Goal: Transaction & Acquisition: Purchase product/service

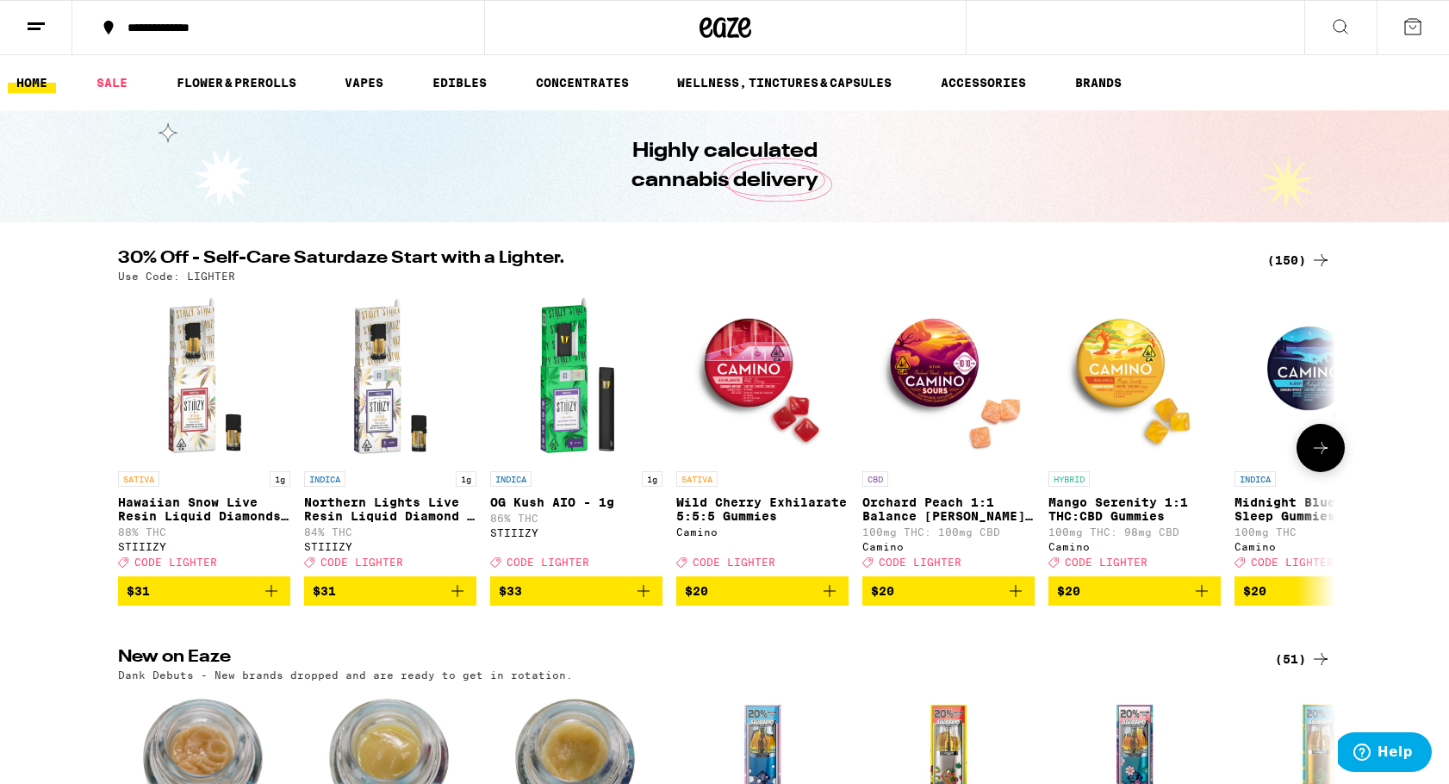
click at [1324, 449] on icon at bounding box center [1320, 448] width 21 height 21
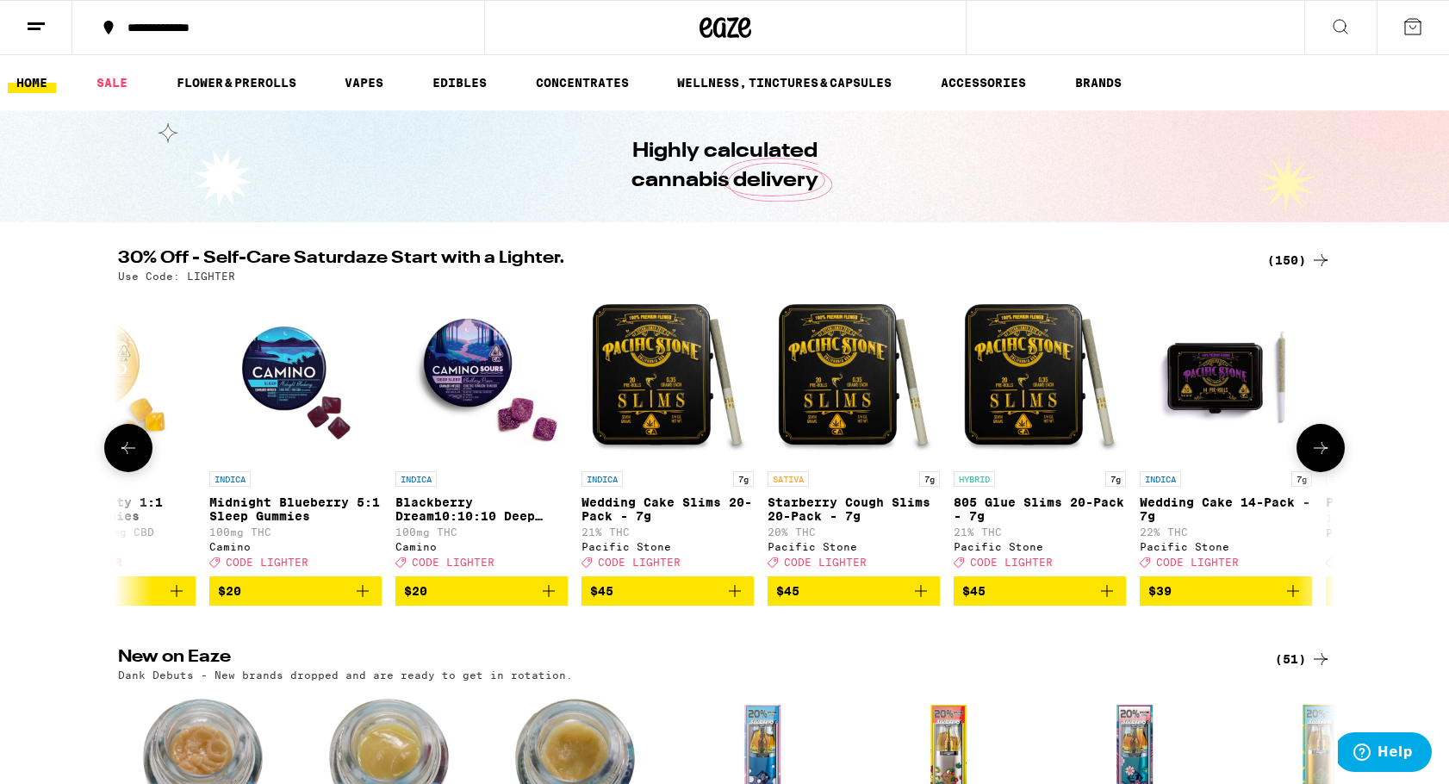
click at [1324, 449] on icon at bounding box center [1320, 448] width 21 height 21
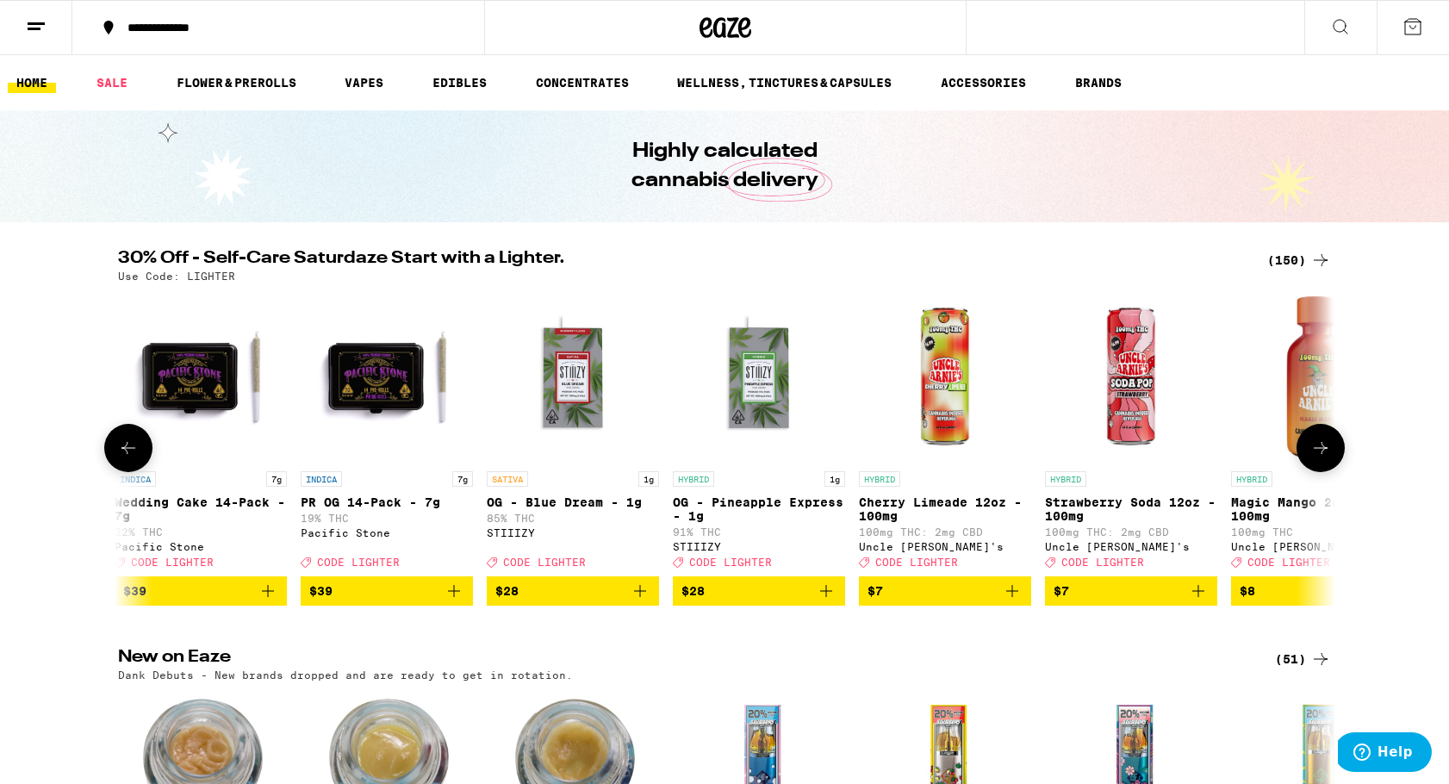
scroll to position [0, 0]
click at [1324, 449] on icon at bounding box center [1320, 448] width 21 height 21
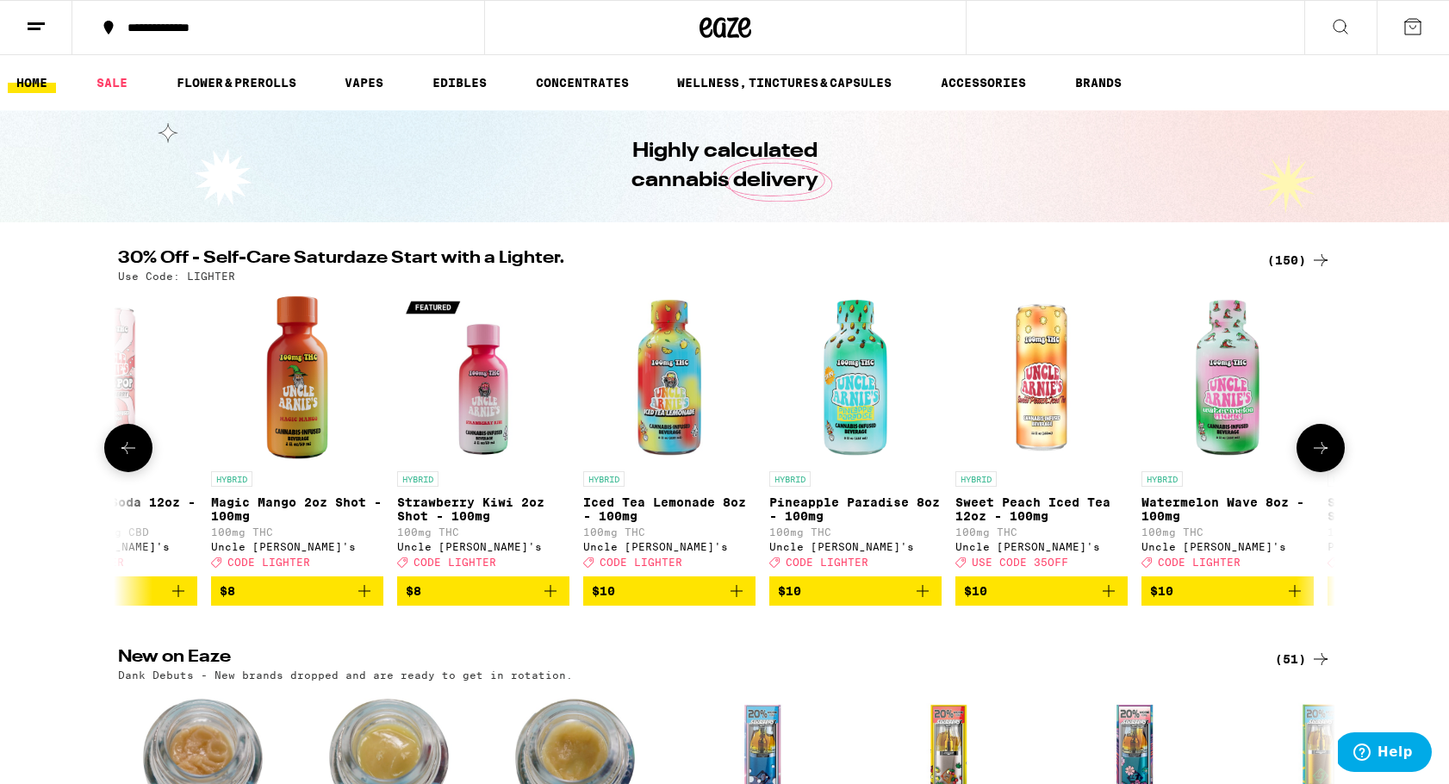
scroll to position [0, 3076]
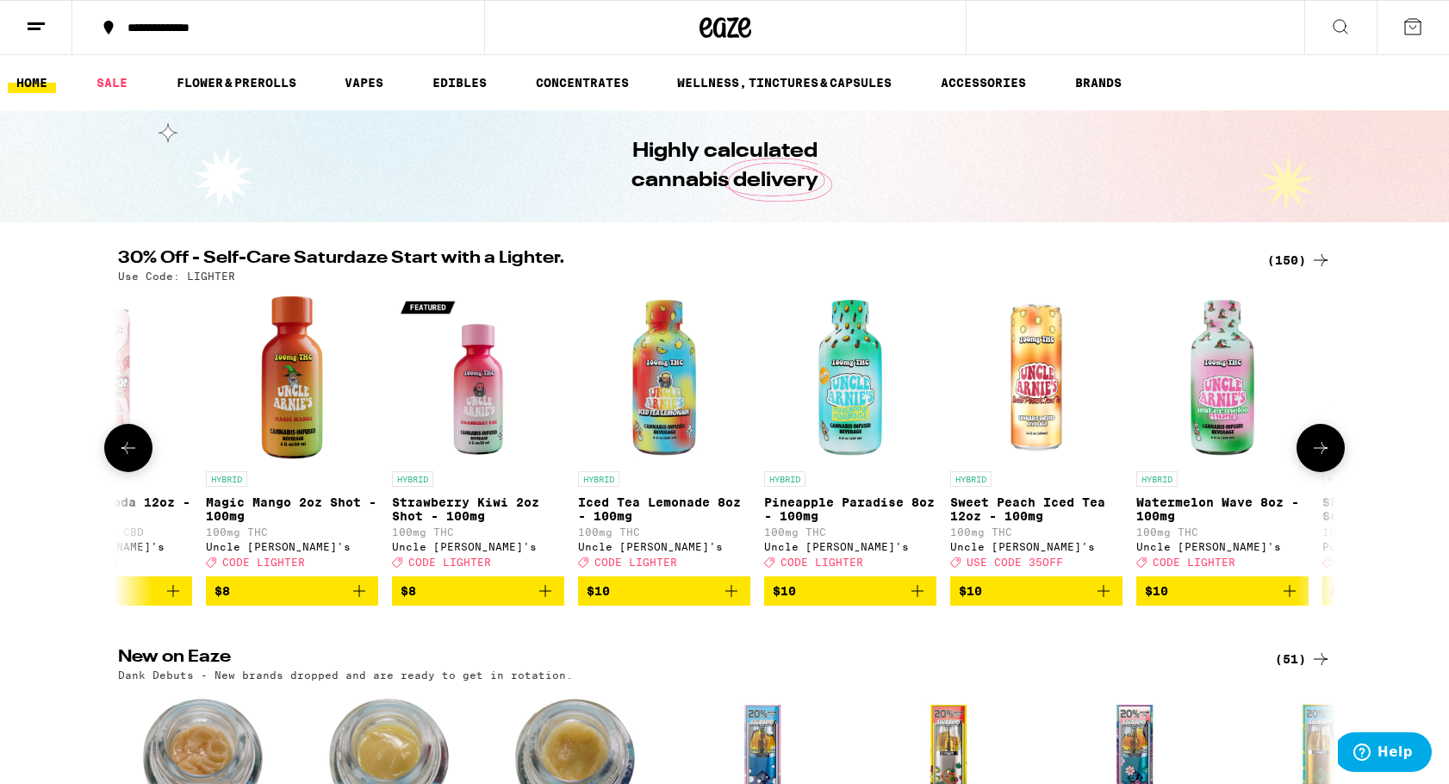
click at [128, 457] on icon at bounding box center [128, 448] width 21 height 21
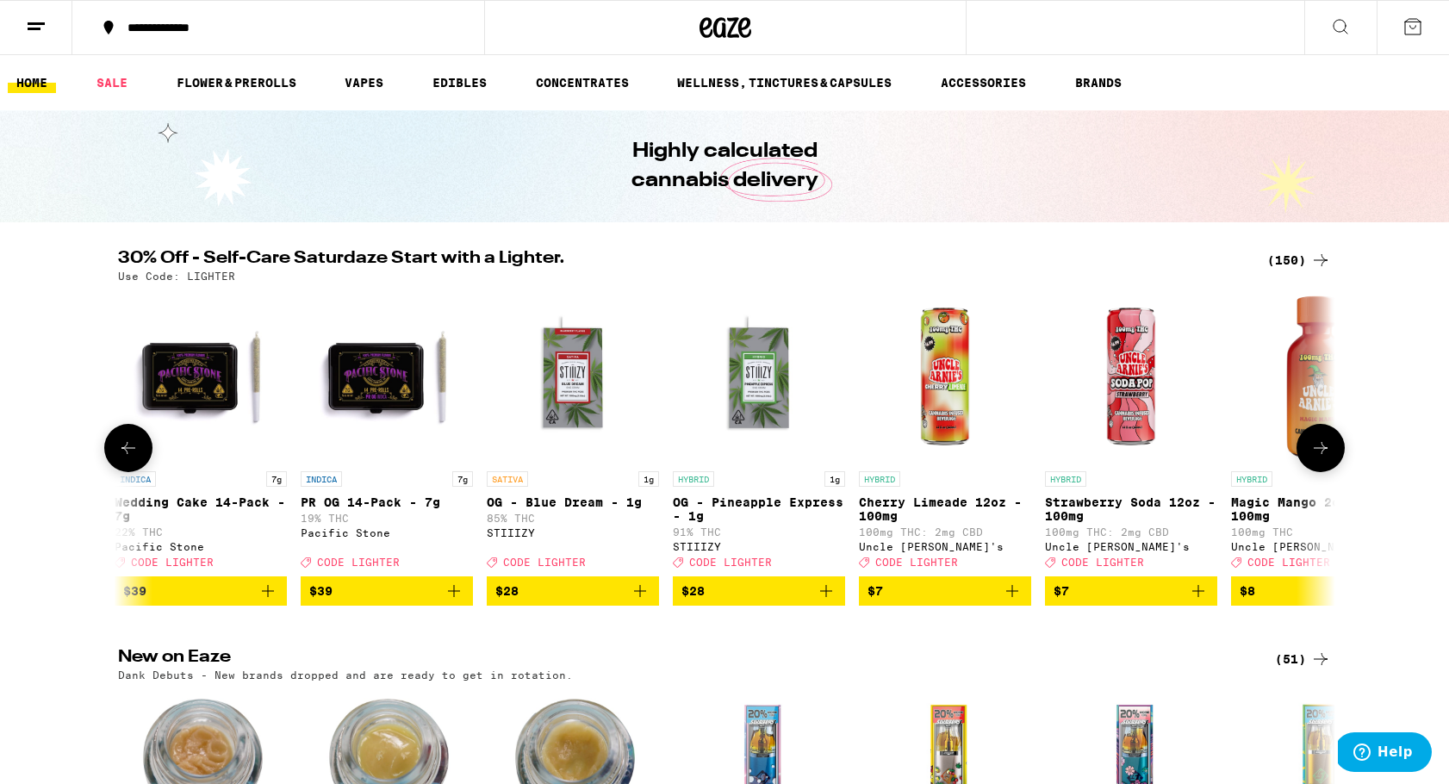
click at [1324, 451] on icon at bounding box center [1320, 448] width 21 height 21
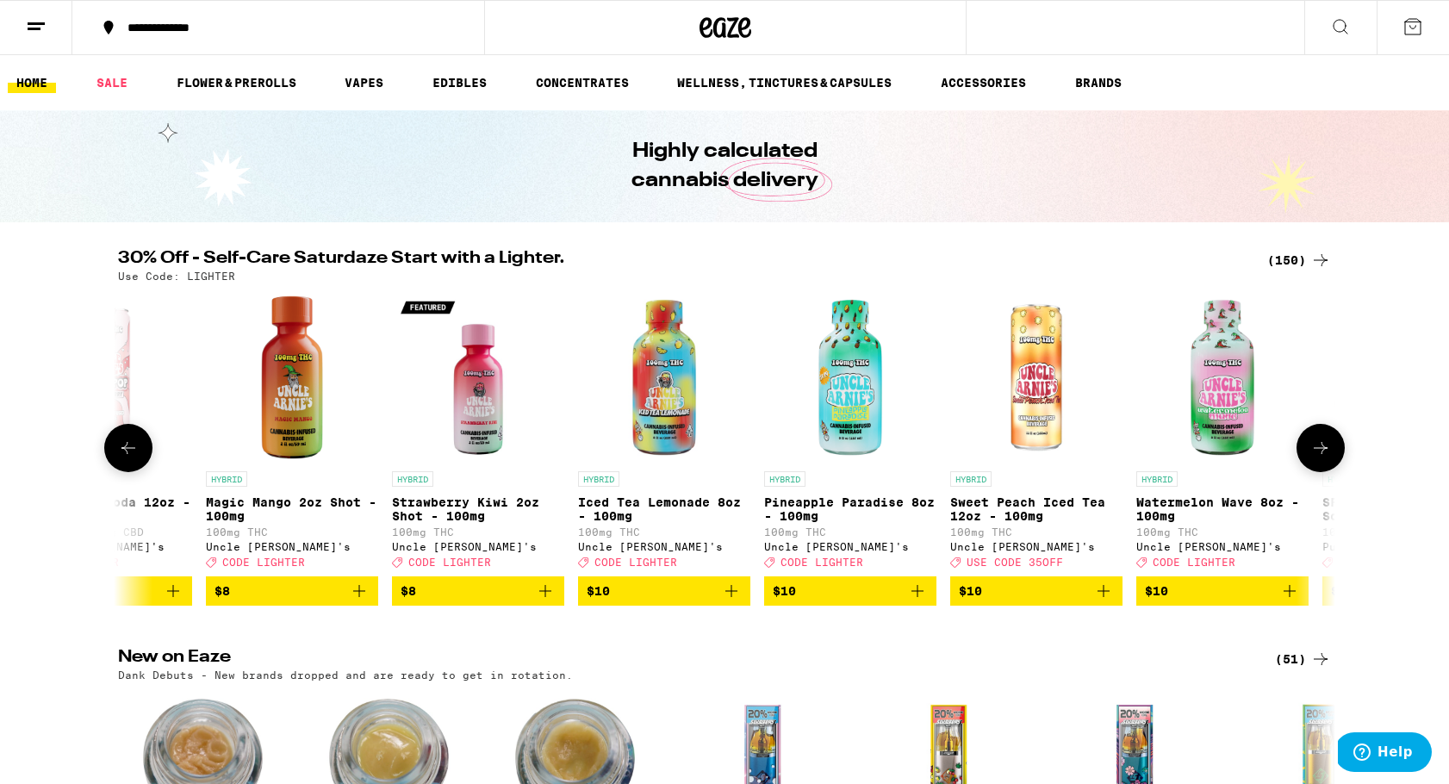
click at [1324, 451] on icon at bounding box center [1320, 448] width 21 height 21
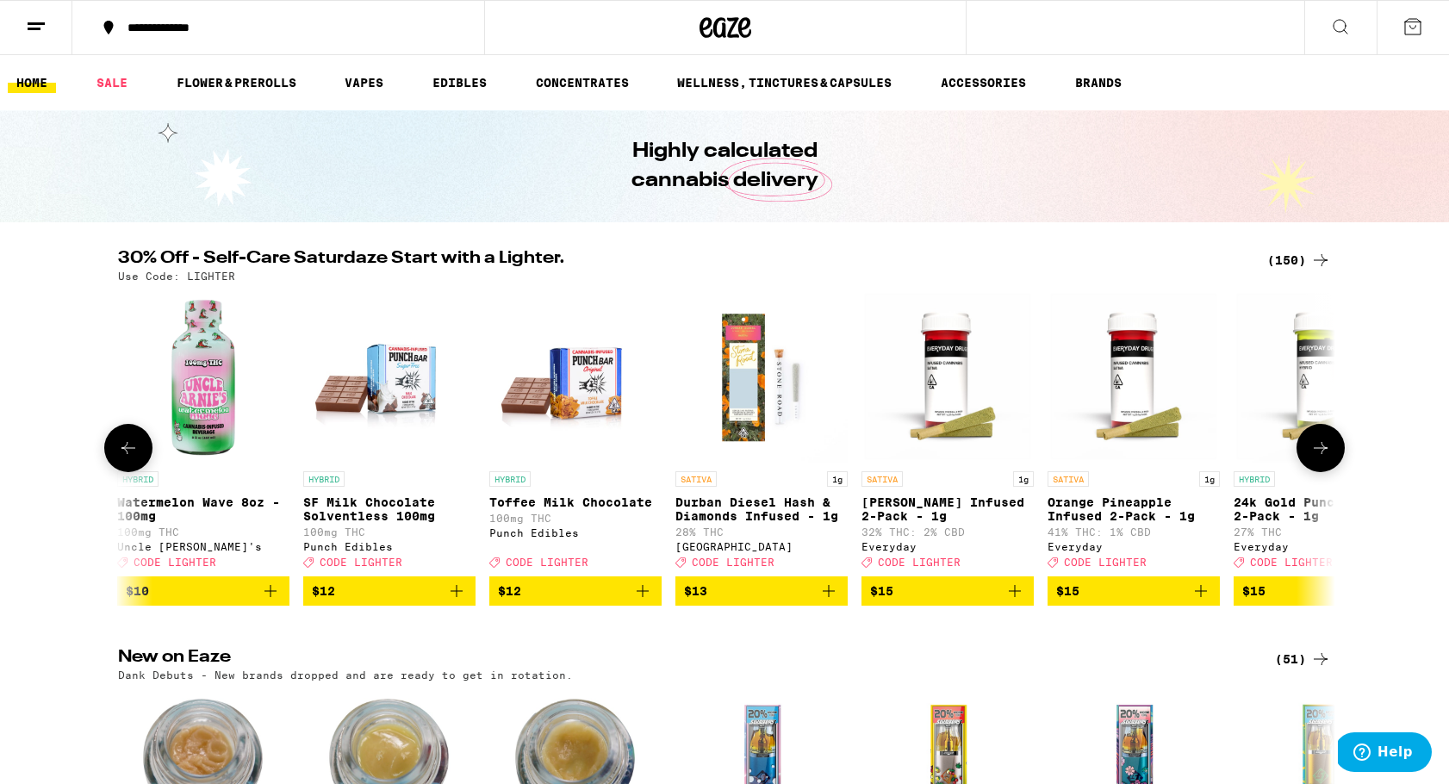
scroll to position [0, 4101]
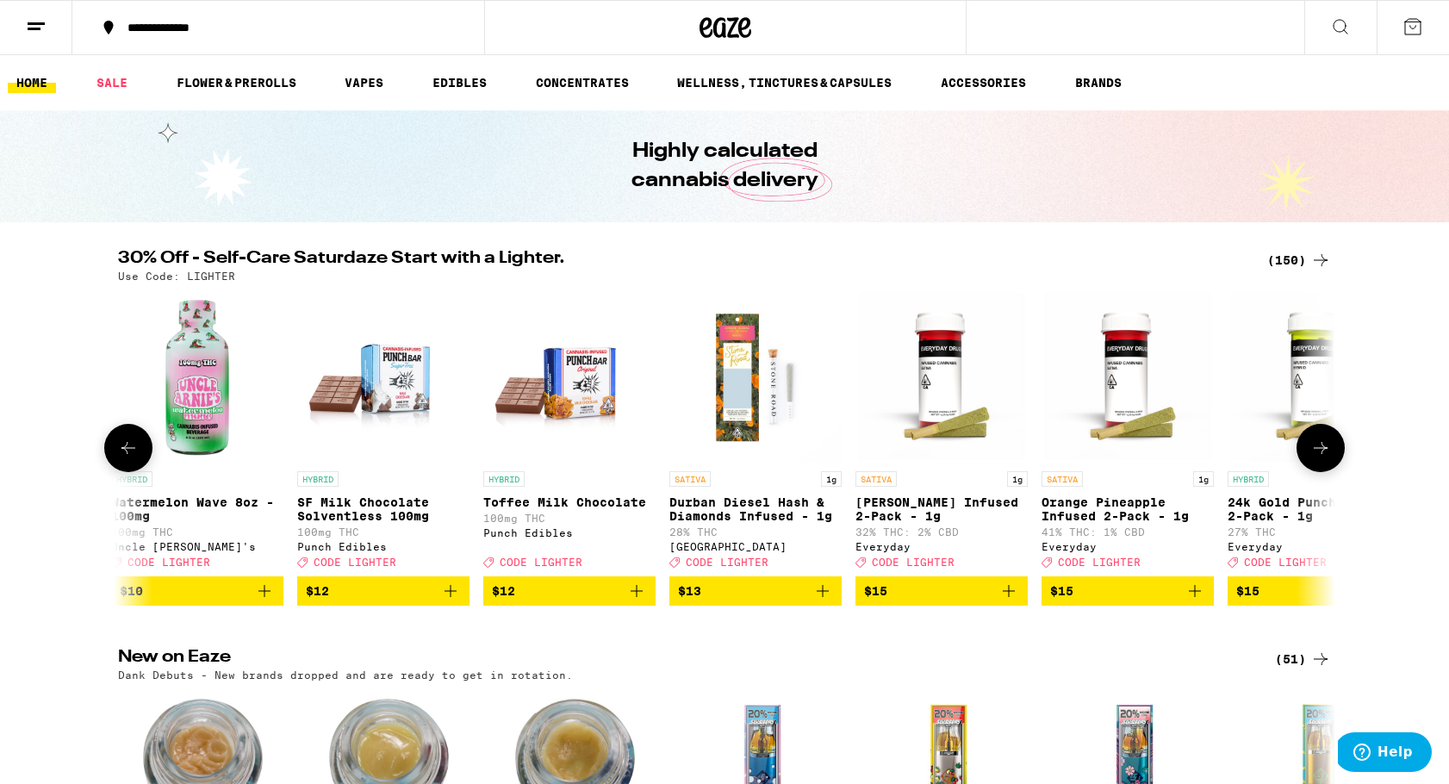
click at [130, 458] on icon at bounding box center [128, 448] width 21 height 21
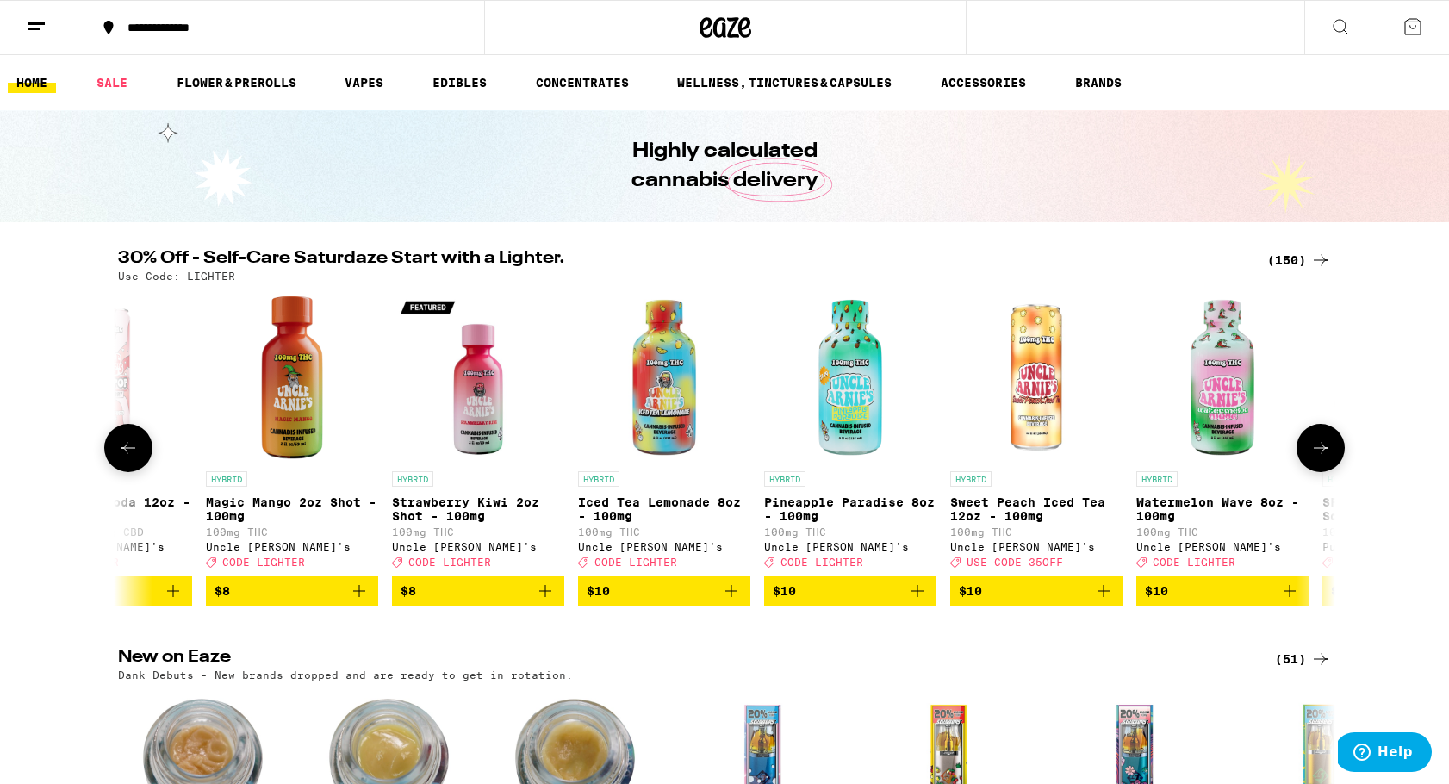
click at [1105, 601] on icon "Add to bag" at bounding box center [1103, 591] width 21 height 21
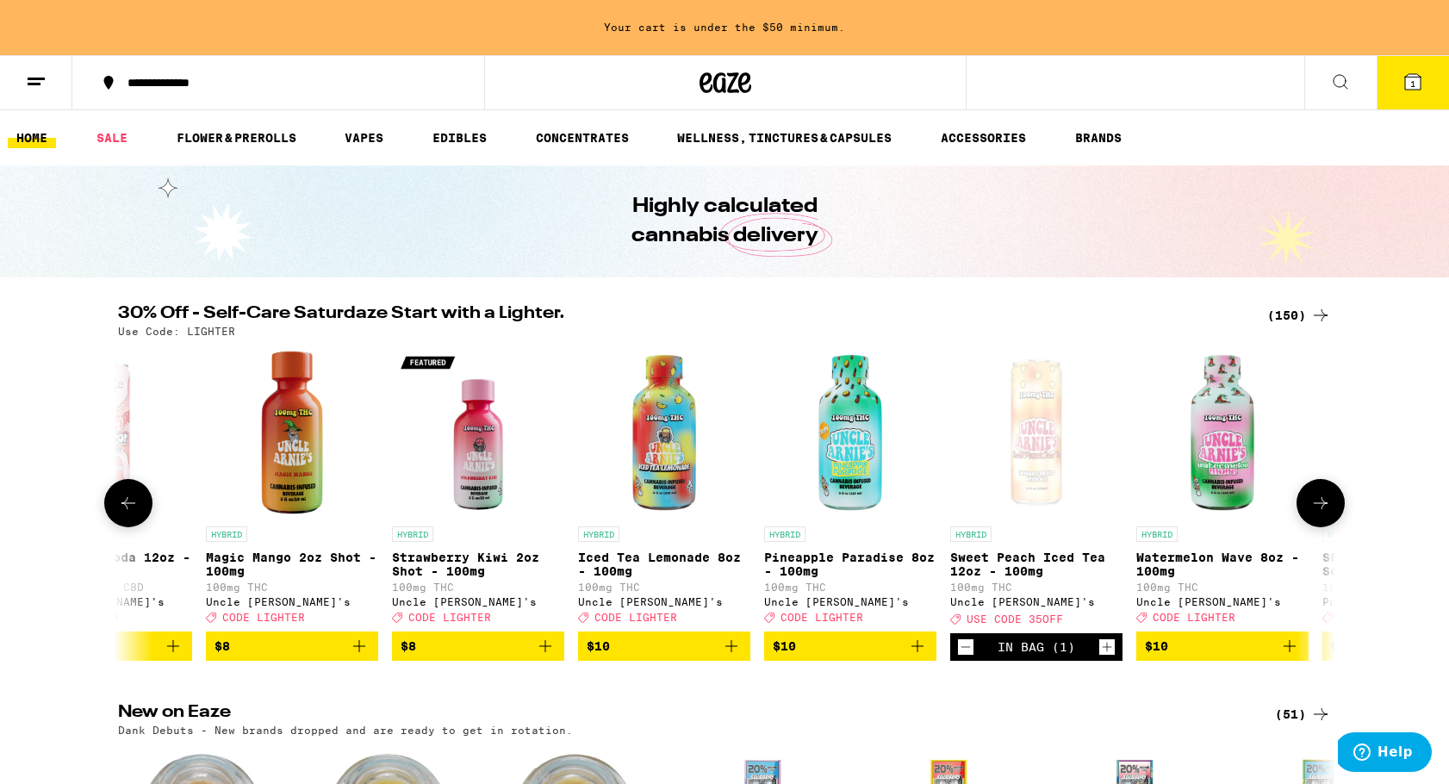
click at [1109, 657] on icon "Increment" at bounding box center [1107, 647] width 16 height 21
click at [1314, 512] on icon at bounding box center [1320, 503] width 21 height 21
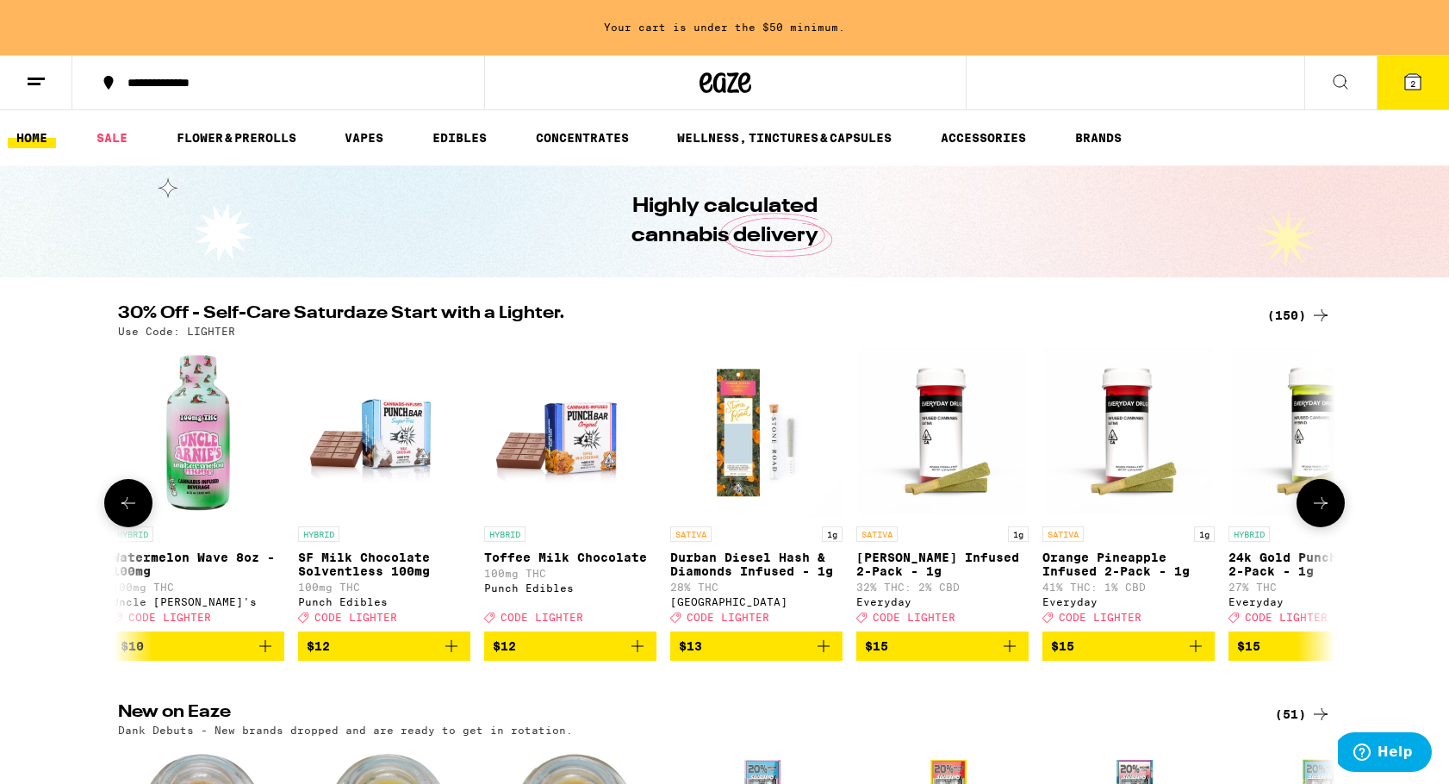
scroll to position [0, 4101]
click at [1317, 513] on icon at bounding box center [1320, 503] width 21 height 21
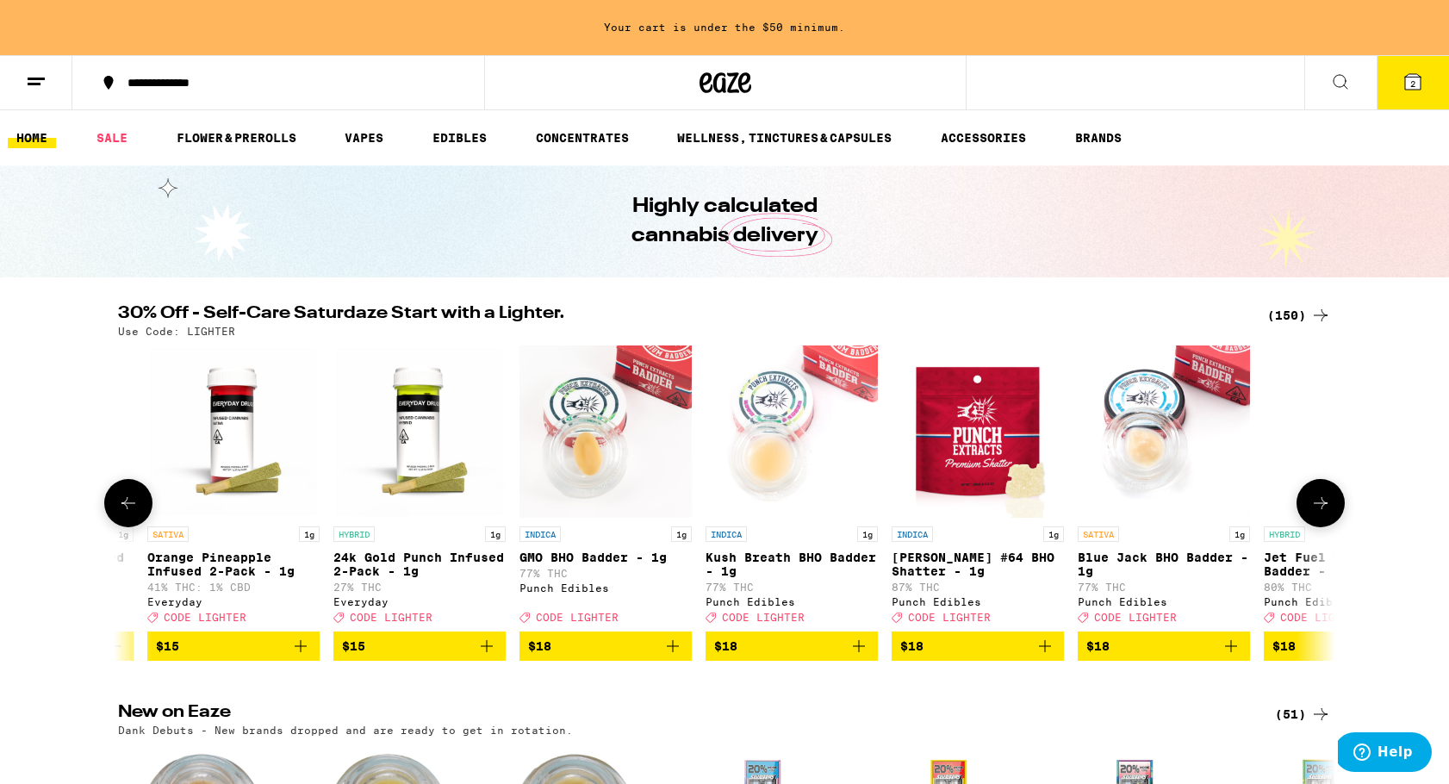
scroll to position [0, 5126]
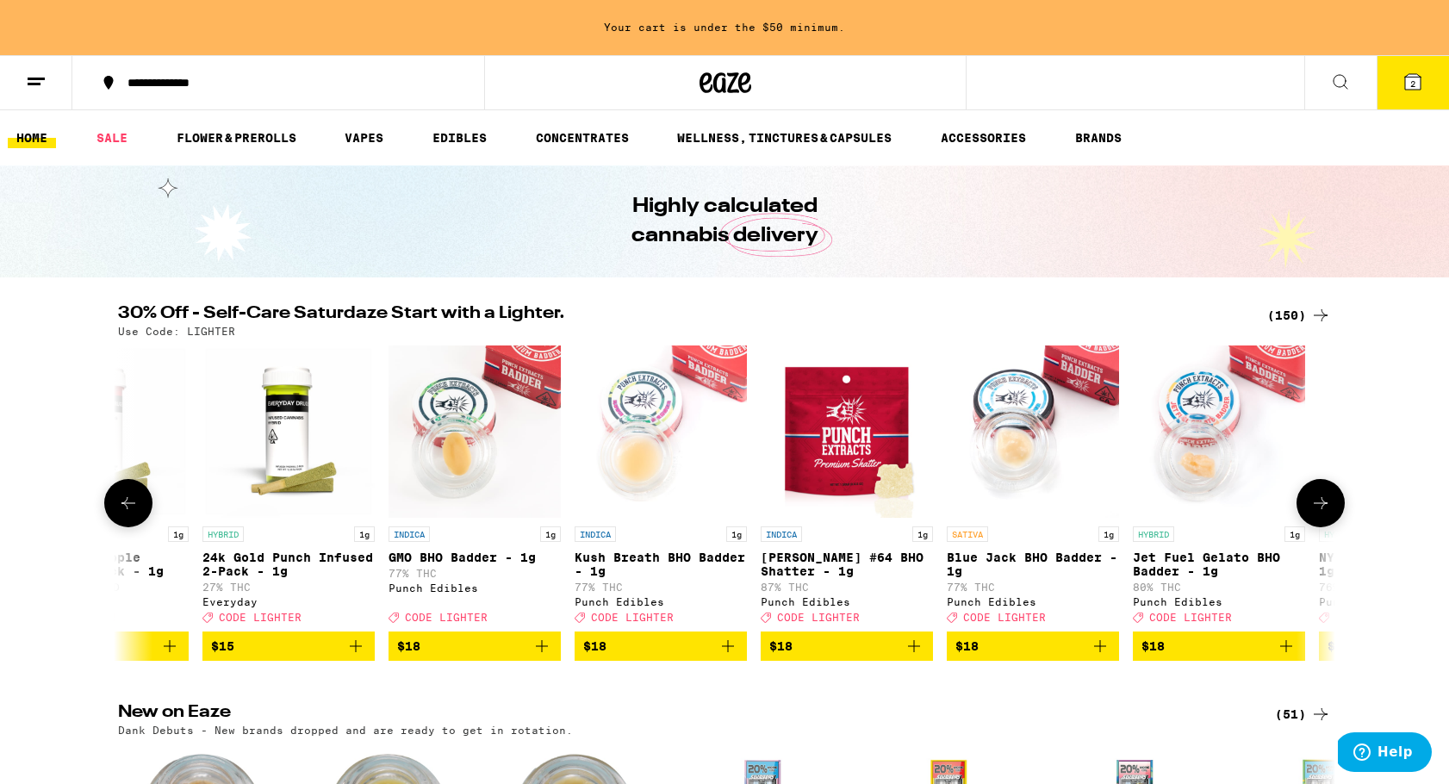
click at [1317, 513] on icon at bounding box center [1320, 503] width 21 height 21
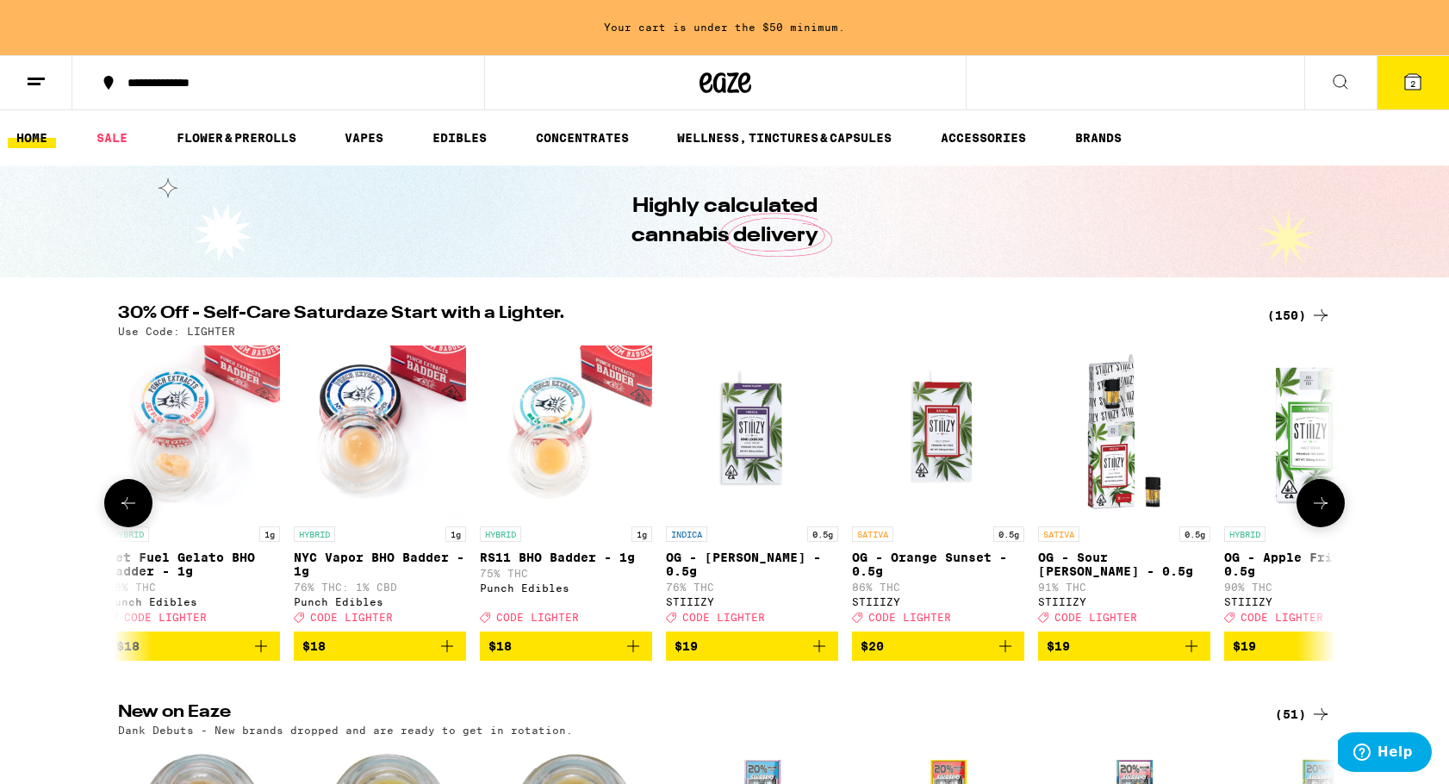
click at [1317, 513] on icon at bounding box center [1320, 503] width 21 height 21
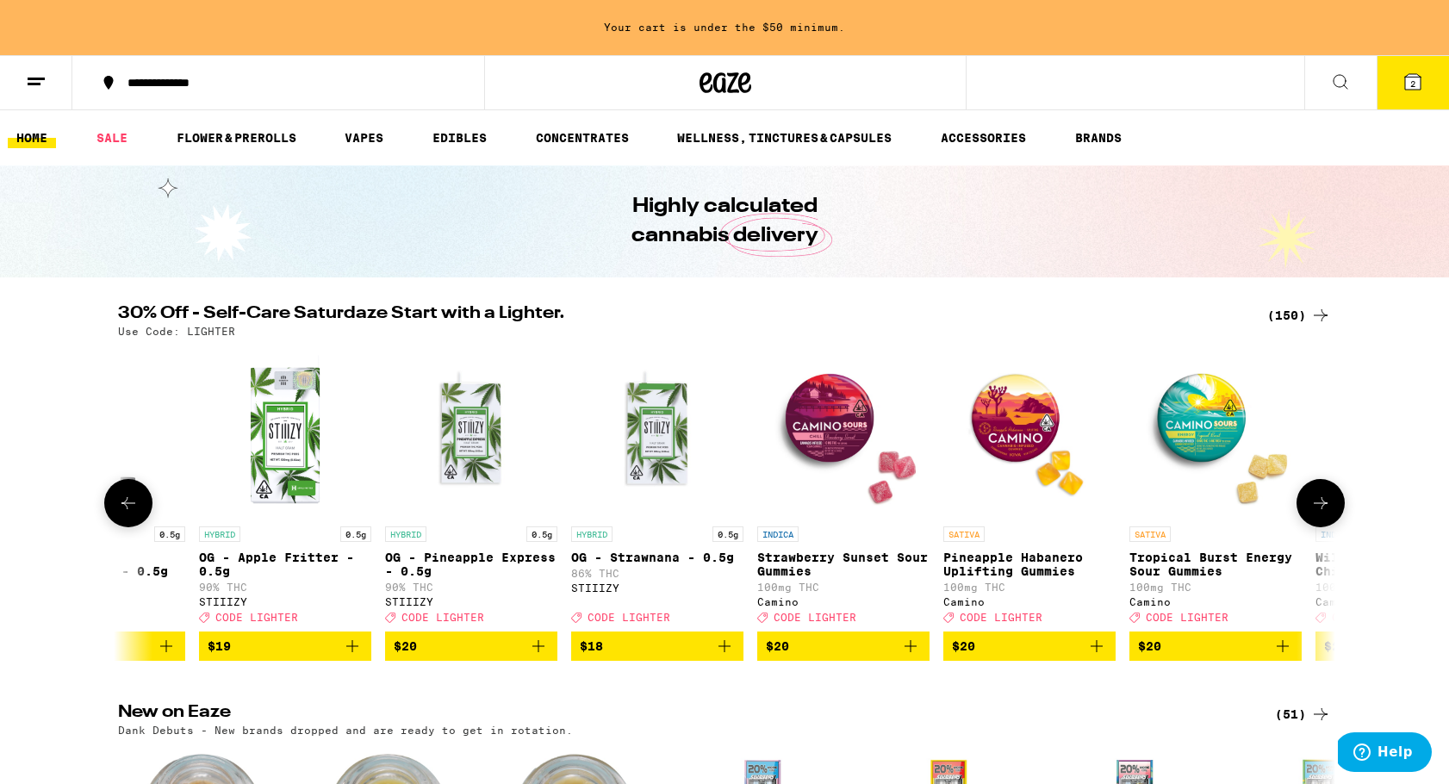
click at [1317, 513] on icon at bounding box center [1320, 503] width 21 height 21
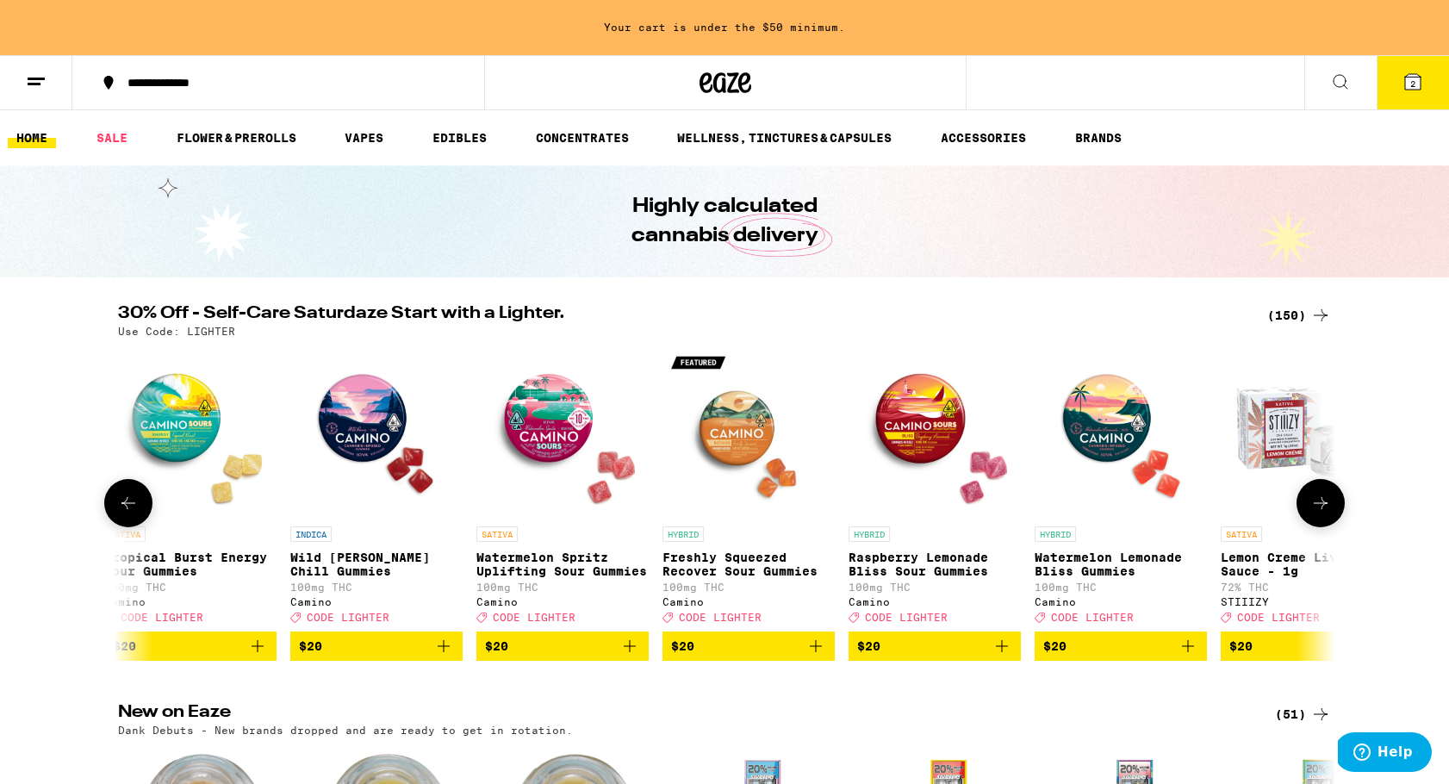
click at [1317, 513] on icon at bounding box center [1320, 503] width 21 height 21
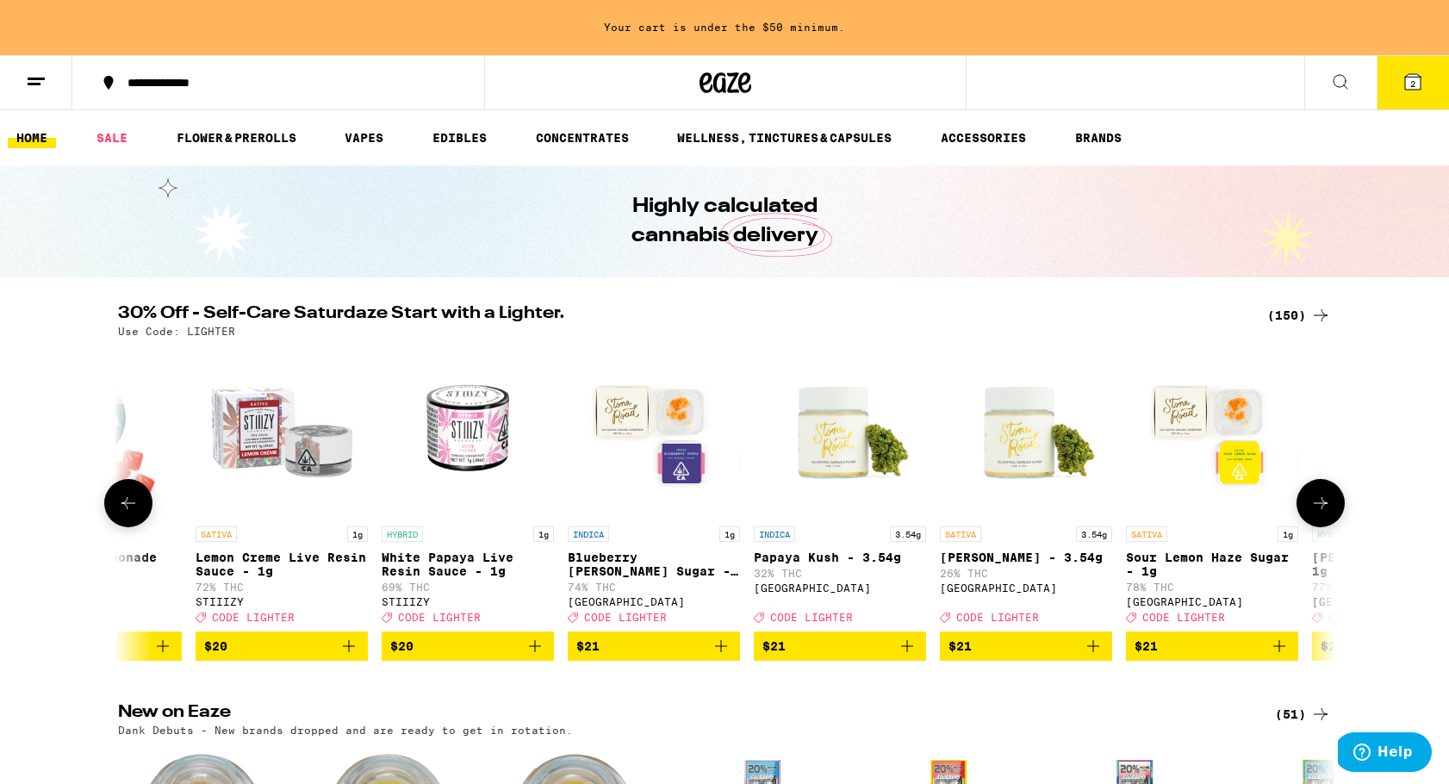
click at [1317, 513] on icon at bounding box center [1320, 503] width 21 height 21
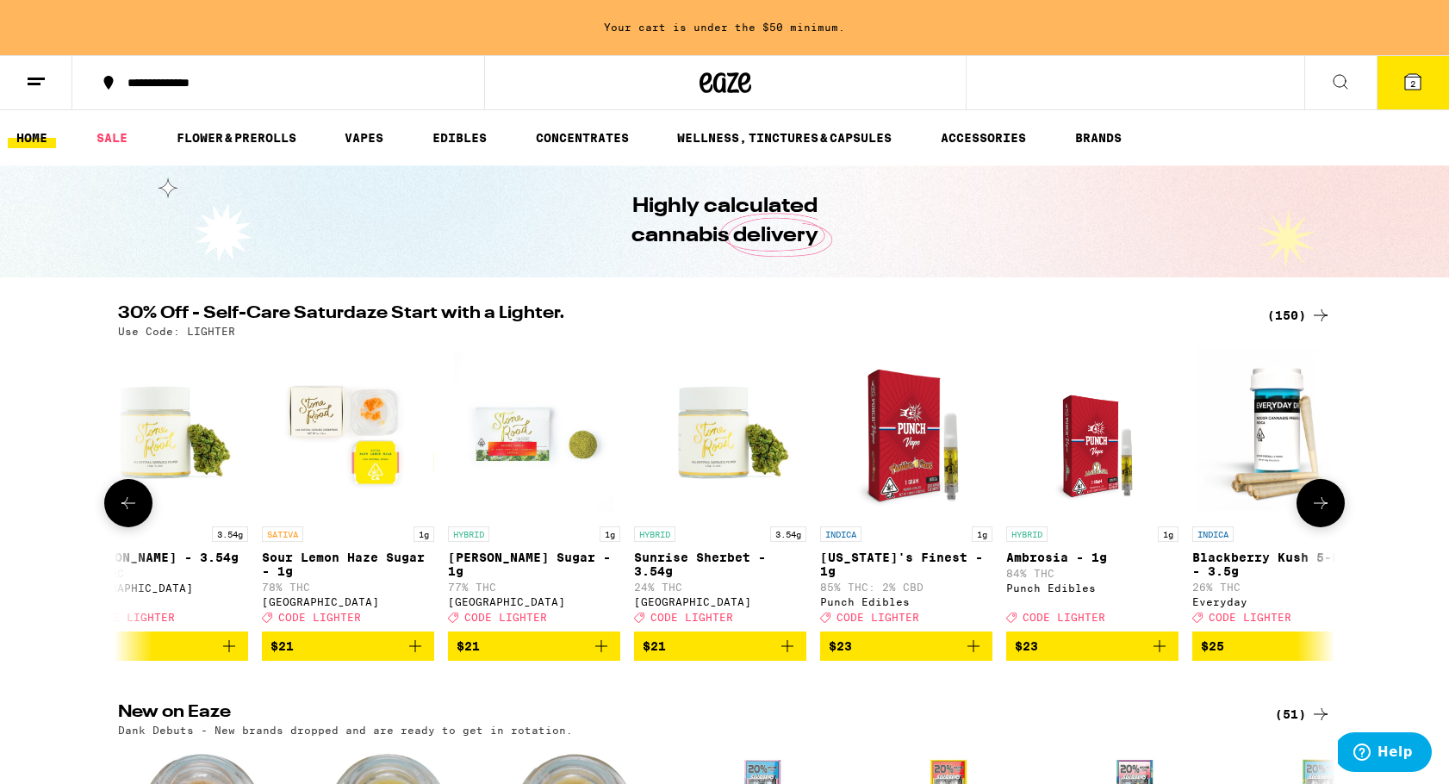
scroll to position [0, 10253]
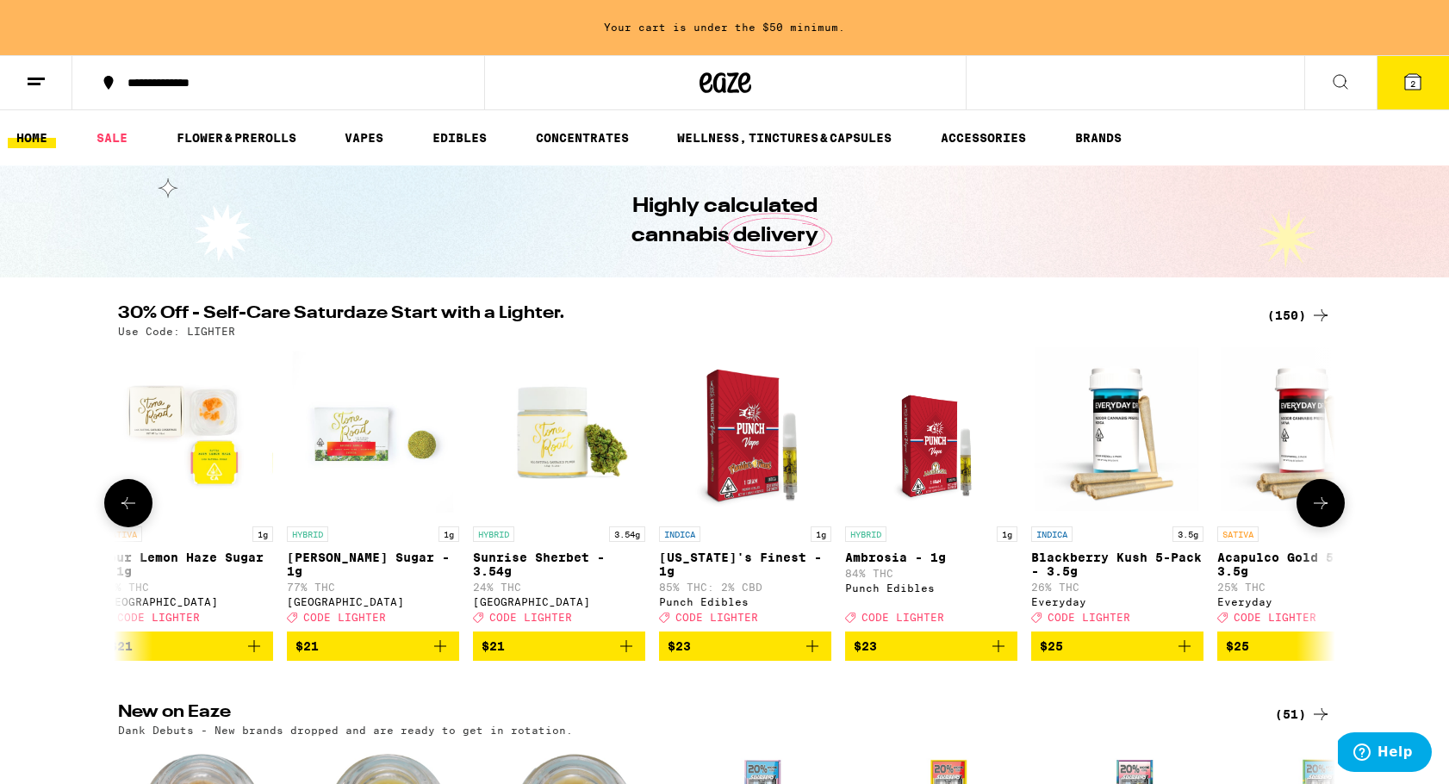
click at [1317, 513] on icon at bounding box center [1320, 503] width 21 height 21
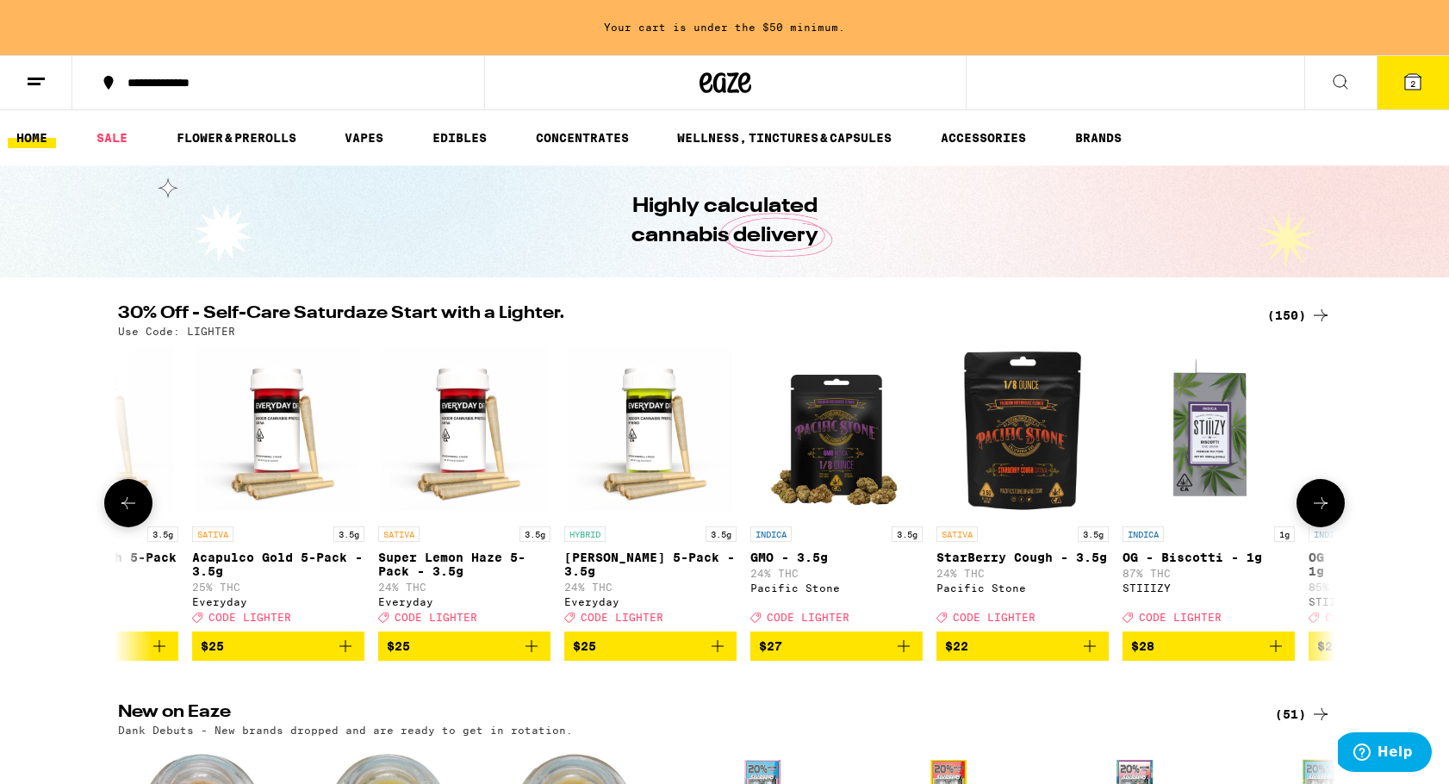
click at [1317, 513] on icon at bounding box center [1320, 503] width 21 height 21
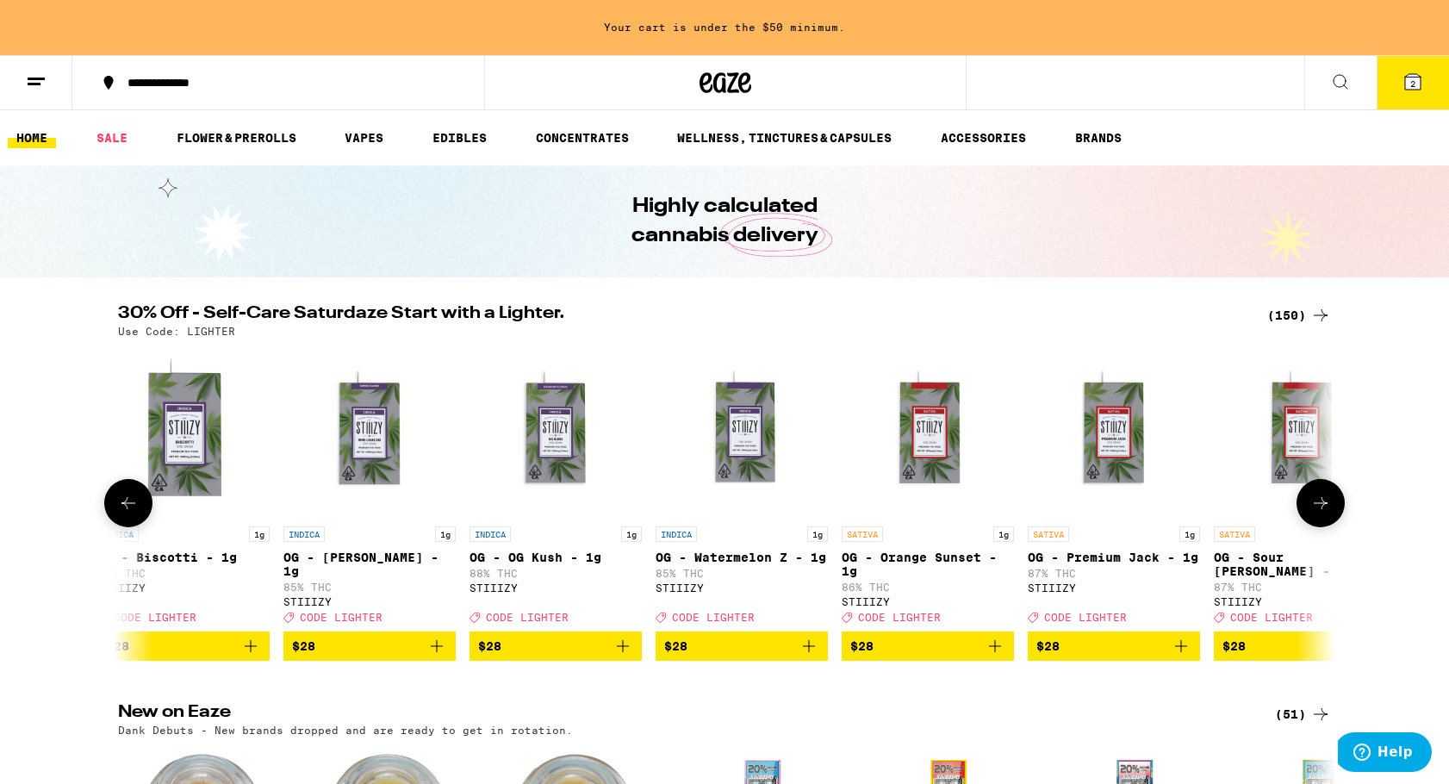
click at [1317, 513] on icon at bounding box center [1320, 503] width 21 height 21
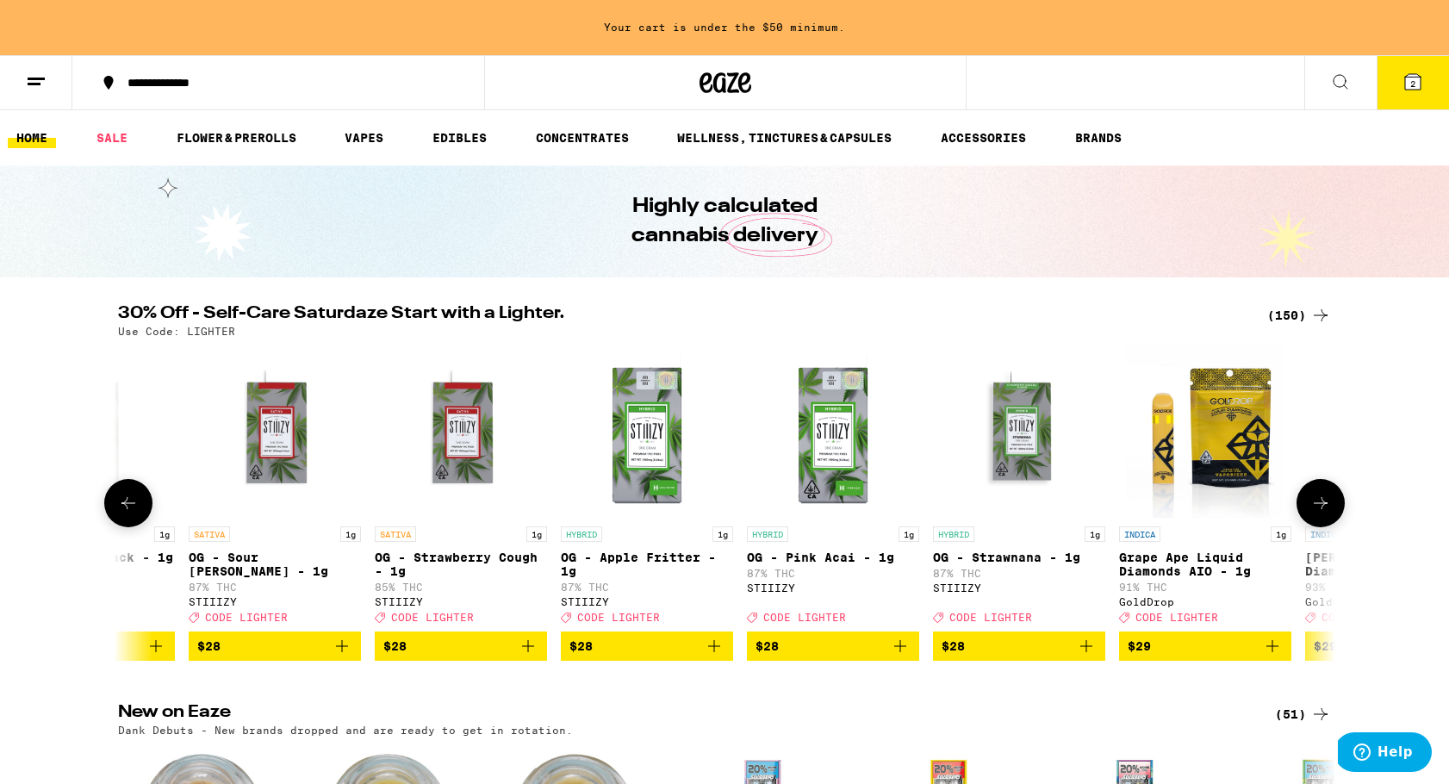
click at [1317, 513] on icon at bounding box center [1320, 503] width 21 height 21
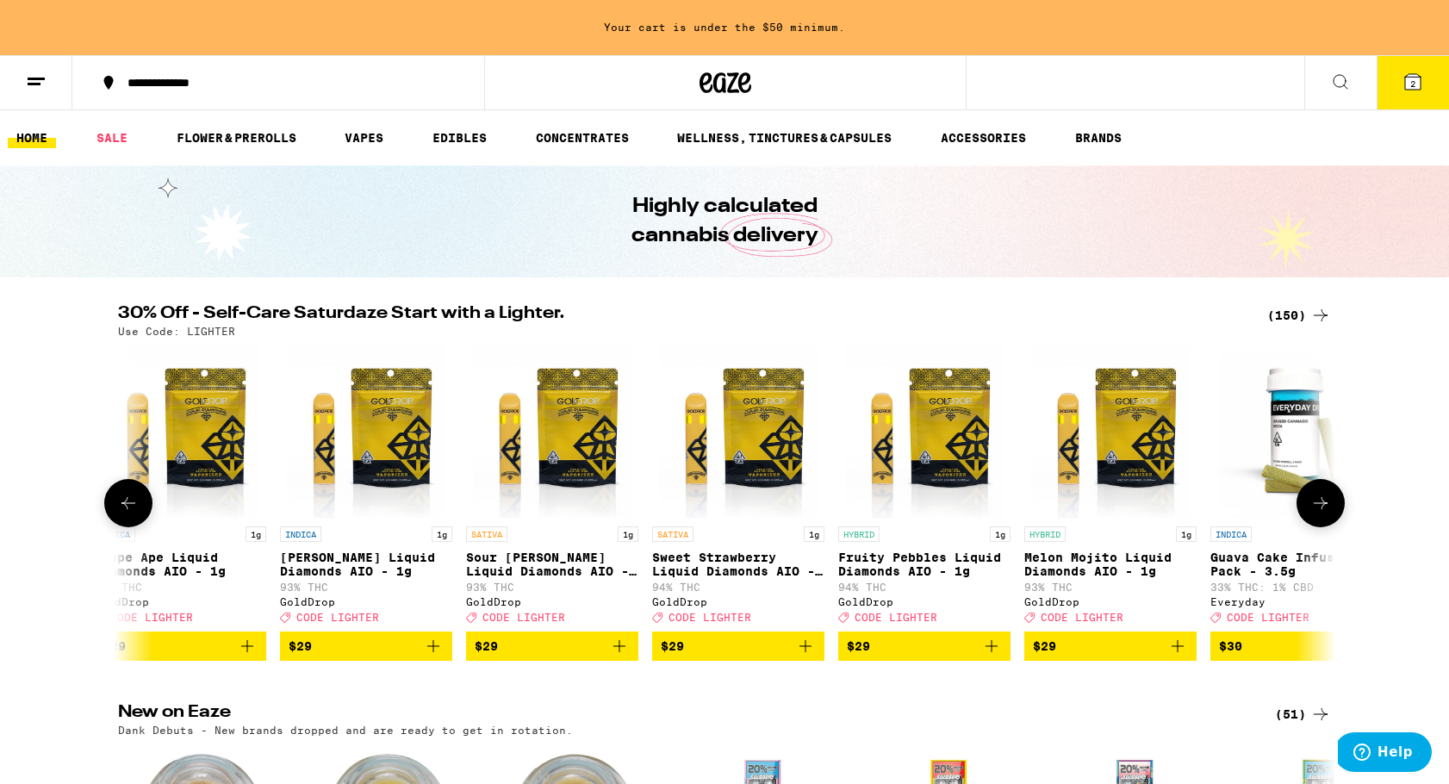
click at [1317, 513] on icon at bounding box center [1320, 503] width 21 height 21
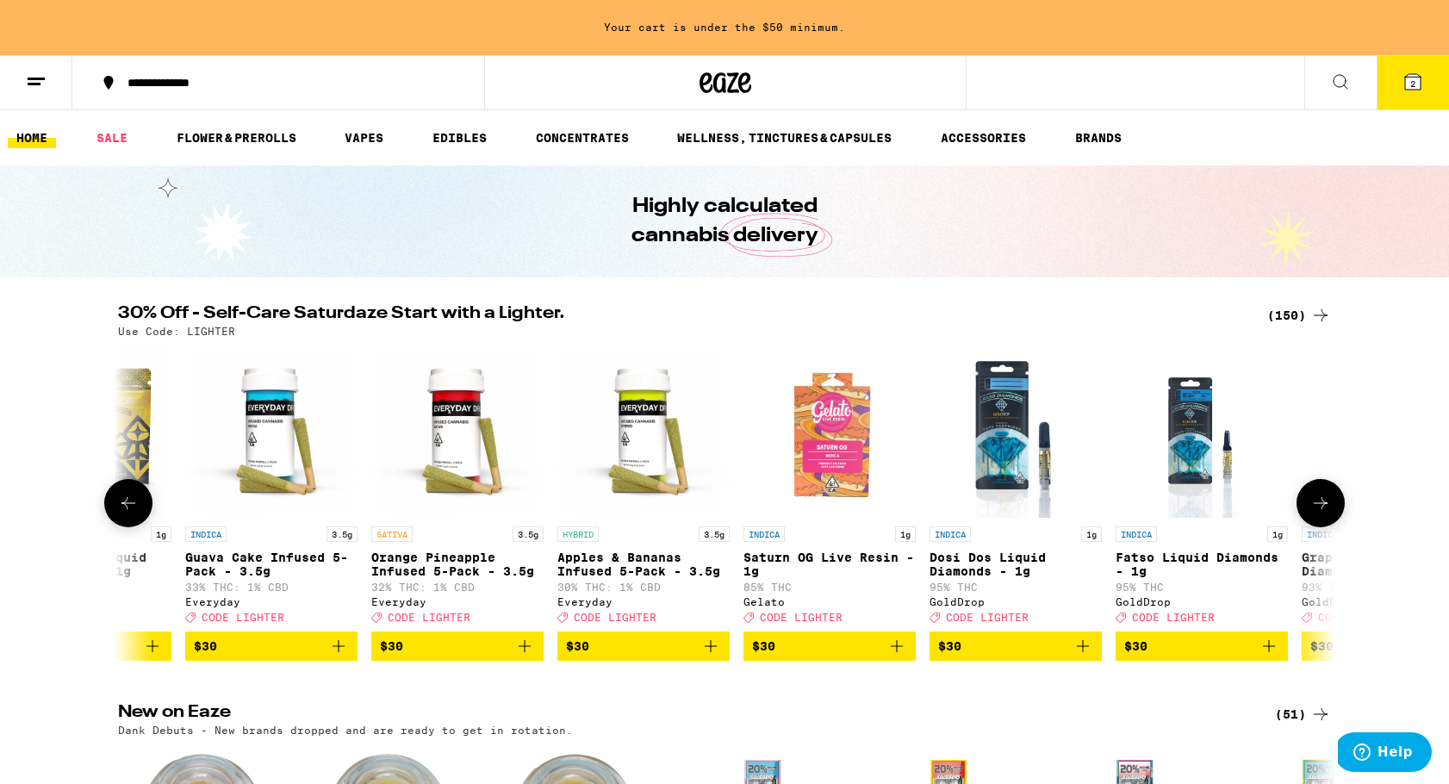
click at [1317, 513] on icon at bounding box center [1320, 503] width 21 height 21
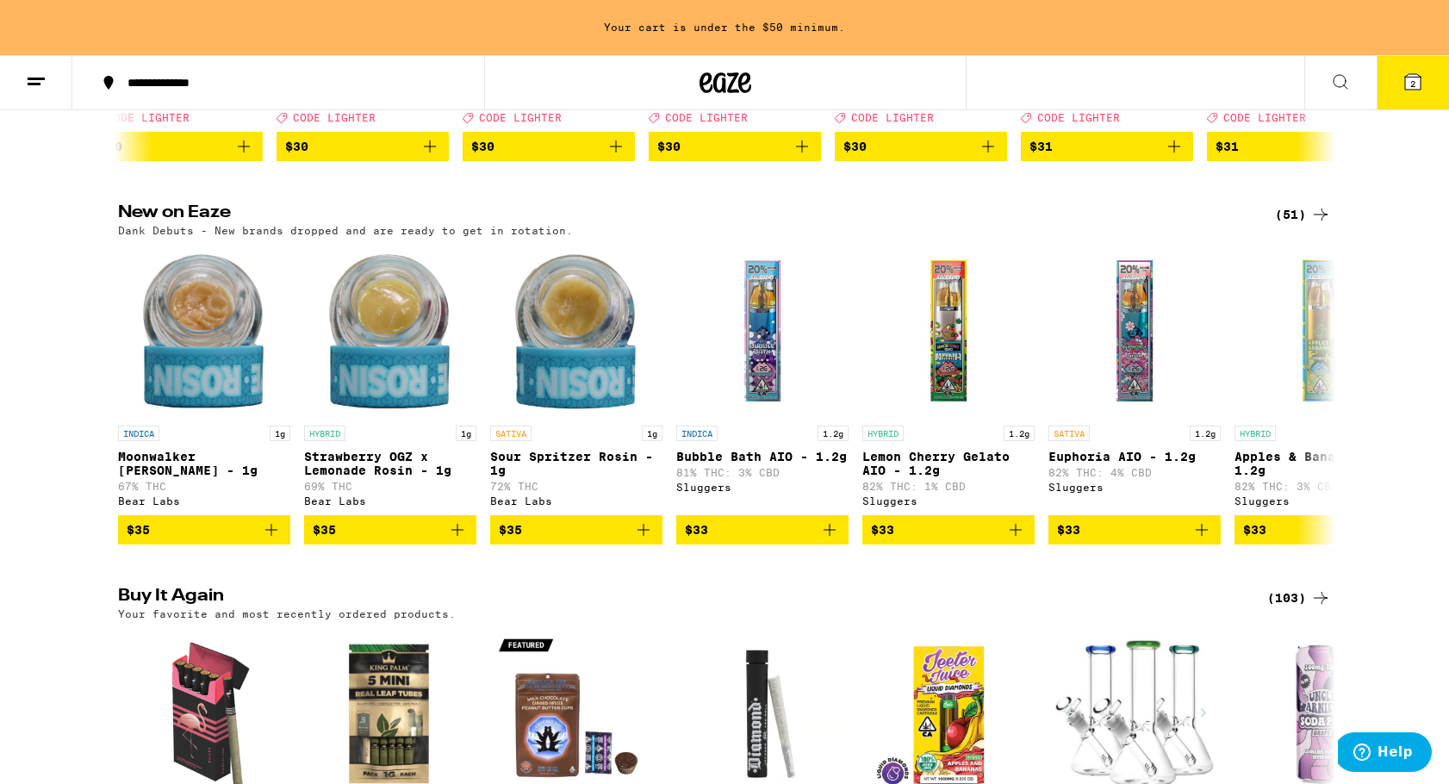
scroll to position [520, 0]
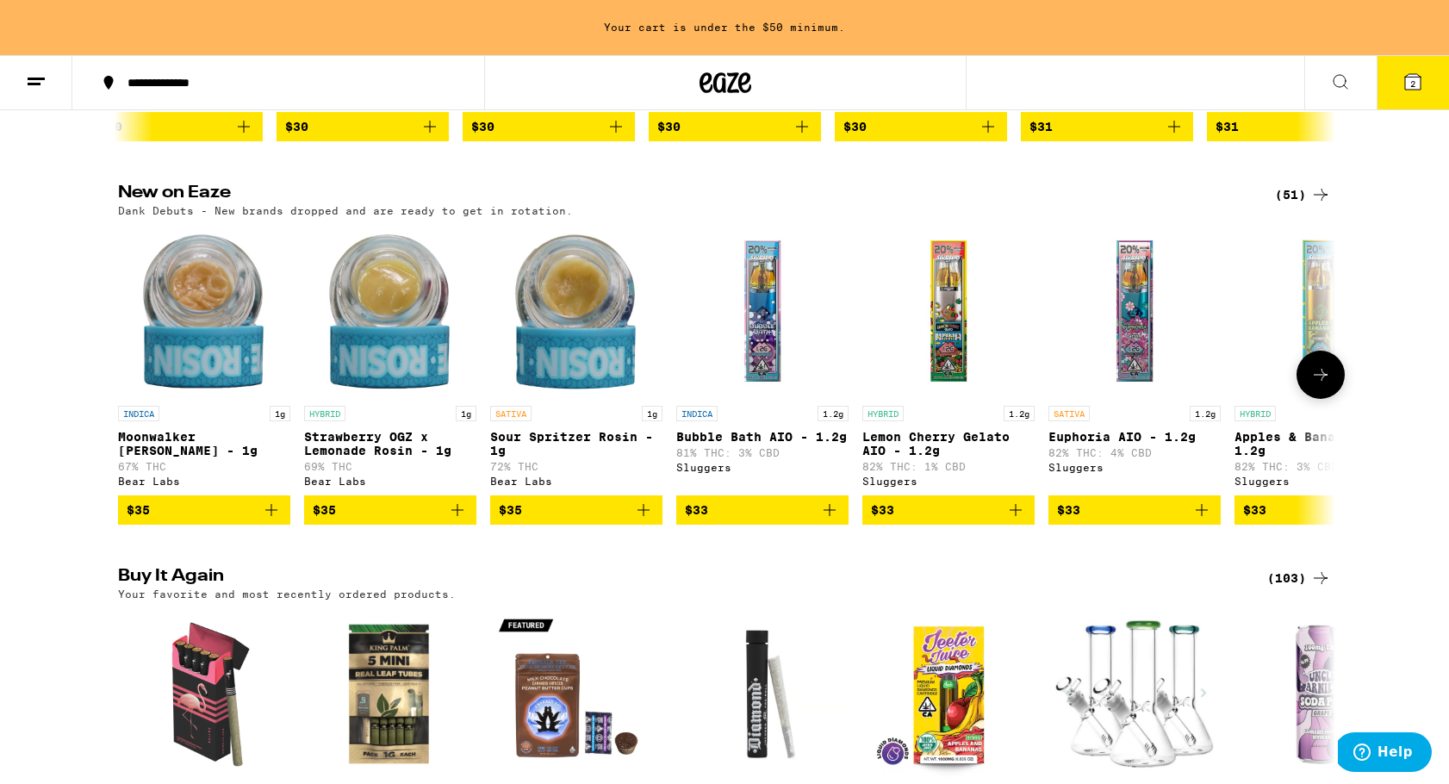
click at [733, 397] on img "Open page for Bubble Bath AIO - 1.2g from Sluggers" at bounding box center [762, 311] width 172 height 172
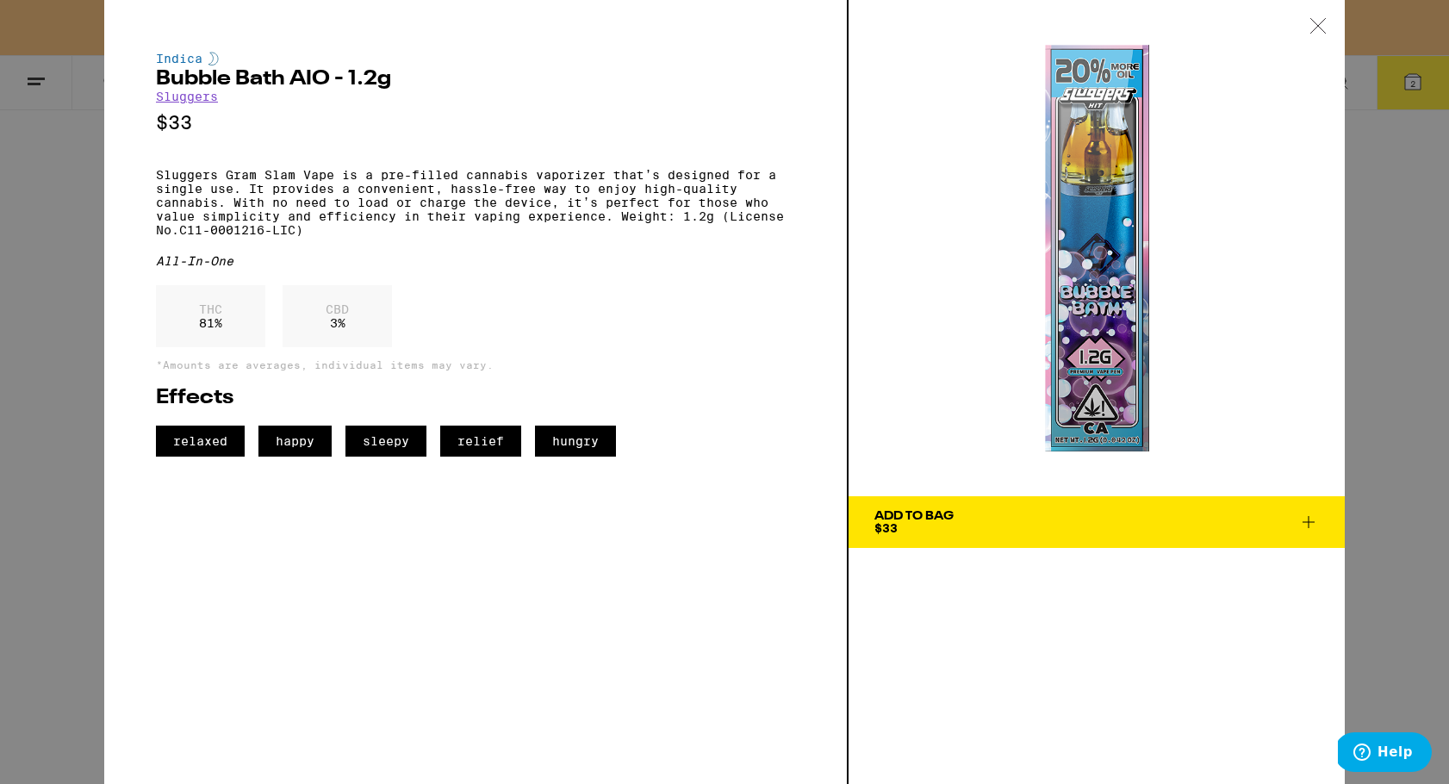
click at [1323, 28] on icon at bounding box center [1318, 26] width 17 height 16
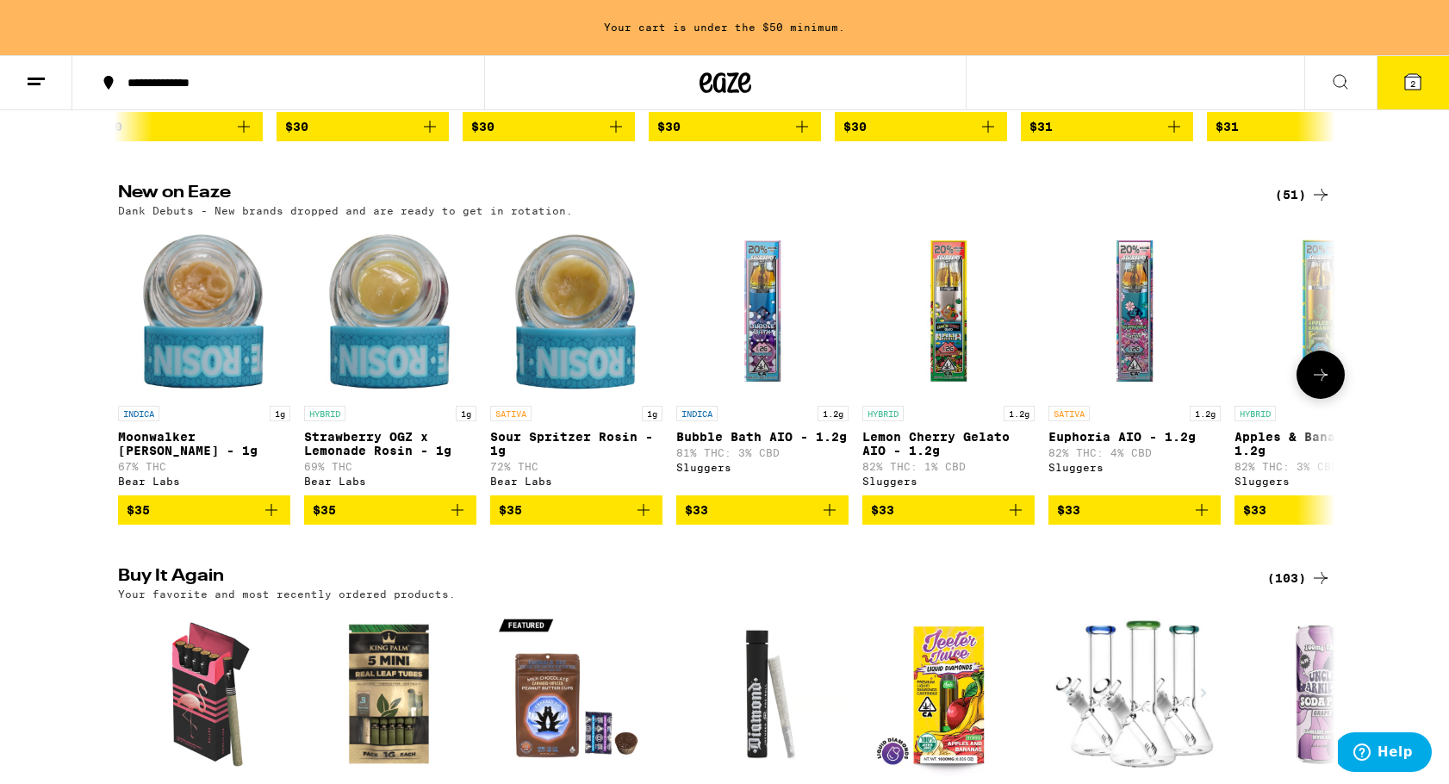
click at [1327, 385] on icon at bounding box center [1320, 374] width 21 height 21
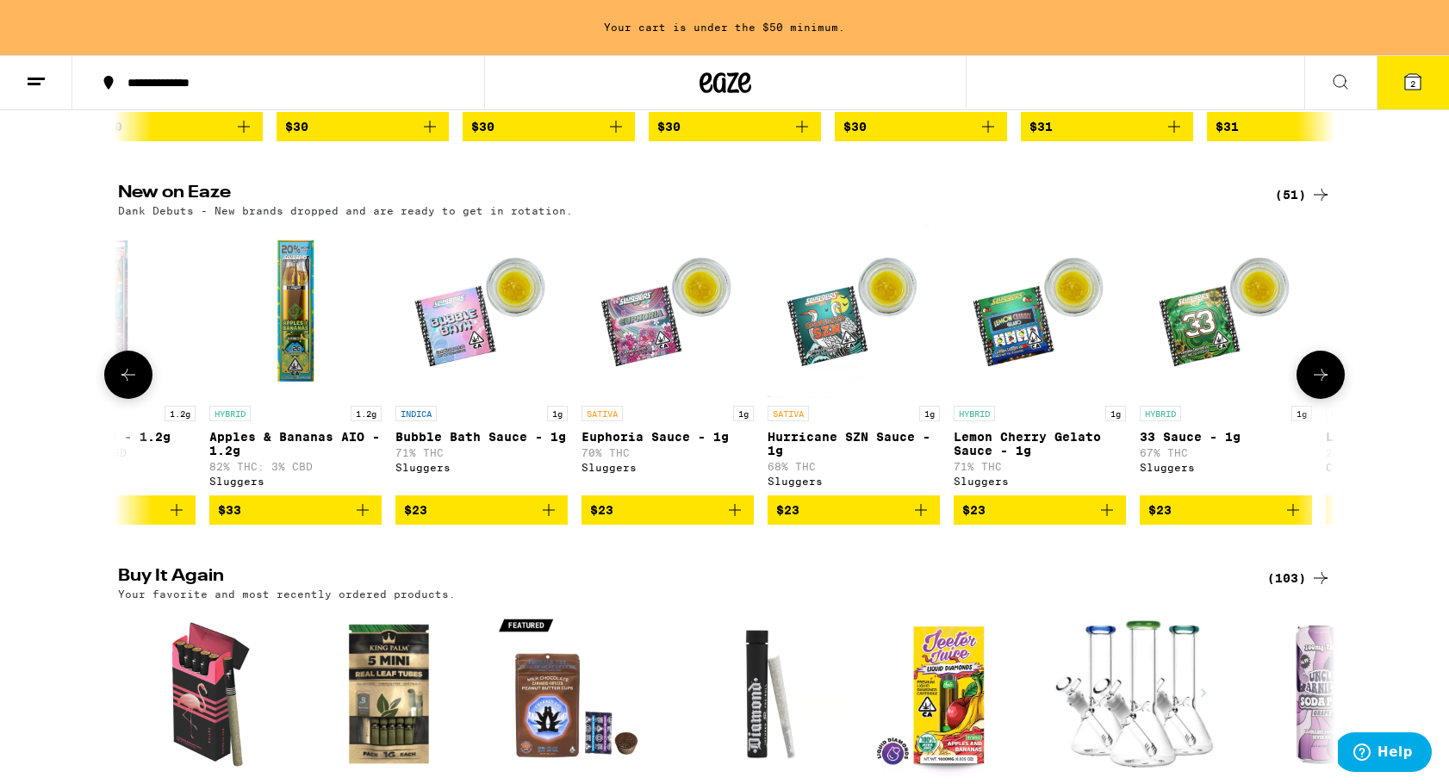
click at [1327, 385] on icon at bounding box center [1320, 374] width 21 height 21
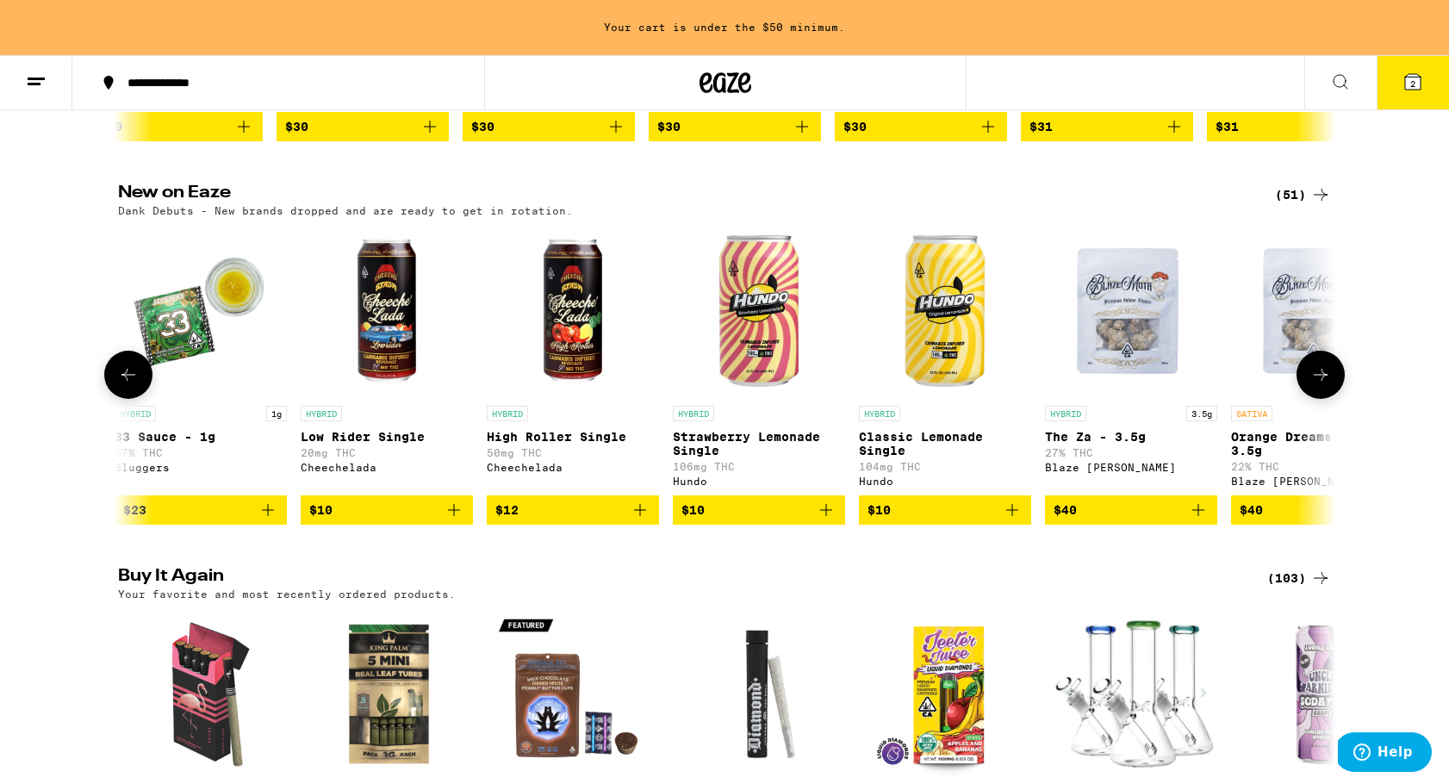
click at [1323, 385] on icon at bounding box center [1320, 374] width 21 height 21
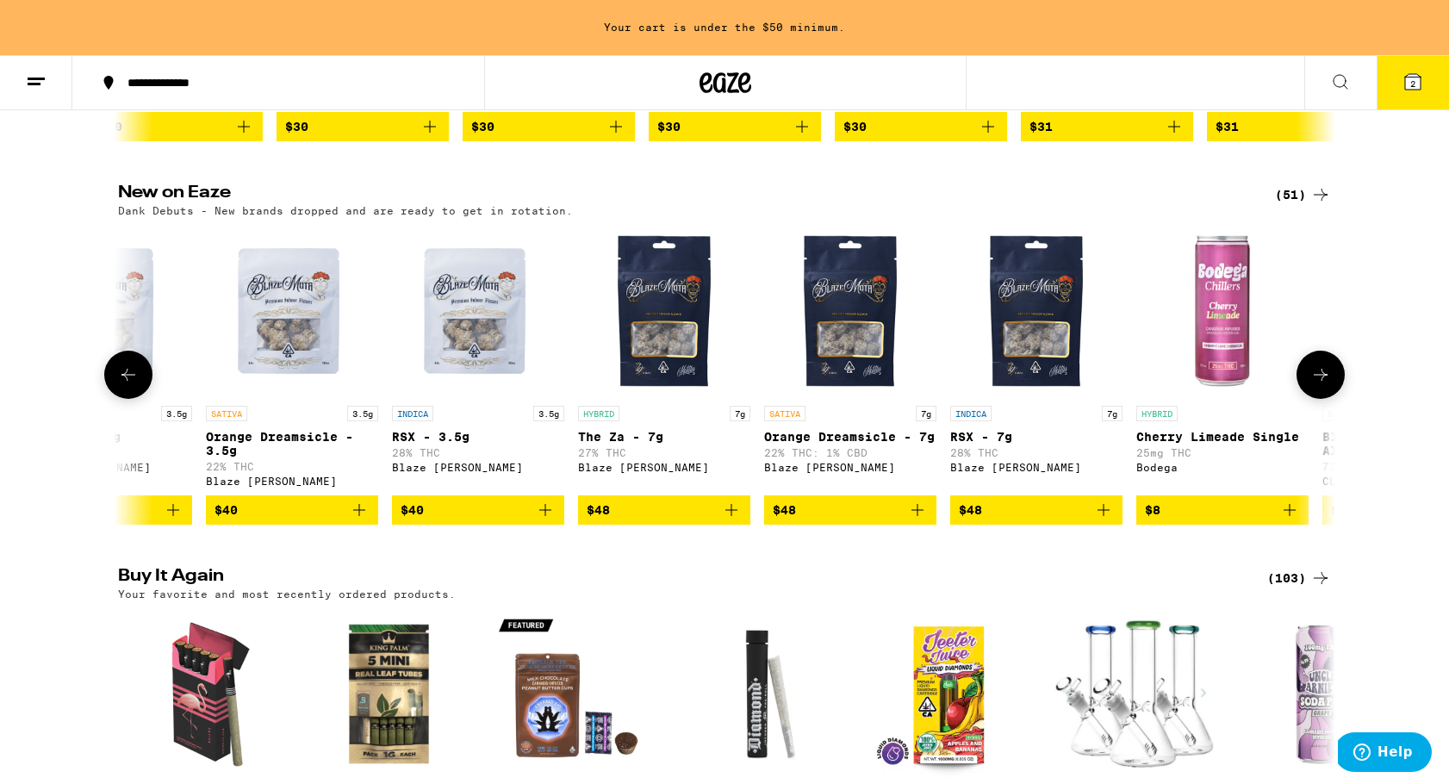
click at [1323, 385] on icon at bounding box center [1320, 374] width 21 height 21
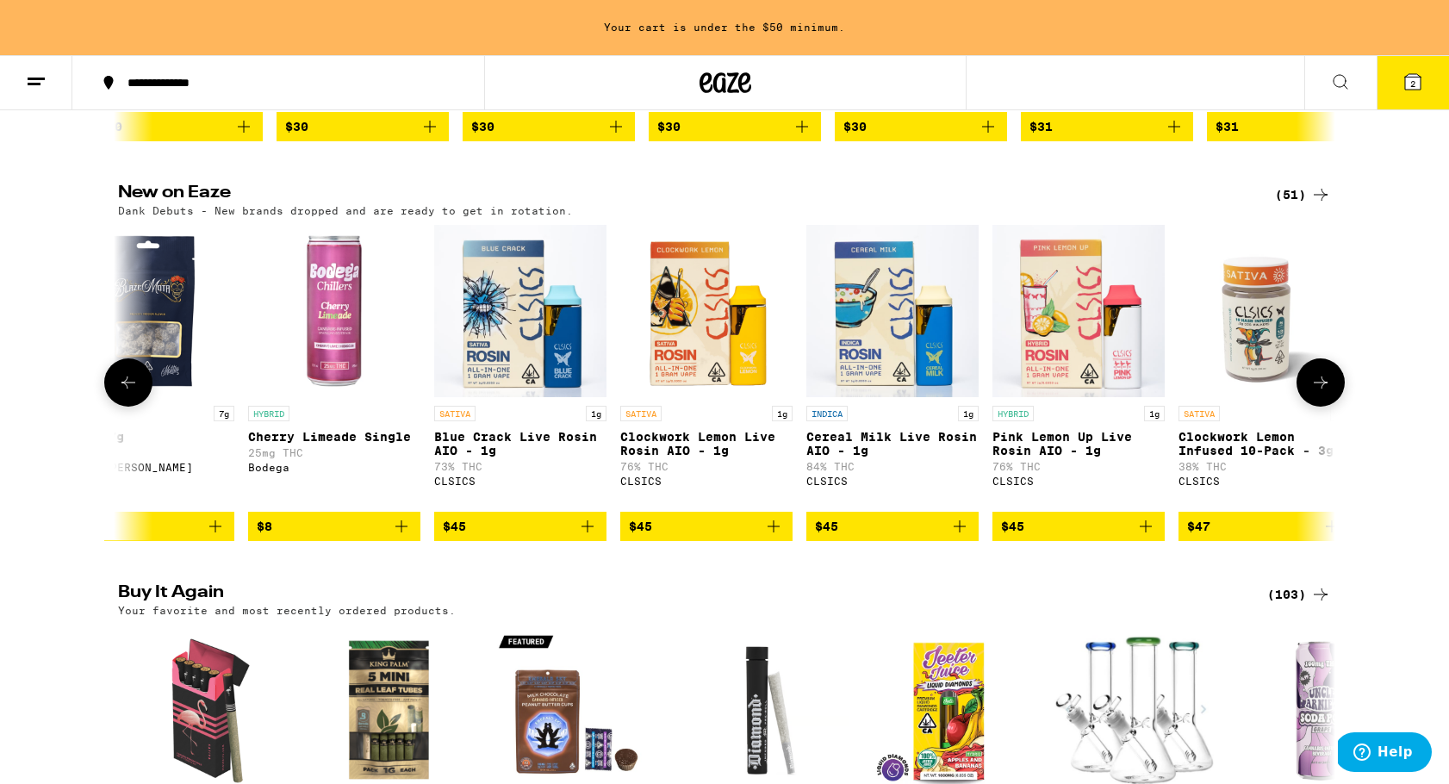
scroll to position [0, 4101]
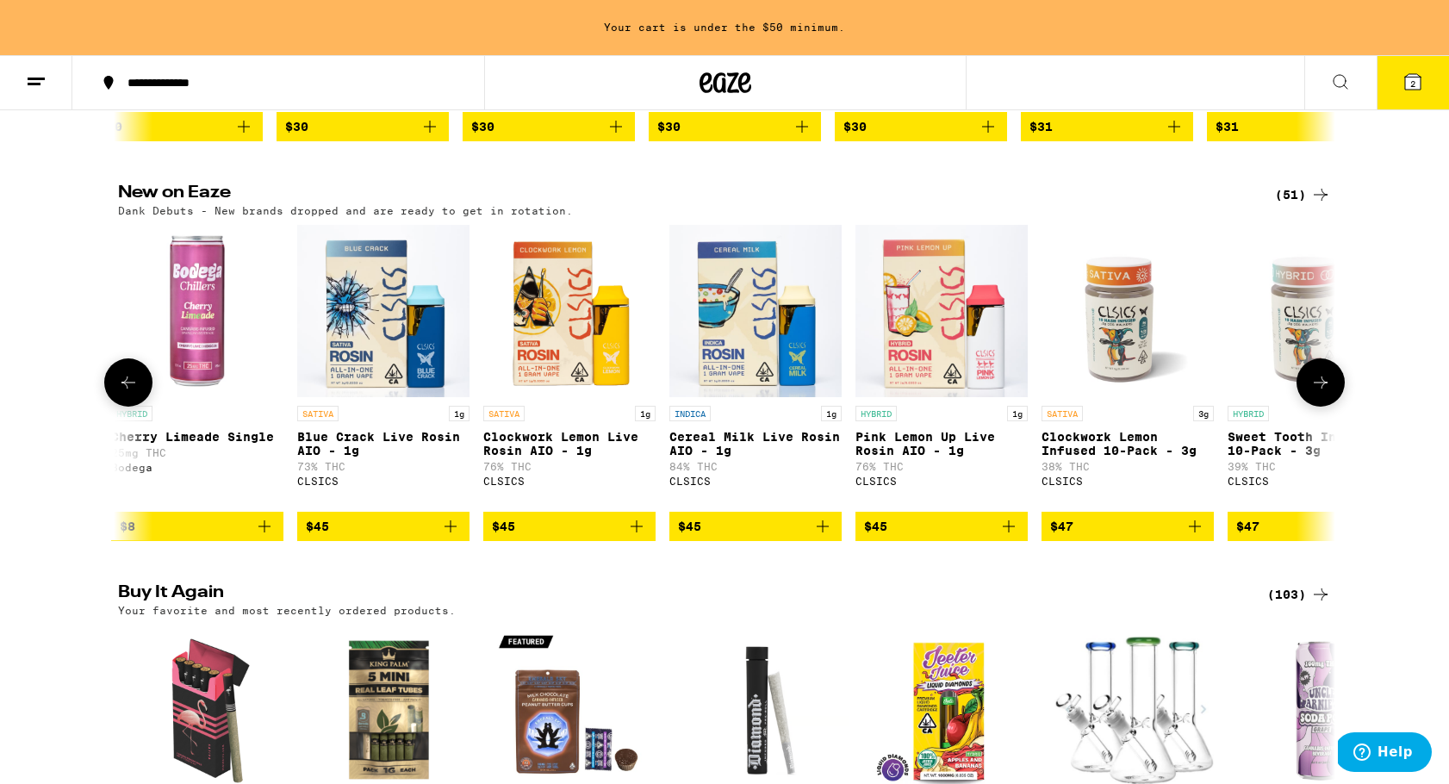
click at [1323, 389] on button at bounding box center [1321, 382] width 48 height 48
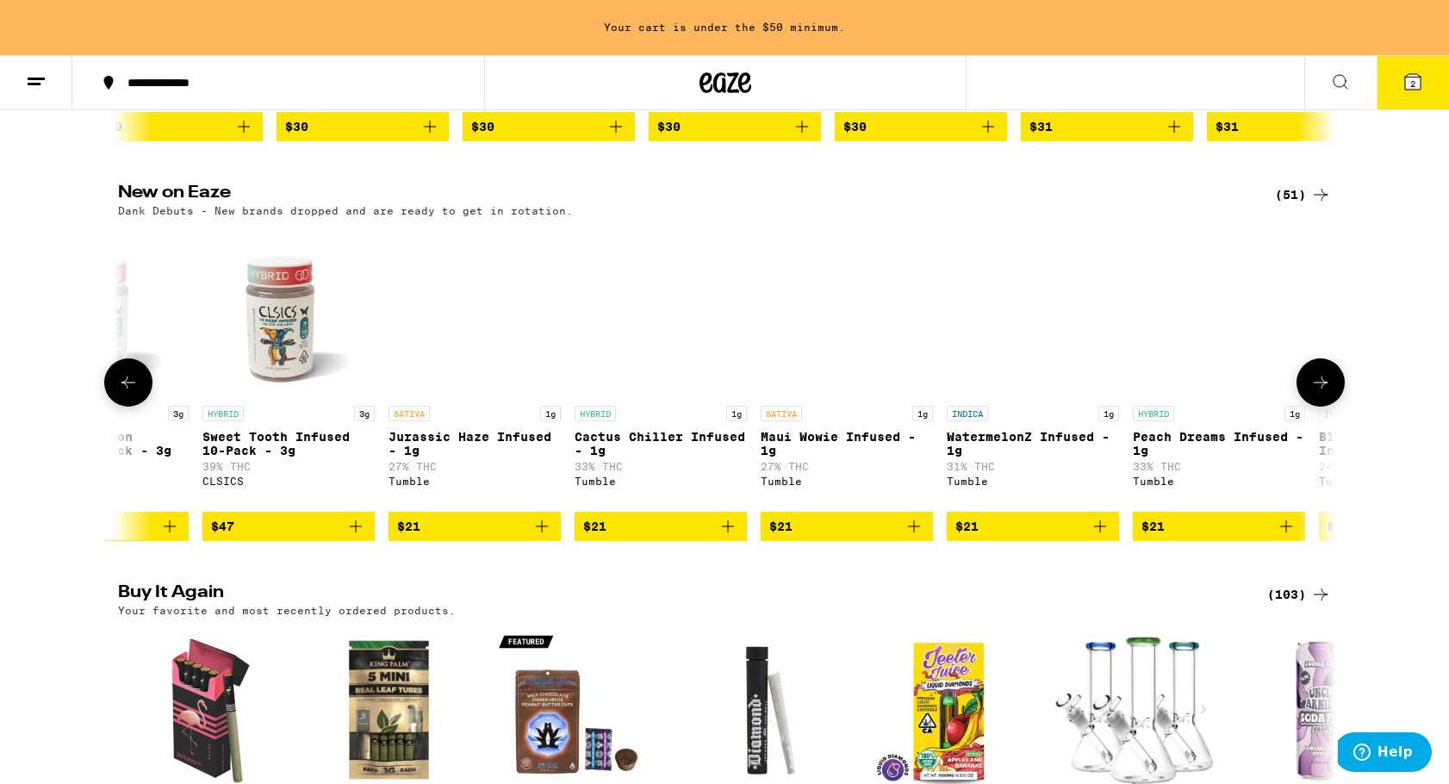
click at [1323, 389] on button at bounding box center [1321, 382] width 48 height 48
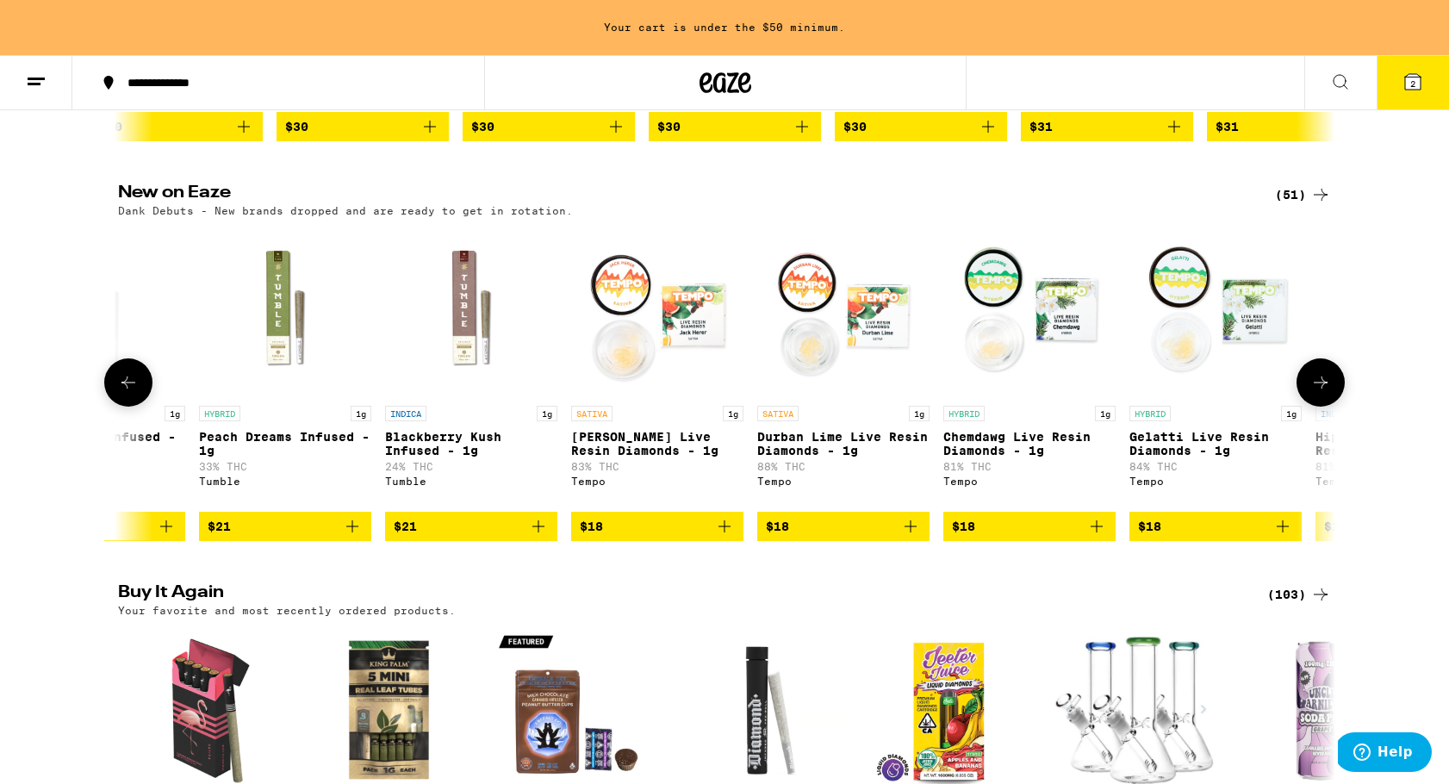
scroll to position [0, 6152]
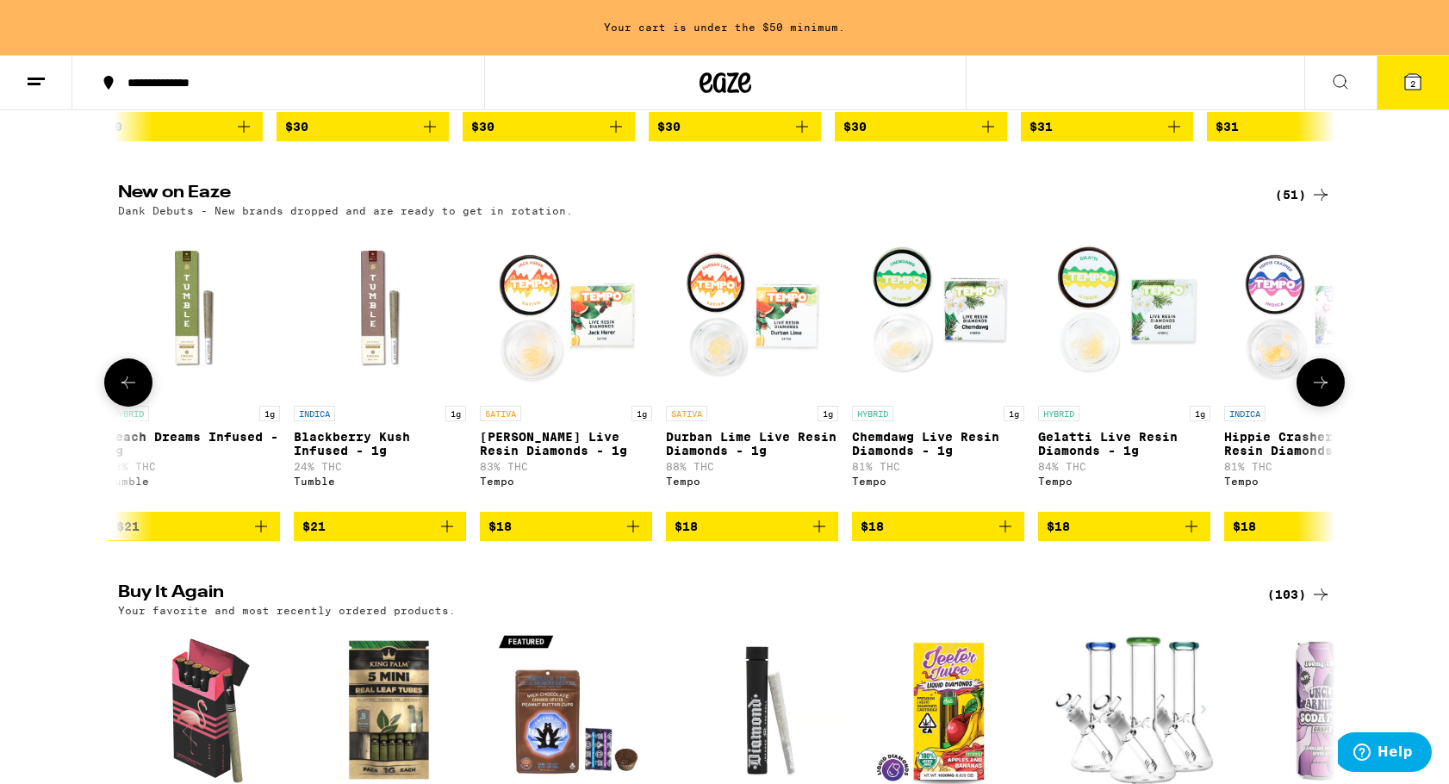
click at [1323, 389] on button at bounding box center [1321, 382] width 48 height 48
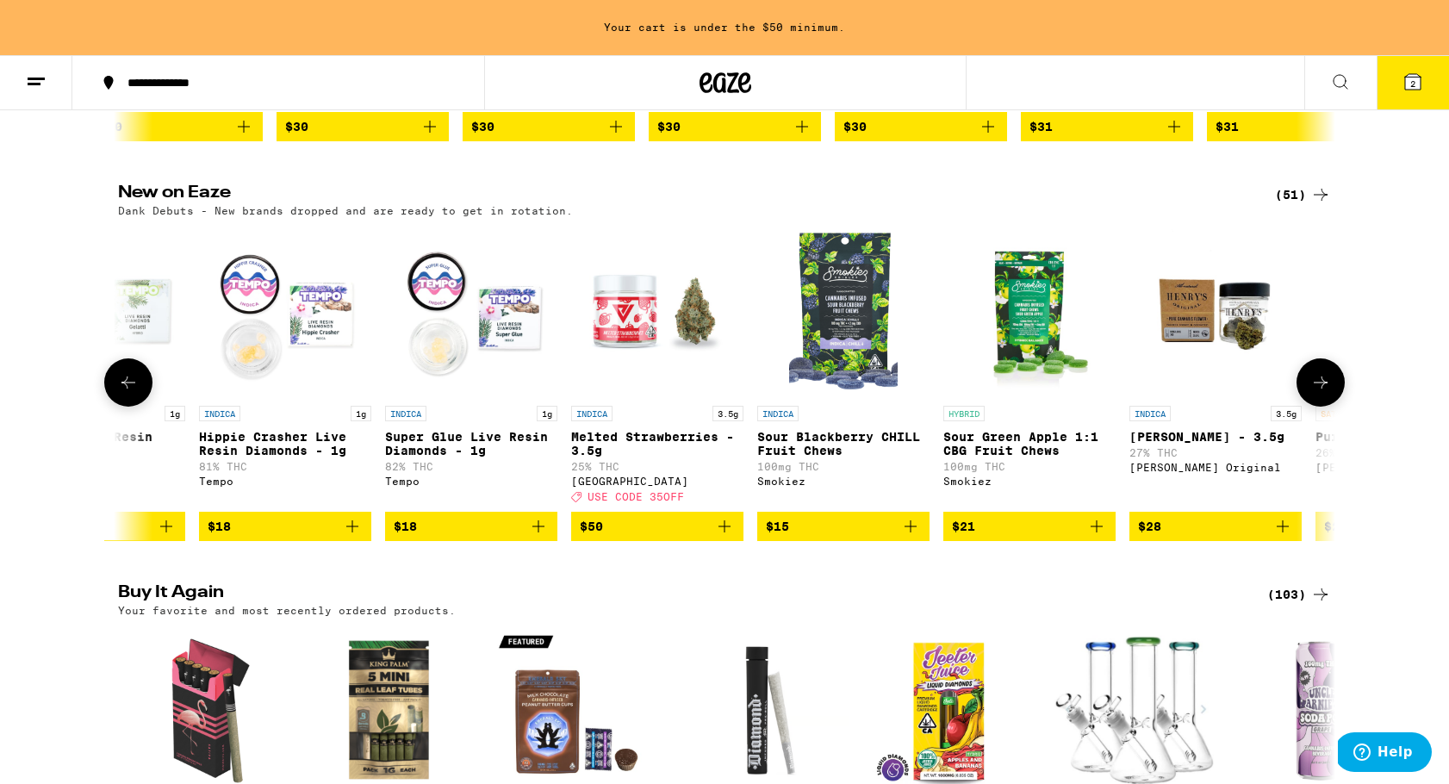
click at [1323, 389] on button at bounding box center [1321, 382] width 48 height 48
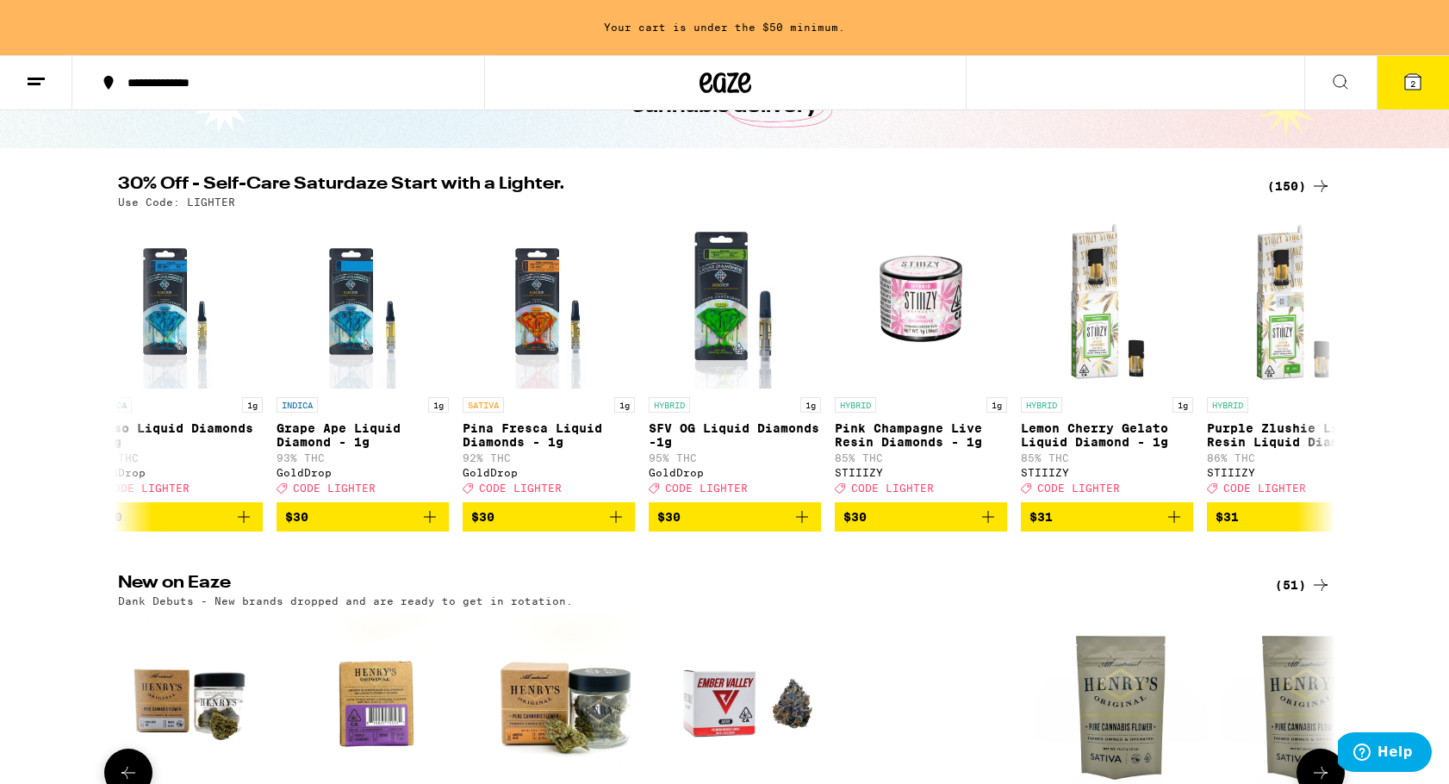
scroll to position [109, 0]
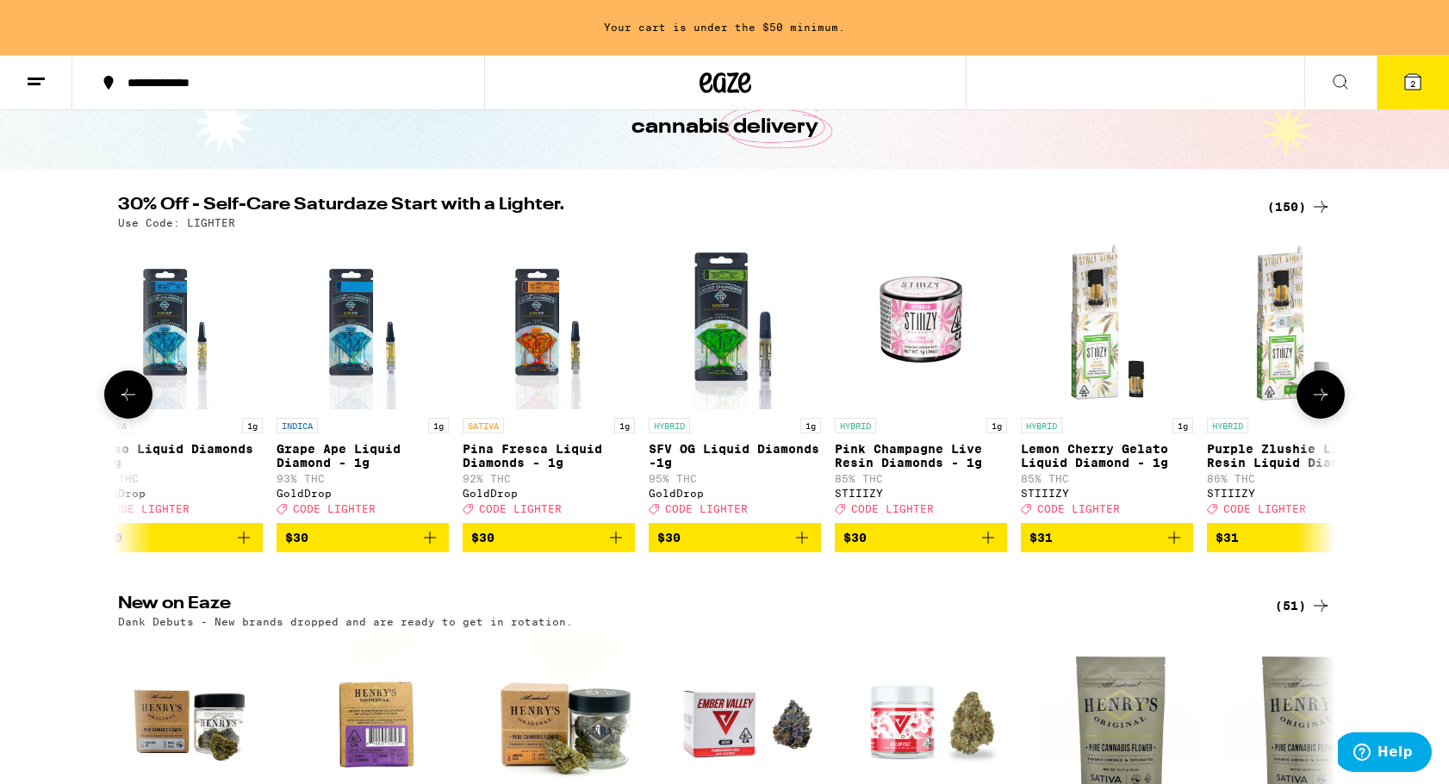
click at [1293, 412] on link "HYBRID 1g Purple Zlushie Live Resin Liquid Diamonds - 1g 86% THC STIIIZY Deal C…" at bounding box center [1293, 380] width 172 height 286
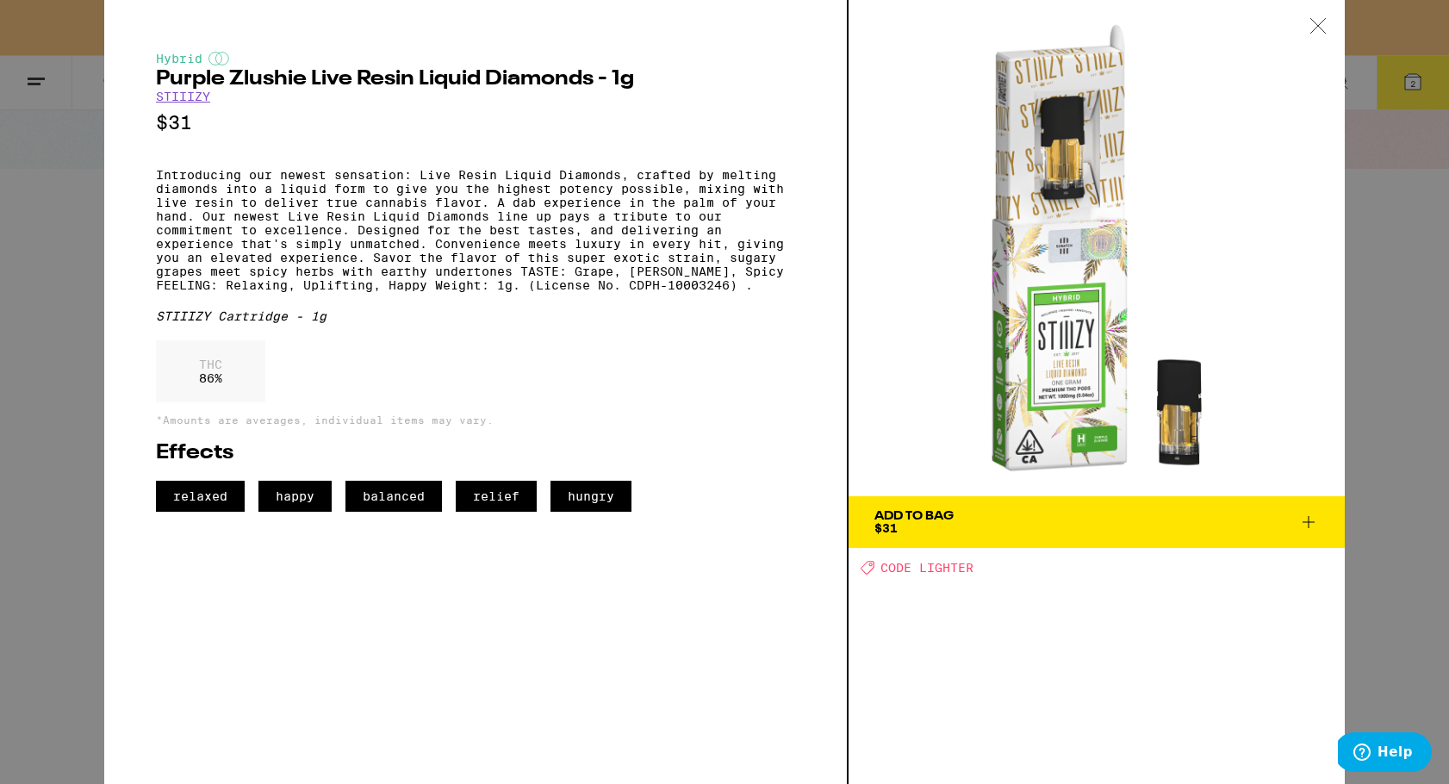
click at [1318, 23] on icon at bounding box center [1318, 26] width 17 height 16
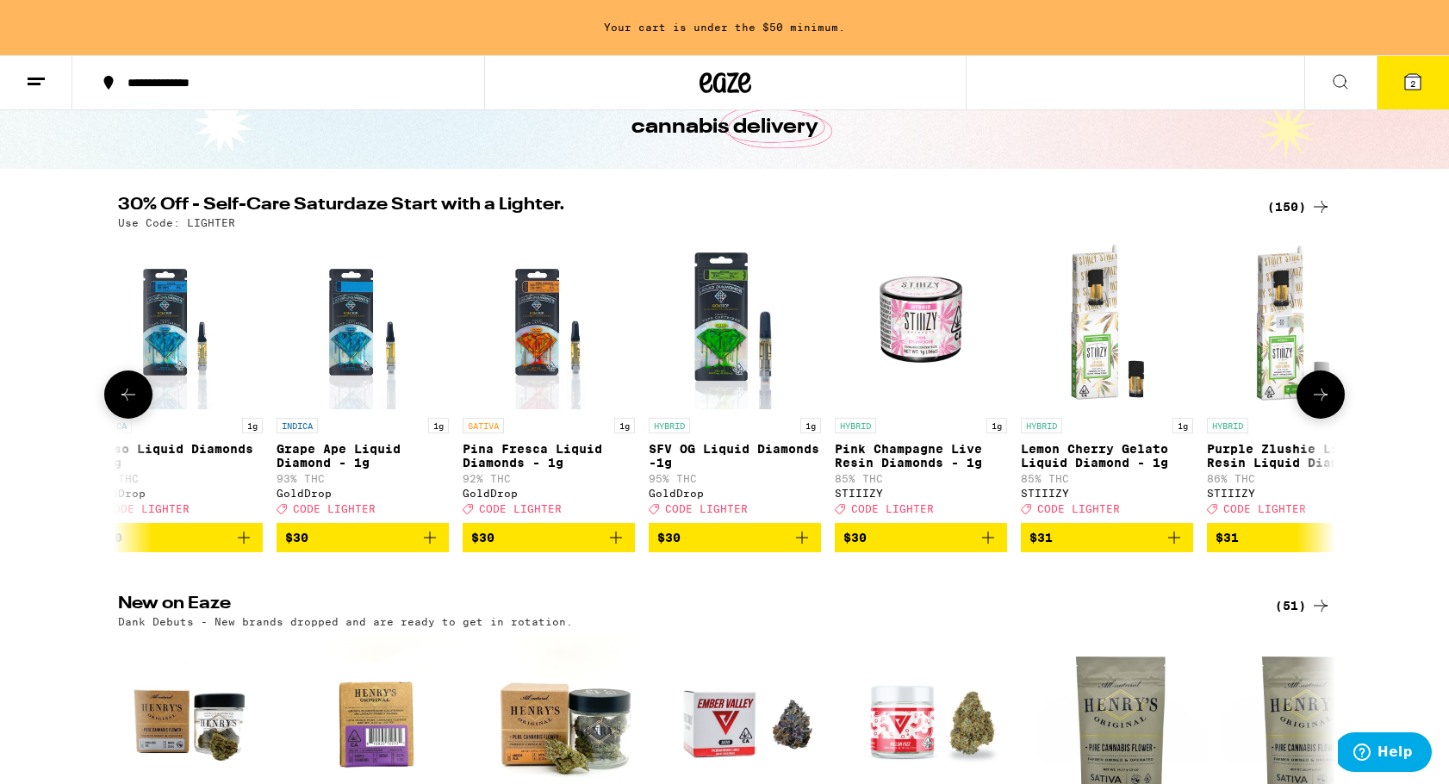
click at [1324, 399] on icon at bounding box center [1320, 394] width 21 height 21
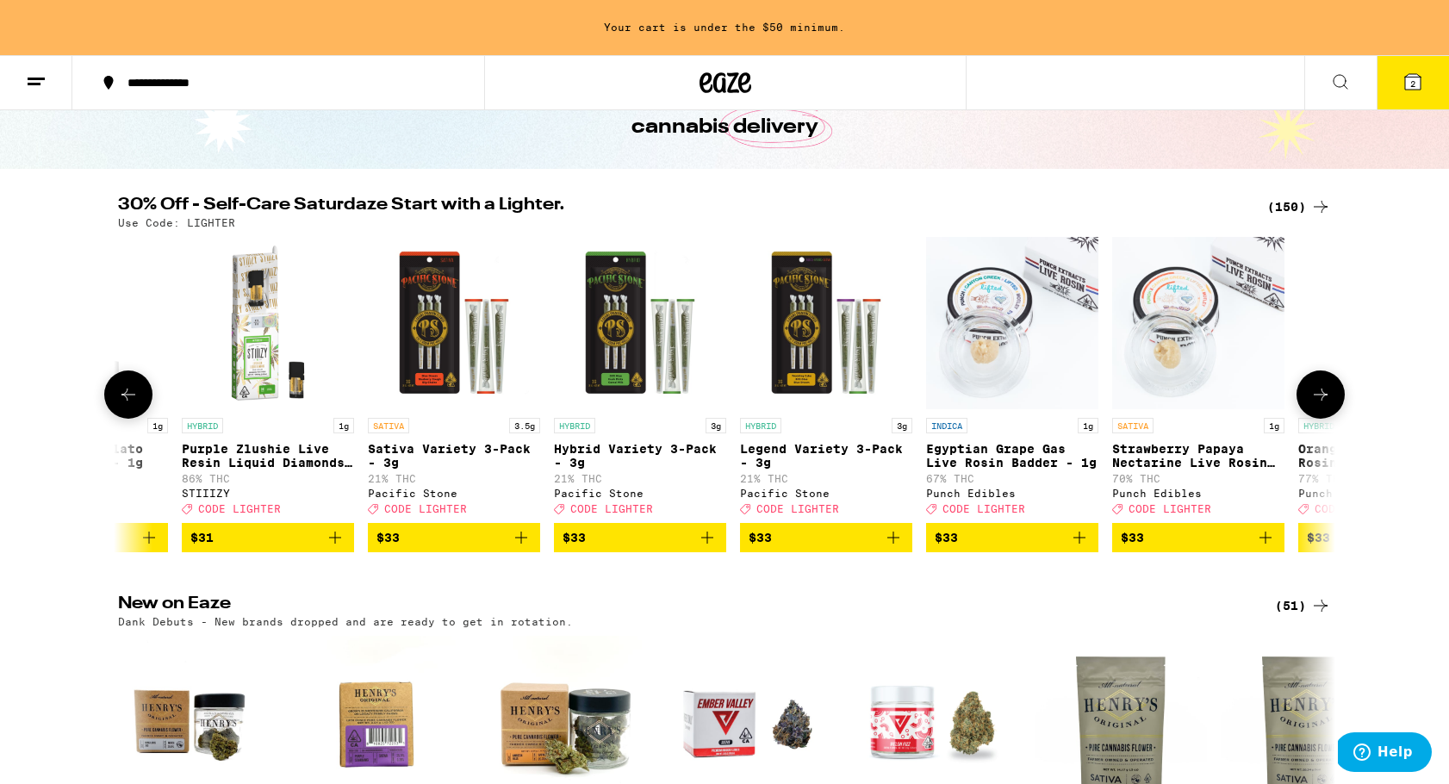
click at [1324, 399] on icon at bounding box center [1320, 394] width 21 height 21
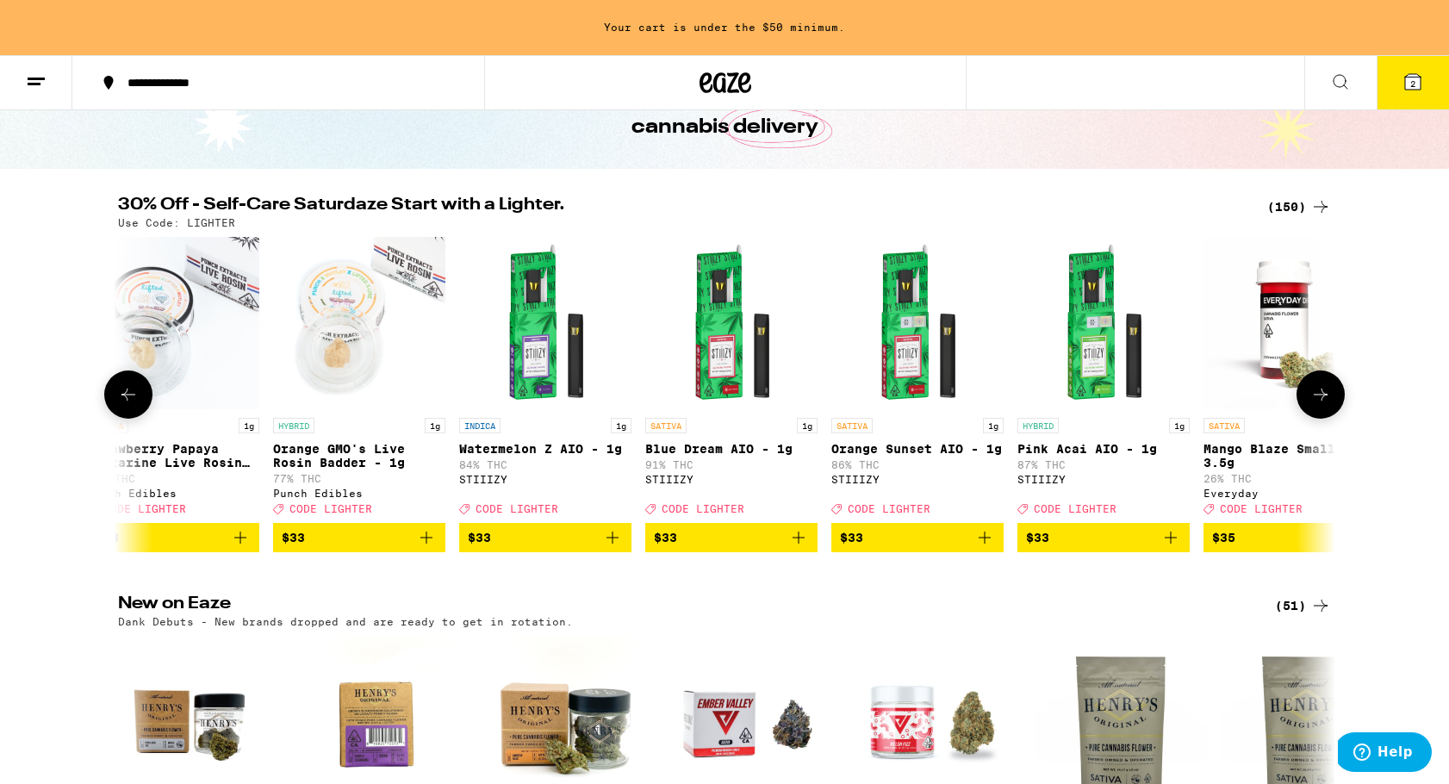
click at [1324, 399] on icon at bounding box center [1320, 394] width 21 height 21
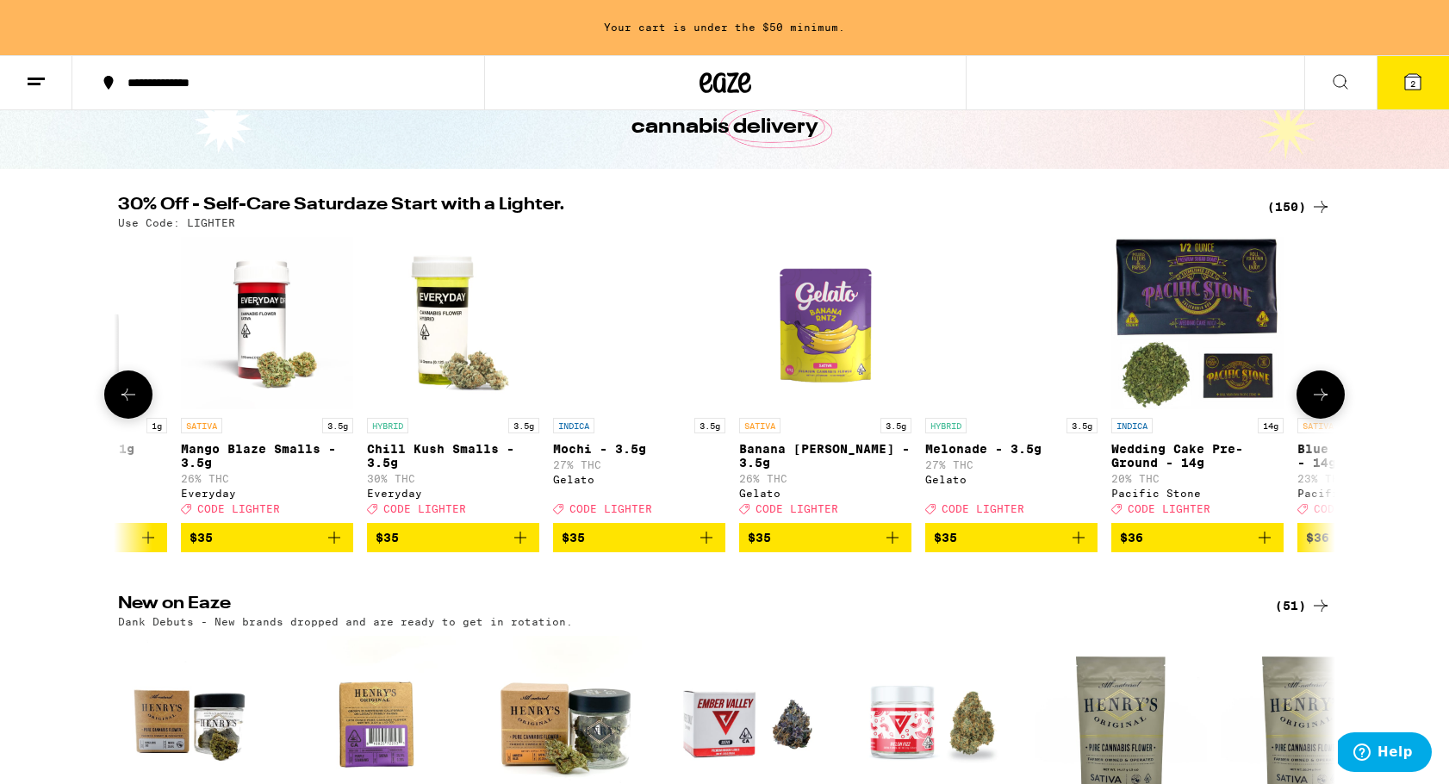
scroll to position [0, 19480]
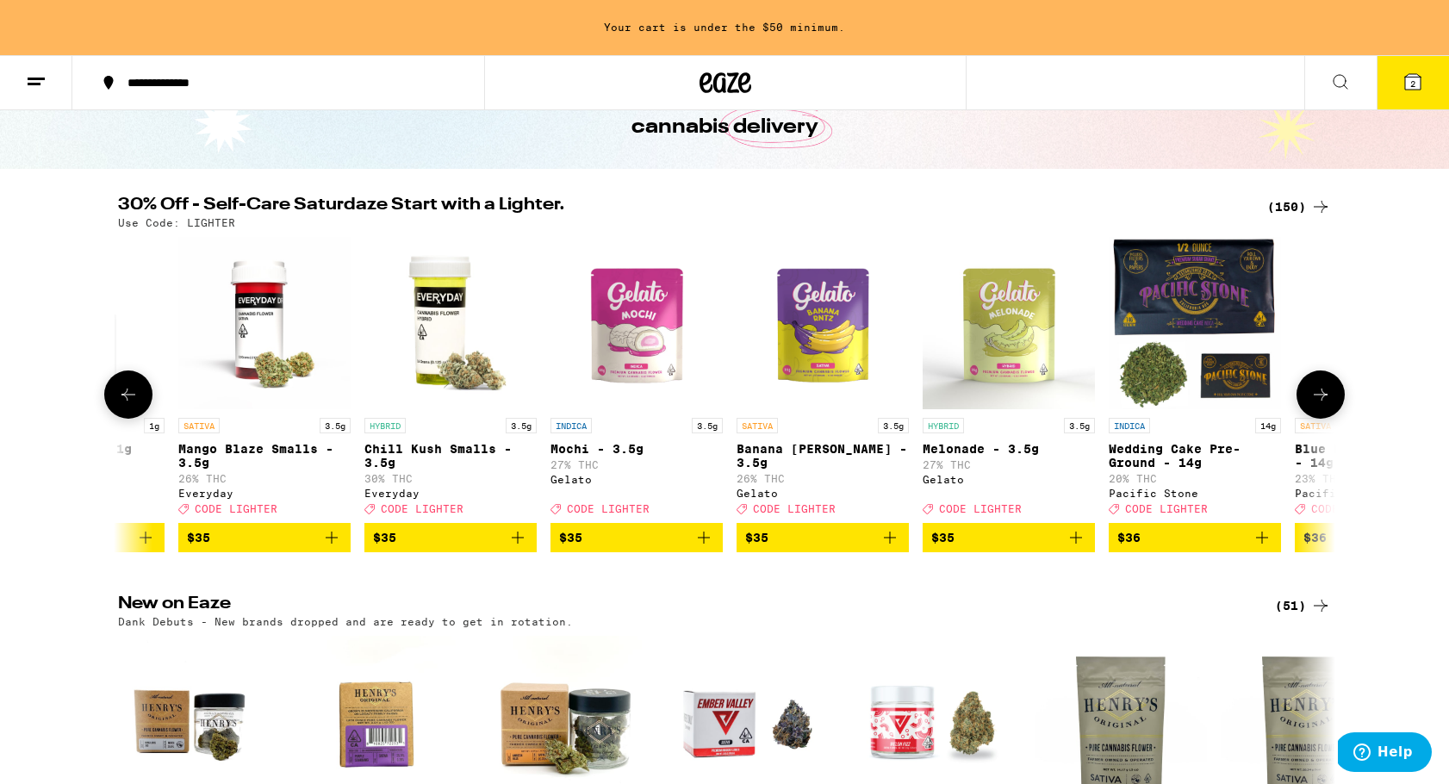
click at [1324, 399] on icon at bounding box center [1320, 394] width 21 height 21
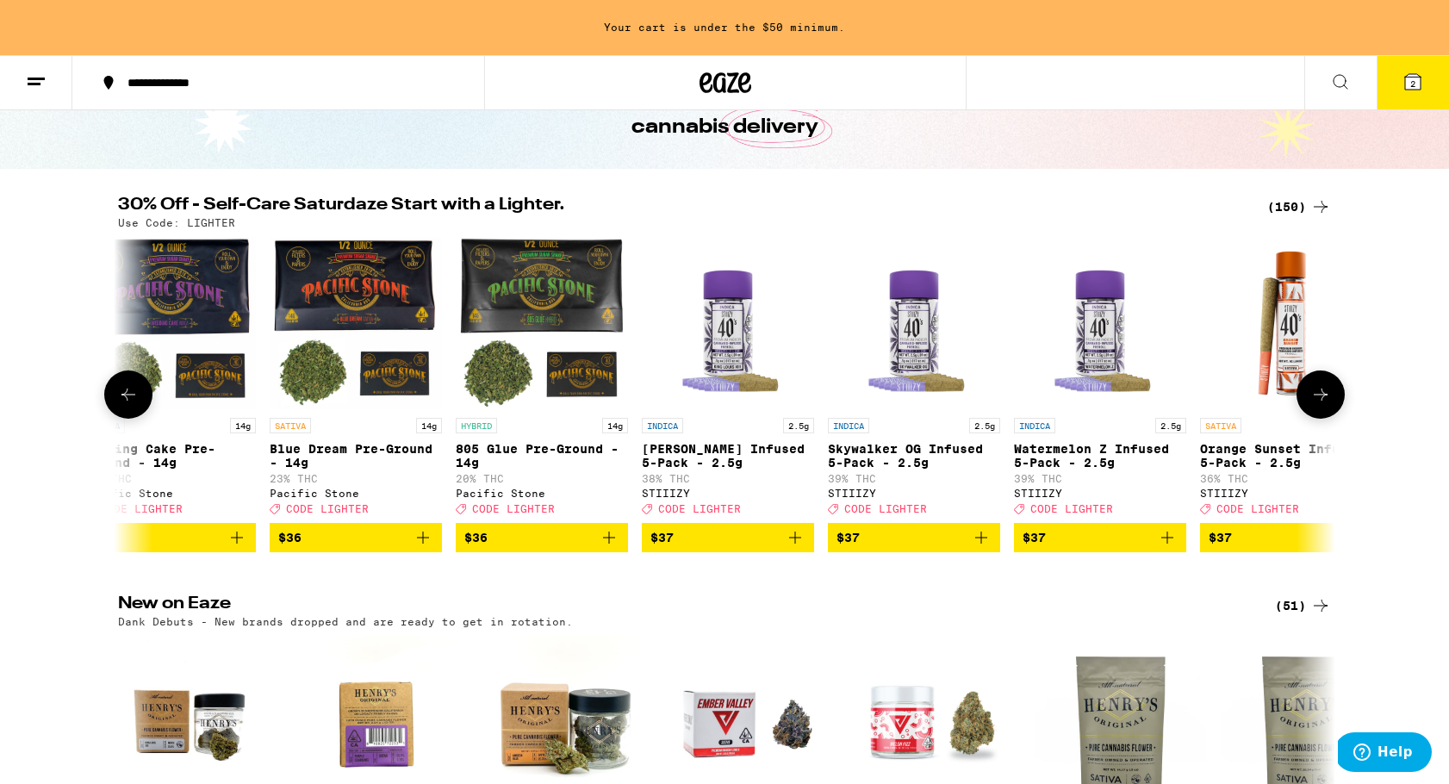
click at [1324, 399] on icon at bounding box center [1320, 394] width 21 height 21
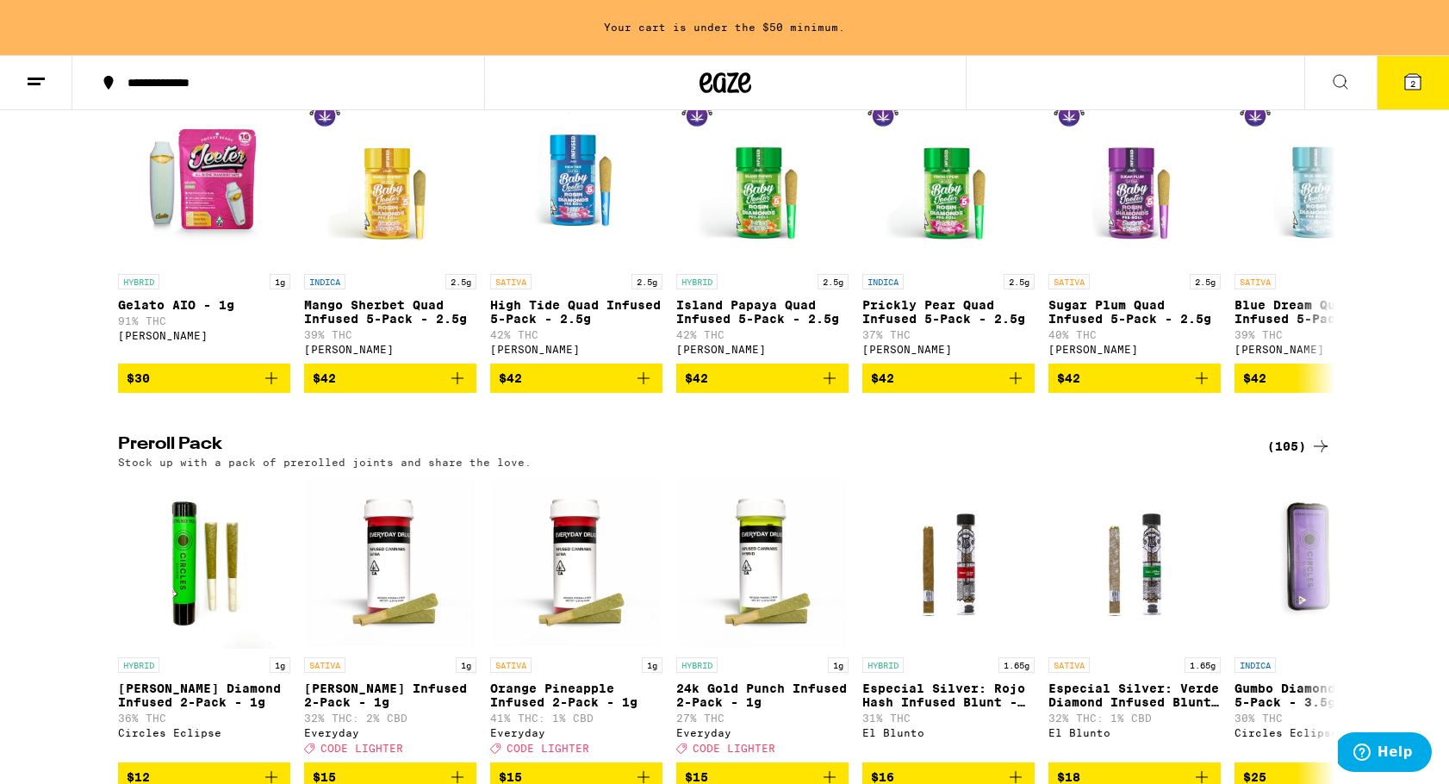
scroll to position [3947, 0]
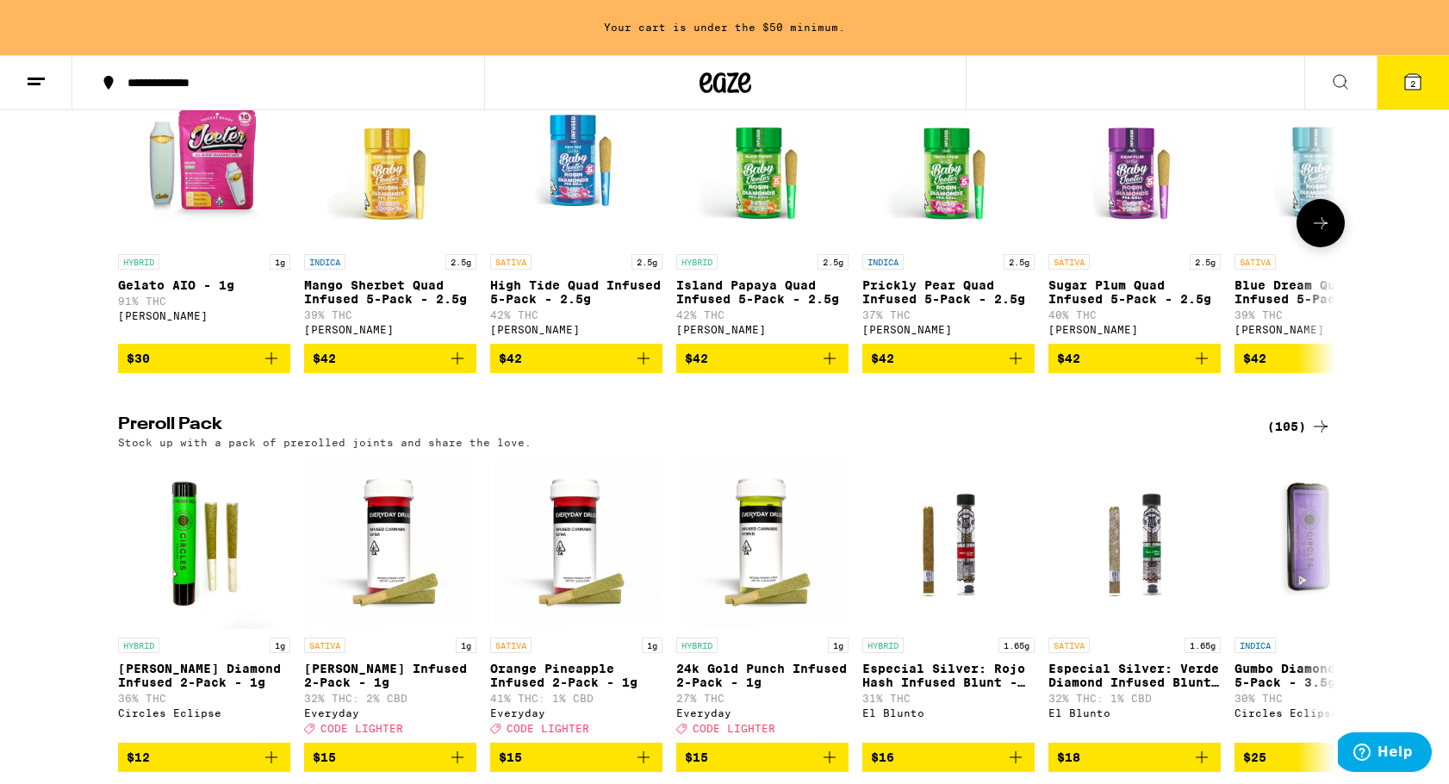
click at [621, 306] on p "High Tide Quad Infused 5-Pack - 2.5g" at bounding box center [576, 292] width 172 height 28
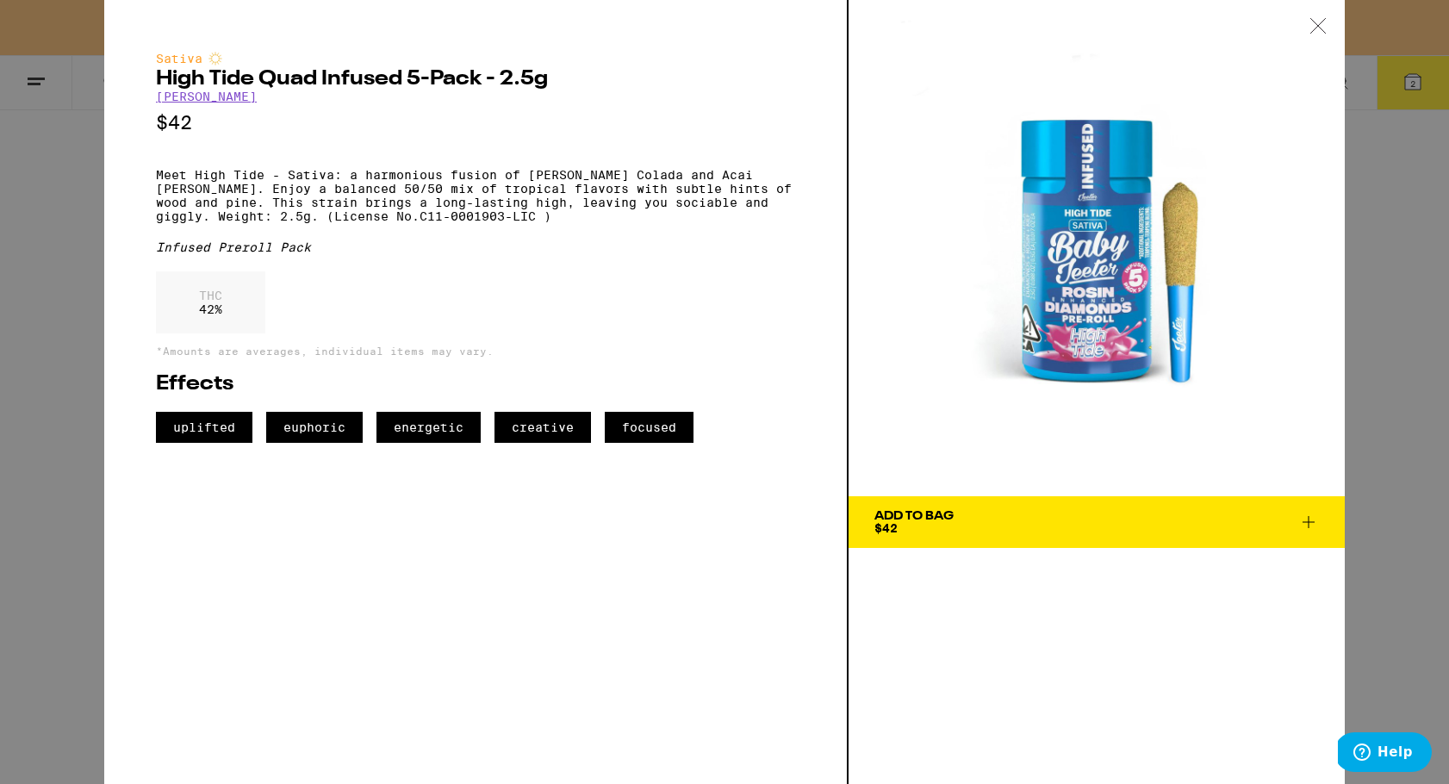
click at [1310, 24] on icon at bounding box center [1318, 26] width 17 height 16
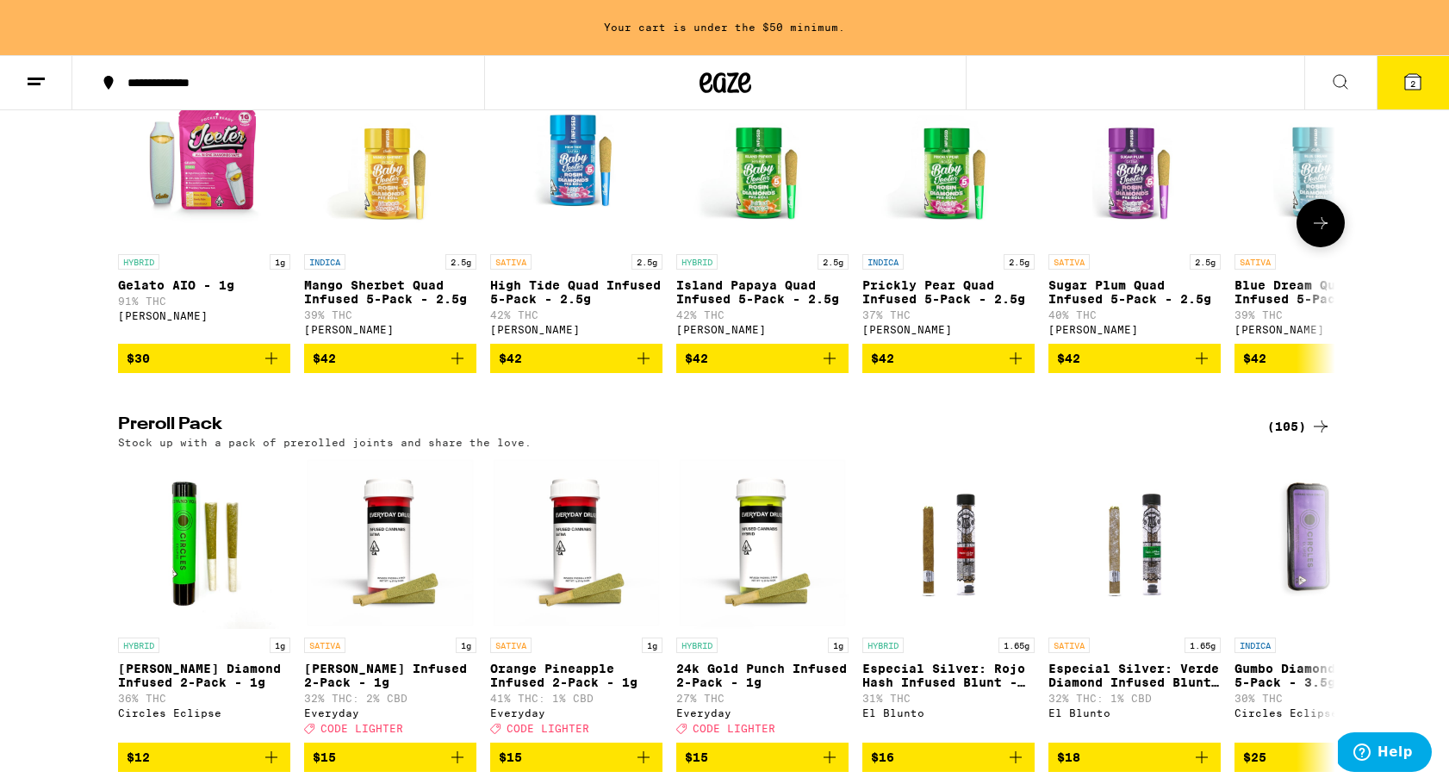
click at [1318, 247] on button at bounding box center [1321, 223] width 48 height 48
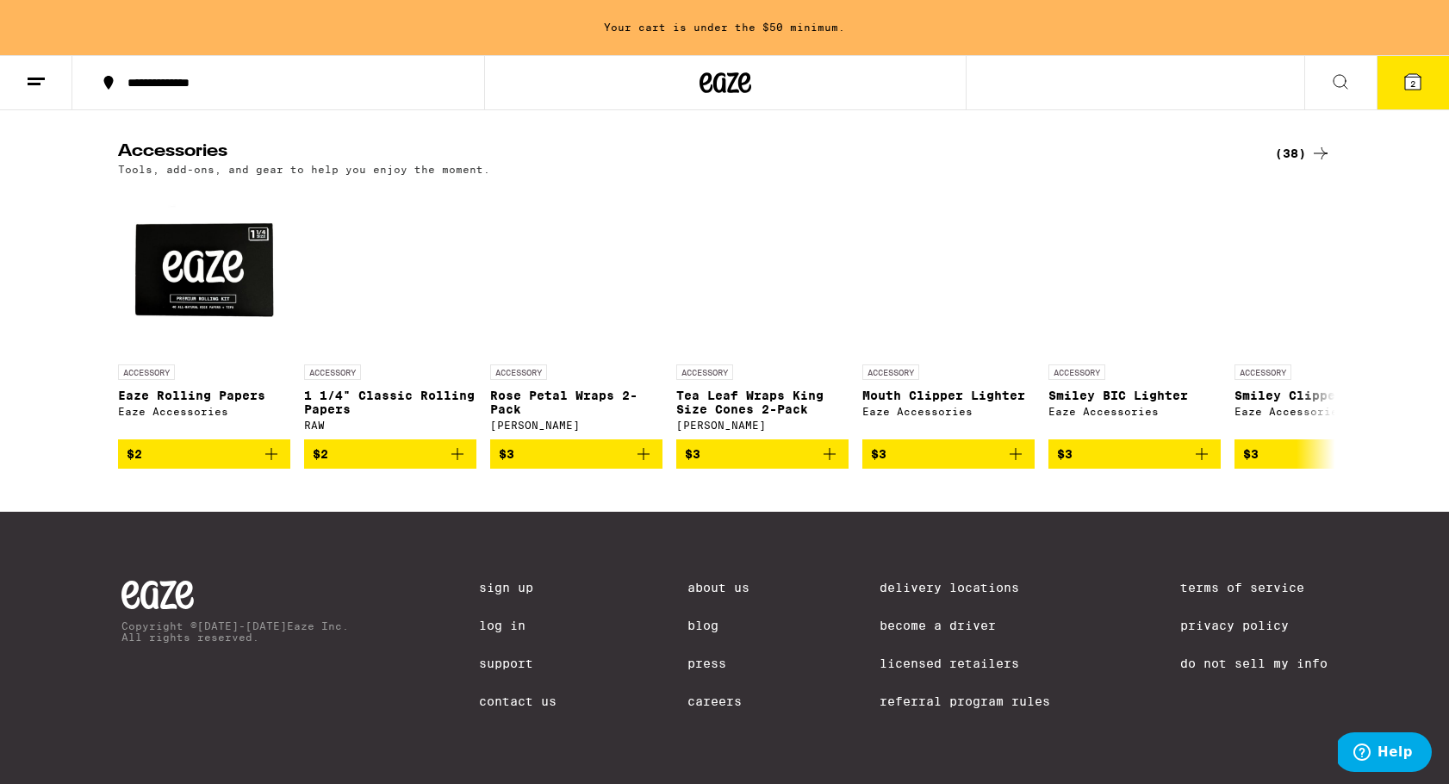
scroll to position [7481, 0]
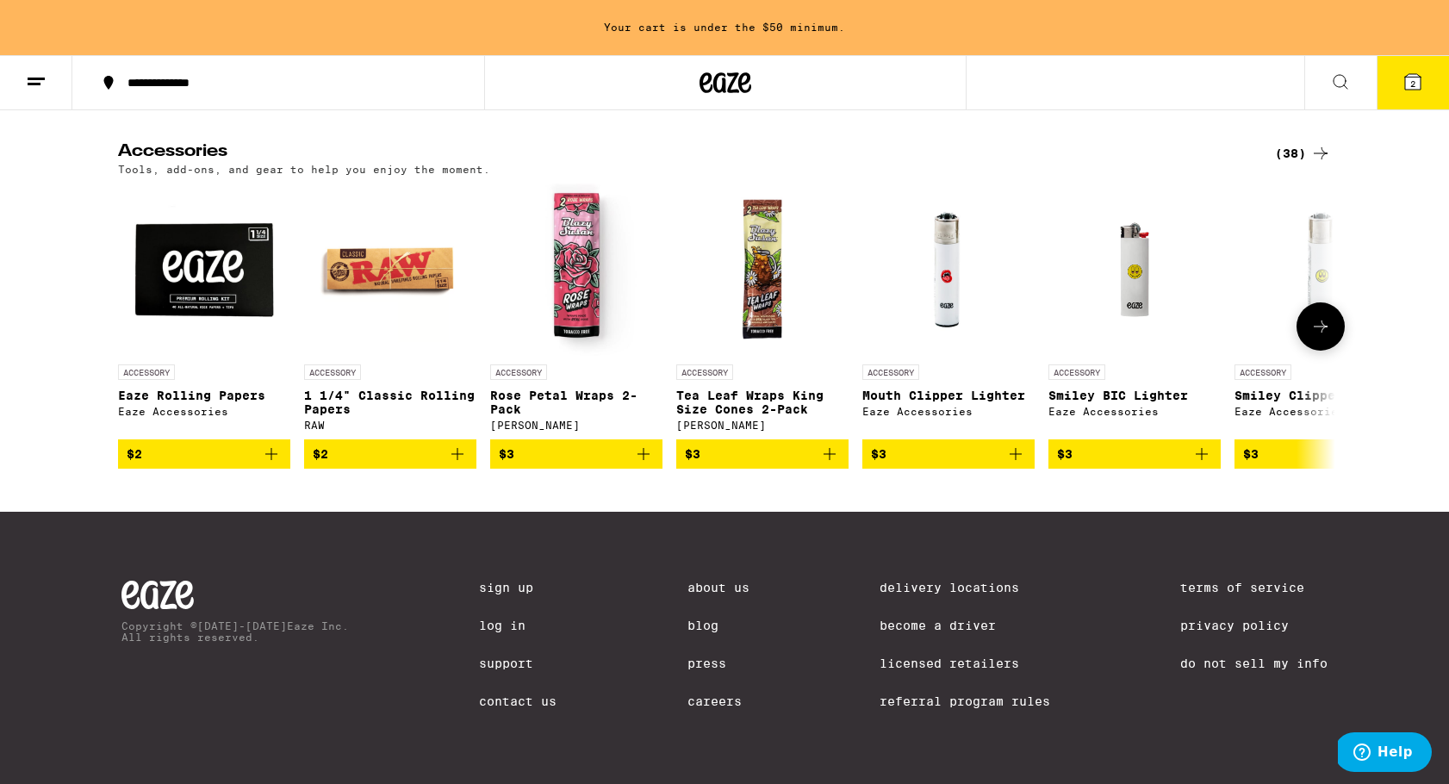
click at [1314, 337] on icon at bounding box center [1320, 326] width 21 height 21
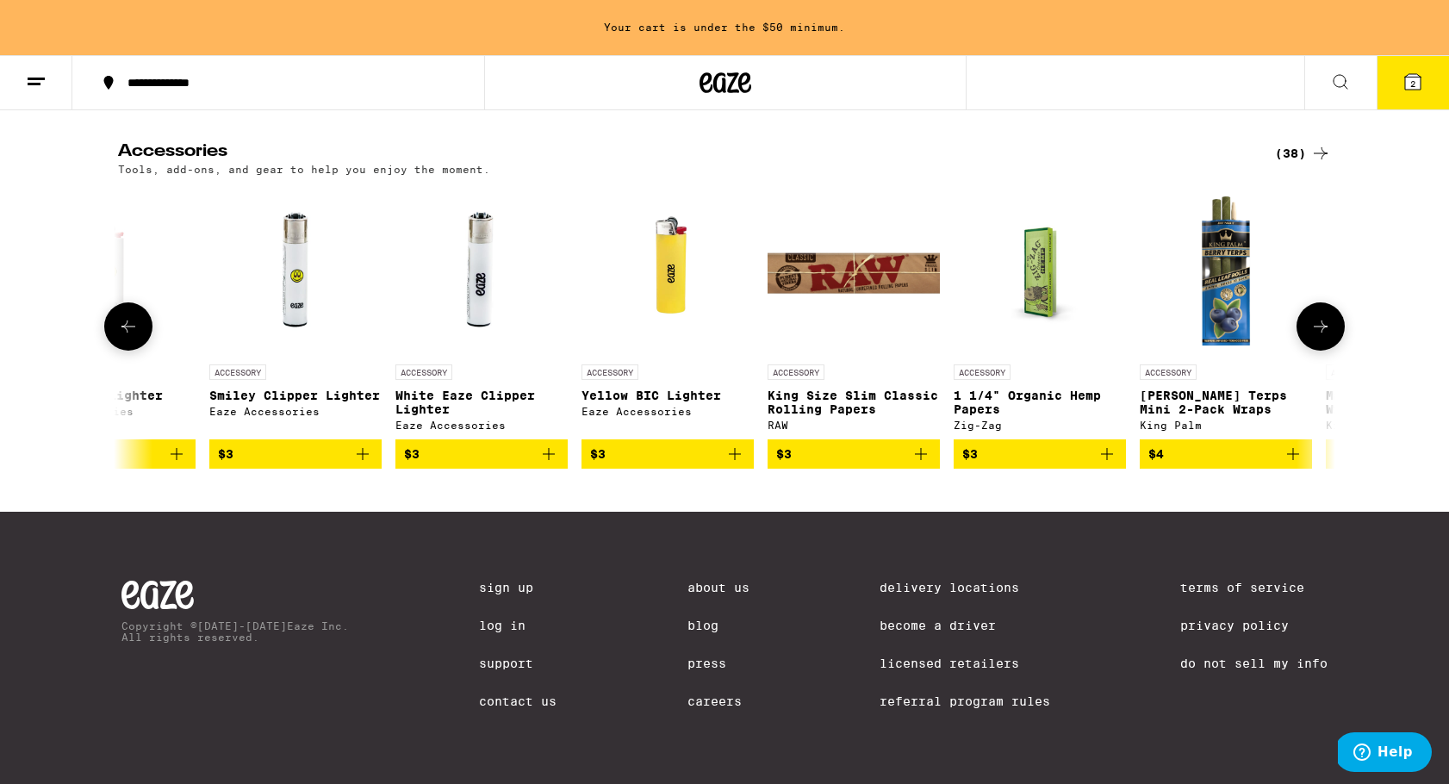
click at [1314, 337] on icon at bounding box center [1320, 326] width 21 height 21
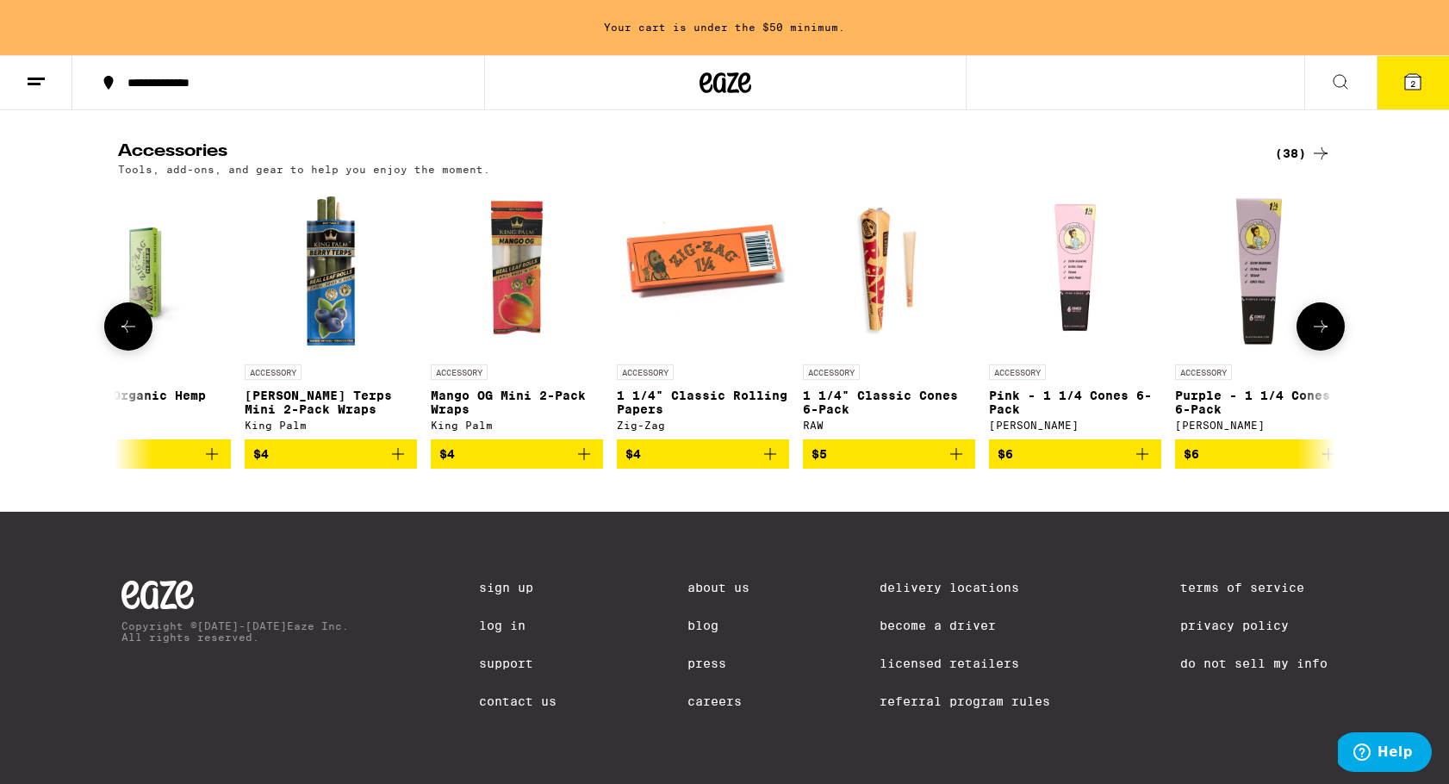
scroll to position [0, 2051]
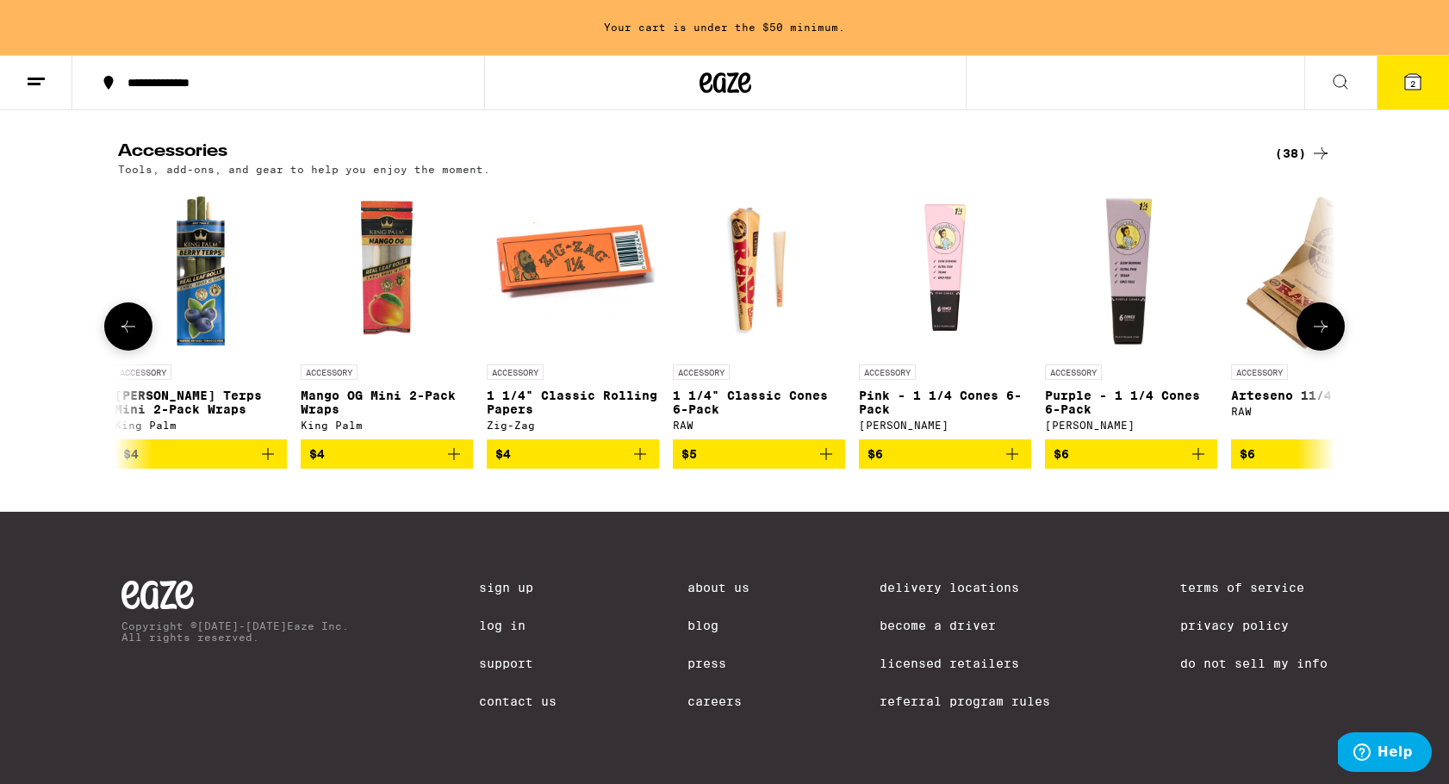
click at [1314, 337] on icon at bounding box center [1320, 326] width 21 height 21
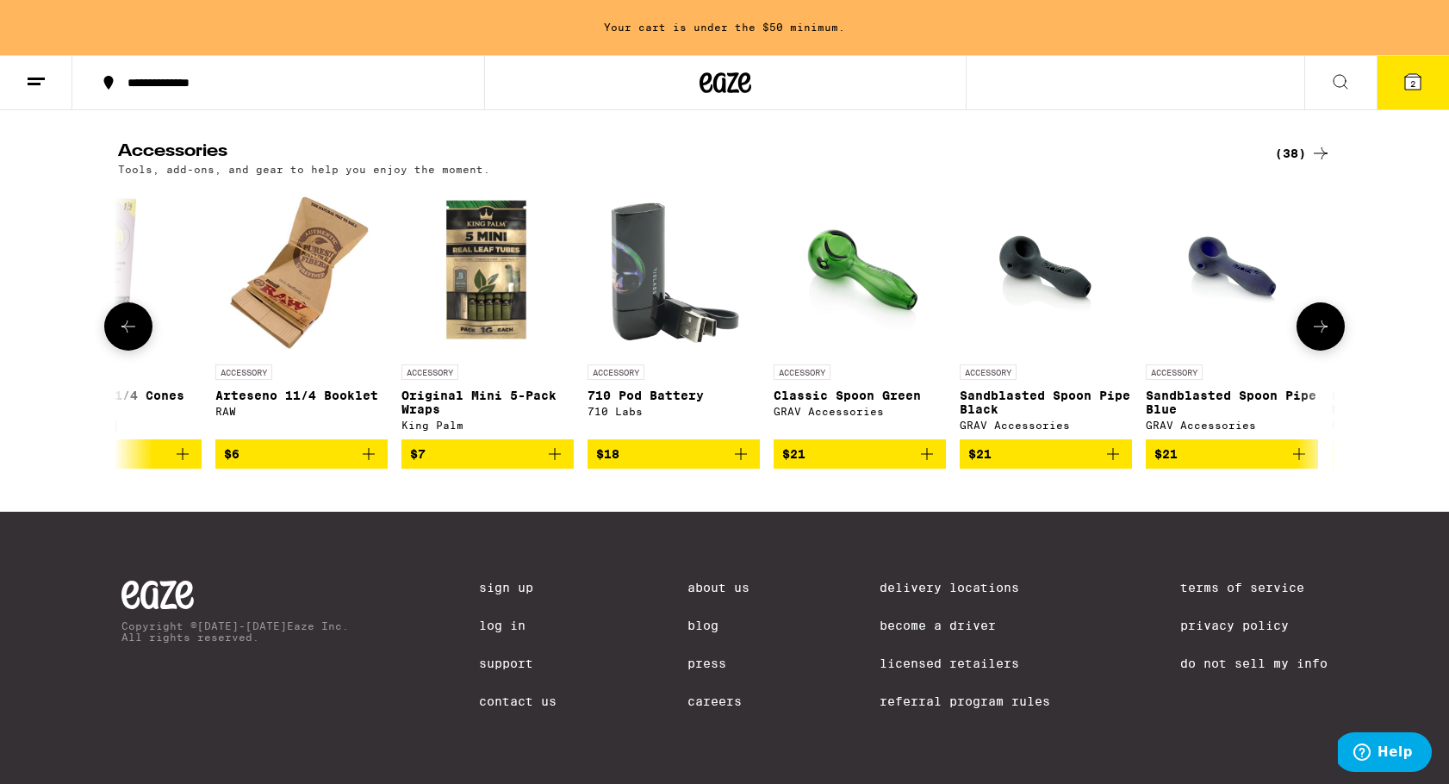
scroll to position [0, 3076]
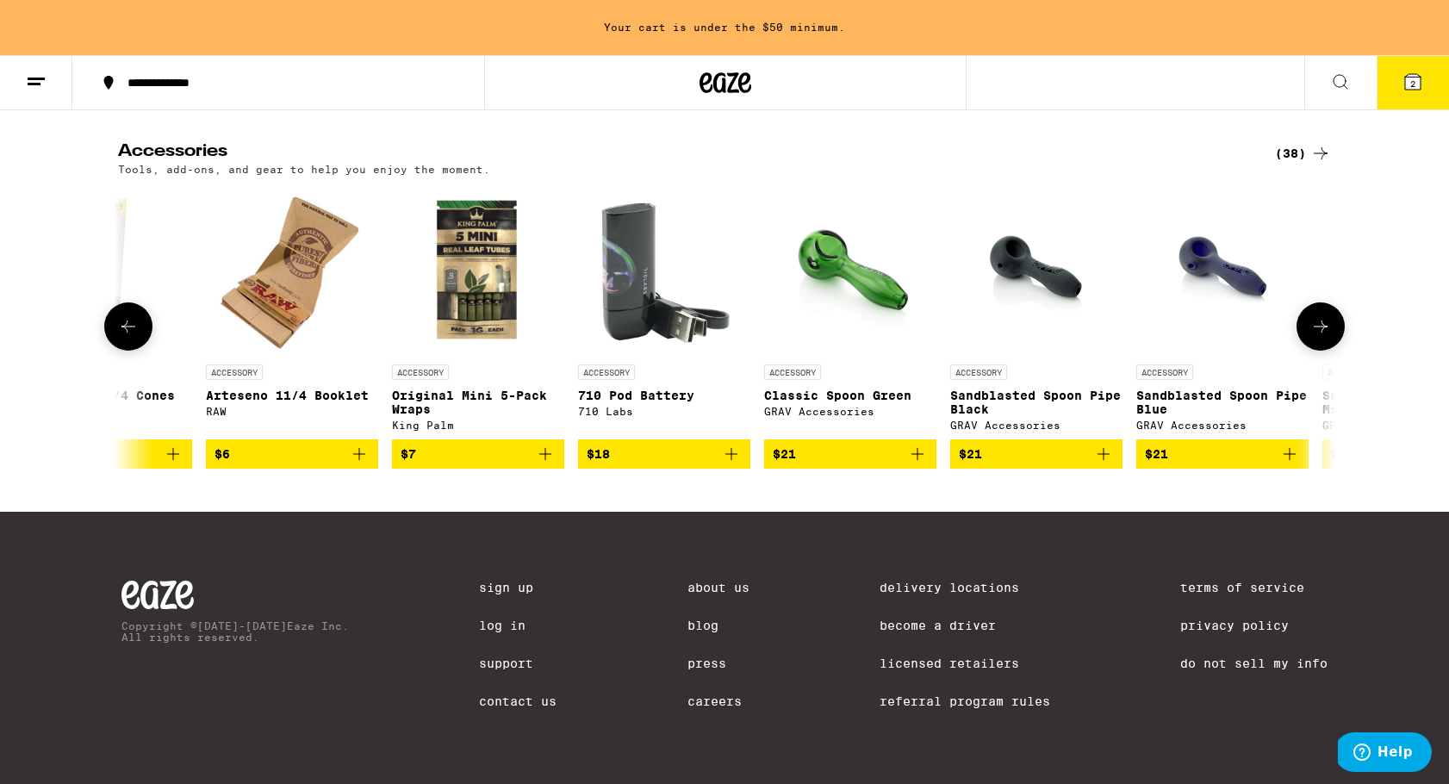
click at [1314, 337] on icon at bounding box center [1320, 326] width 21 height 21
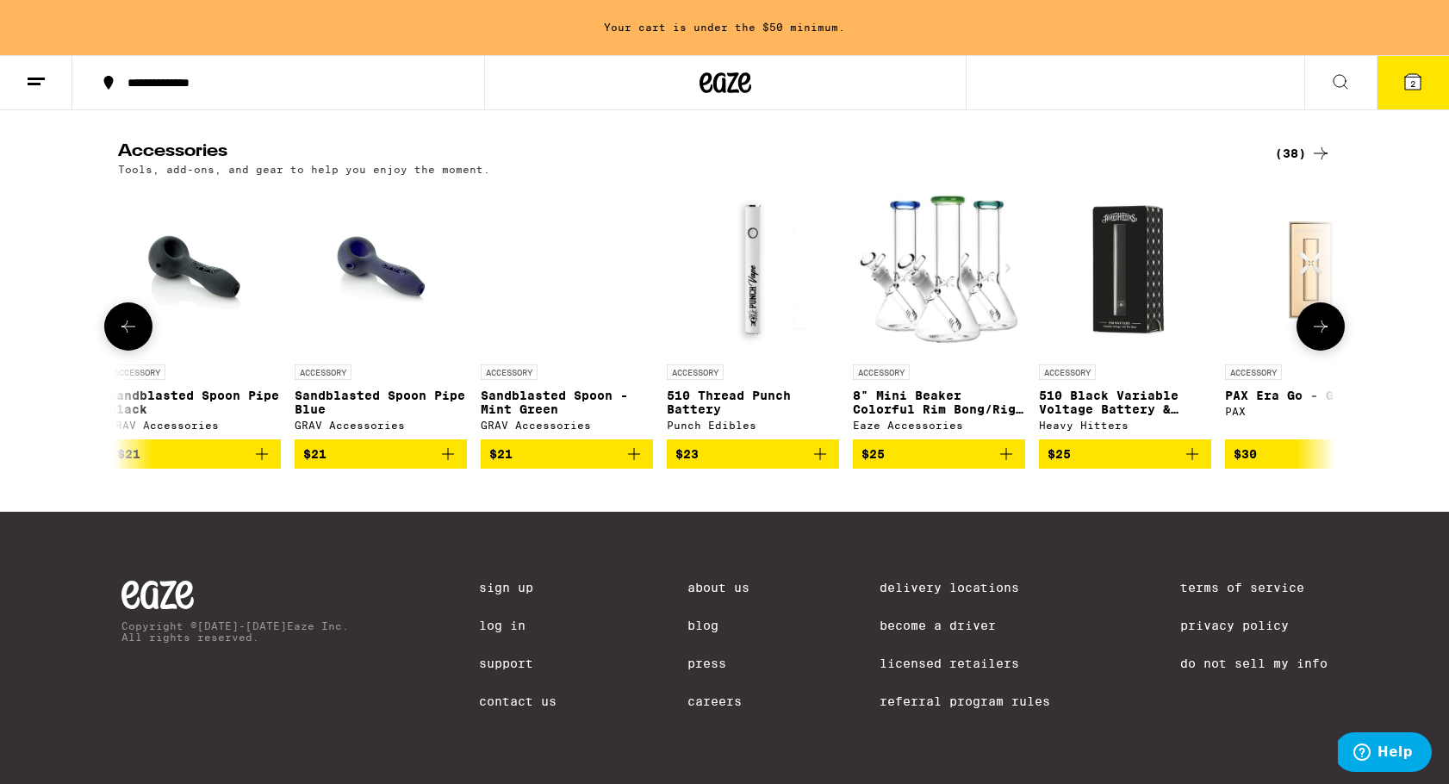
scroll to position [0, 4101]
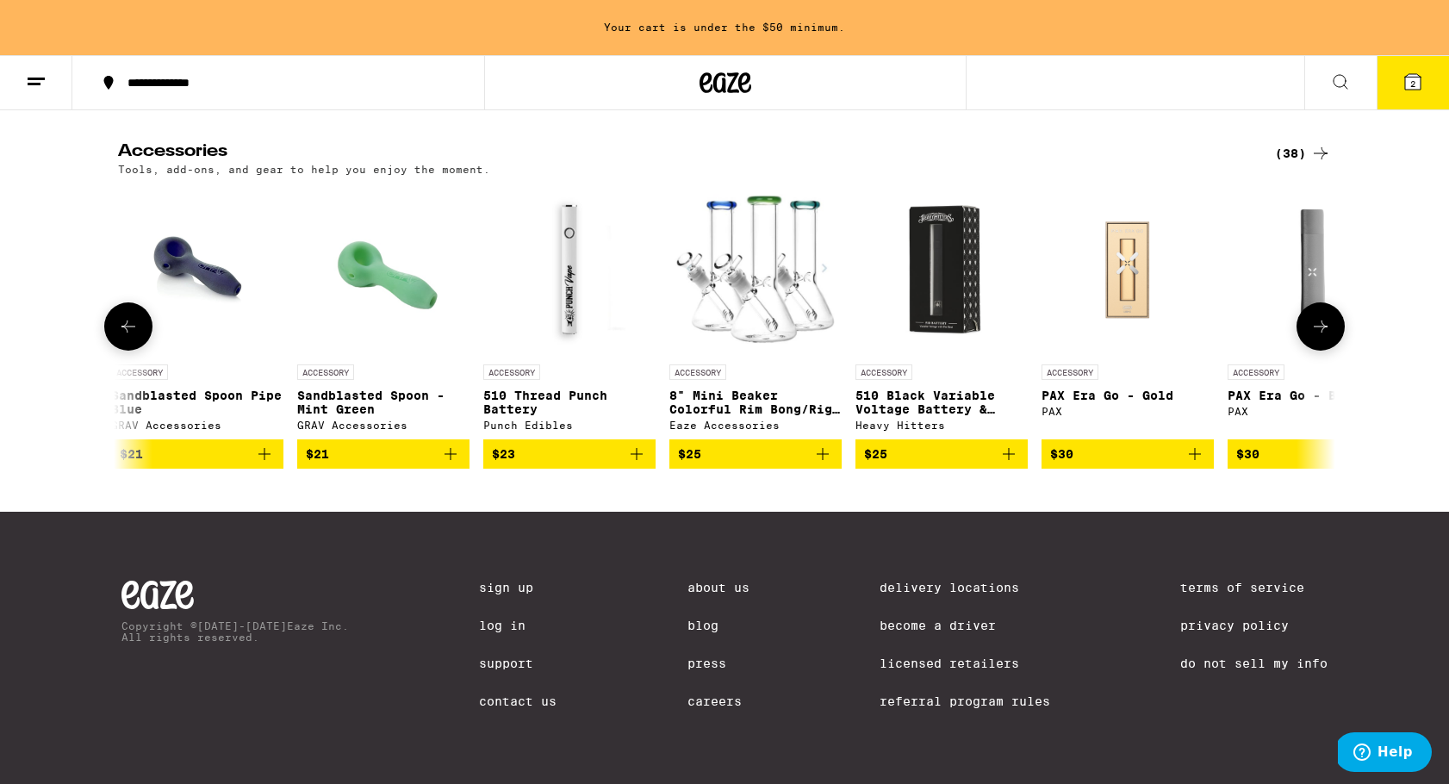
click at [896, 416] on p "510 Black Variable Voltage Battery & Charger" at bounding box center [942, 403] width 172 height 28
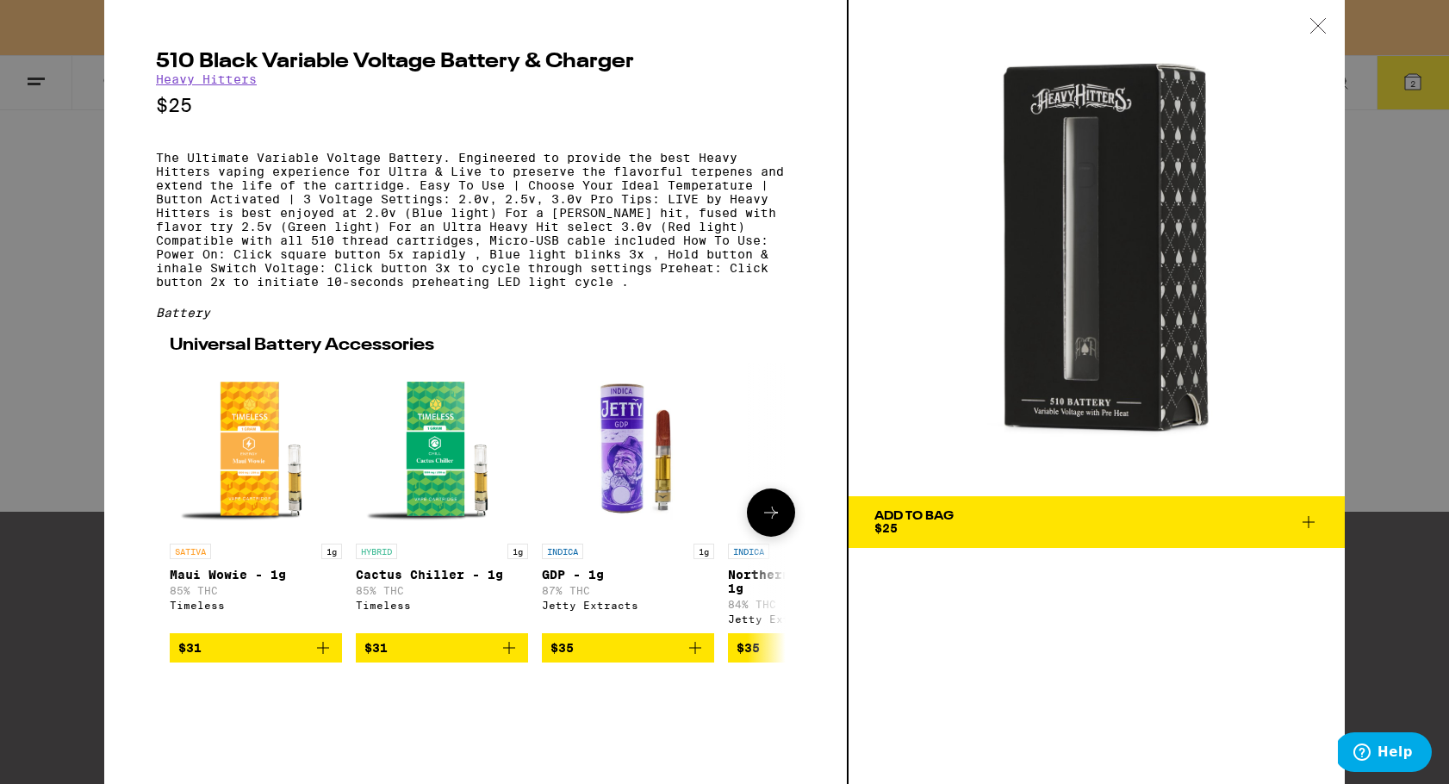
click at [768, 523] on icon at bounding box center [771, 512] width 21 height 21
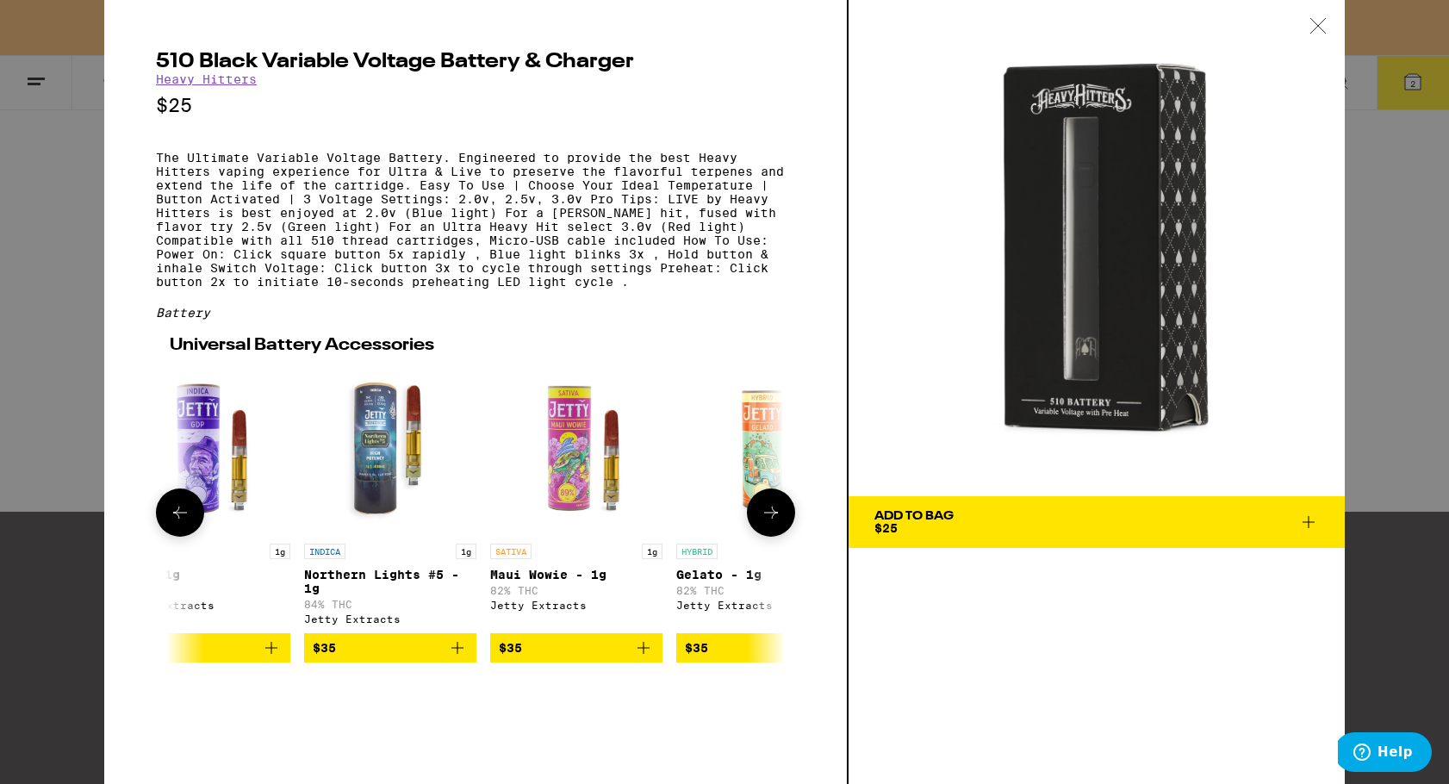
click at [768, 523] on icon at bounding box center [771, 512] width 21 height 21
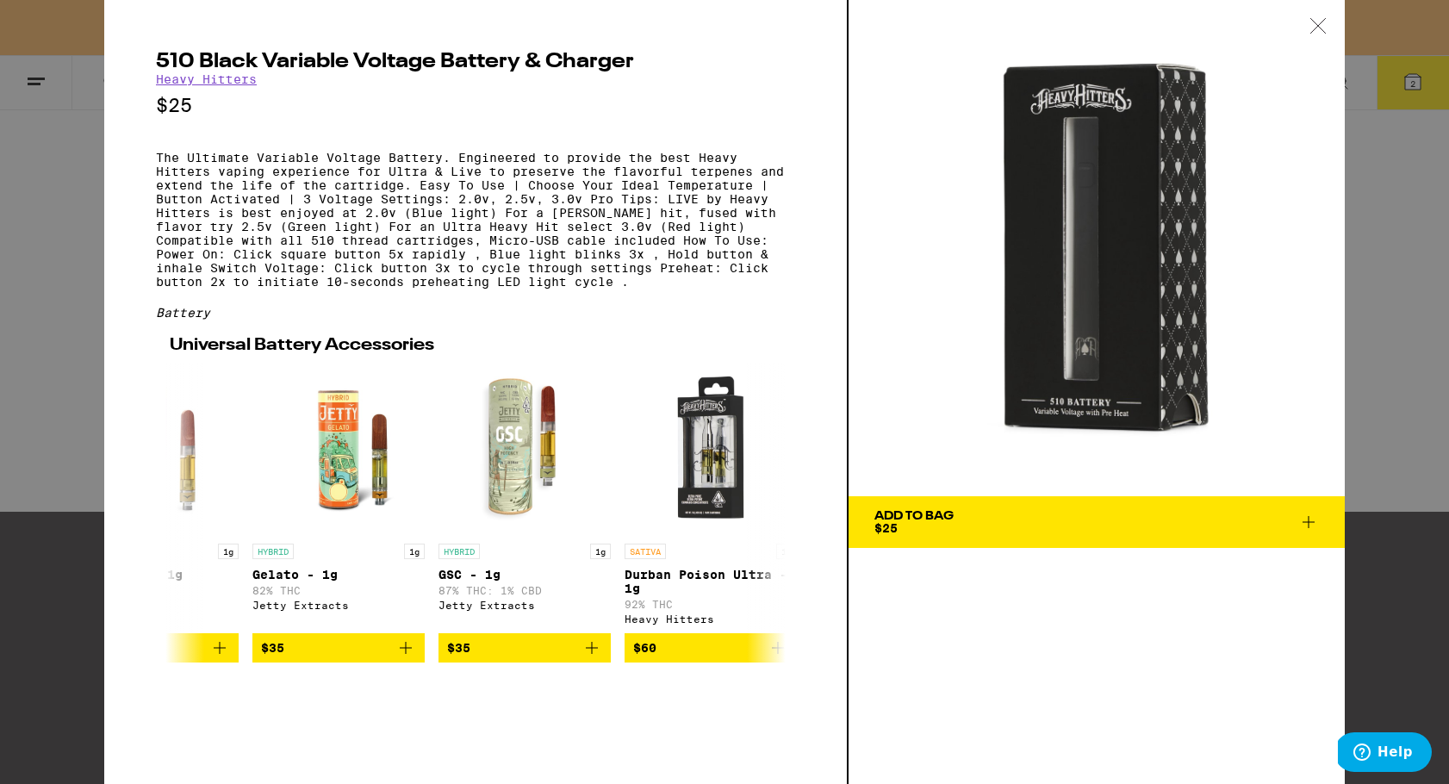
click at [1312, 522] on icon at bounding box center [1309, 522] width 12 height 12
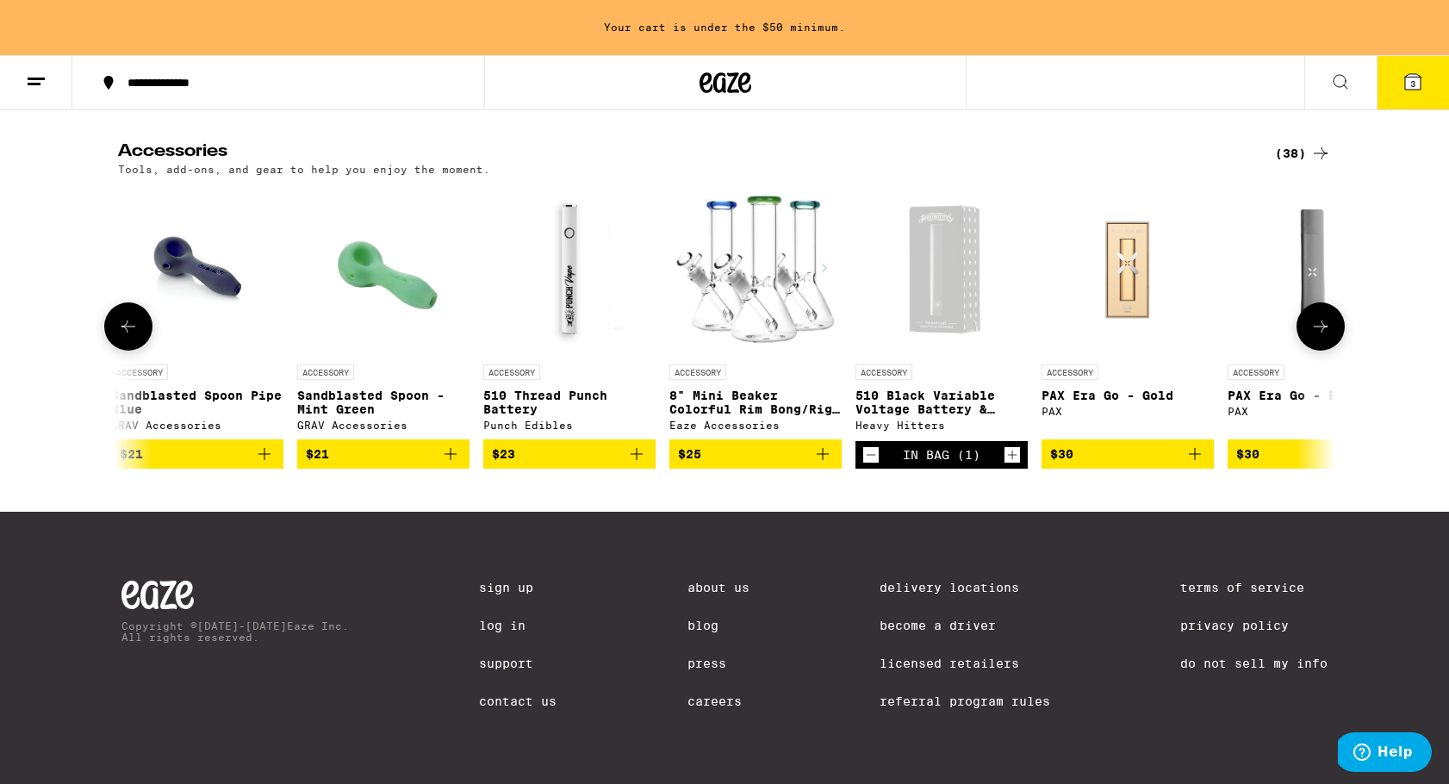
click at [1322, 337] on icon at bounding box center [1320, 326] width 21 height 21
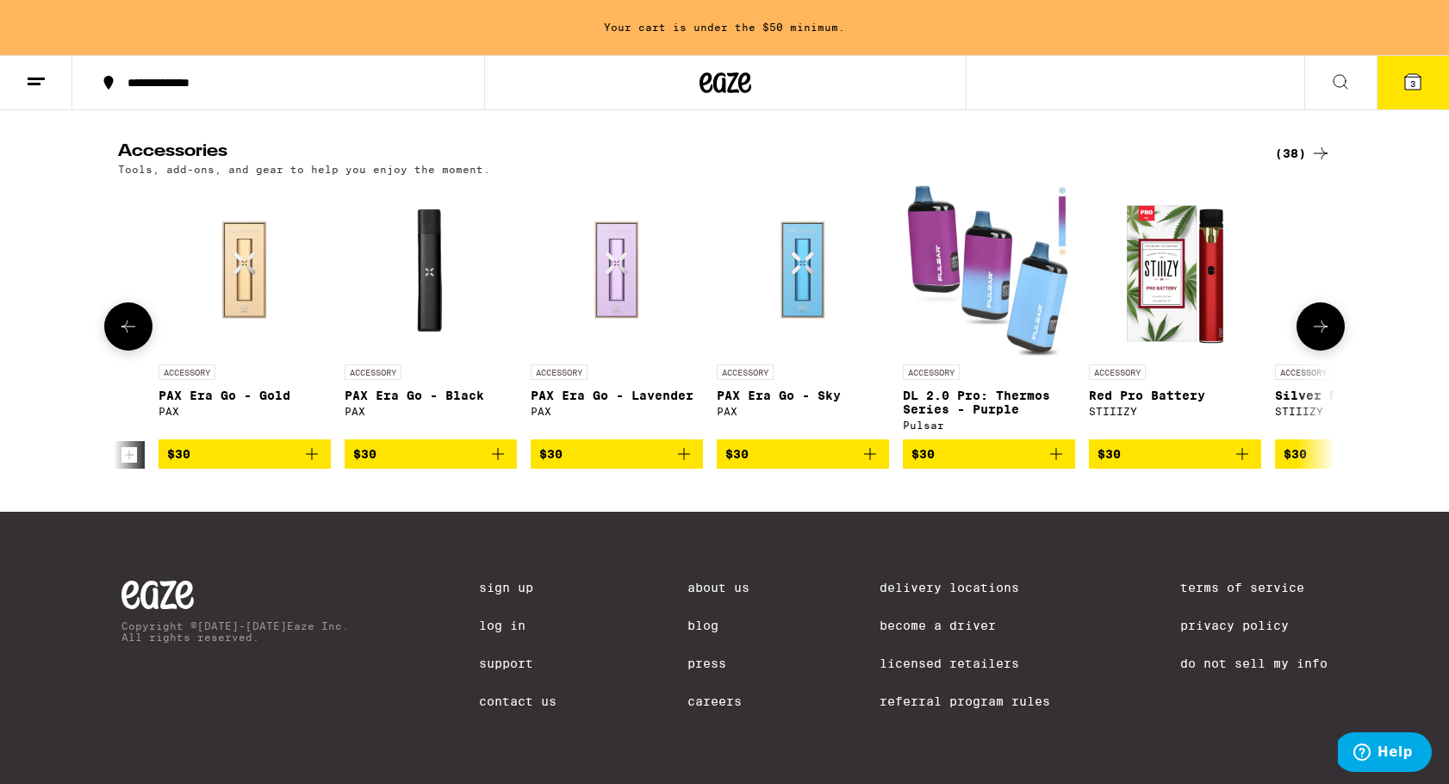
scroll to position [0, 5126]
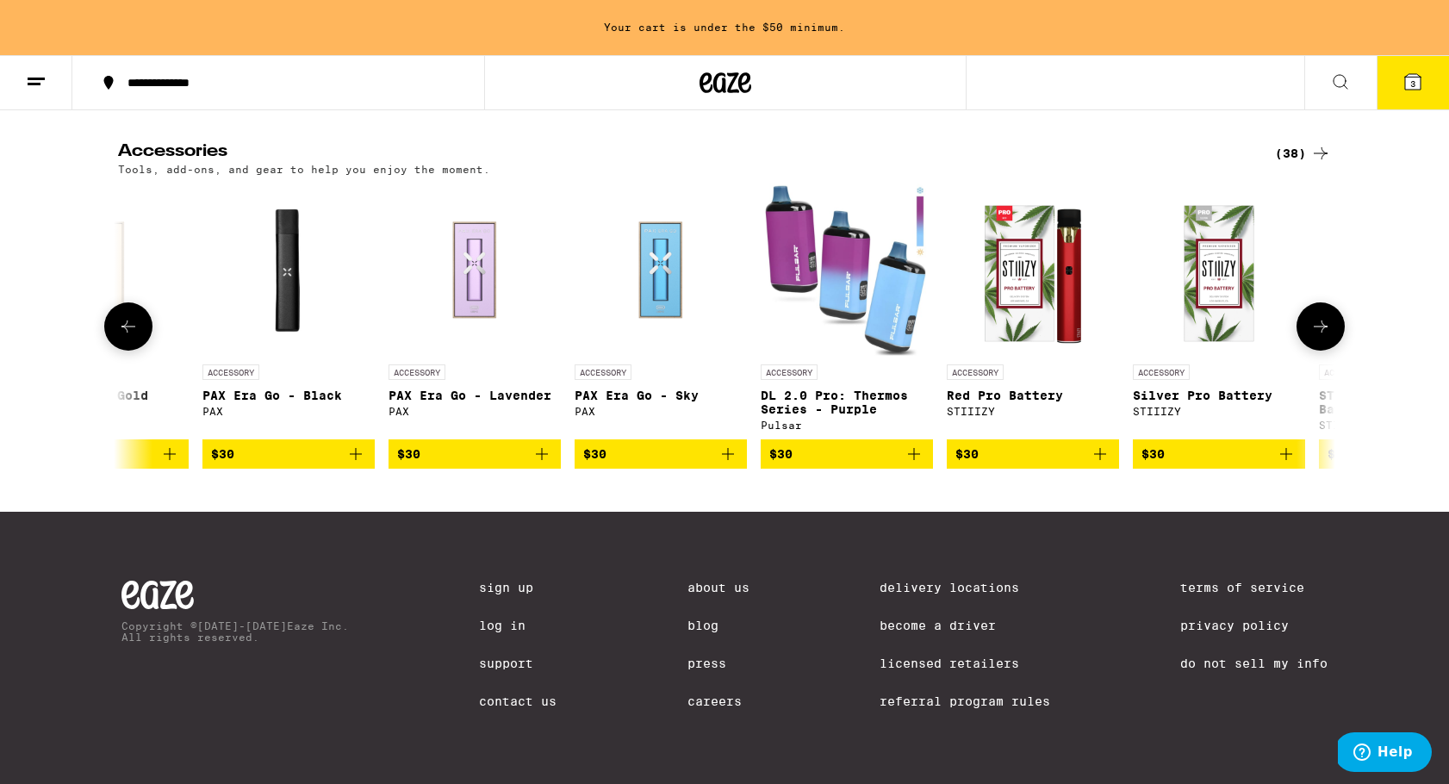
click at [1322, 337] on icon at bounding box center [1320, 326] width 21 height 21
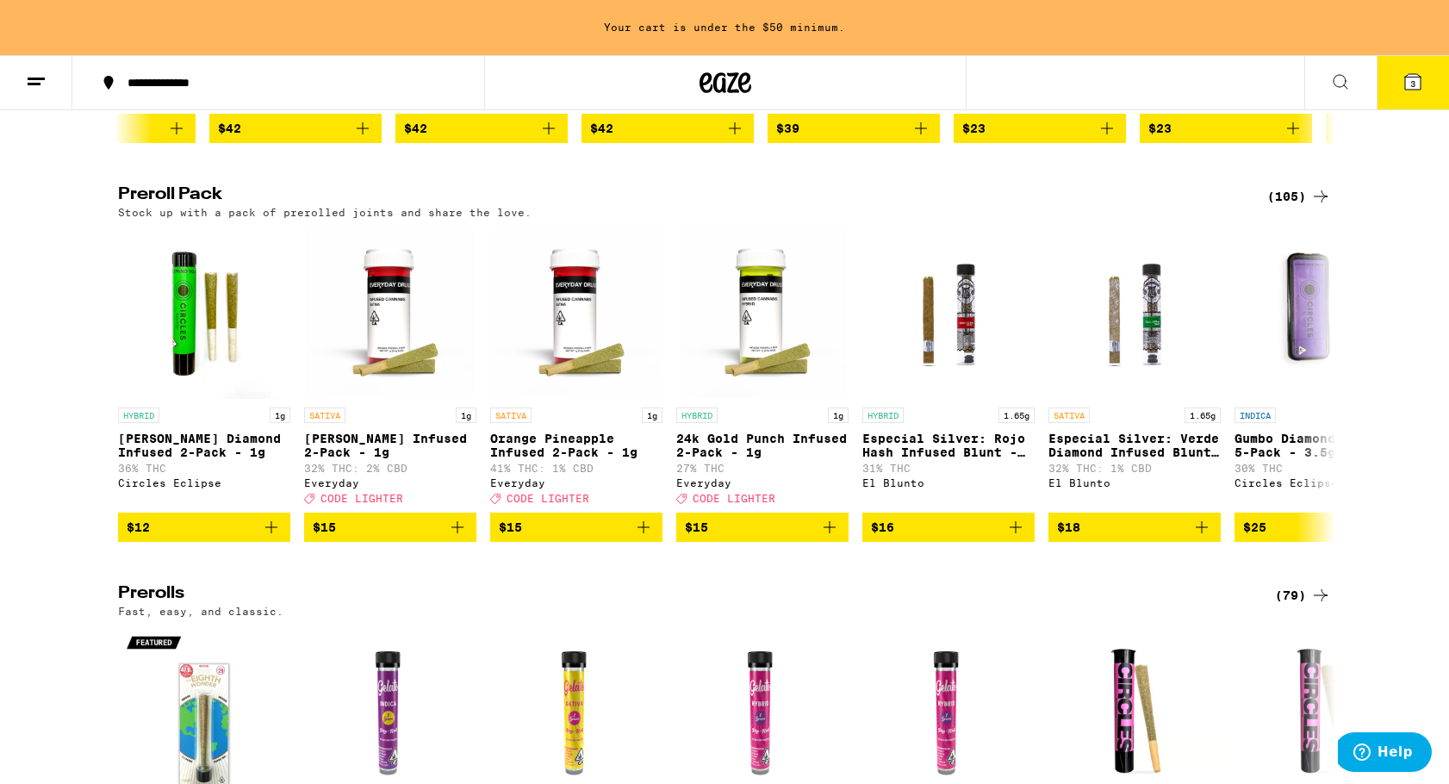
scroll to position [4168, 0]
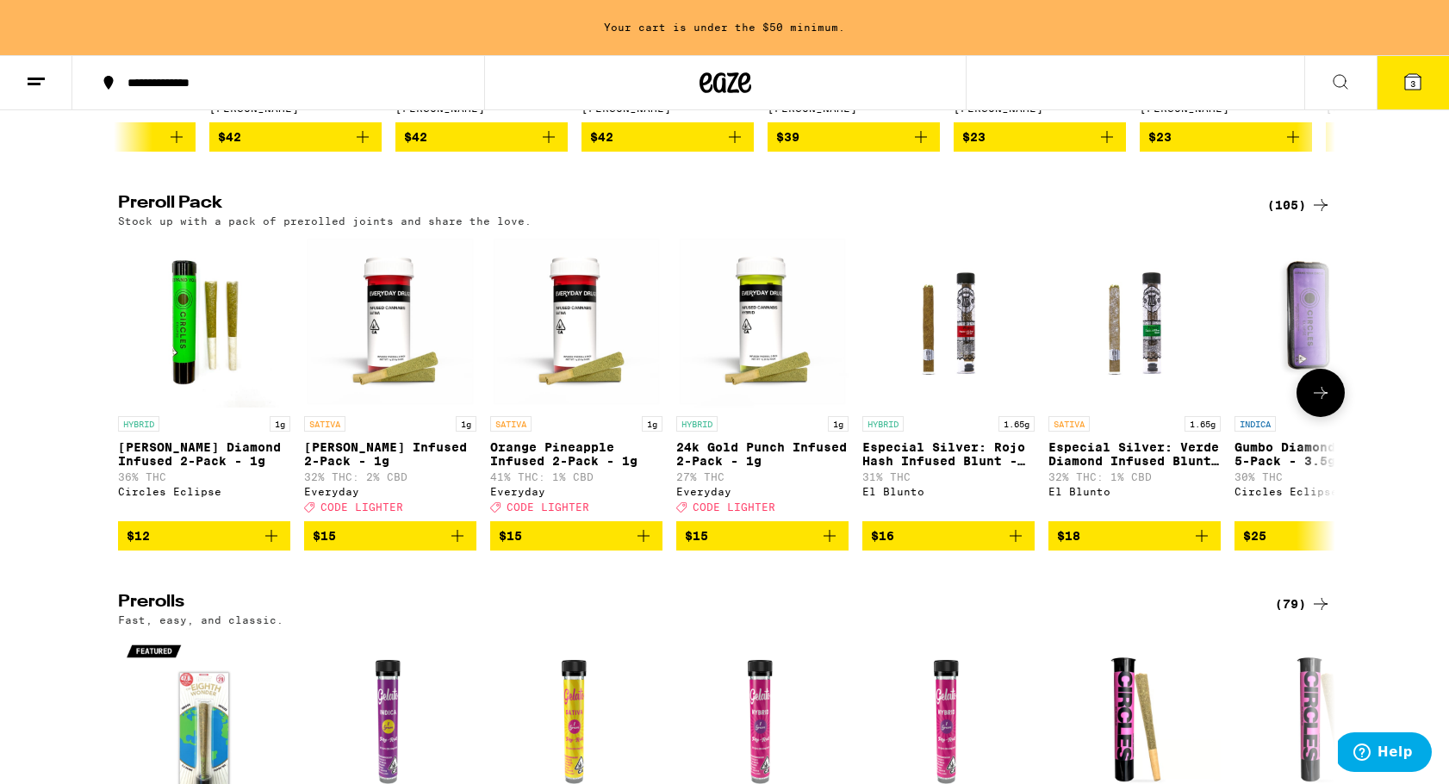
click at [1321, 403] on icon at bounding box center [1320, 393] width 21 height 21
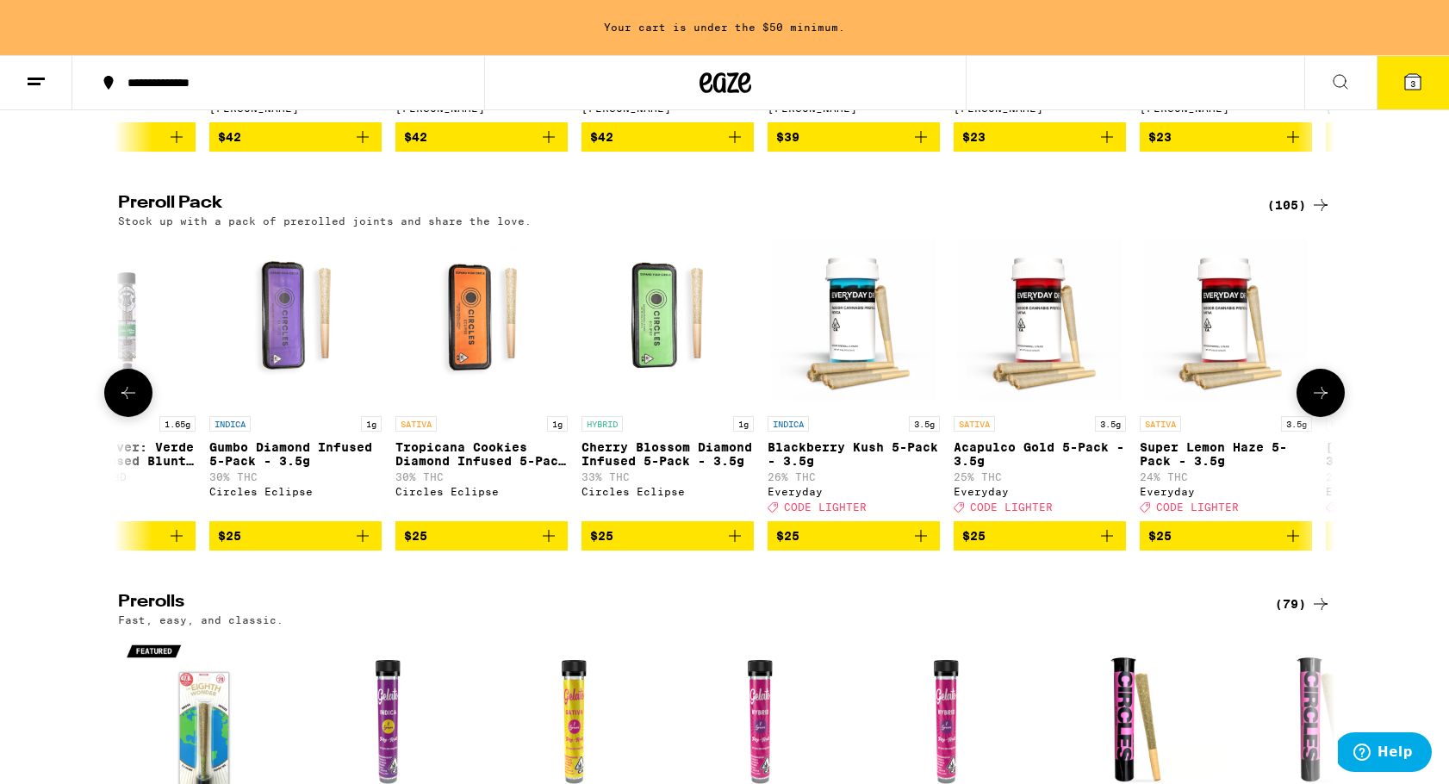
click at [1321, 403] on icon at bounding box center [1320, 393] width 21 height 21
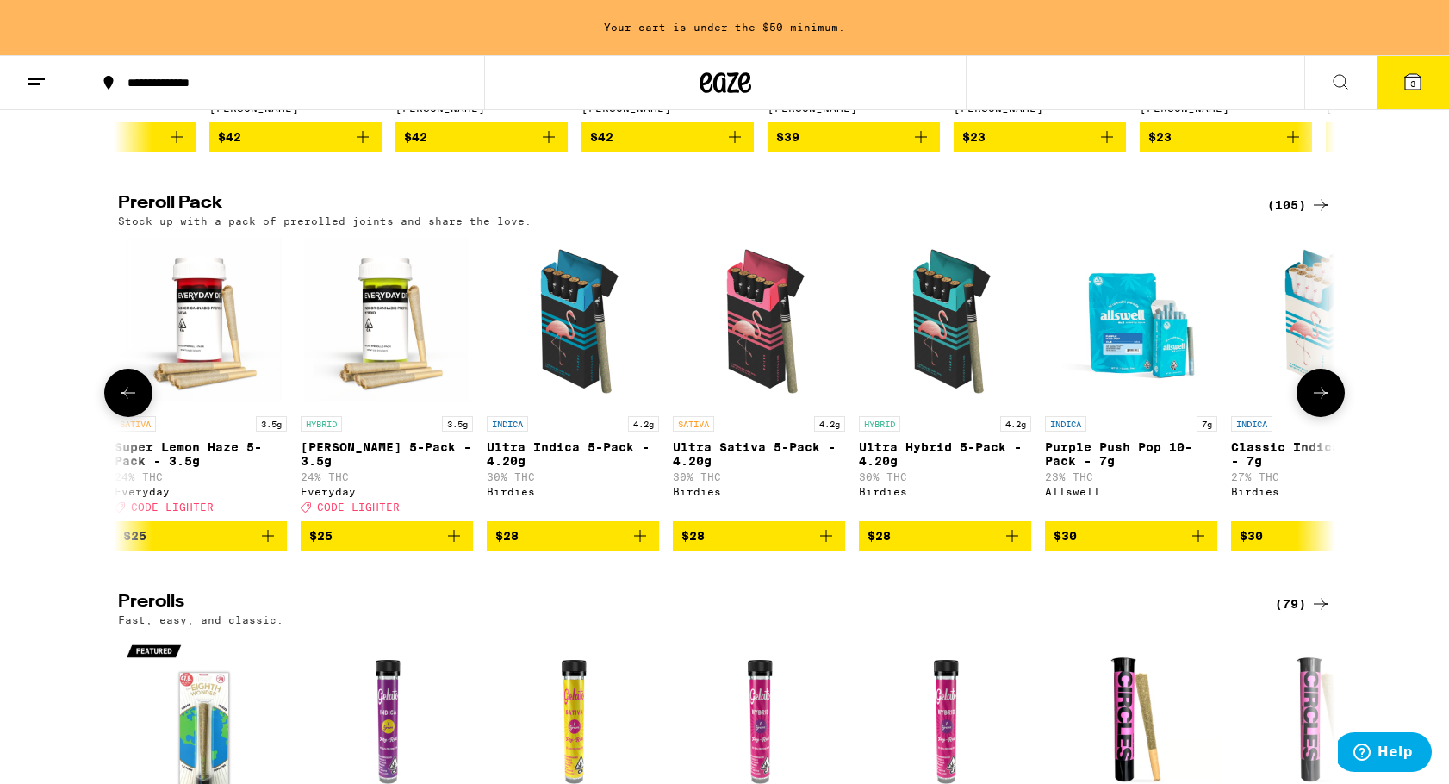
click at [1321, 403] on icon at bounding box center [1320, 393] width 21 height 21
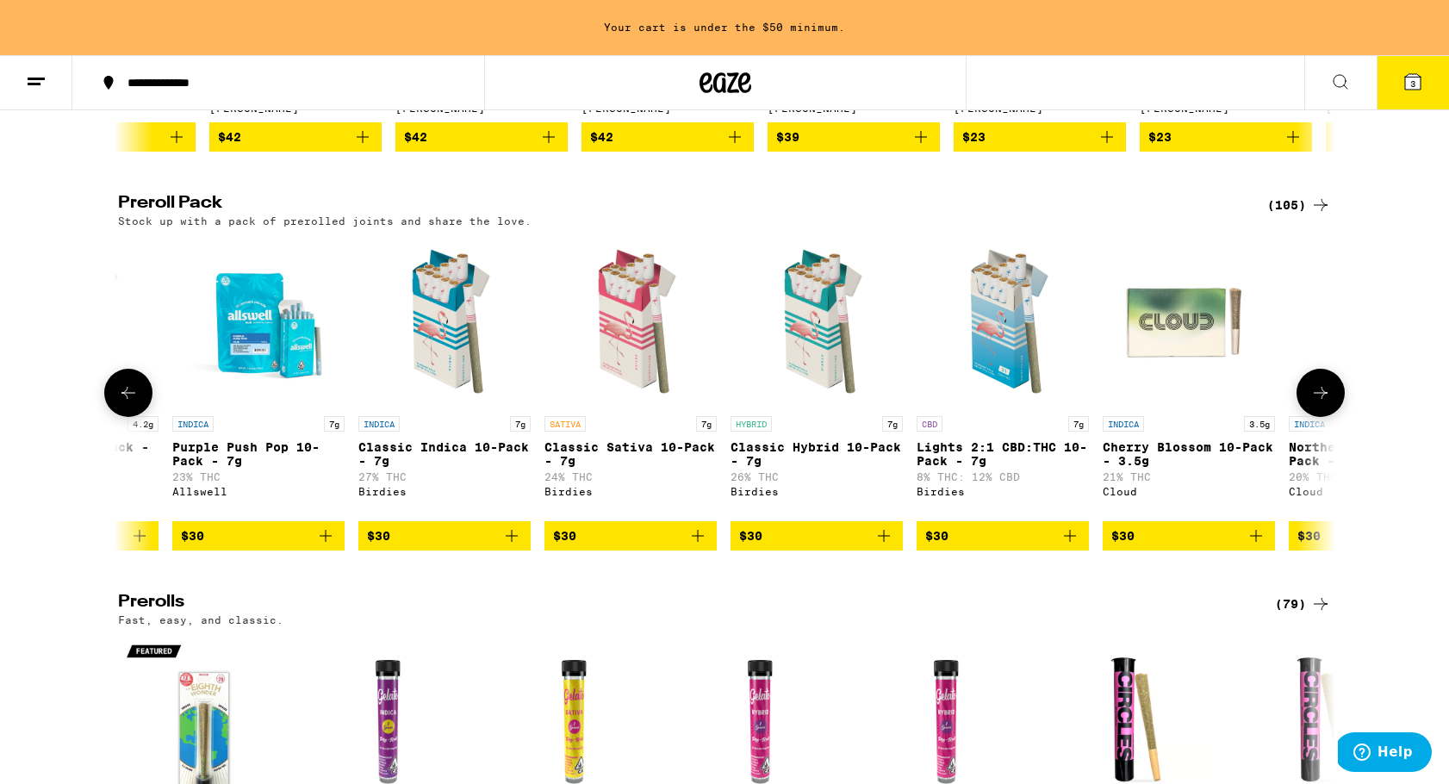
scroll to position [0, 3076]
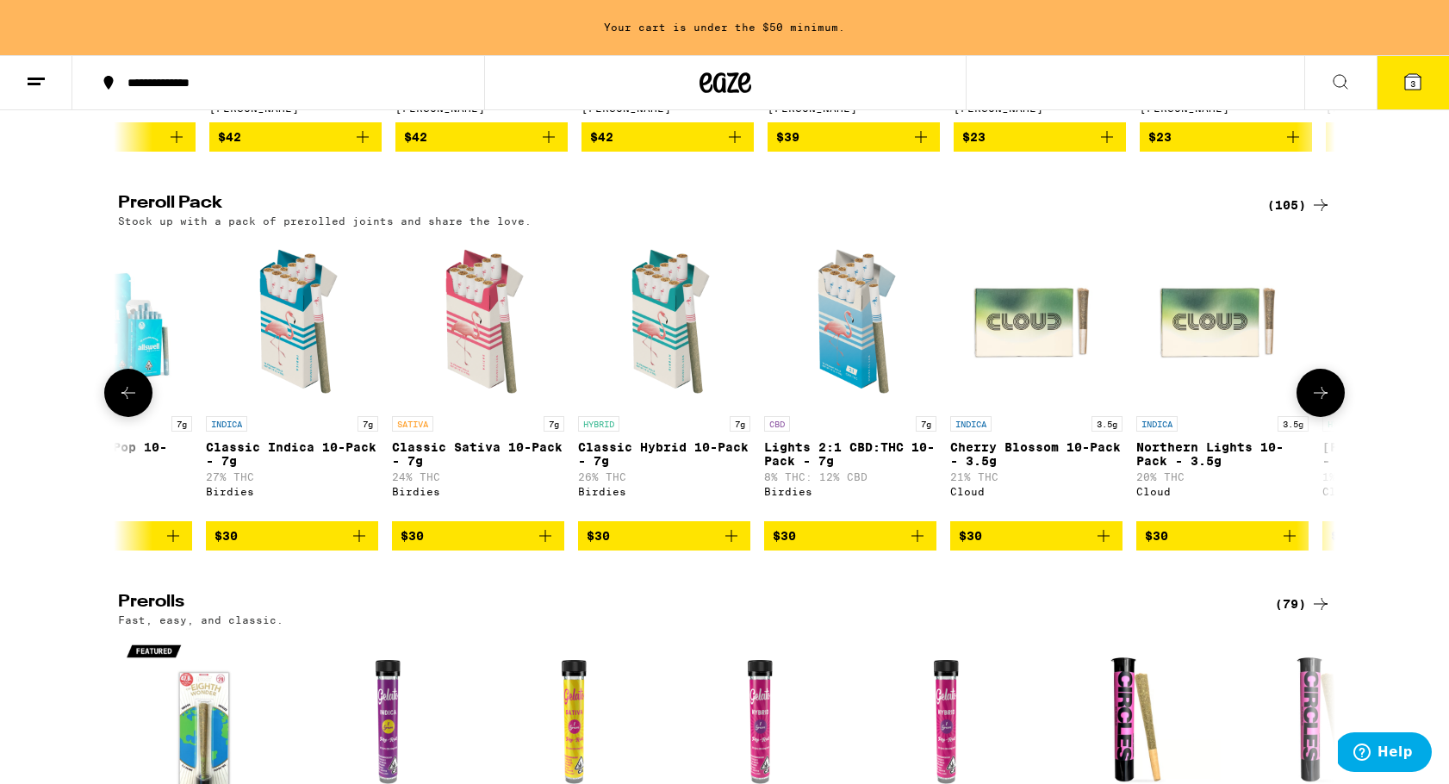
click at [1321, 403] on icon at bounding box center [1320, 393] width 21 height 21
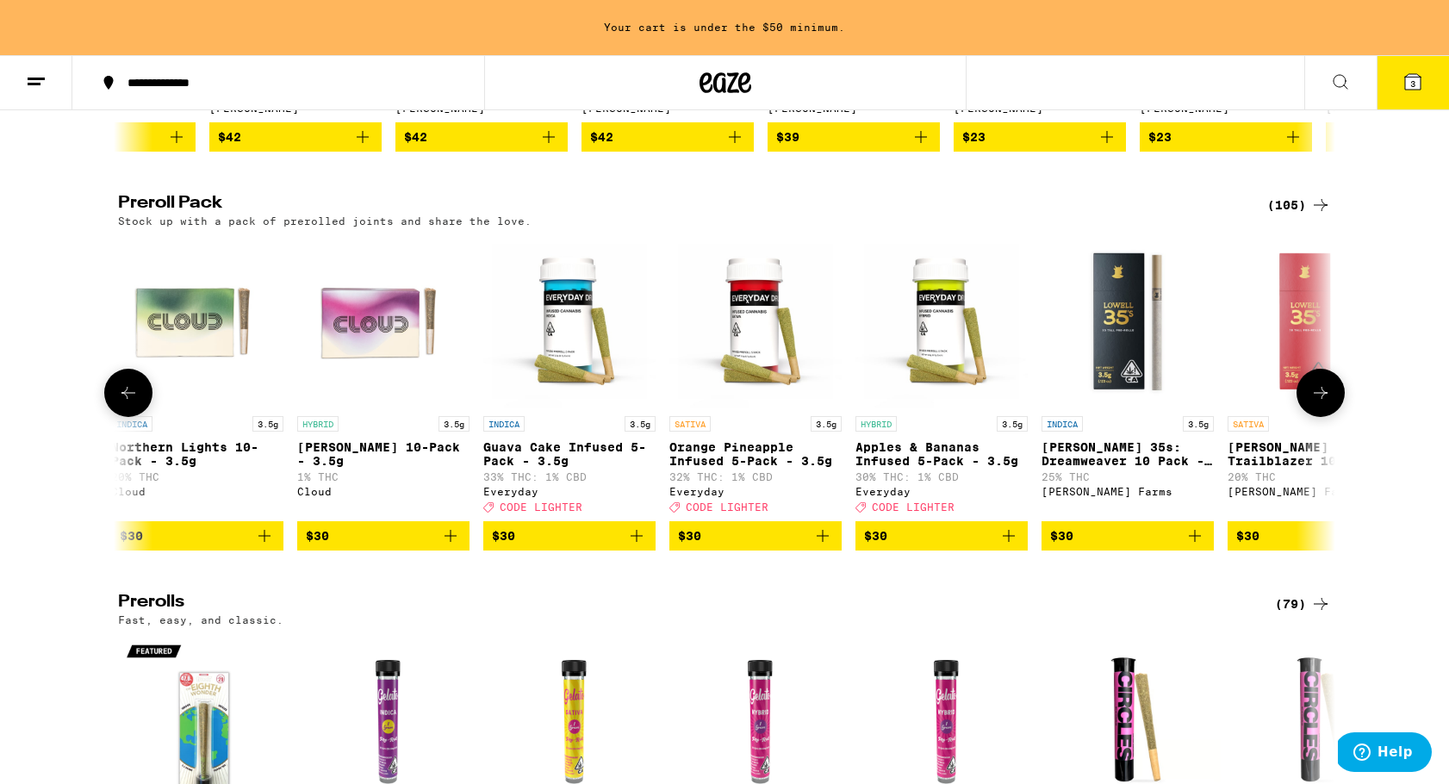
click at [1321, 403] on icon at bounding box center [1320, 393] width 21 height 21
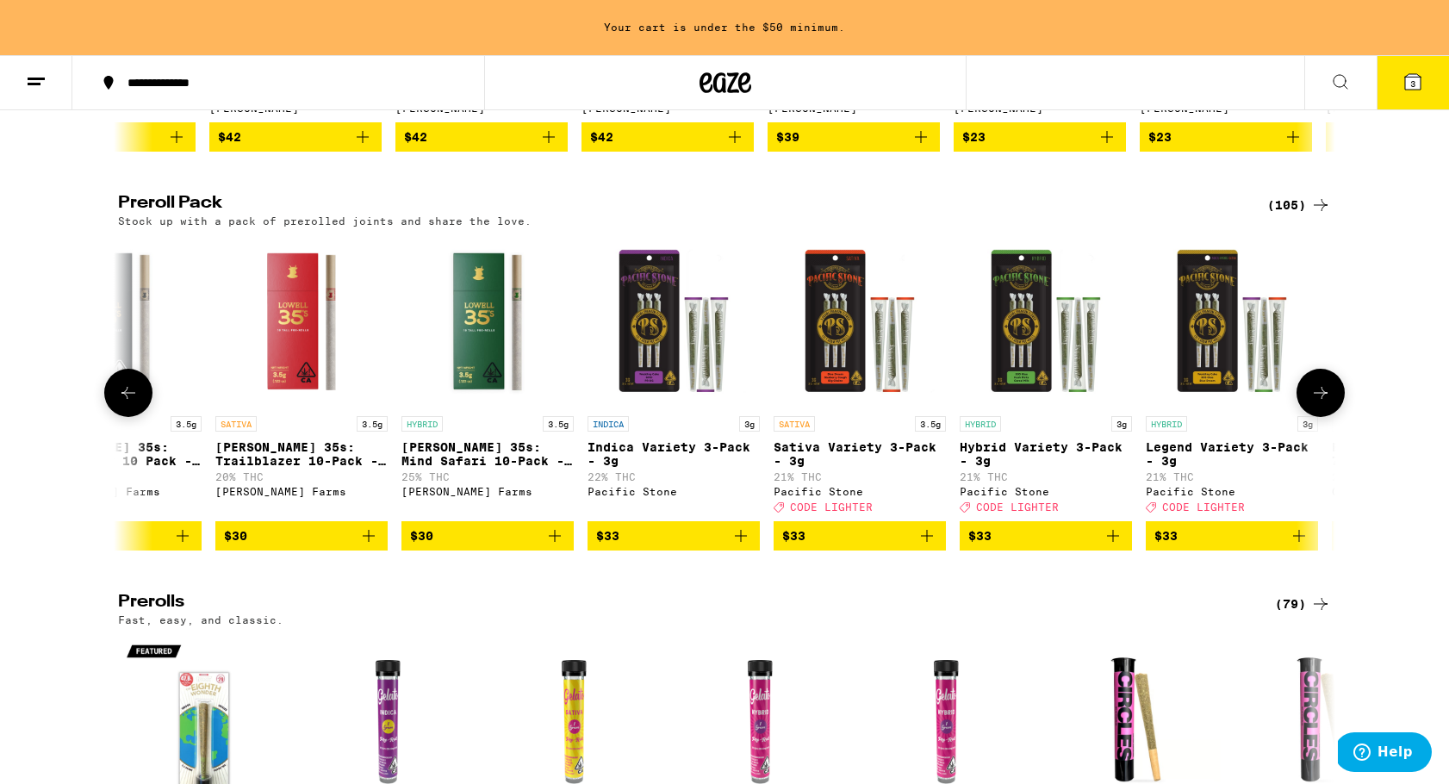
scroll to position [0, 5126]
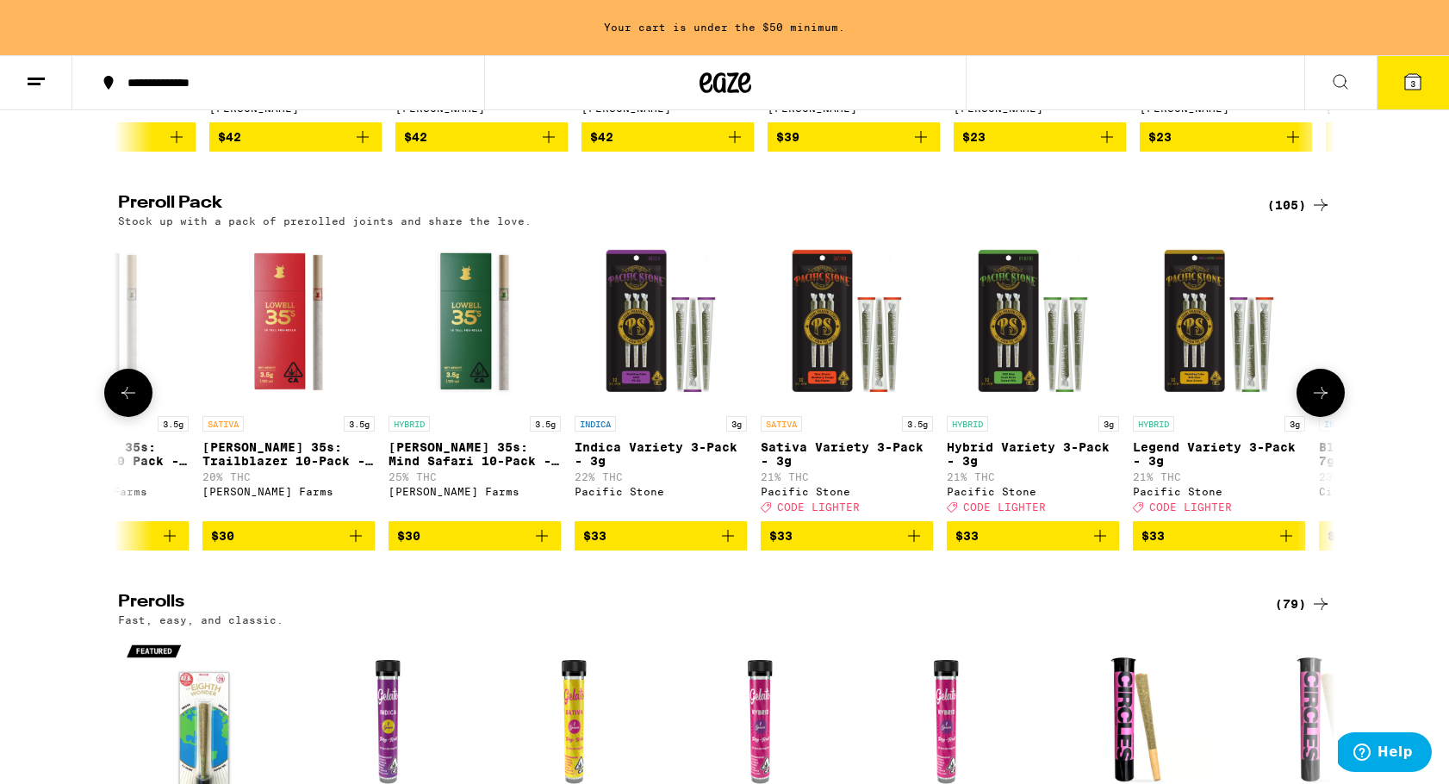
click at [1321, 403] on icon at bounding box center [1320, 393] width 21 height 21
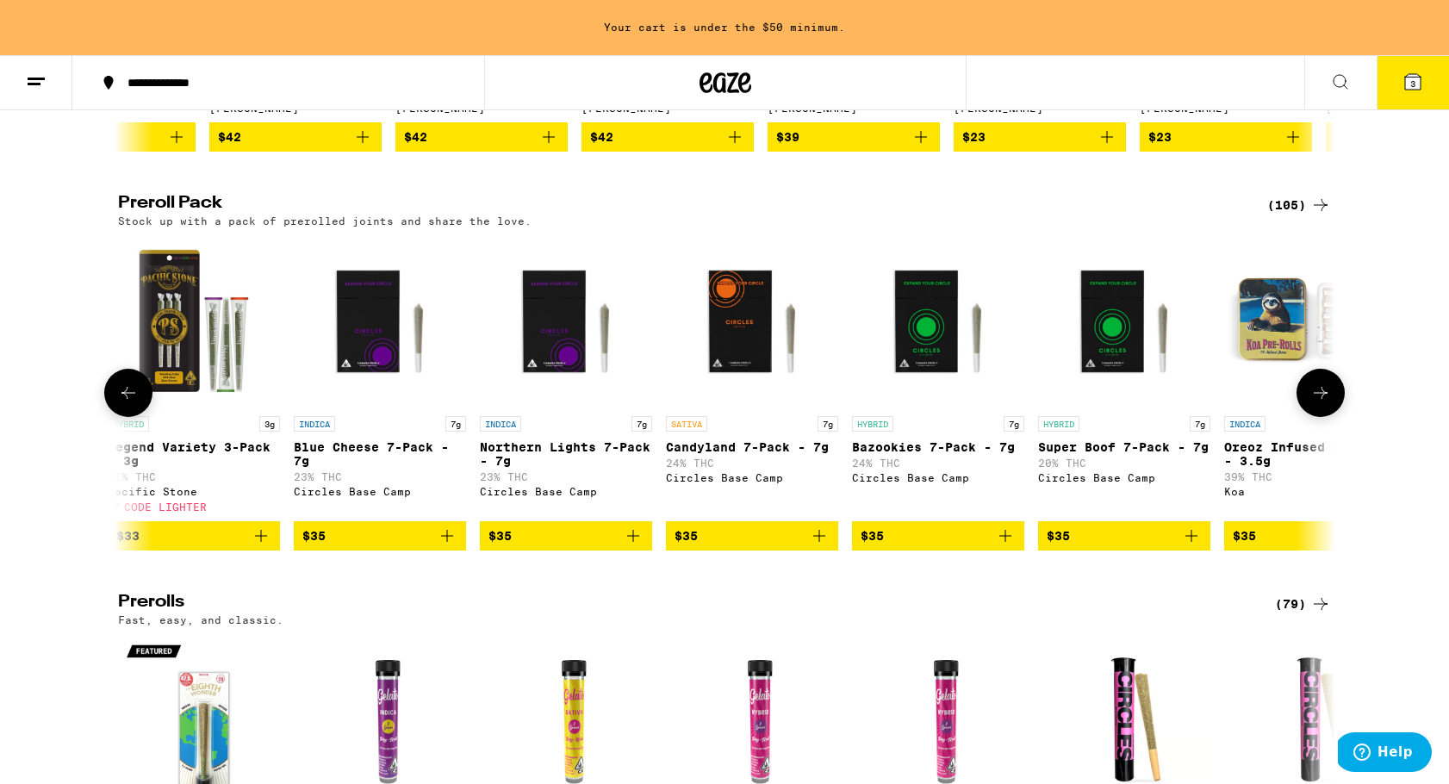
click at [1321, 403] on icon at bounding box center [1320, 393] width 21 height 21
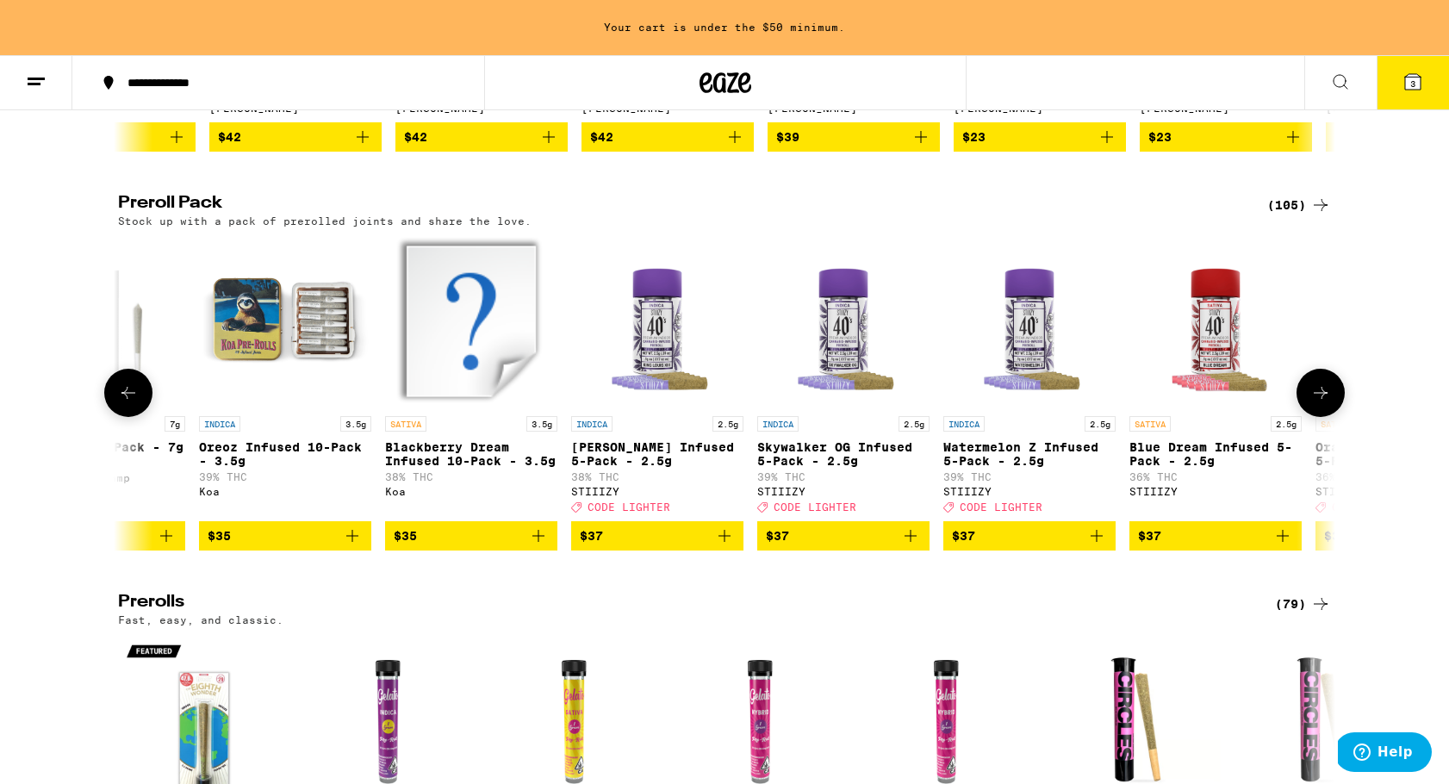
click at [264, 408] on img "Open page for Oreoz Infused 10-Pack - 3.5g from Koa" at bounding box center [285, 321] width 172 height 172
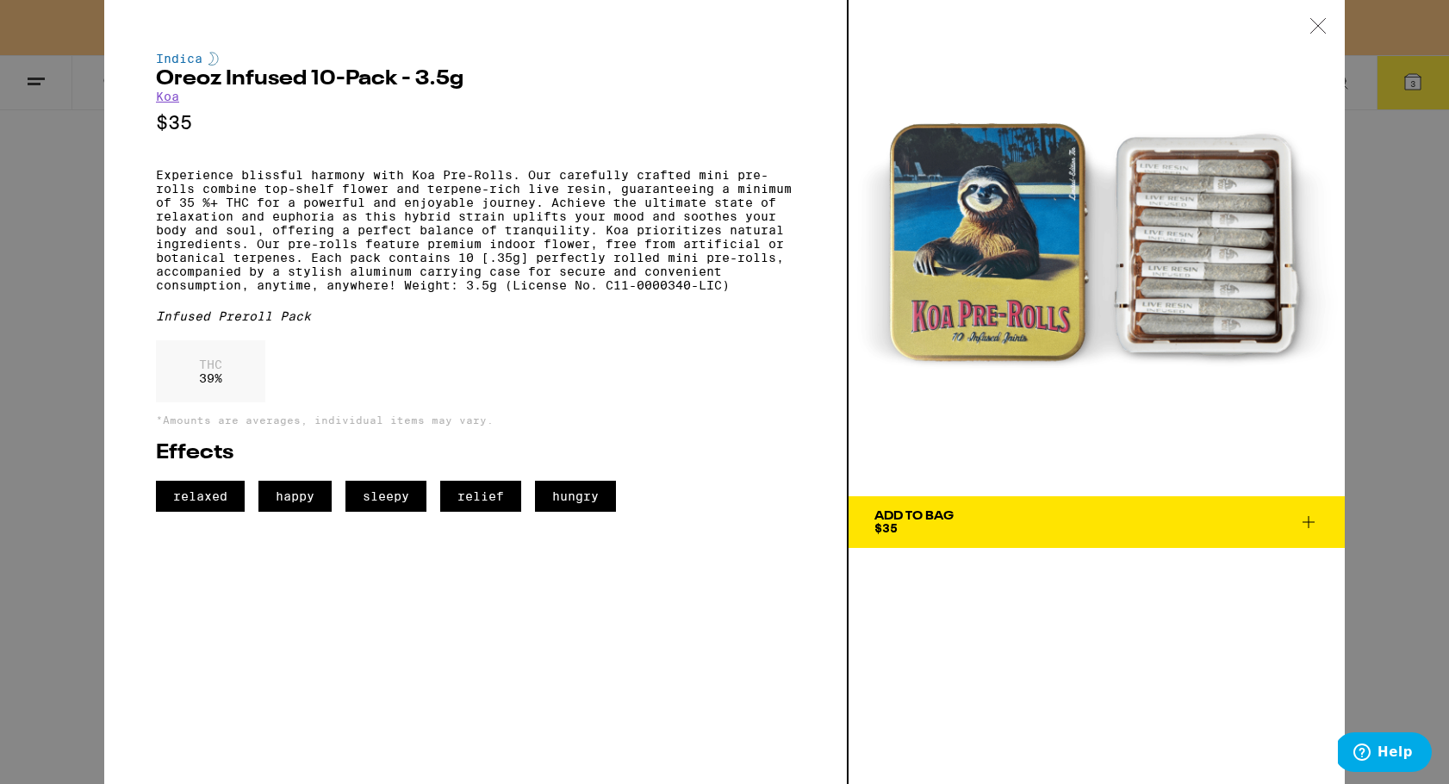
click at [1315, 24] on icon at bounding box center [1318, 26] width 17 height 16
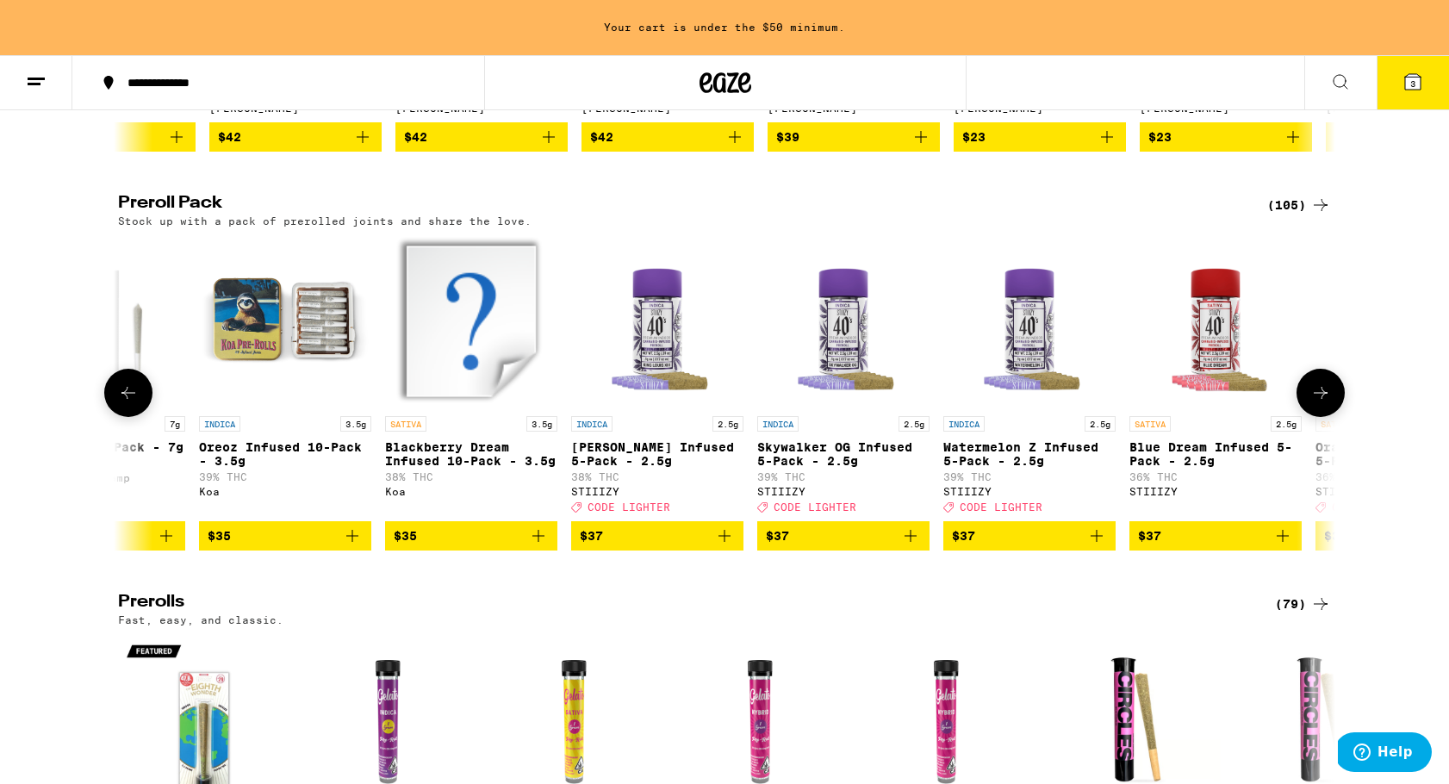
click at [352, 542] on icon "Add to bag" at bounding box center [352, 536] width 12 height 12
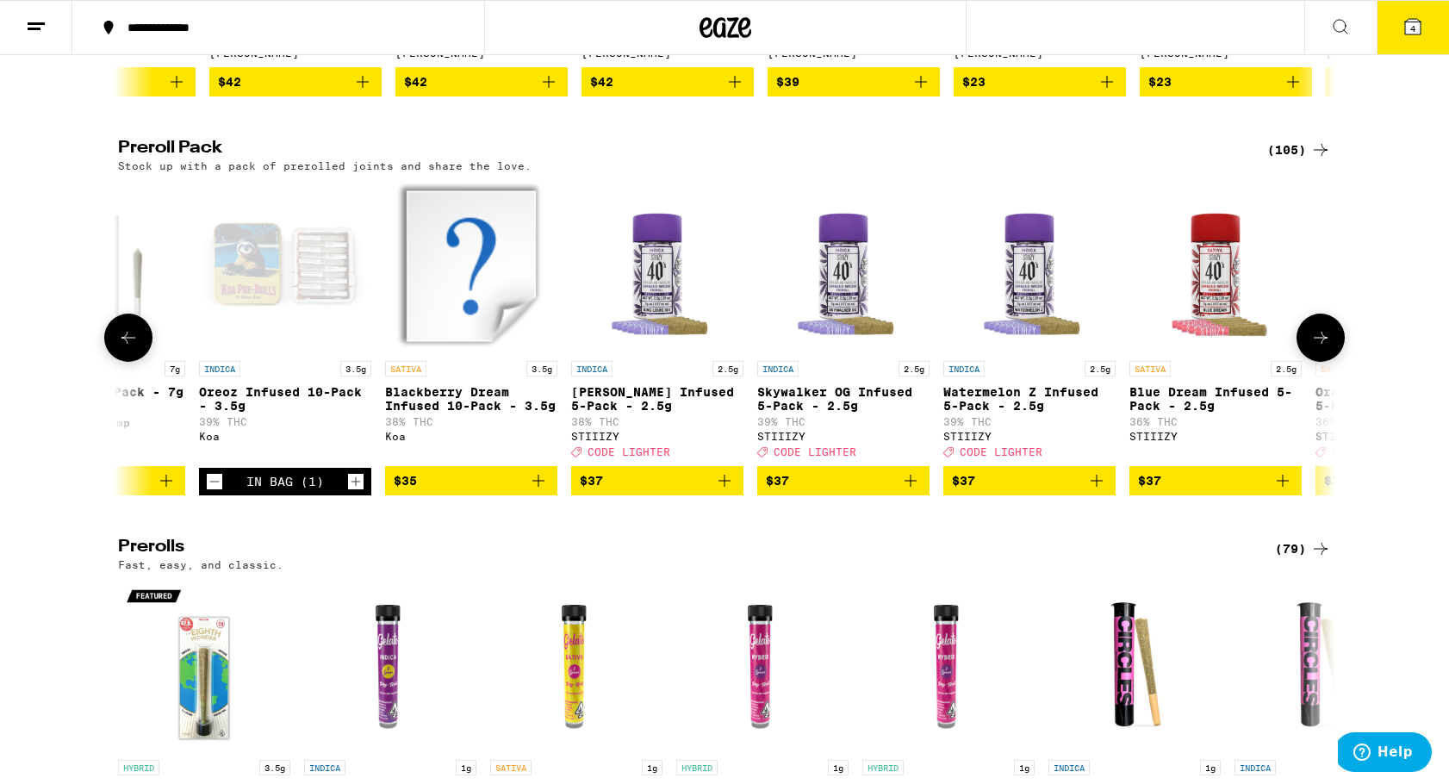
click at [1326, 362] on button at bounding box center [1321, 338] width 48 height 48
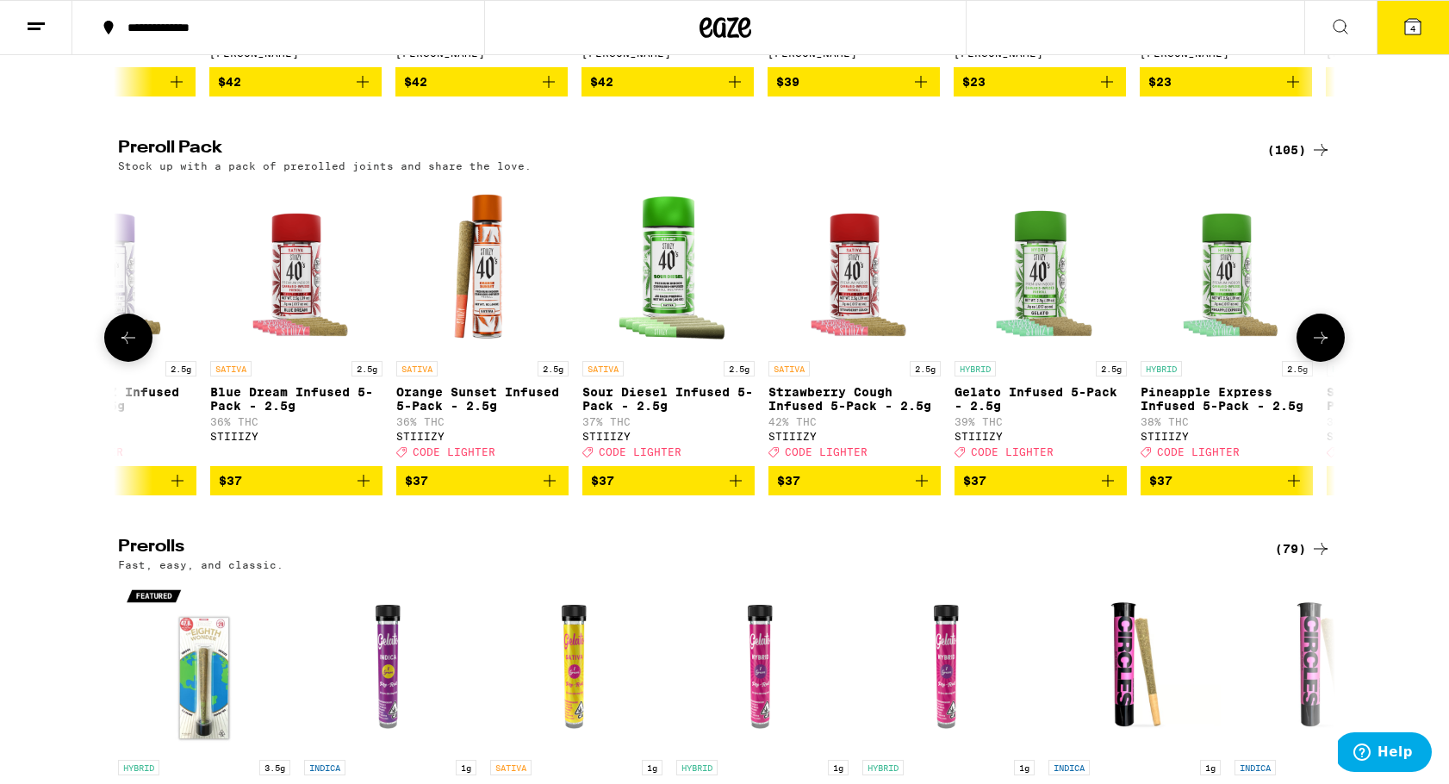
scroll to position [0, 8202]
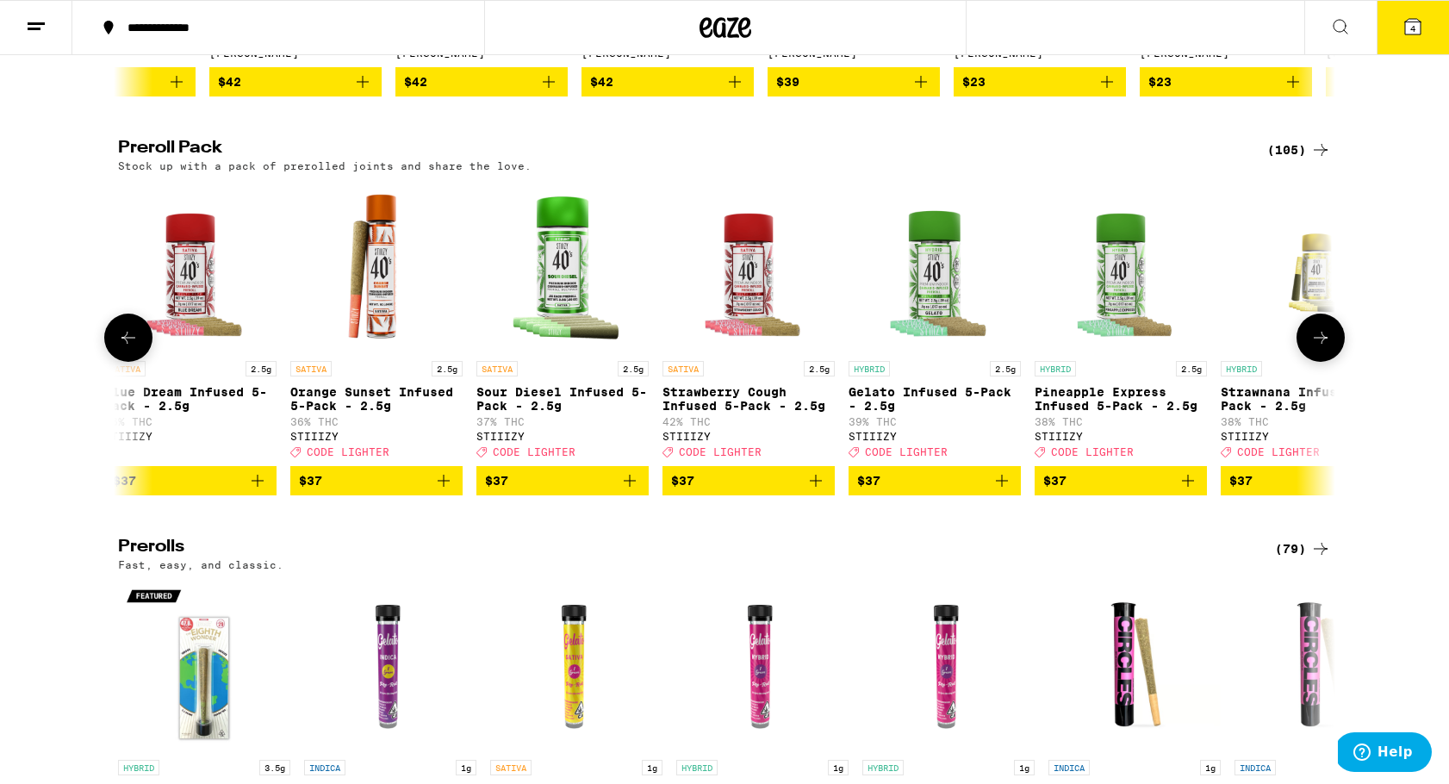
click at [1326, 362] on button at bounding box center [1321, 338] width 48 height 48
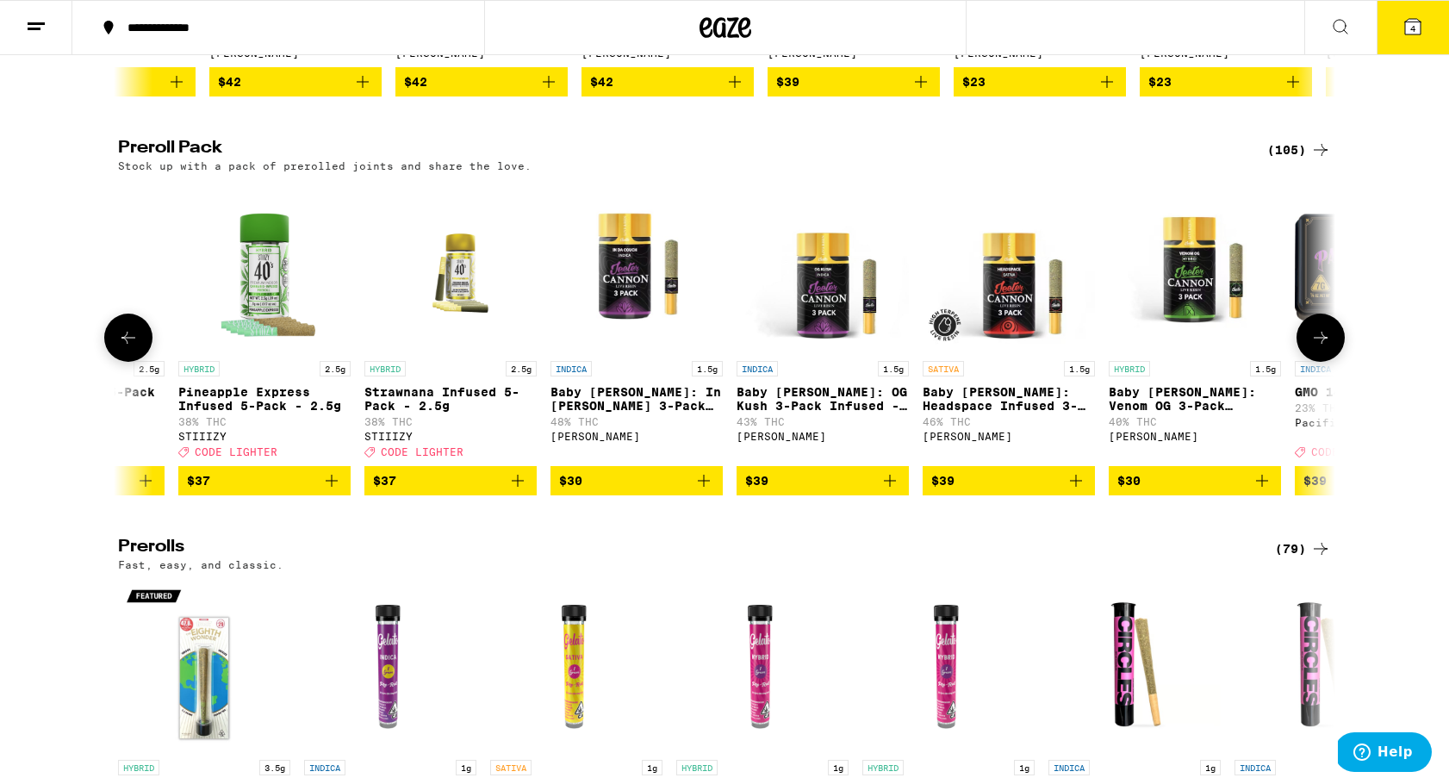
scroll to position [0, 9227]
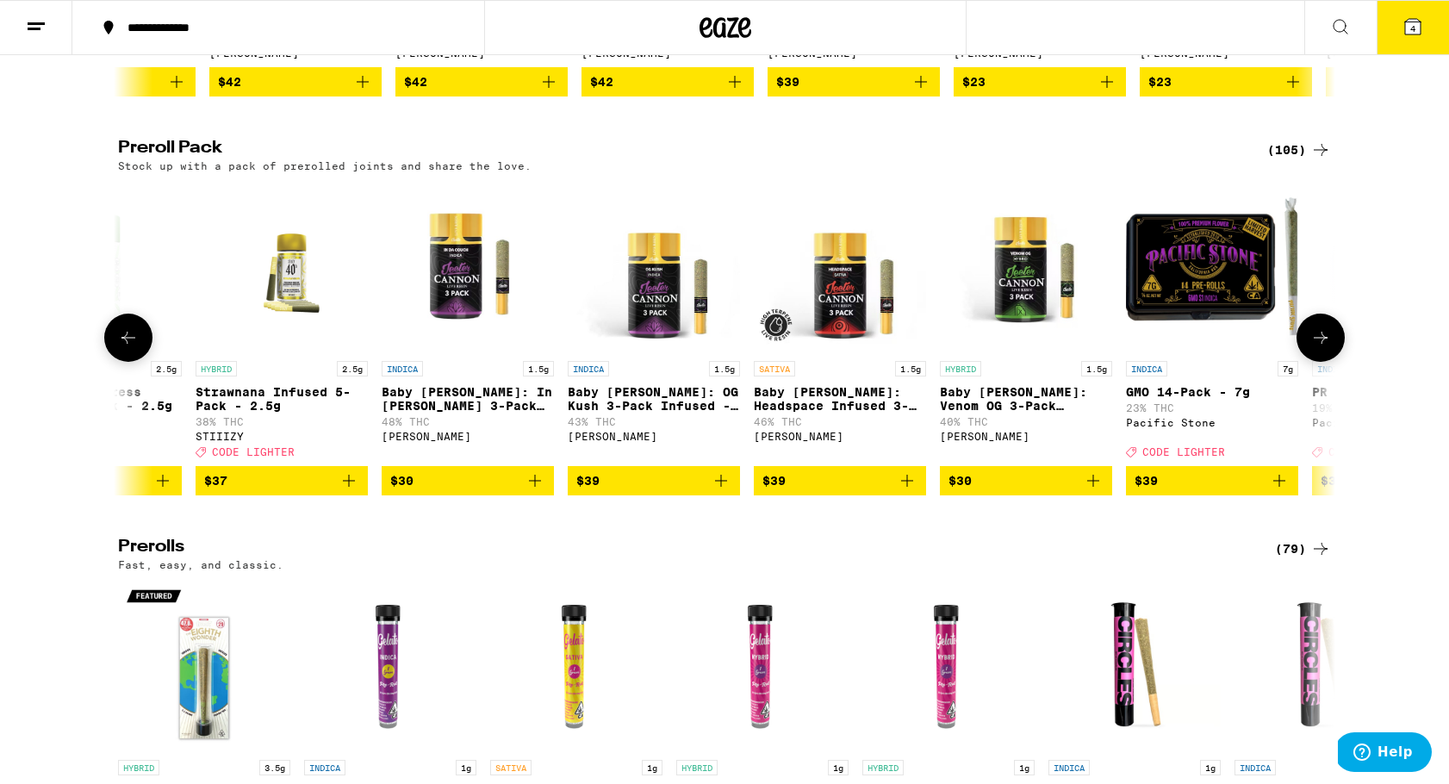
click at [129, 348] on icon at bounding box center [128, 337] width 21 height 21
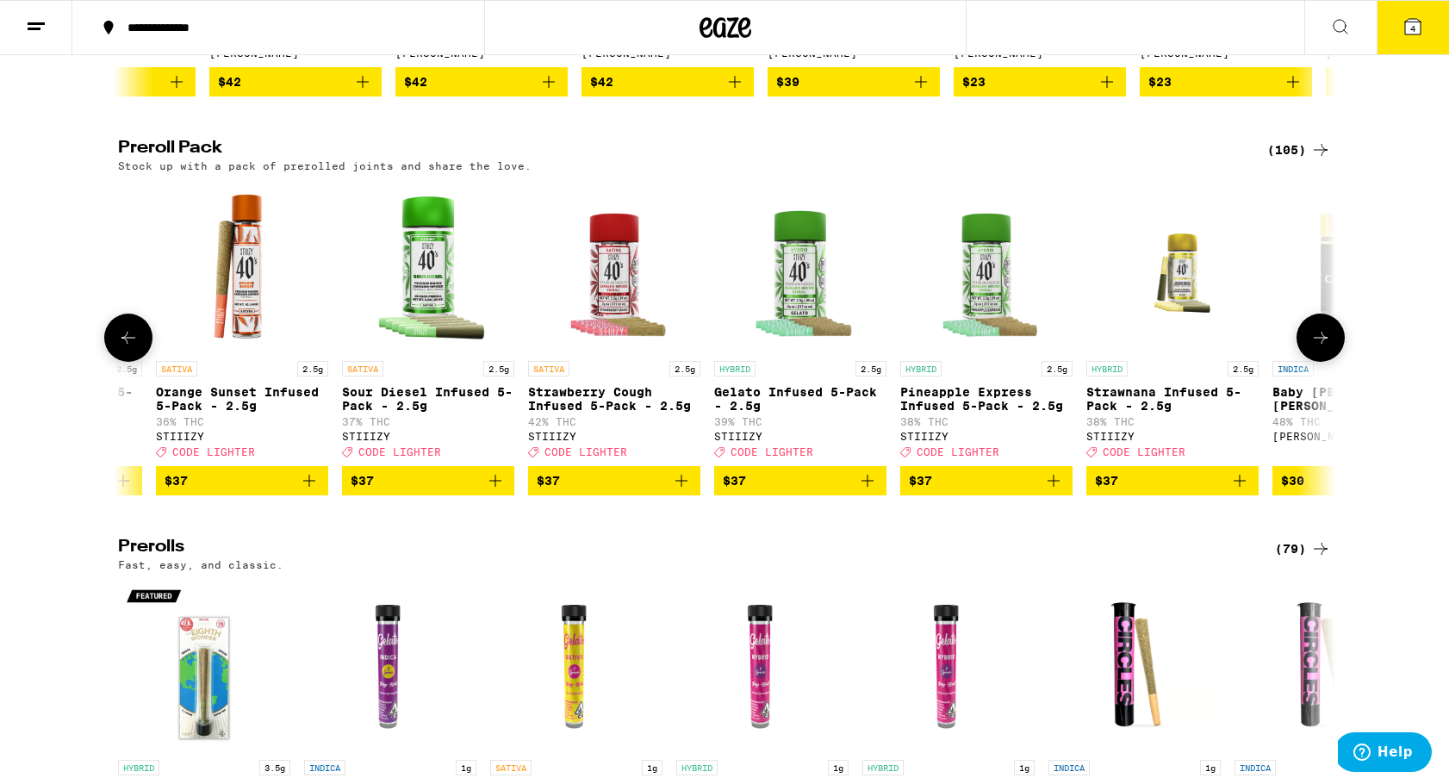
scroll to position [0, 8202]
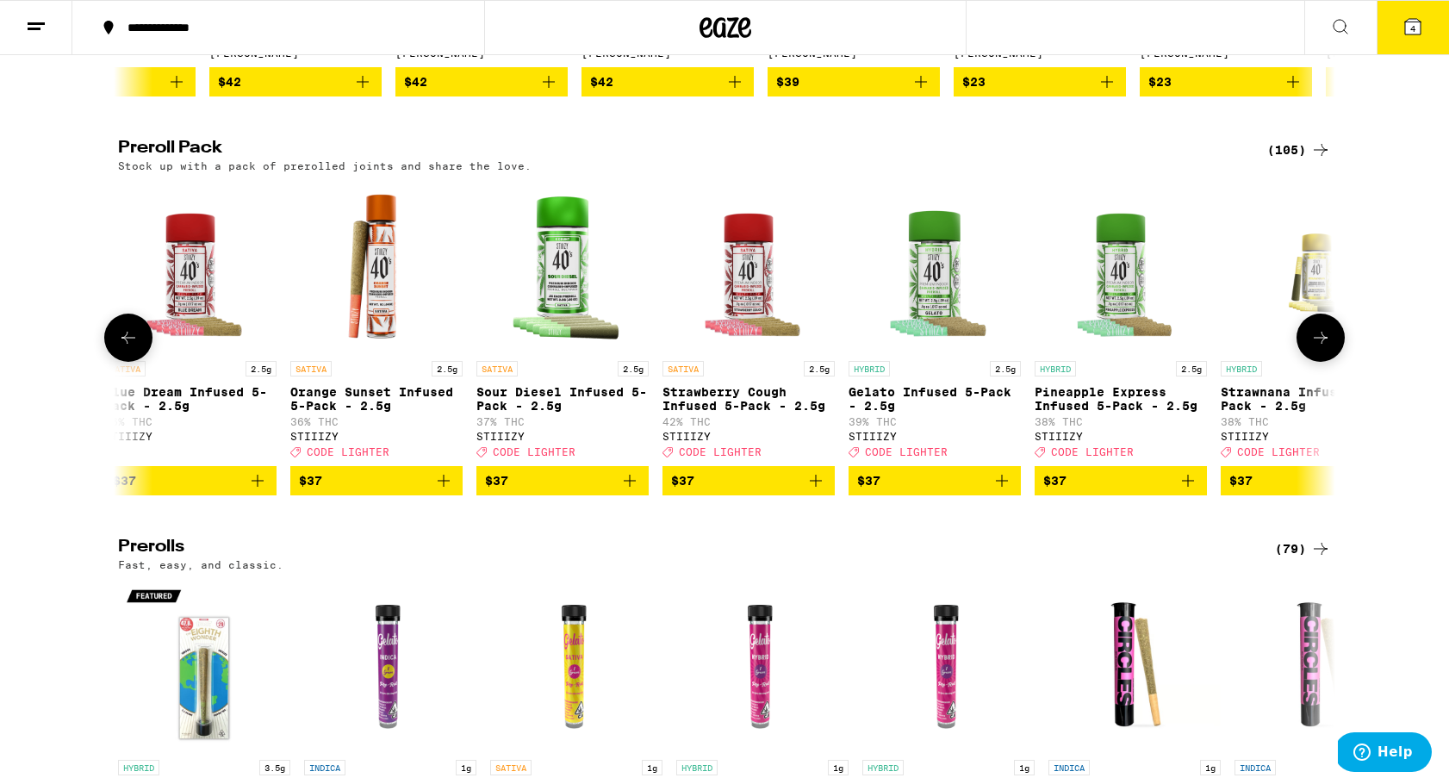
click at [1325, 348] on icon at bounding box center [1320, 337] width 21 height 21
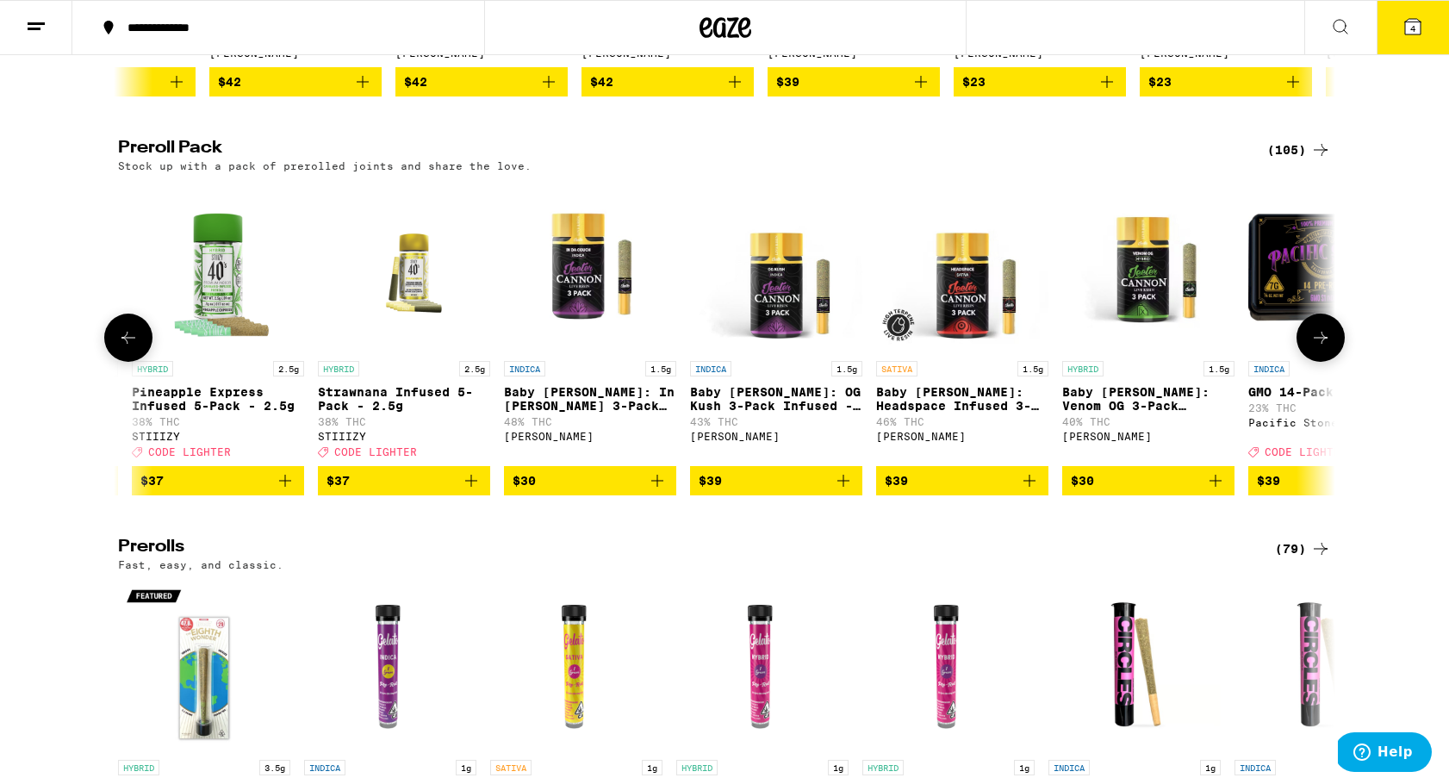
scroll to position [0, 9227]
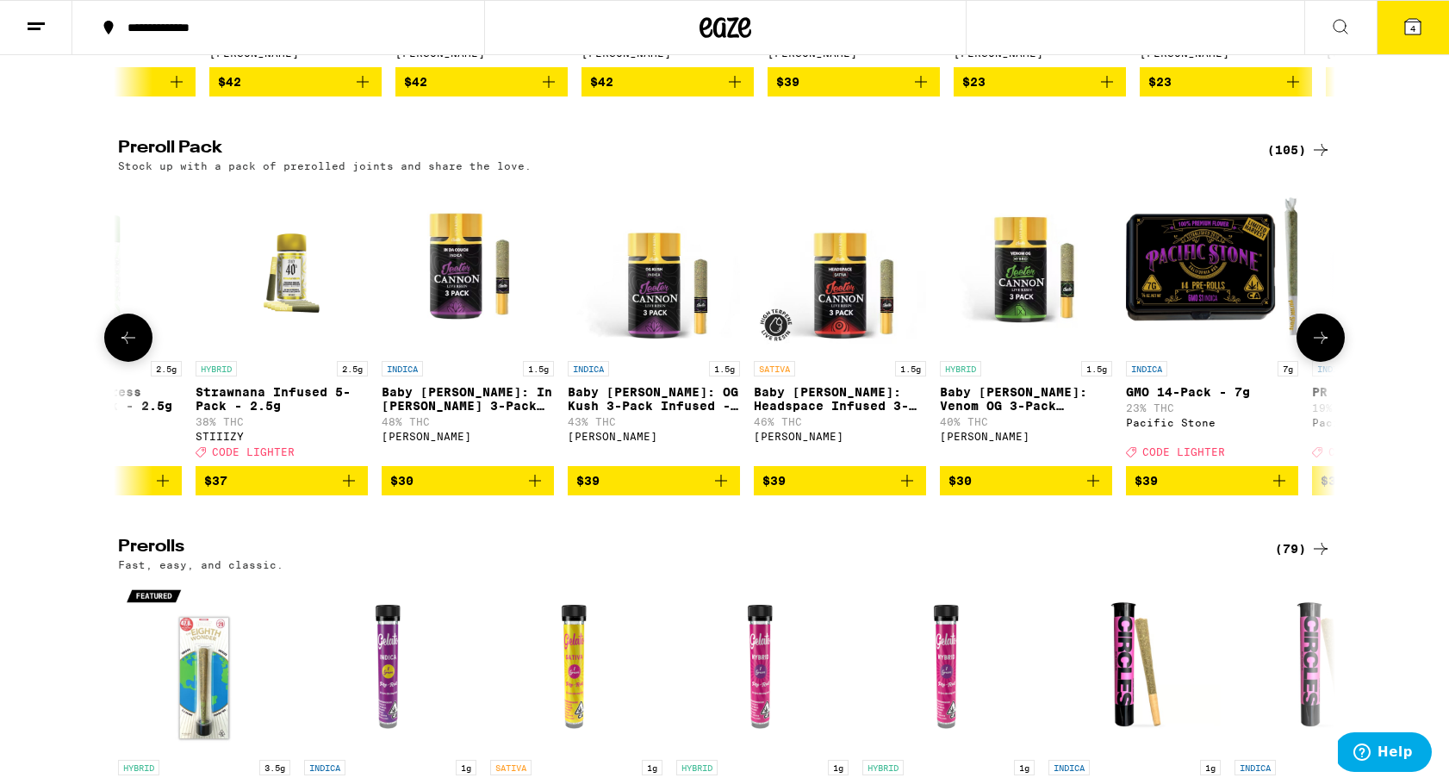
click at [1325, 348] on icon at bounding box center [1320, 337] width 21 height 21
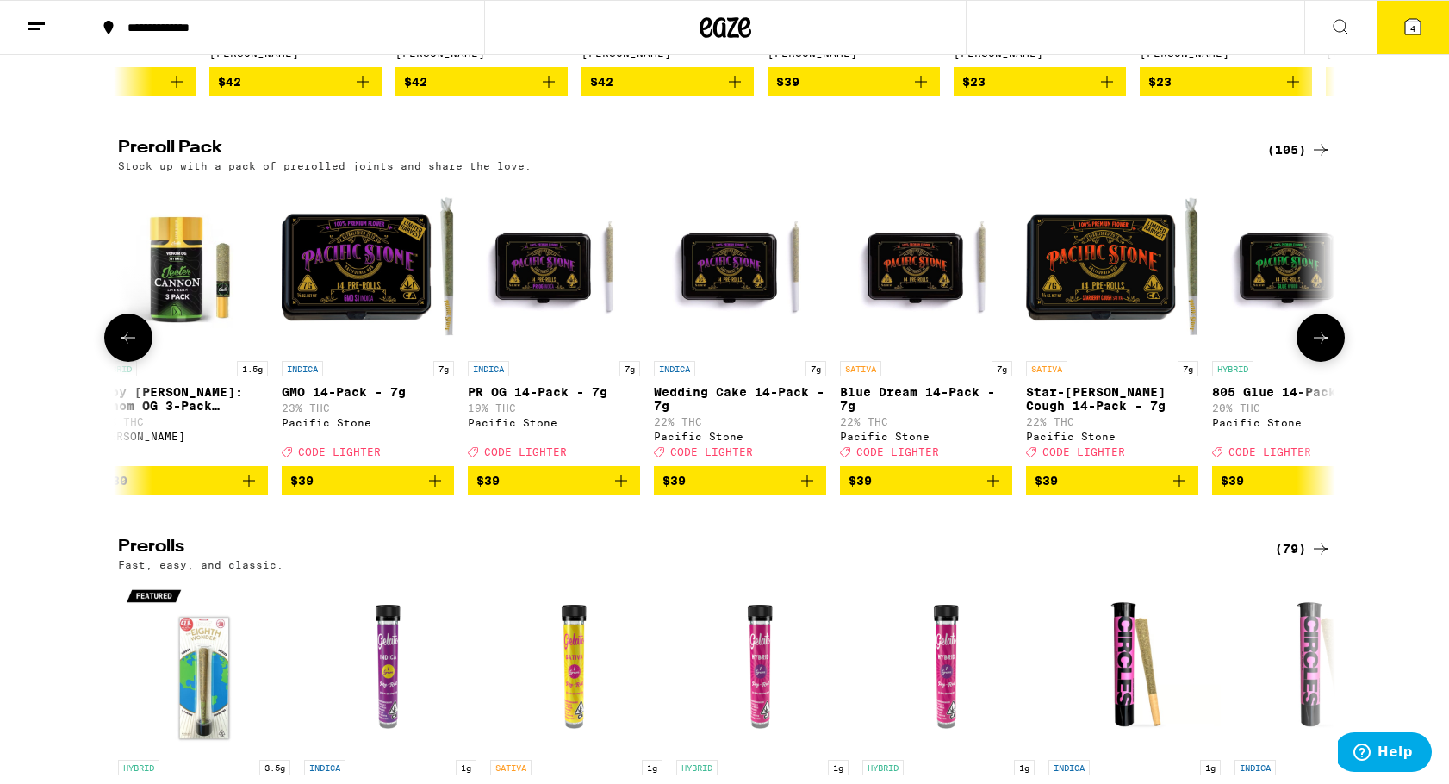
scroll to position [0, 10253]
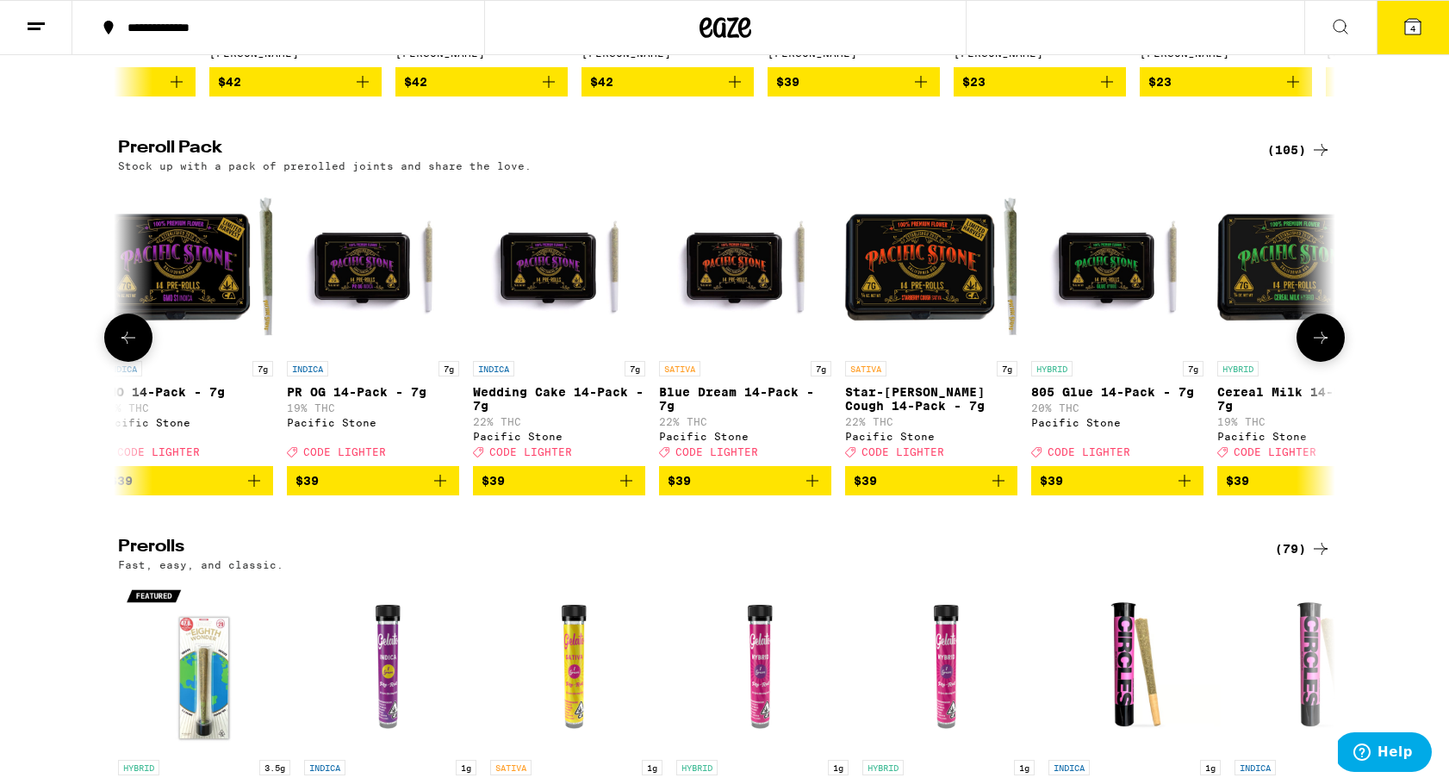
click at [1325, 348] on icon at bounding box center [1320, 337] width 21 height 21
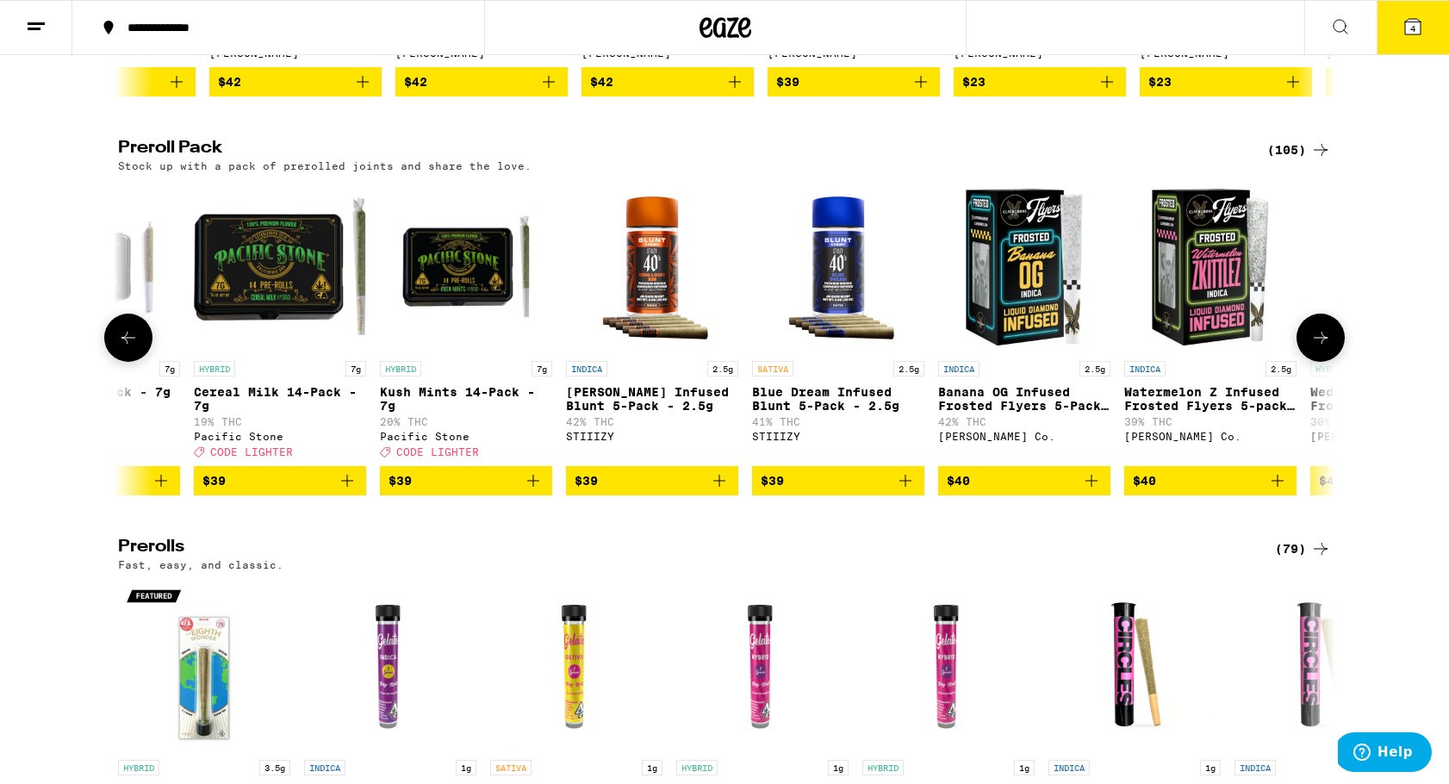
scroll to position [0, 11278]
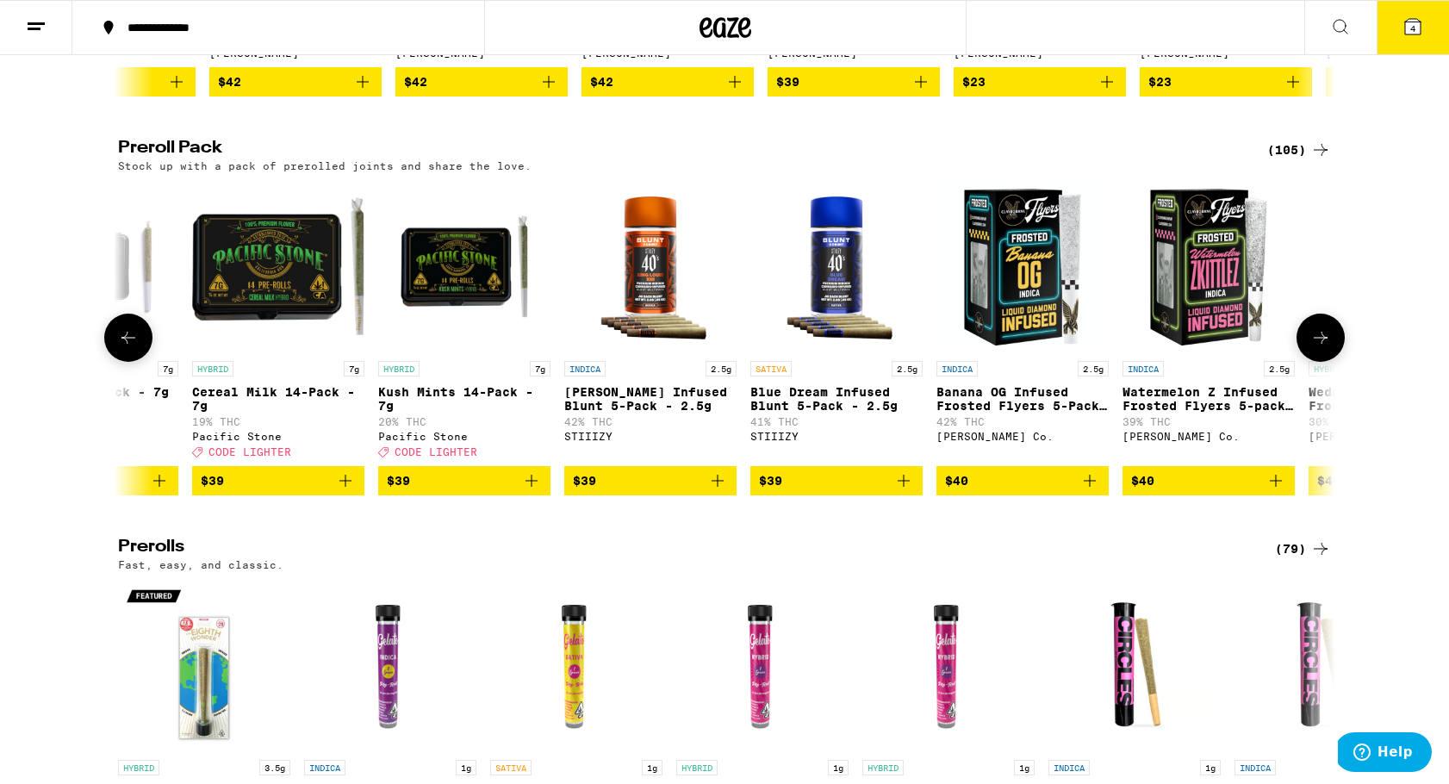
click at [1325, 348] on icon at bounding box center [1320, 337] width 21 height 21
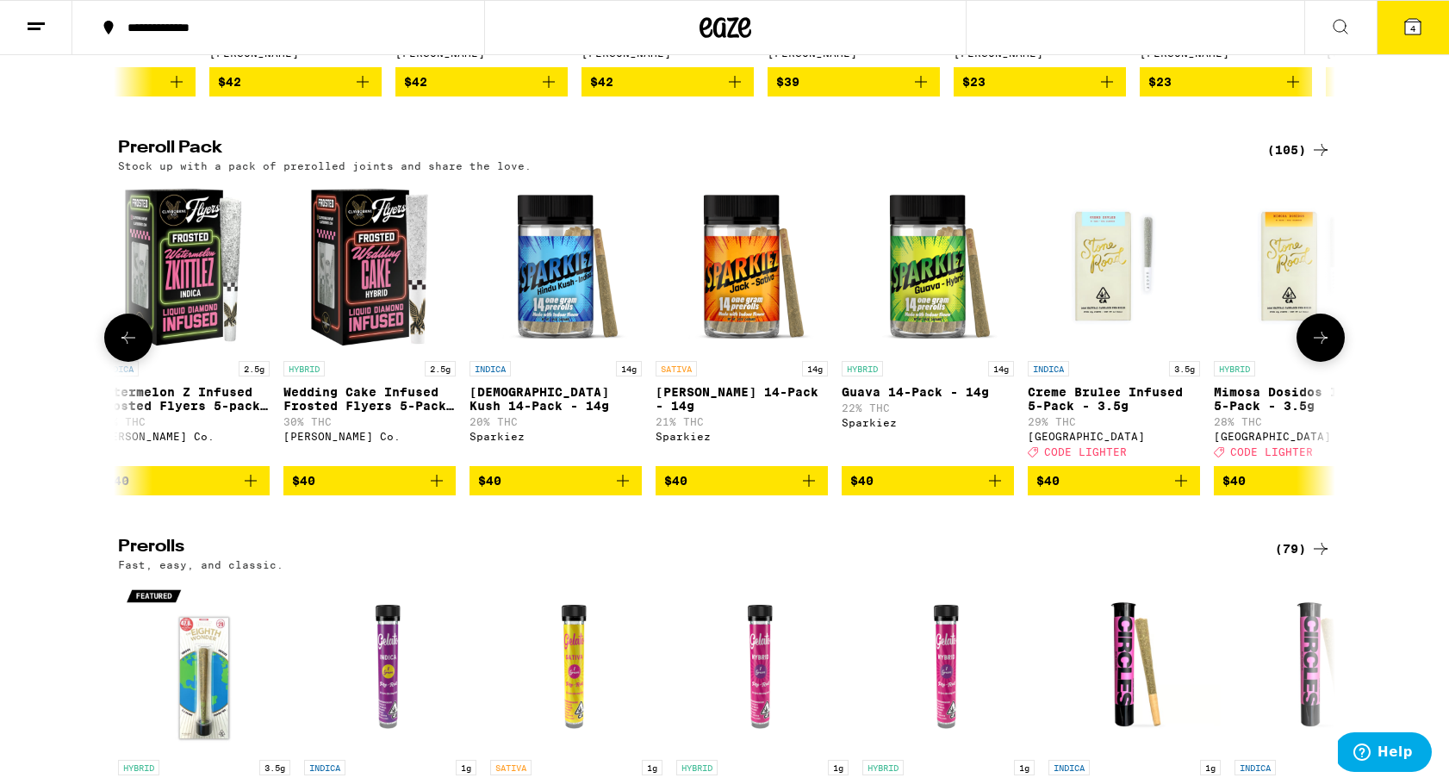
click at [134, 348] on icon at bounding box center [128, 337] width 21 height 21
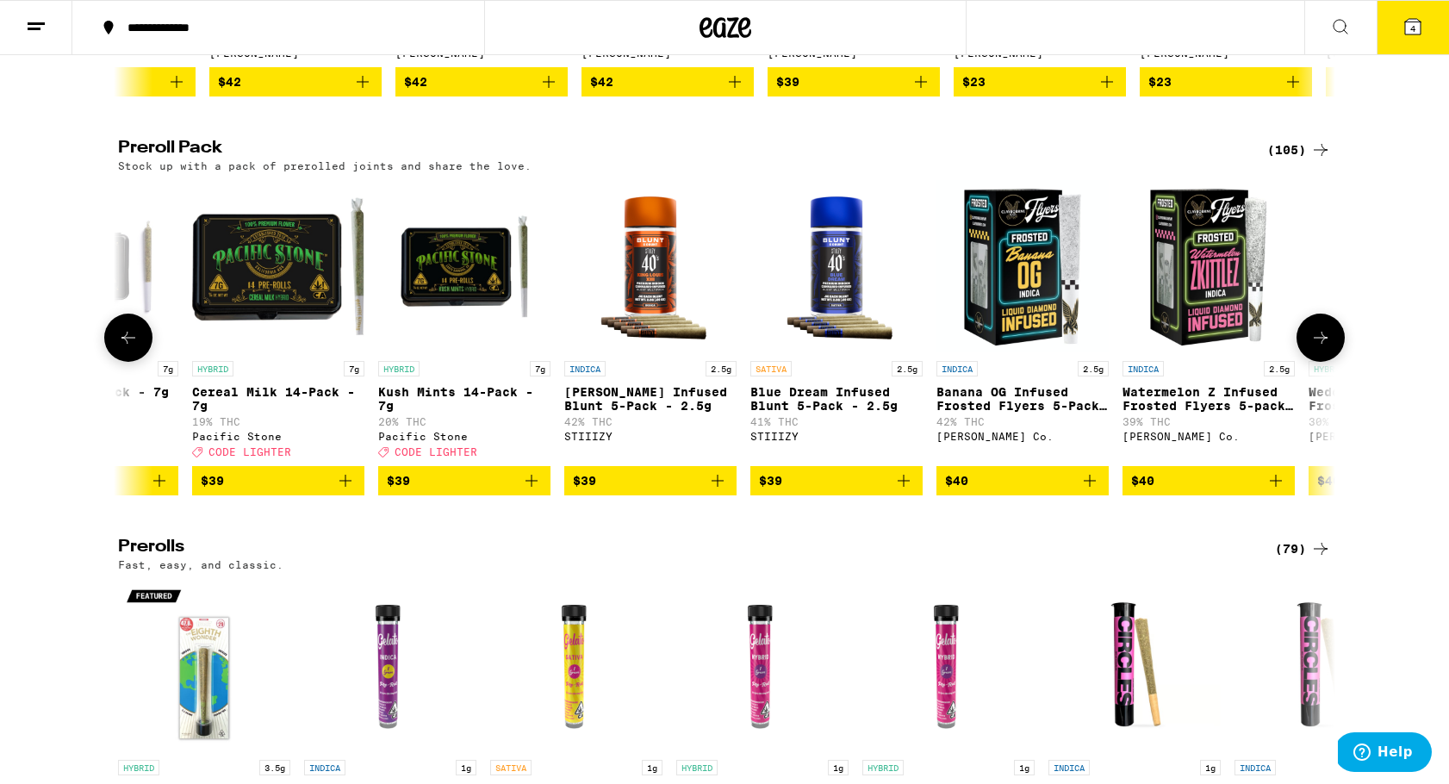
click at [1280, 491] on icon "Add to bag" at bounding box center [1276, 480] width 21 height 21
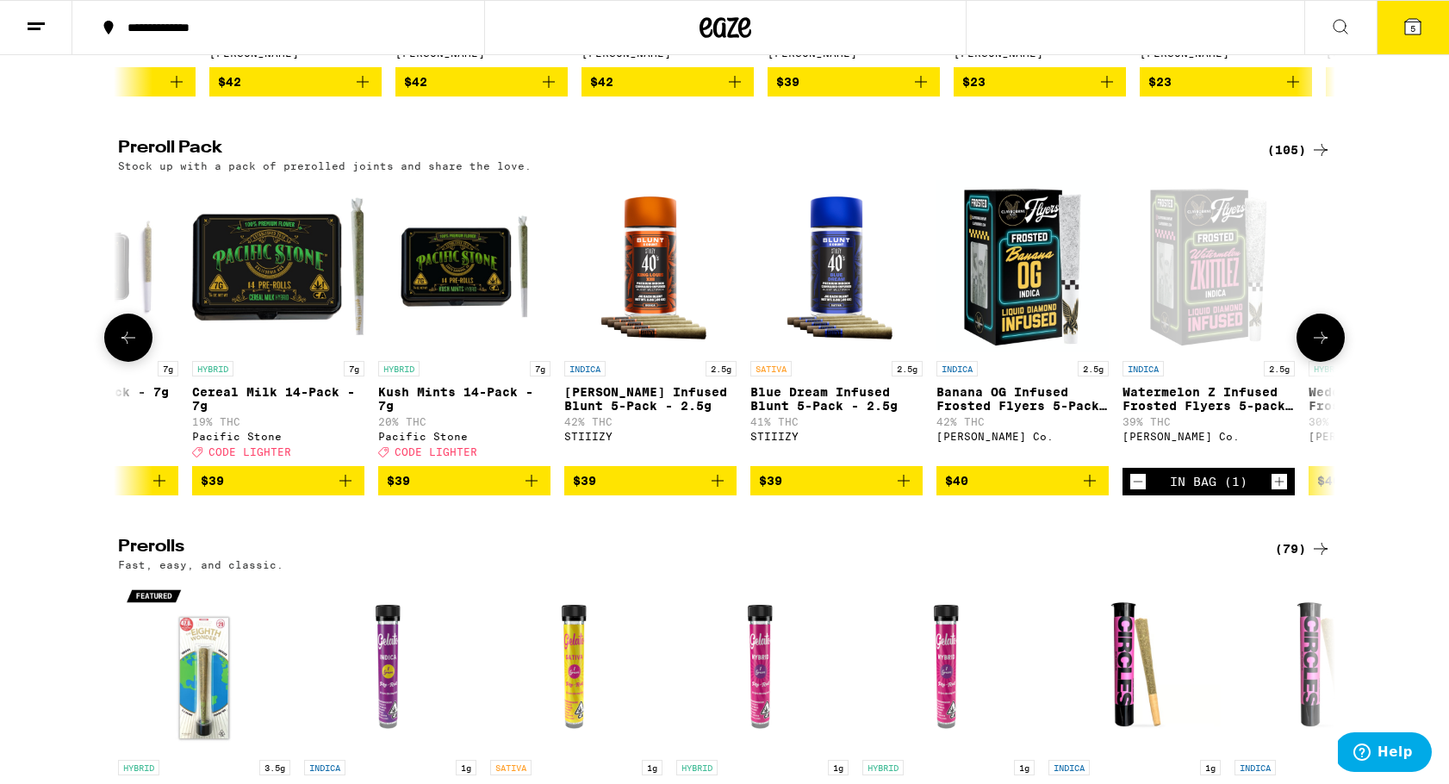
click at [1320, 348] on icon at bounding box center [1320, 337] width 21 height 21
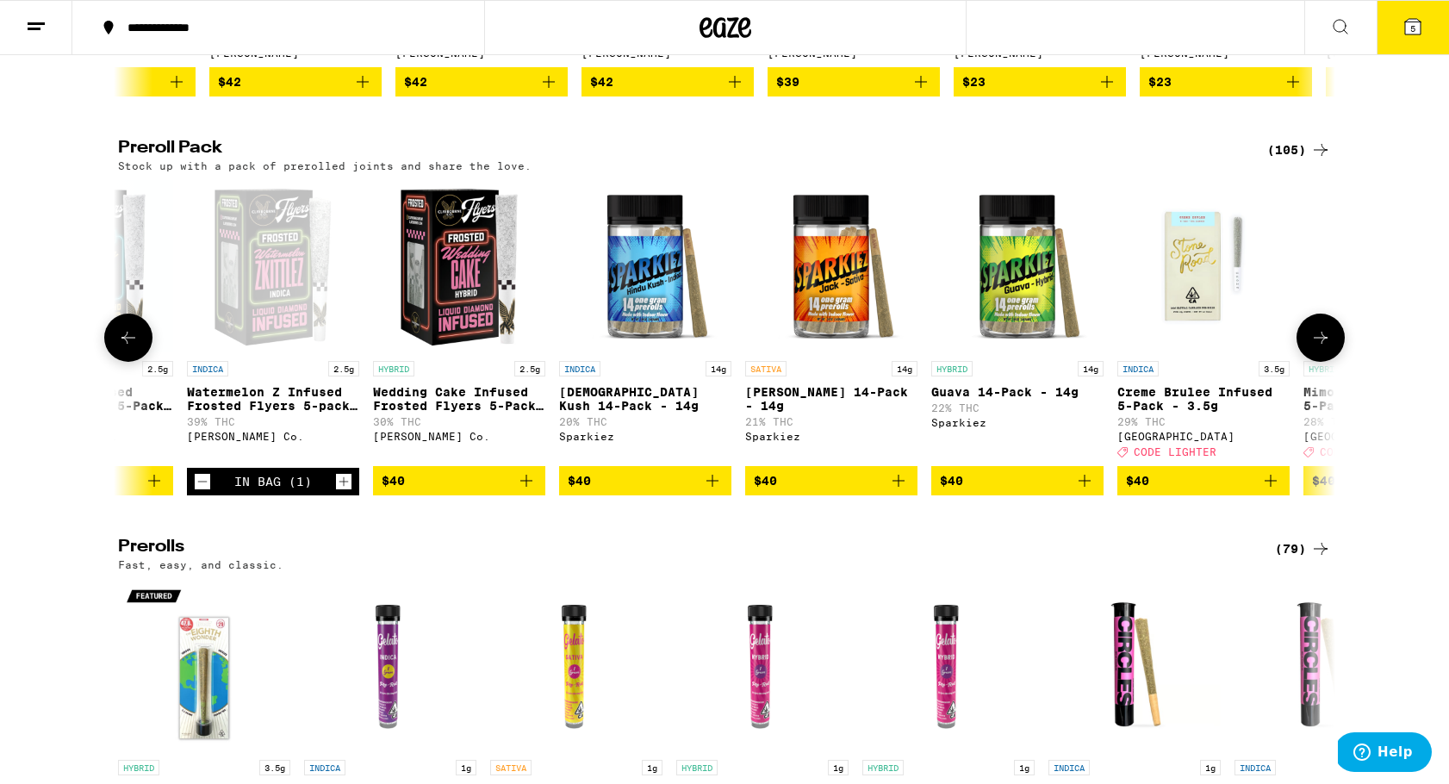
scroll to position [0, 12303]
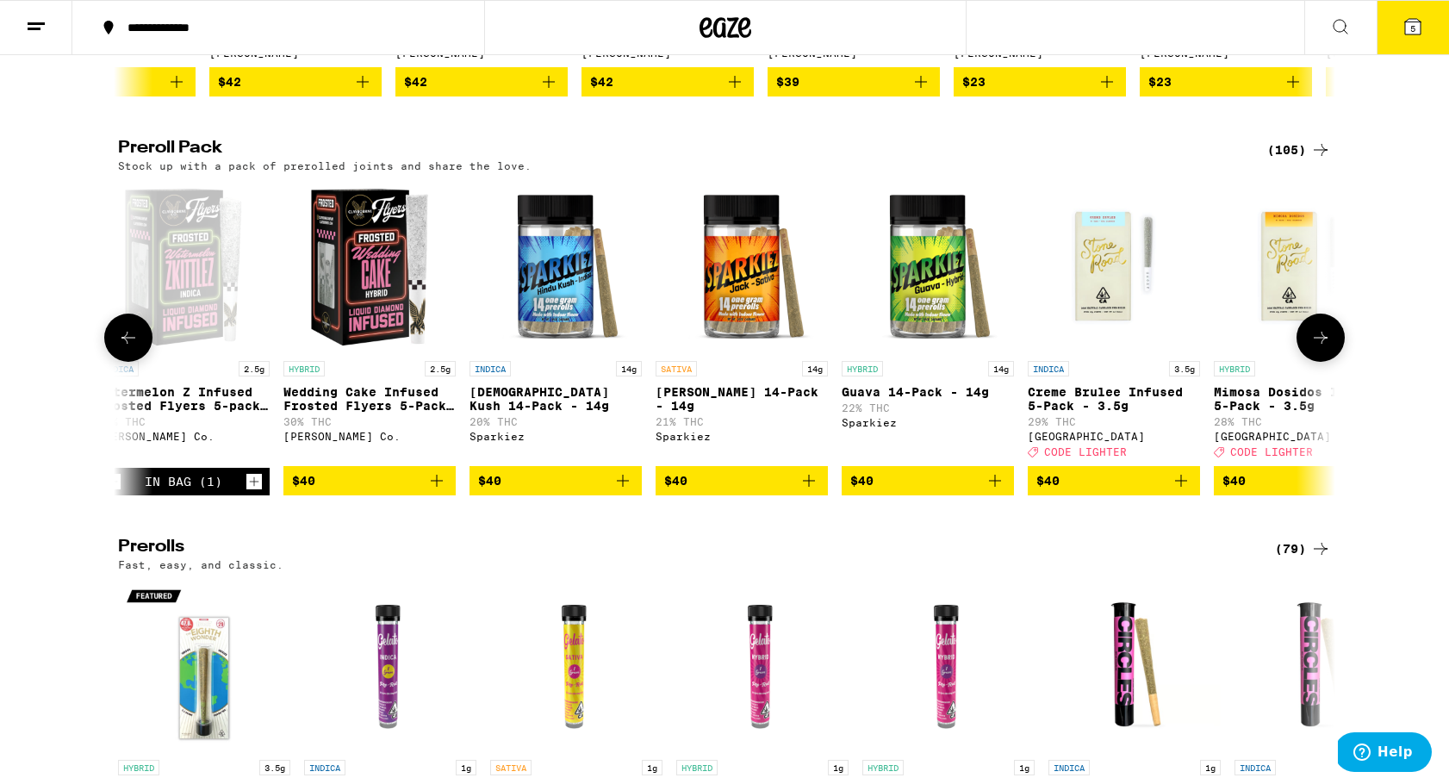
click at [1320, 348] on icon at bounding box center [1320, 337] width 21 height 21
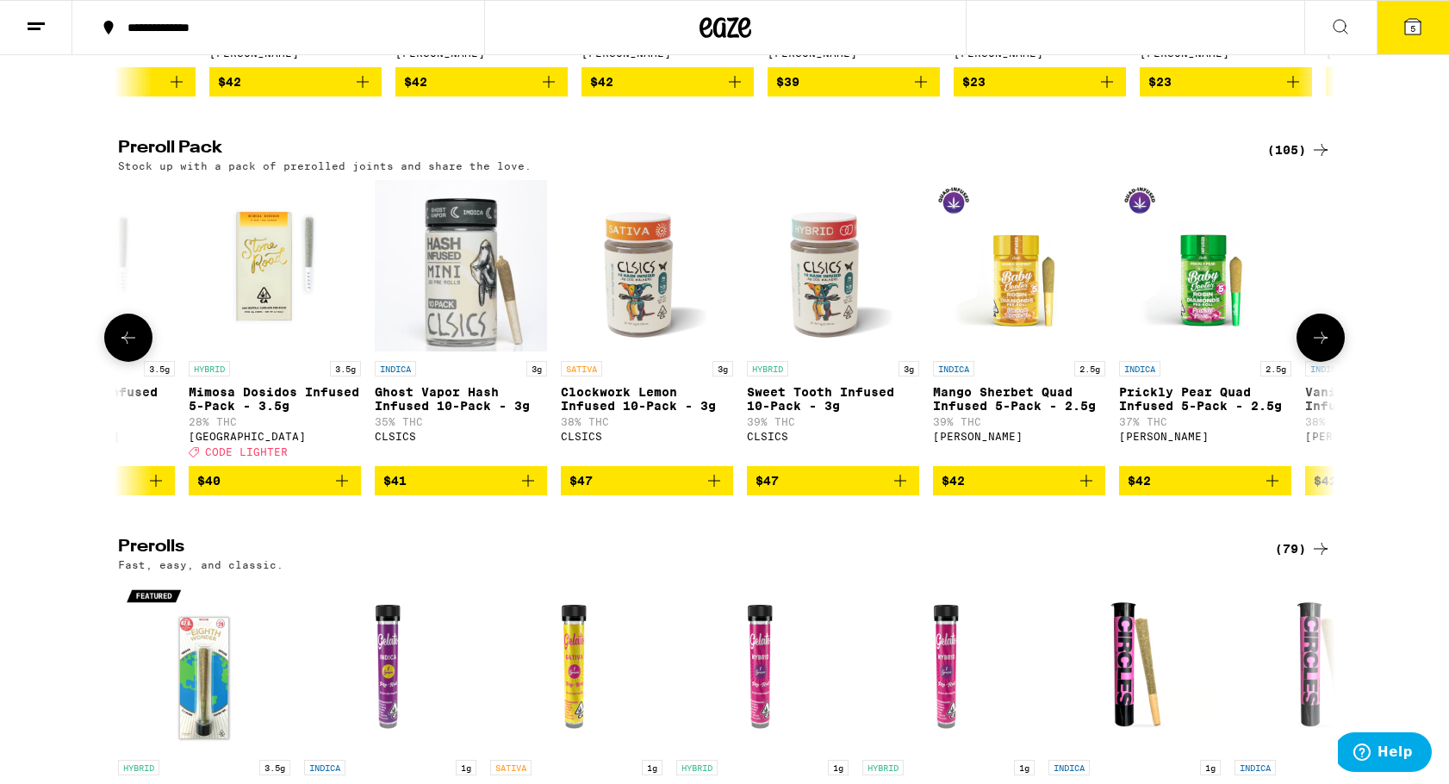
click at [1320, 348] on icon at bounding box center [1320, 337] width 21 height 21
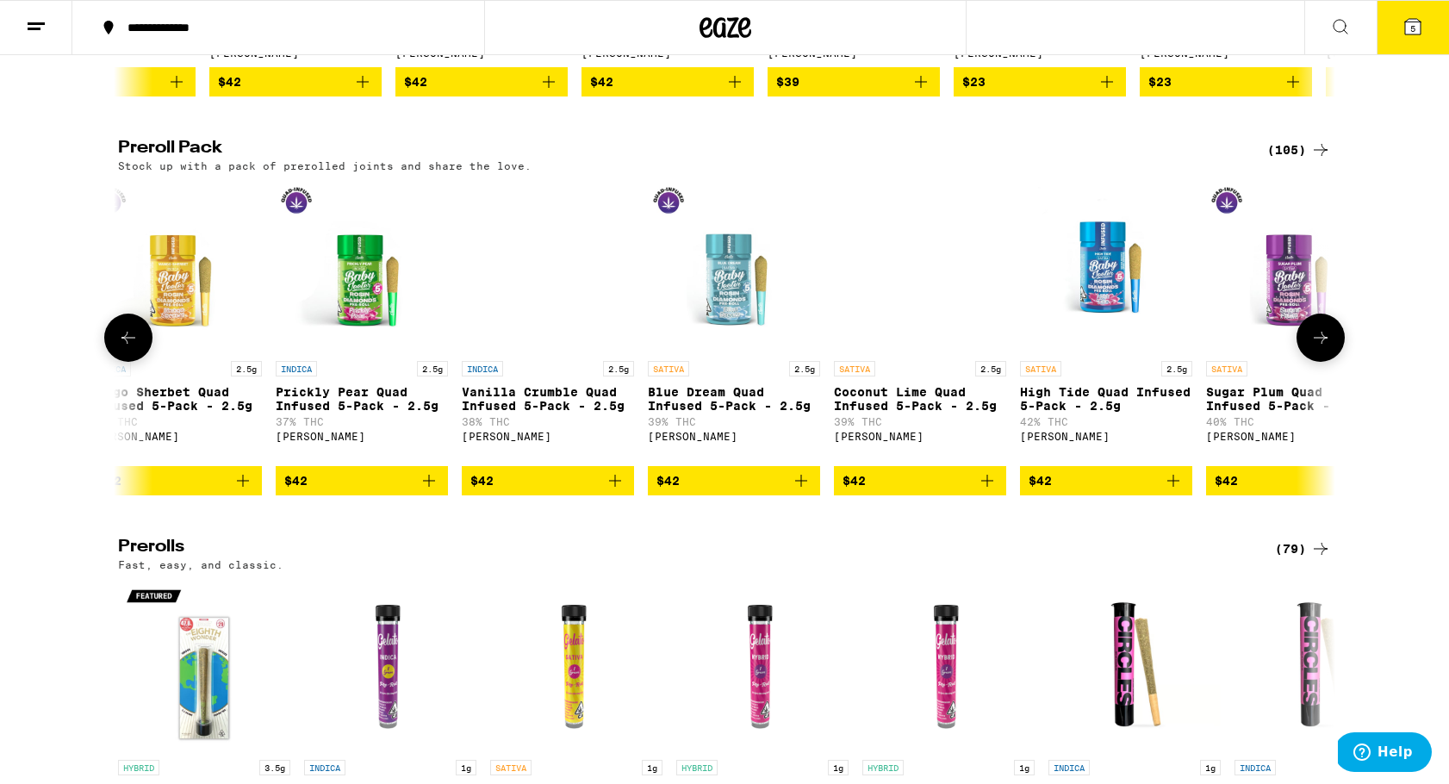
scroll to position [0, 14354]
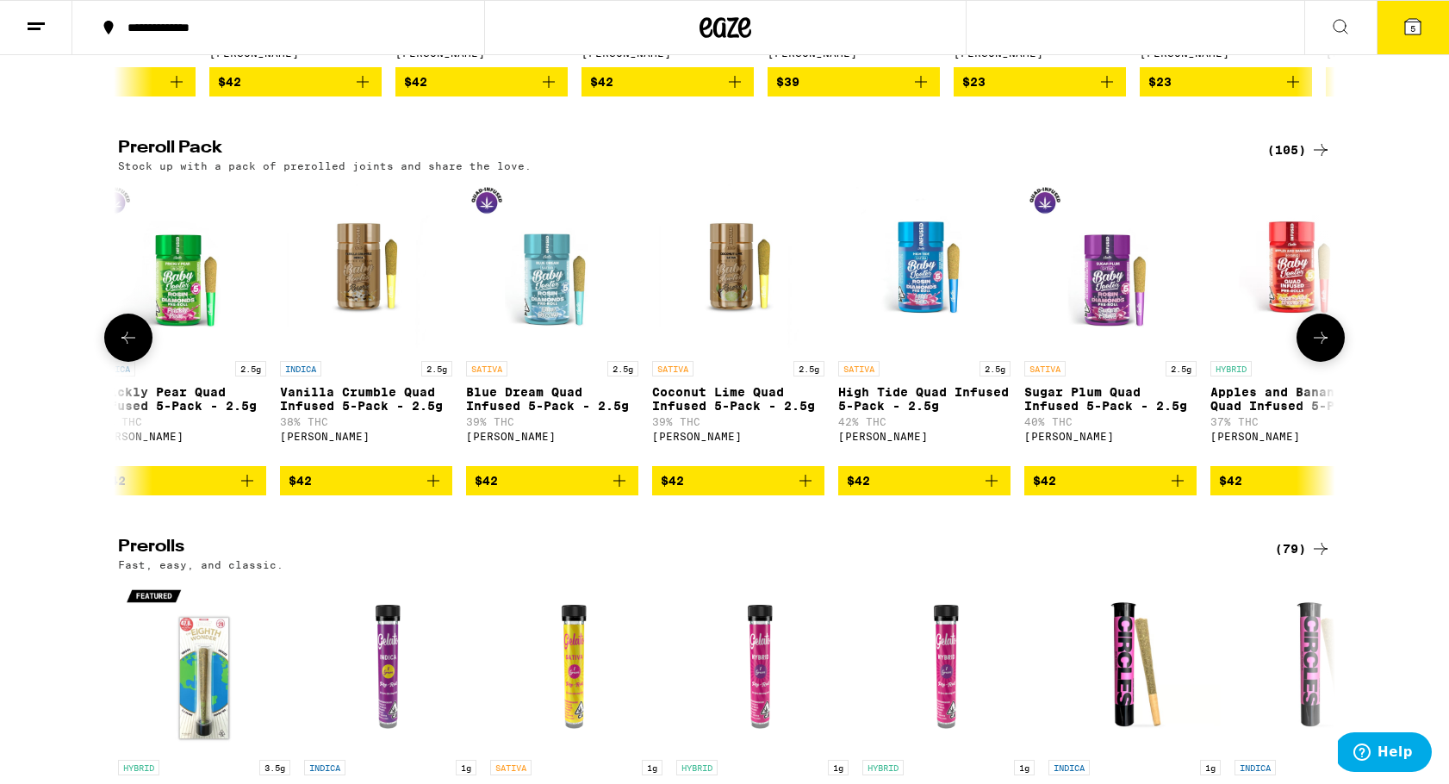
click at [1320, 348] on icon at bounding box center [1320, 337] width 21 height 21
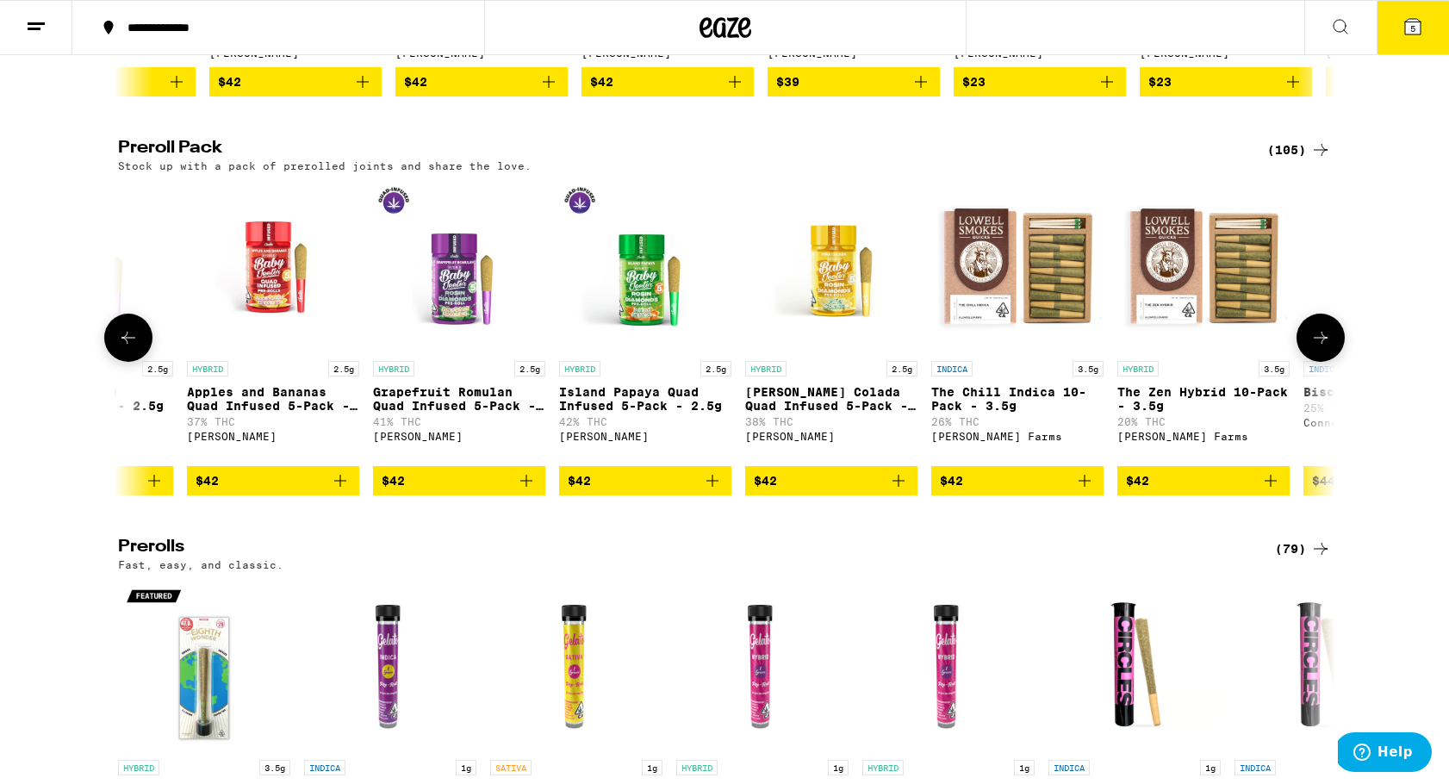
scroll to position [0, 15379]
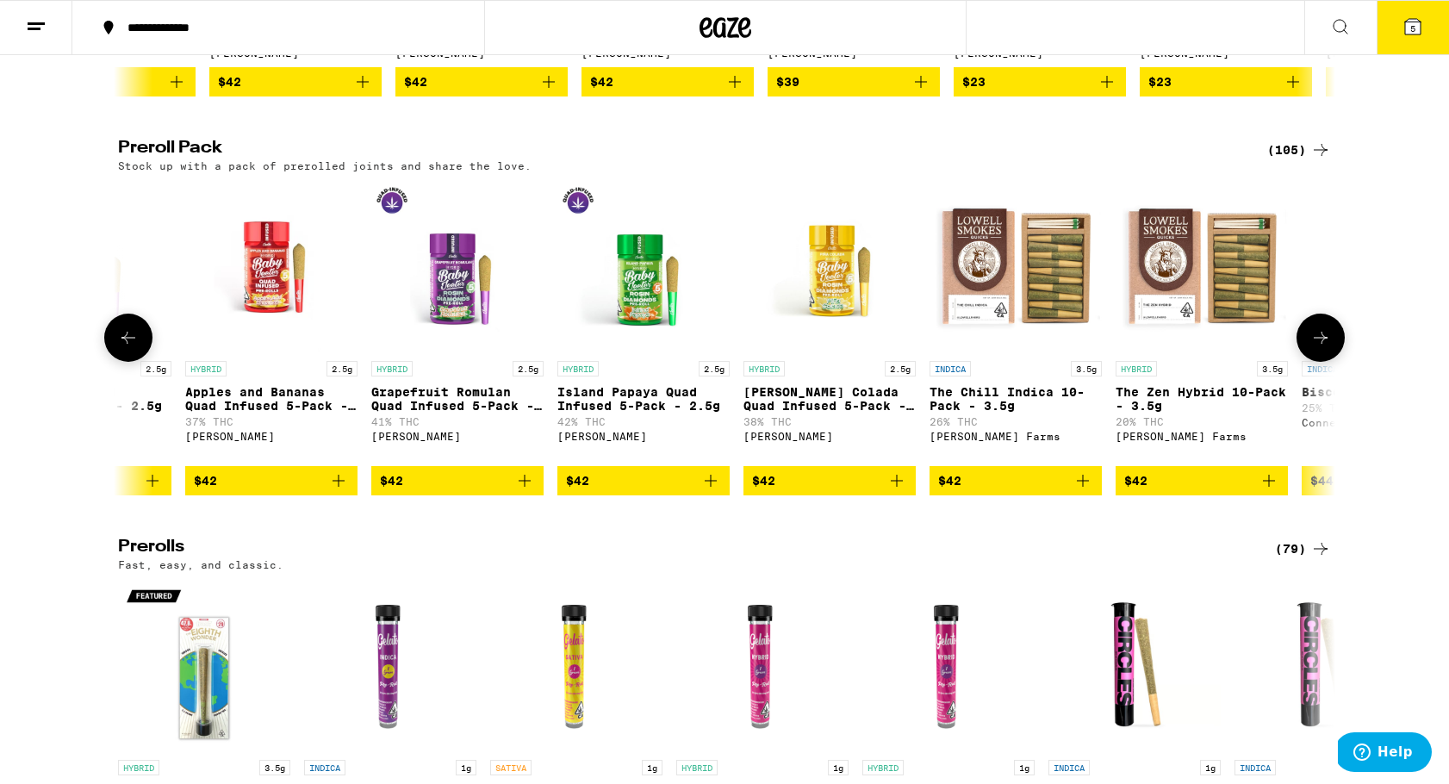
click at [1320, 348] on icon at bounding box center [1320, 337] width 21 height 21
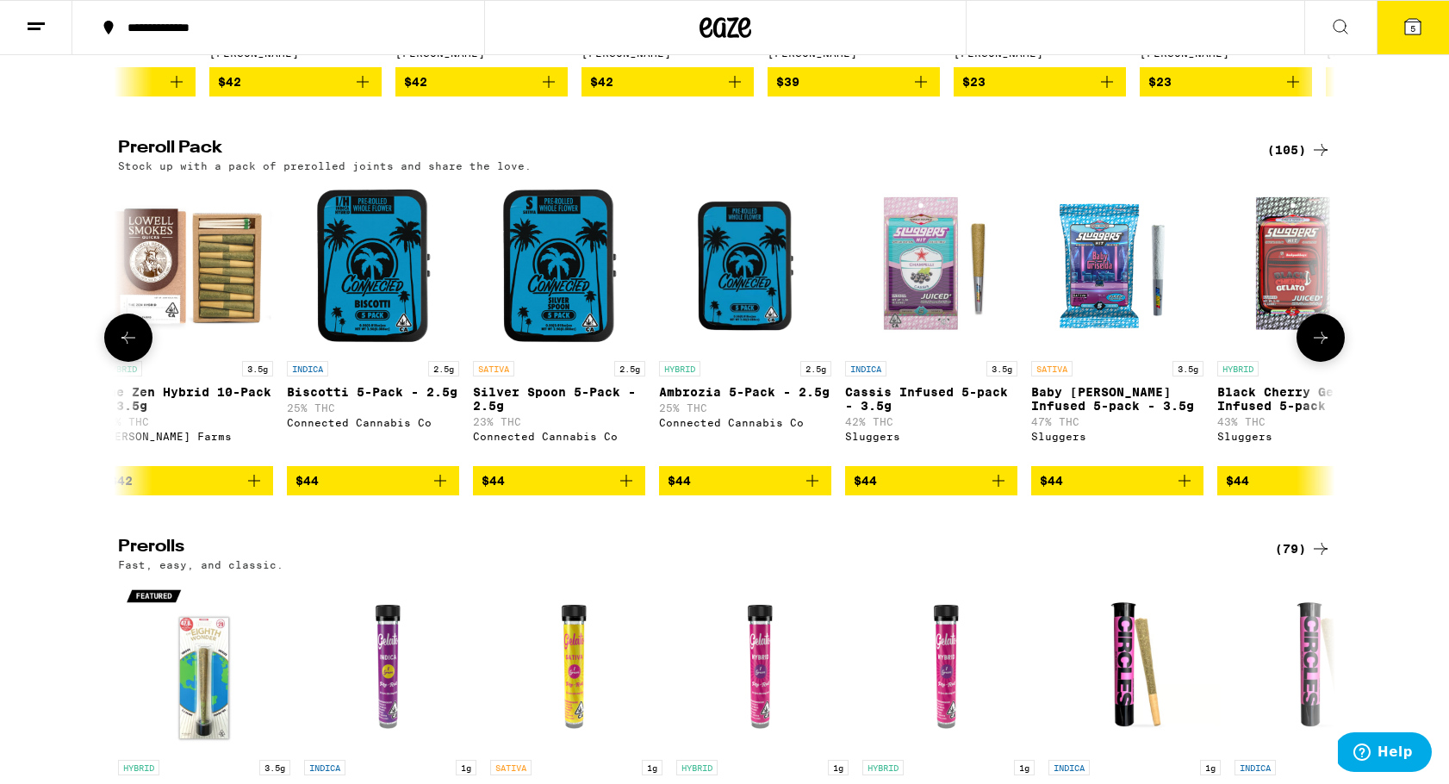
scroll to position [0, 16404]
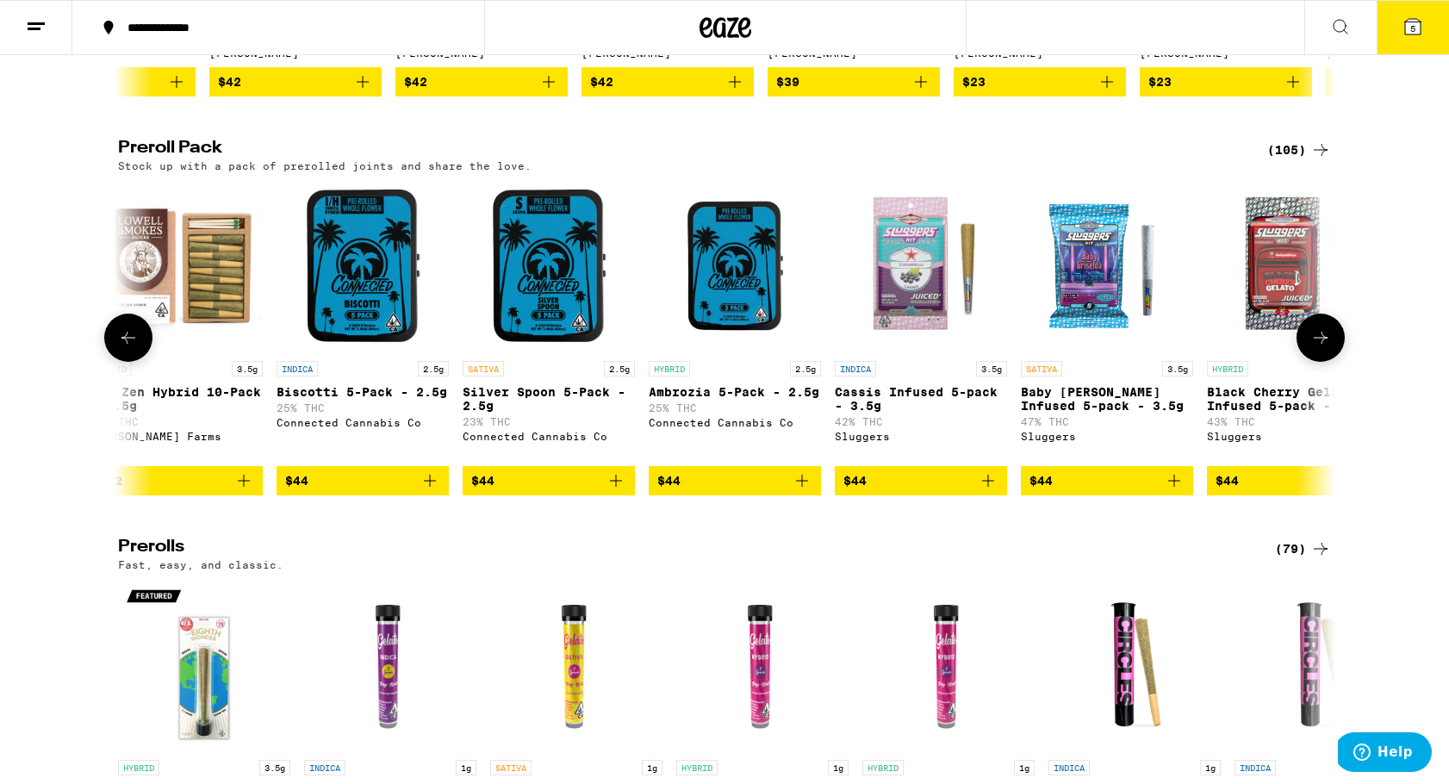
click at [1320, 348] on icon at bounding box center [1320, 337] width 21 height 21
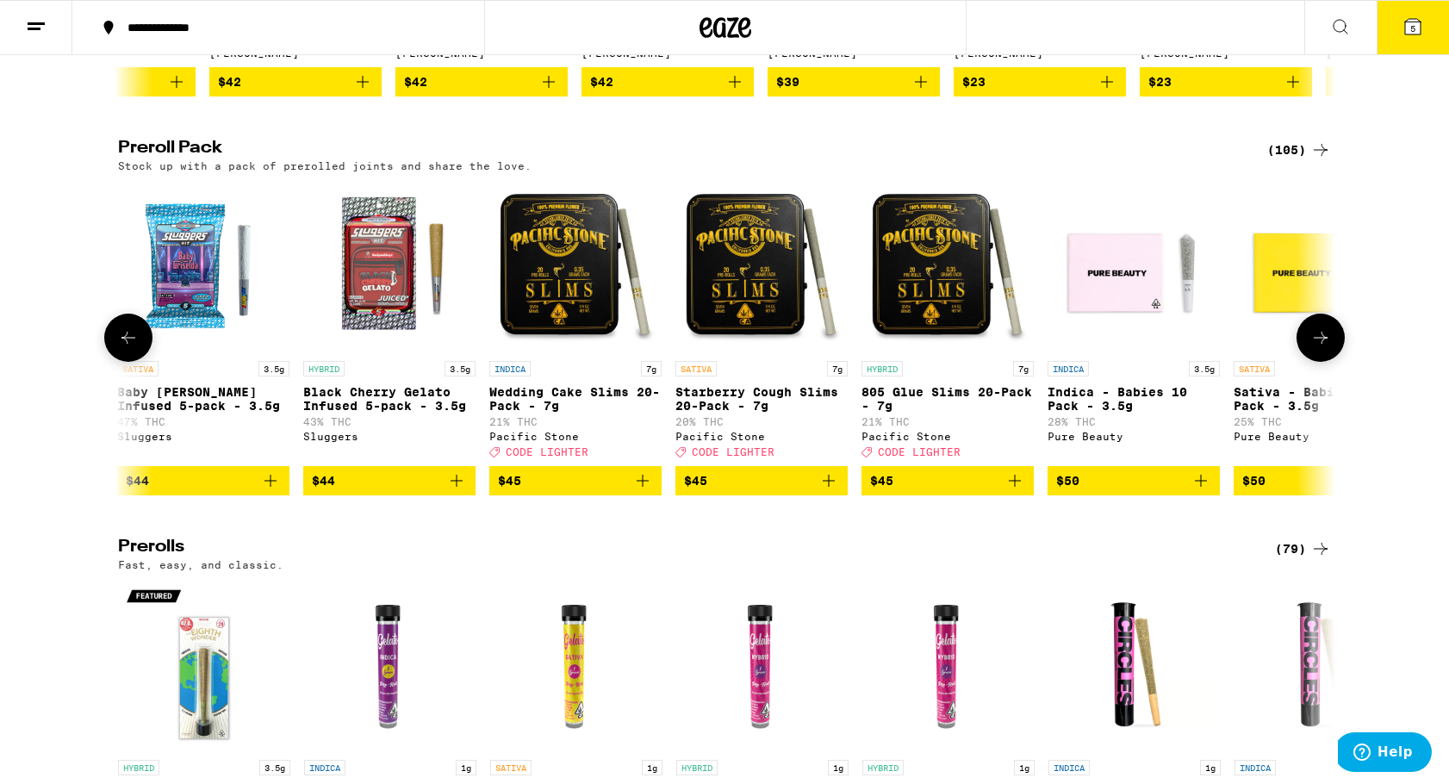
scroll to position [0, 17430]
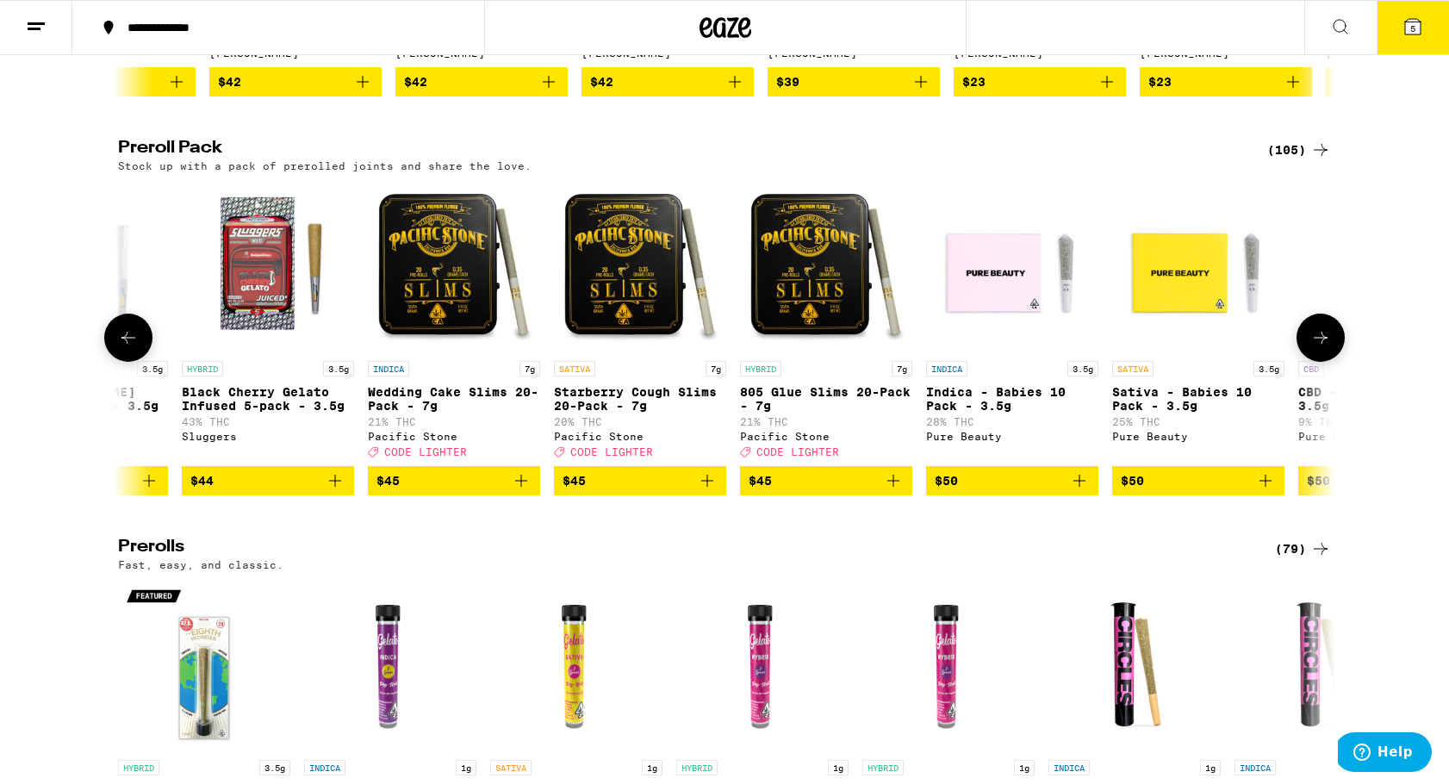
click at [1320, 348] on icon at bounding box center [1320, 337] width 21 height 21
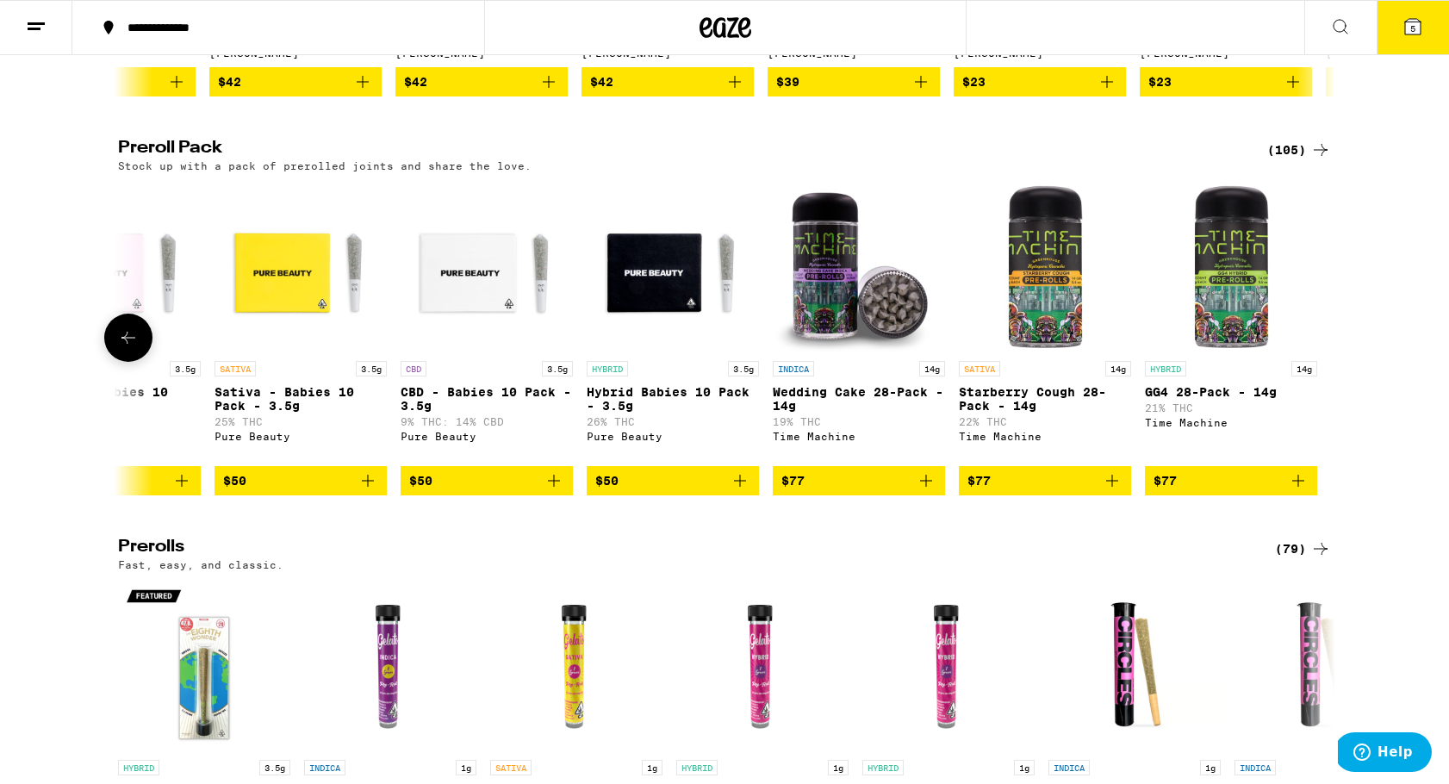
click at [122, 348] on icon at bounding box center [128, 337] width 21 height 21
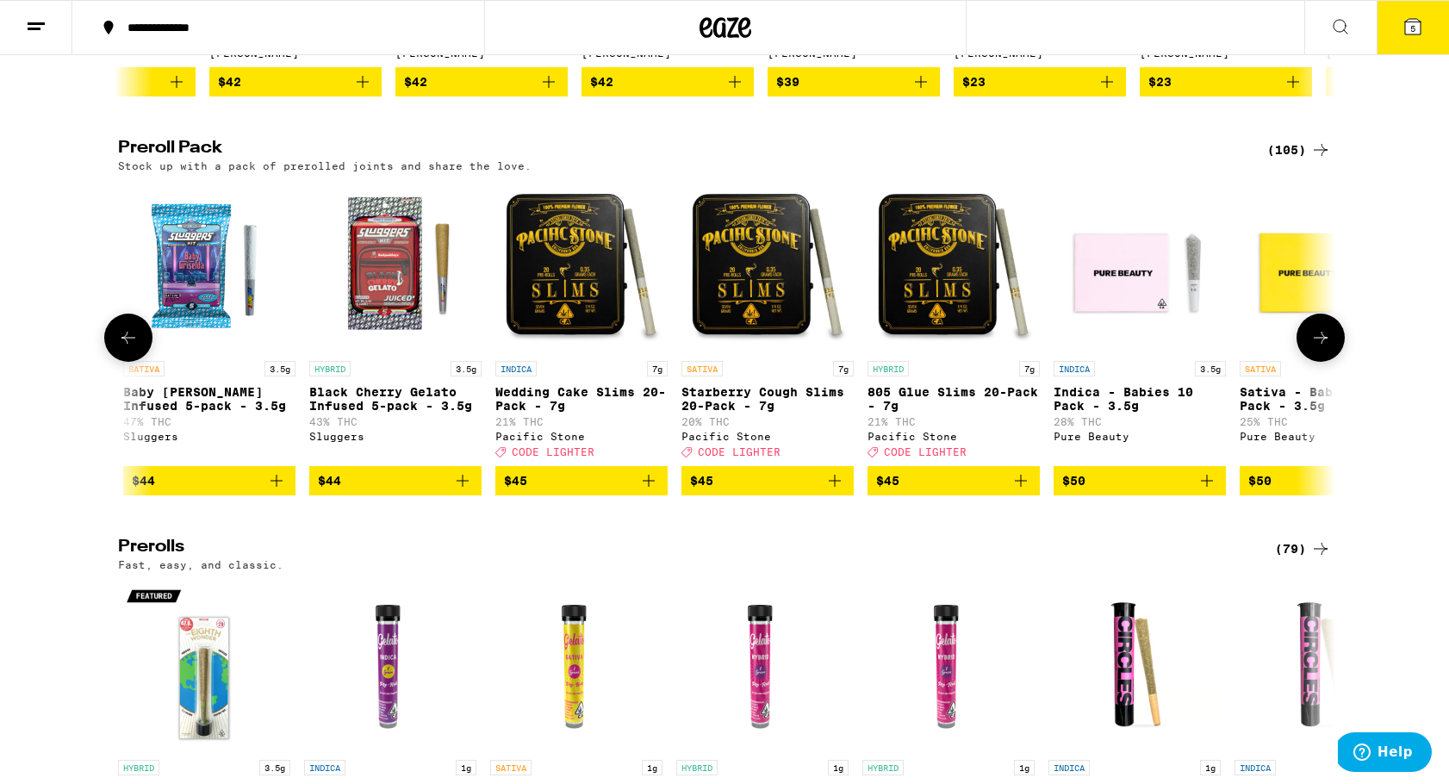
click at [122, 348] on icon at bounding box center [128, 337] width 21 height 21
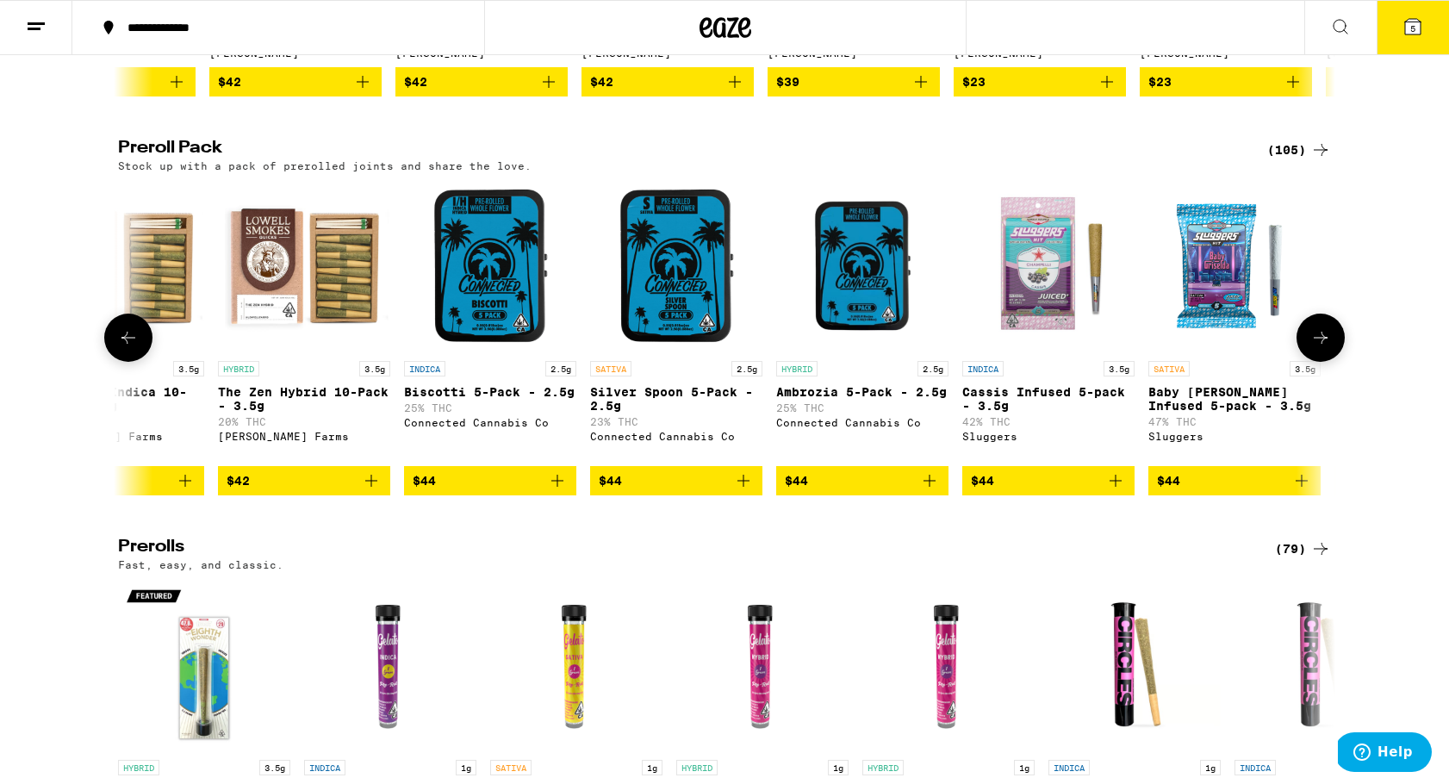
click at [122, 348] on icon at bounding box center [128, 337] width 21 height 21
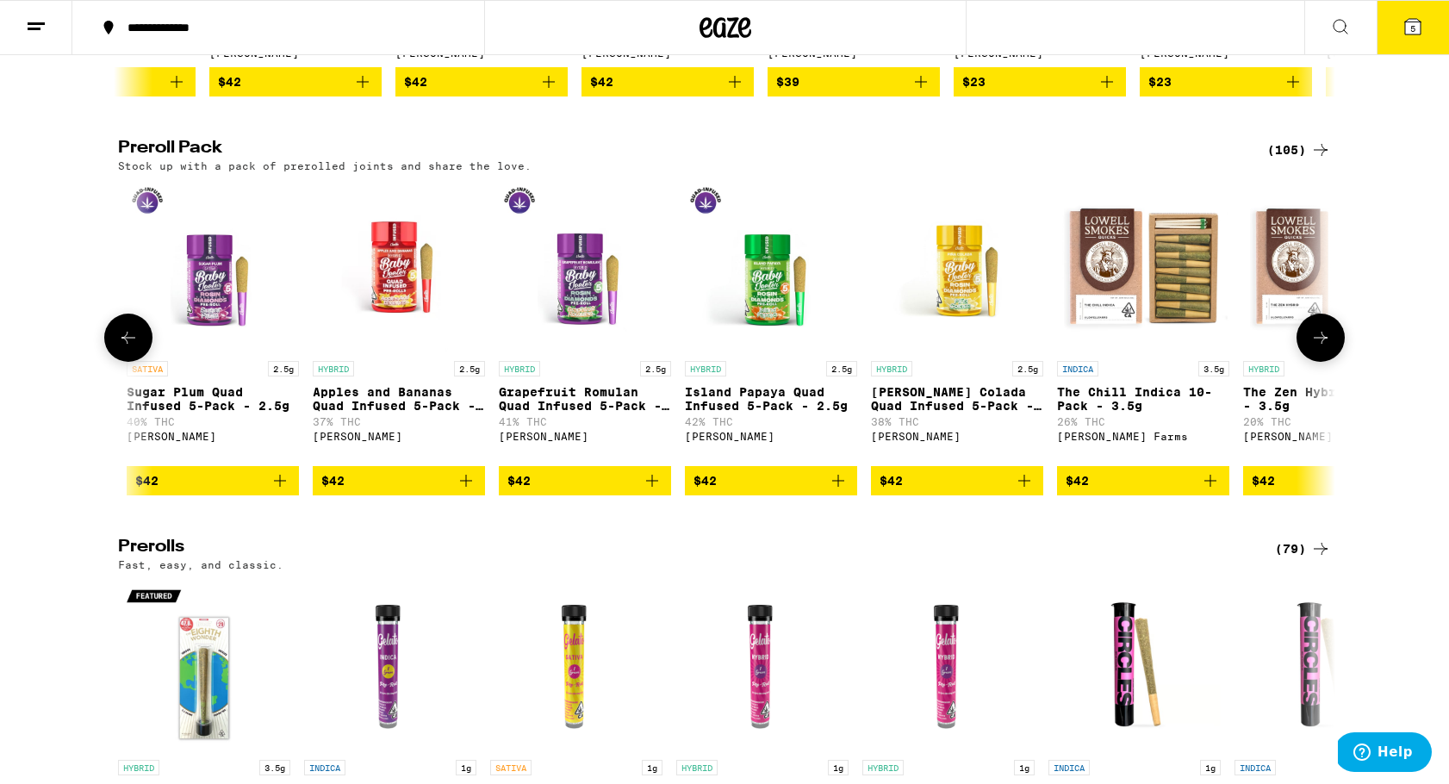
click at [122, 348] on icon at bounding box center [128, 337] width 21 height 21
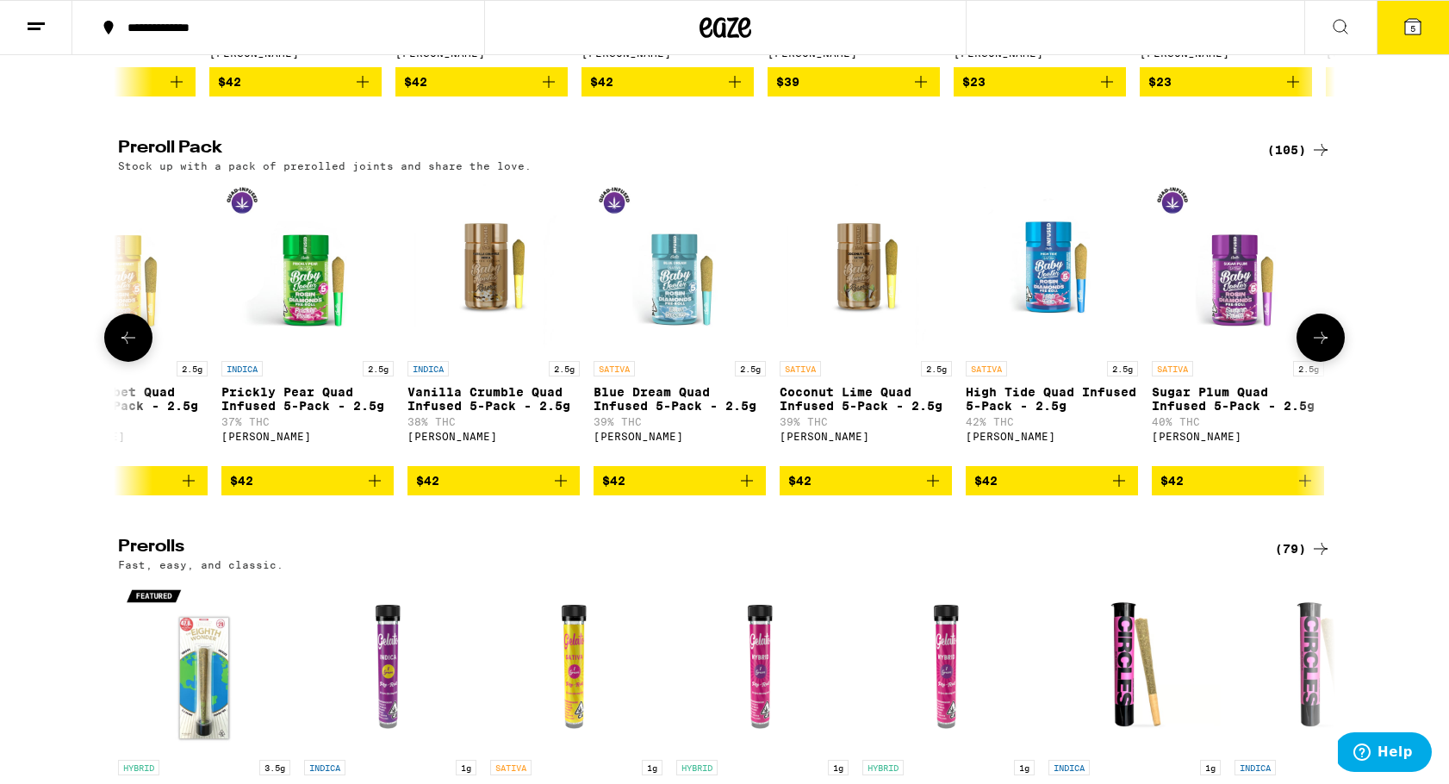
click at [122, 348] on icon at bounding box center [128, 337] width 21 height 21
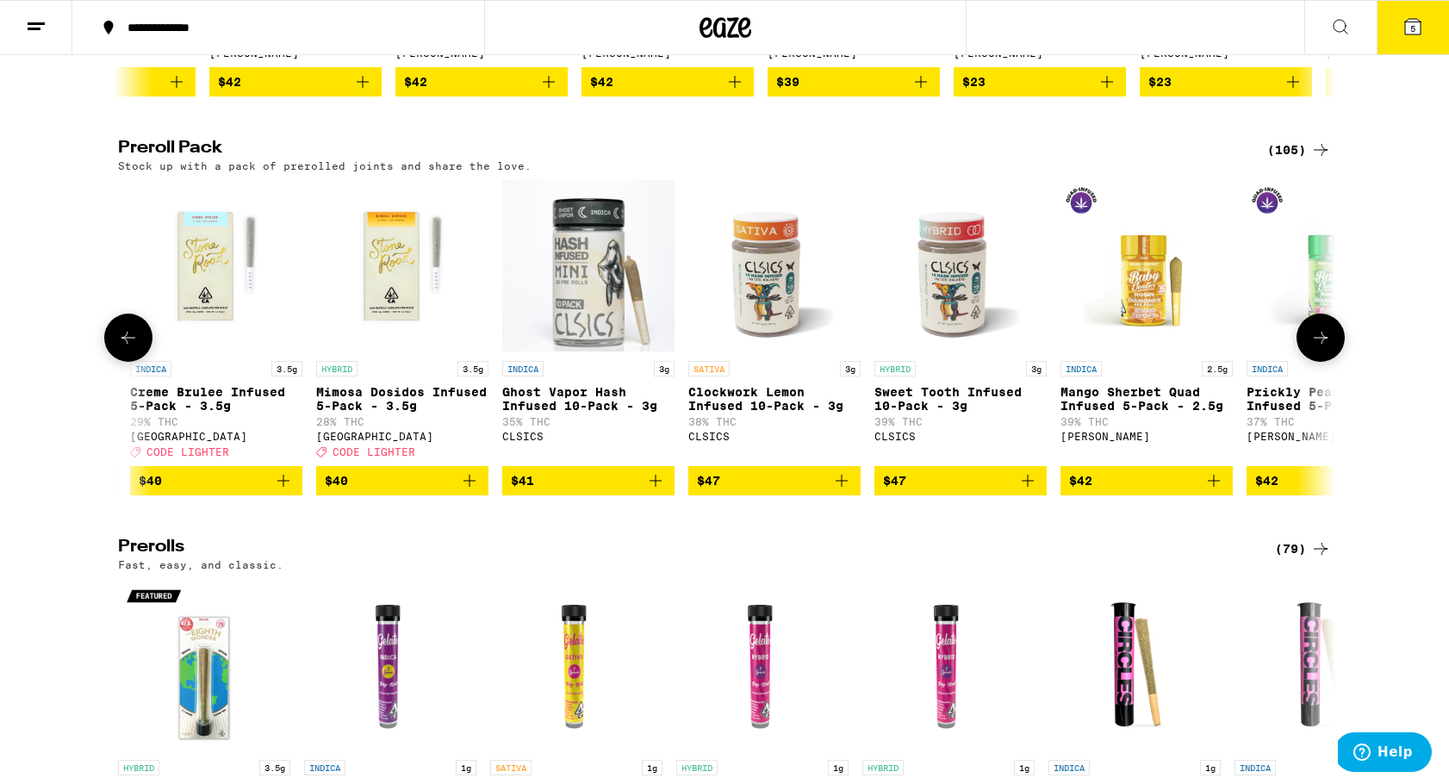
click at [122, 348] on icon at bounding box center [128, 337] width 21 height 21
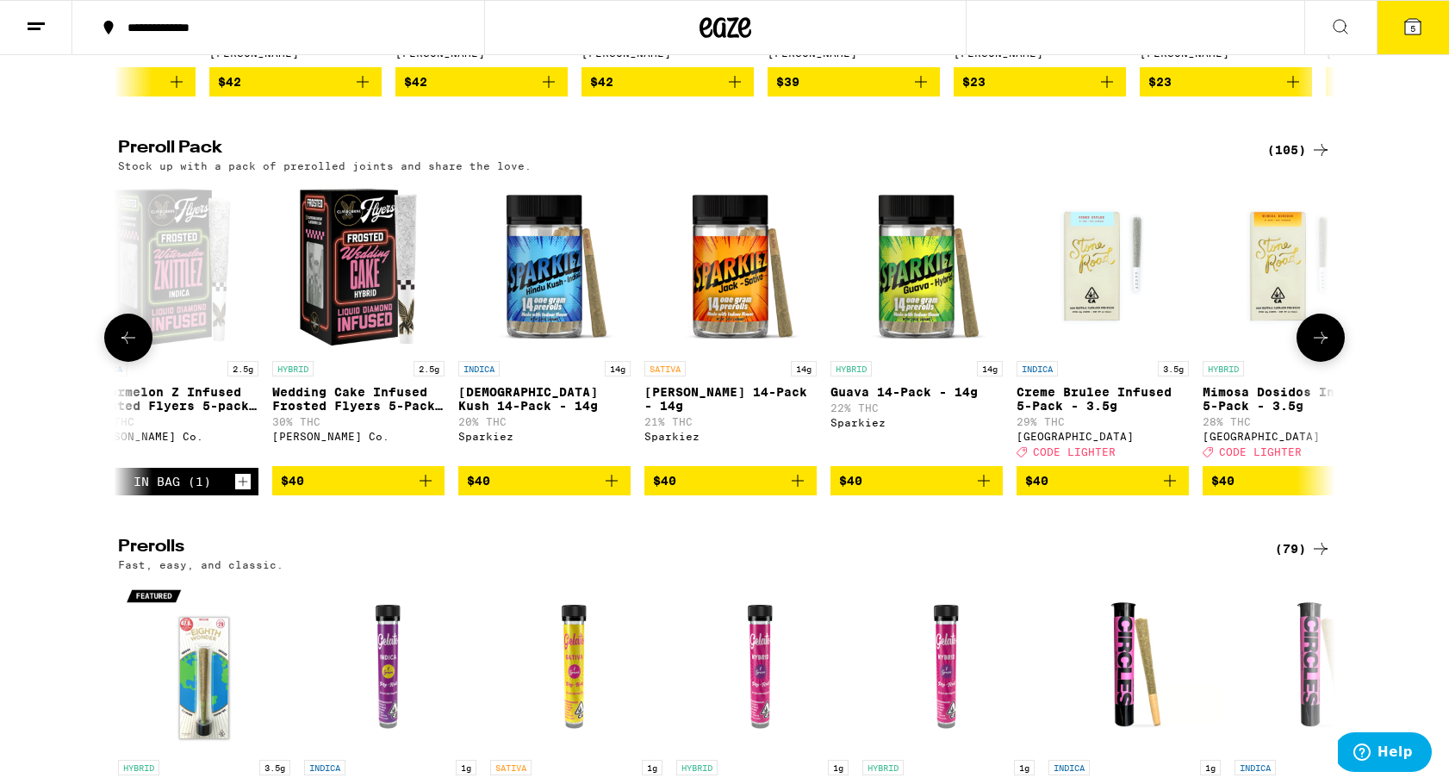
scroll to position [0, 12176]
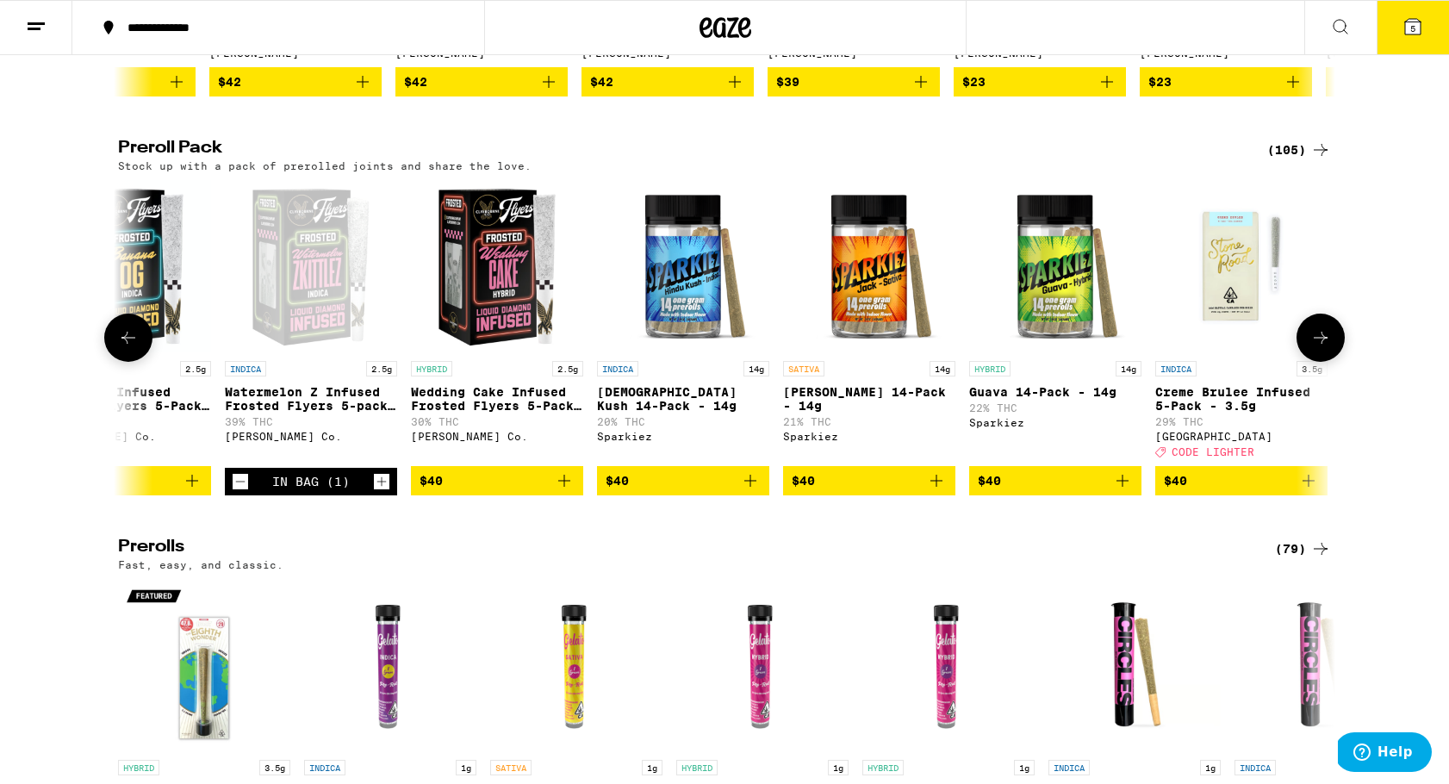
click at [122, 348] on icon at bounding box center [128, 337] width 21 height 21
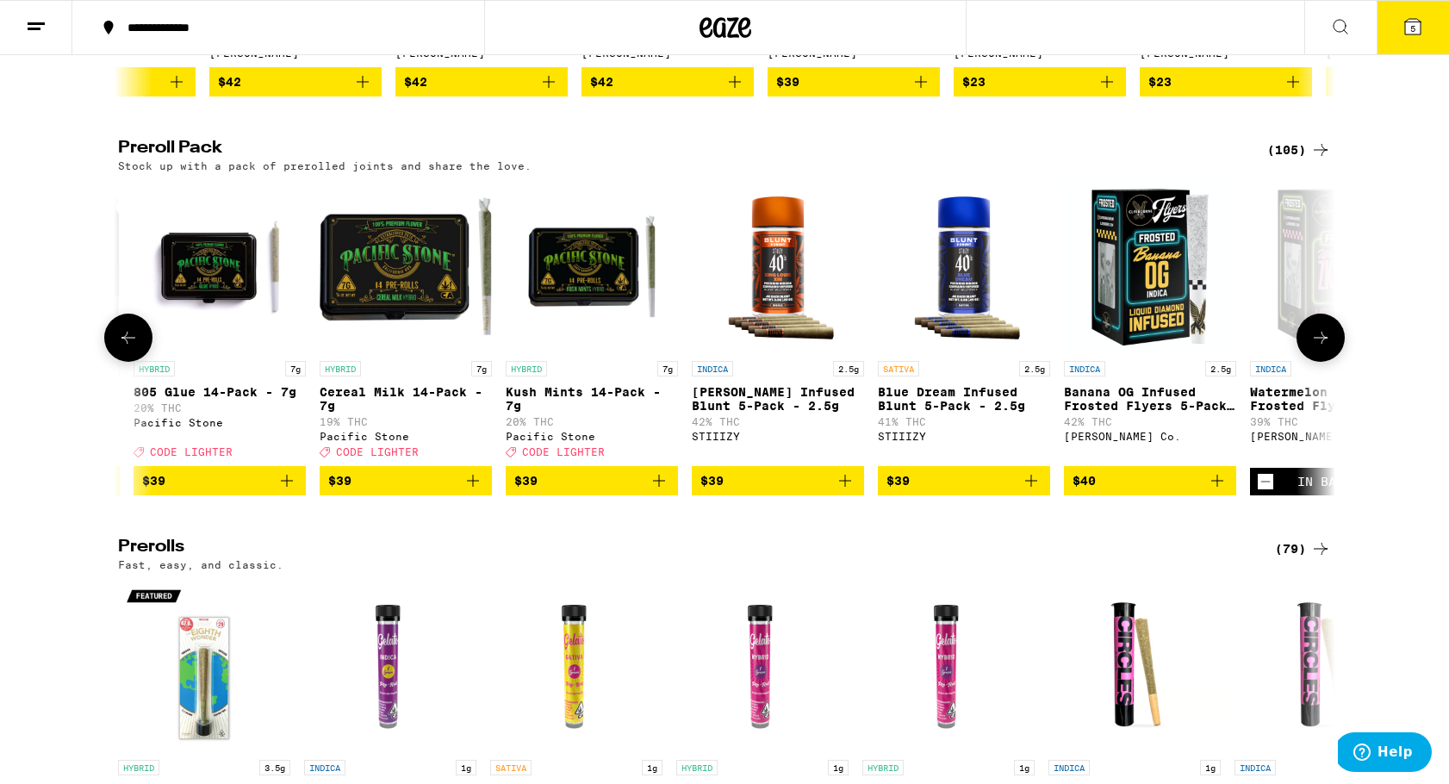
click at [122, 348] on icon at bounding box center [128, 337] width 21 height 21
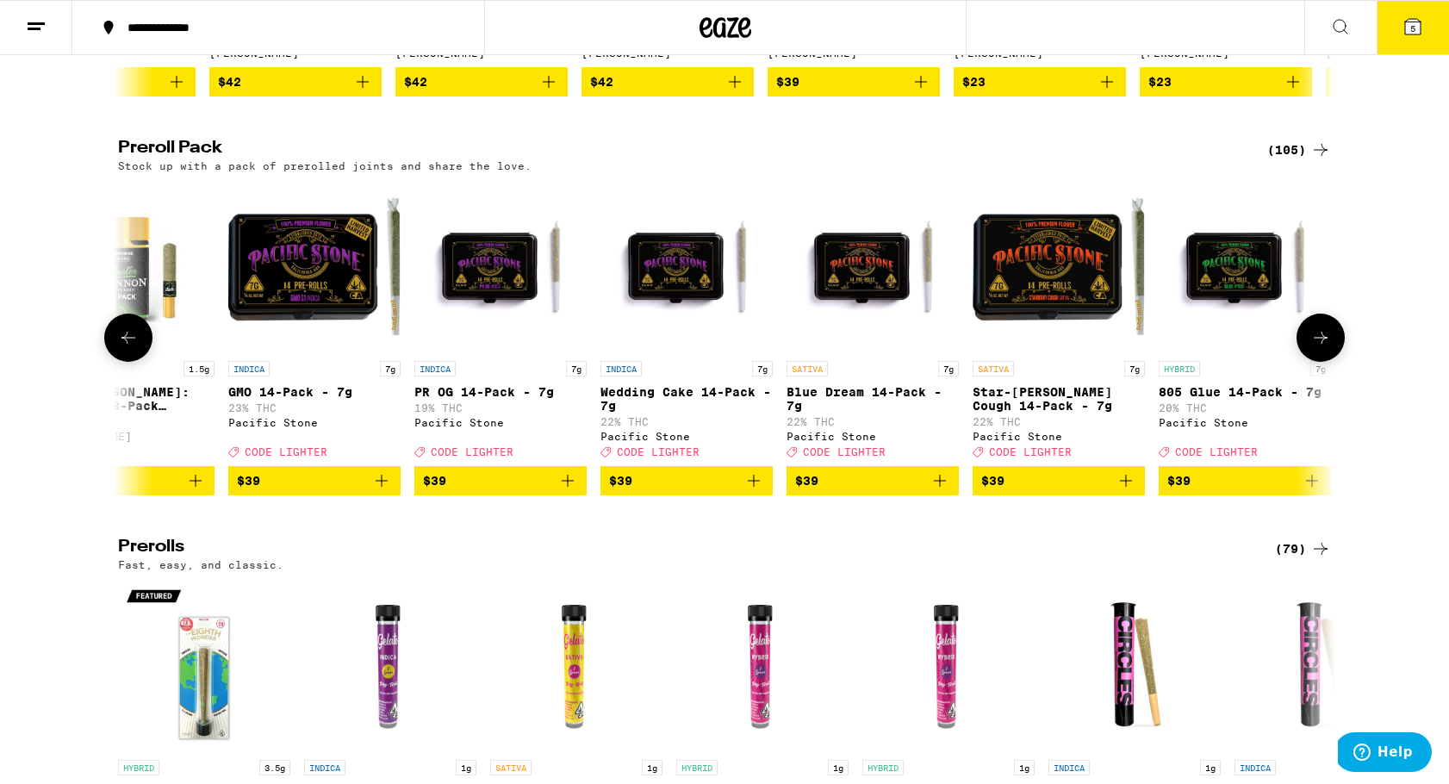
click at [122, 348] on icon at bounding box center [128, 337] width 21 height 21
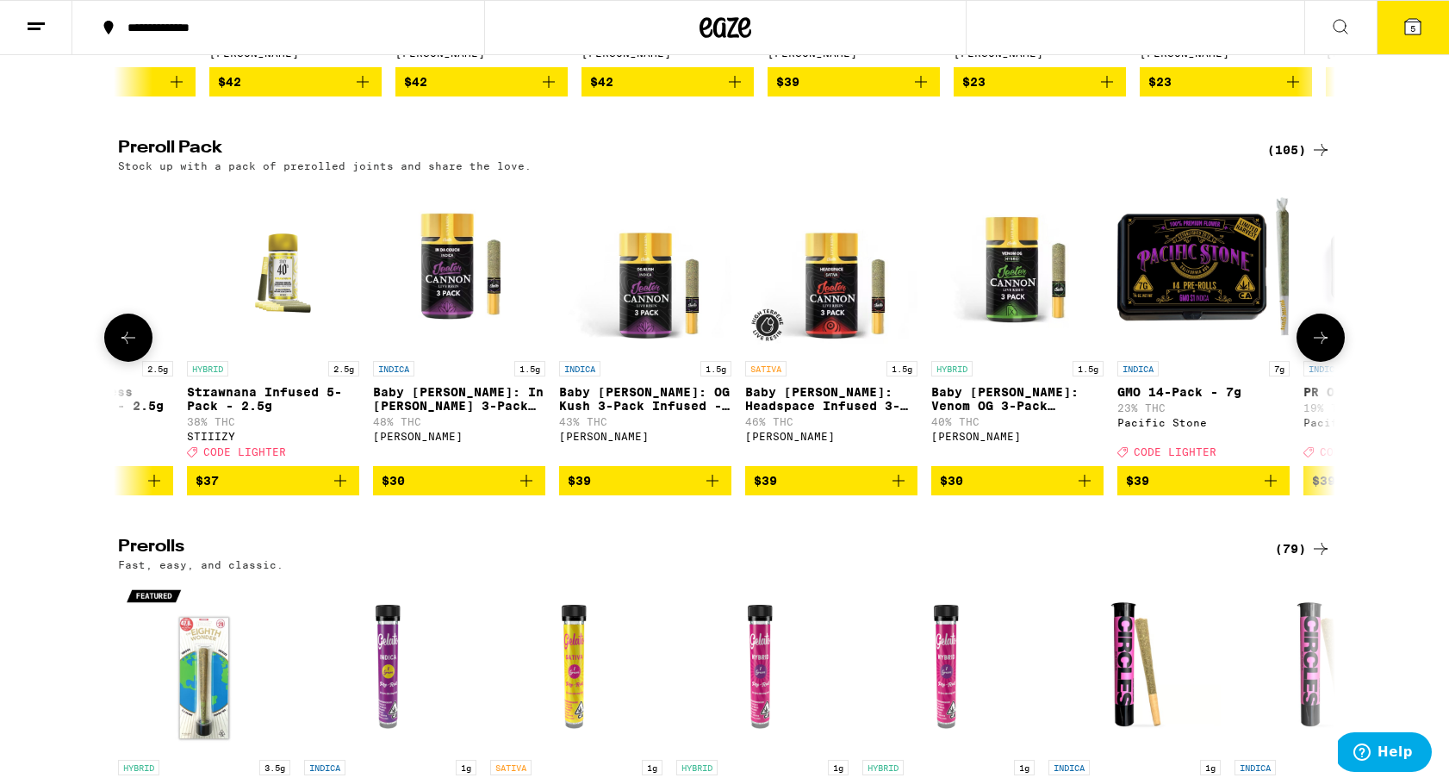
scroll to position [0, 9100]
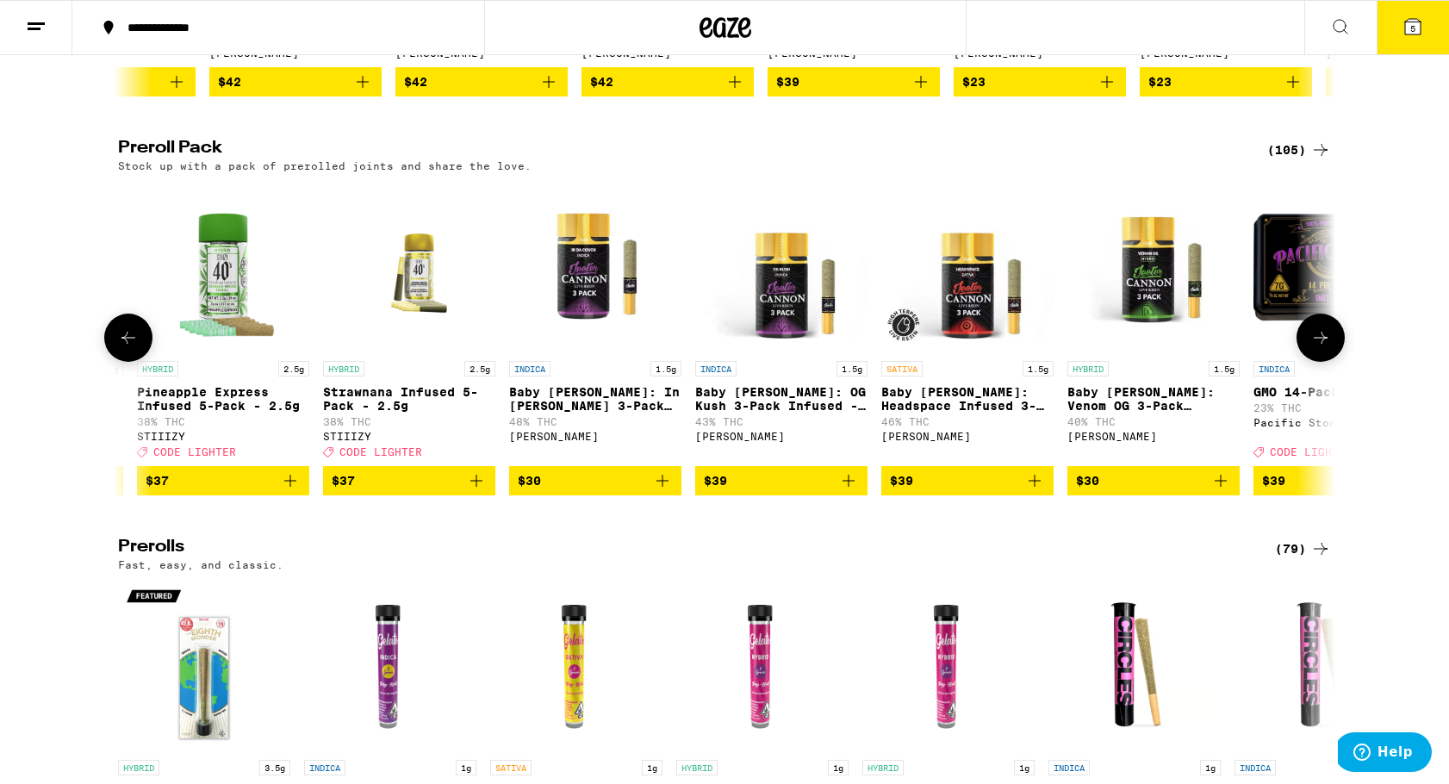
click at [122, 348] on icon at bounding box center [128, 337] width 21 height 21
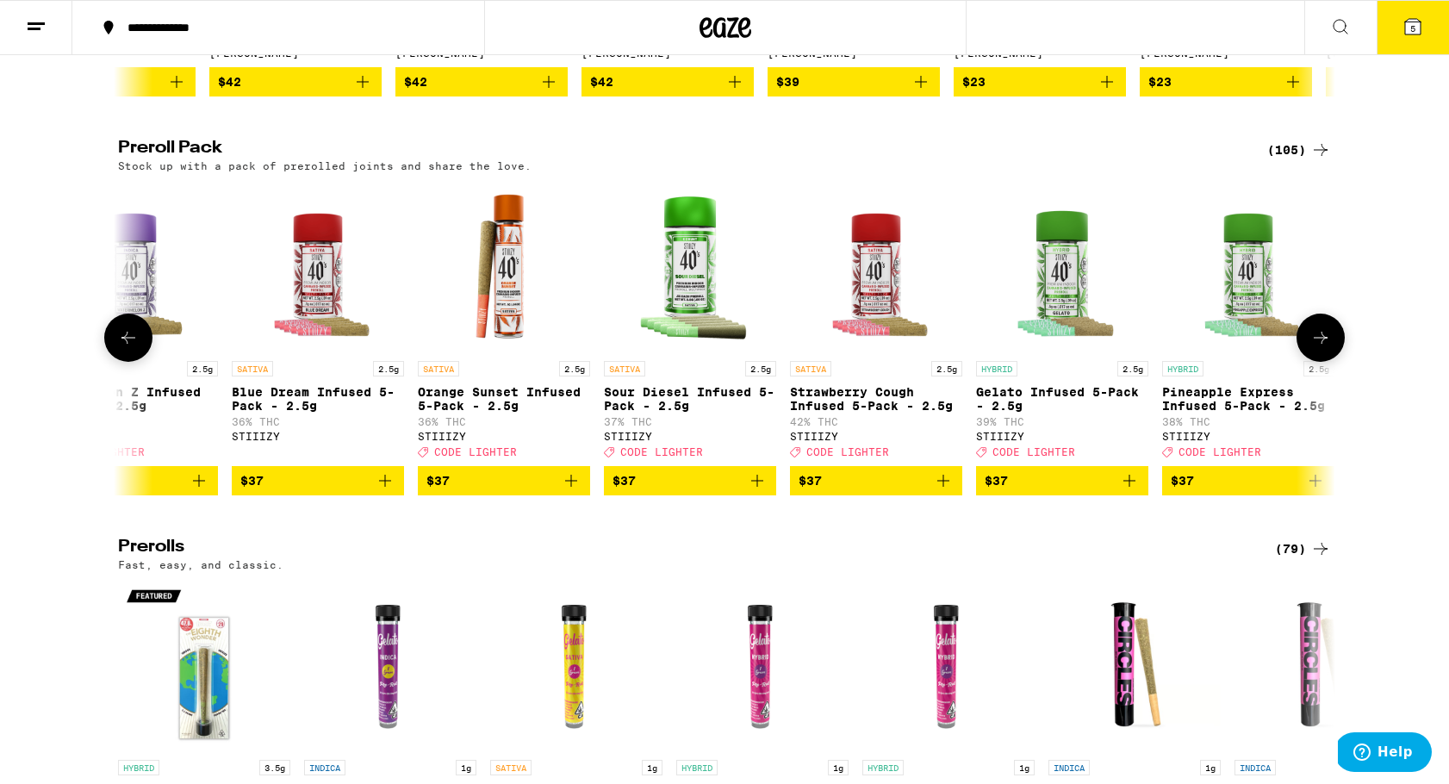
click at [122, 348] on icon at bounding box center [128, 337] width 21 height 21
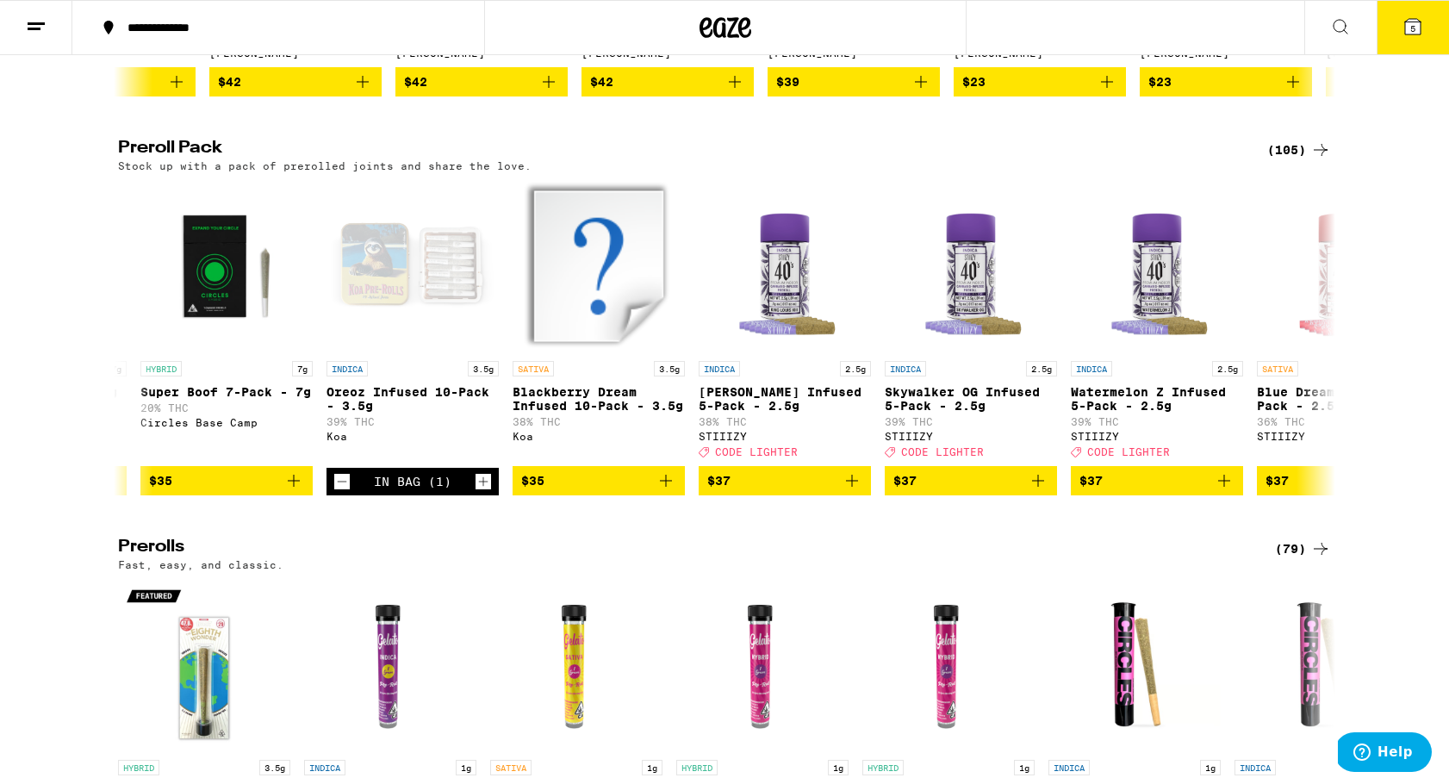
click at [1403, 28] on icon at bounding box center [1413, 26] width 21 height 21
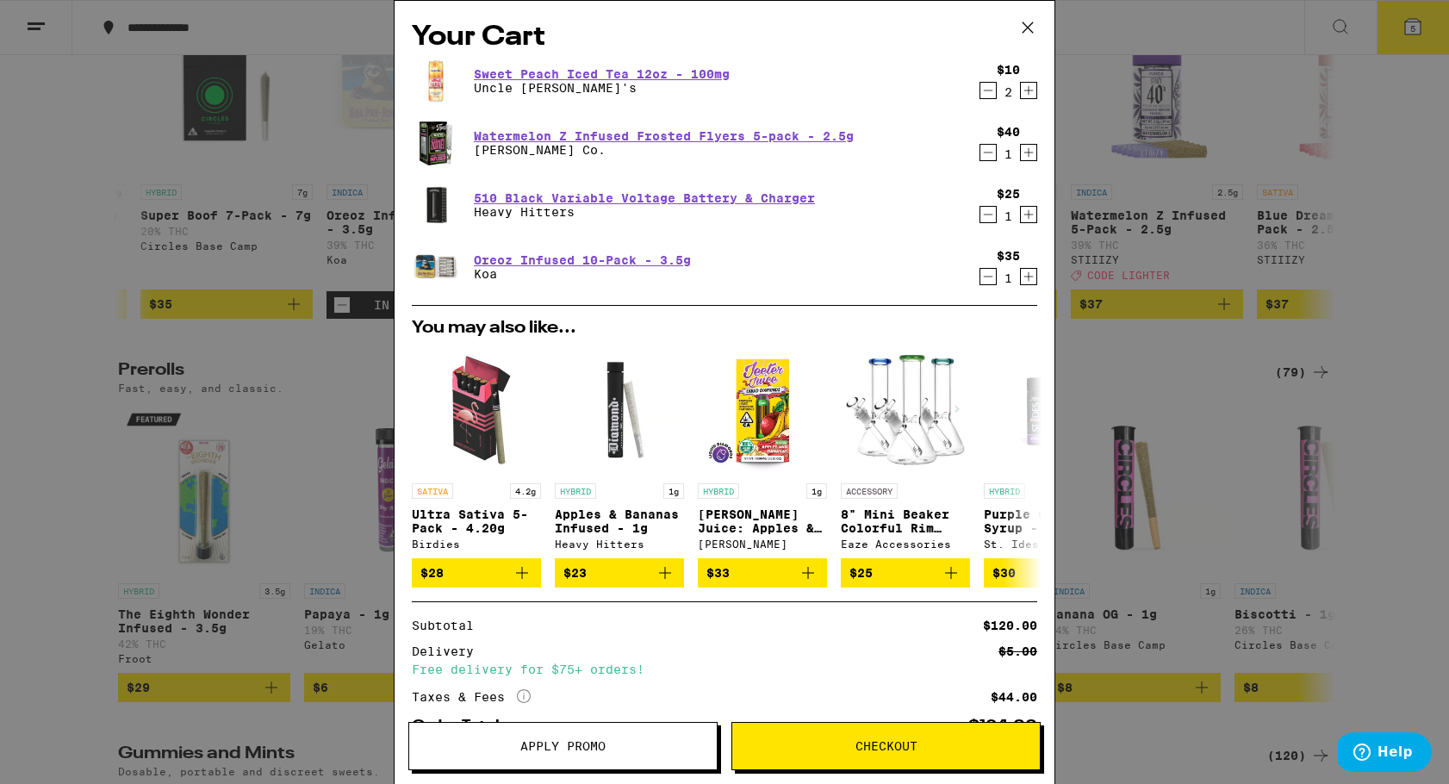
click at [1028, 27] on icon at bounding box center [1028, 28] width 26 height 26
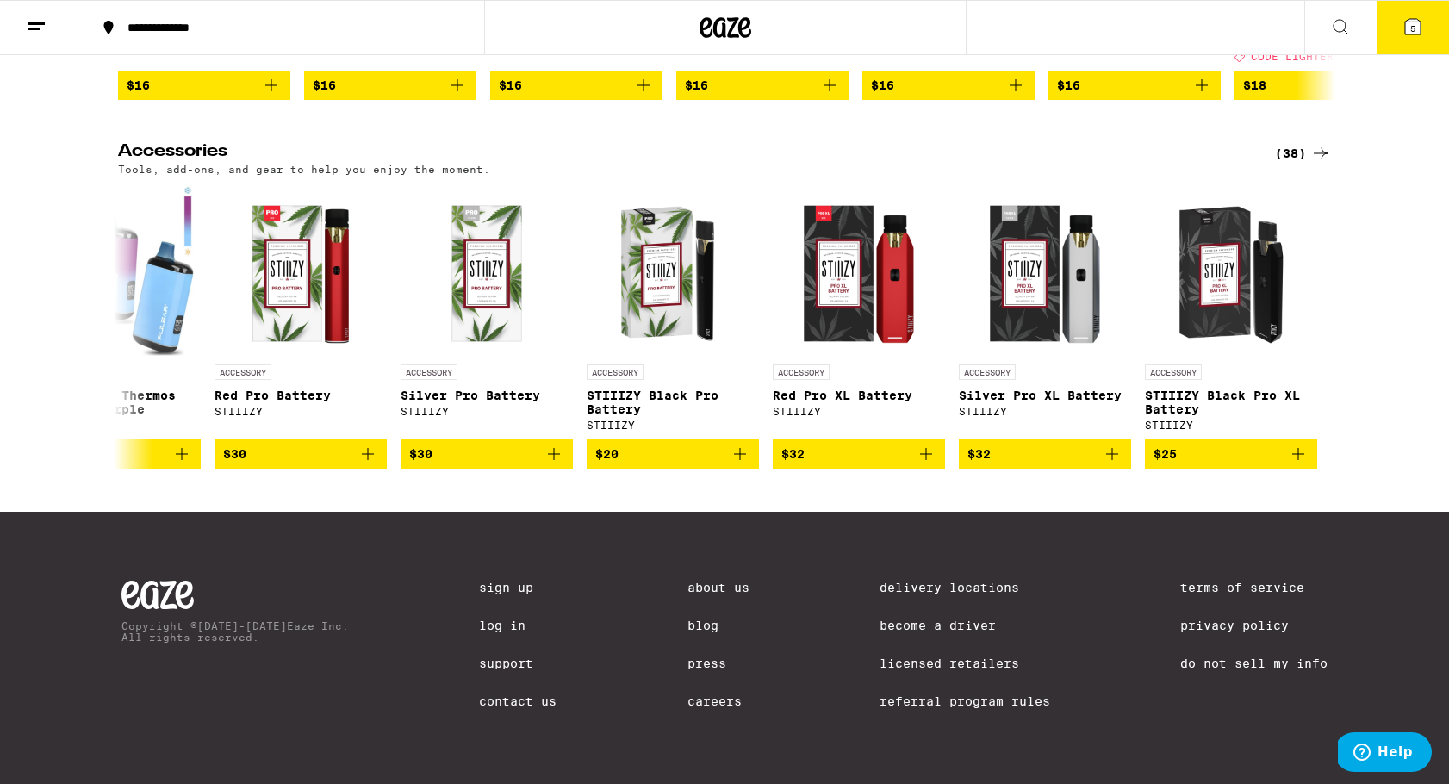
scroll to position [7376, 0]
click at [1225, 380] on div "ACCESSORY" at bounding box center [1231, 372] width 172 height 16
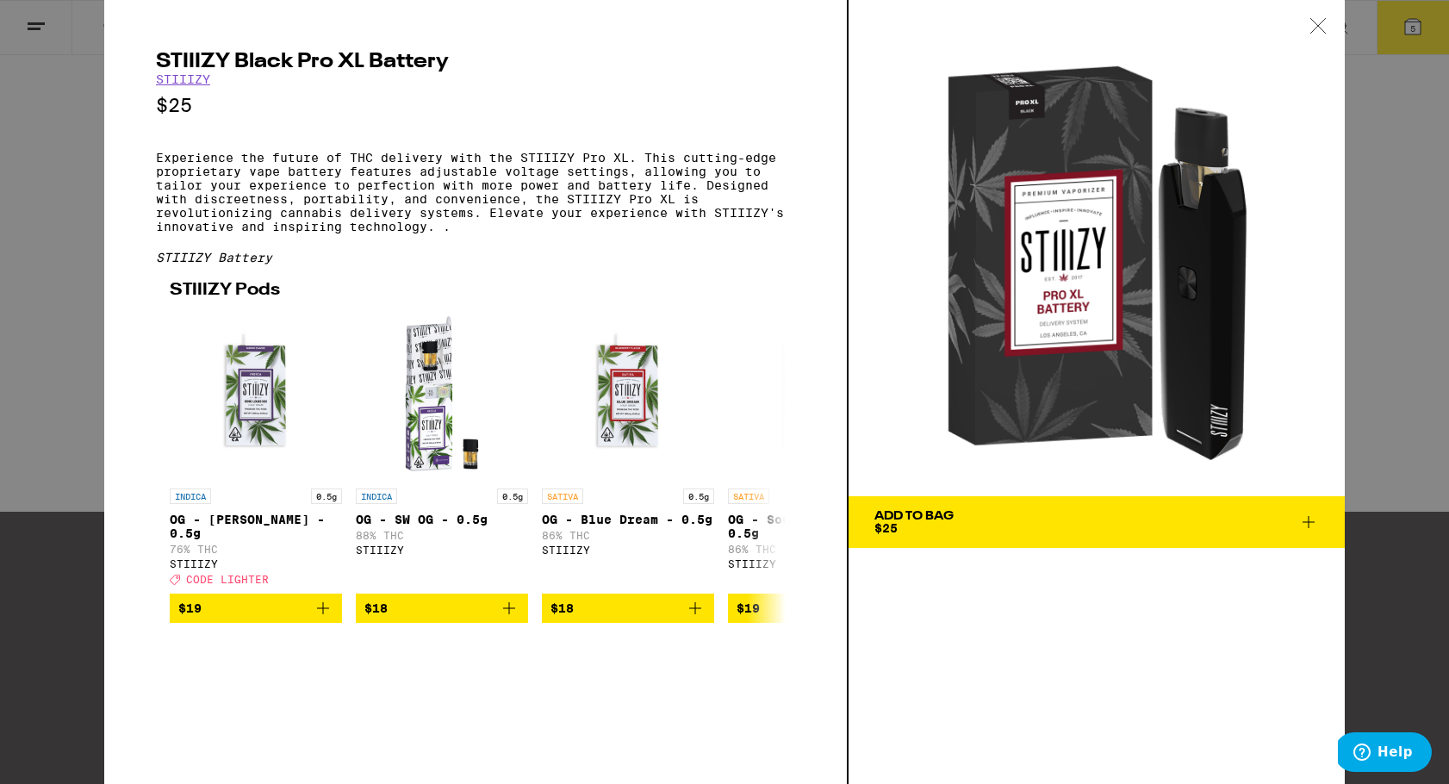
click at [1322, 22] on icon at bounding box center [1317, 25] width 15 height 15
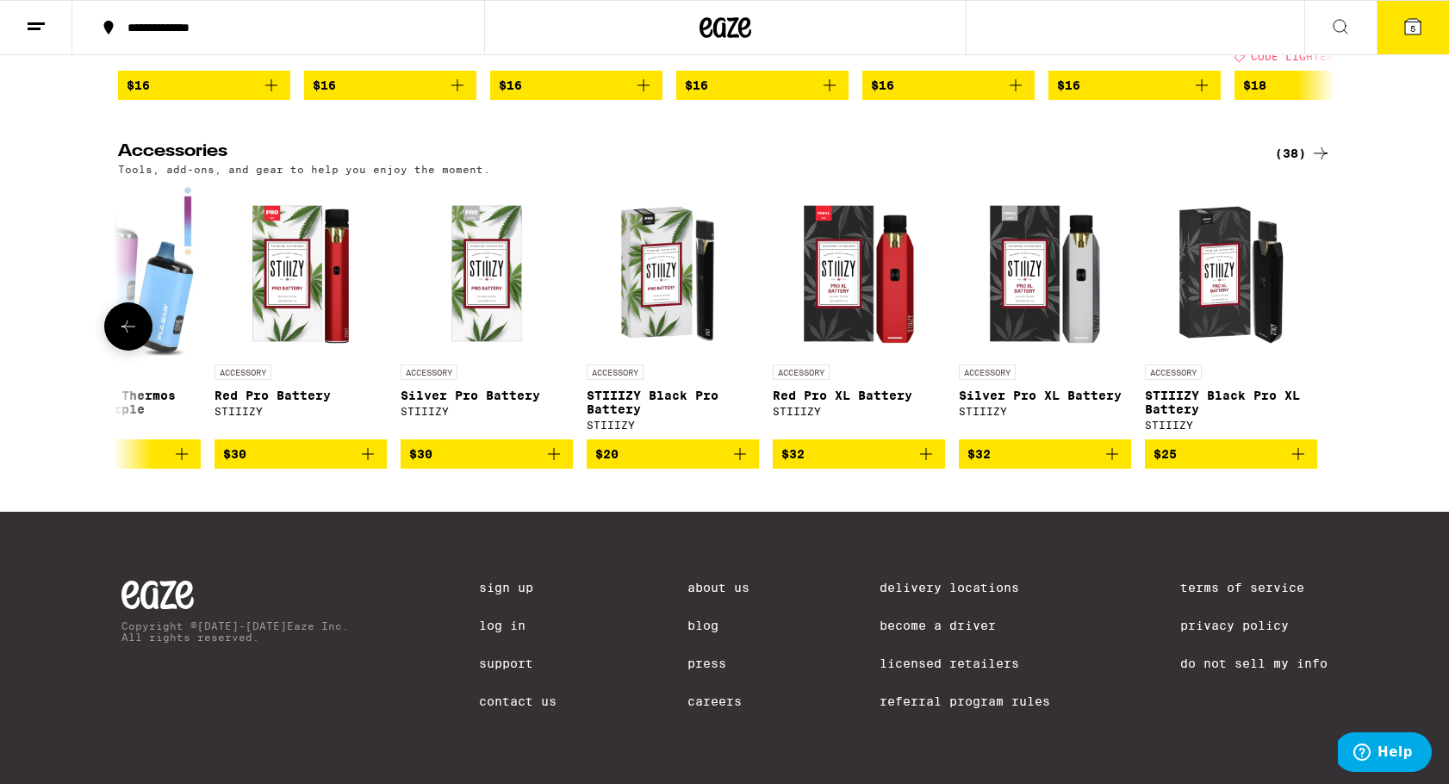
click at [130, 333] on icon at bounding box center [128, 327] width 14 height 12
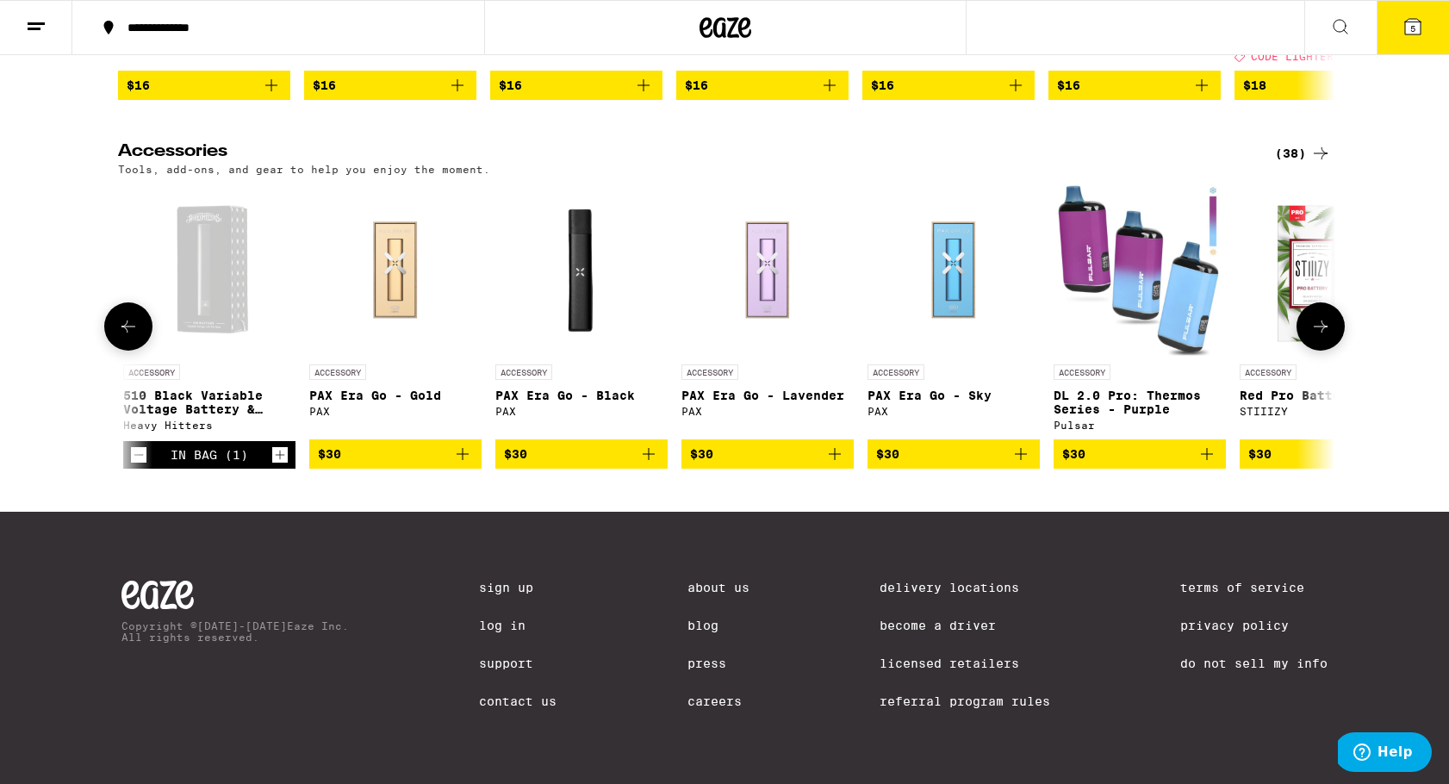
click at [1127, 356] on img "Open page for DL 2.0 Pro: Thermos Series - Purple from Pulsar" at bounding box center [1140, 270] width 172 height 172
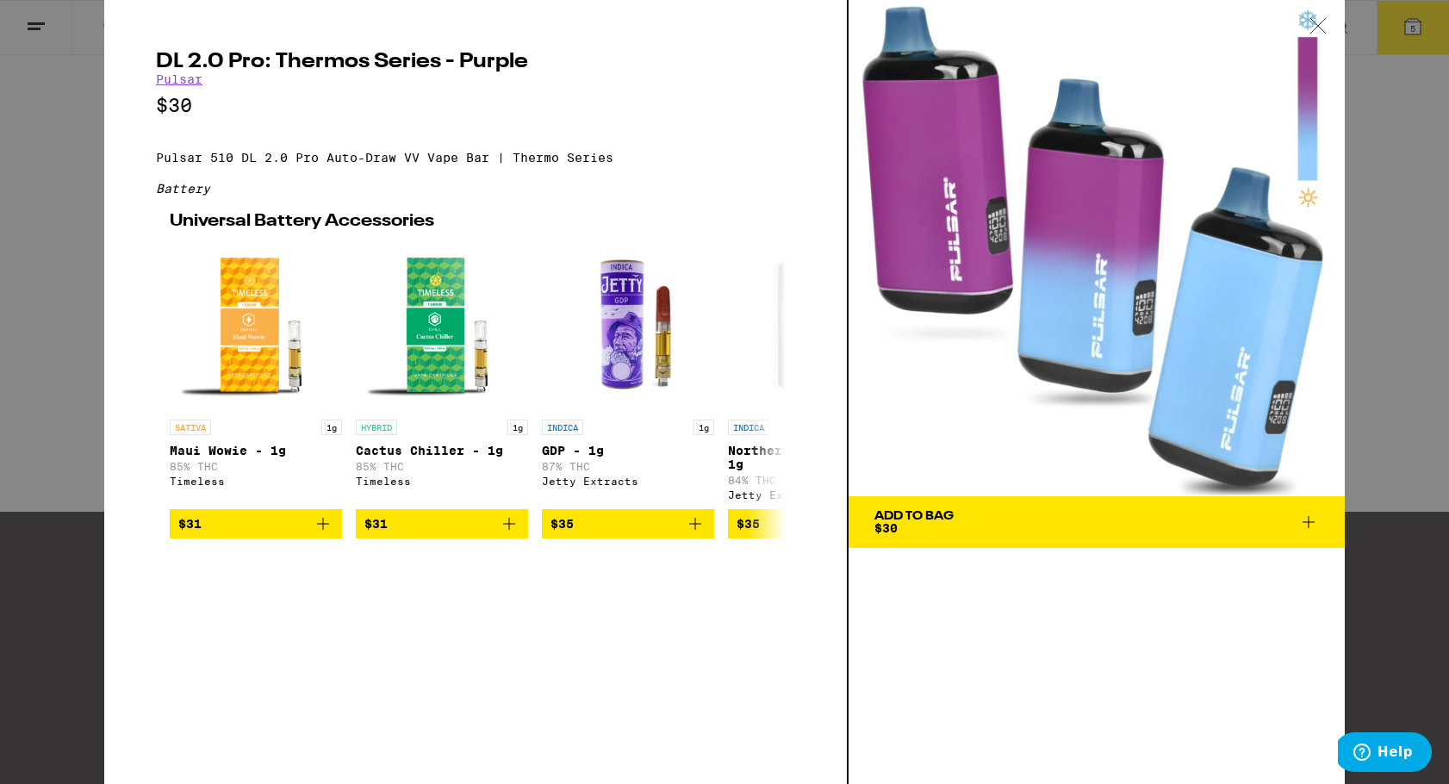
click at [1319, 23] on icon at bounding box center [1318, 26] width 17 height 16
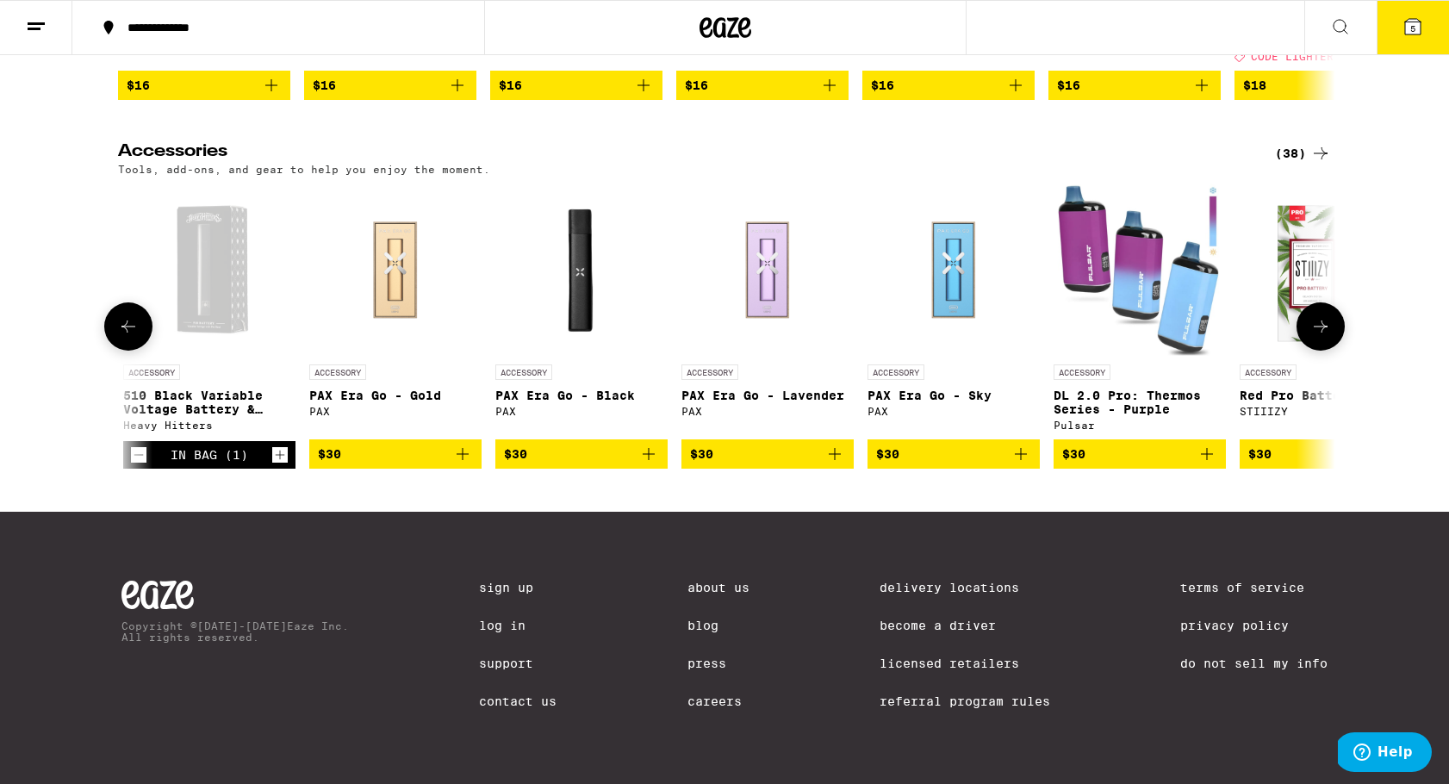
click at [123, 356] on div "Open page for 510 Black Variable Voltage Battery & Charger from Heavy Hitters" at bounding box center [209, 270] width 172 height 172
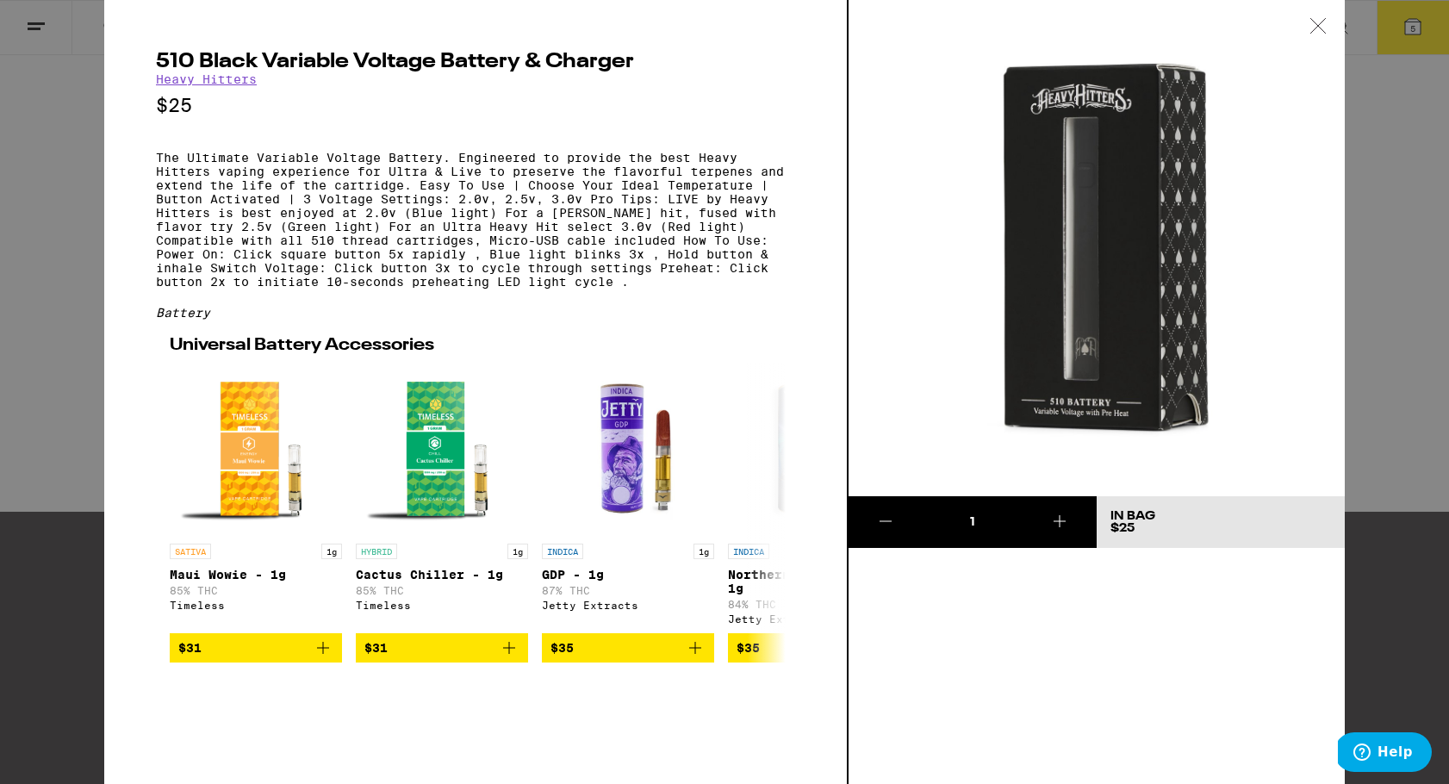
click at [1316, 32] on icon at bounding box center [1318, 26] width 17 height 16
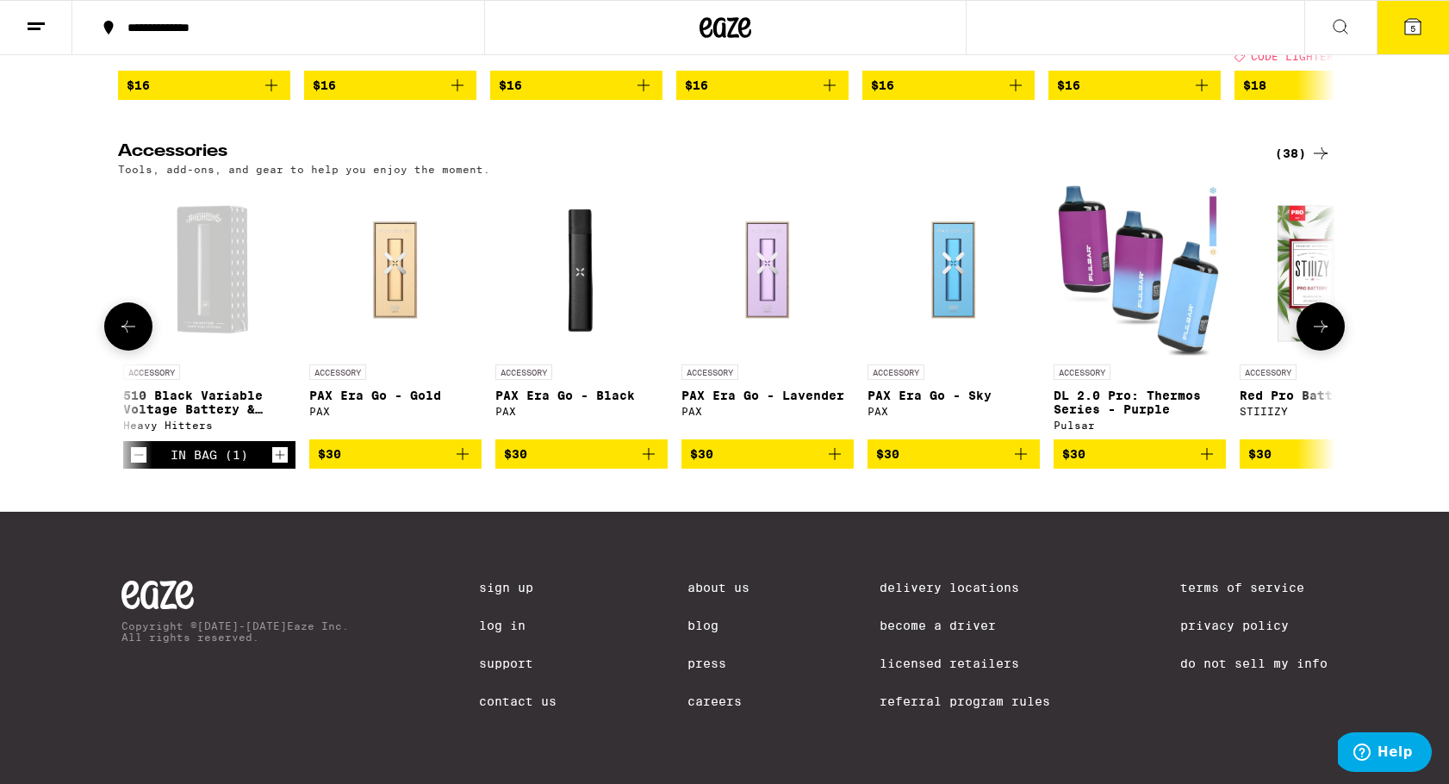
click at [133, 337] on icon at bounding box center [128, 326] width 21 height 21
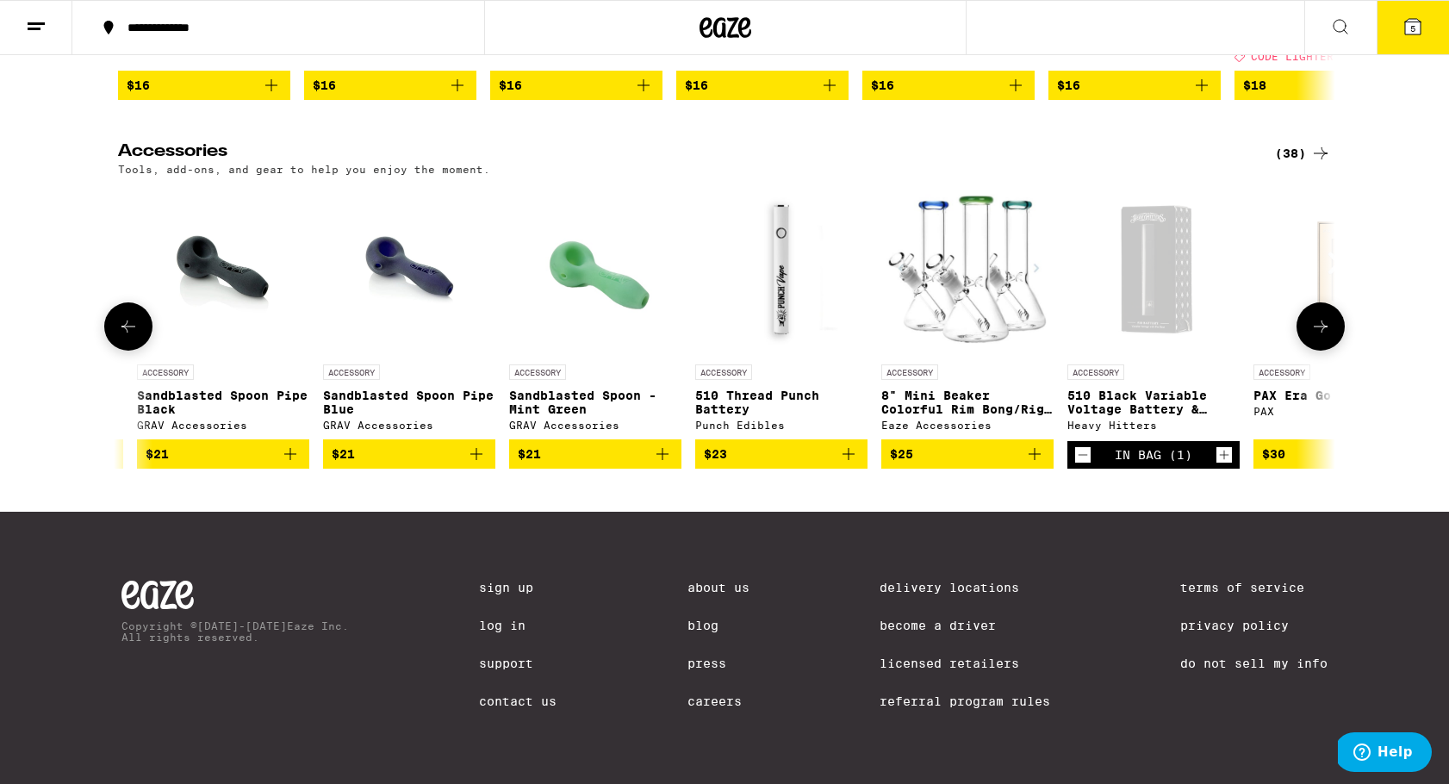
scroll to position [0, 3808]
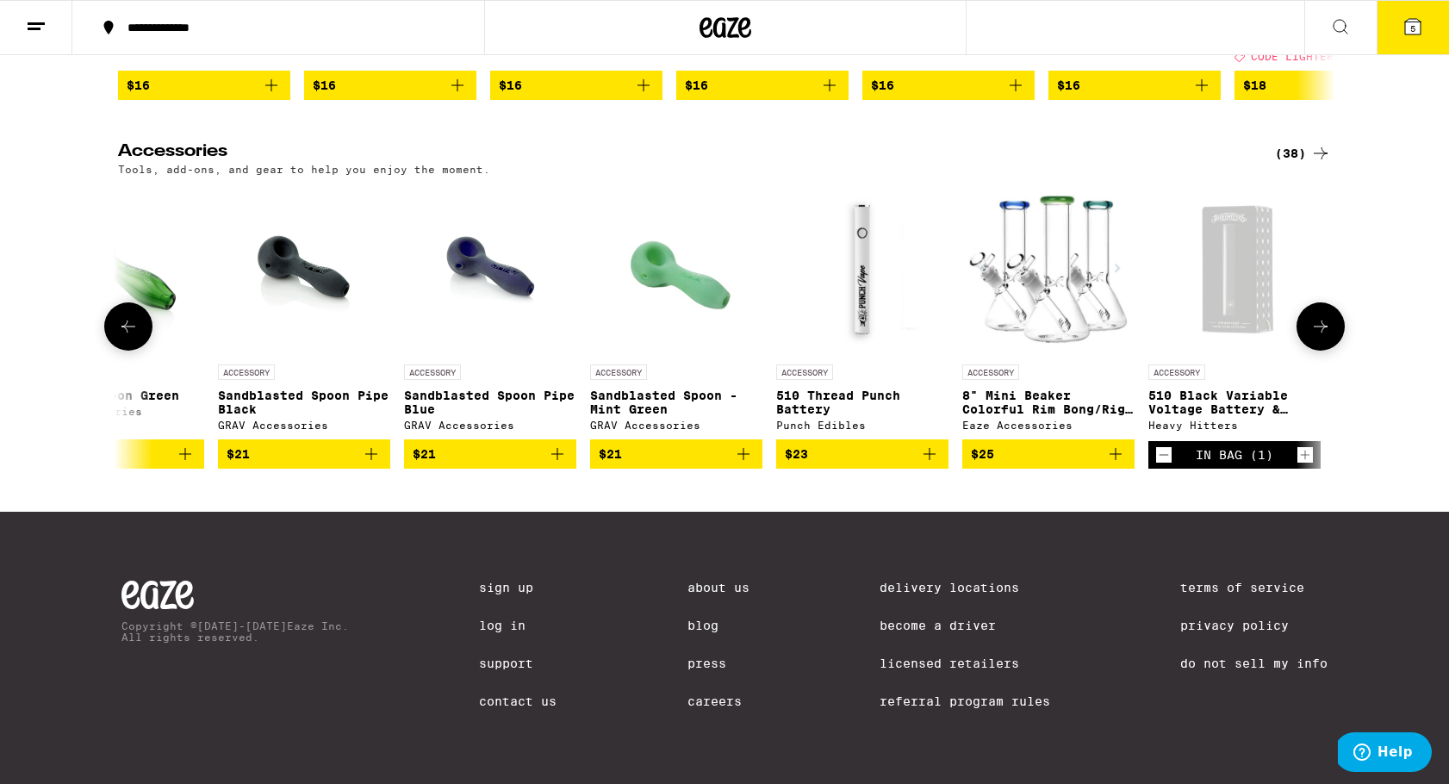
click at [109, 351] on button at bounding box center [128, 326] width 48 height 48
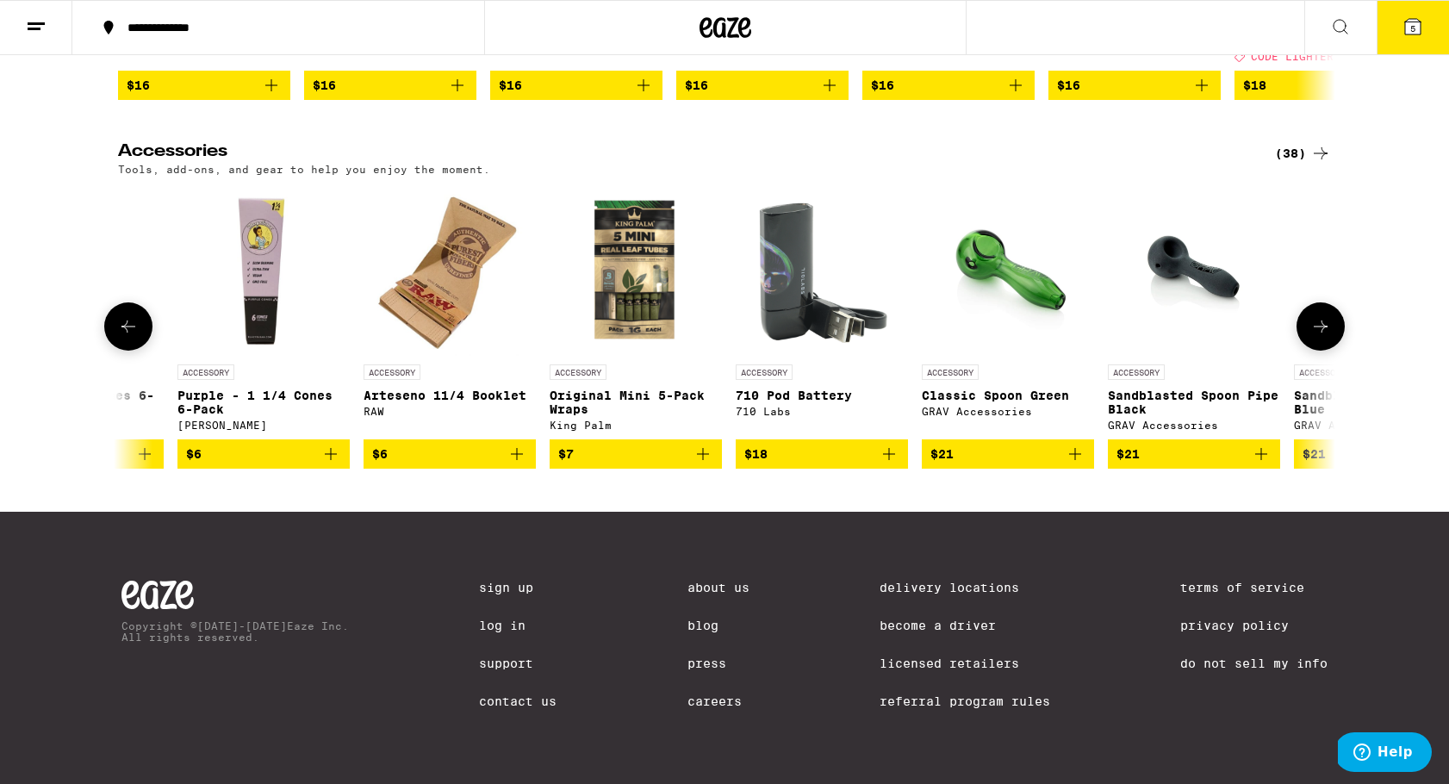
scroll to position [0, 2783]
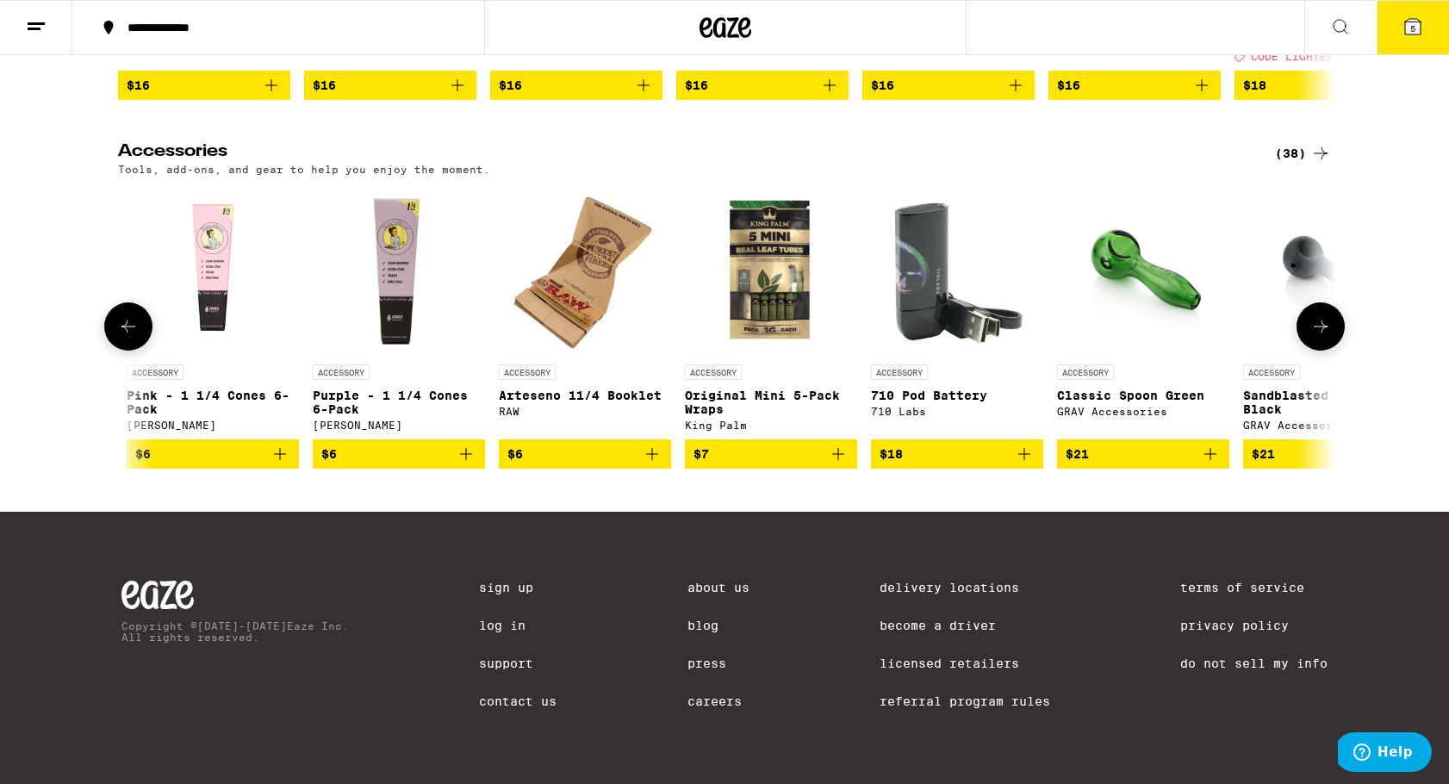
click at [1327, 337] on icon at bounding box center [1320, 326] width 21 height 21
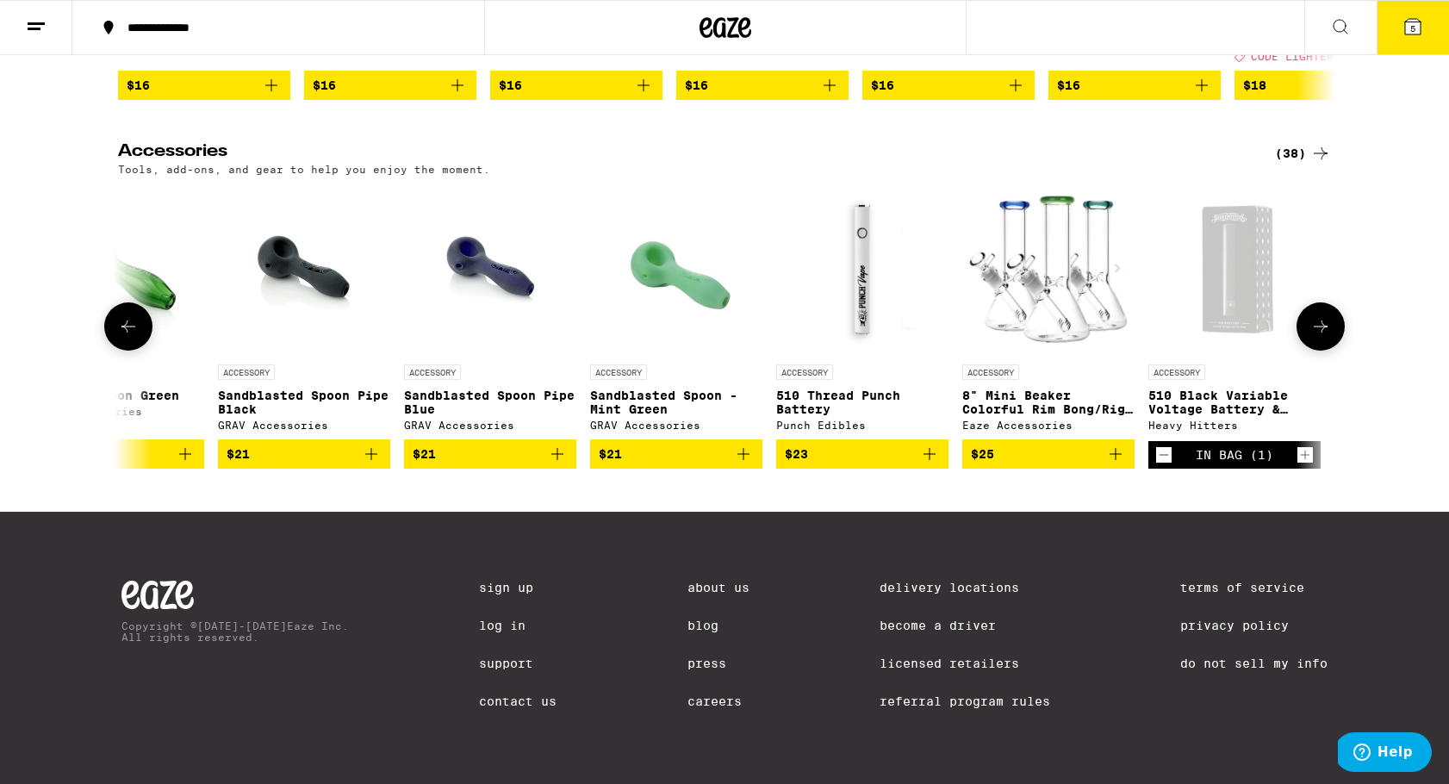
click at [1327, 337] on icon at bounding box center [1320, 326] width 21 height 21
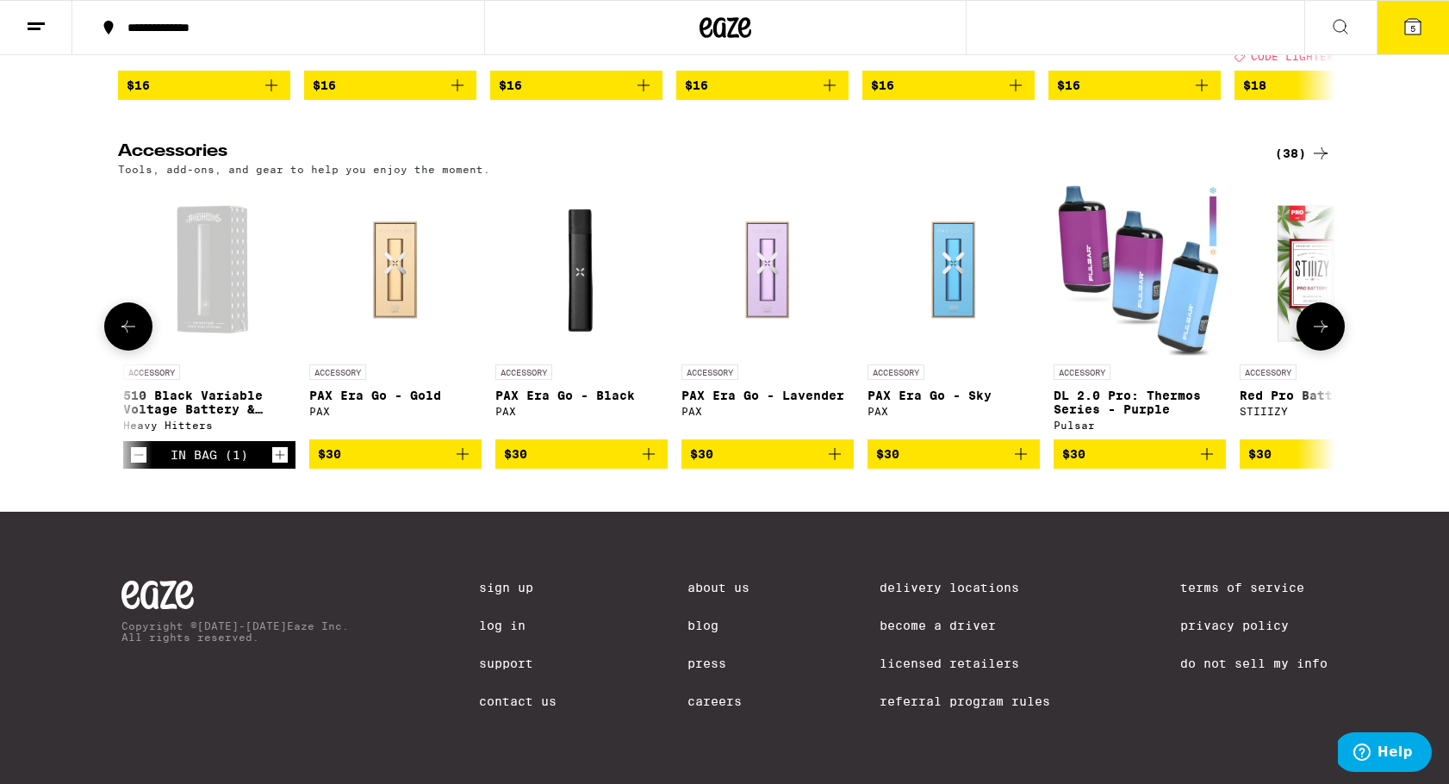
click at [1101, 356] on img "Open page for DL 2.0 Pro: Thermos Series - Purple from Pulsar" at bounding box center [1140, 270] width 172 height 172
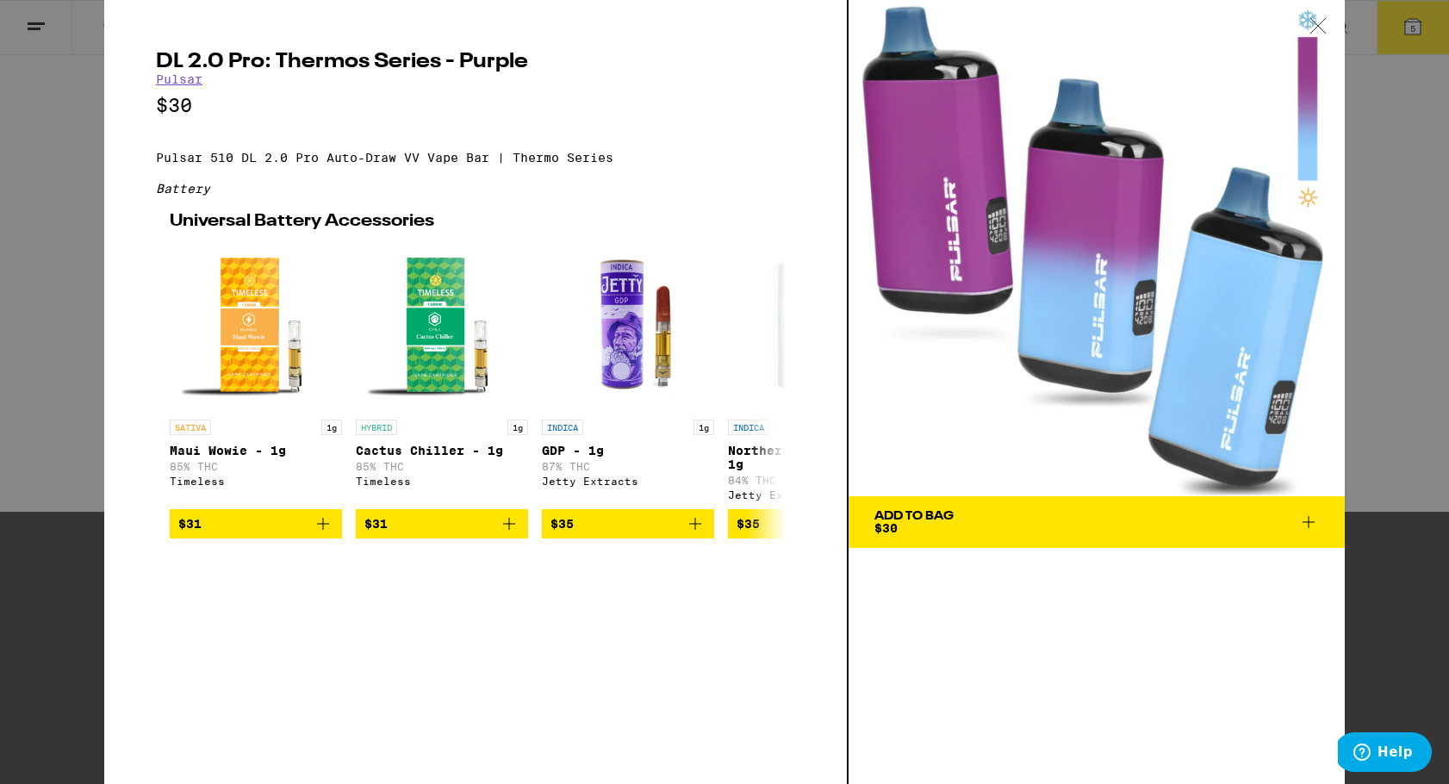
click at [1313, 26] on icon at bounding box center [1318, 26] width 17 height 16
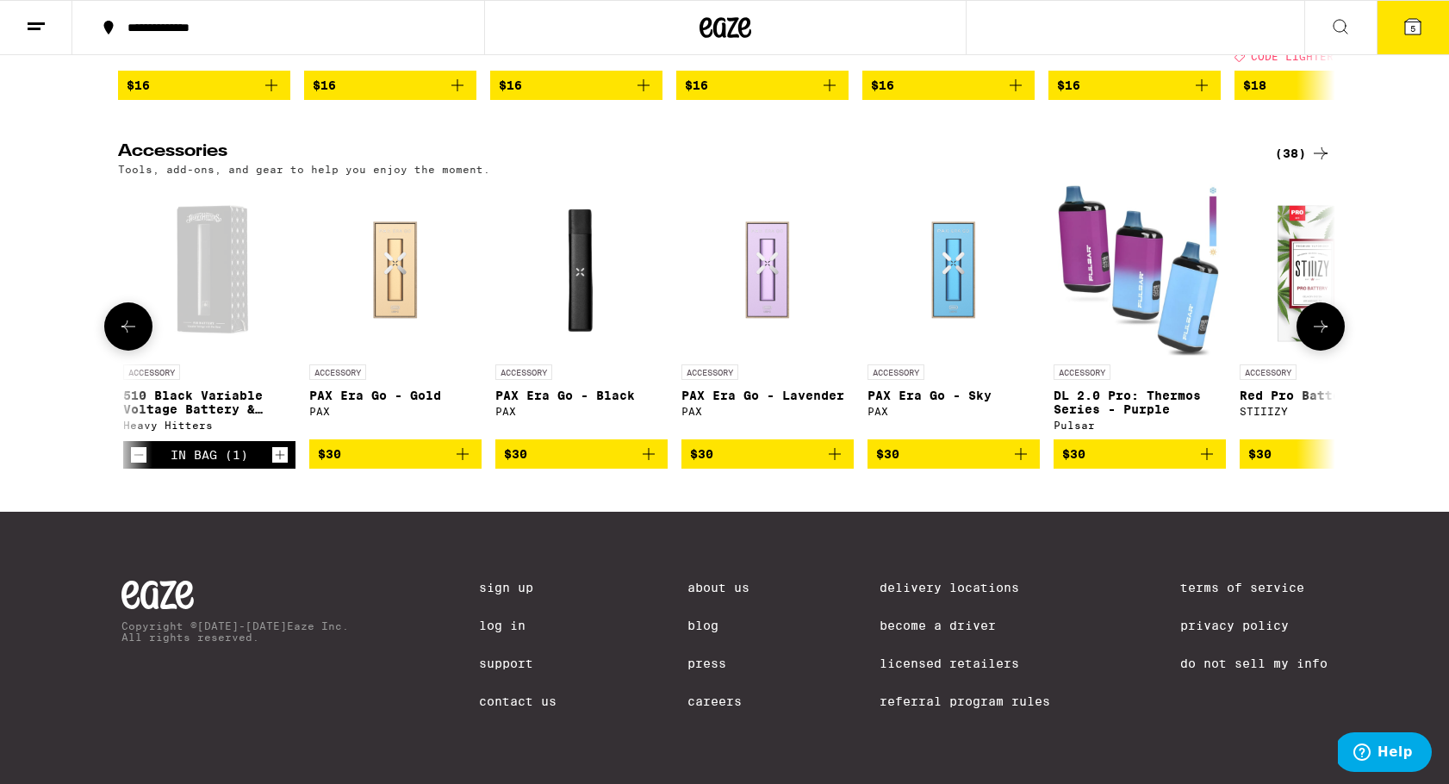
click at [138, 465] on icon "Decrement" at bounding box center [139, 455] width 16 height 21
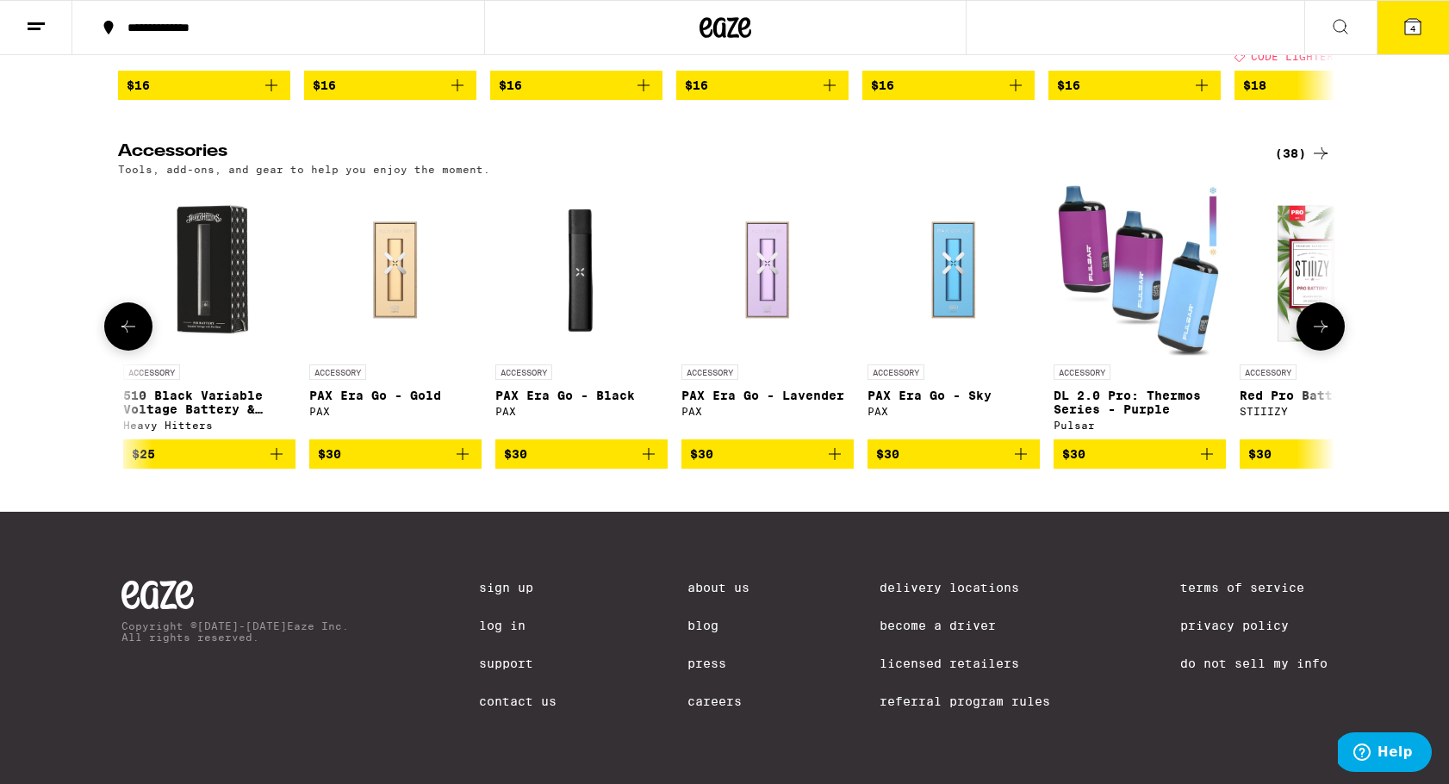
click at [1212, 464] on icon "Add to bag" at bounding box center [1207, 454] width 21 height 21
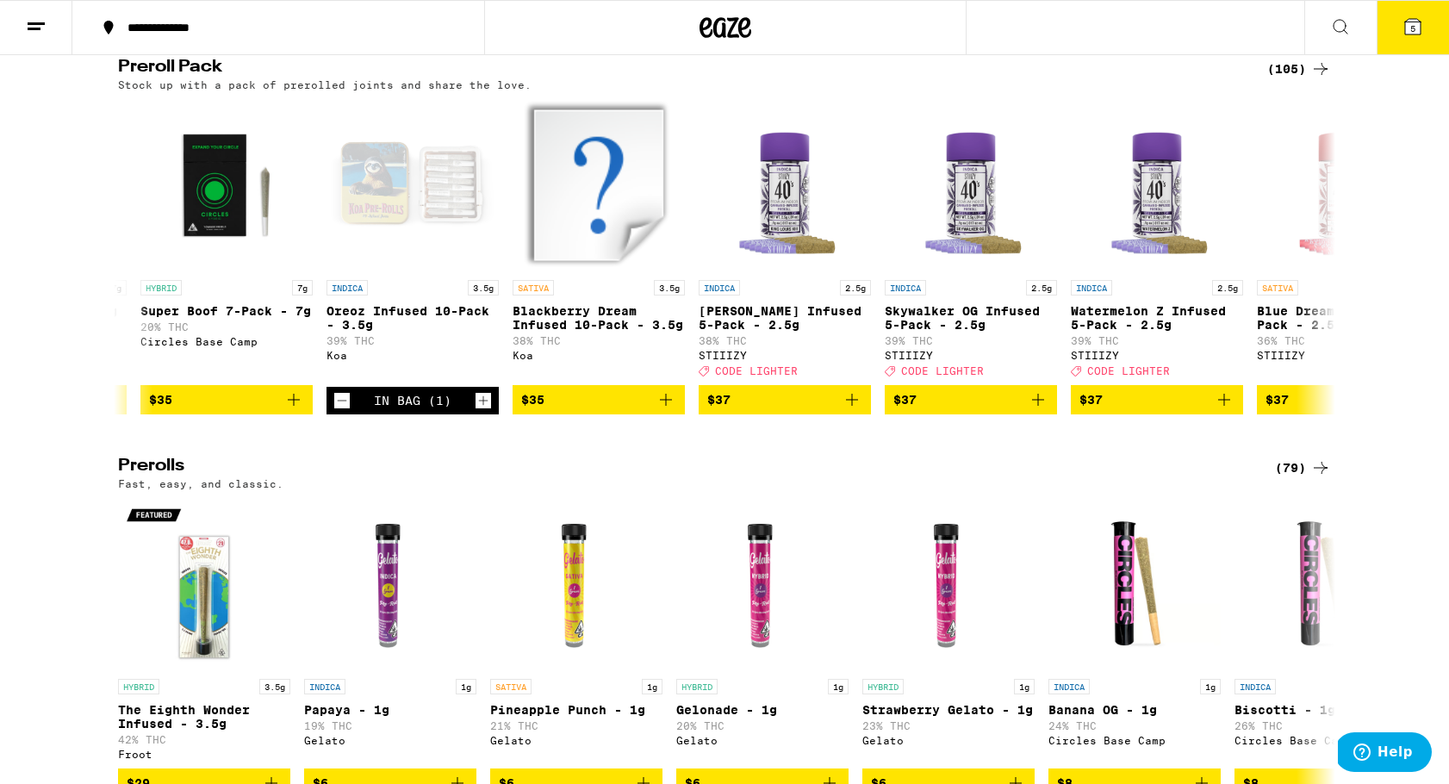
scroll to position [4178, 0]
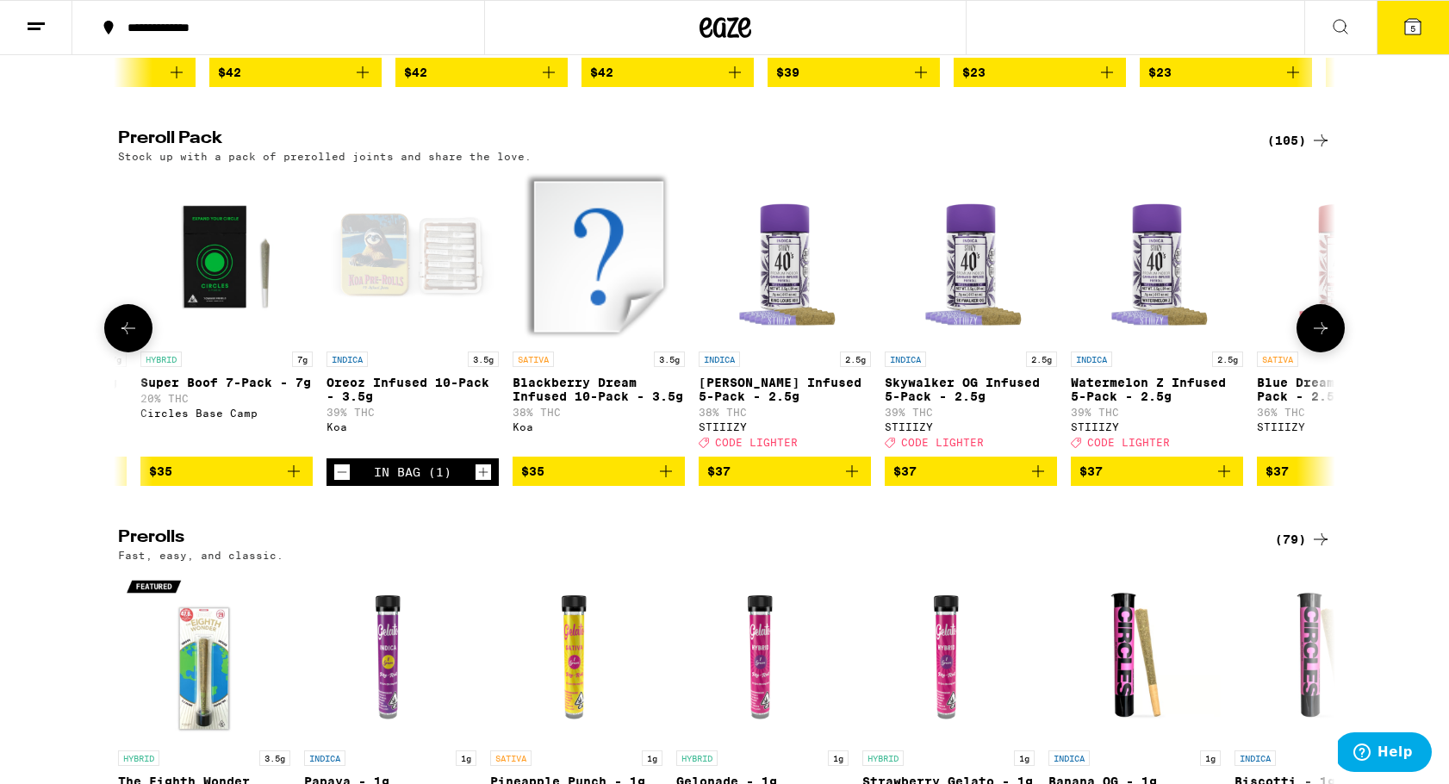
click at [339, 472] on icon "Decrement" at bounding box center [342, 472] width 9 height 0
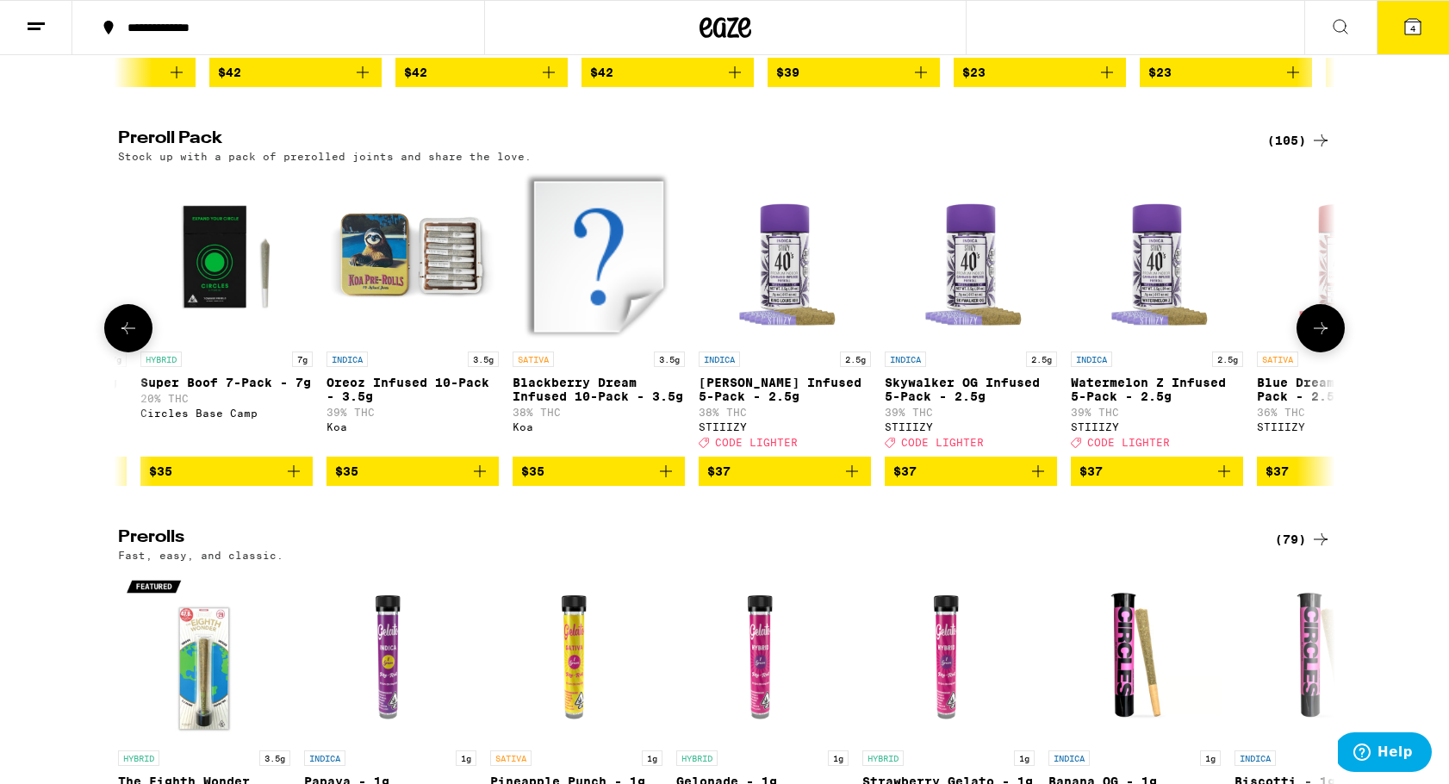
click at [1325, 339] on icon at bounding box center [1320, 328] width 21 height 21
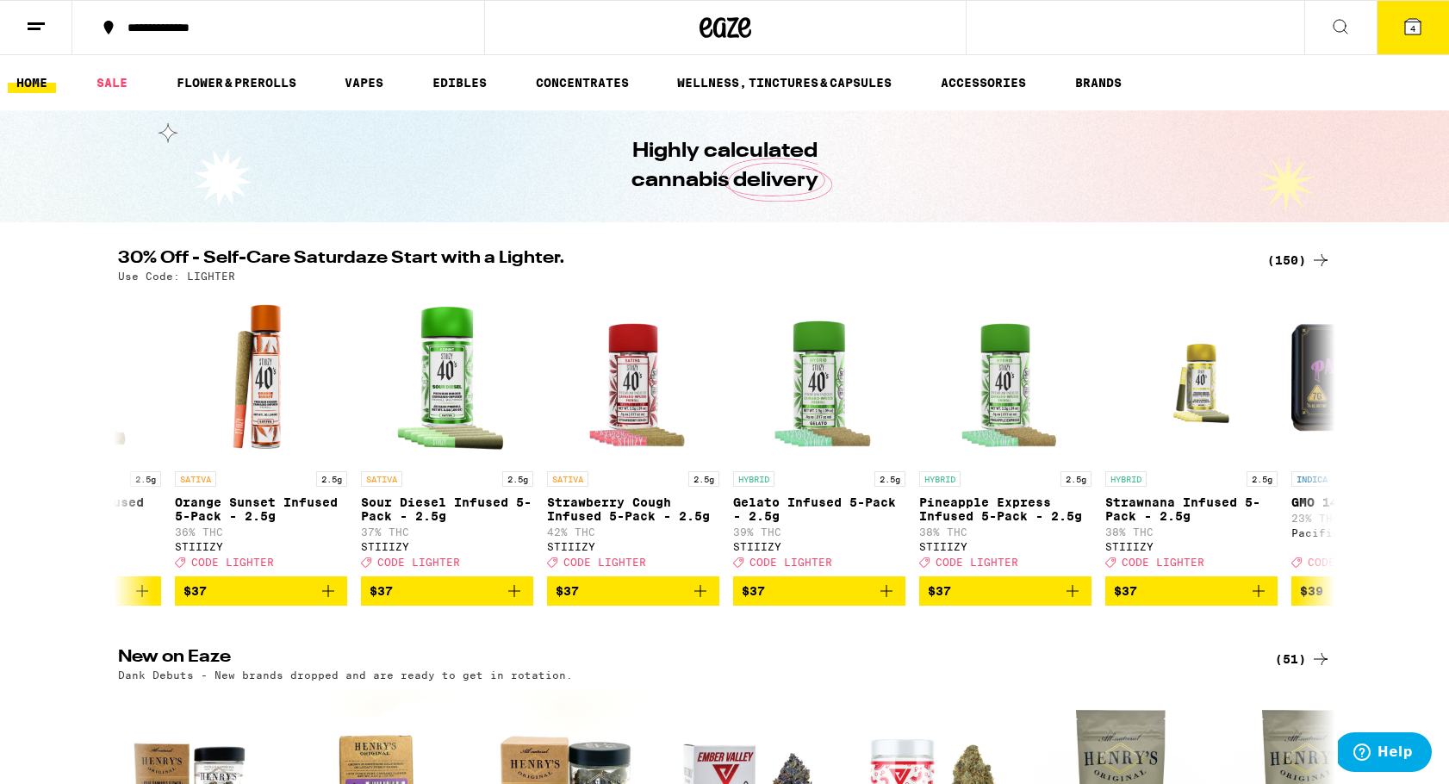
scroll to position [0, 0]
click at [122, 458] on icon at bounding box center [128, 448] width 21 height 21
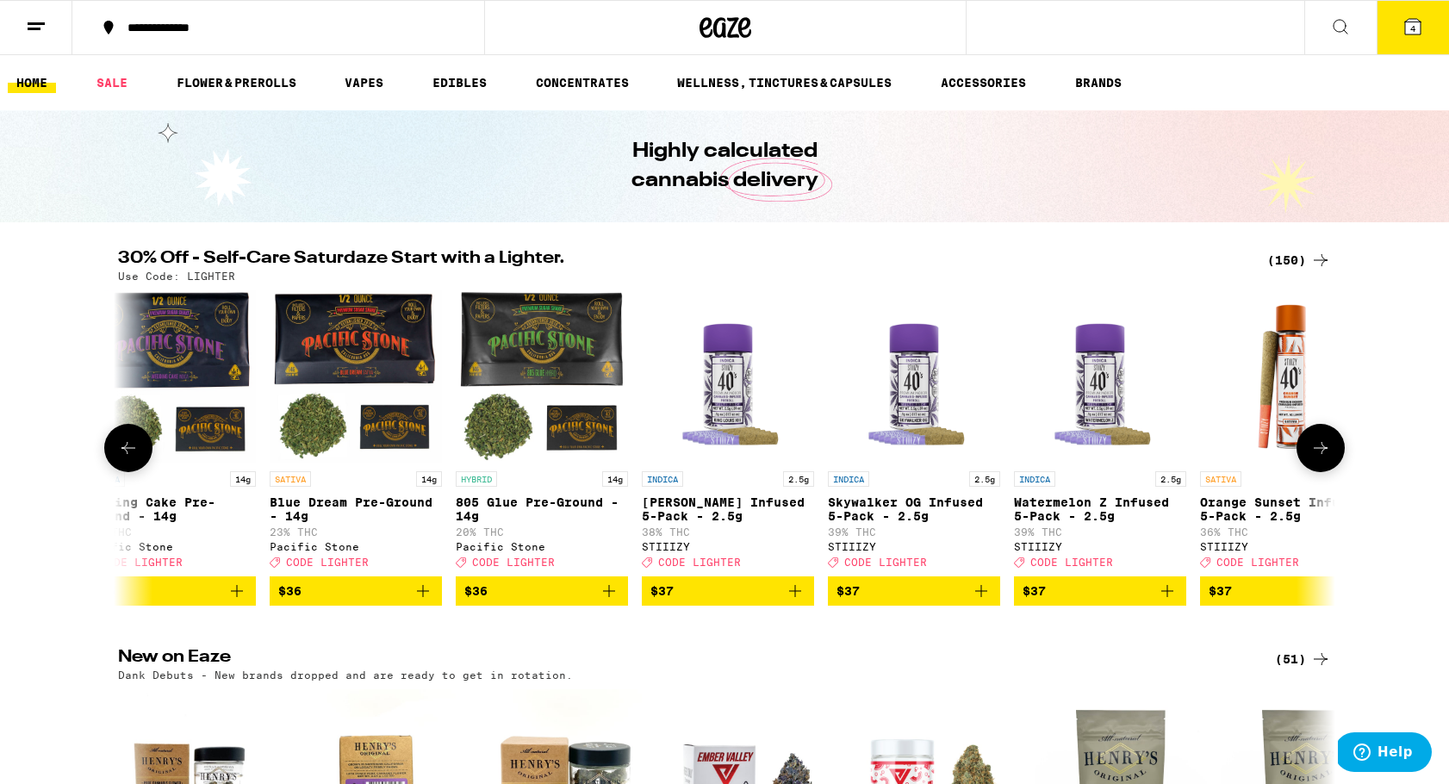
click at [122, 458] on icon at bounding box center [128, 448] width 21 height 21
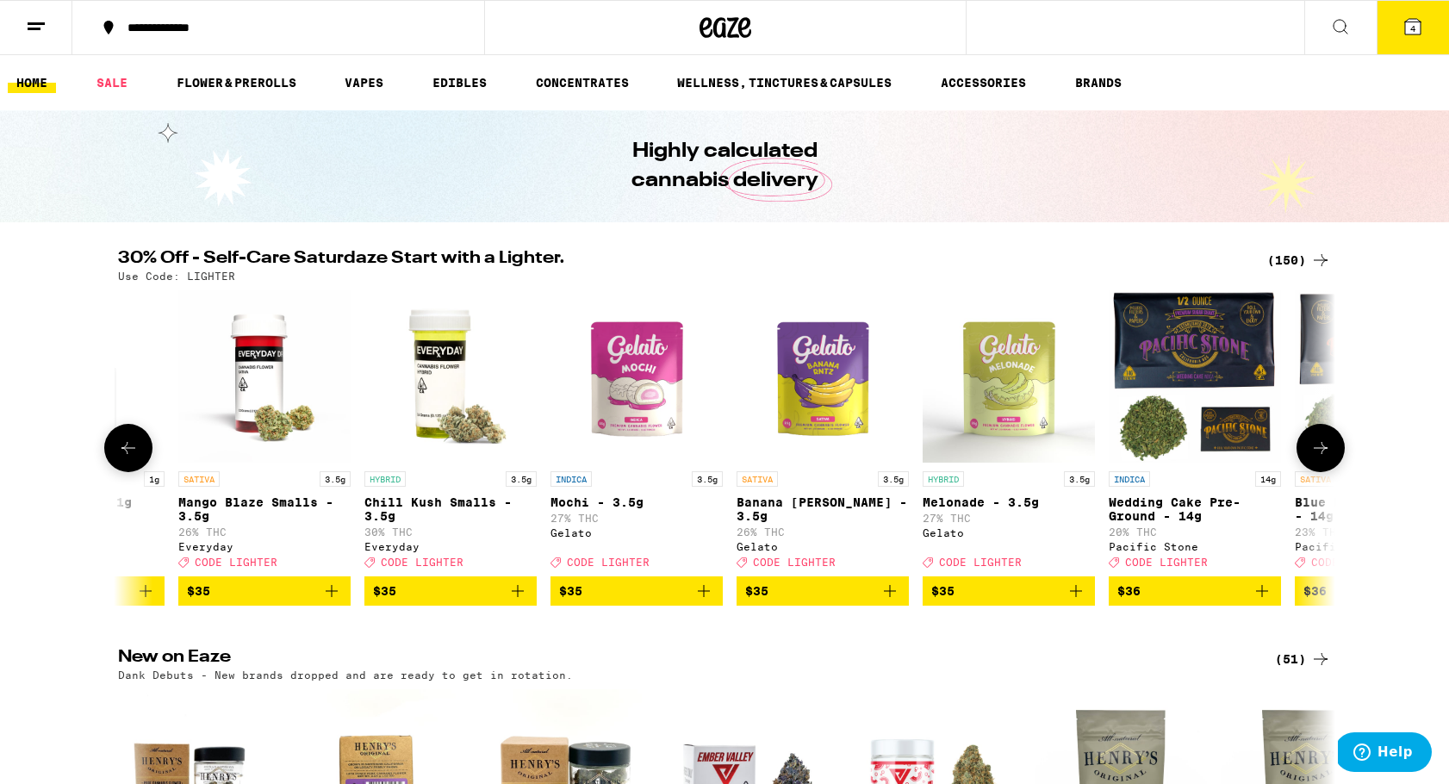
click at [122, 458] on icon at bounding box center [128, 448] width 21 height 21
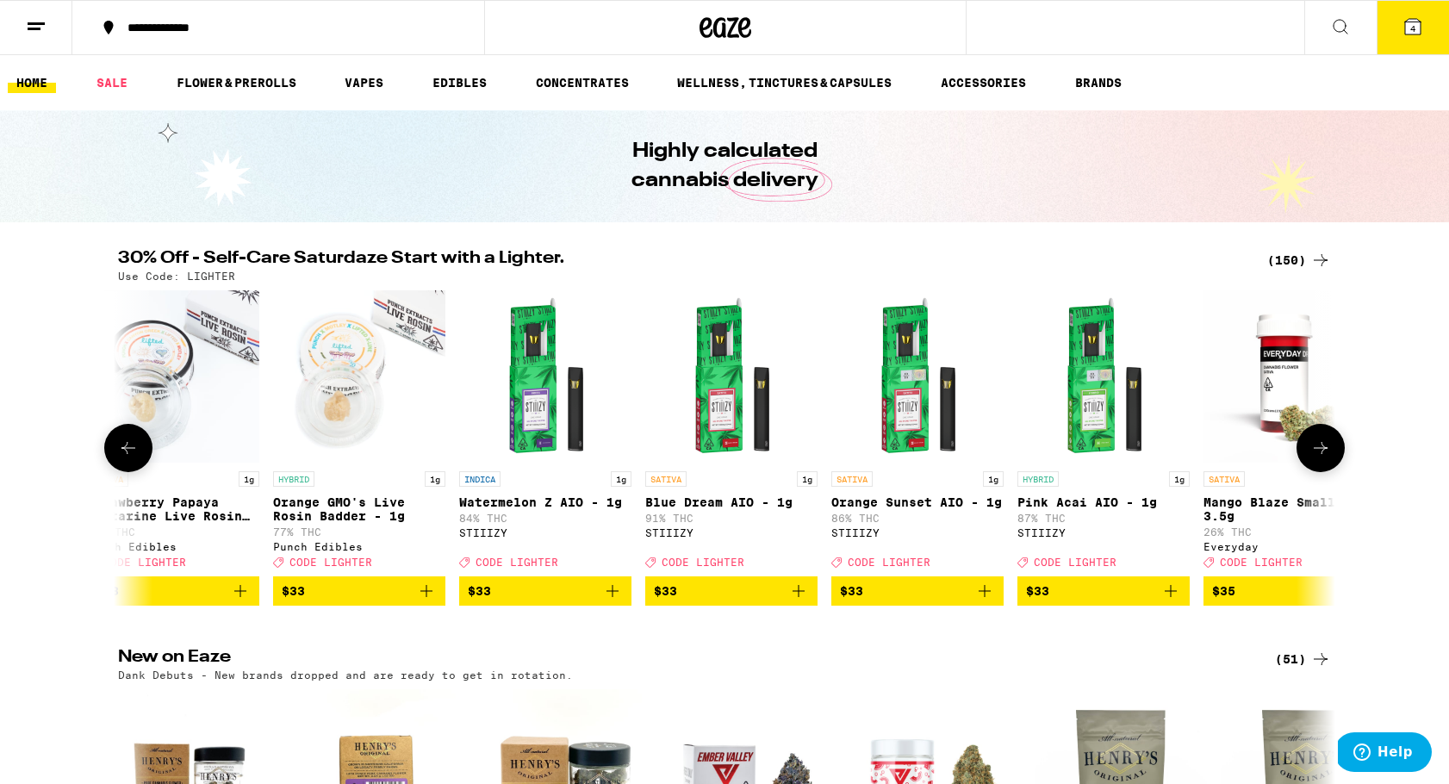
click at [122, 458] on icon at bounding box center [128, 448] width 21 height 21
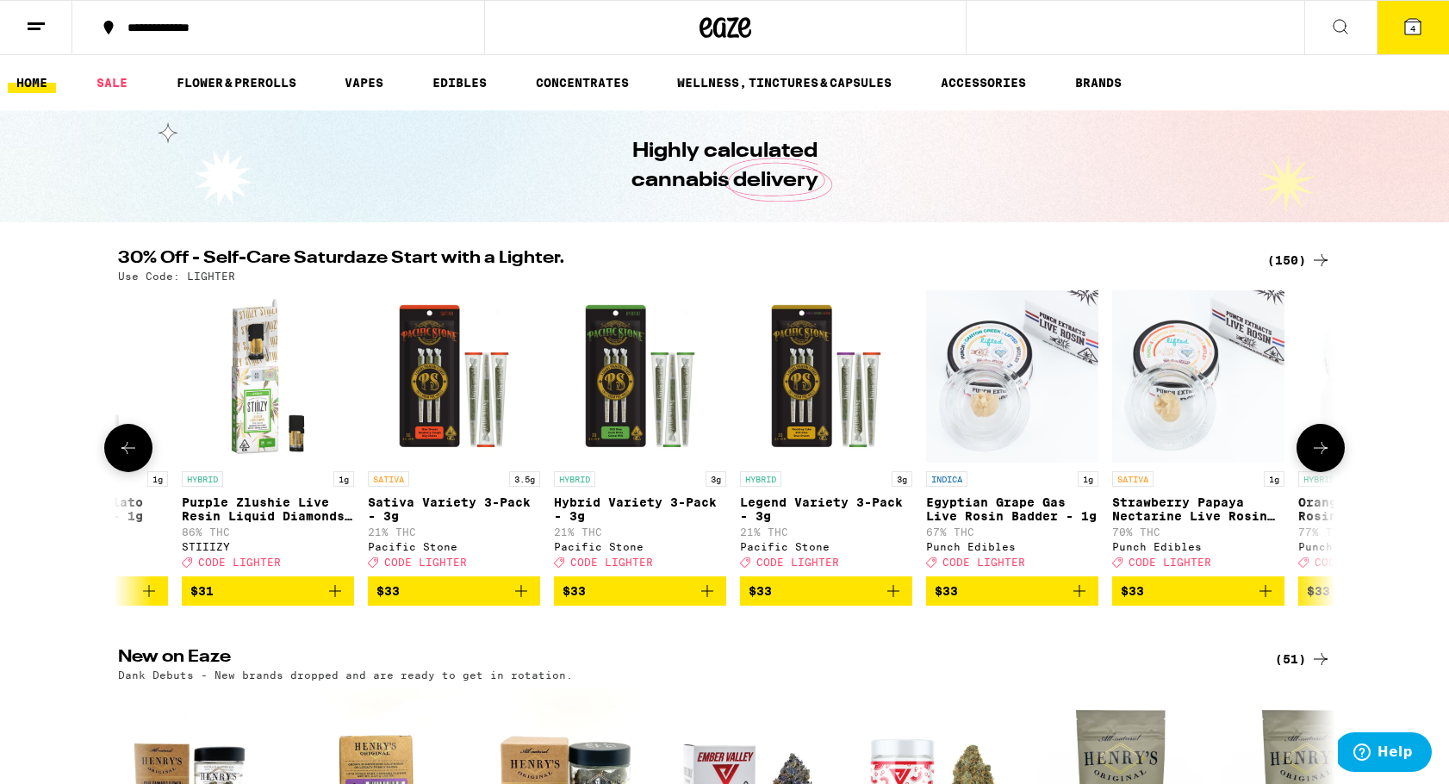
click at [122, 458] on icon at bounding box center [128, 448] width 21 height 21
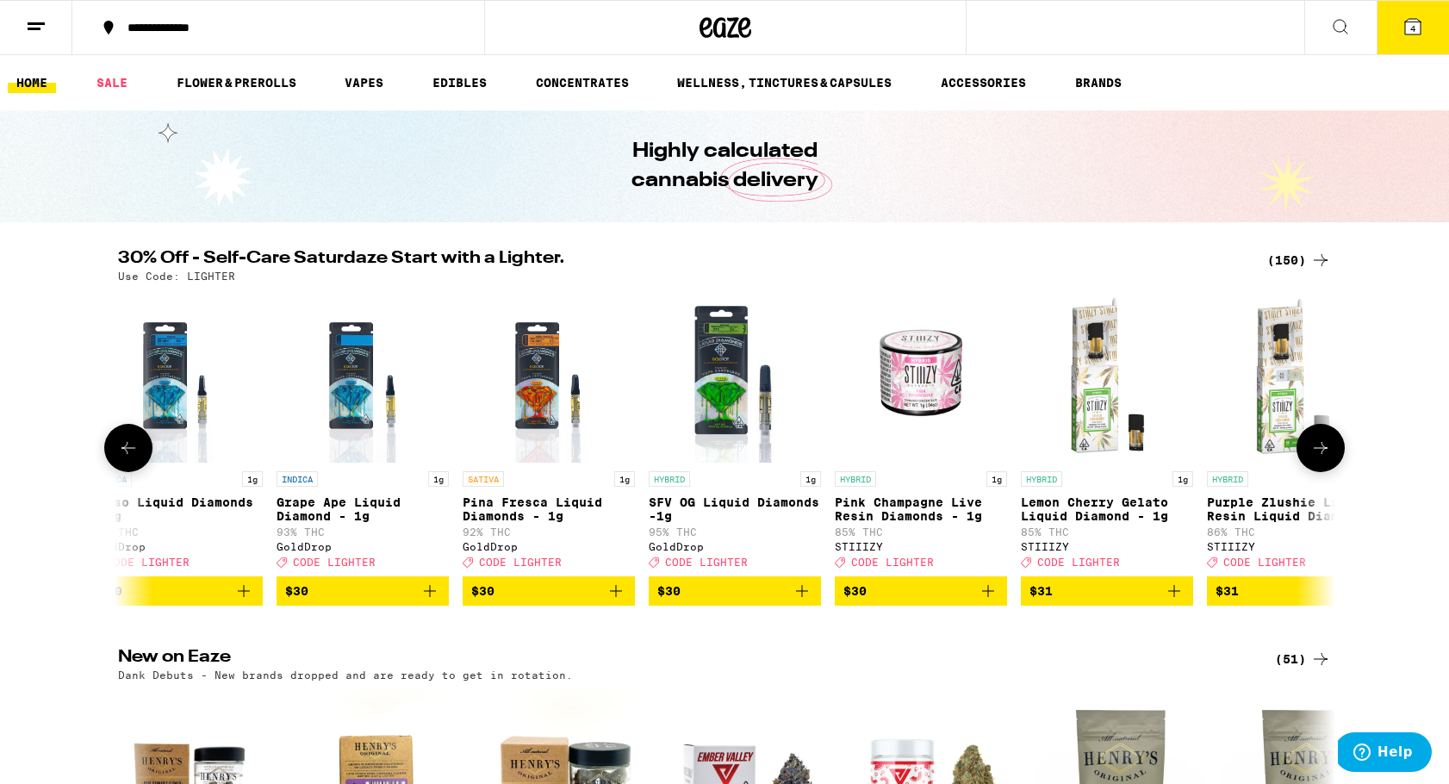
click at [122, 458] on icon at bounding box center [128, 448] width 21 height 21
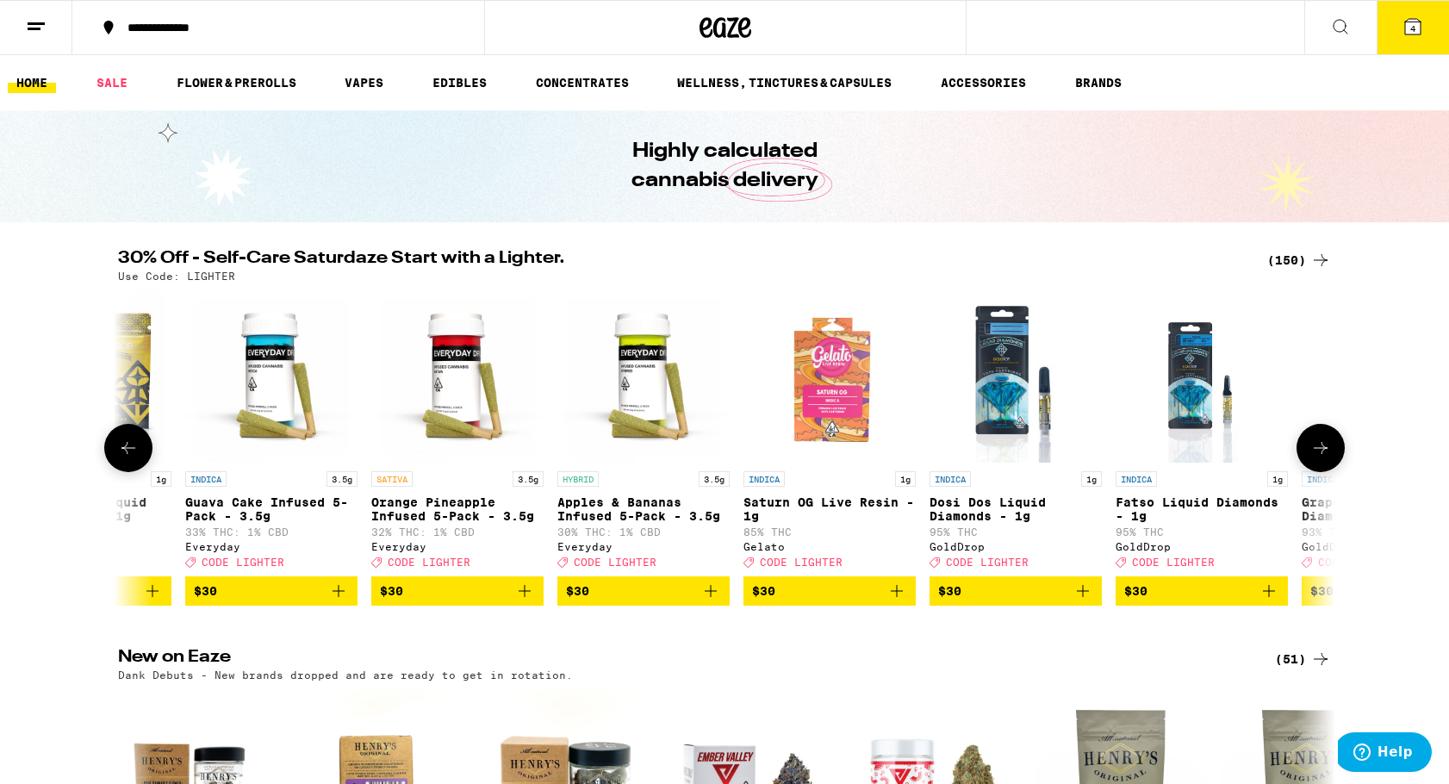
click at [122, 458] on icon at bounding box center [128, 448] width 21 height 21
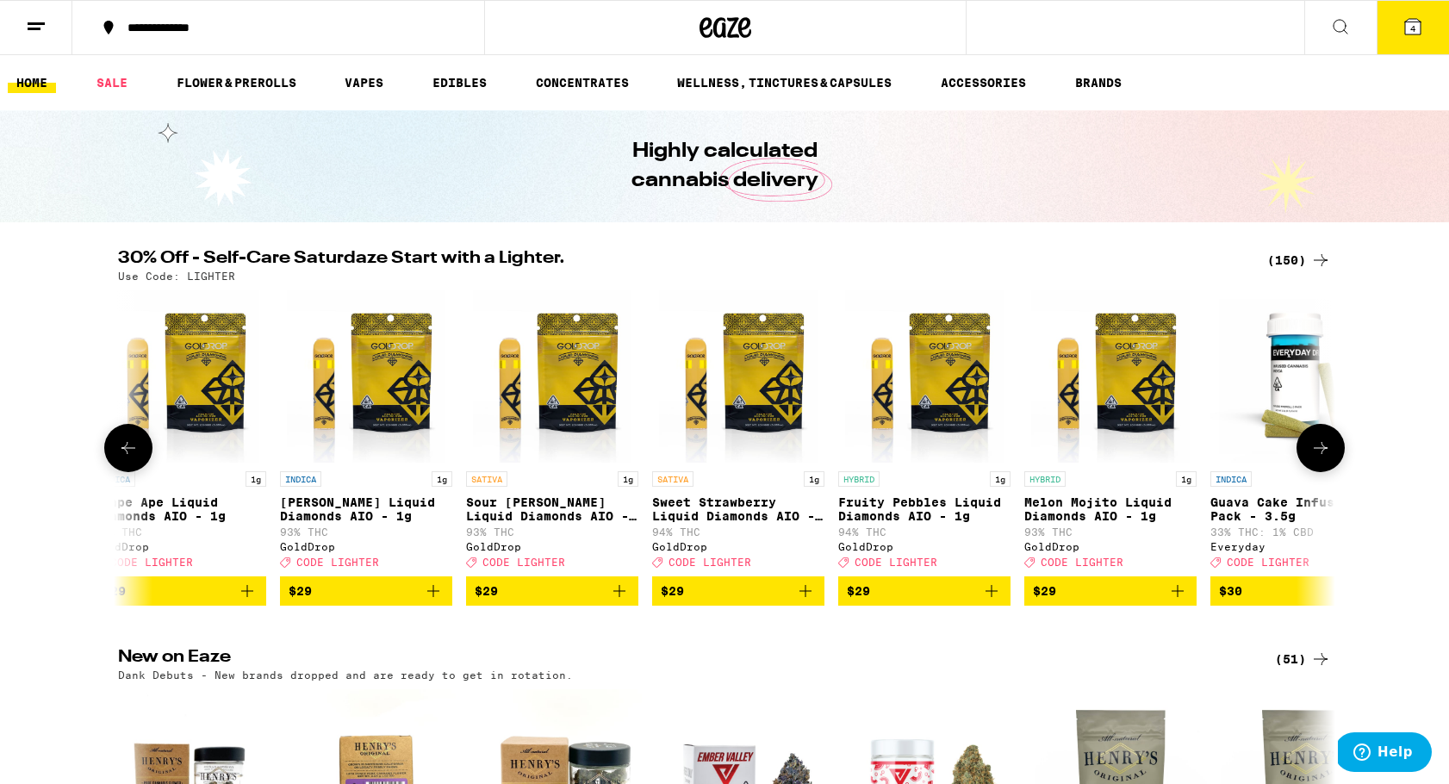
click at [122, 458] on icon at bounding box center [128, 448] width 21 height 21
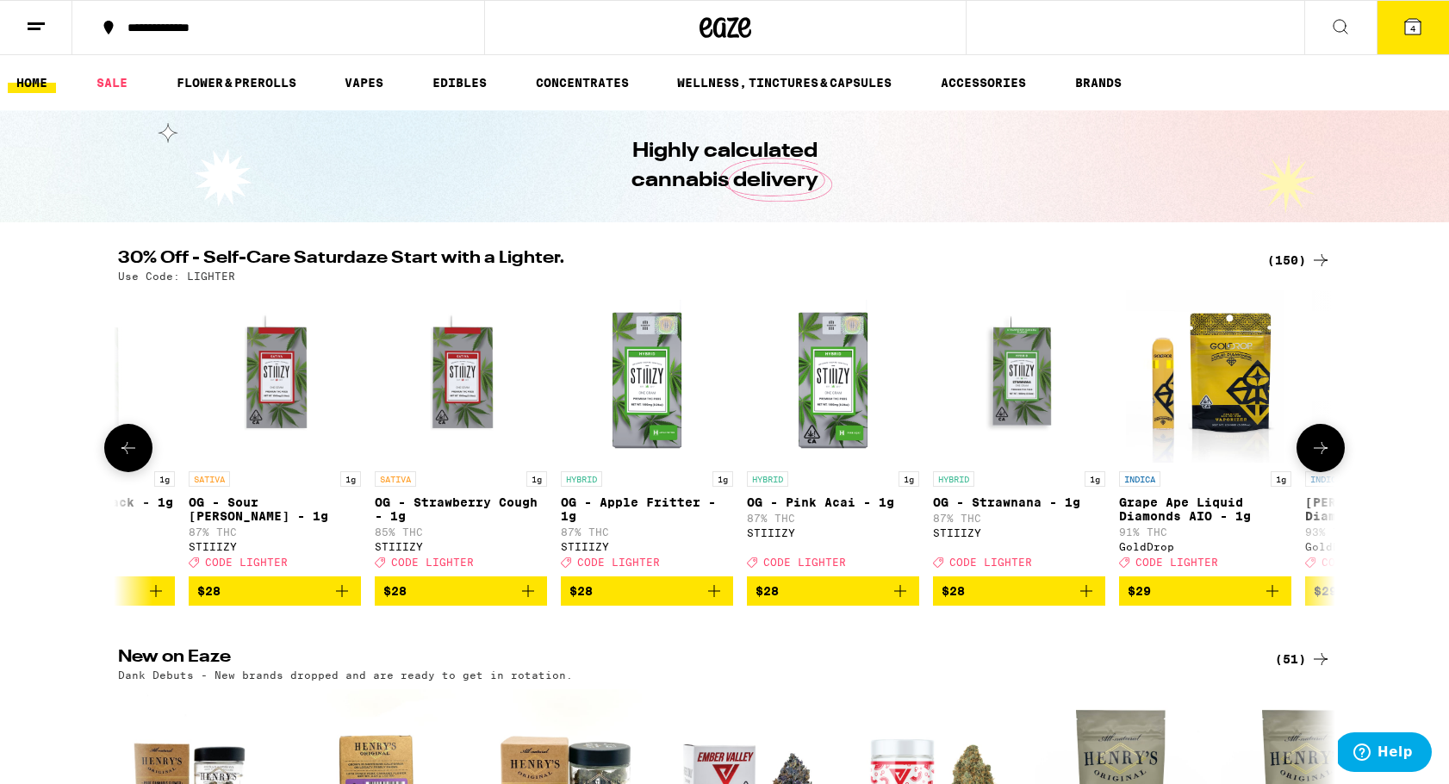
click at [122, 458] on icon at bounding box center [128, 448] width 21 height 21
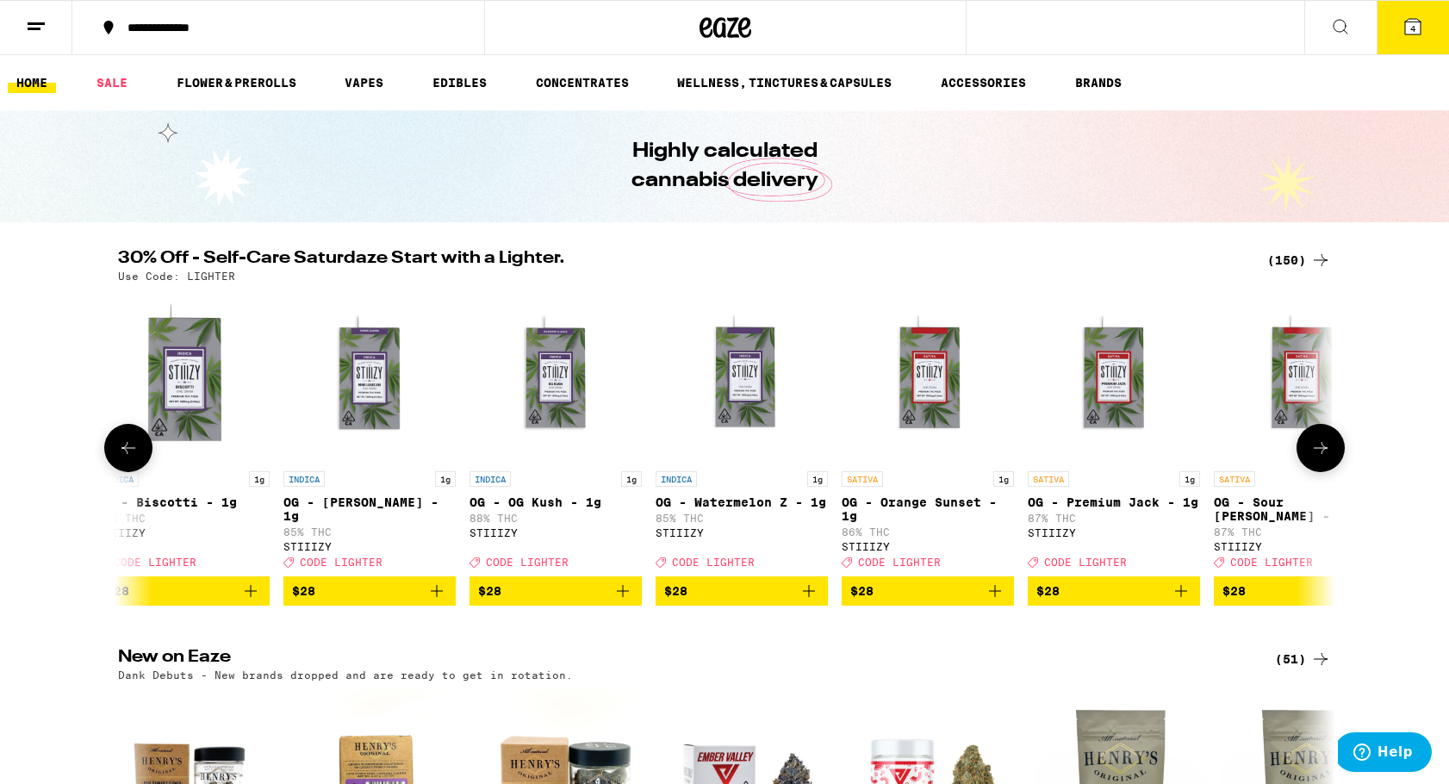
click at [122, 458] on icon at bounding box center [128, 448] width 21 height 21
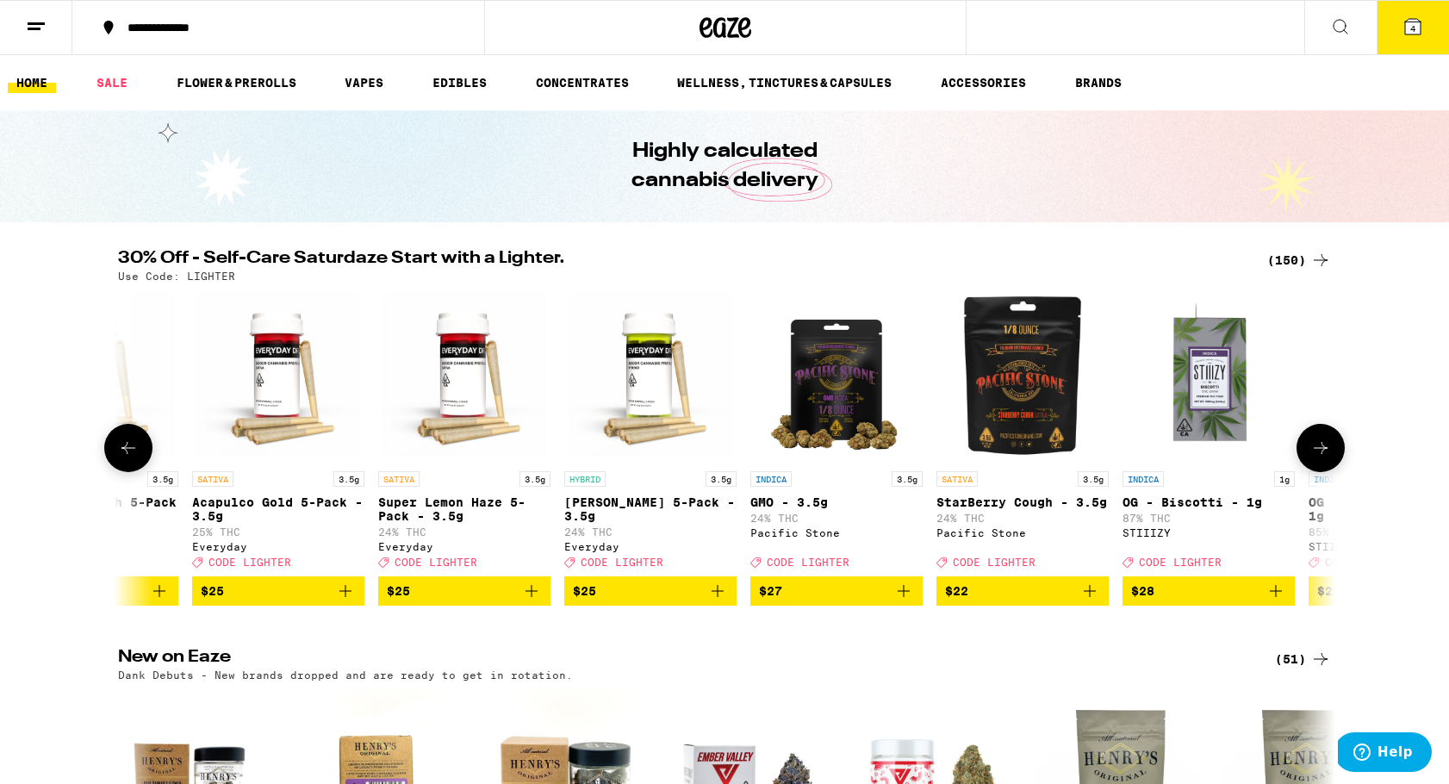
click at [122, 458] on icon at bounding box center [128, 448] width 21 height 21
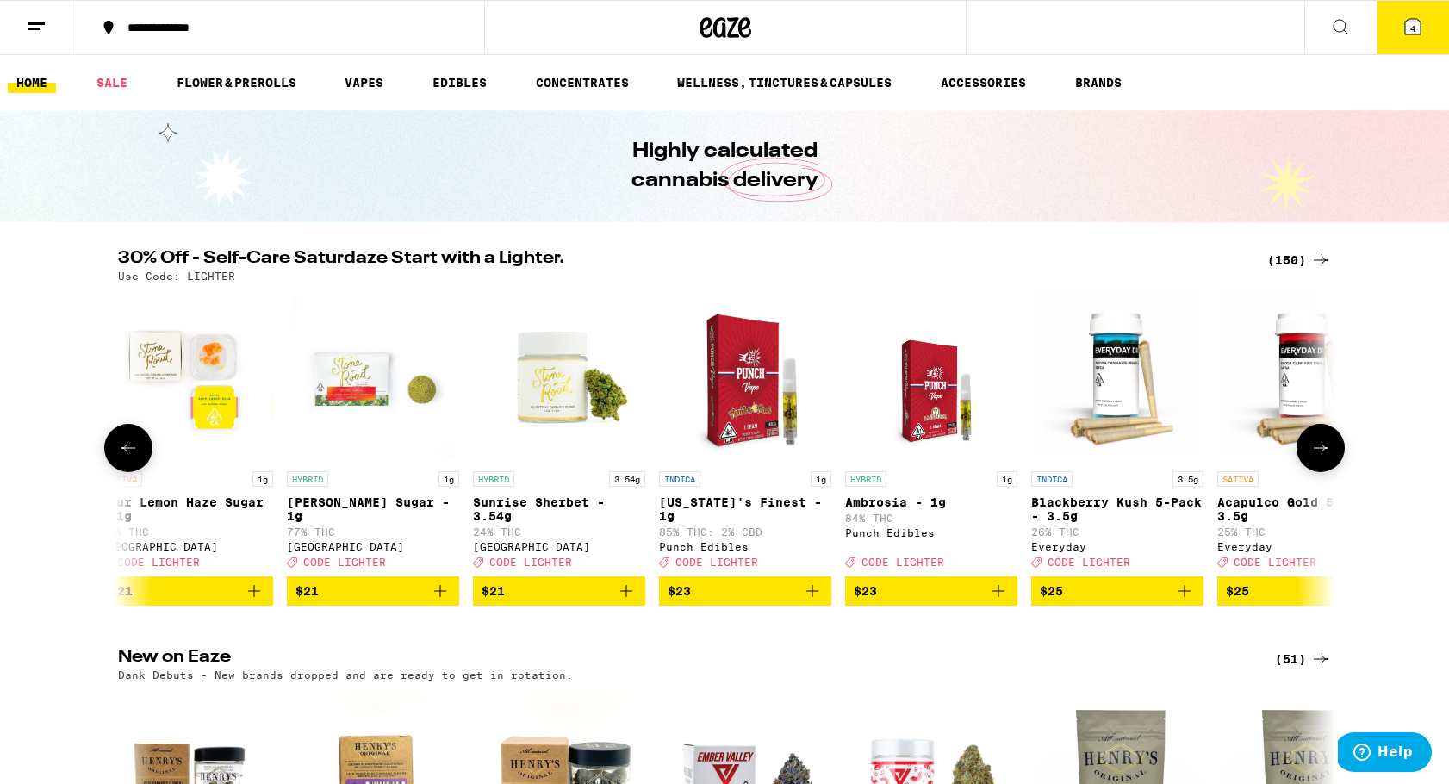
click at [122, 458] on icon at bounding box center [128, 448] width 21 height 21
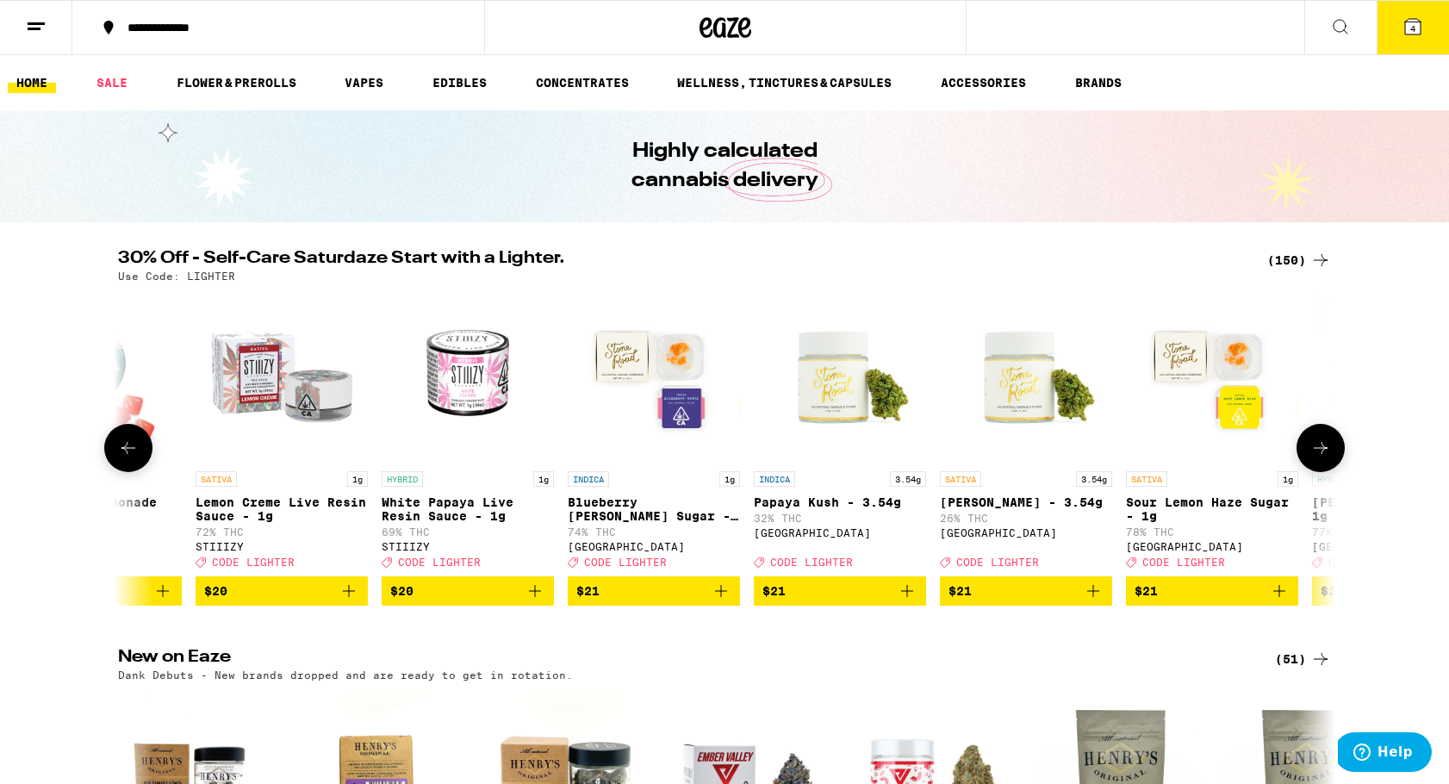
click at [122, 458] on icon at bounding box center [128, 448] width 21 height 21
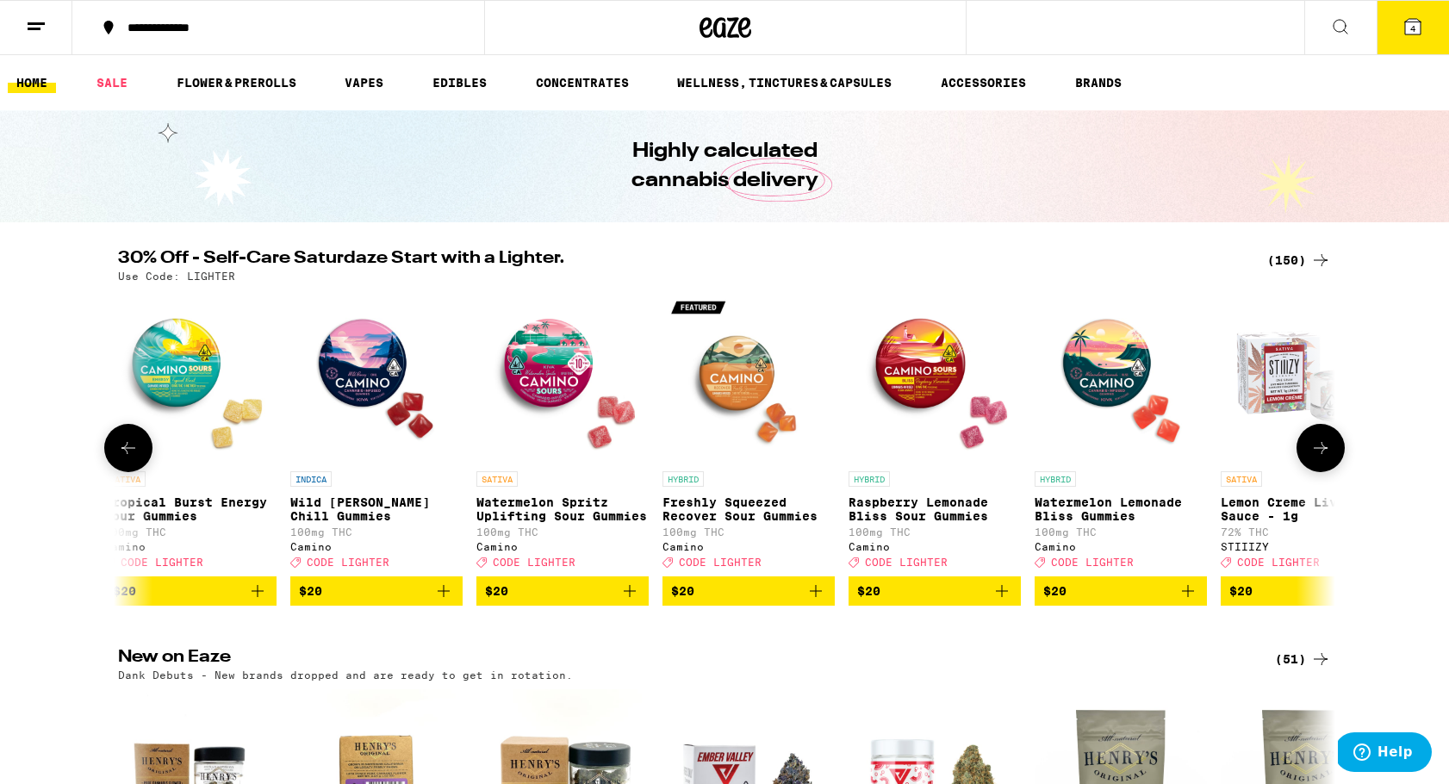
click at [122, 458] on icon at bounding box center [128, 448] width 21 height 21
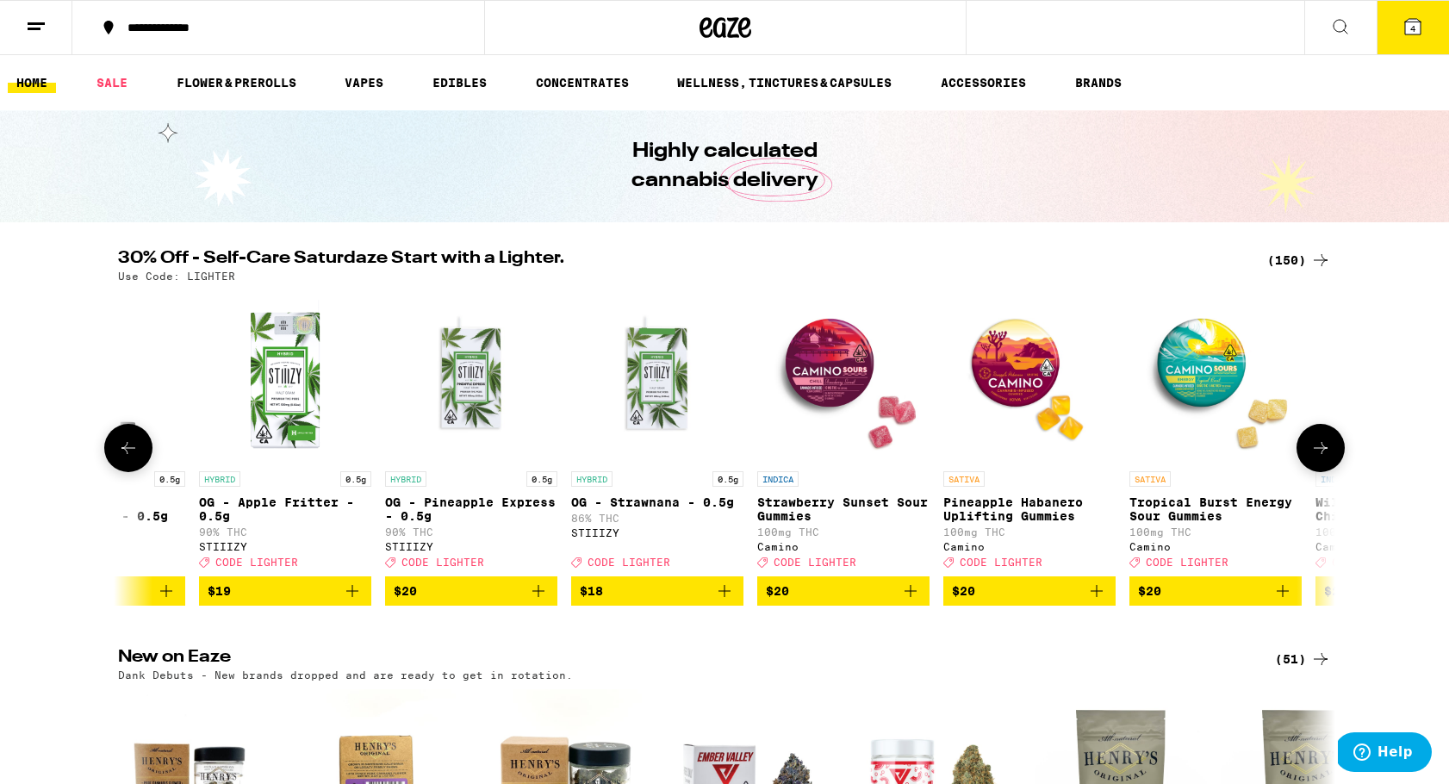
click at [122, 458] on icon at bounding box center [128, 448] width 21 height 21
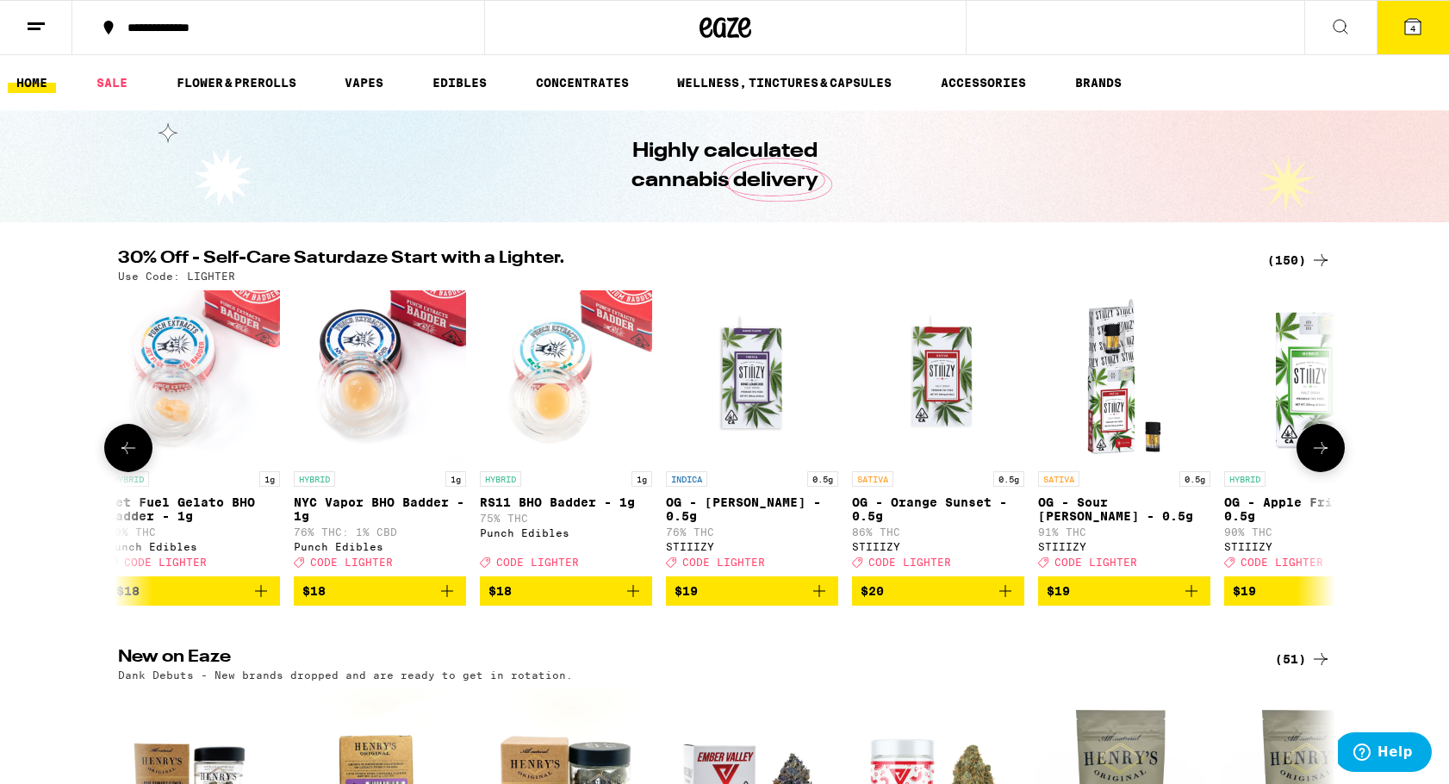
click at [122, 458] on icon at bounding box center [128, 448] width 21 height 21
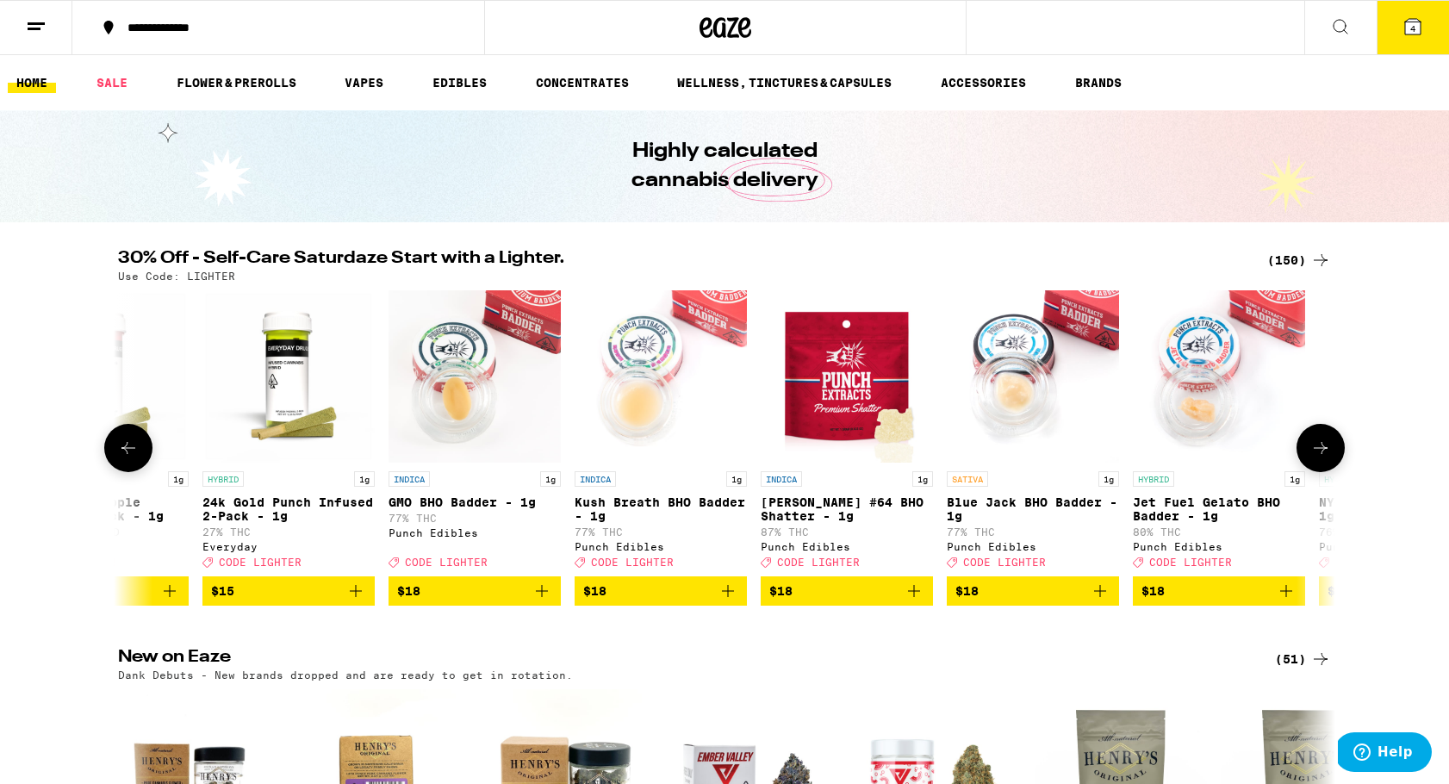
click at [122, 458] on icon at bounding box center [128, 448] width 21 height 21
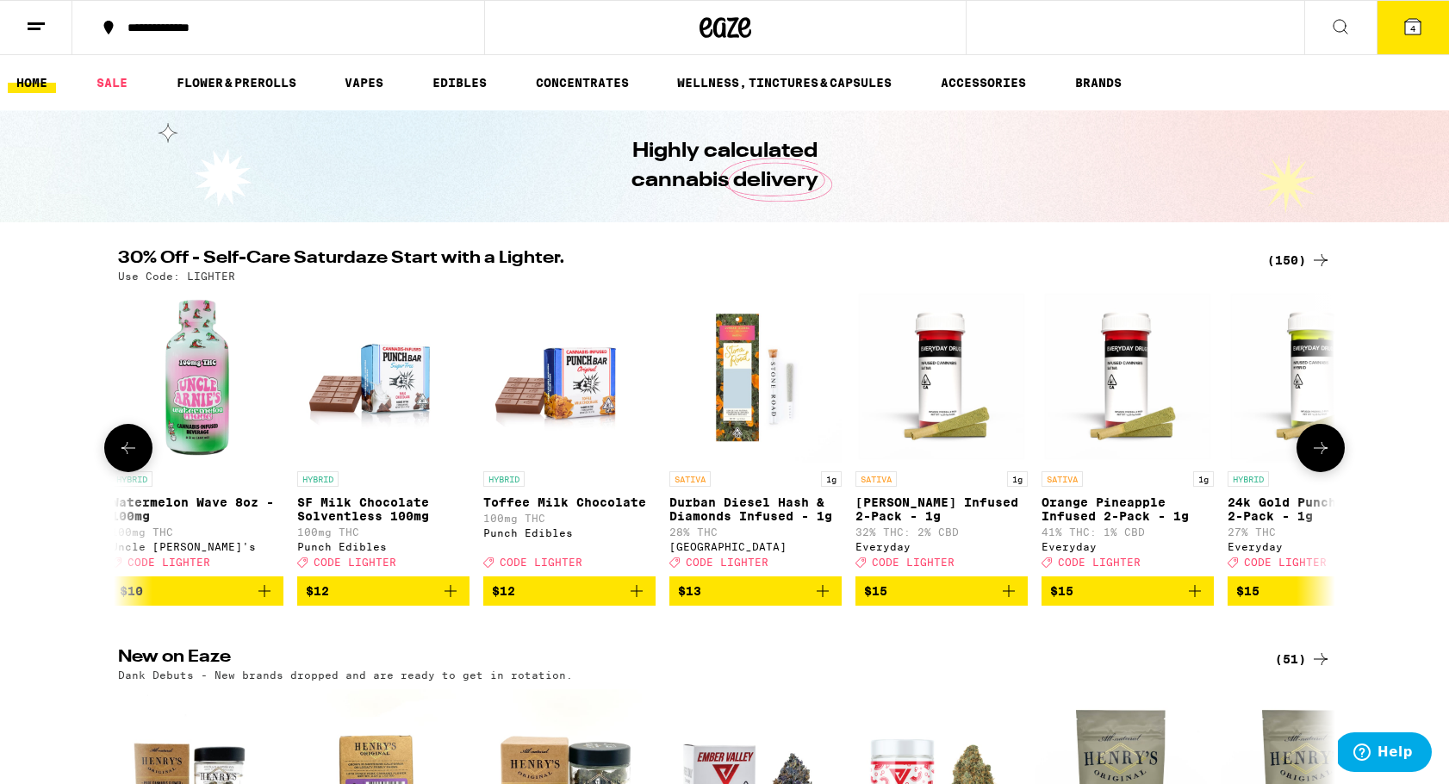
click at [122, 458] on icon at bounding box center [128, 448] width 21 height 21
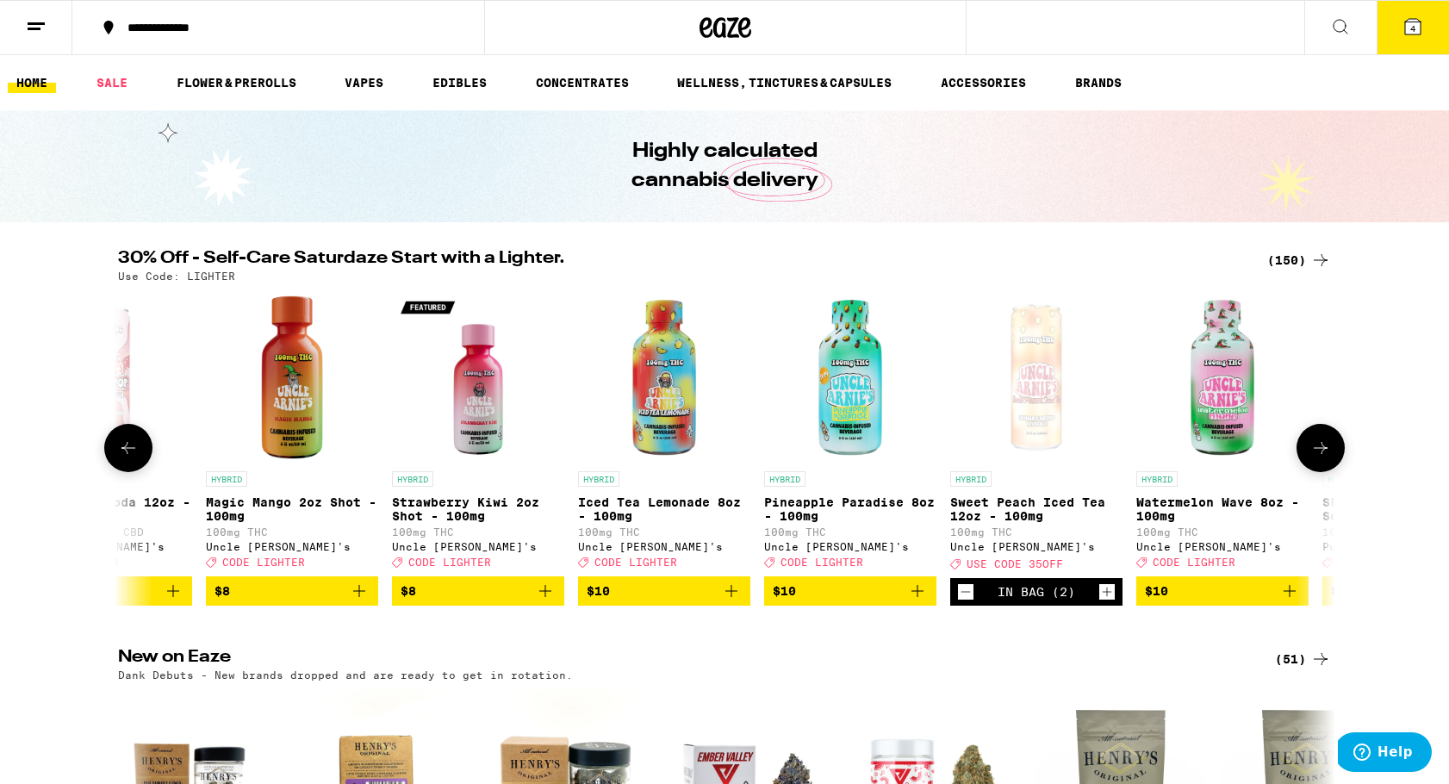
click at [122, 458] on icon at bounding box center [128, 448] width 21 height 21
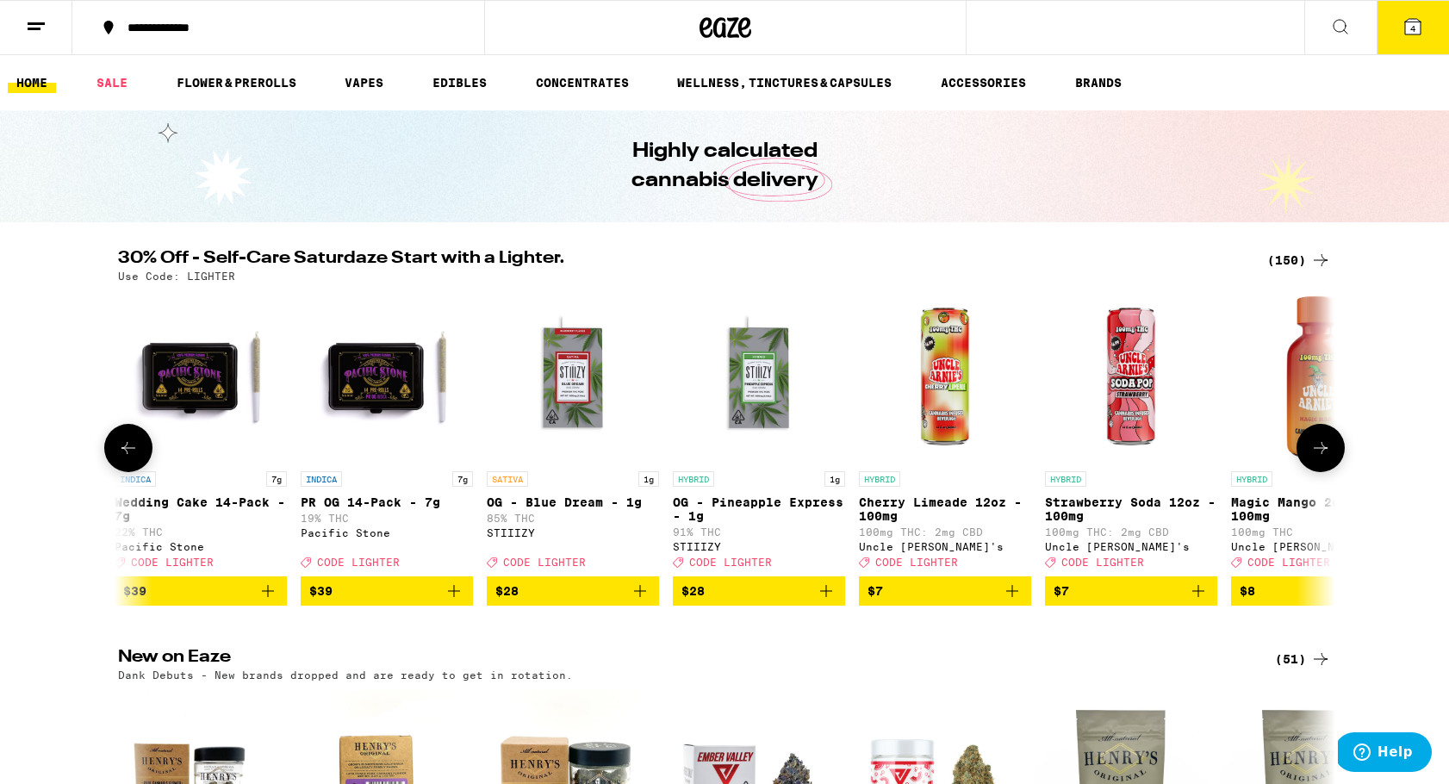
click at [122, 458] on icon at bounding box center [128, 448] width 21 height 21
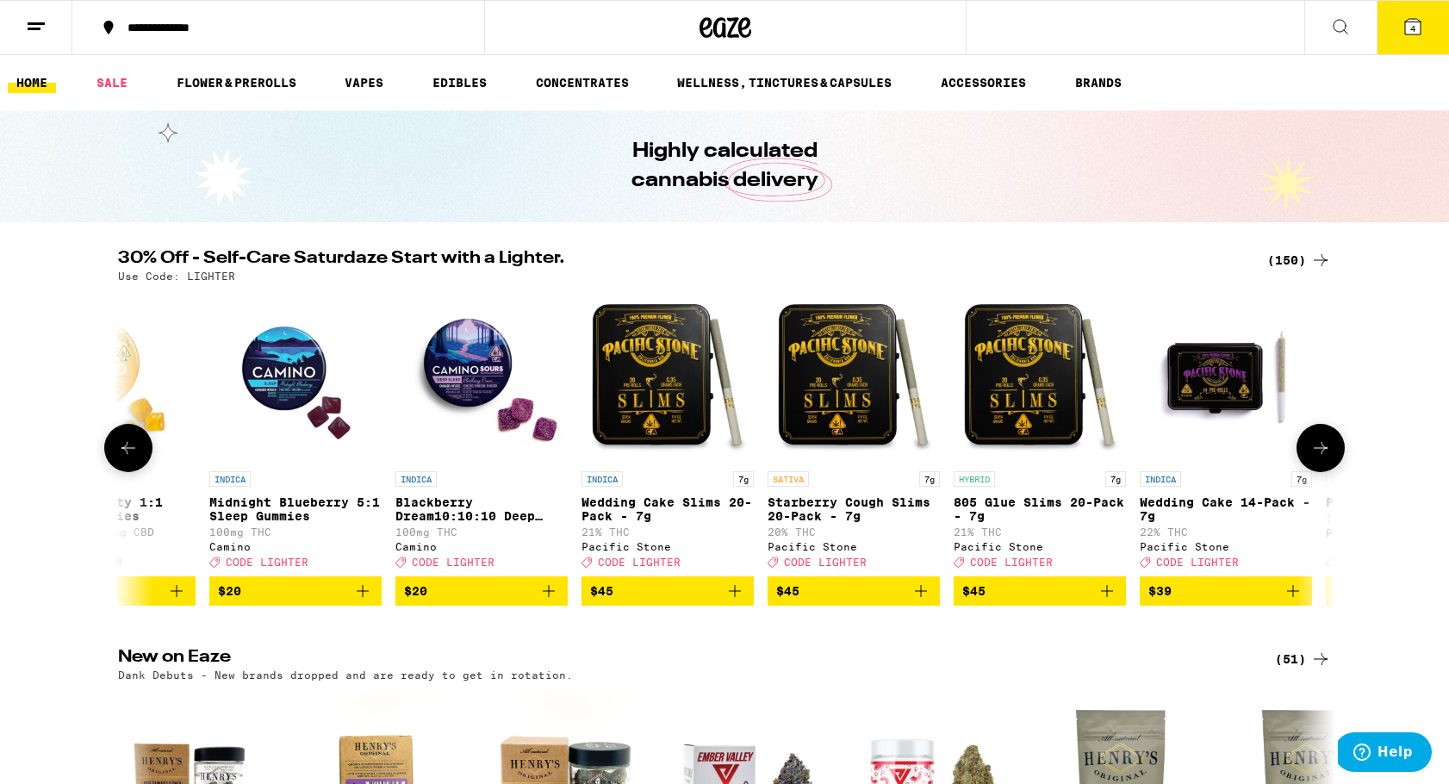
click at [122, 458] on icon at bounding box center [128, 448] width 21 height 21
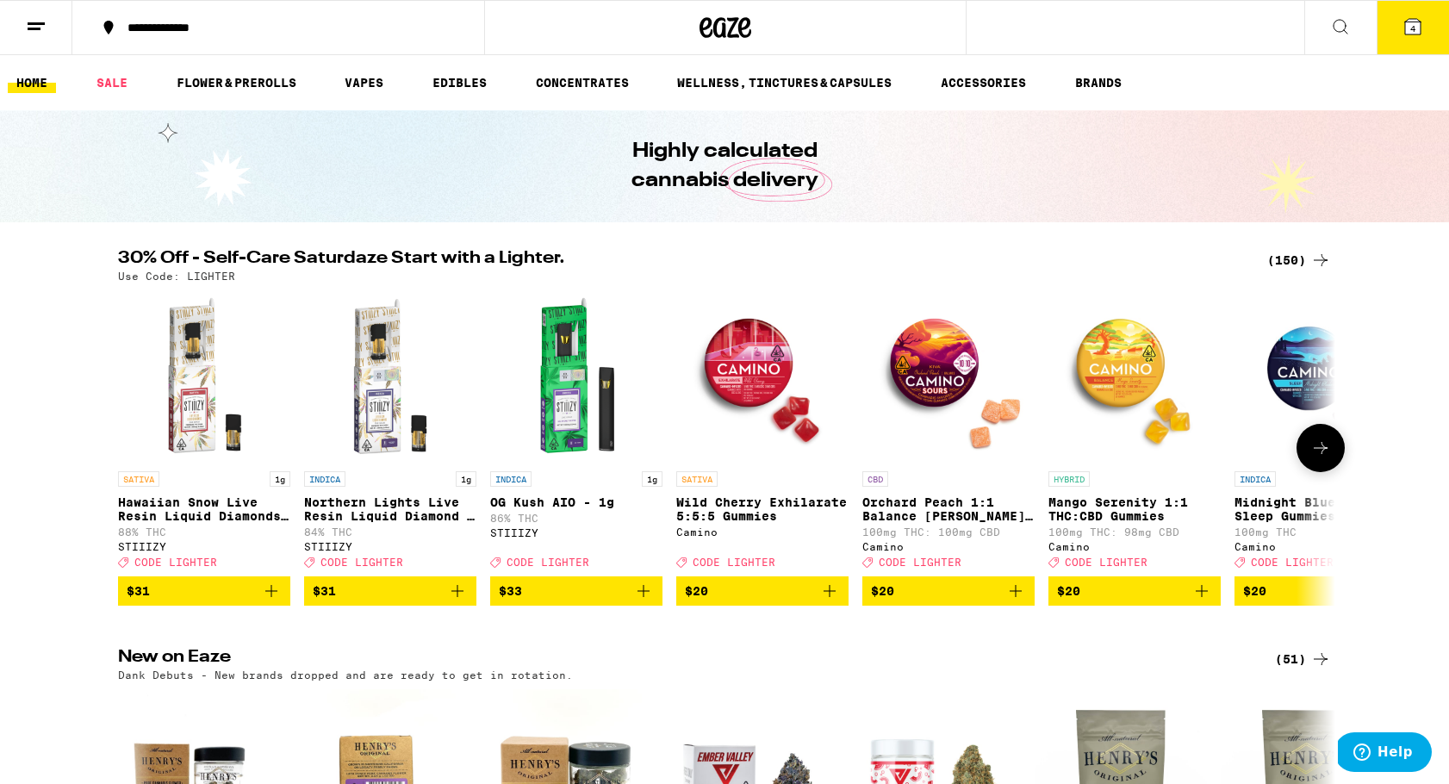
click at [122, 460] on div at bounding box center [128, 448] width 48 height 48
click at [1325, 458] on icon at bounding box center [1320, 448] width 21 height 21
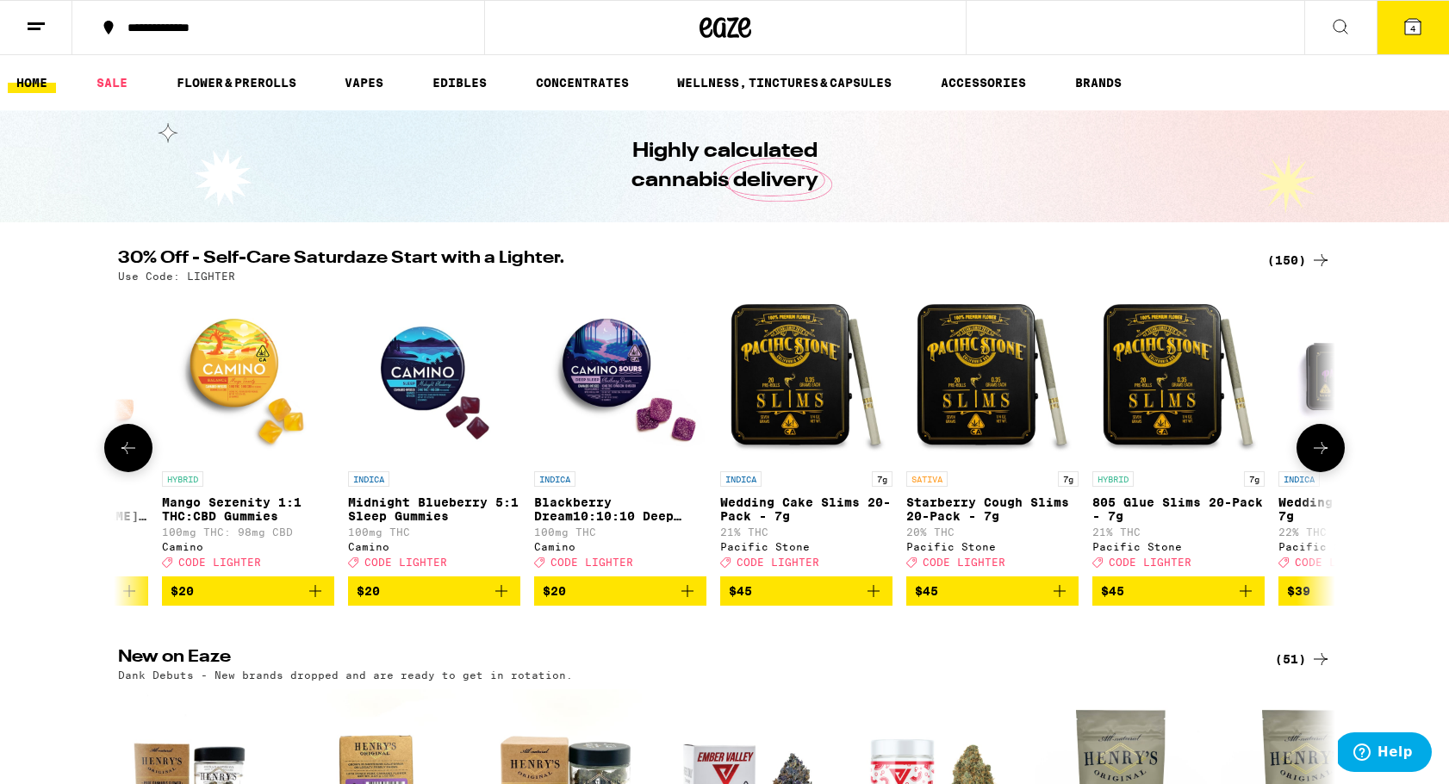
scroll to position [0, 1025]
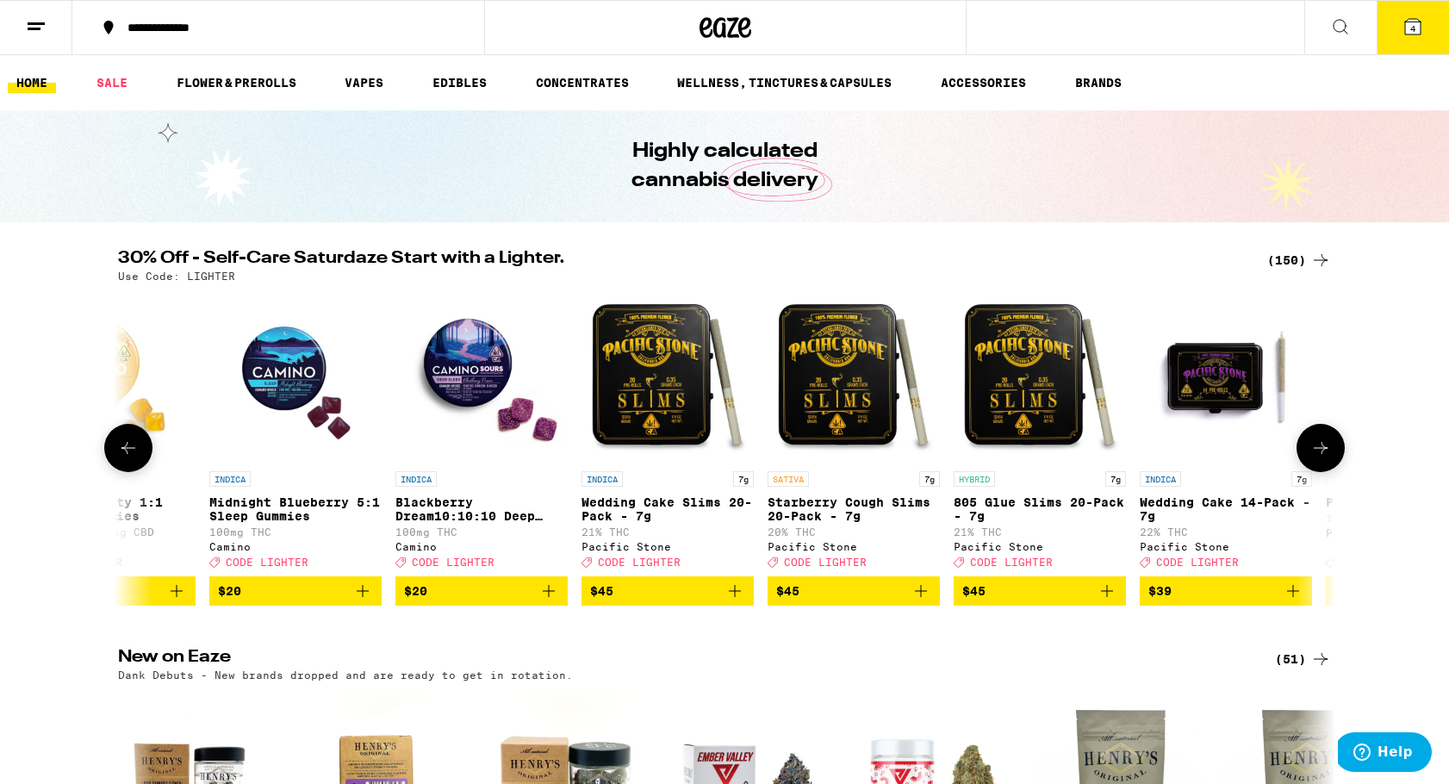
click at [1052, 401] on img "Open page for 805 Glue Slims 20-Pack - 7g from Pacific Stone" at bounding box center [1040, 376] width 172 height 172
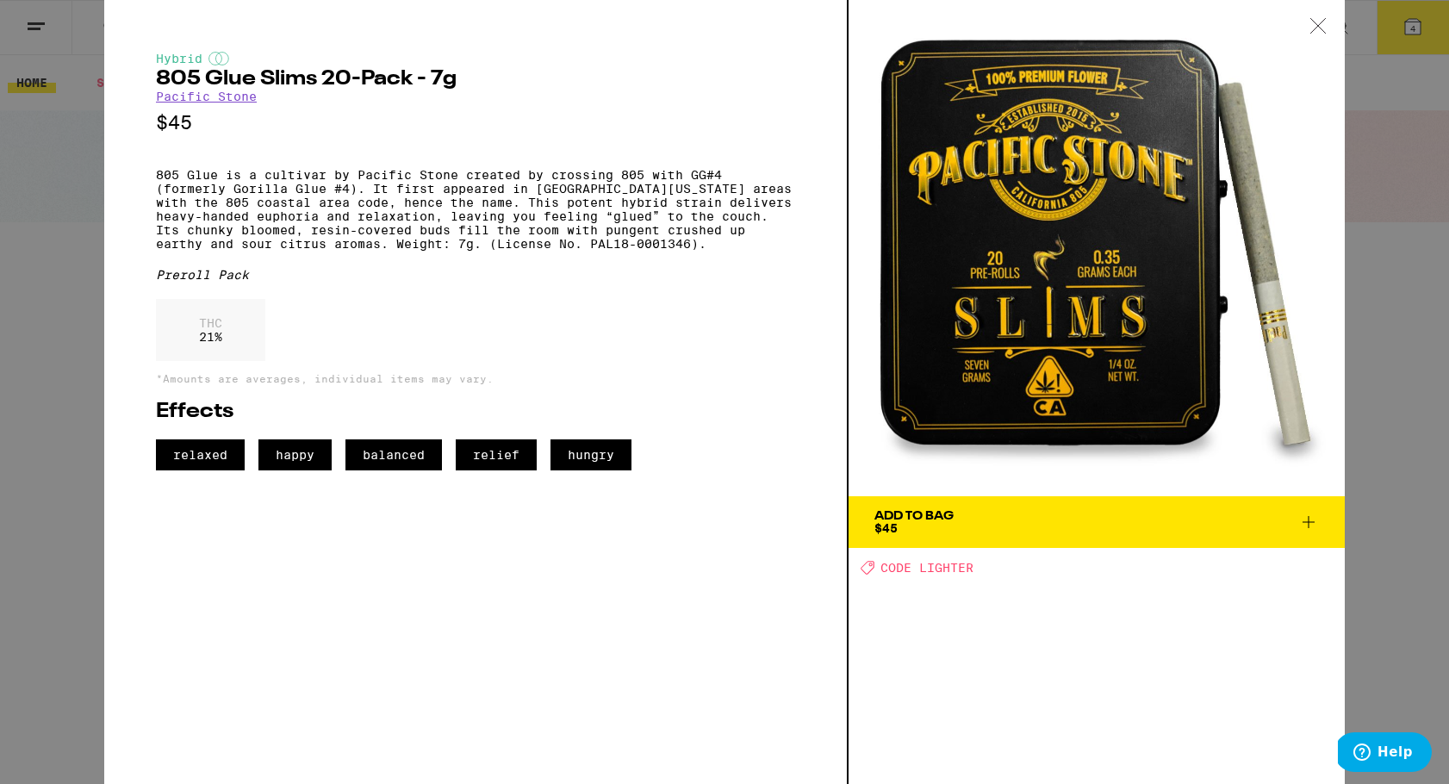
click at [1326, 24] on icon at bounding box center [1318, 26] width 17 height 16
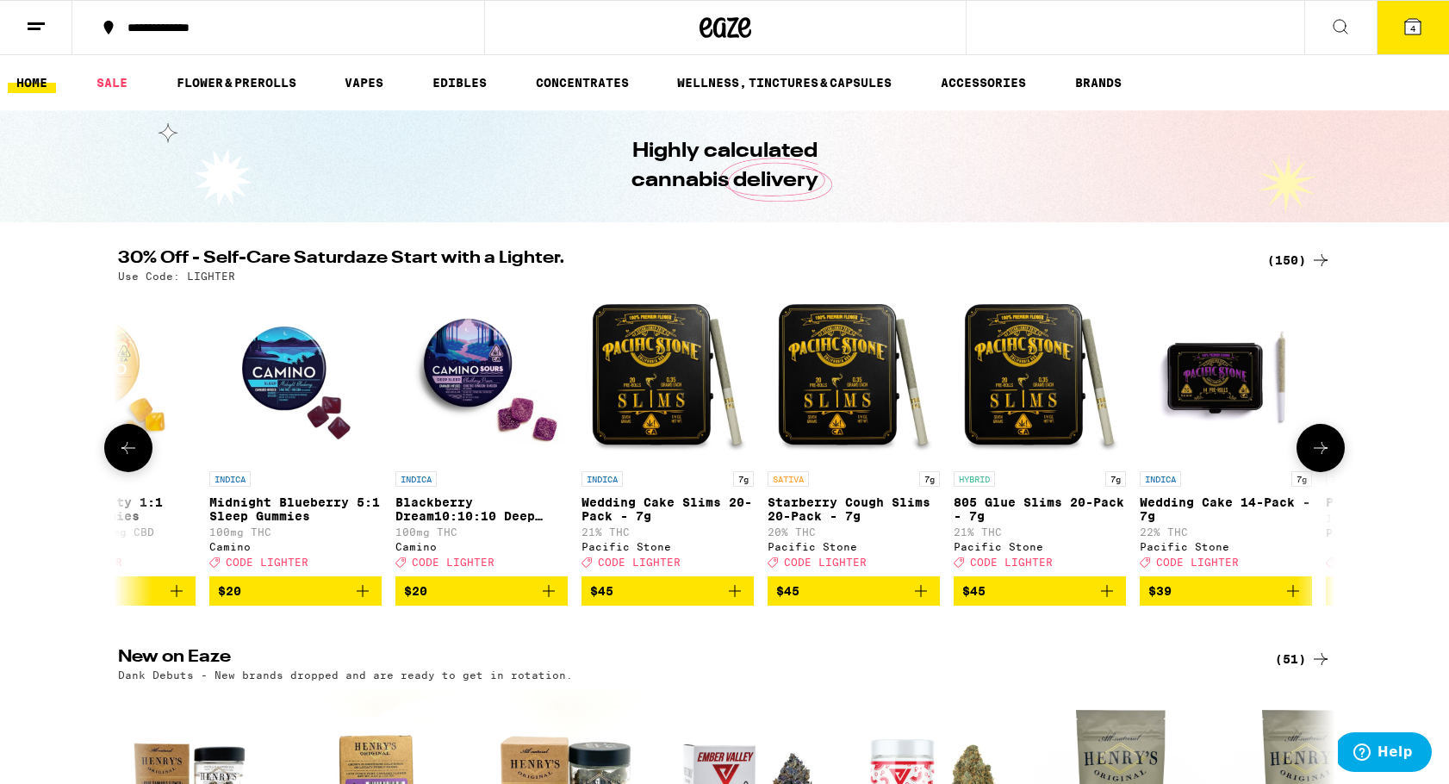
click at [1330, 458] on icon at bounding box center [1320, 448] width 21 height 21
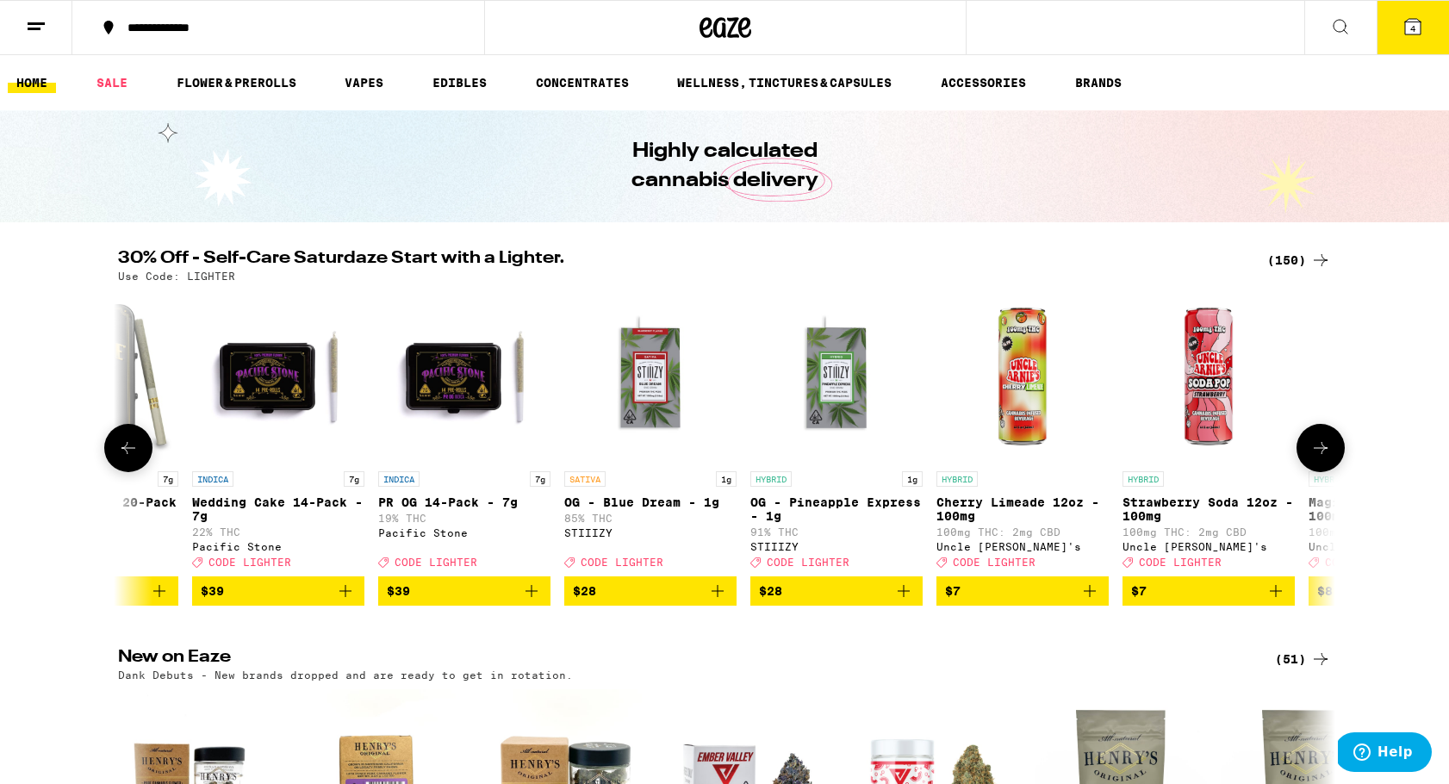
scroll to position [0, 2051]
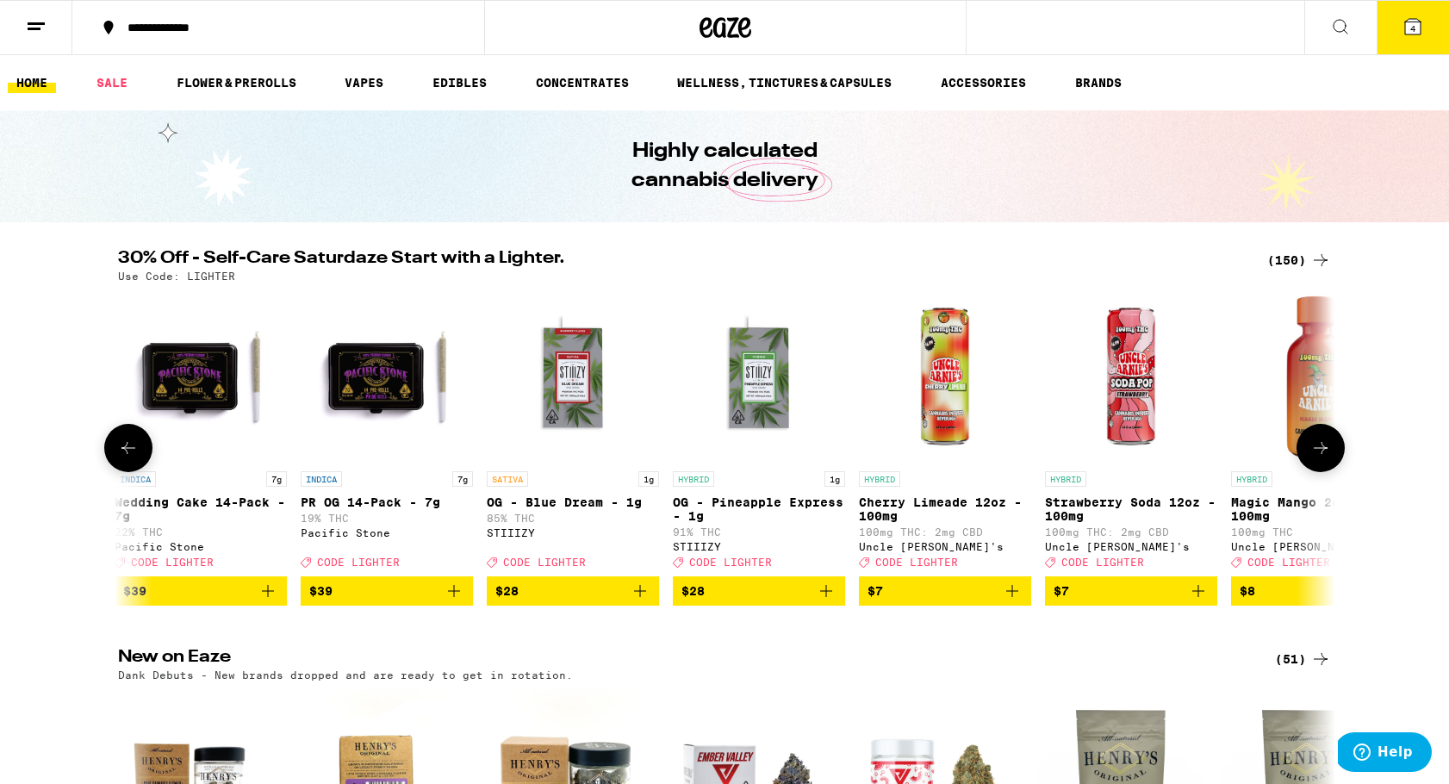
click at [1330, 458] on icon at bounding box center [1320, 448] width 21 height 21
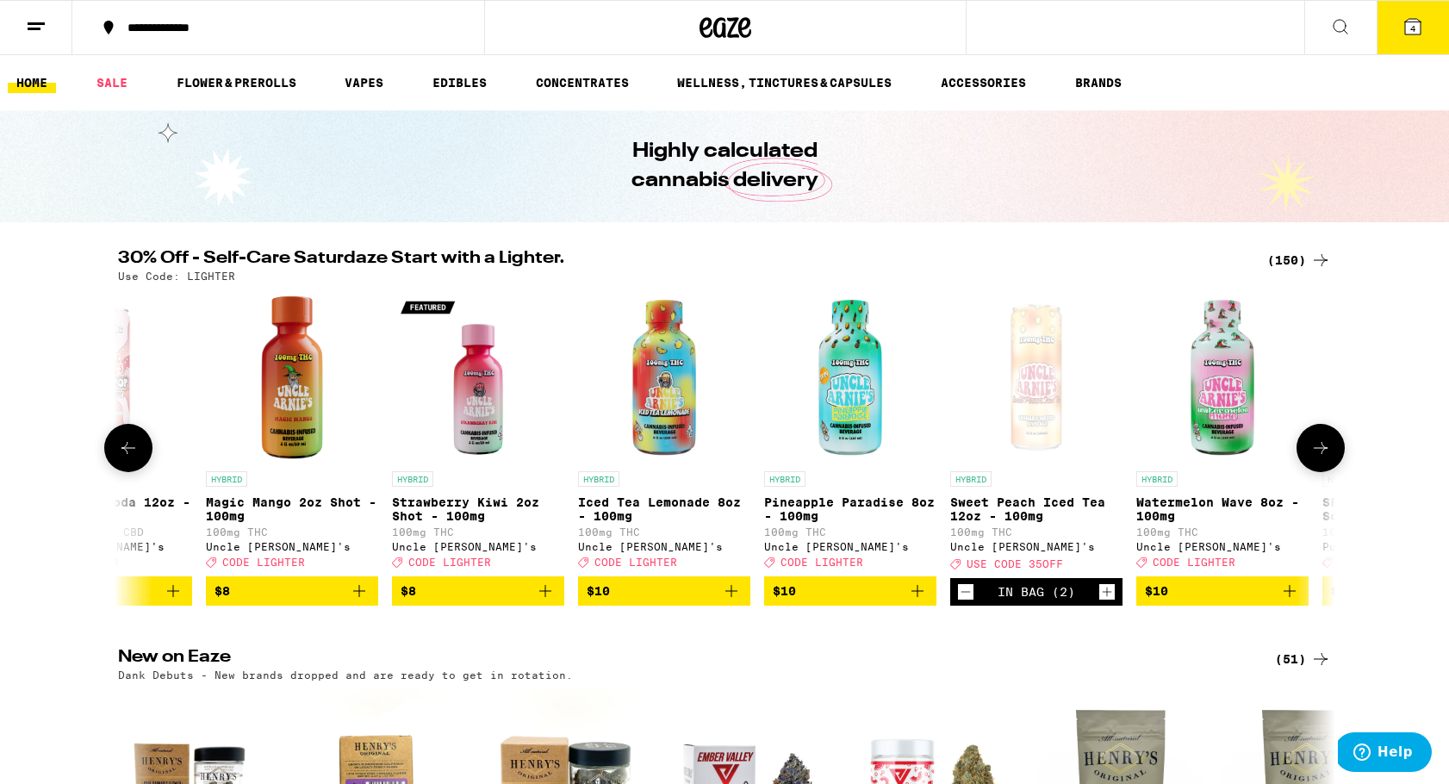
click at [1330, 458] on icon at bounding box center [1320, 448] width 21 height 21
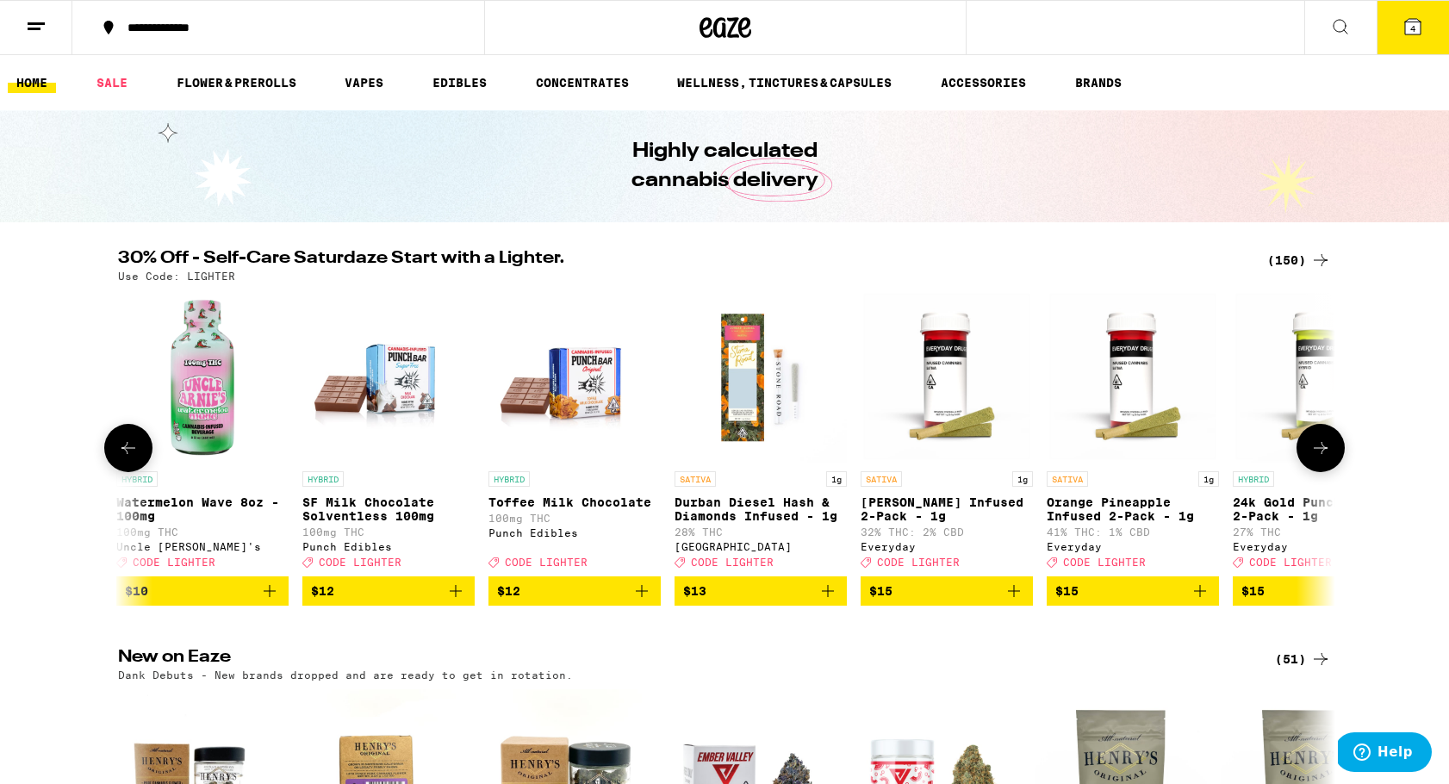
scroll to position [0, 4101]
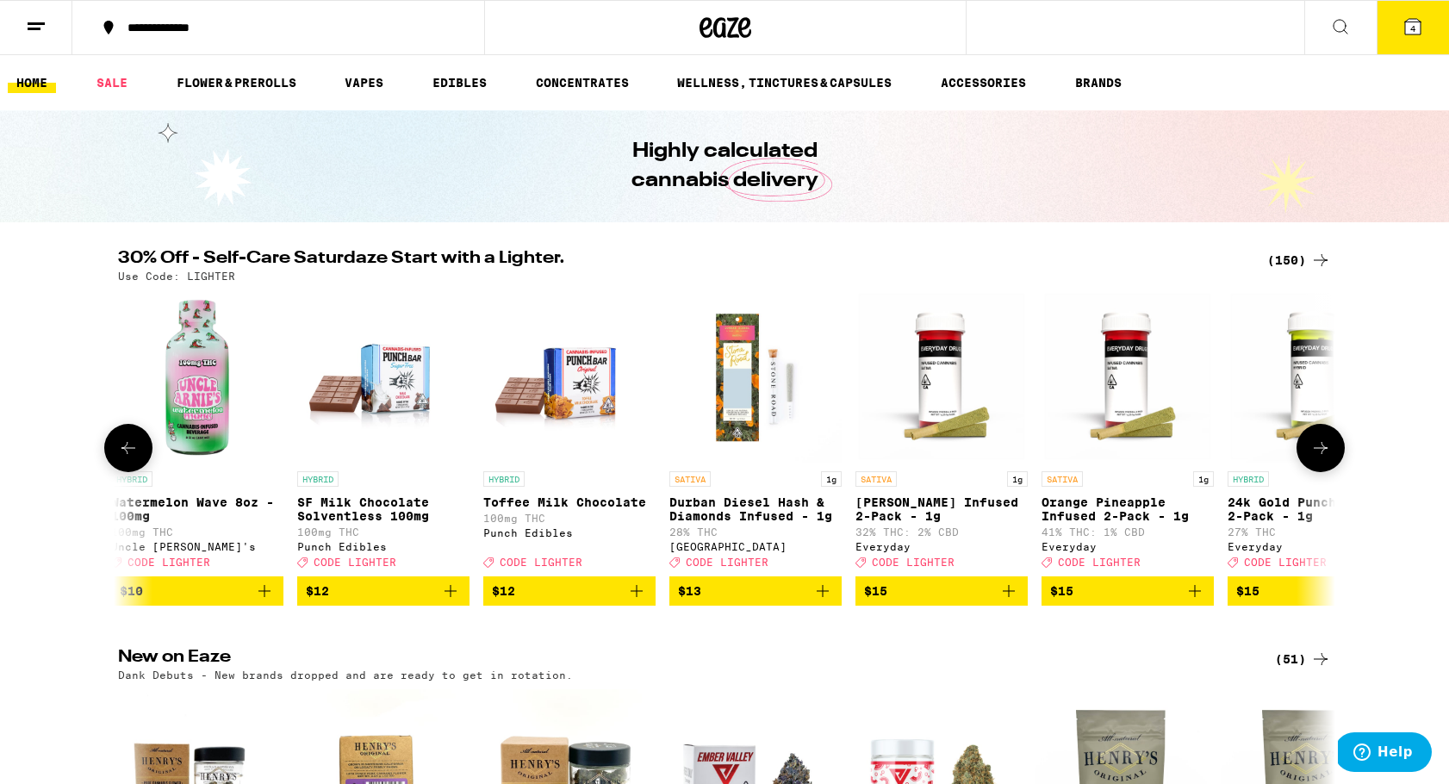
click at [128, 454] on icon at bounding box center [128, 448] width 14 height 12
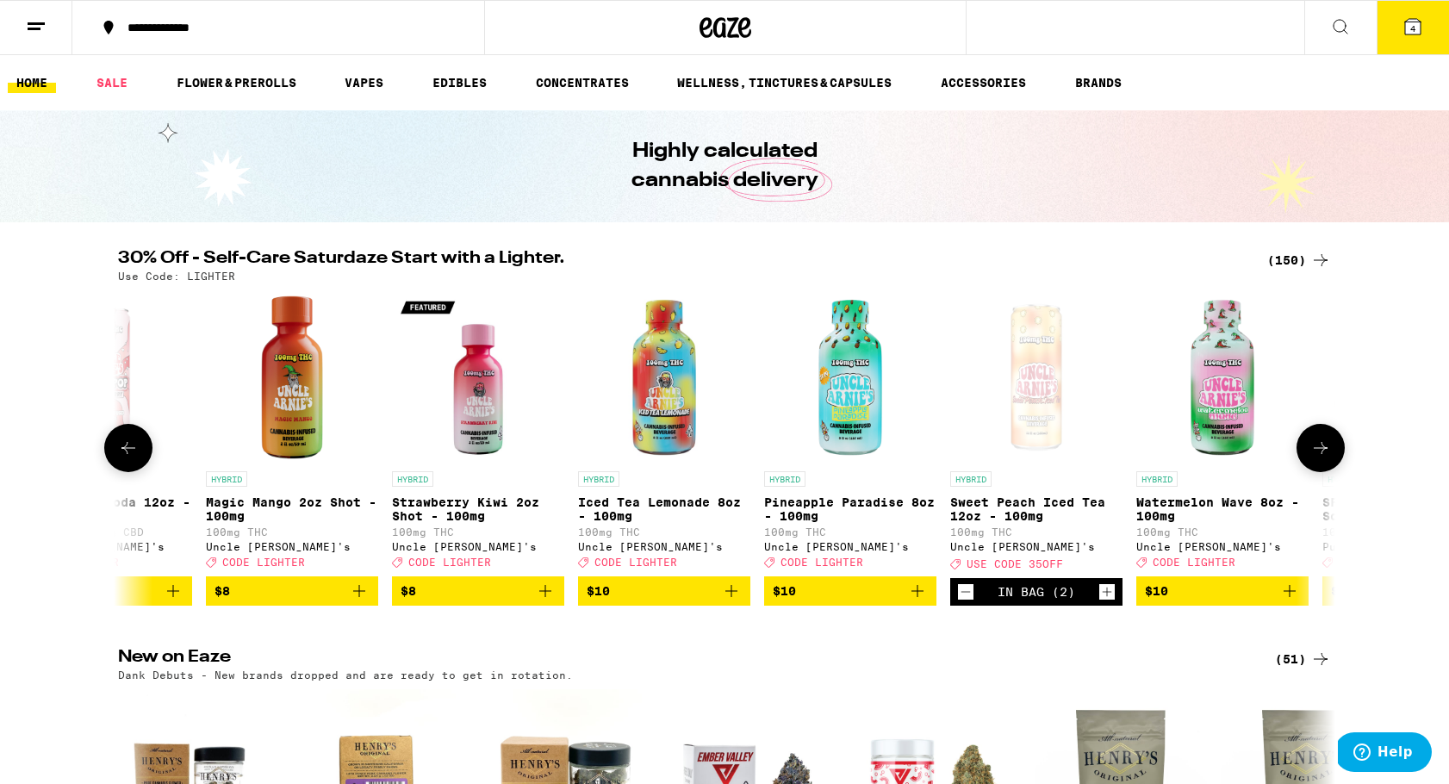
click at [1312, 457] on icon at bounding box center [1320, 448] width 21 height 21
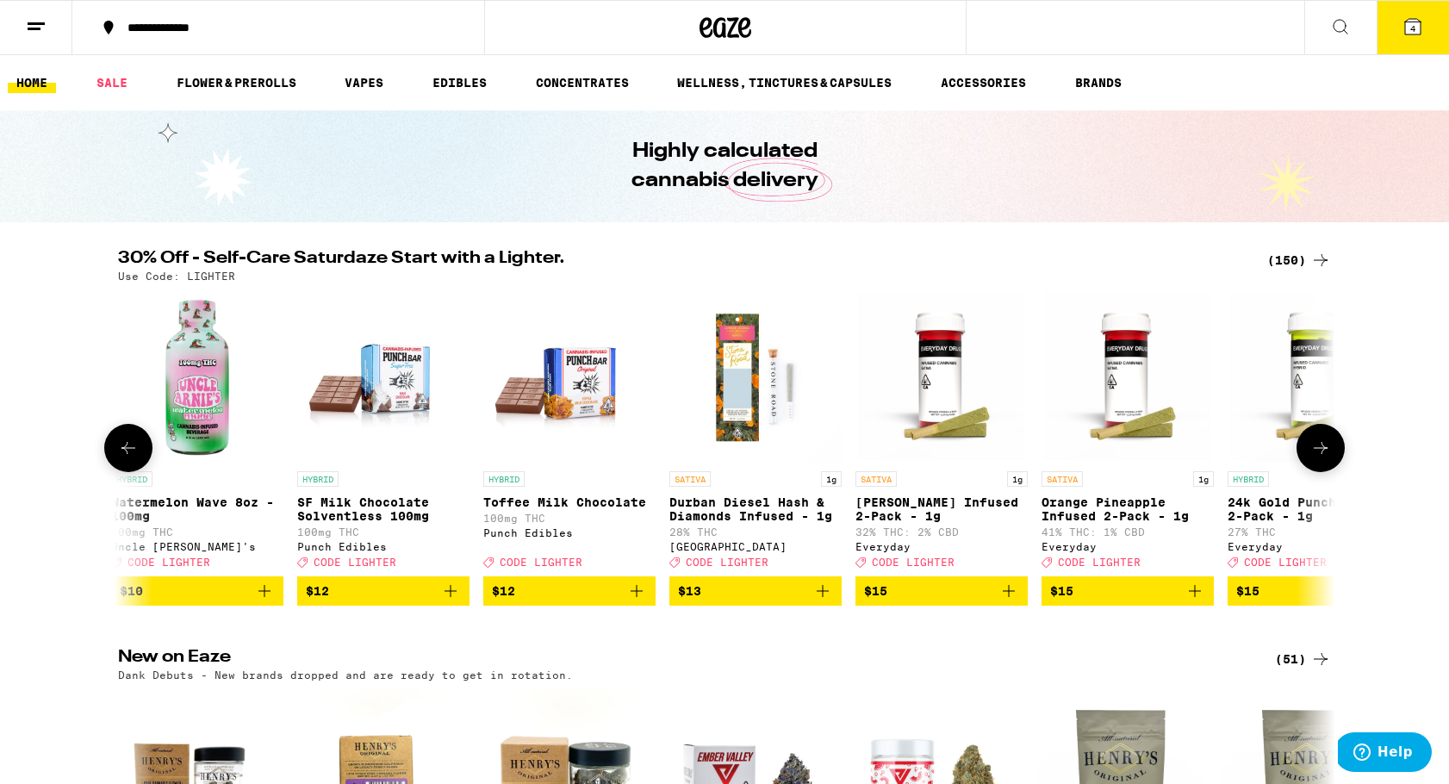
click at [1312, 457] on icon at bounding box center [1320, 448] width 21 height 21
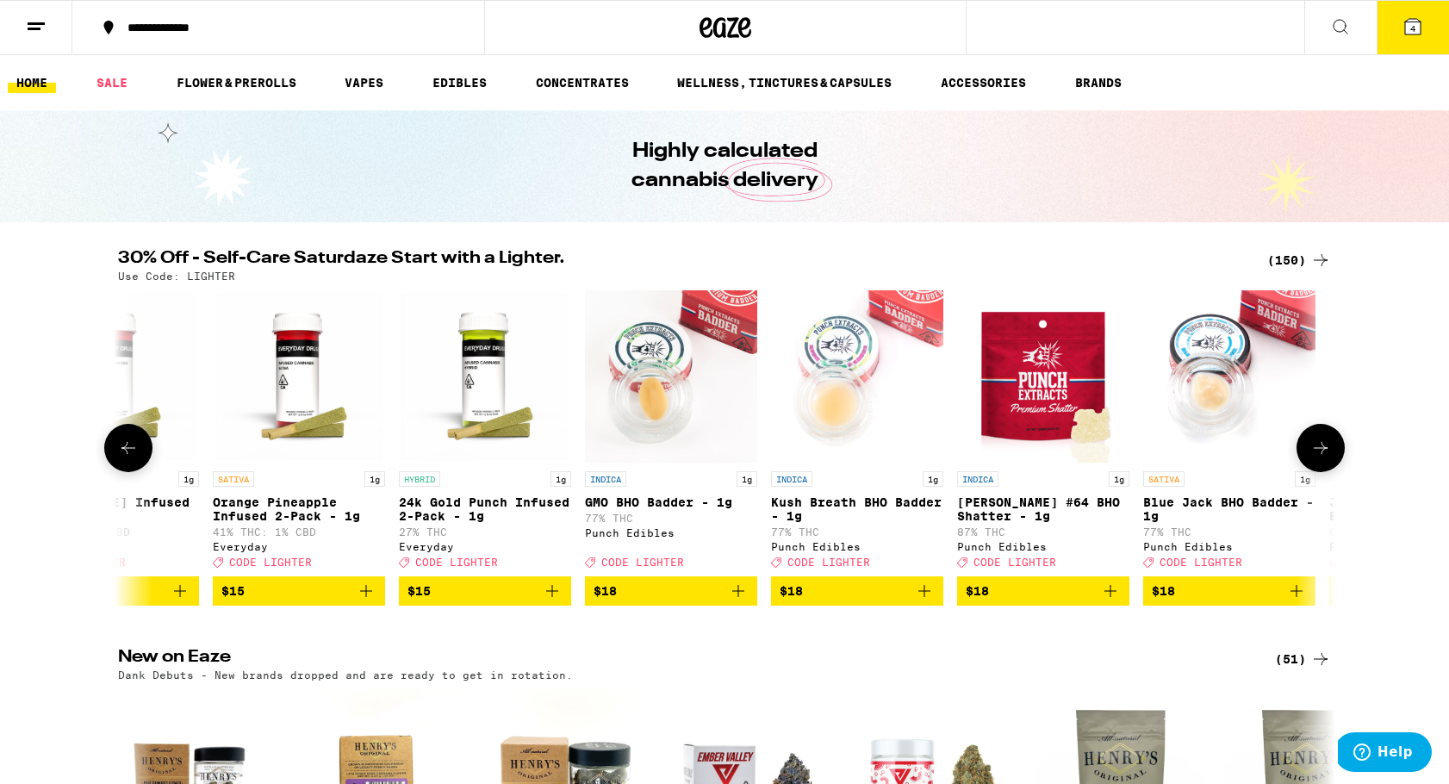
scroll to position [0, 5126]
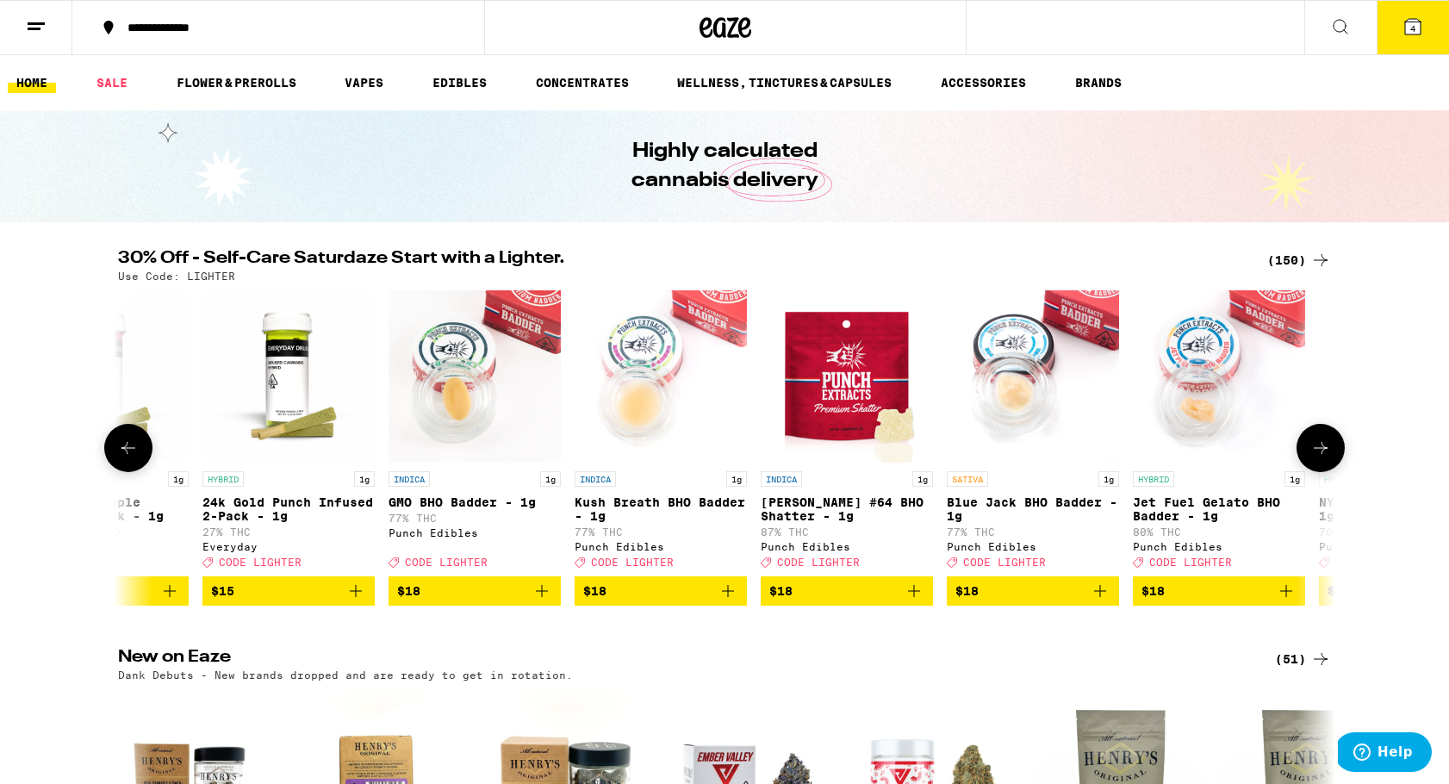
click at [129, 453] on icon at bounding box center [128, 448] width 21 height 21
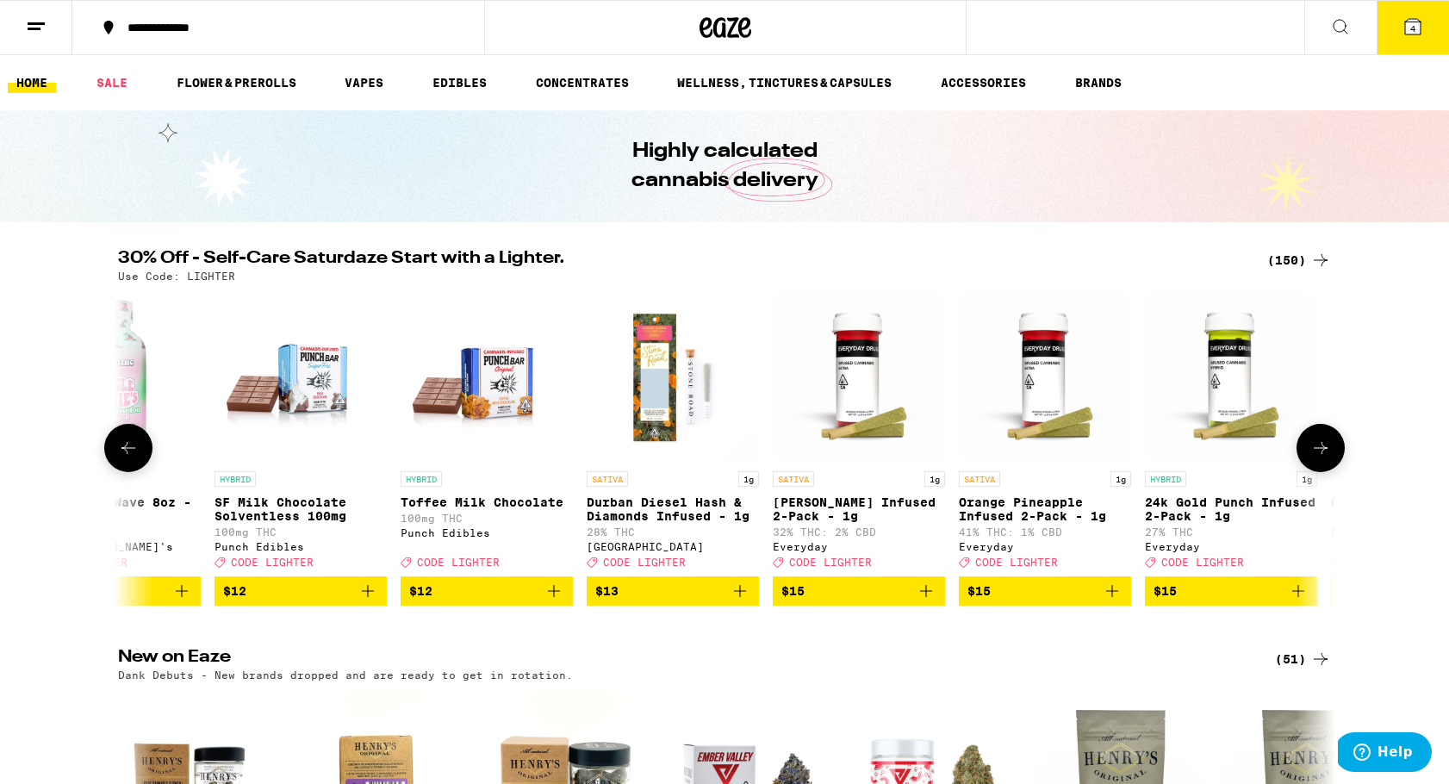
scroll to position [0, 4101]
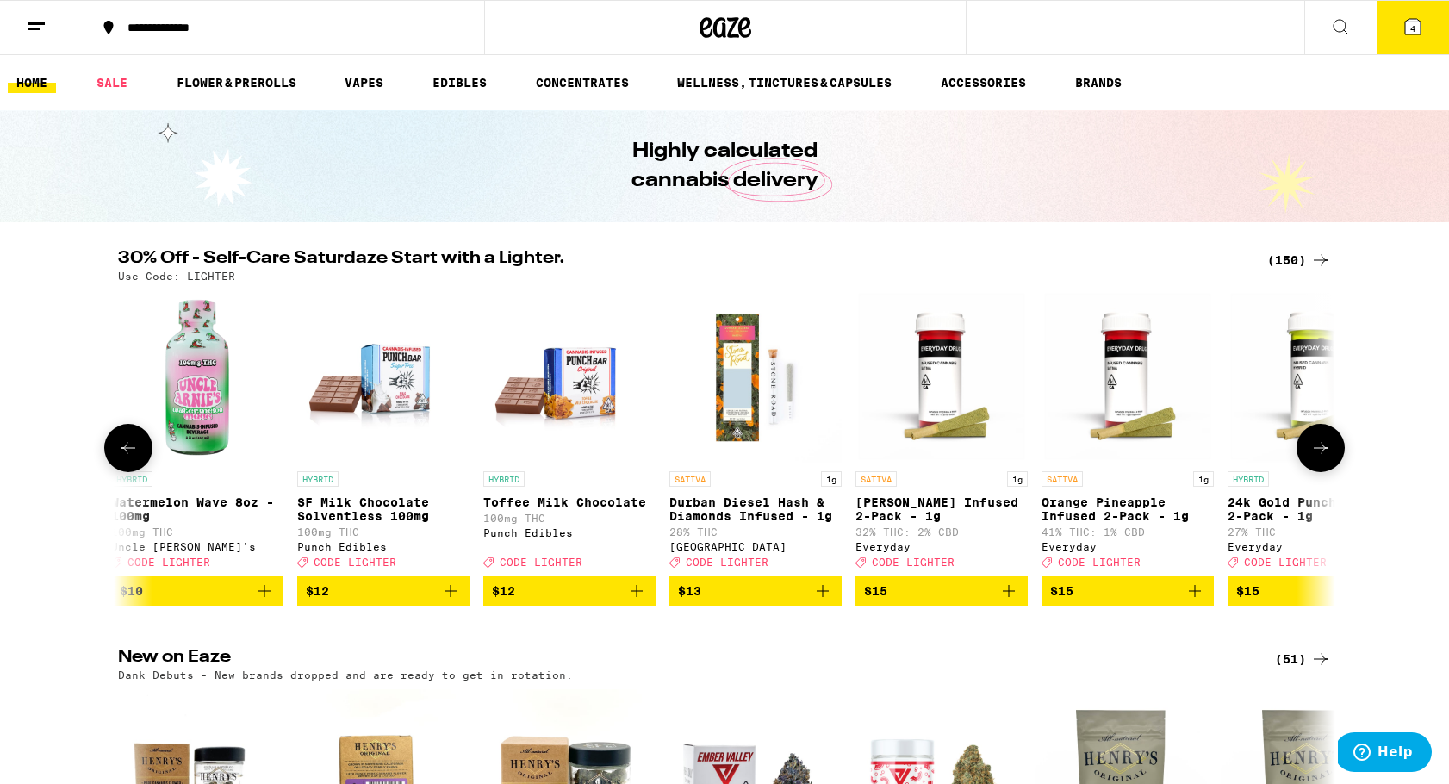
click at [1327, 453] on icon at bounding box center [1320, 448] width 21 height 21
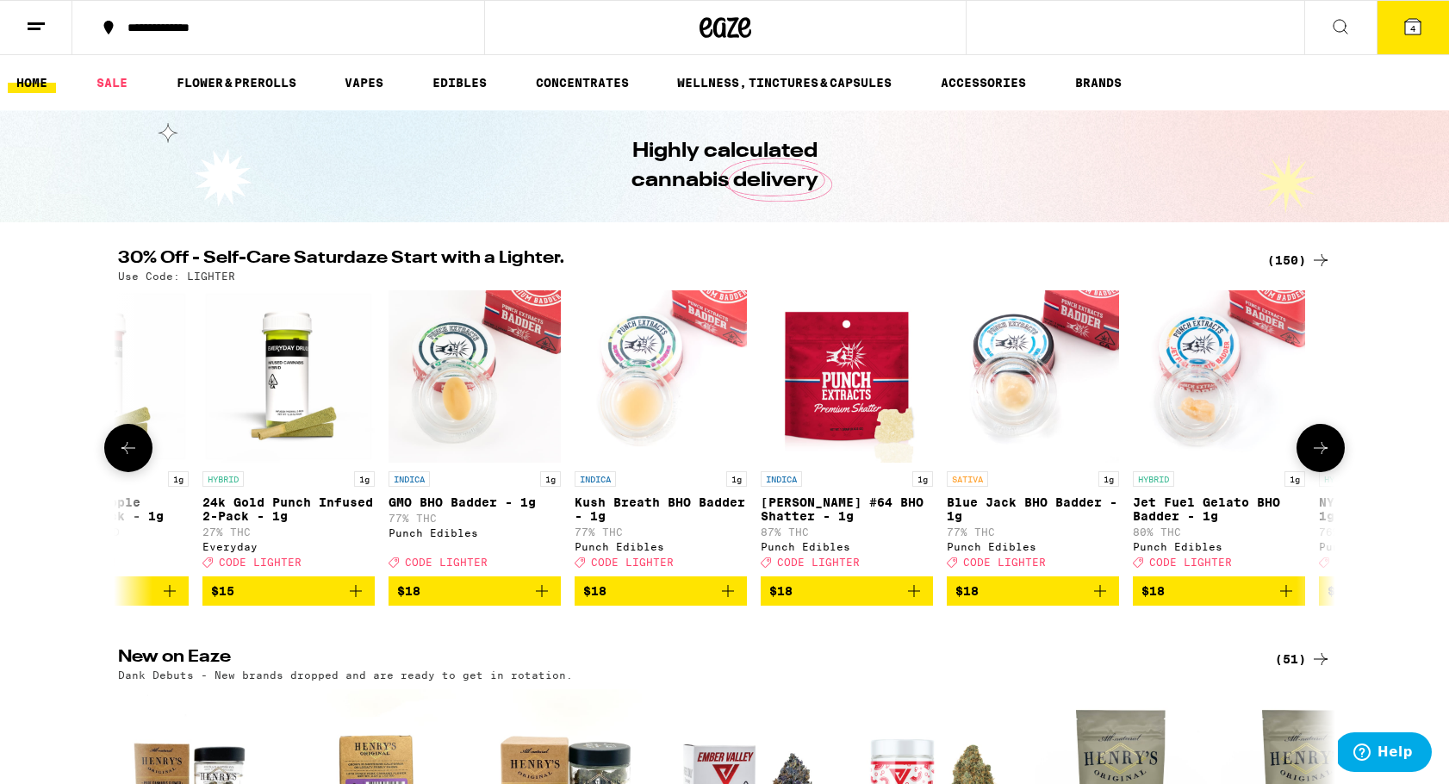
click at [1327, 453] on icon at bounding box center [1320, 448] width 21 height 21
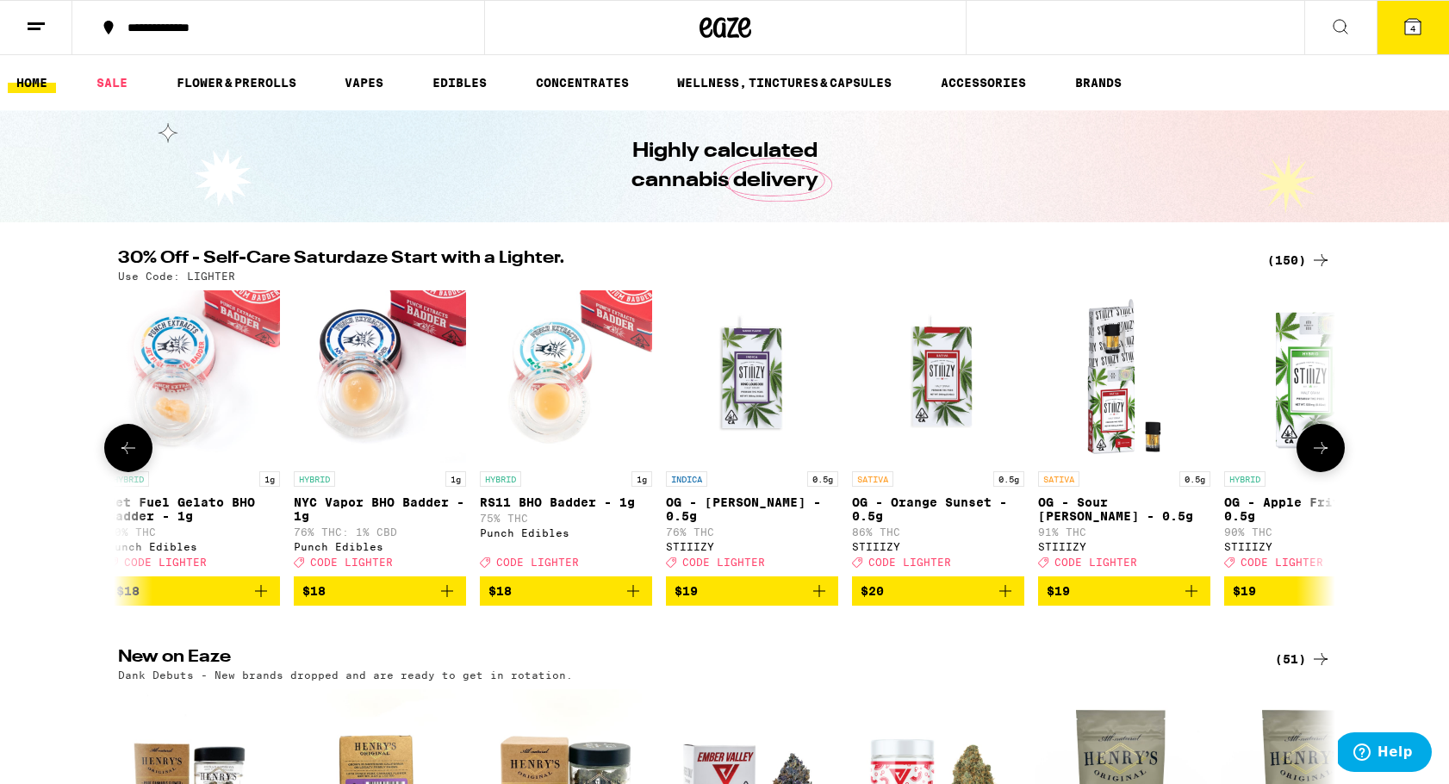
click at [1327, 453] on icon at bounding box center [1320, 448] width 21 height 21
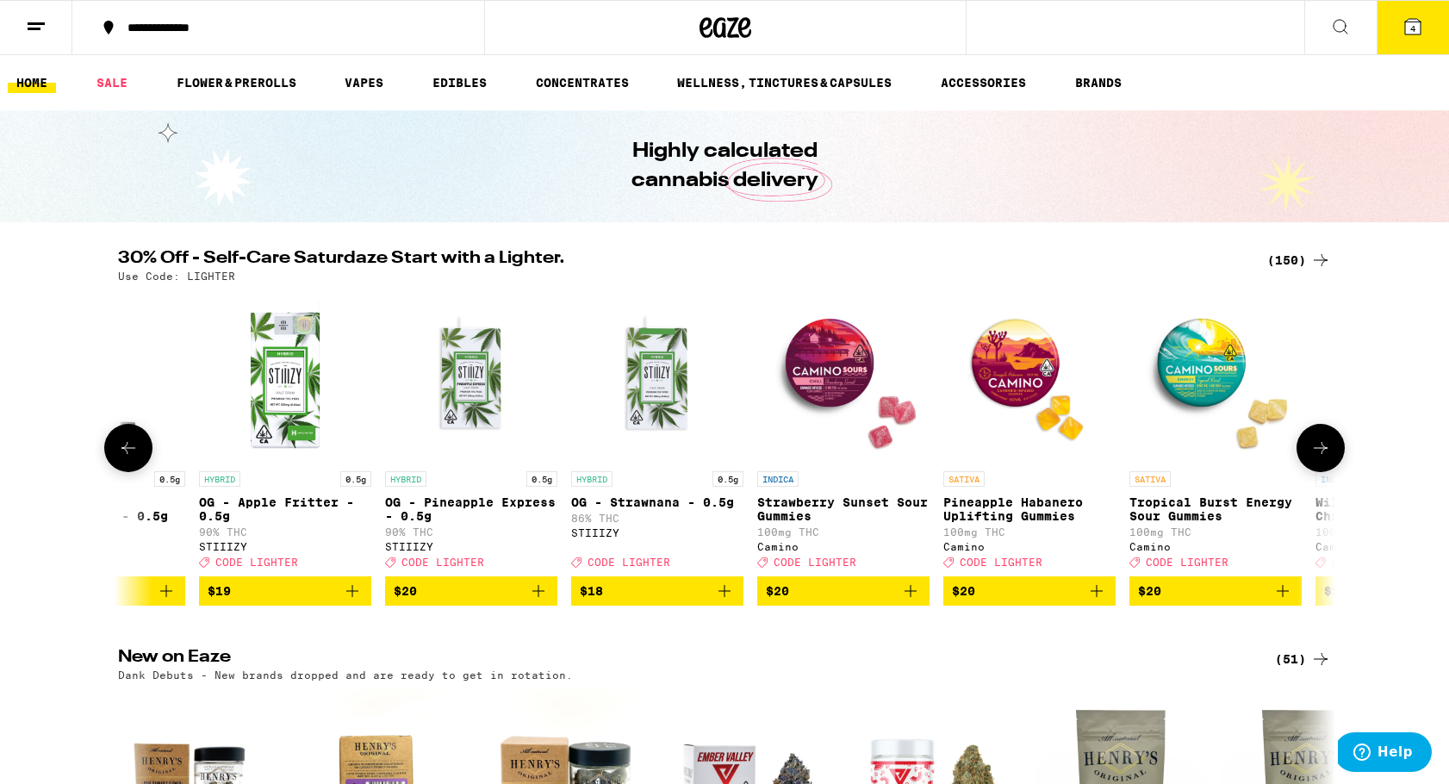
click at [1327, 453] on icon at bounding box center [1320, 448] width 21 height 21
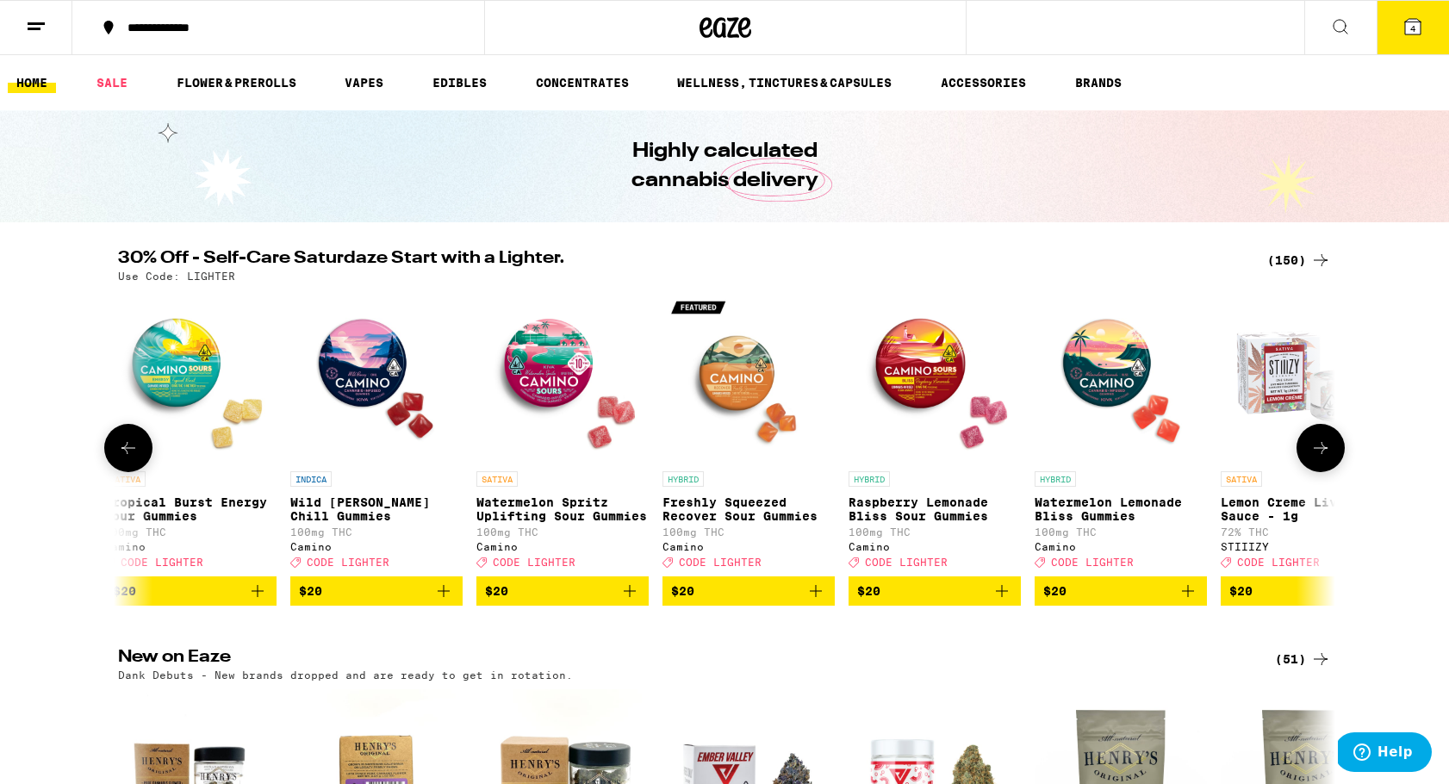
click at [1327, 453] on icon at bounding box center [1320, 448] width 21 height 21
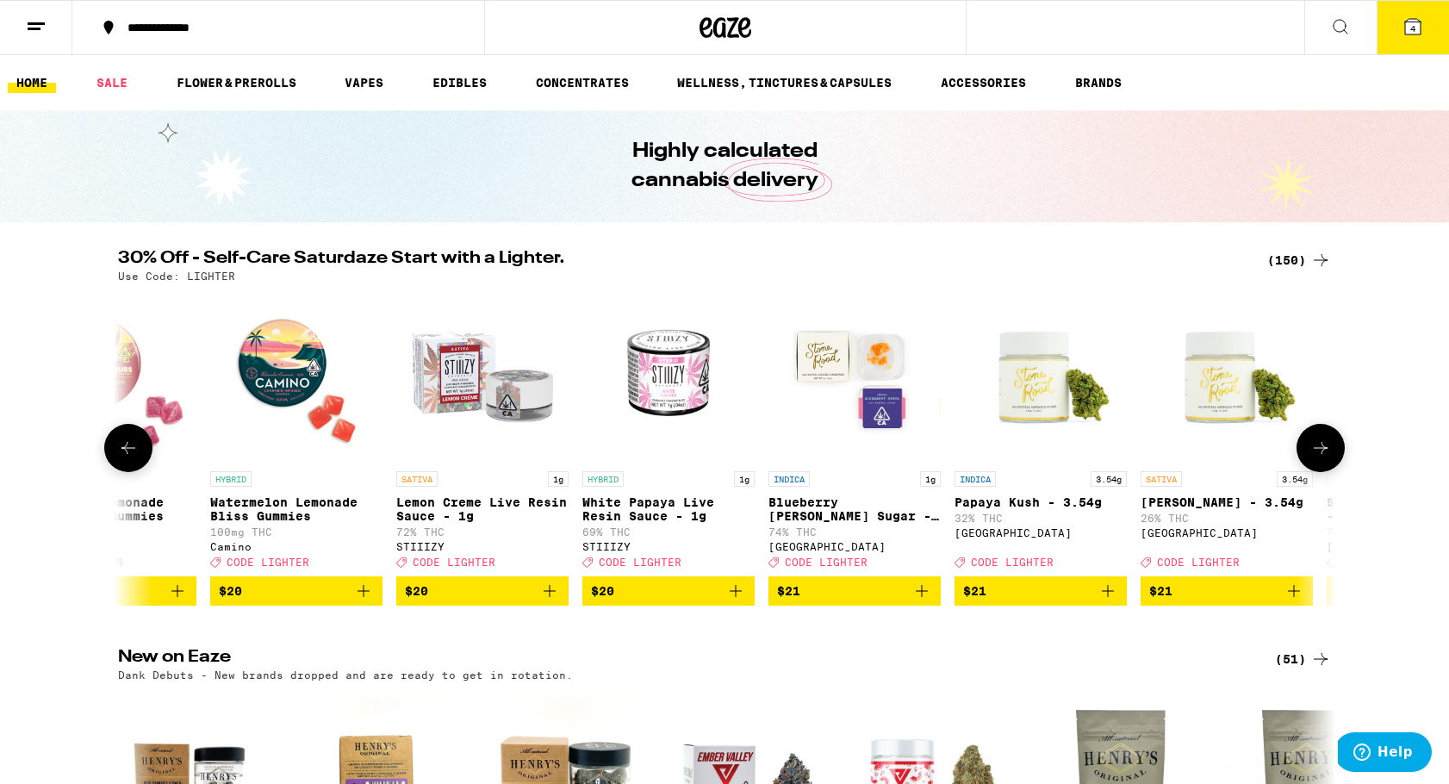
scroll to position [0, 9227]
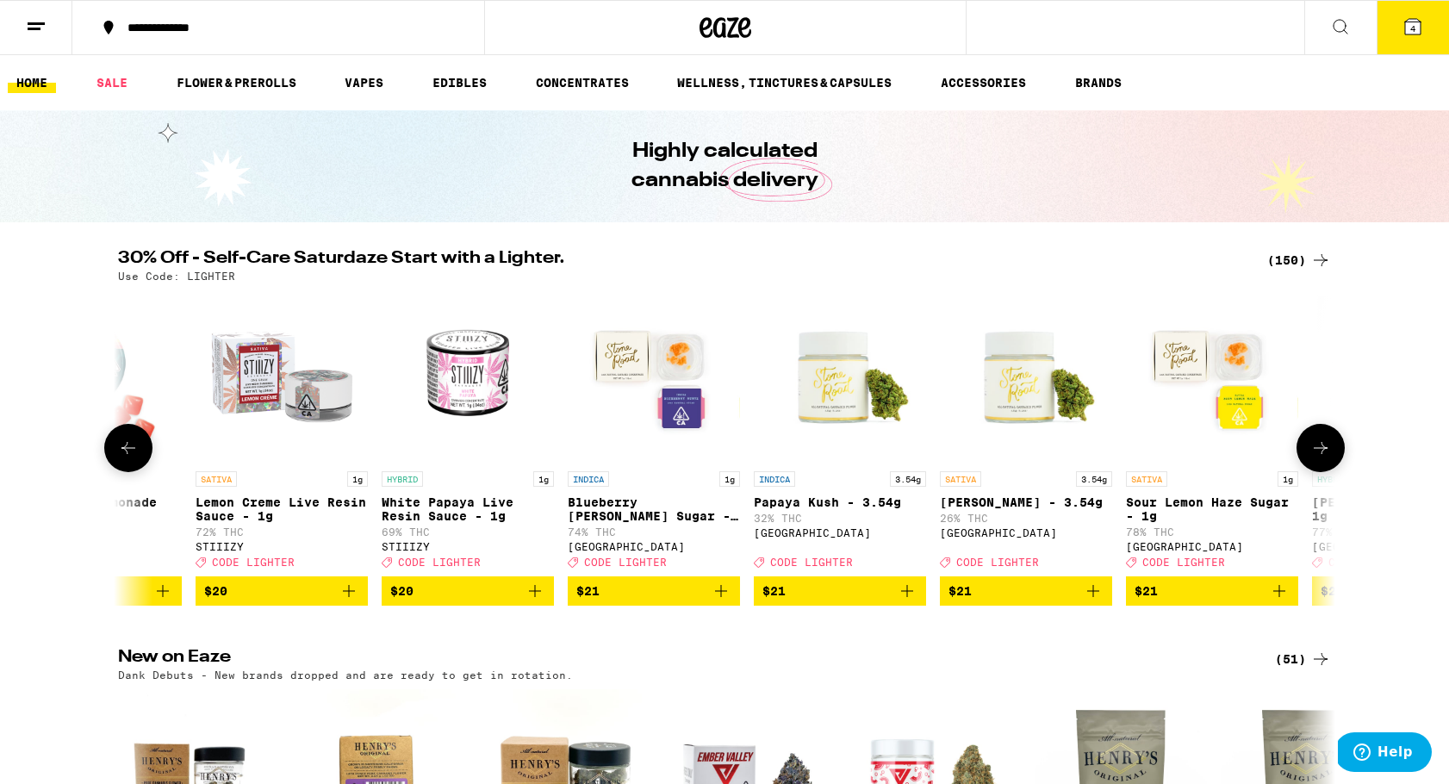
click at [1327, 453] on icon at bounding box center [1320, 448] width 21 height 21
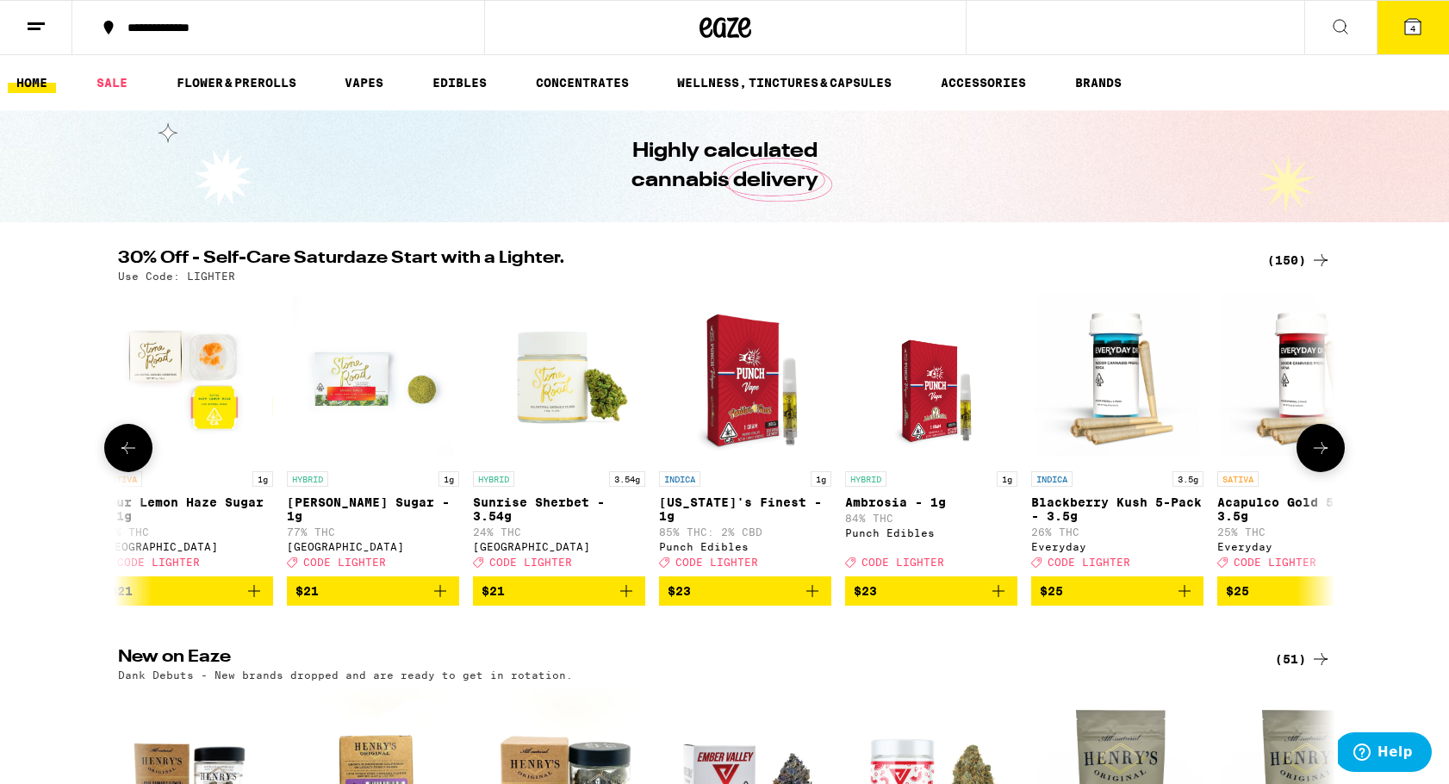
click at [1327, 453] on icon at bounding box center [1320, 448] width 21 height 21
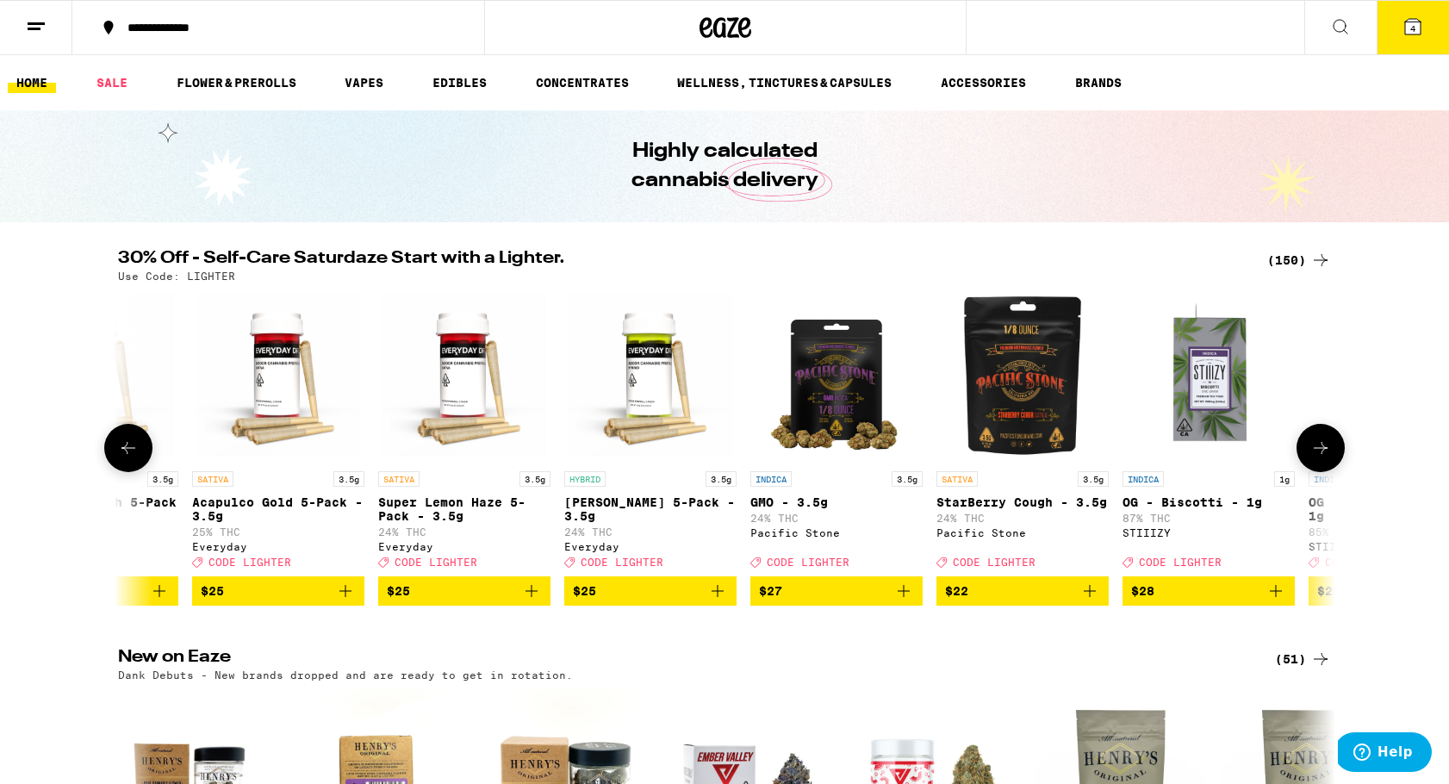
click at [1327, 453] on icon at bounding box center [1320, 448] width 21 height 21
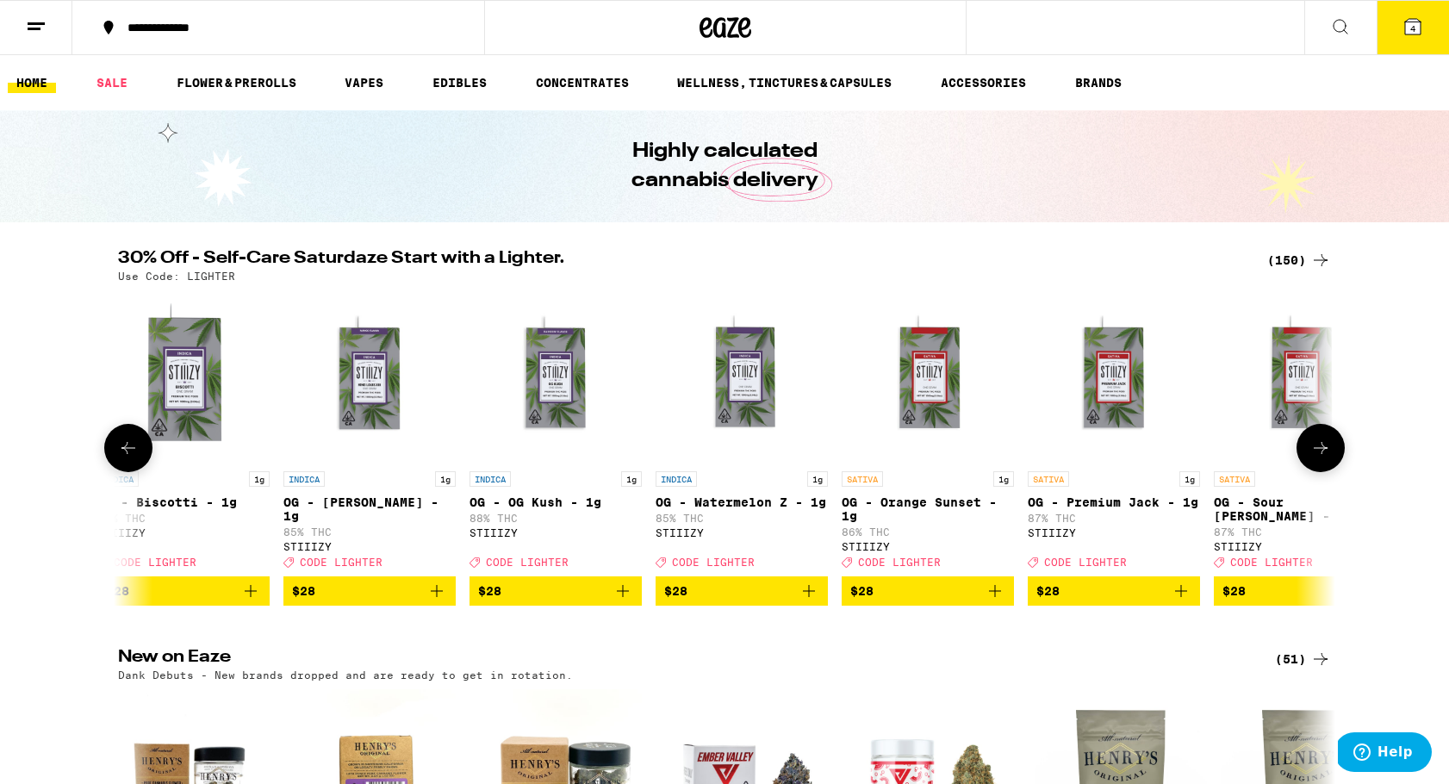
click at [1327, 453] on icon at bounding box center [1320, 448] width 21 height 21
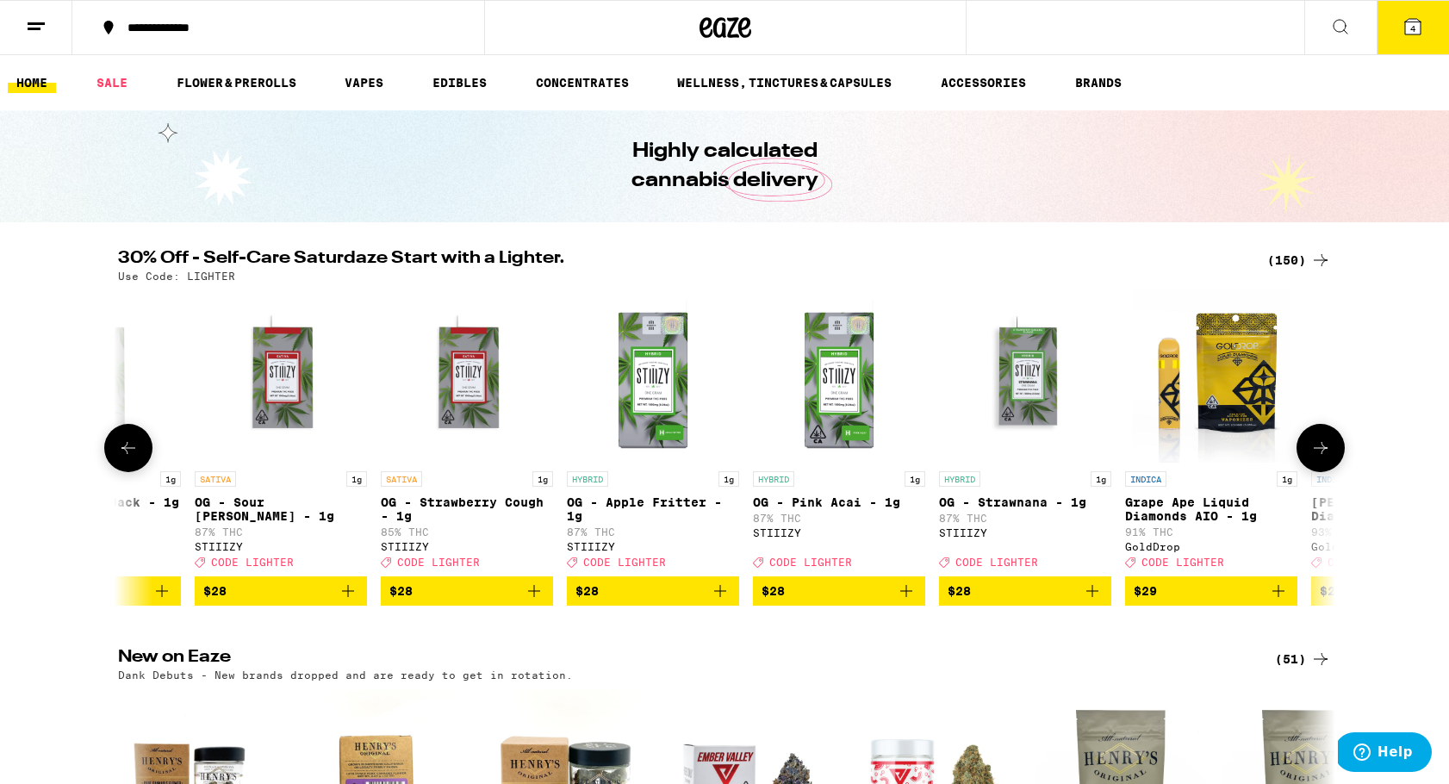
scroll to position [0, 13328]
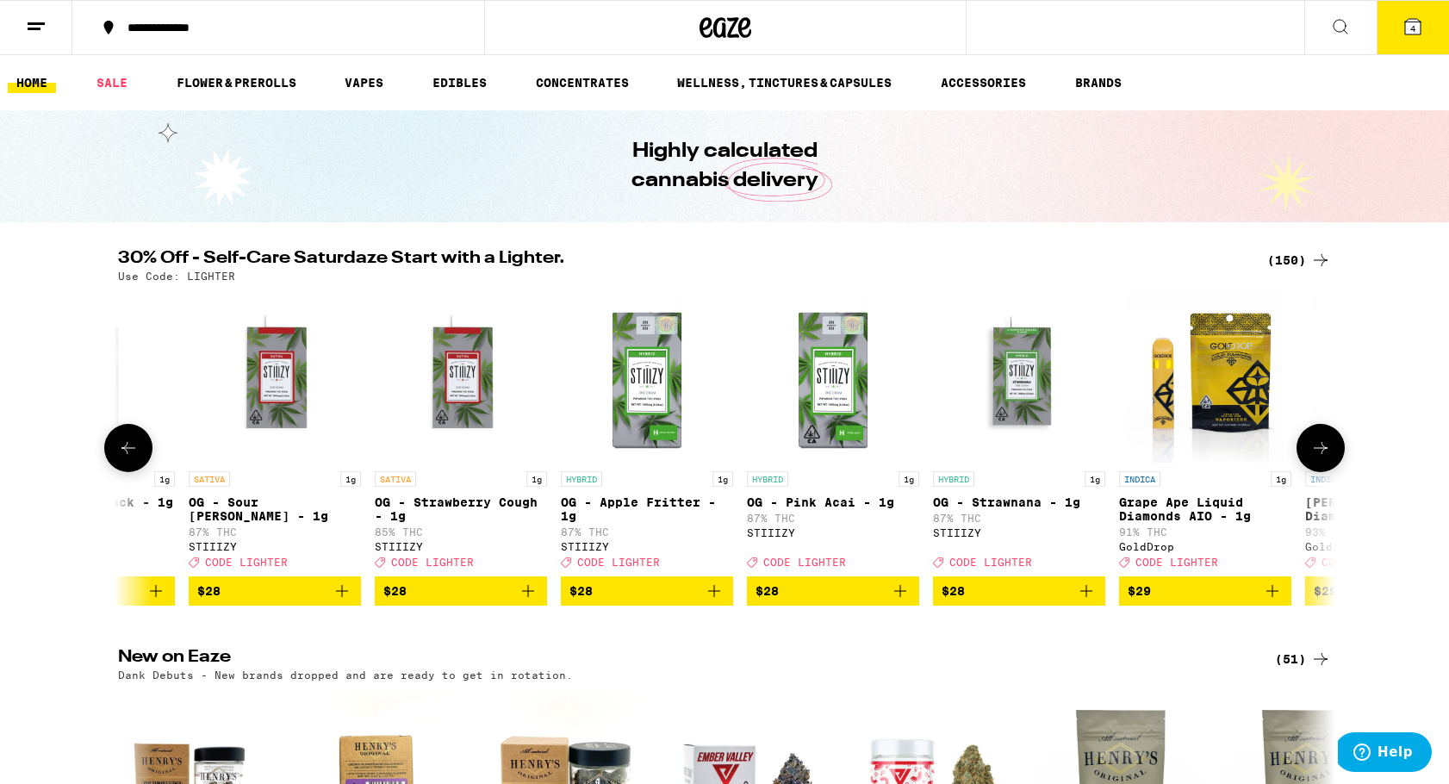
click at [1327, 453] on icon at bounding box center [1320, 448] width 21 height 21
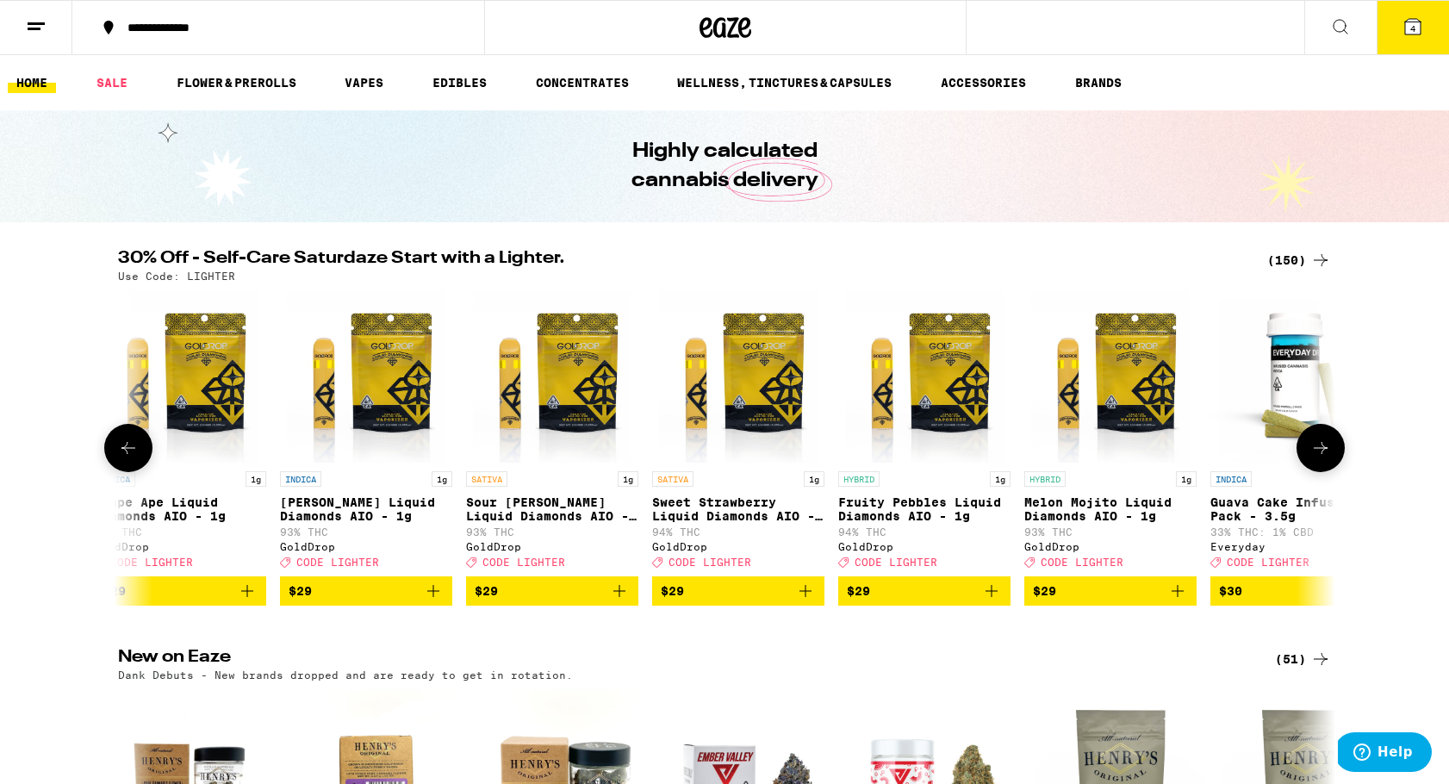
click at [1327, 453] on icon at bounding box center [1320, 448] width 21 height 21
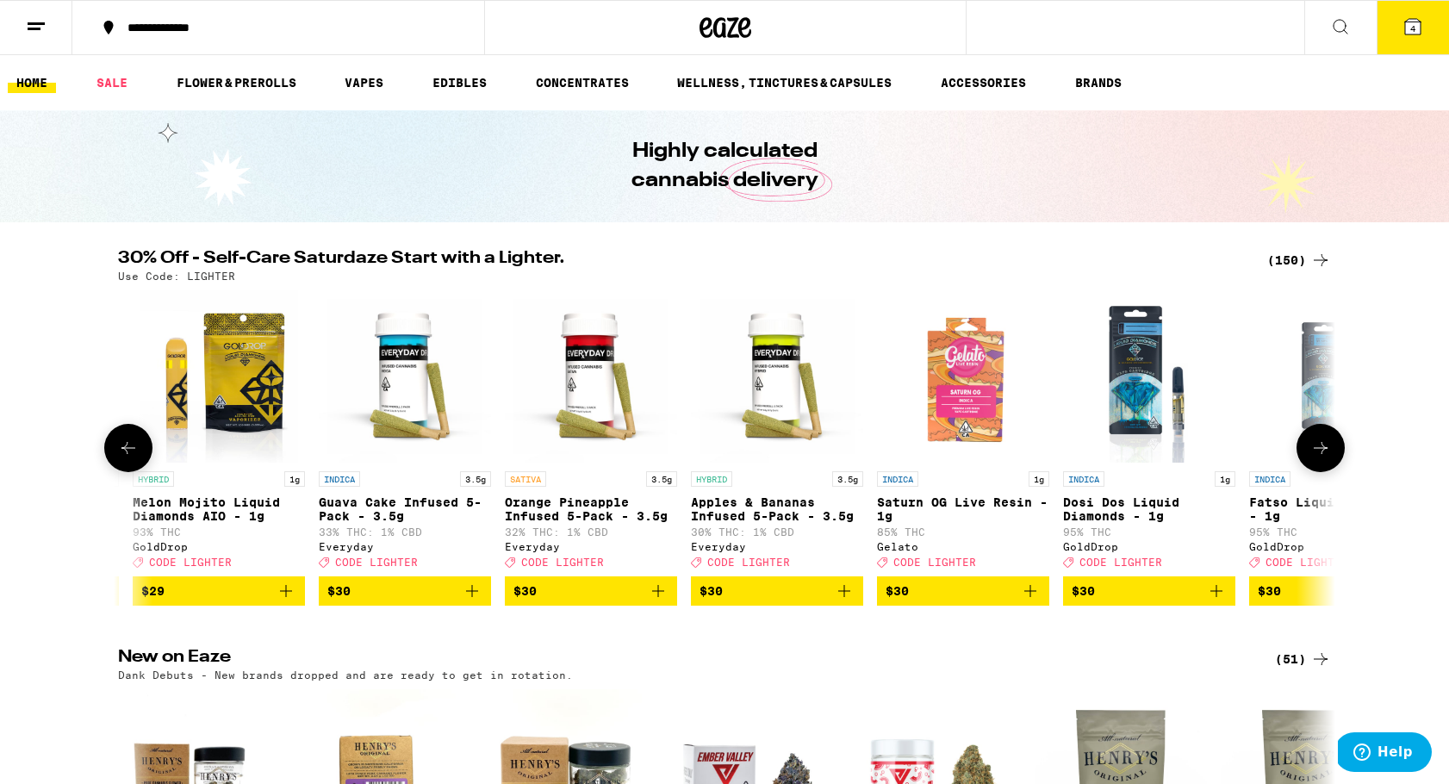
scroll to position [0, 15379]
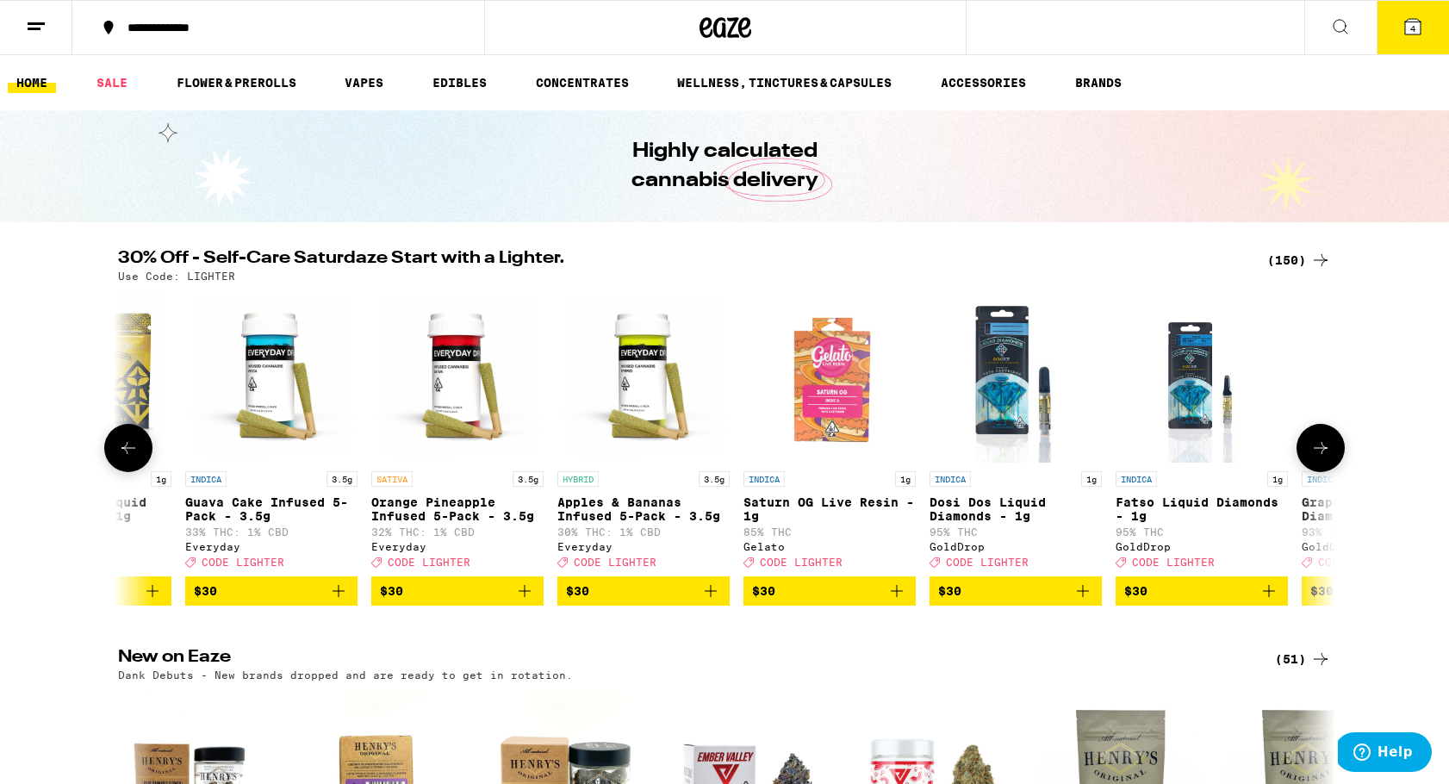
click at [1327, 453] on icon at bounding box center [1320, 448] width 21 height 21
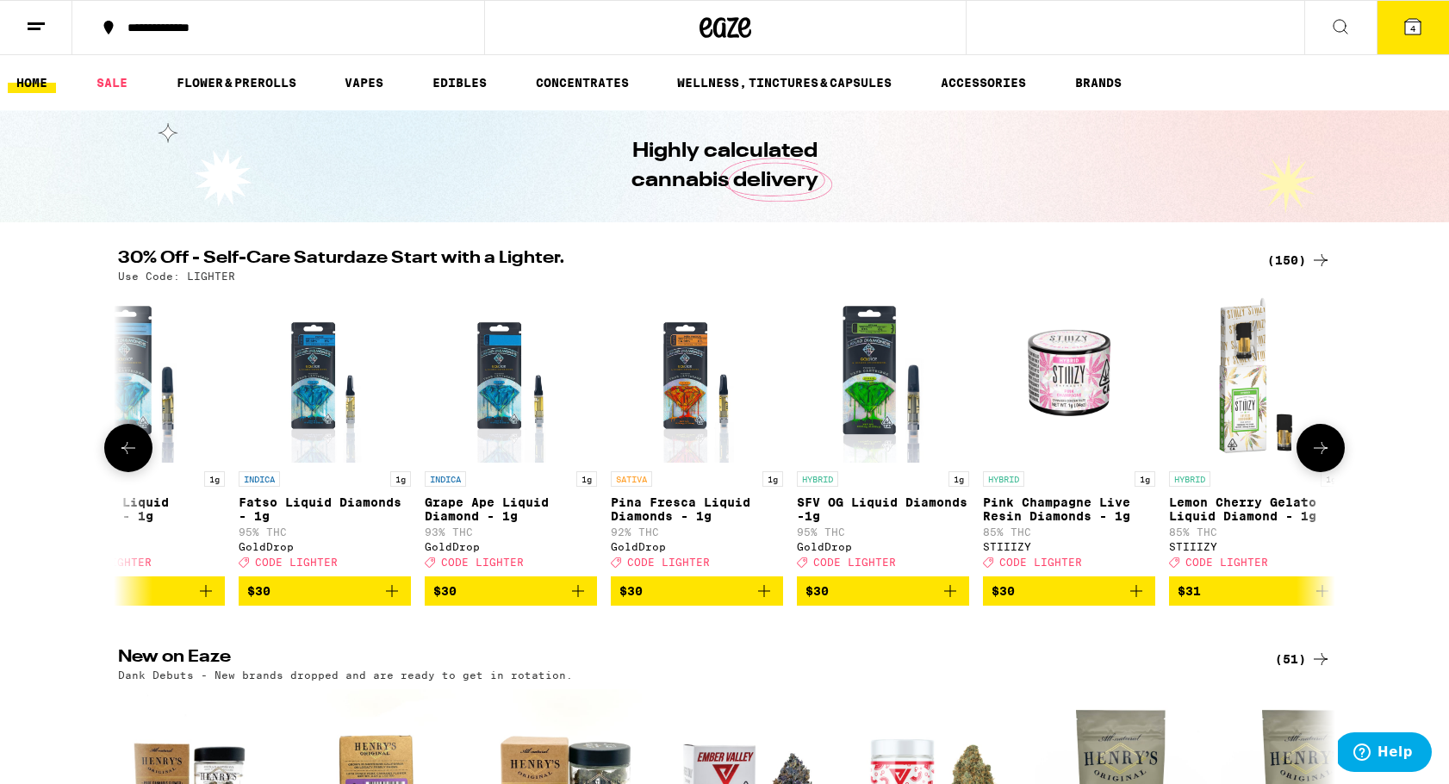
scroll to position [0, 16404]
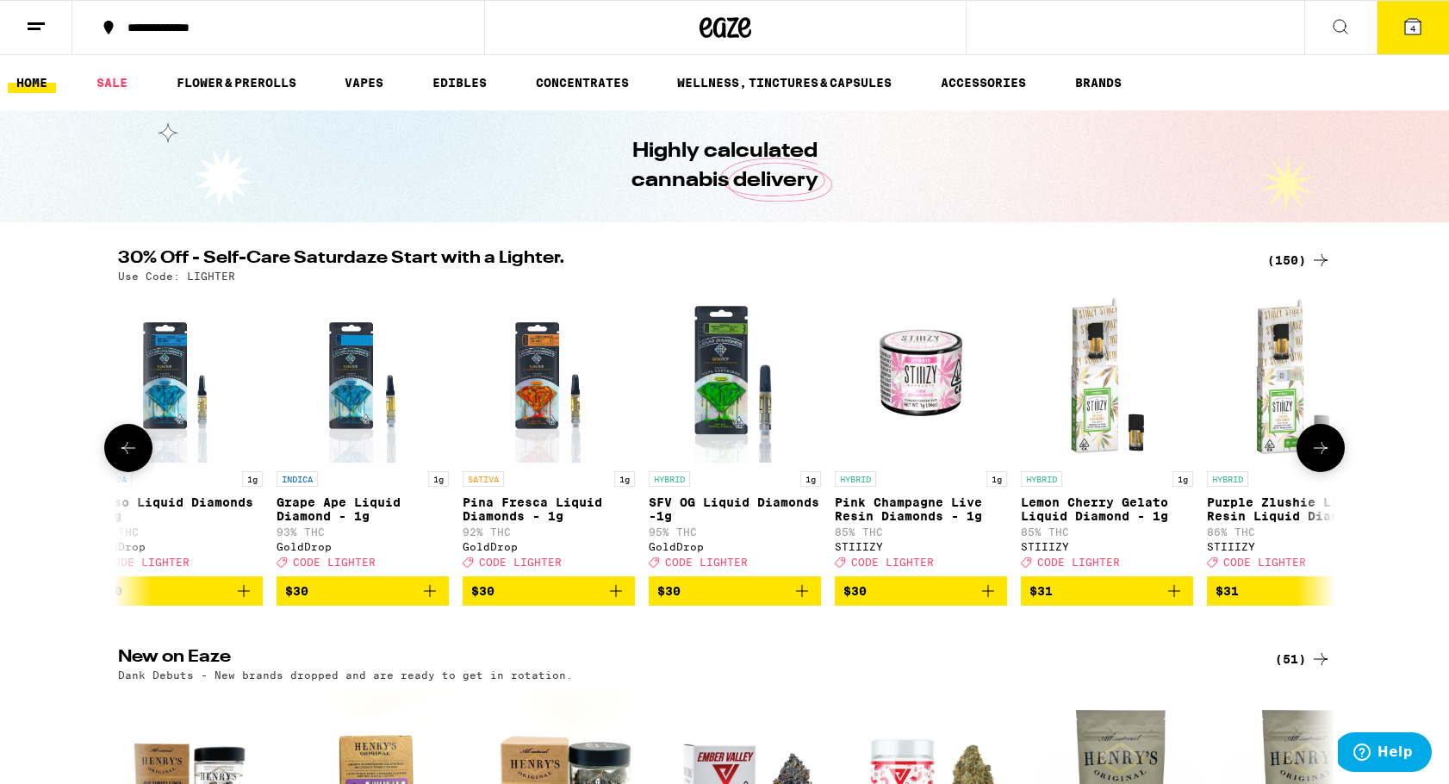
click at [1327, 453] on icon at bounding box center [1320, 448] width 21 height 21
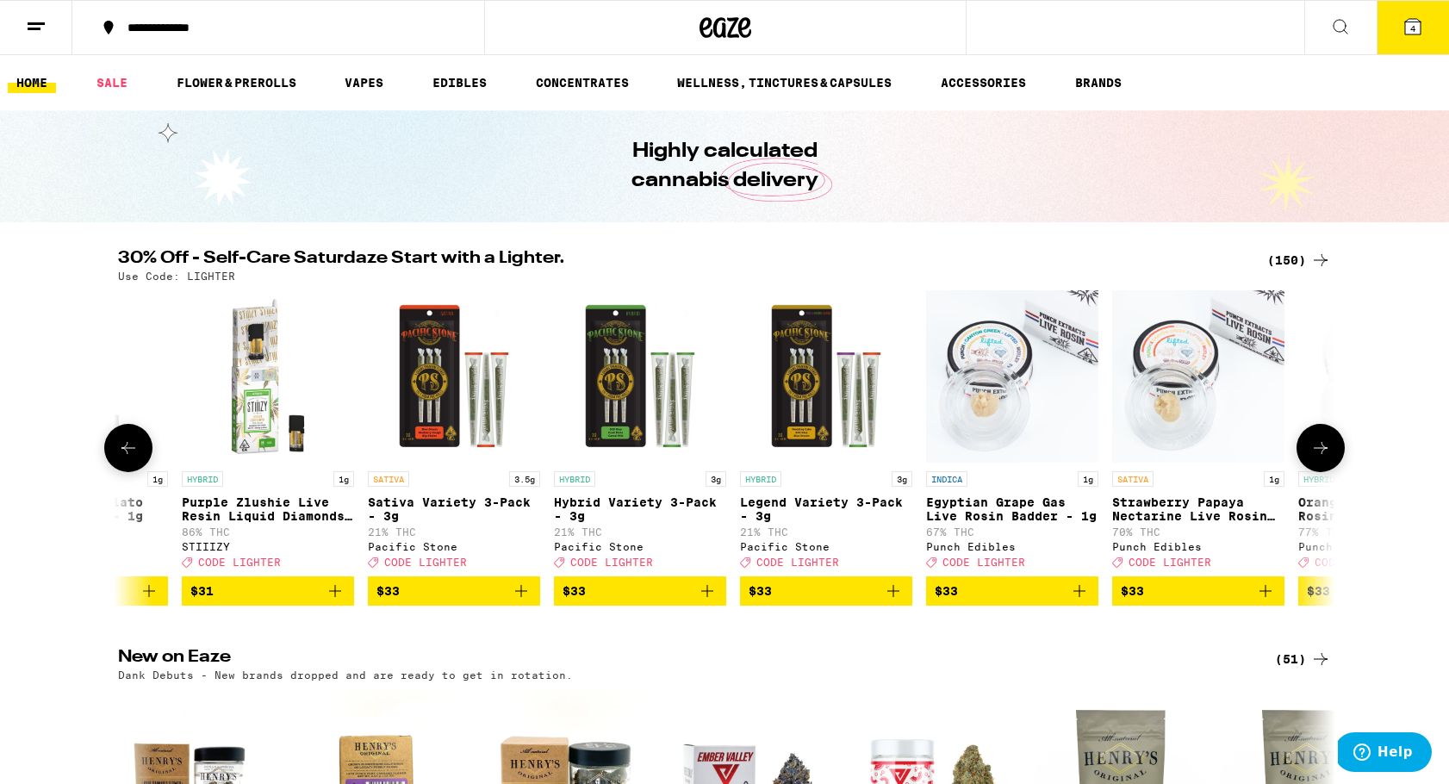
click at [1327, 453] on icon at bounding box center [1320, 448] width 21 height 21
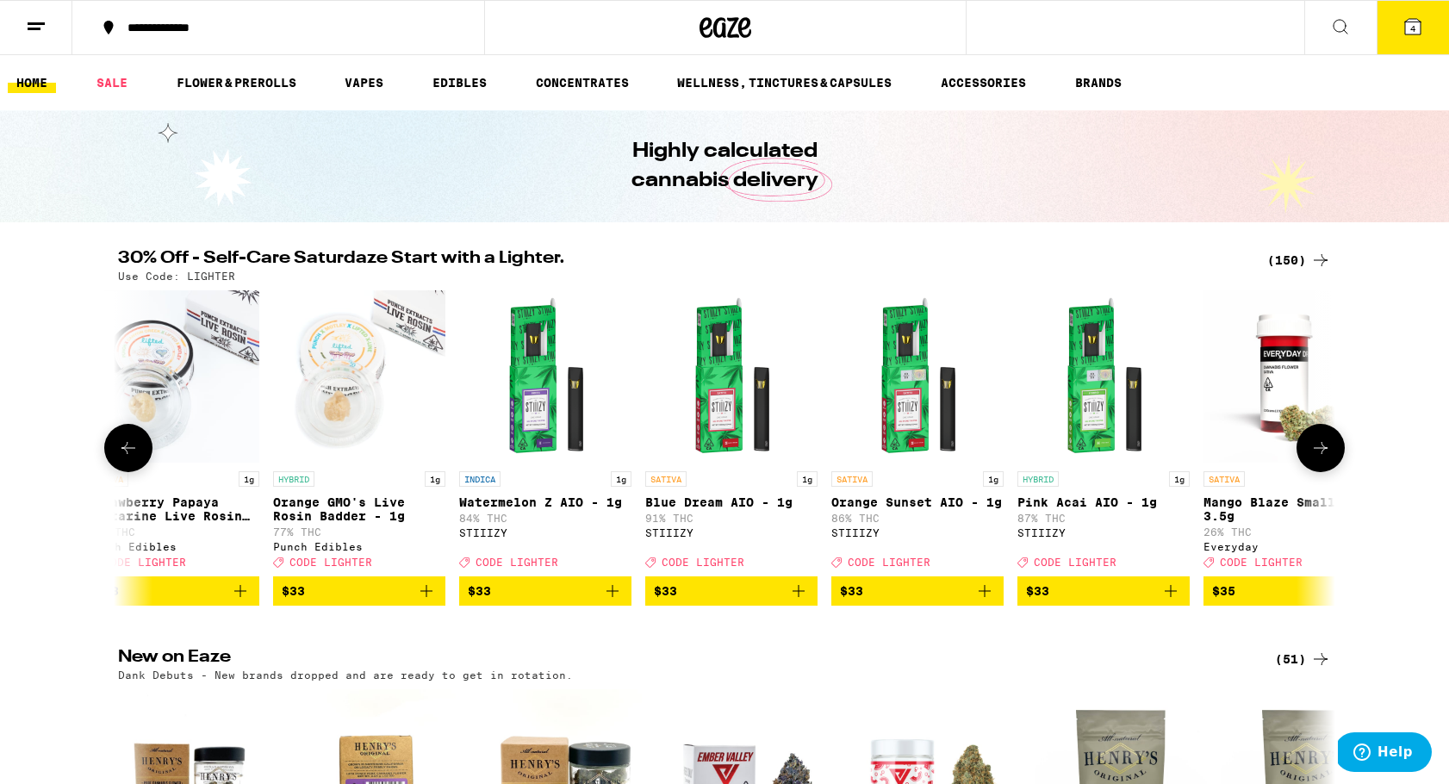
click at [1327, 453] on icon at bounding box center [1320, 448] width 21 height 21
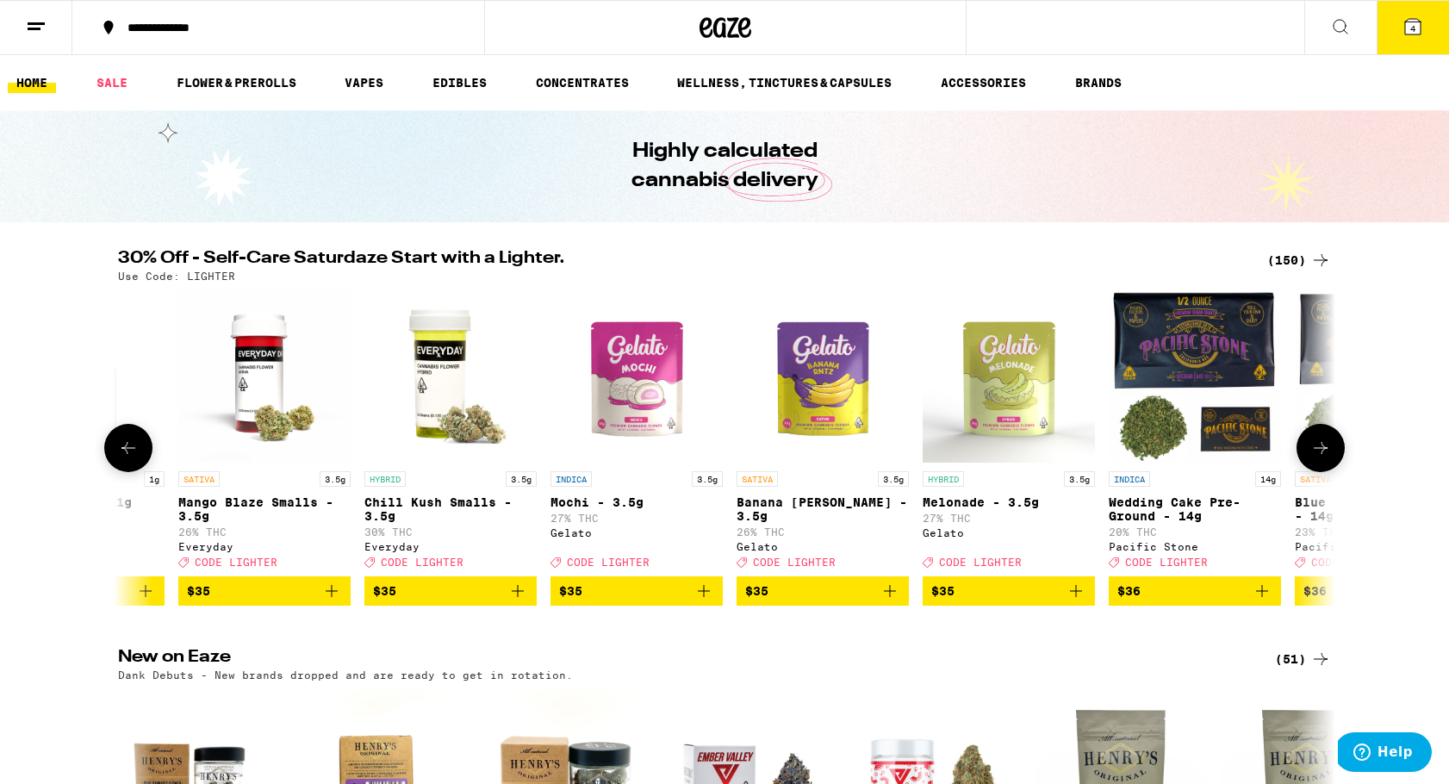
click at [1327, 453] on icon at bounding box center [1320, 448] width 21 height 21
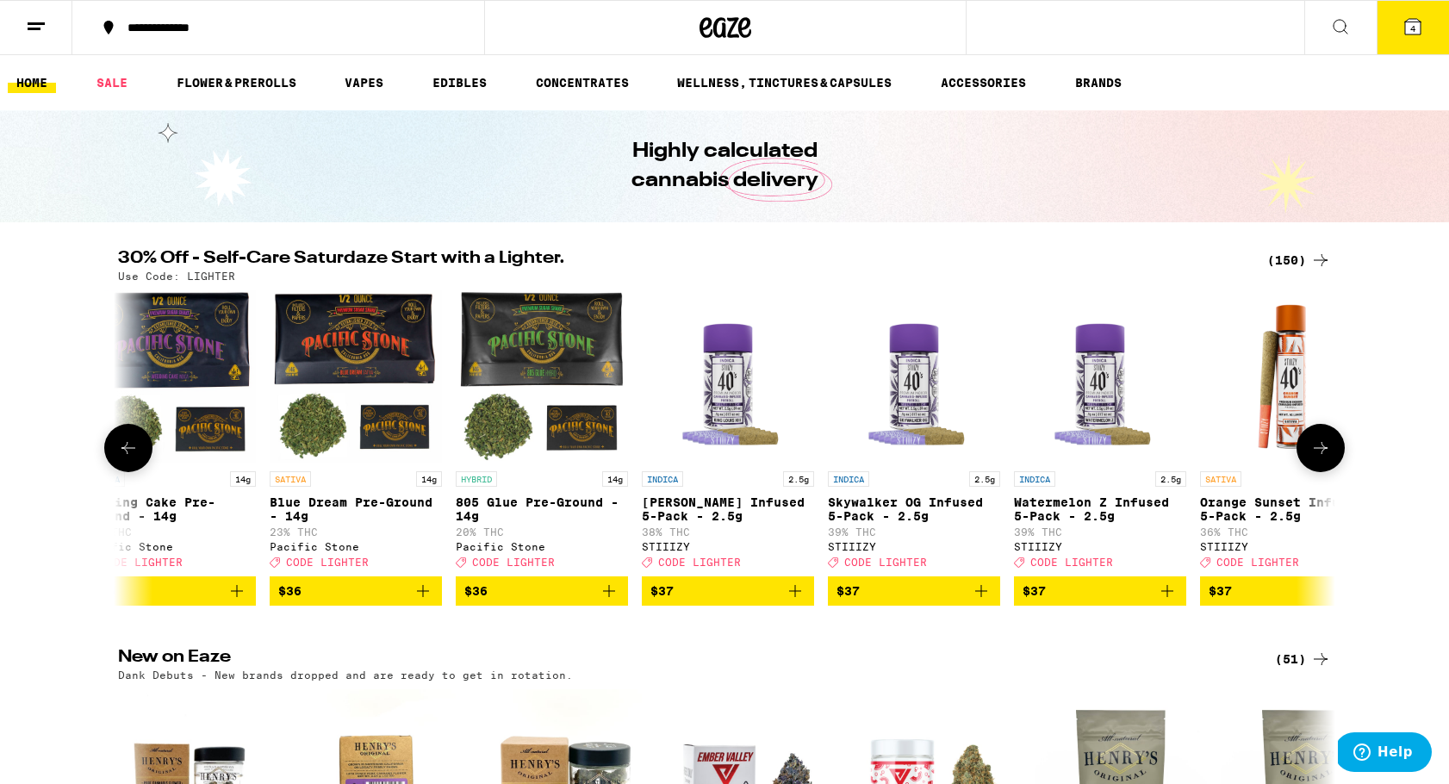
click at [1327, 453] on icon at bounding box center [1320, 448] width 21 height 21
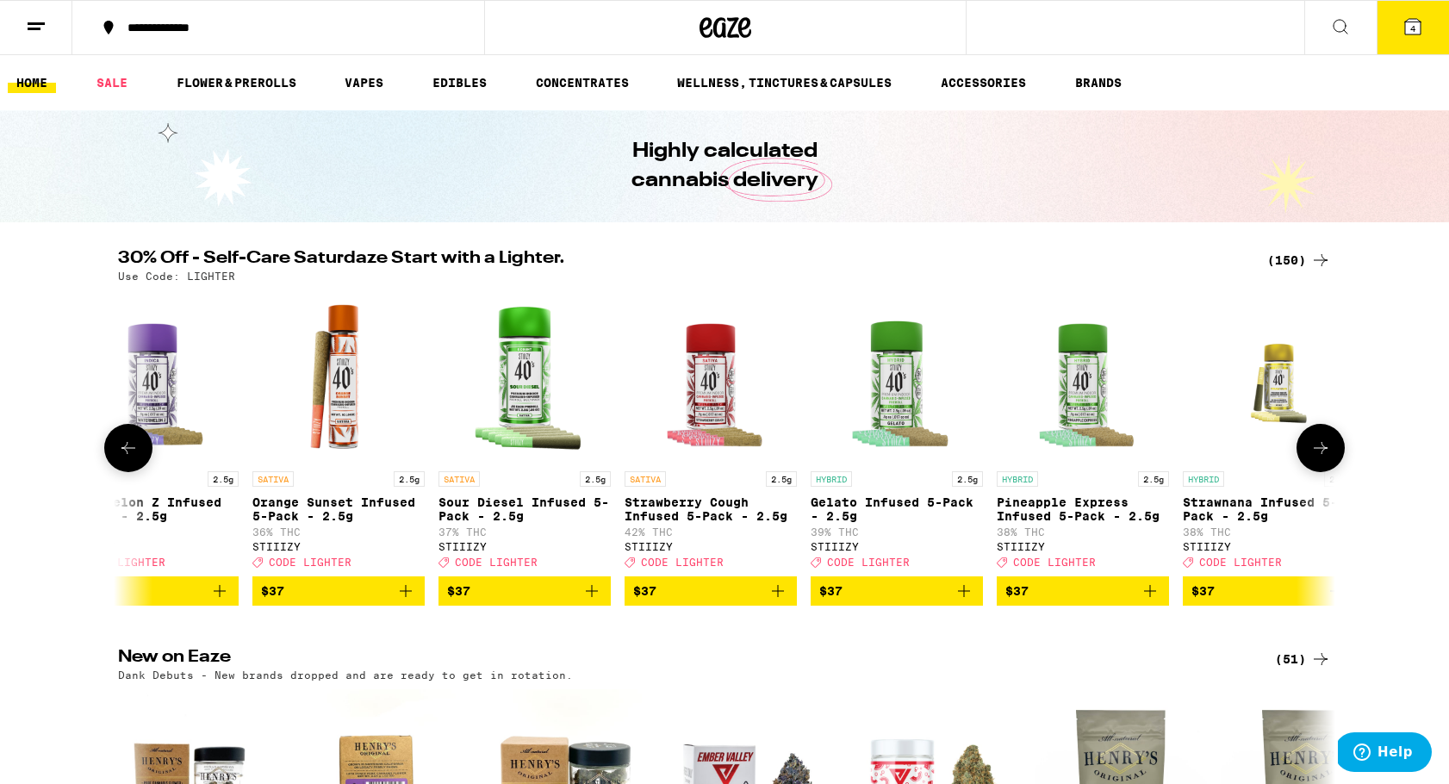
scroll to position [0, 21531]
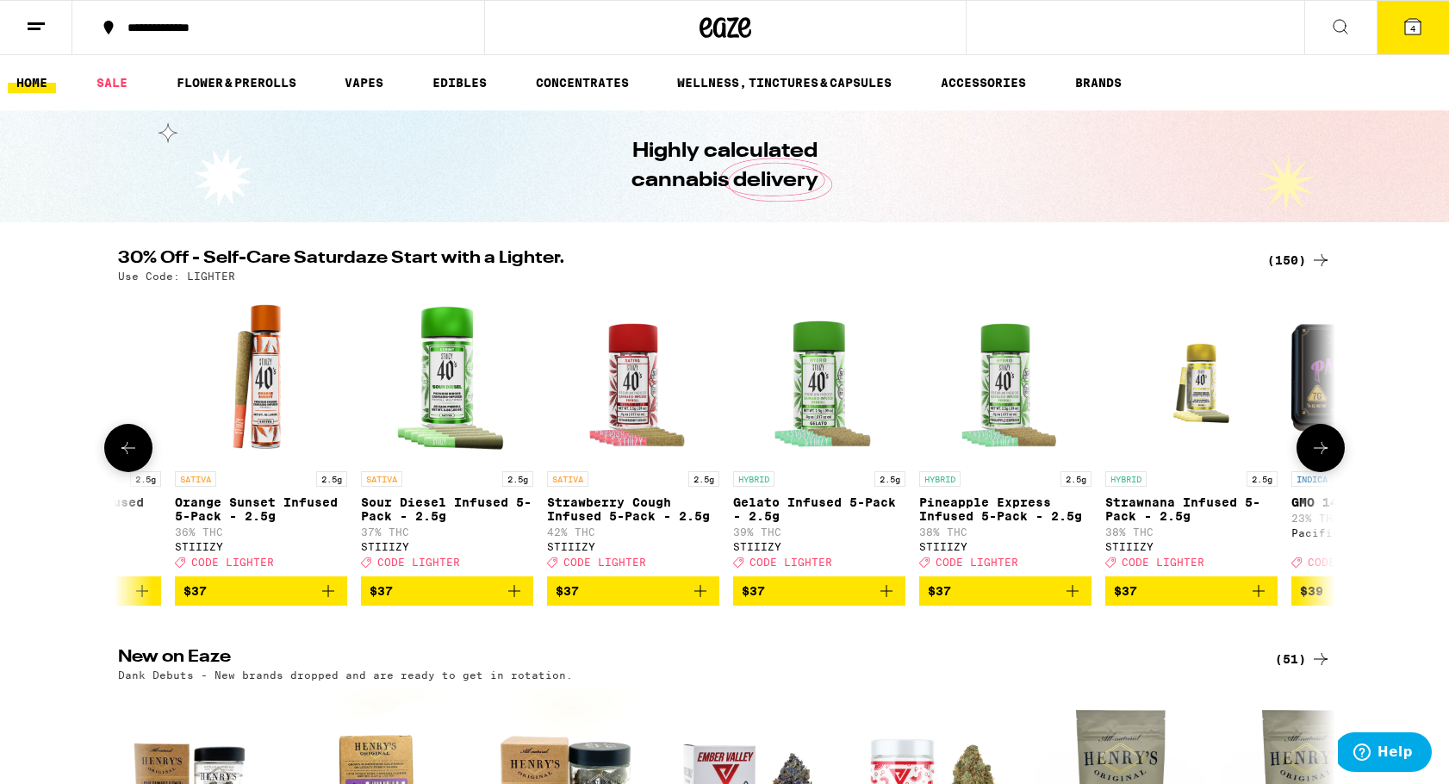
click at [1327, 453] on icon at bounding box center [1320, 448] width 21 height 21
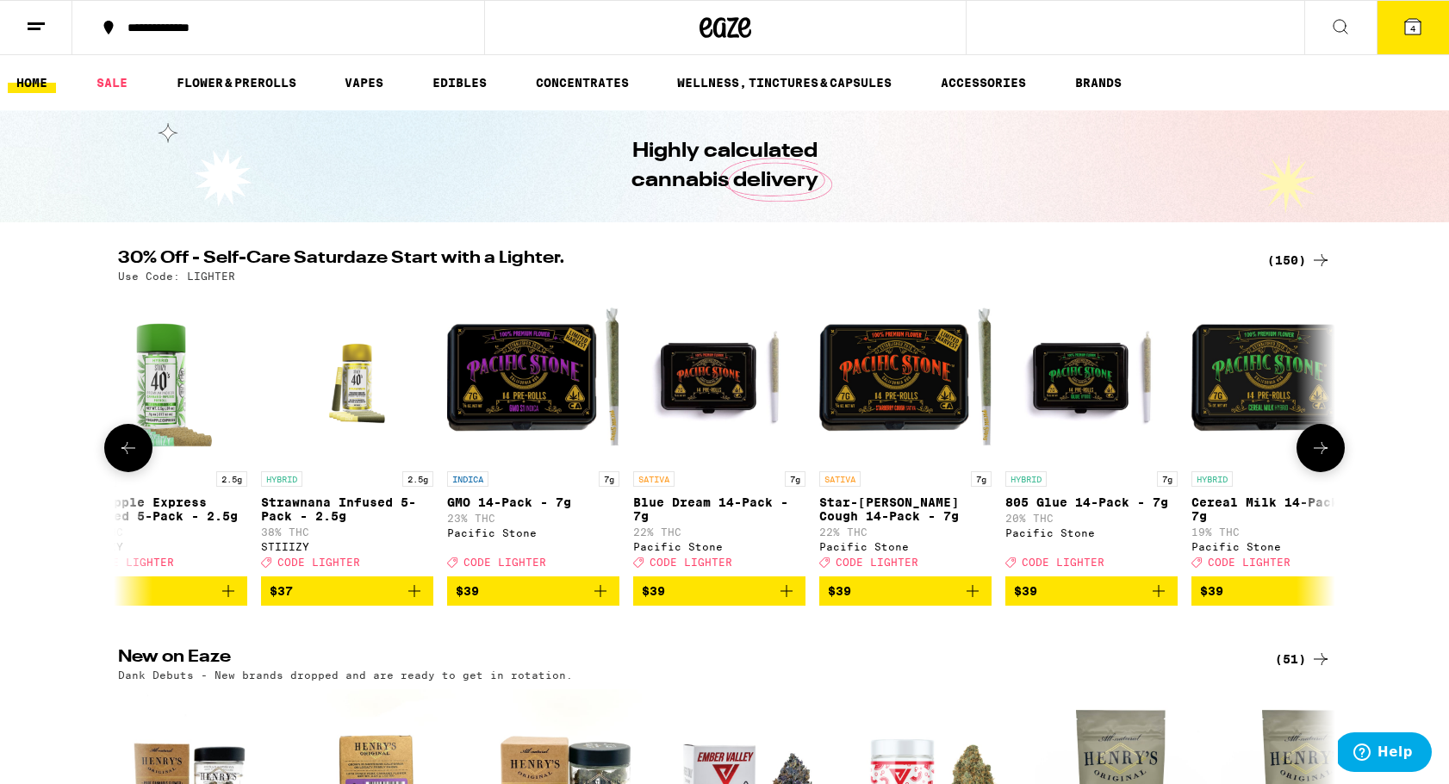
scroll to position [0, 22556]
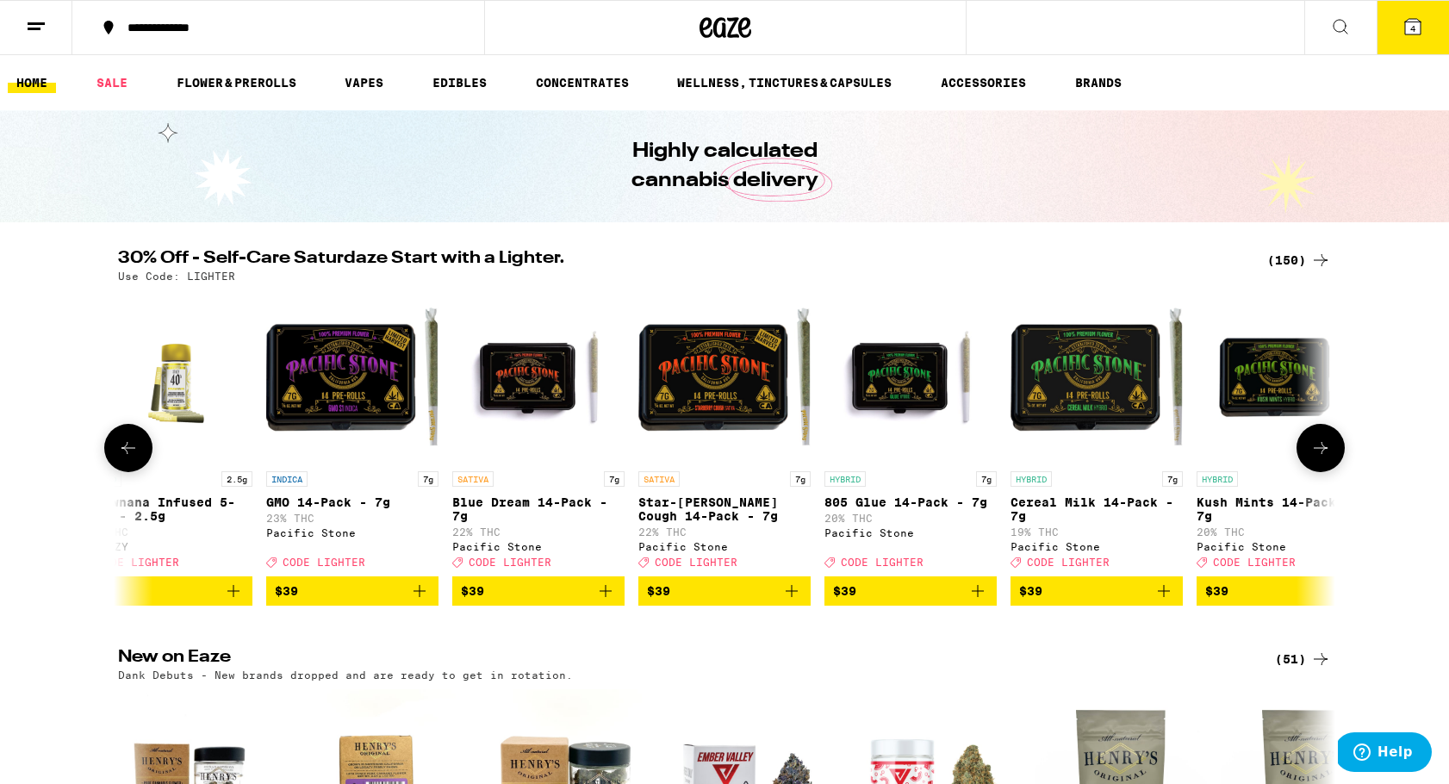
click at [1327, 453] on icon at bounding box center [1320, 448] width 21 height 21
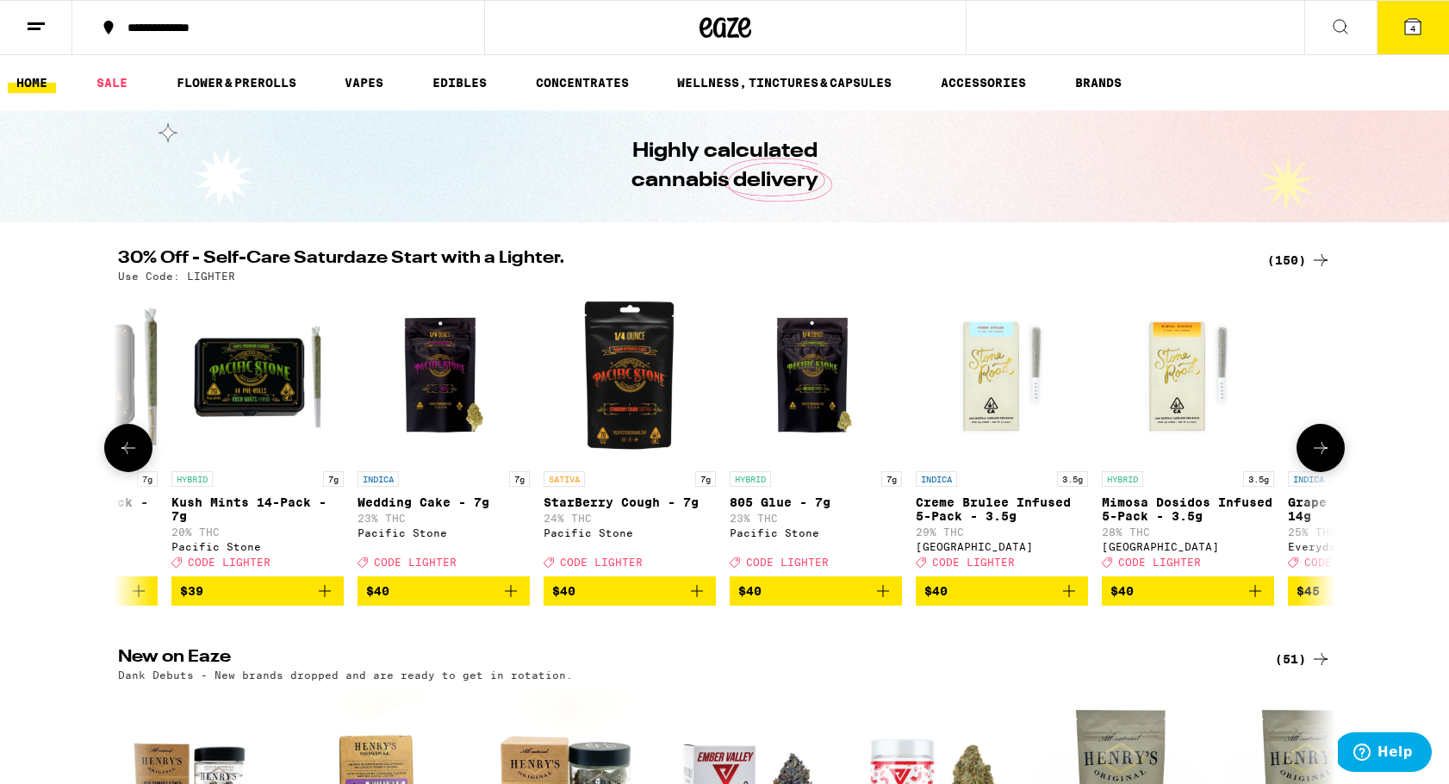
click at [1327, 453] on icon at bounding box center [1320, 448] width 21 height 21
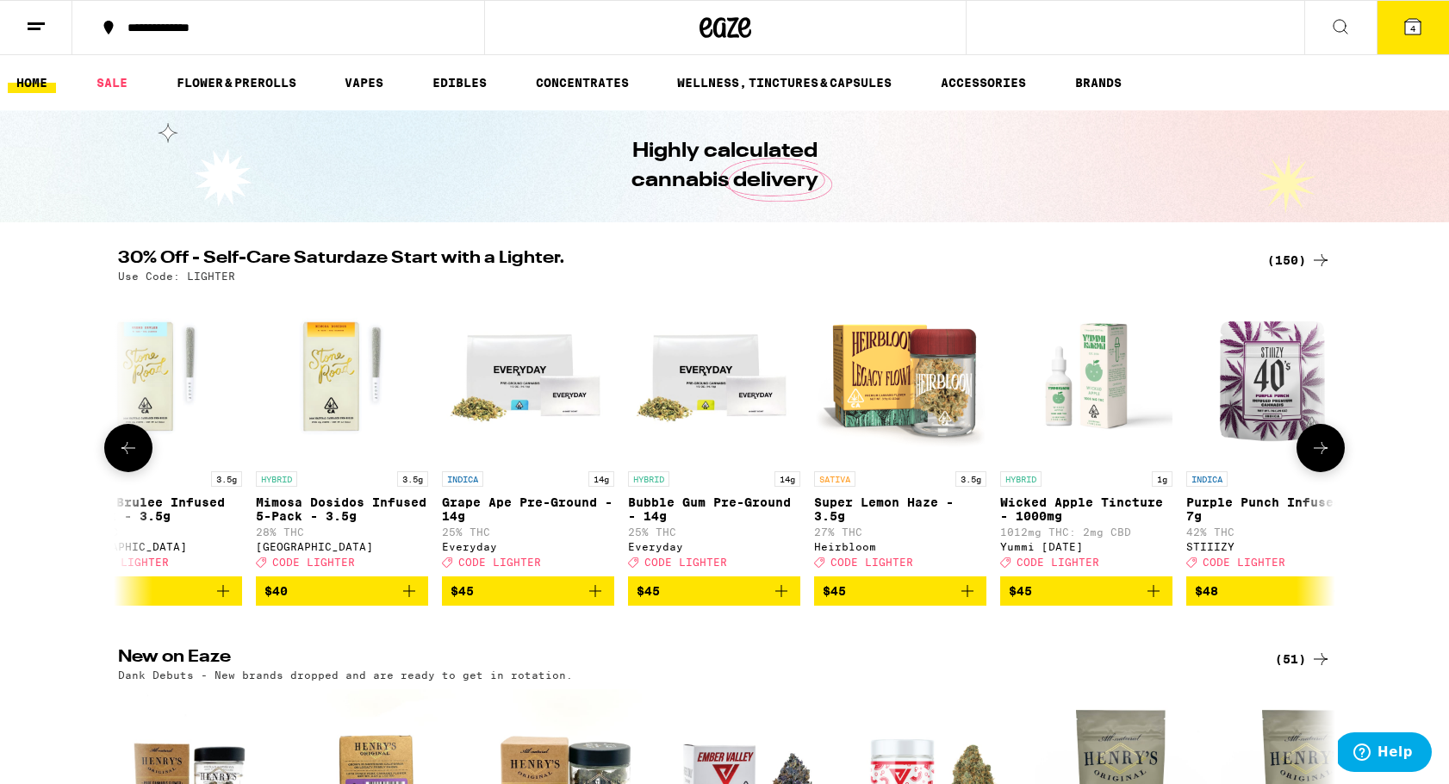
scroll to position [0, 24606]
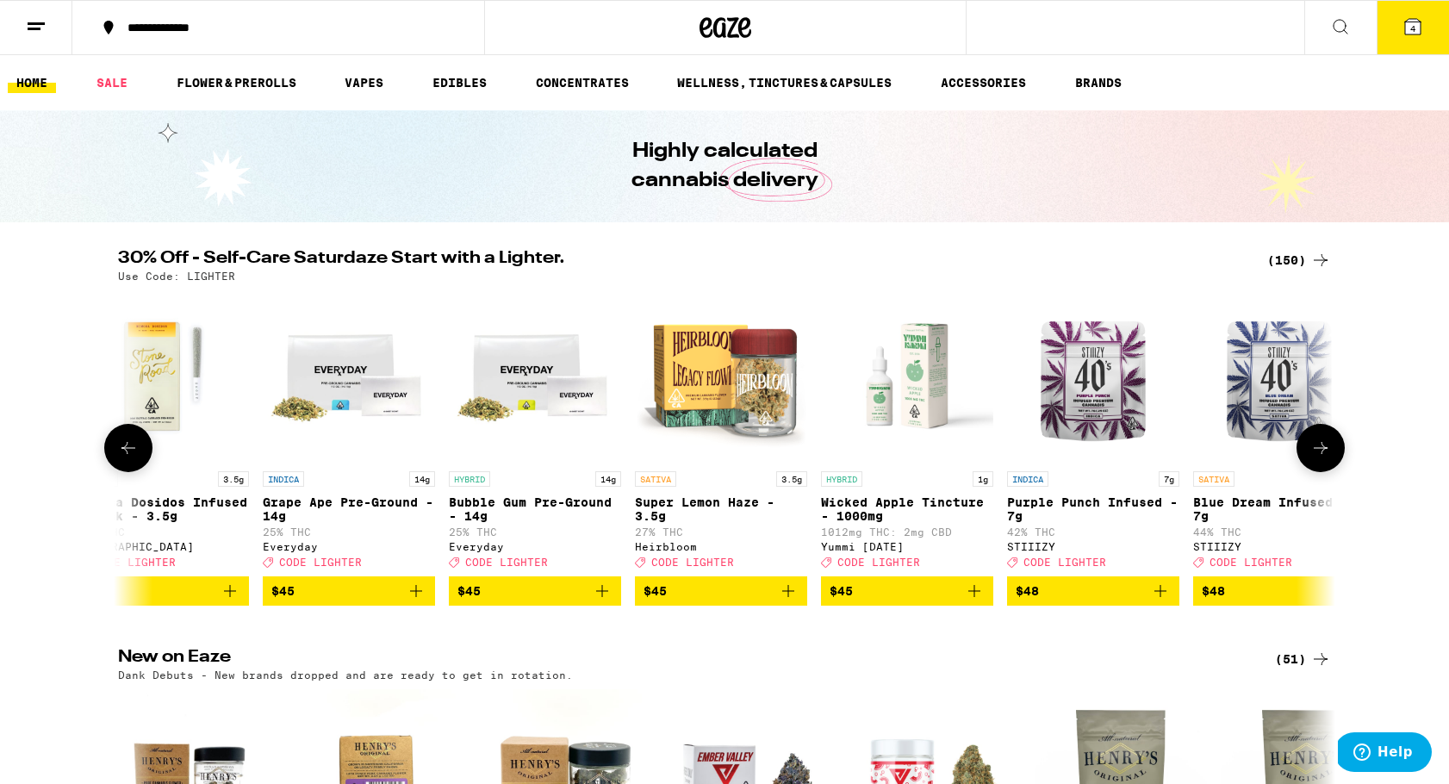
click at [919, 459] on img "Open page for Wicked Apple Tincture - 1000mg from Yummi Karma" at bounding box center [907, 376] width 172 height 172
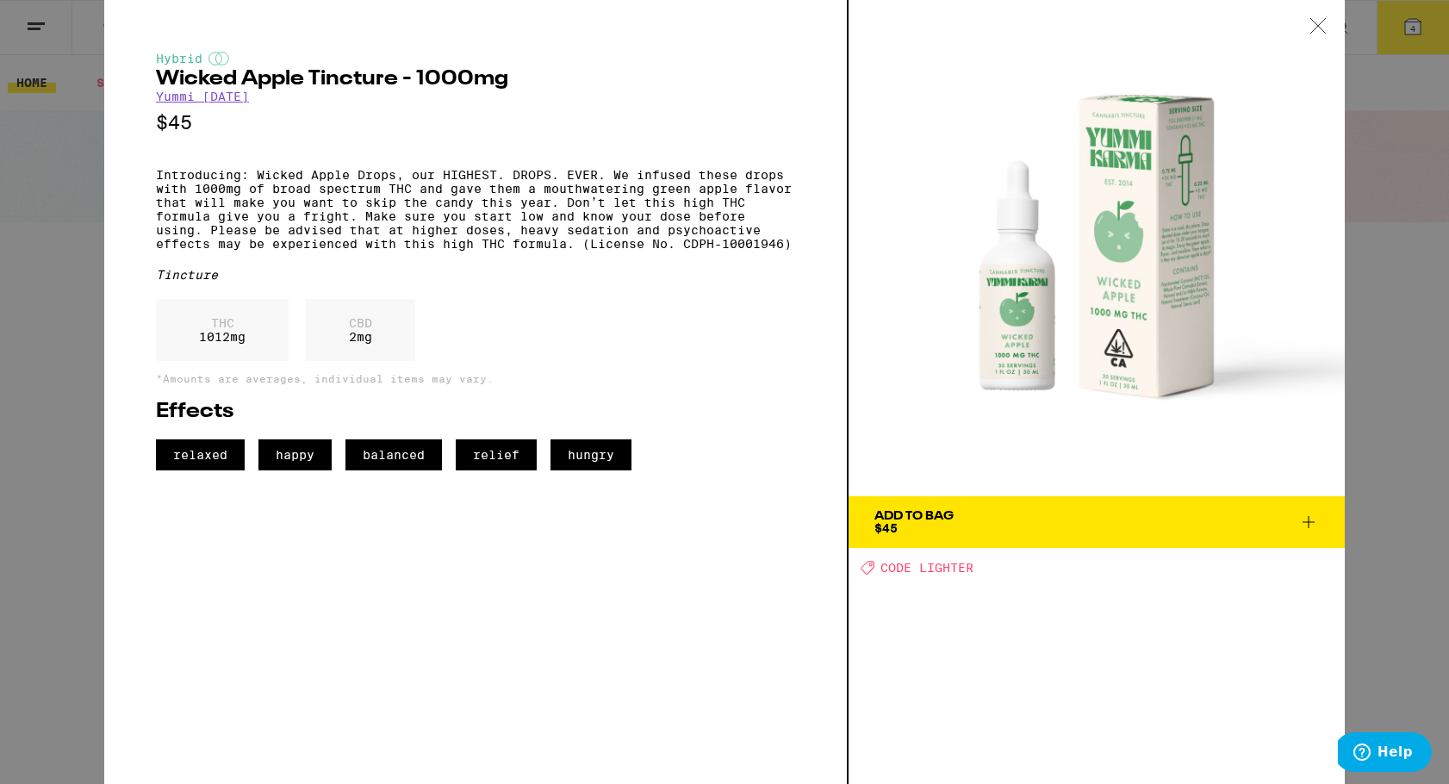
click at [1312, 25] on icon at bounding box center [1318, 26] width 17 height 16
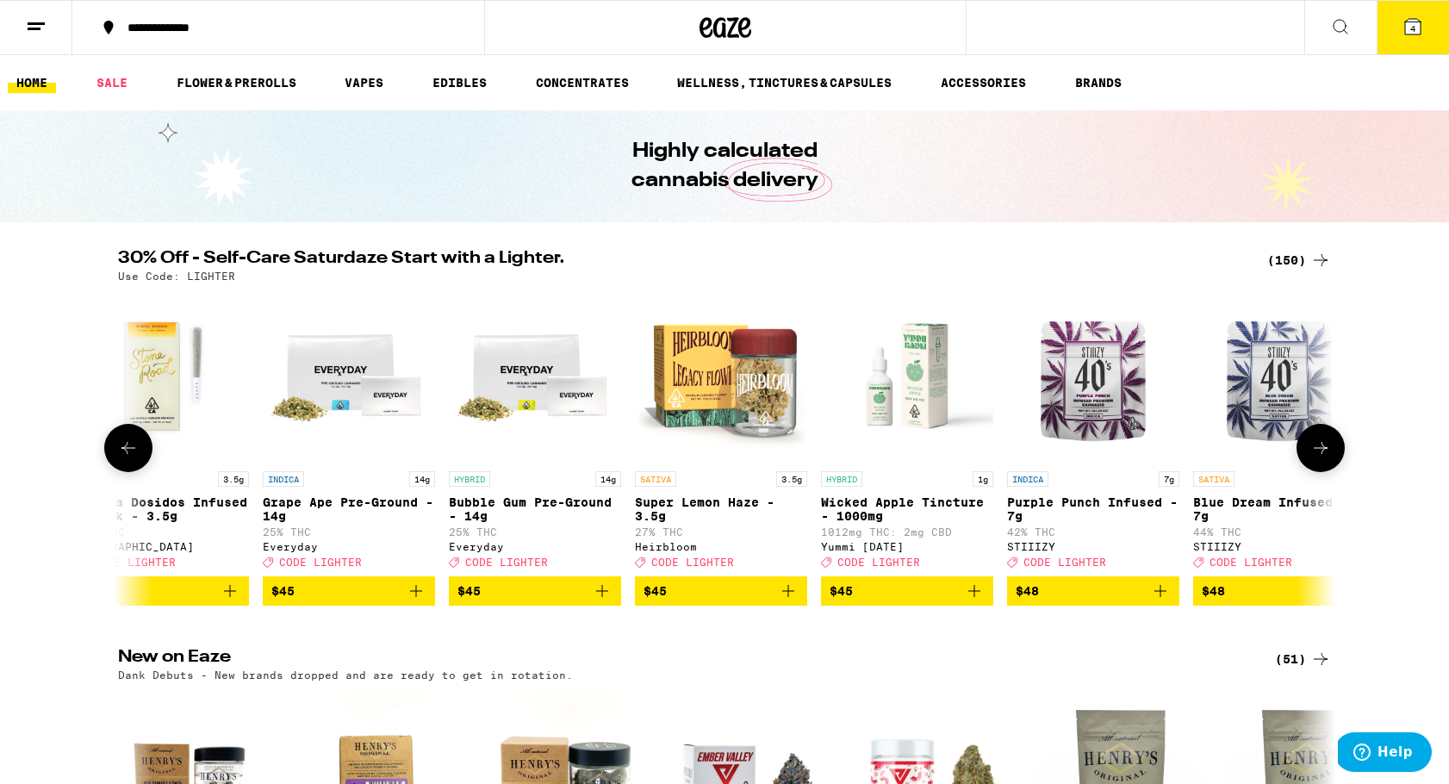
click at [1319, 457] on icon at bounding box center [1320, 448] width 21 height 21
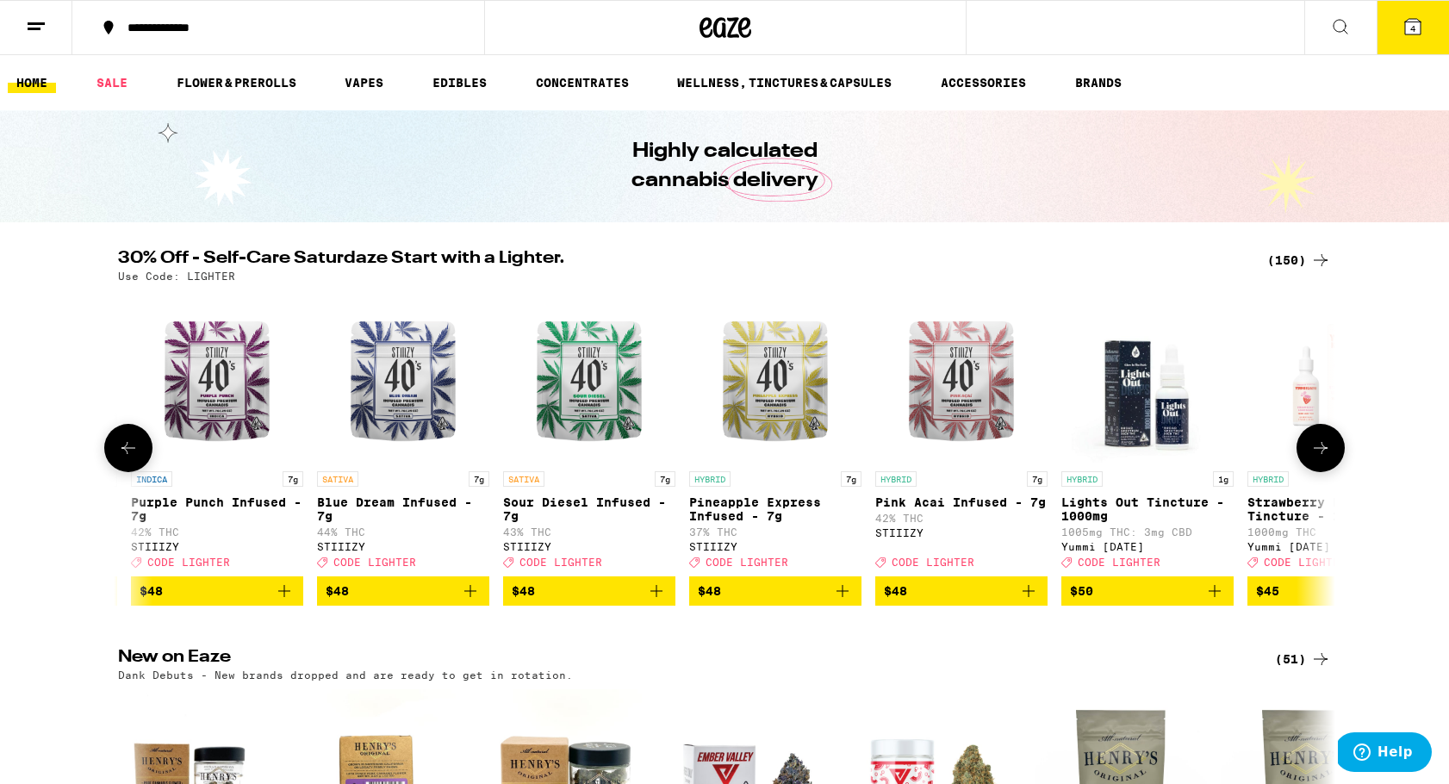
scroll to position [0, 25632]
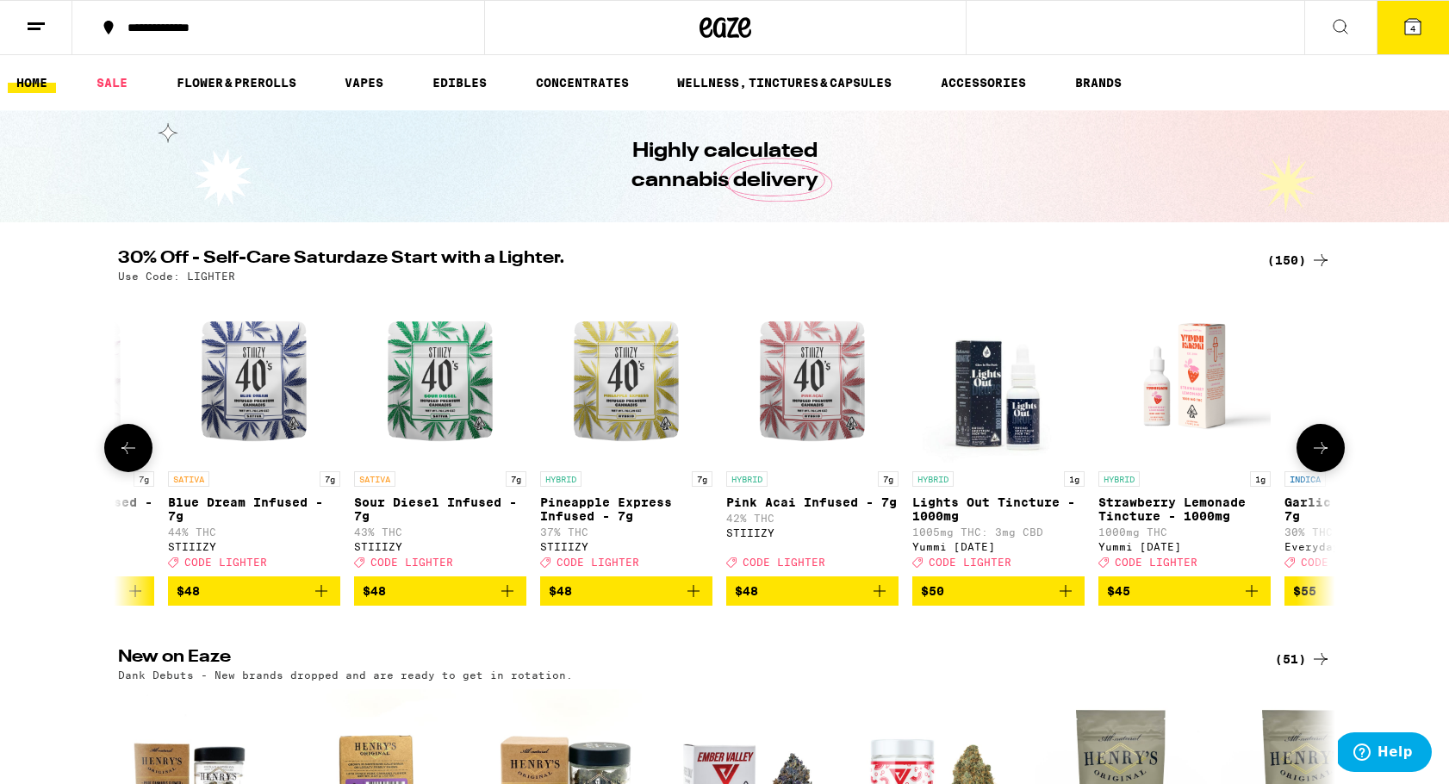
click at [1319, 457] on icon at bounding box center [1320, 448] width 21 height 21
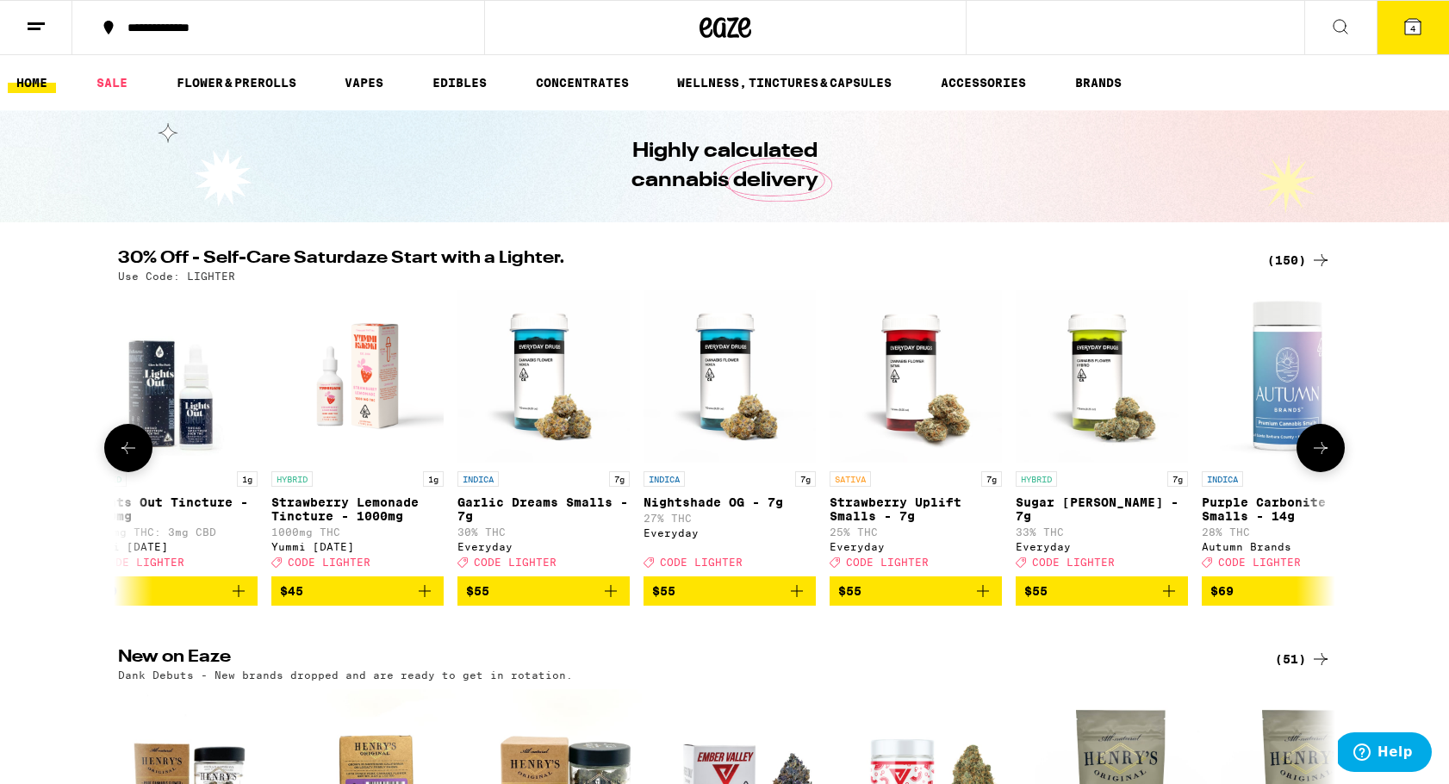
scroll to position [0, 26657]
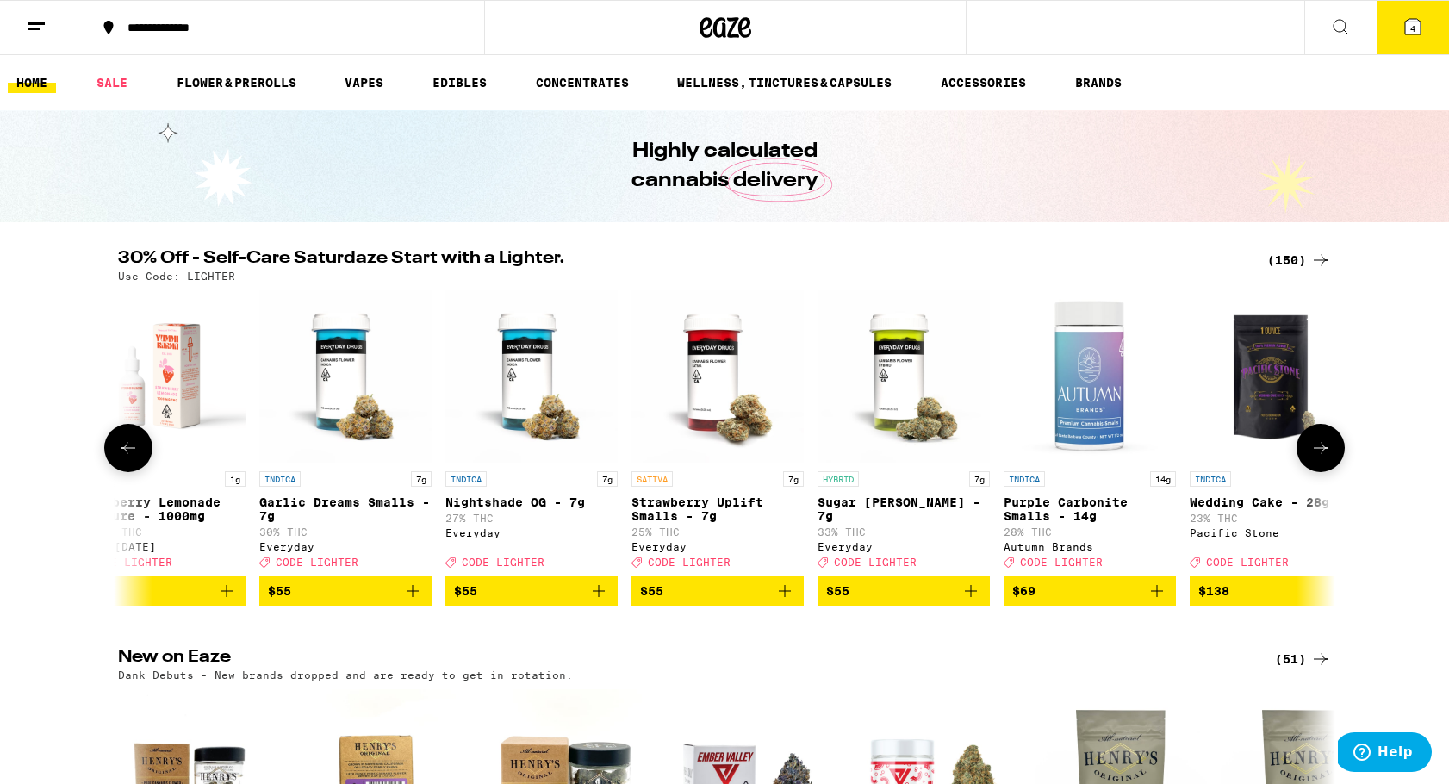
click at [1319, 457] on icon at bounding box center [1320, 448] width 21 height 21
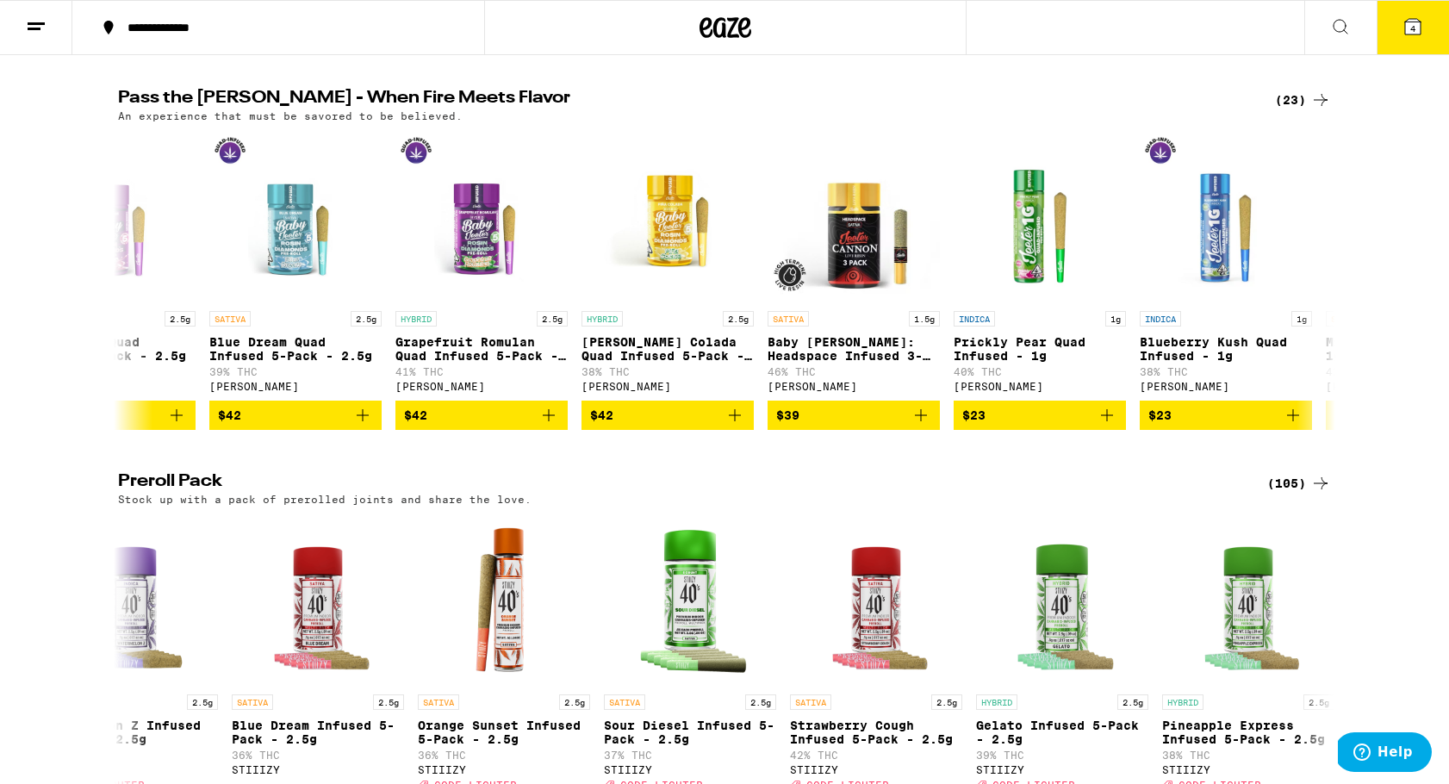
scroll to position [3832, 0]
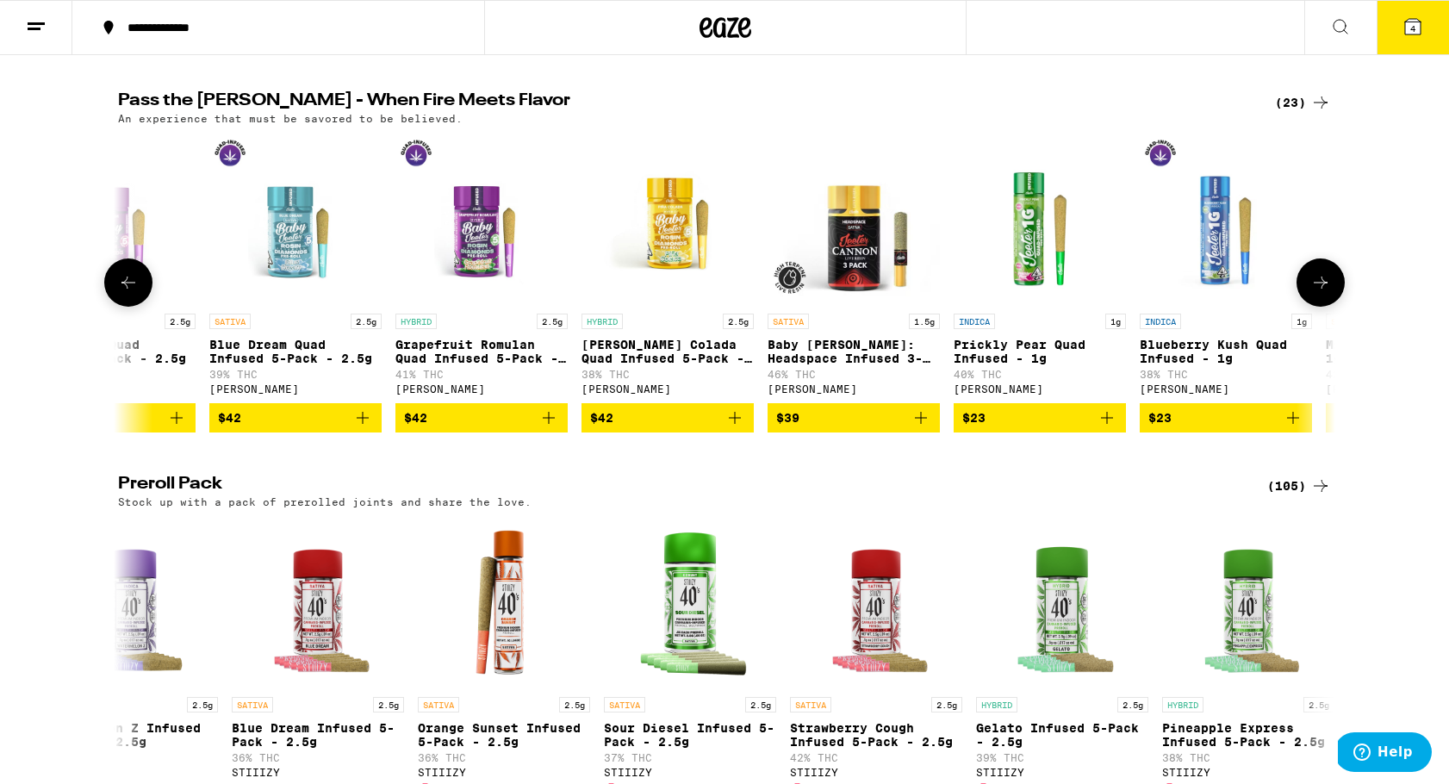
click at [136, 293] on icon at bounding box center [128, 282] width 21 height 21
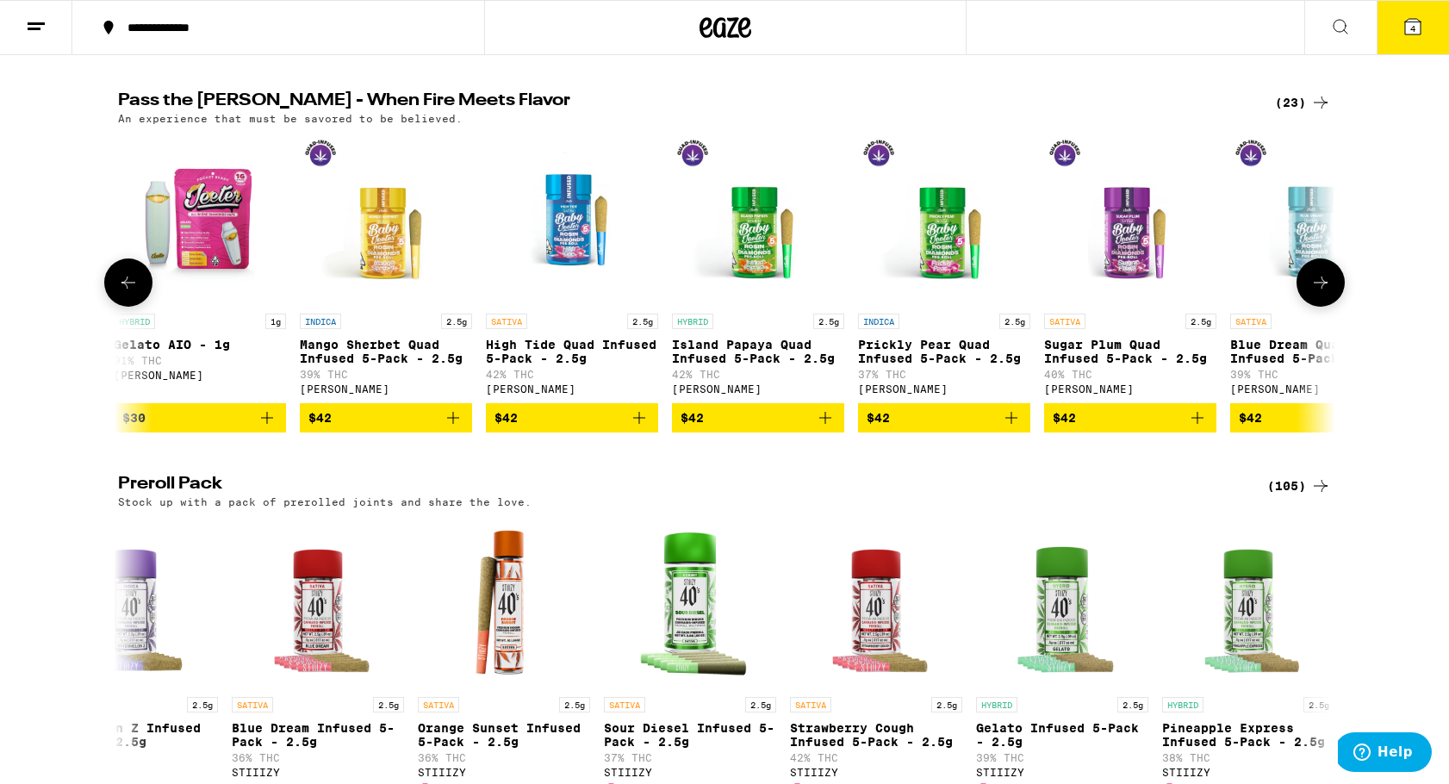
scroll to position [0, 0]
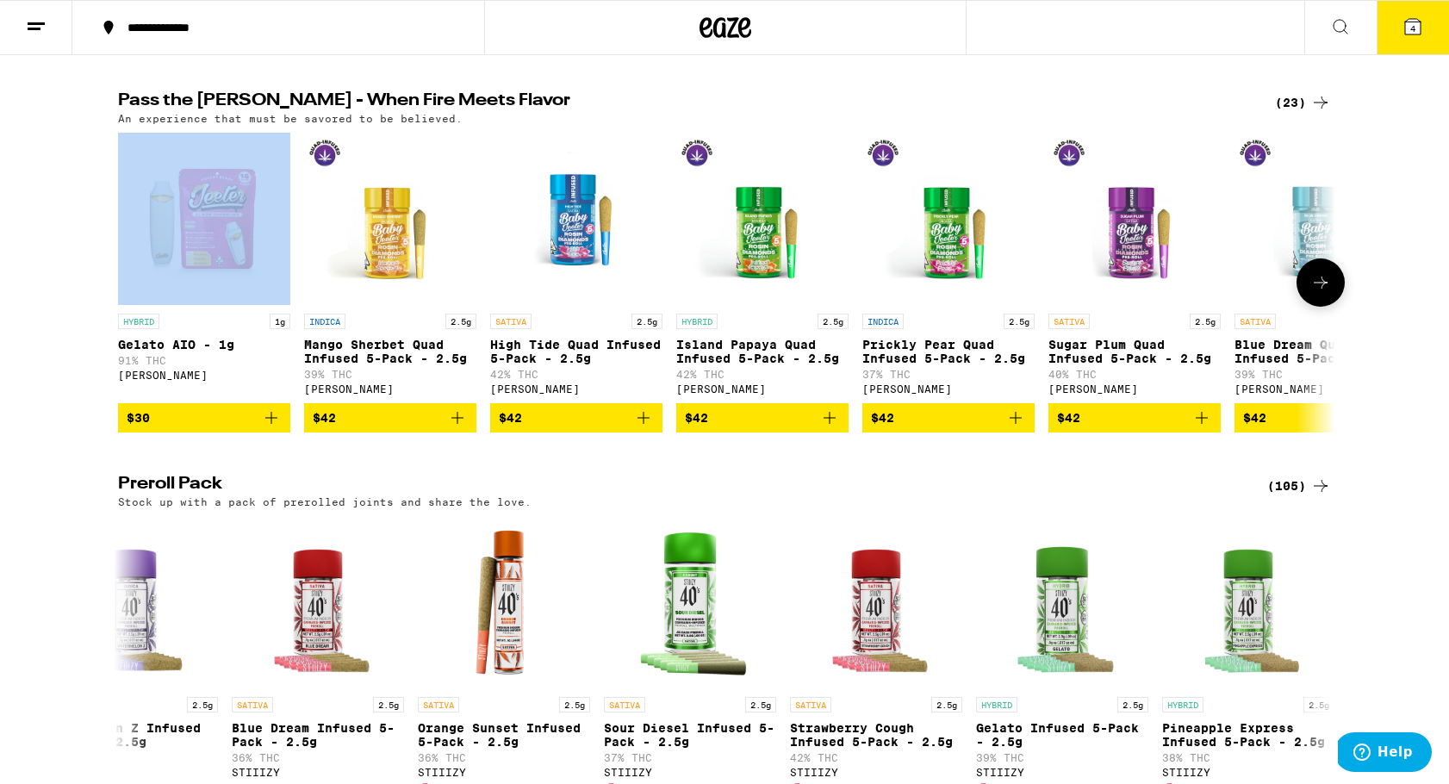
click at [136, 307] on div at bounding box center [128, 282] width 48 height 48
click at [1326, 293] on icon at bounding box center [1320, 282] width 21 height 21
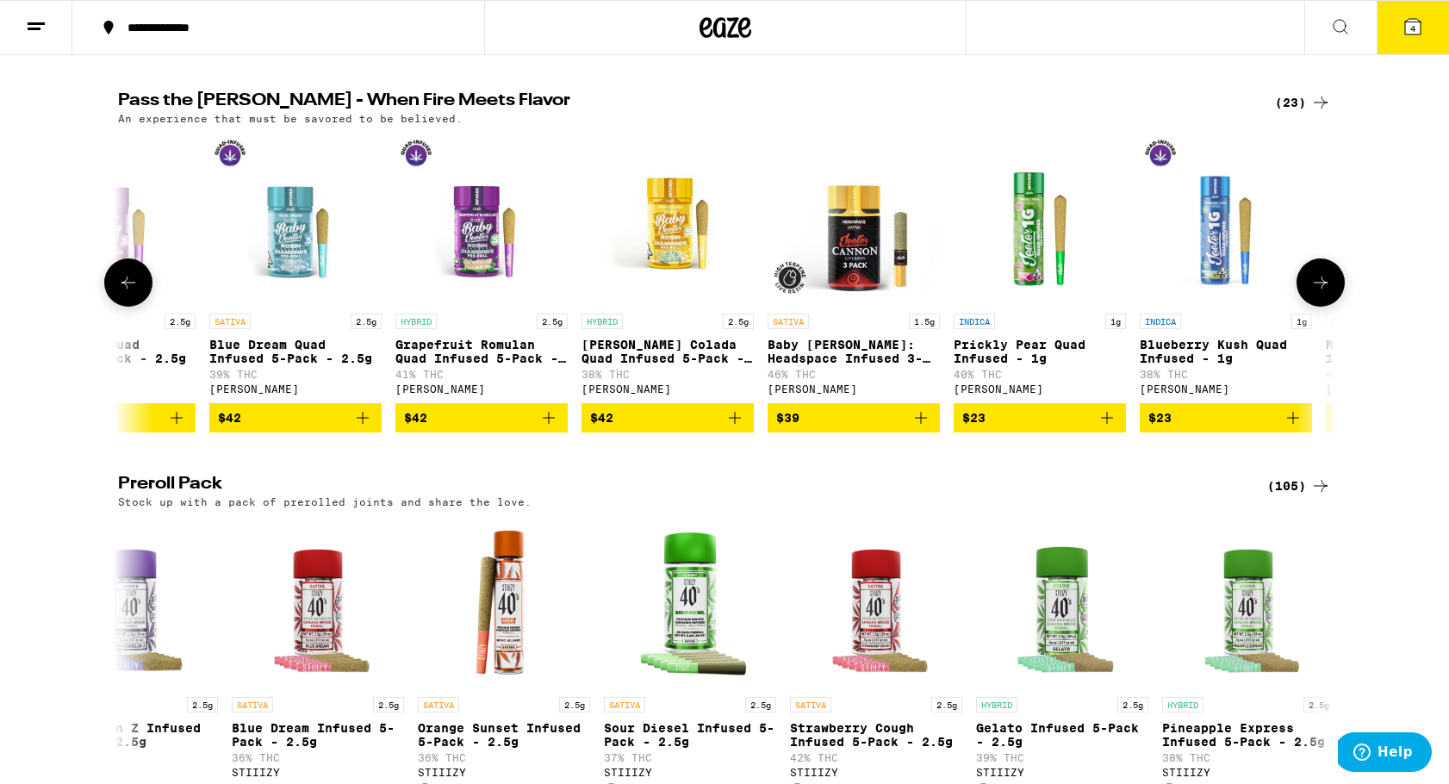
click at [1326, 293] on icon at bounding box center [1320, 282] width 21 height 21
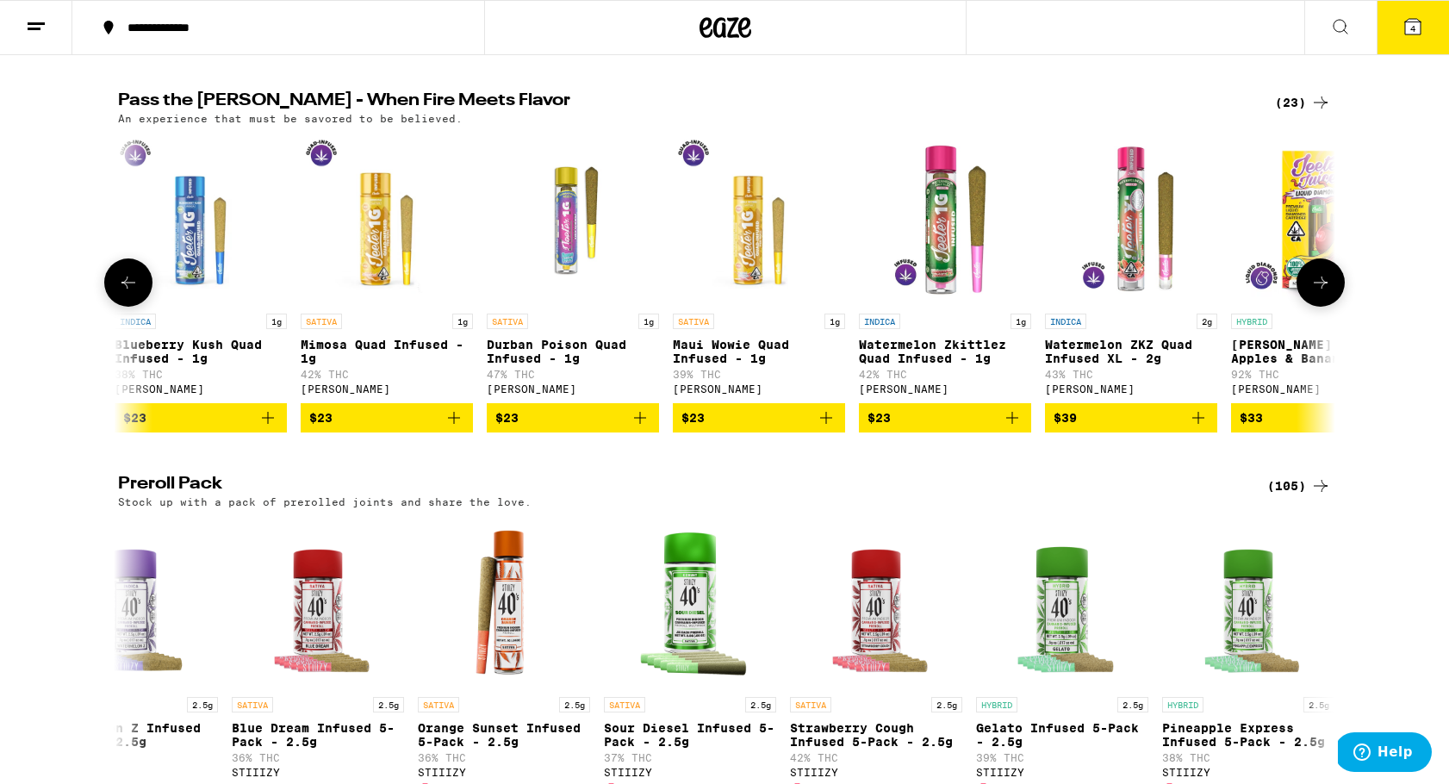
click at [1326, 293] on icon at bounding box center [1320, 282] width 21 height 21
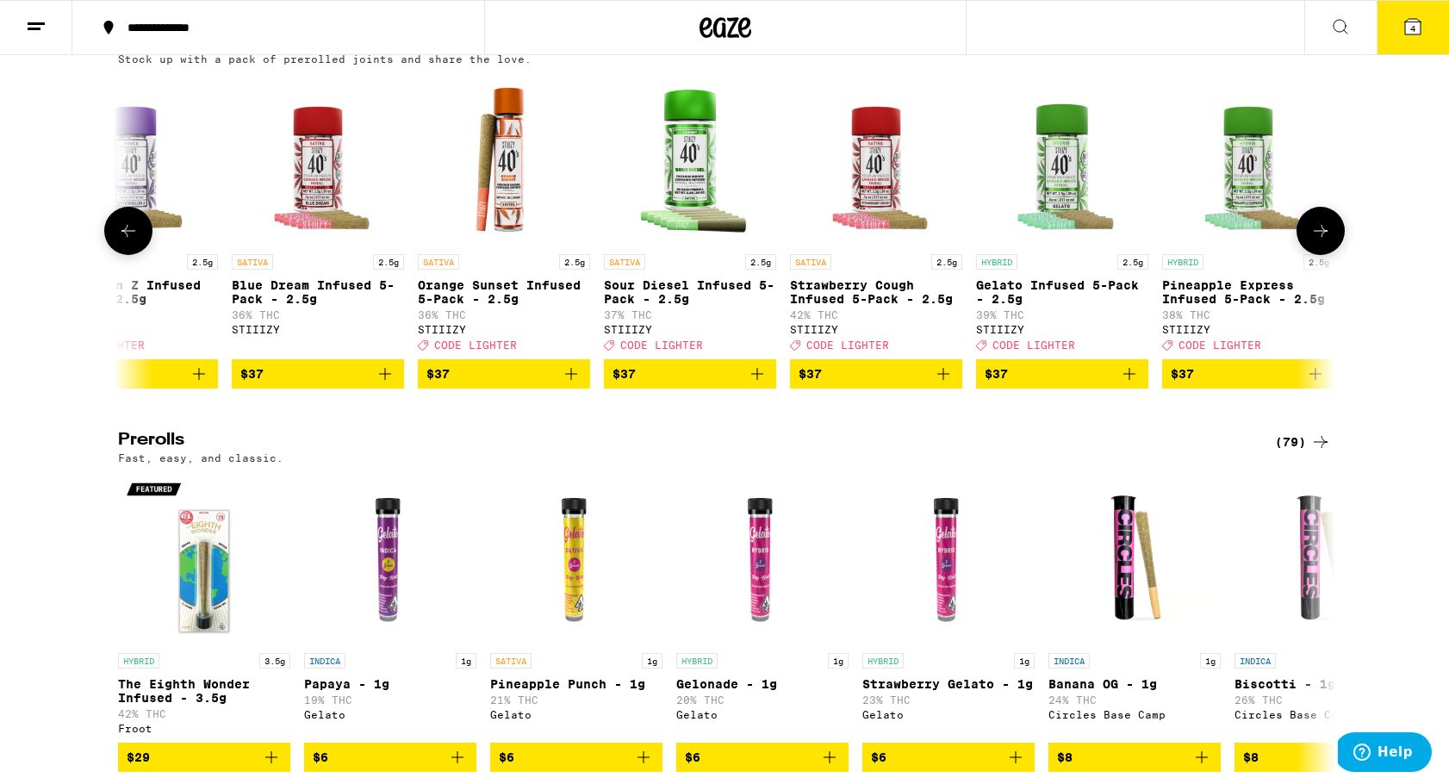
scroll to position [4279, 0]
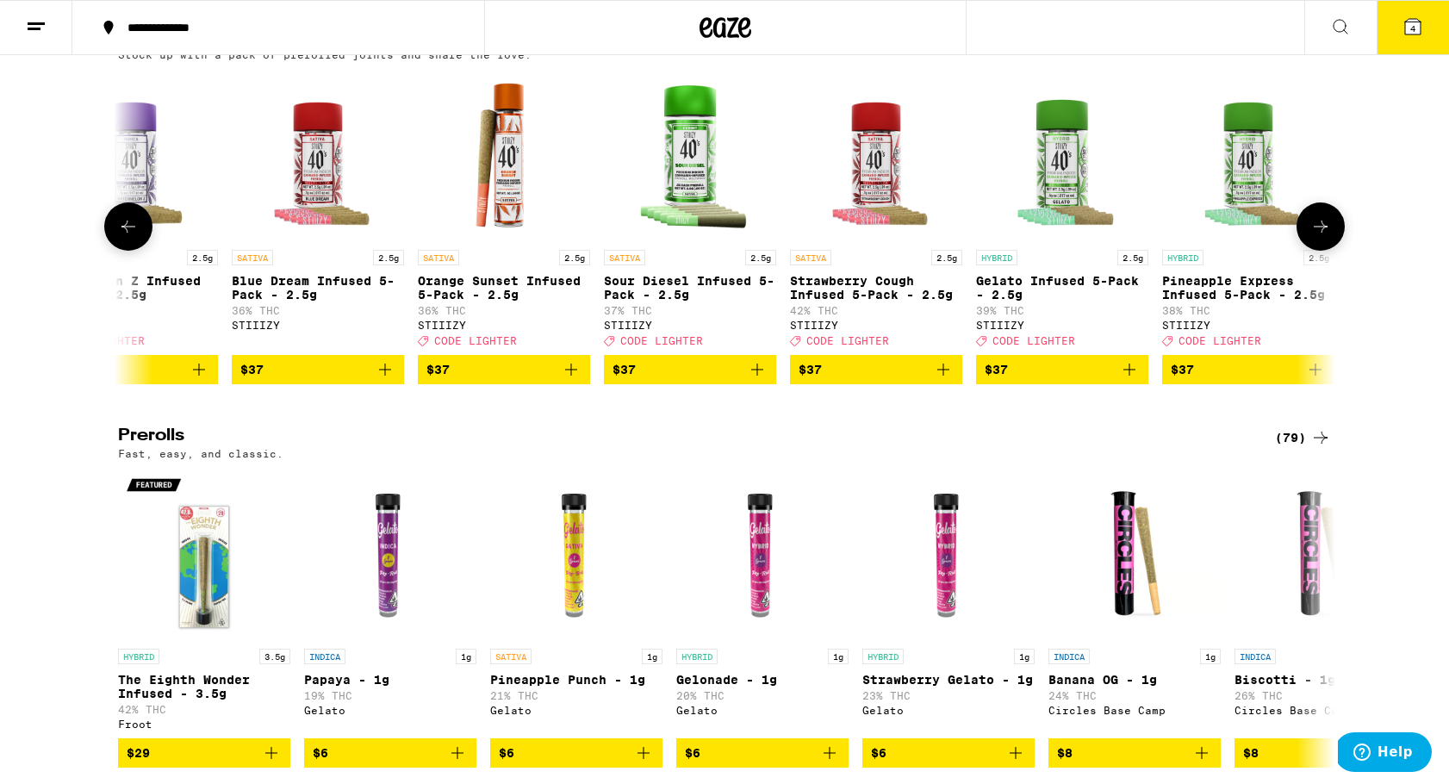
click at [128, 237] on icon at bounding box center [128, 226] width 21 height 21
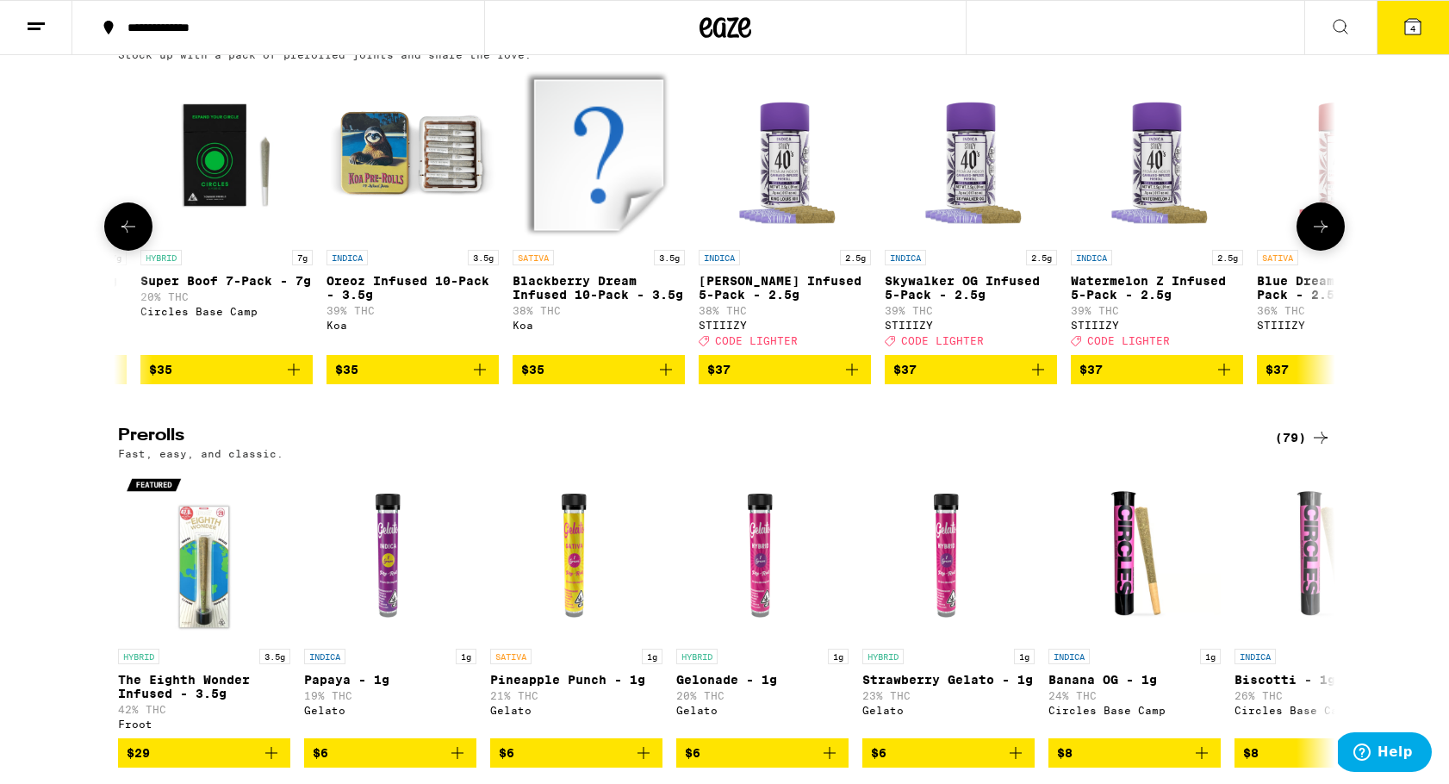
click at [128, 237] on icon at bounding box center [128, 226] width 21 height 21
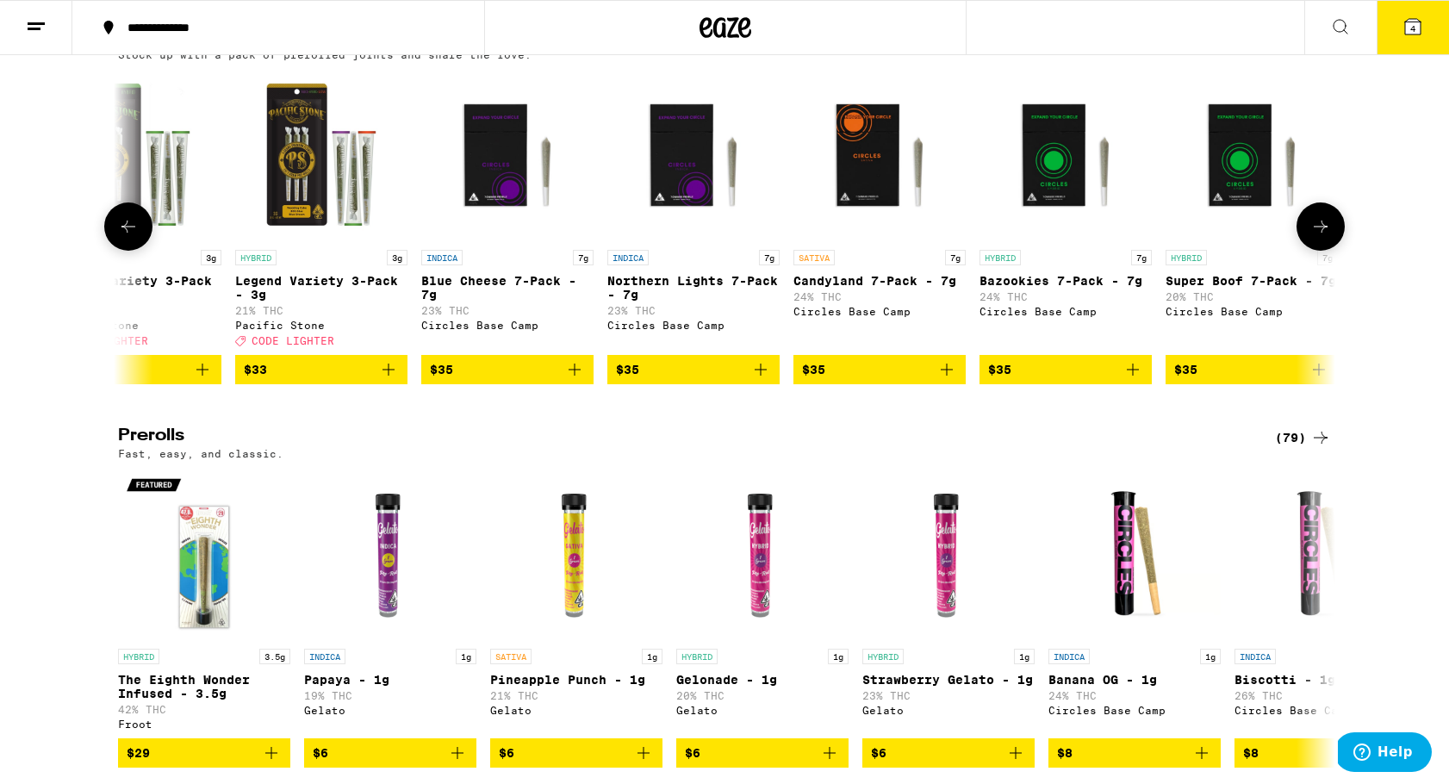
click at [1312, 237] on icon at bounding box center [1320, 226] width 21 height 21
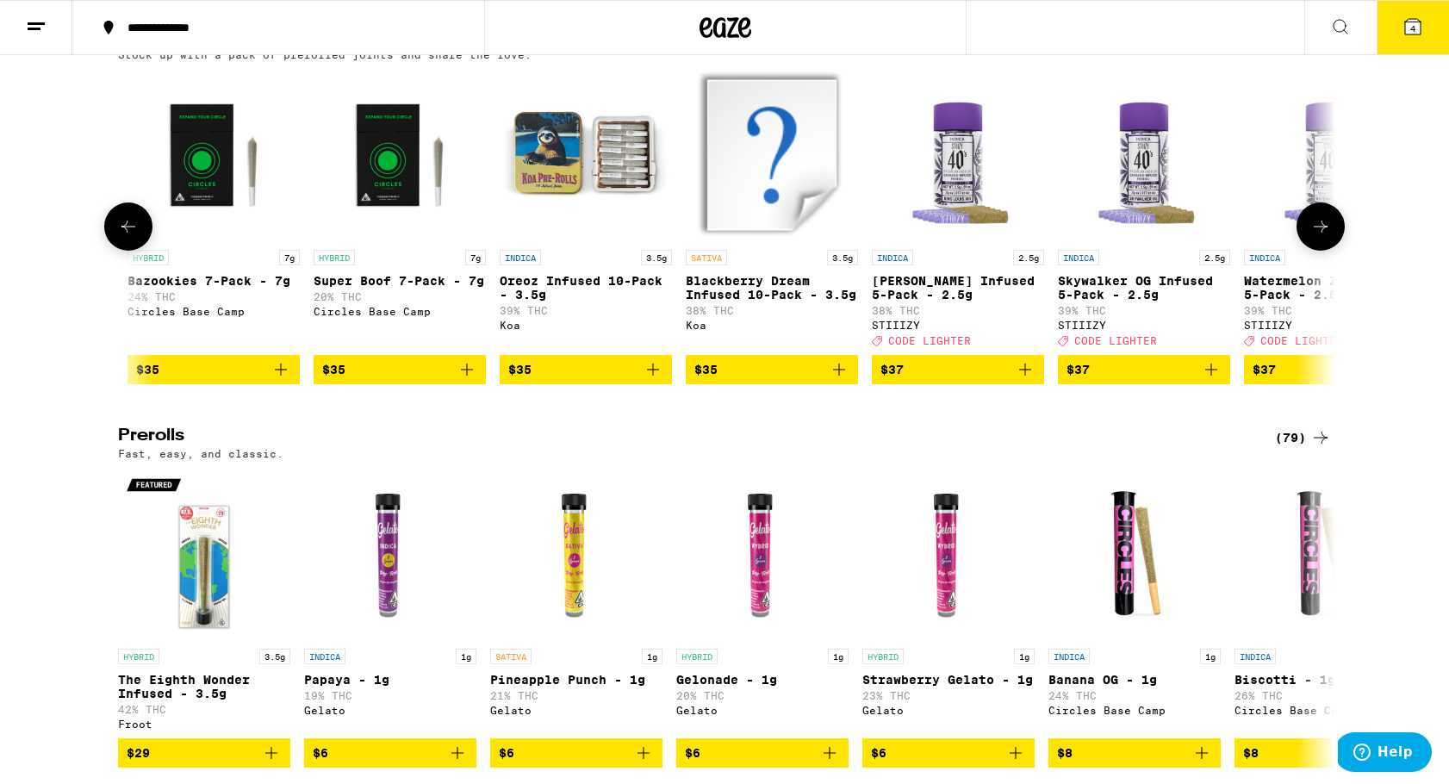
scroll to position [0, 7049]
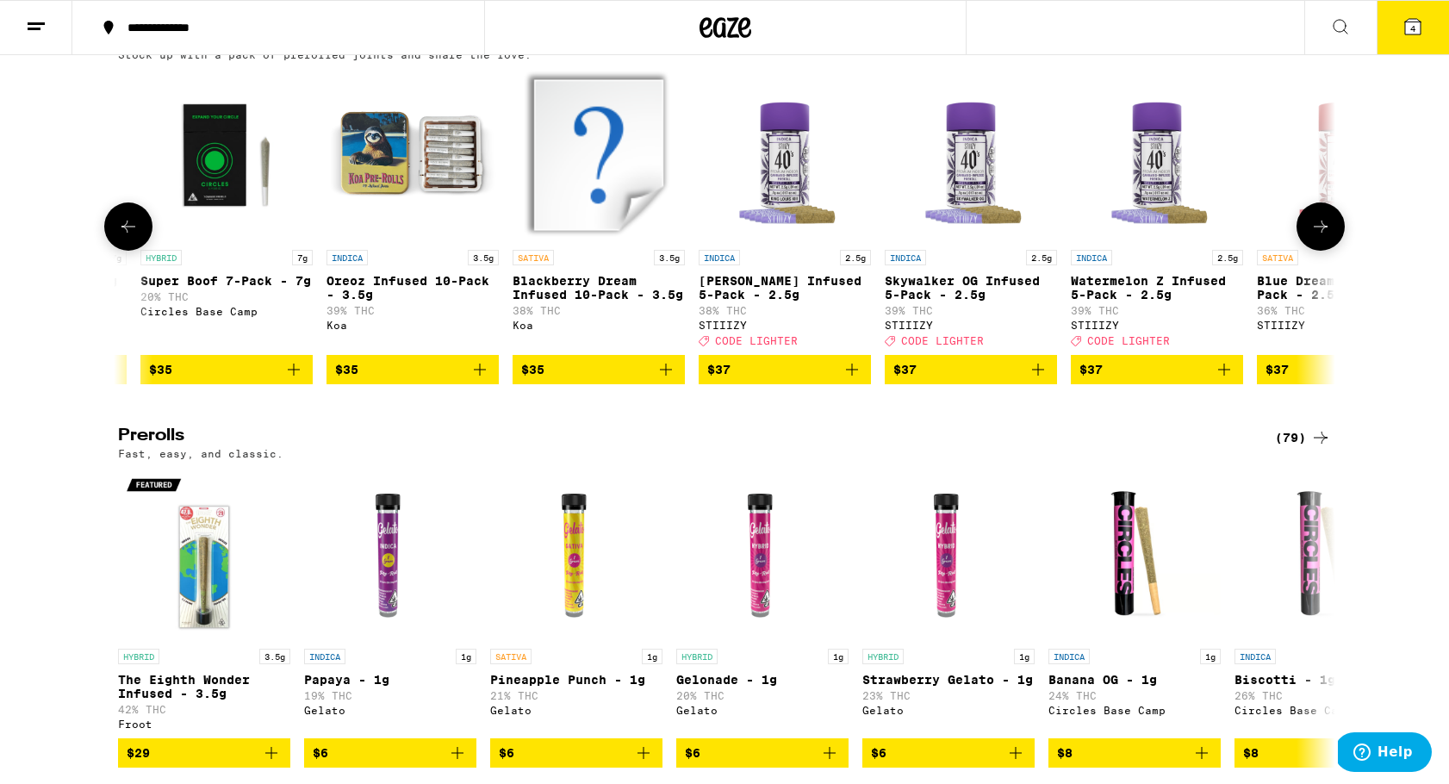
click at [481, 380] on icon "Add to bag" at bounding box center [480, 369] width 21 height 21
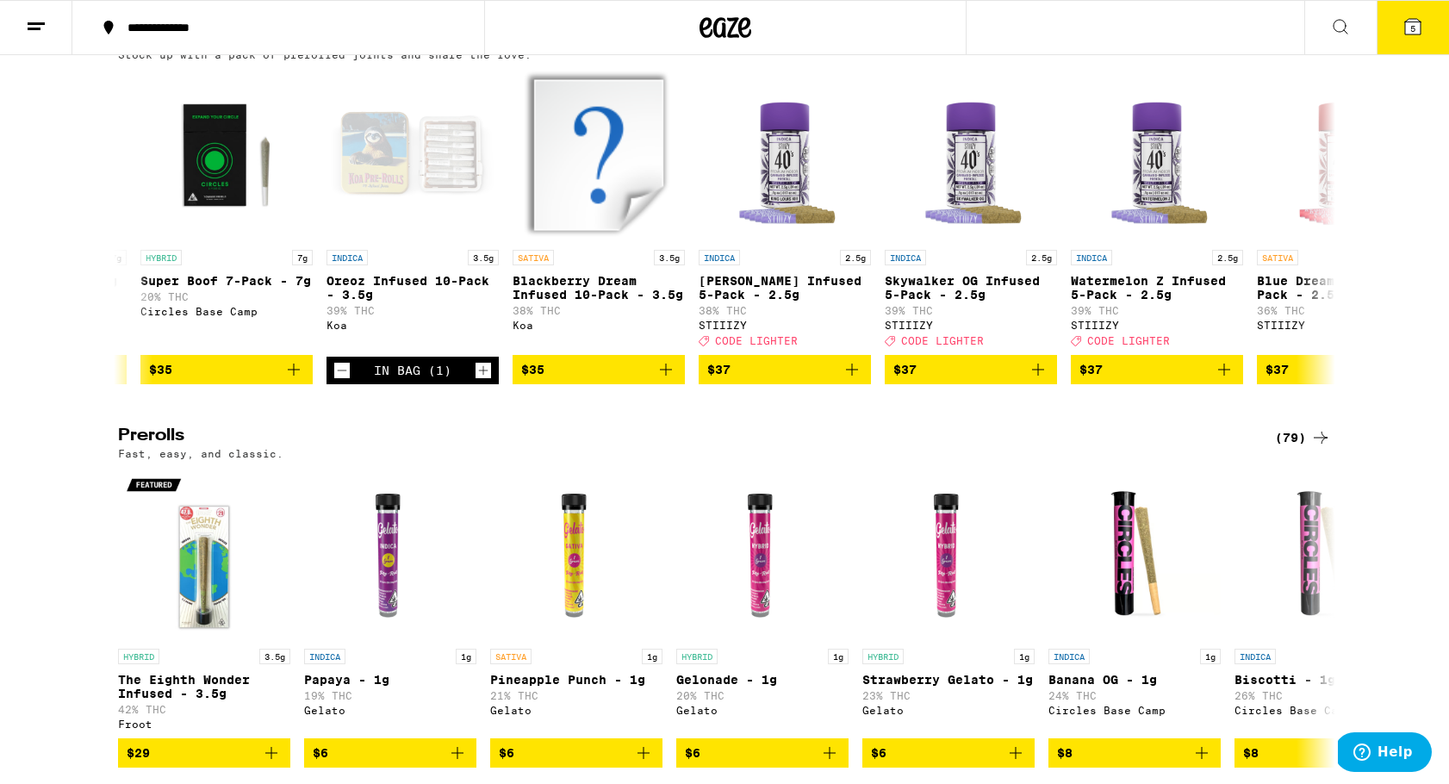
click at [1415, 25] on span "5" at bounding box center [1412, 28] width 5 height 10
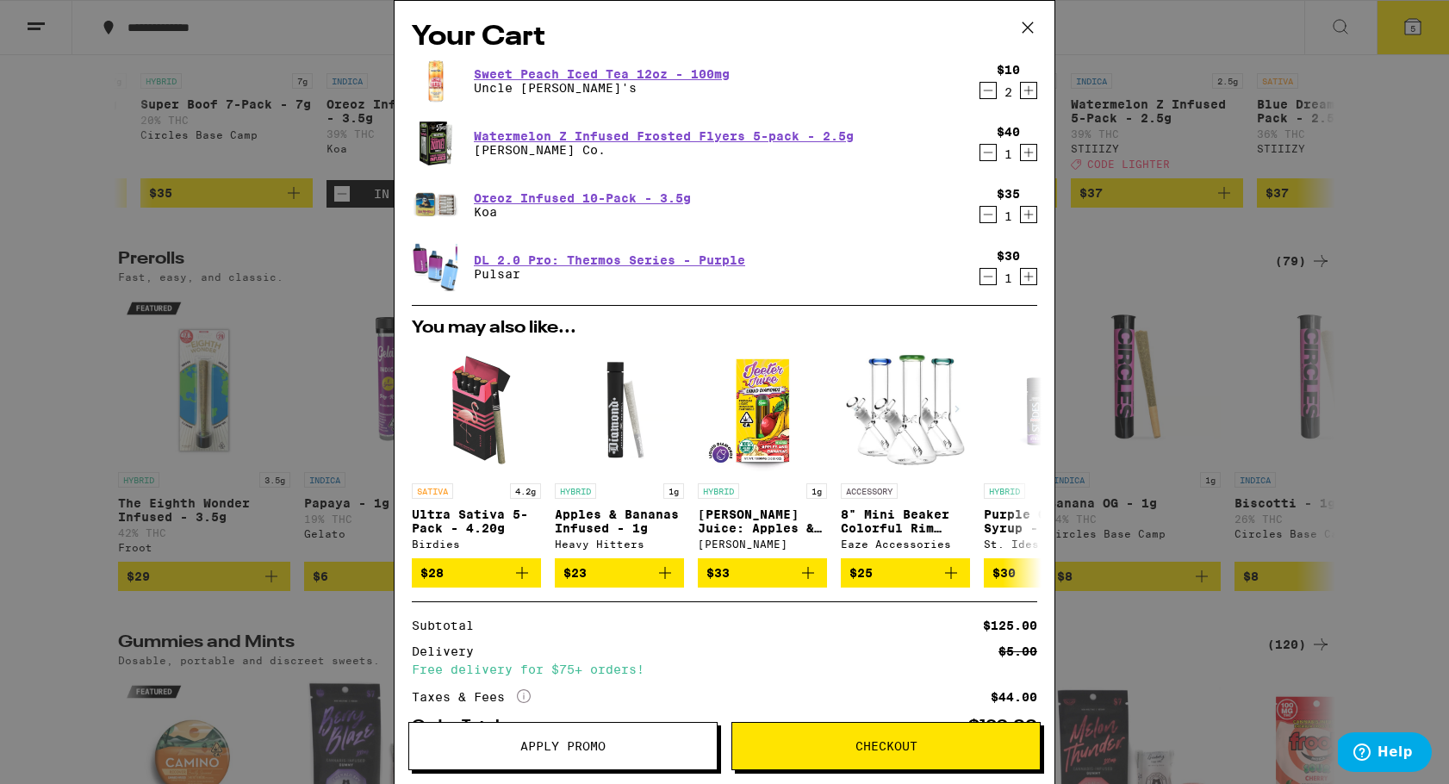
click at [1026, 33] on icon at bounding box center [1028, 28] width 26 height 26
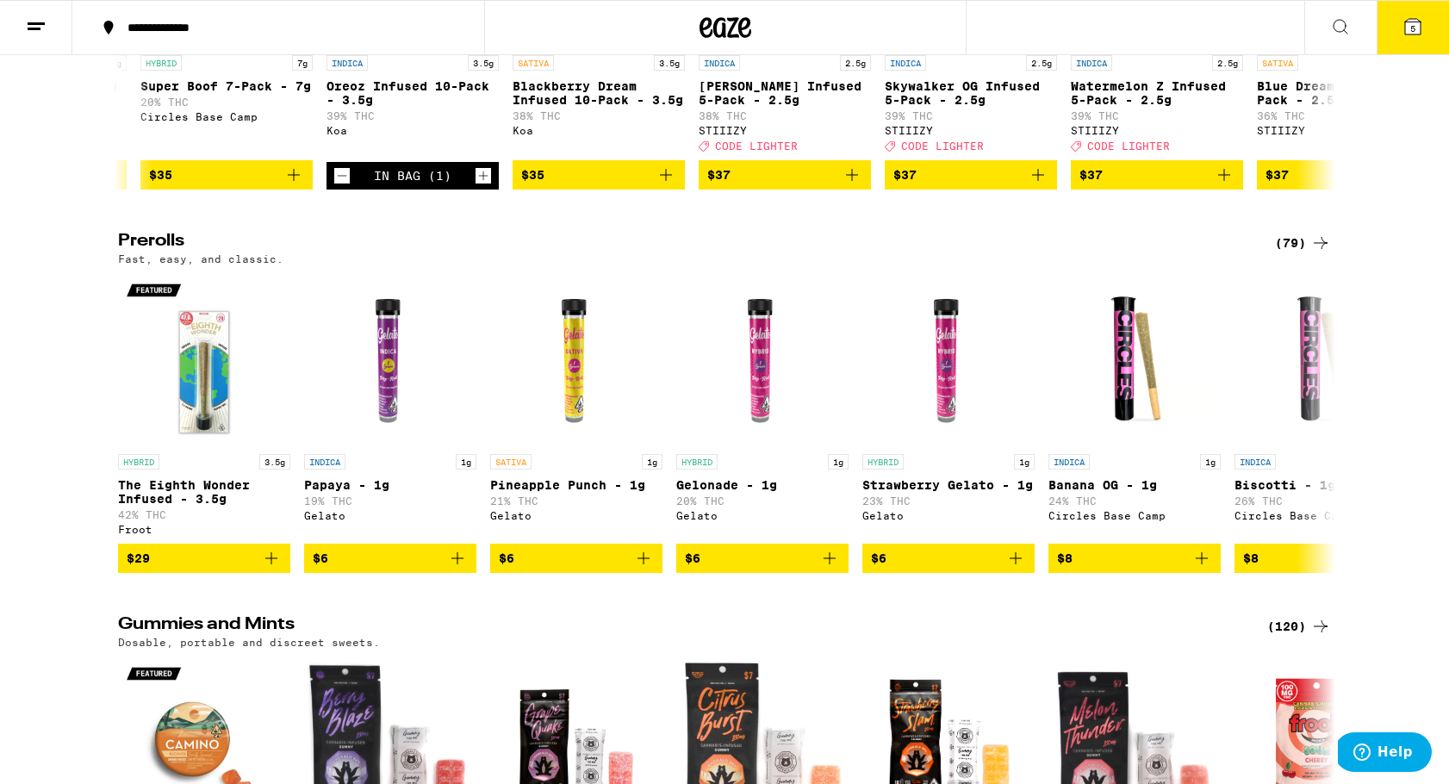
scroll to position [4541, 0]
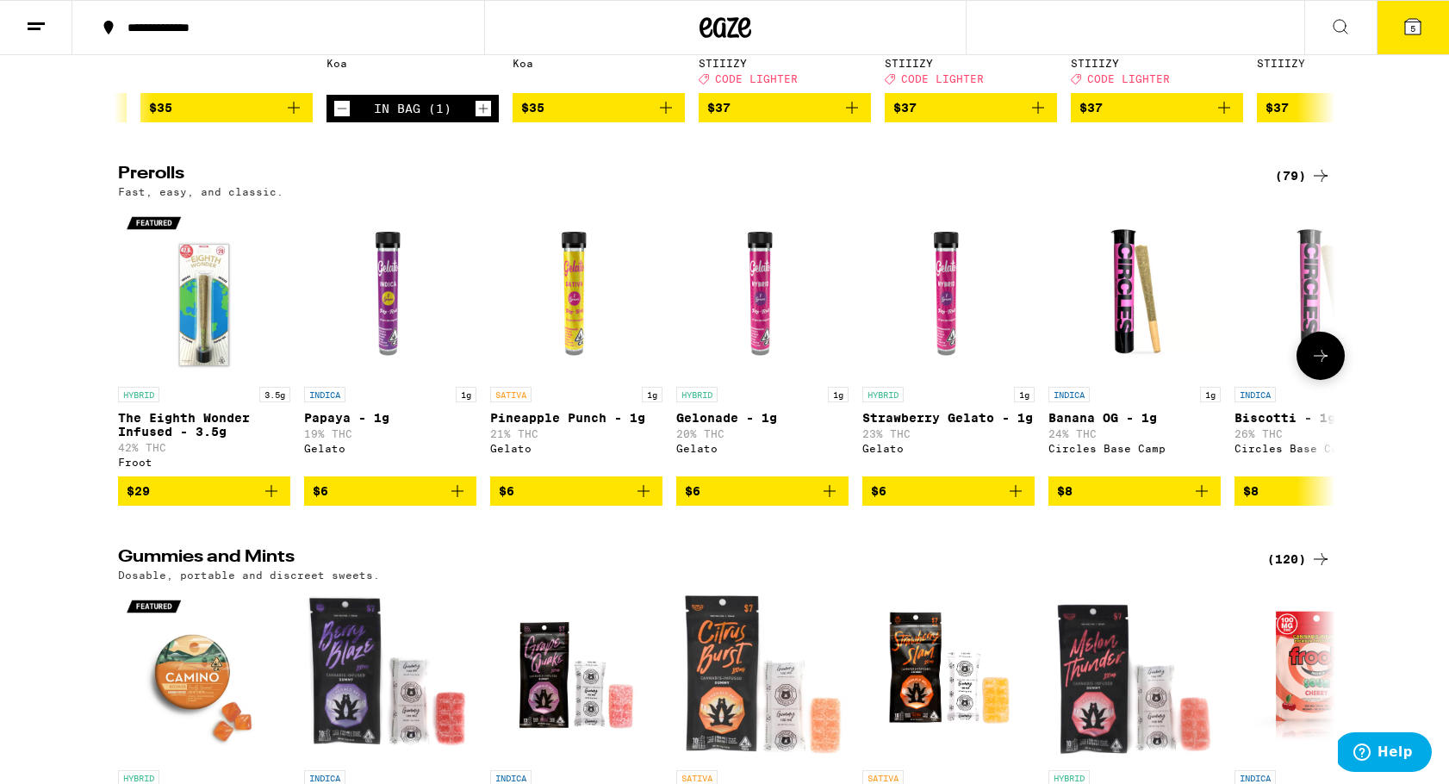
click at [1329, 366] on icon at bounding box center [1320, 355] width 21 height 21
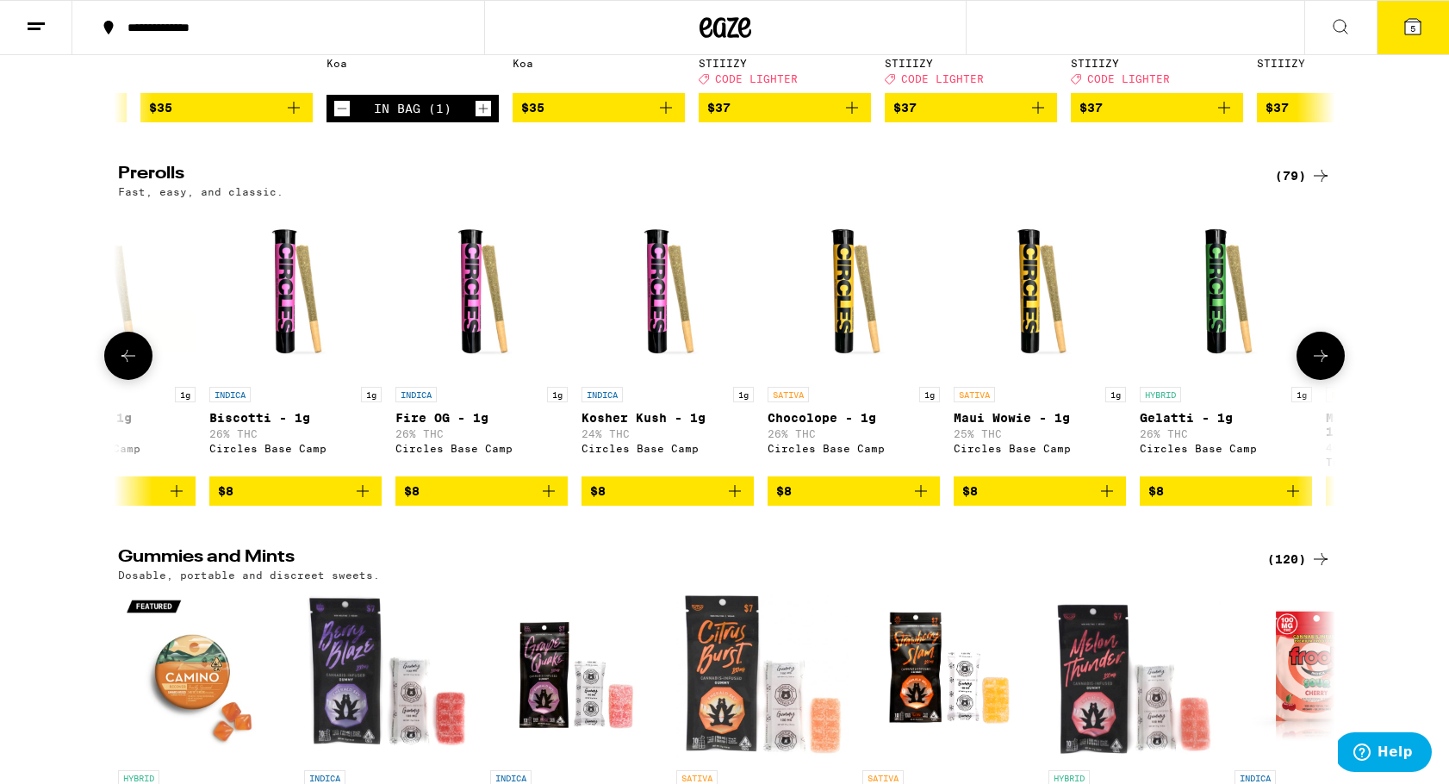
click at [1329, 366] on icon at bounding box center [1320, 355] width 21 height 21
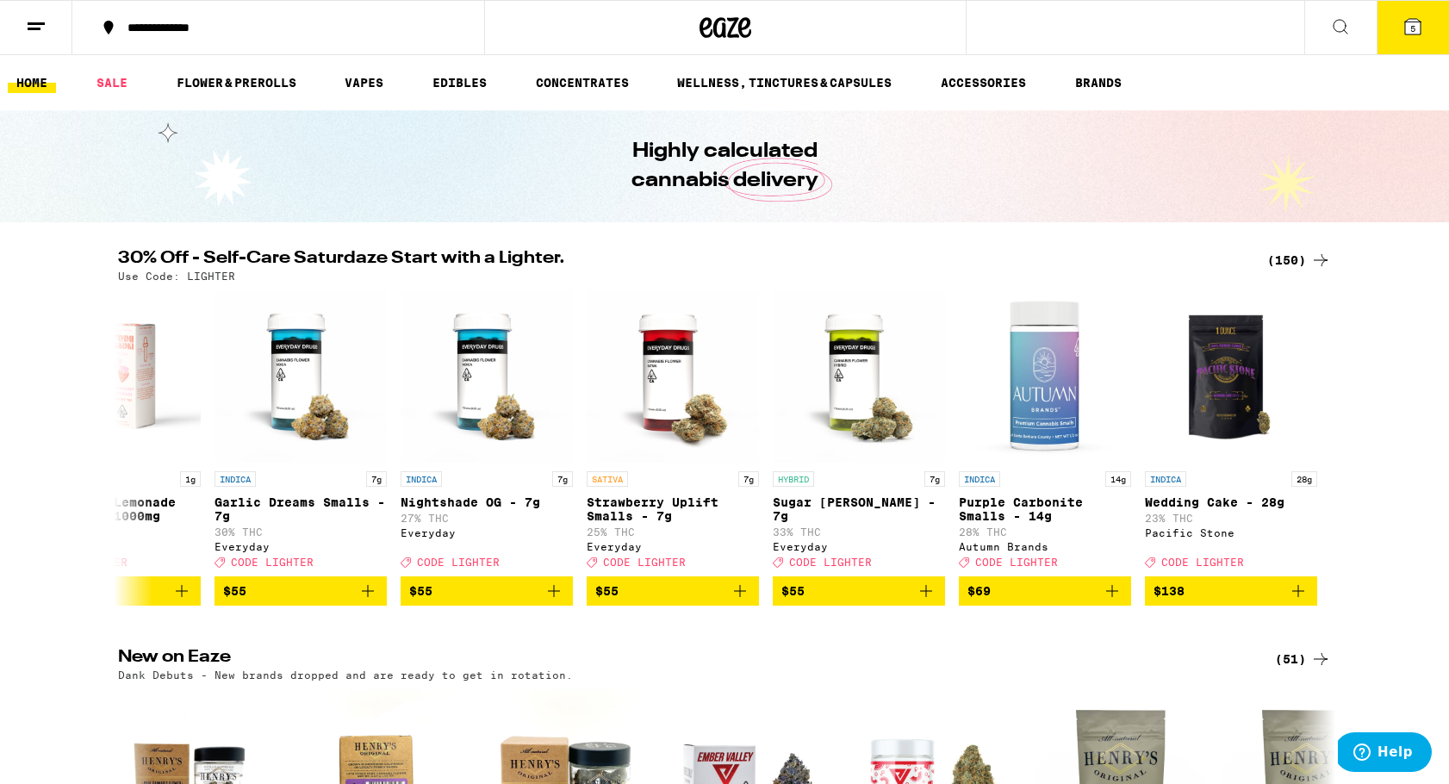
scroll to position [0, 0]
click at [133, 450] on icon at bounding box center [128, 448] width 21 height 21
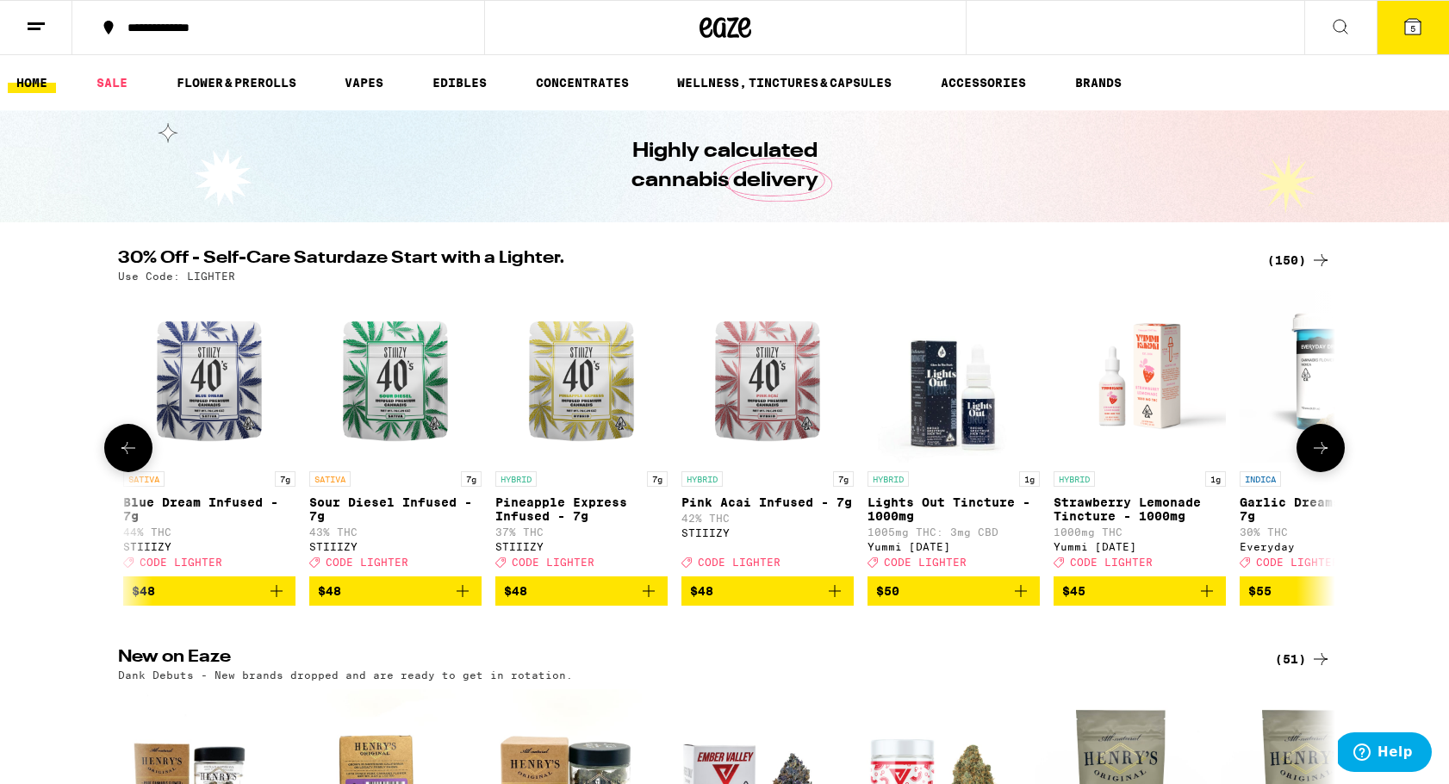
click at [133, 450] on icon at bounding box center [128, 448] width 21 height 21
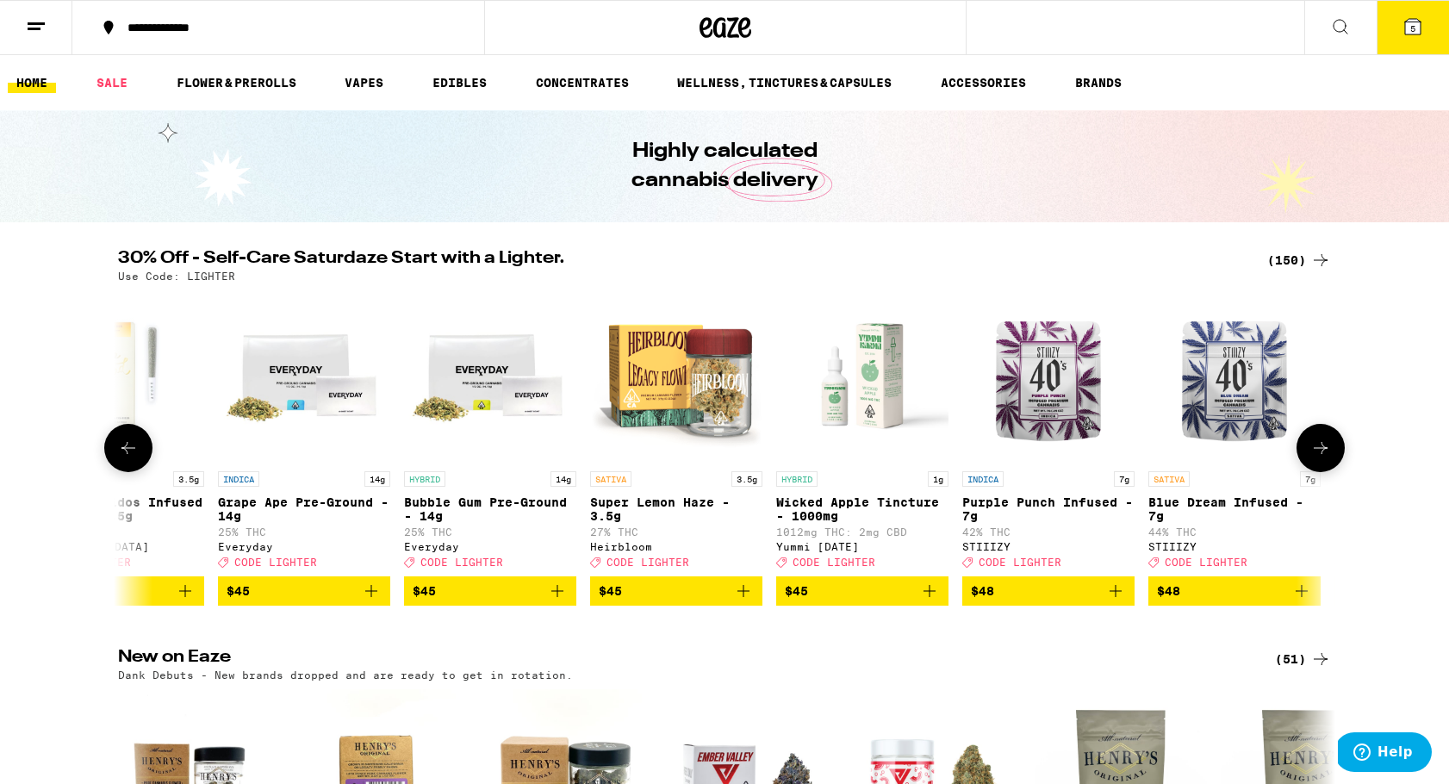
click at [133, 450] on icon at bounding box center [128, 448] width 21 height 21
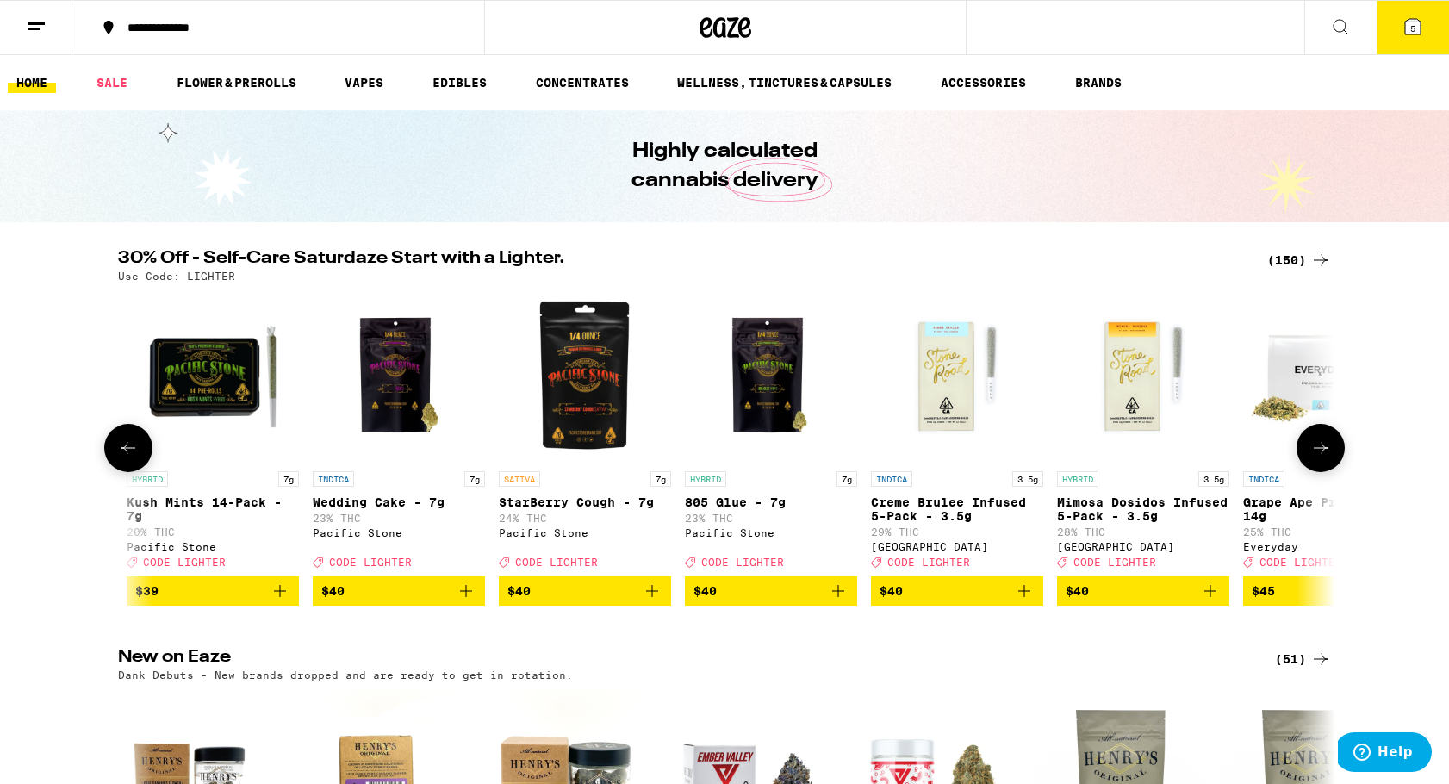
click at [133, 450] on icon at bounding box center [128, 448] width 21 height 21
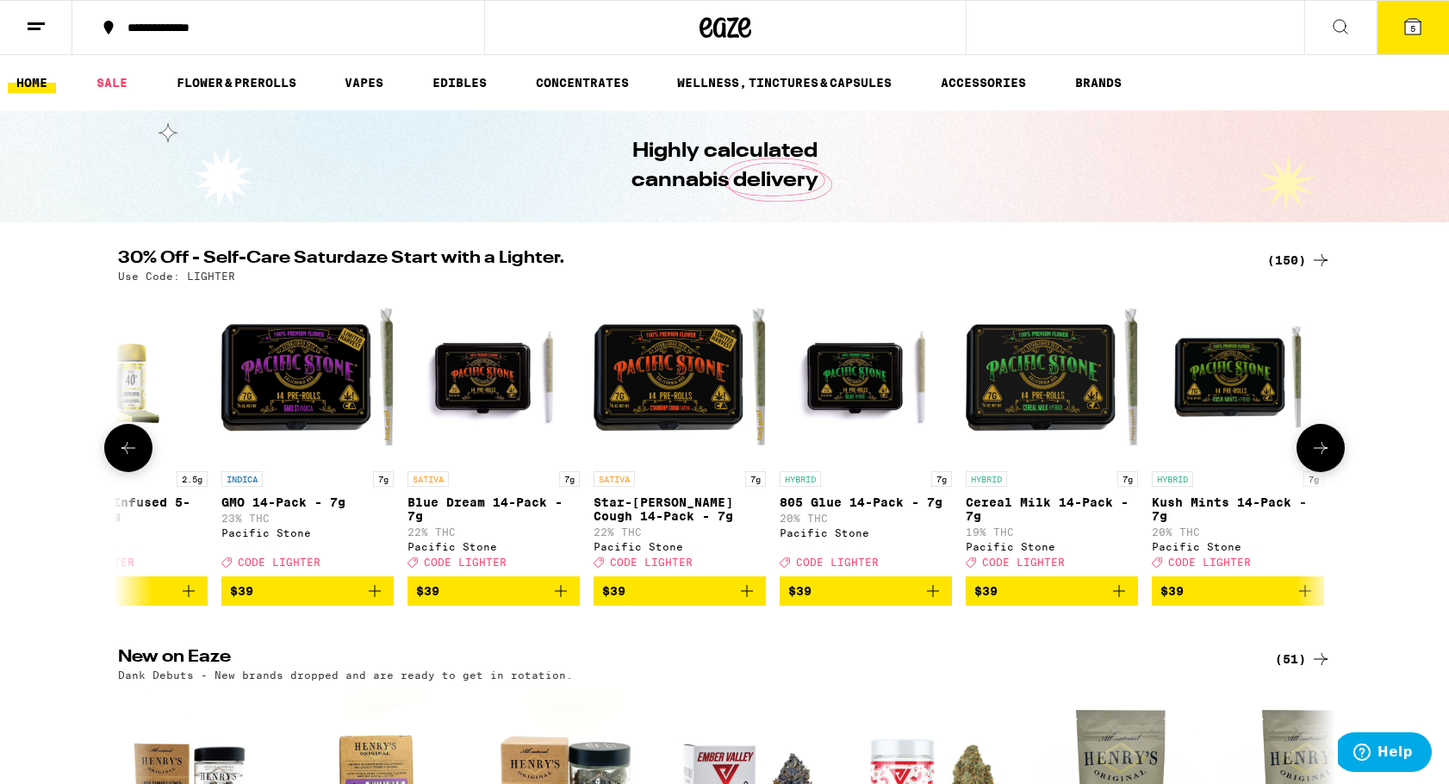
click at [133, 450] on icon at bounding box center [128, 448] width 21 height 21
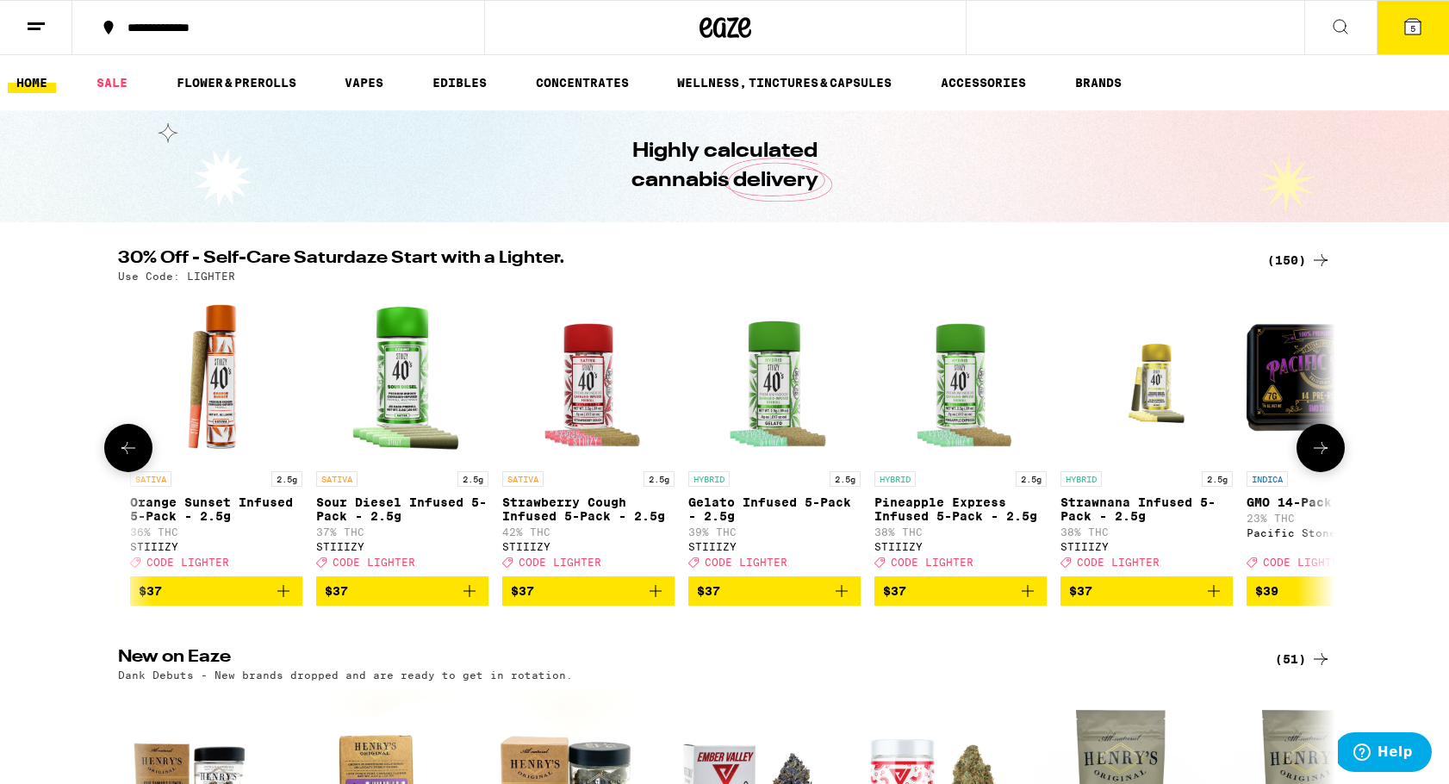
click at [133, 450] on icon at bounding box center [128, 448] width 21 height 21
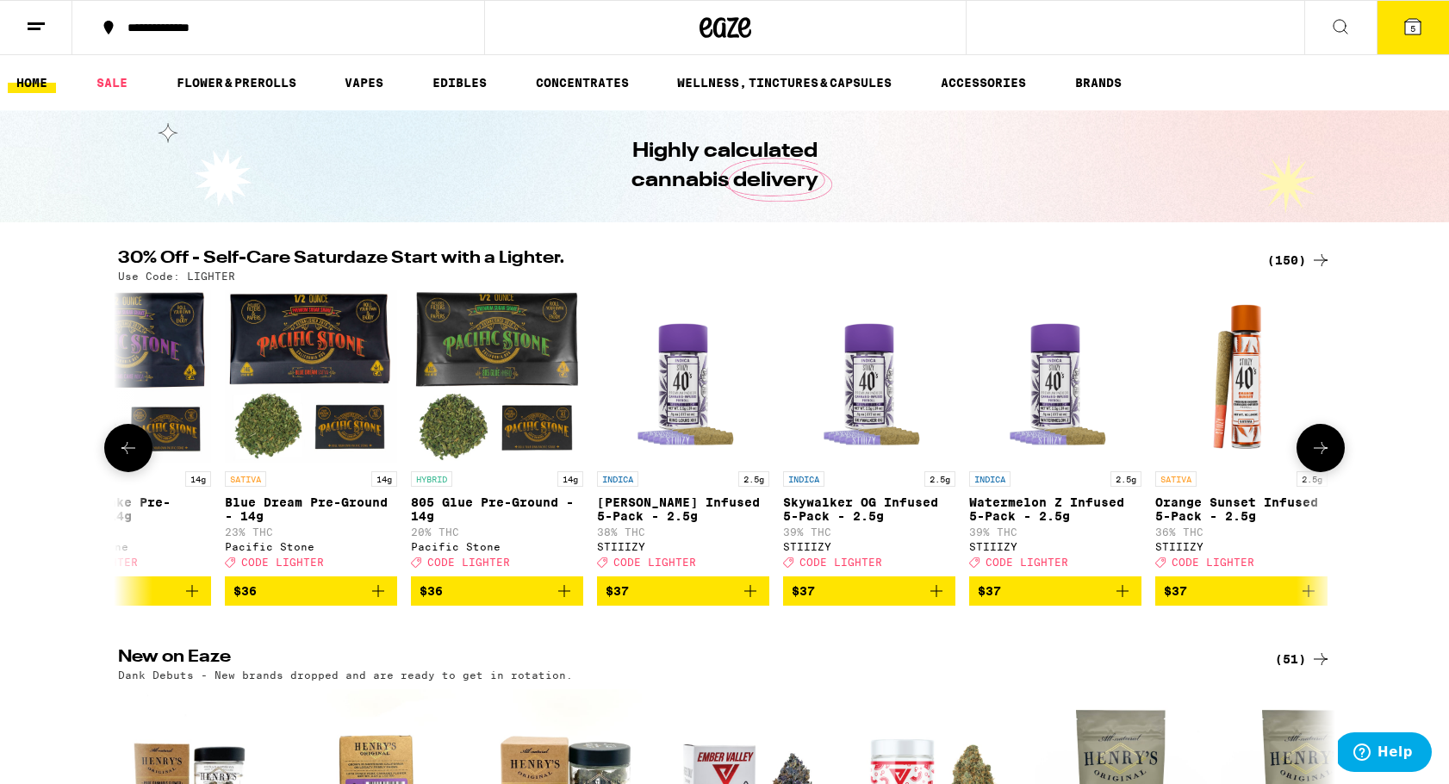
click at [133, 450] on icon at bounding box center [128, 448] width 21 height 21
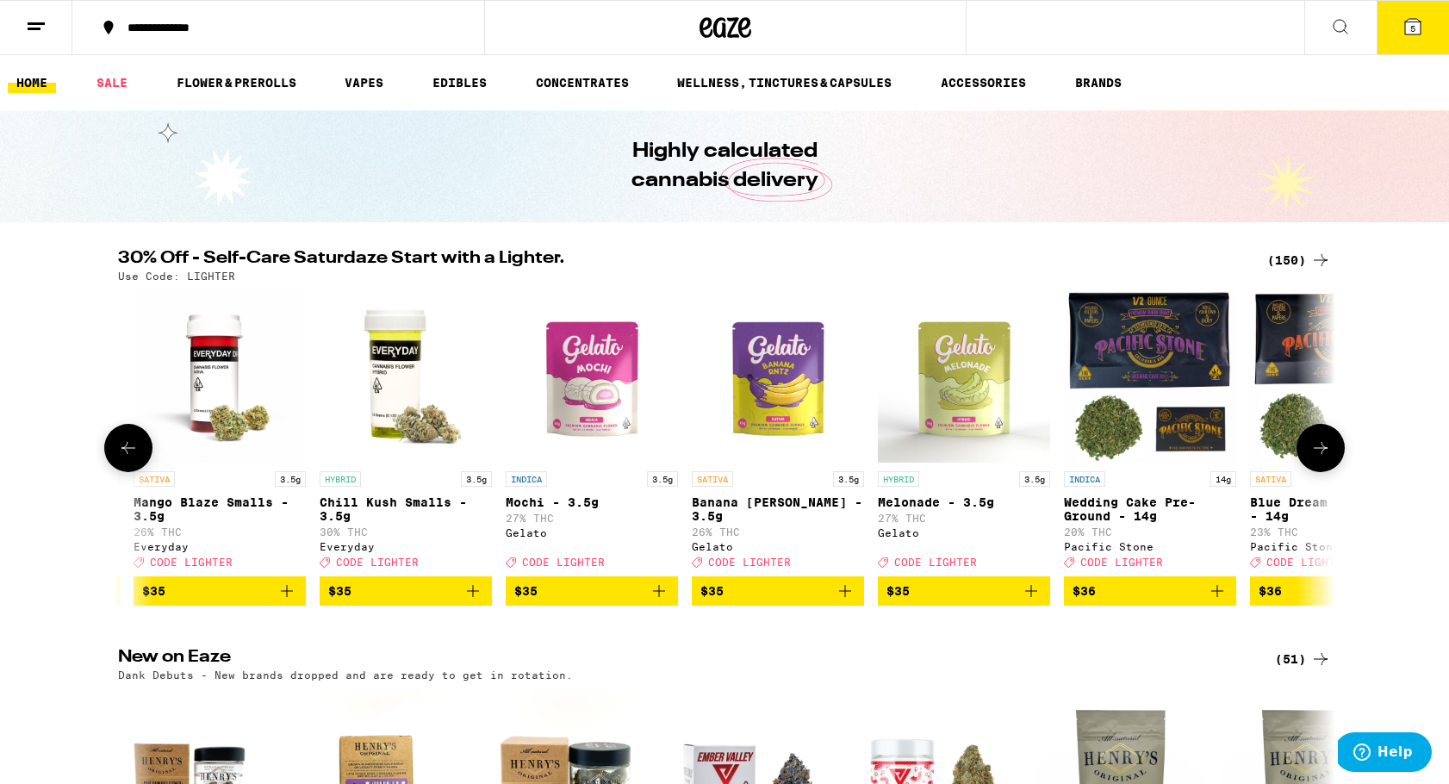
click at [133, 450] on icon at bounding box center [128, 448] width 21 height 21
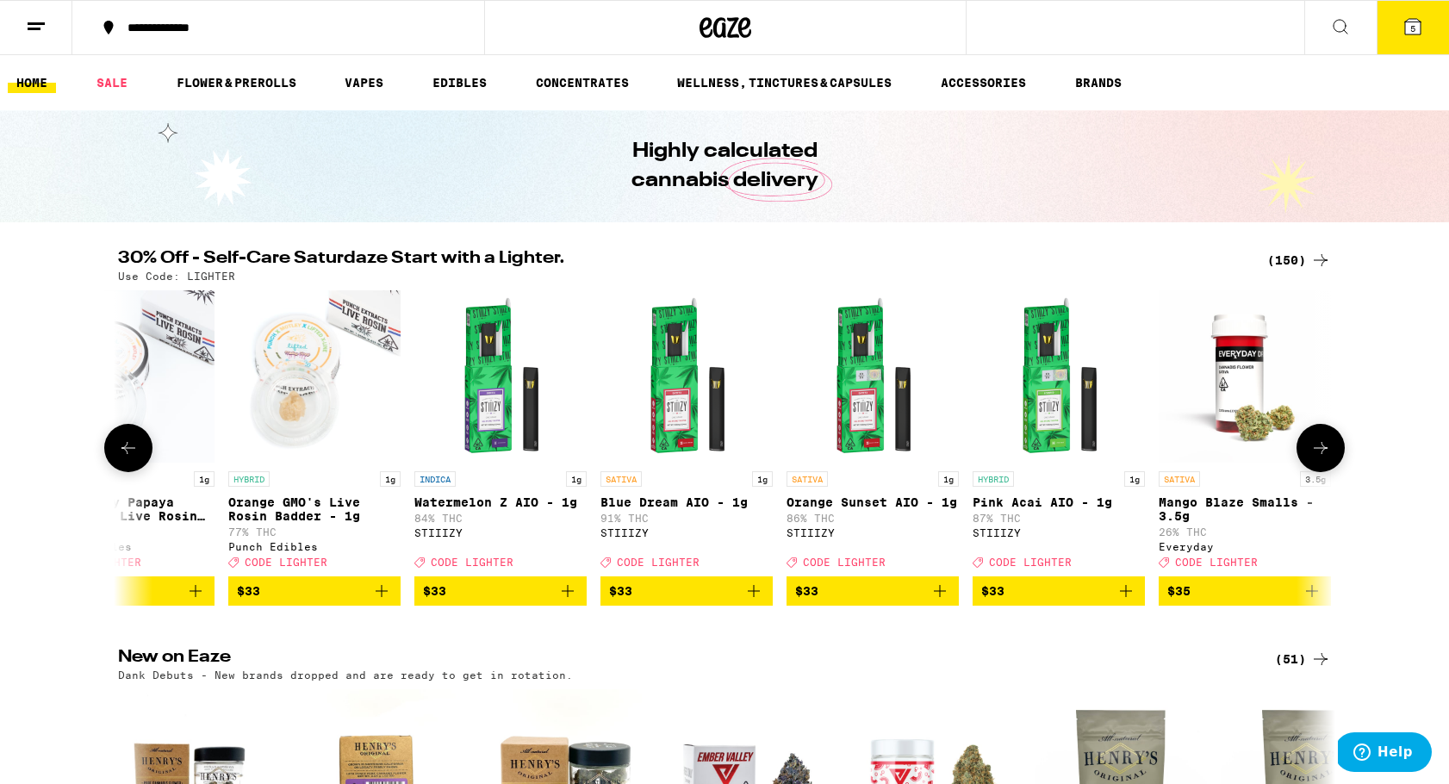
click at [133, 450] on icon at bounding box center [128, 448] width 21 height 21
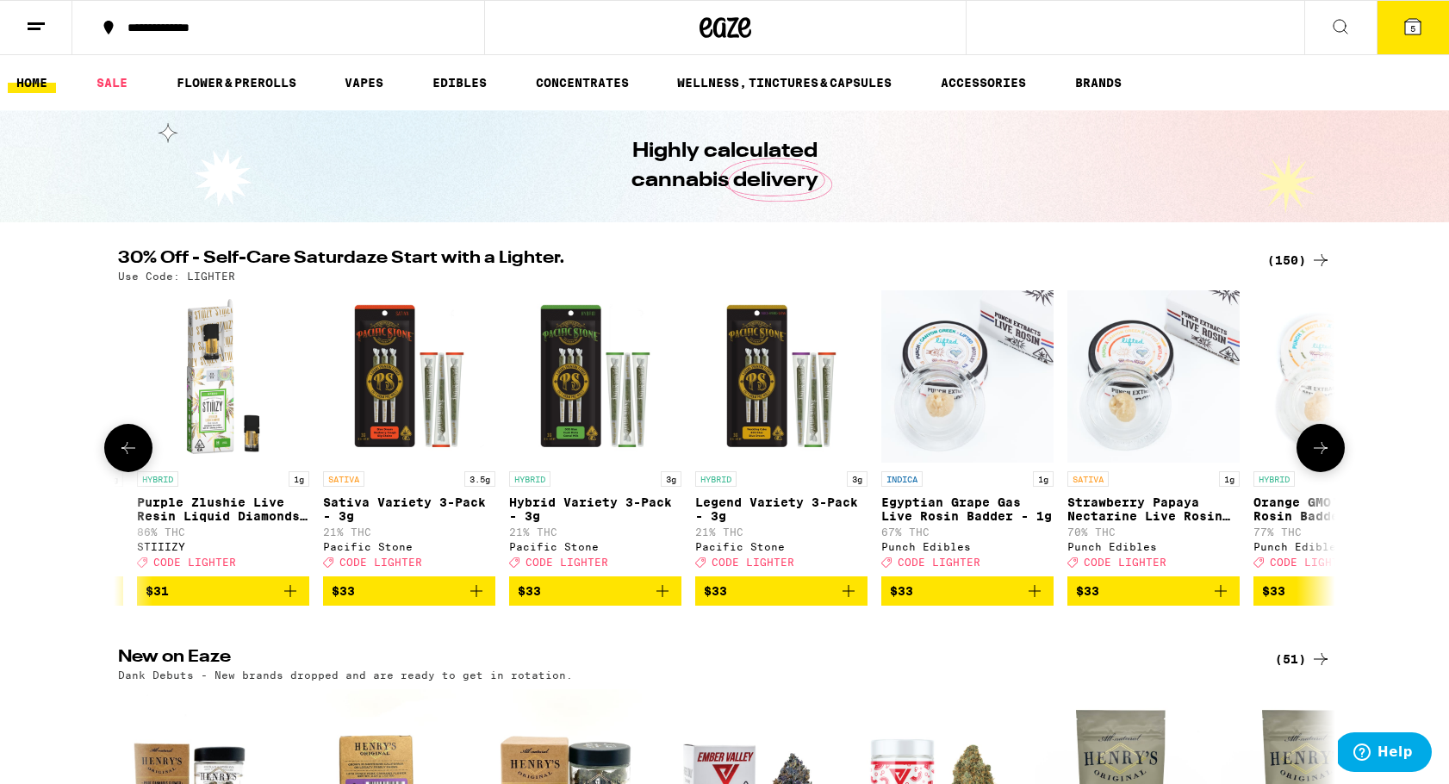
click at [133, 450] on icon at bounding box center [128, 448] width 21 height 21
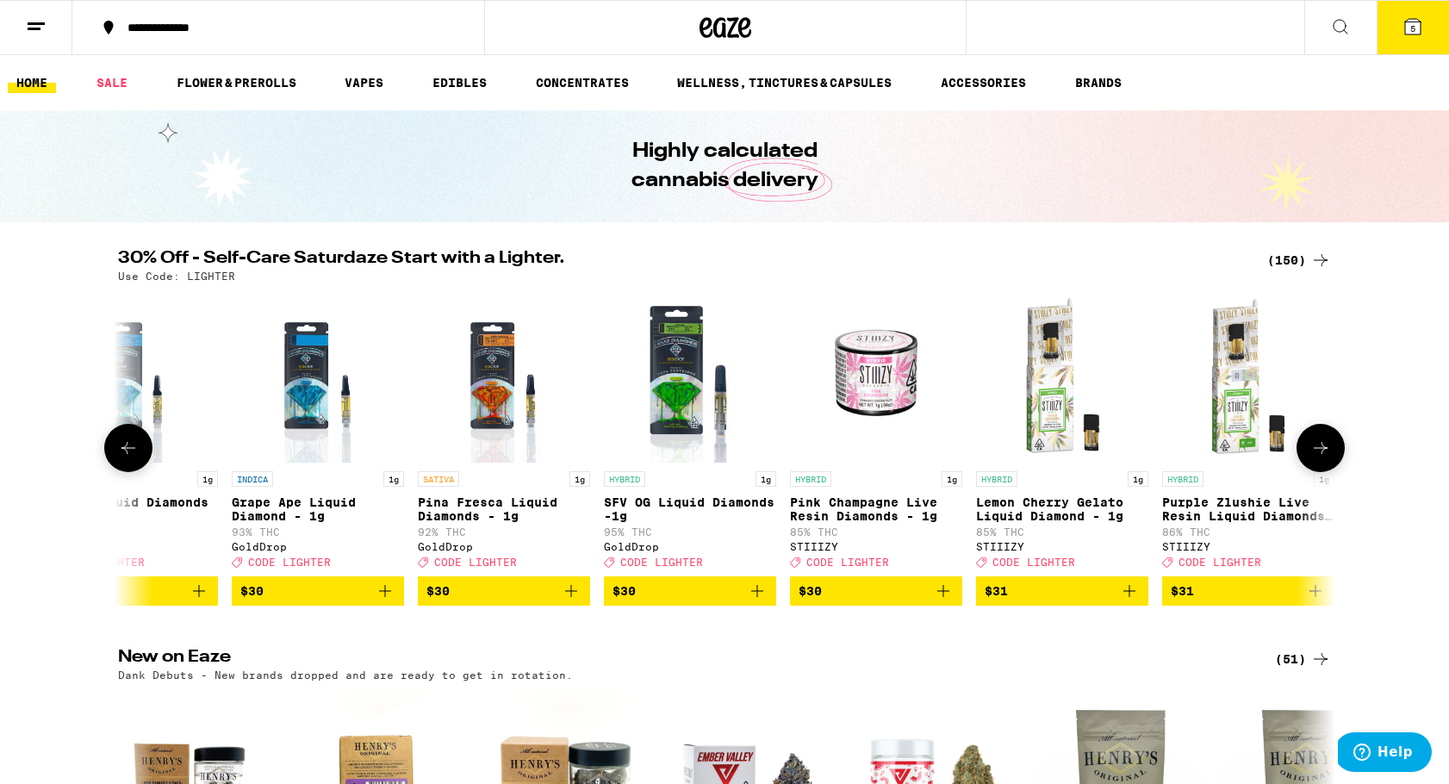
click at [133, 450] on icon at bounding box center [128, 448] width 21 height 21
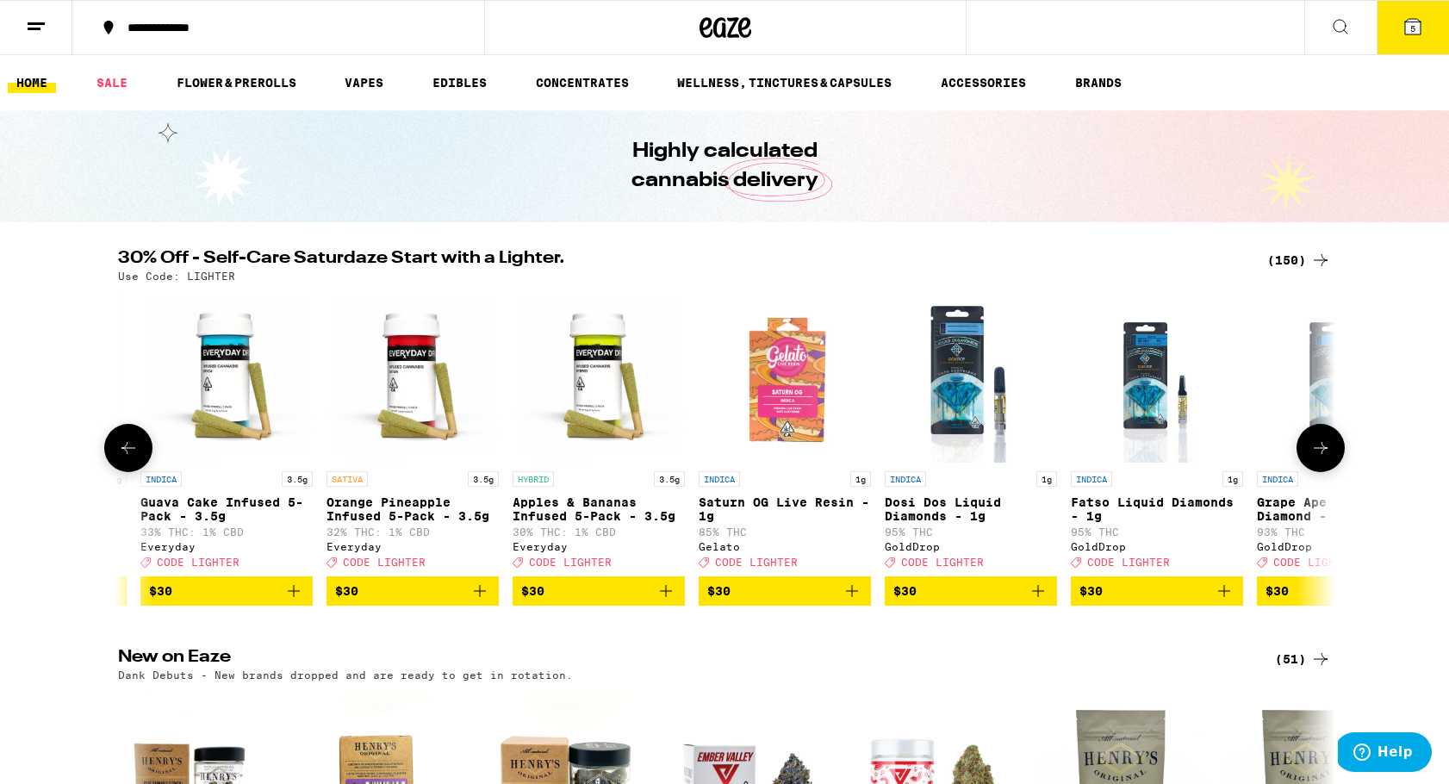
click at [133, 450] on icon at bounding box center [128, 448] width 21 height 21
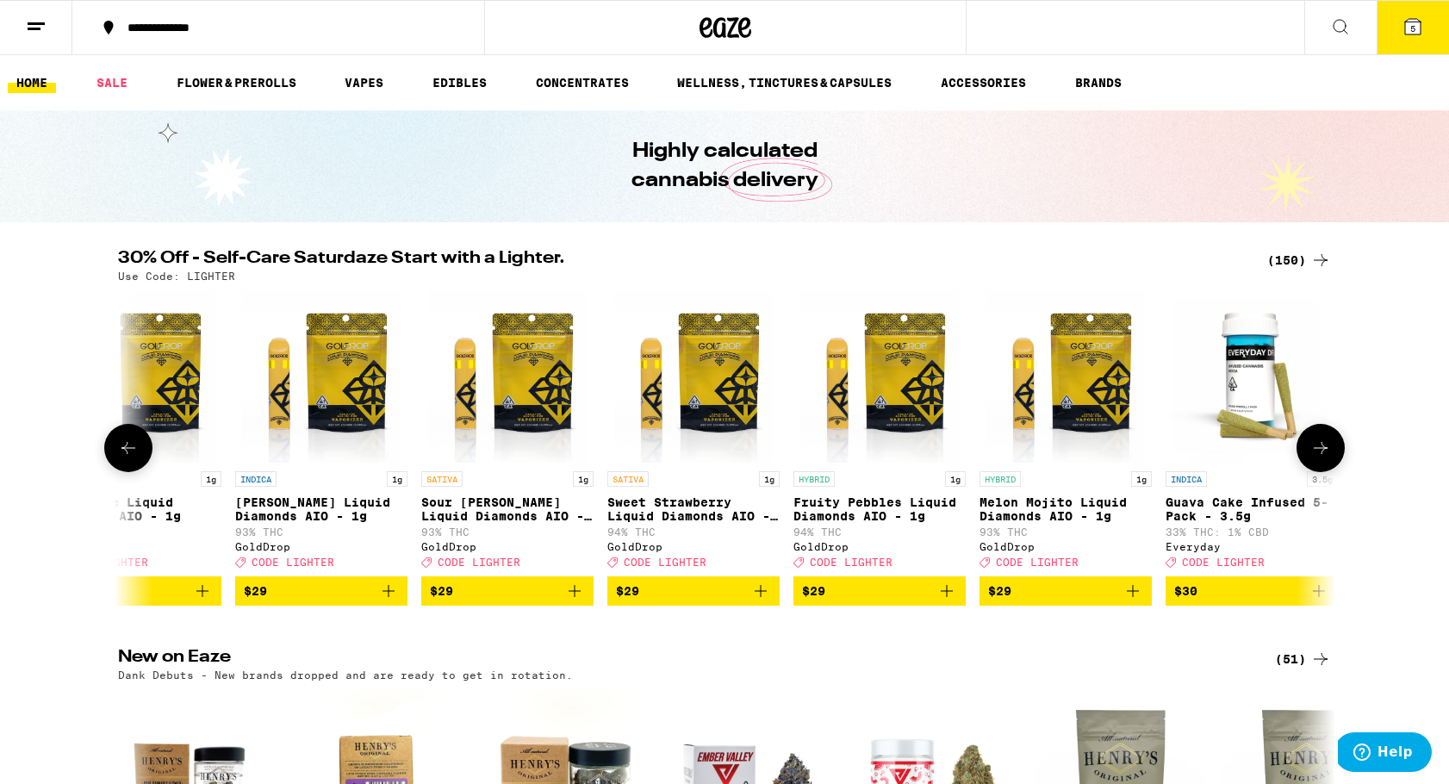
click at [133, 450] on icon at bounding box center [128, 448] width 21 height 21
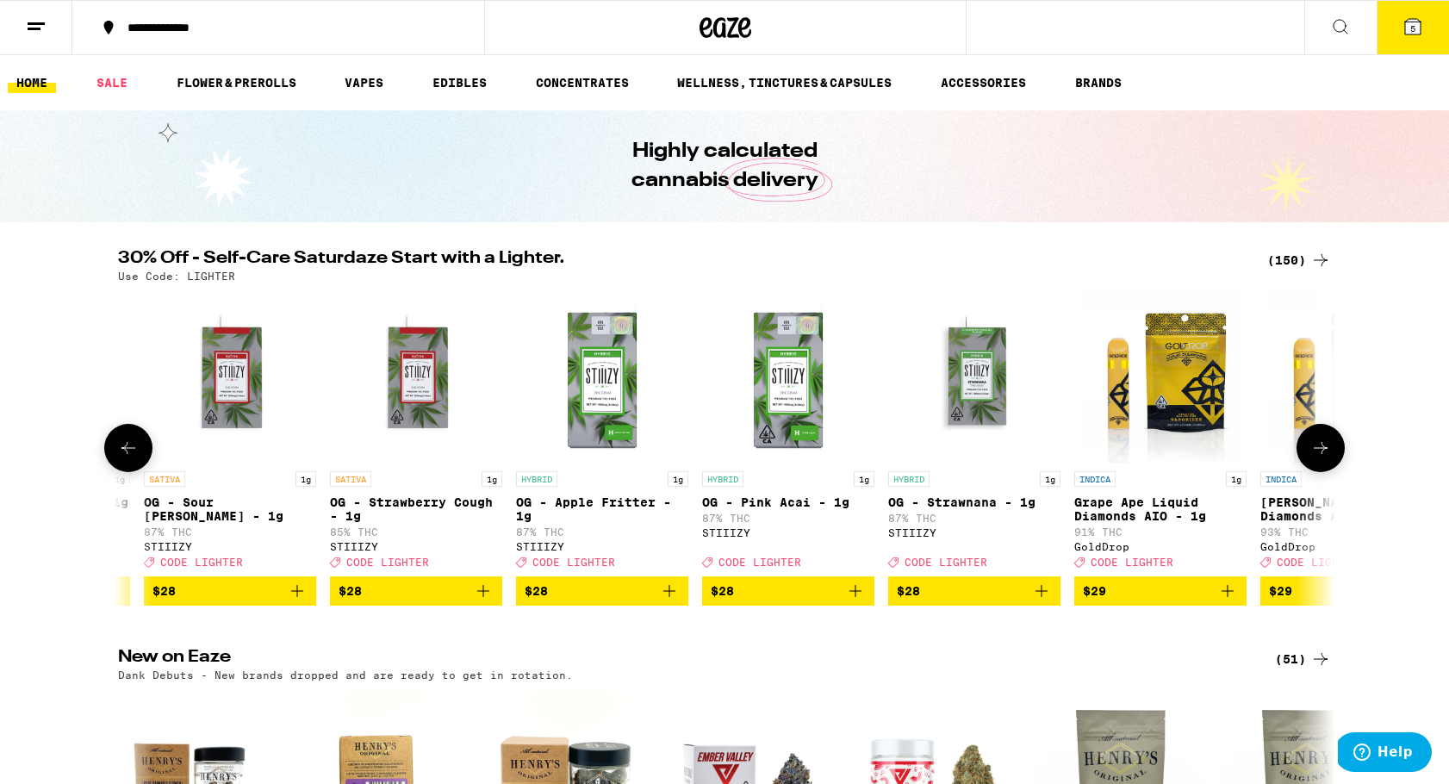
click at [133, 450] on icon at bounding box center [128, 448] width 21 height 21
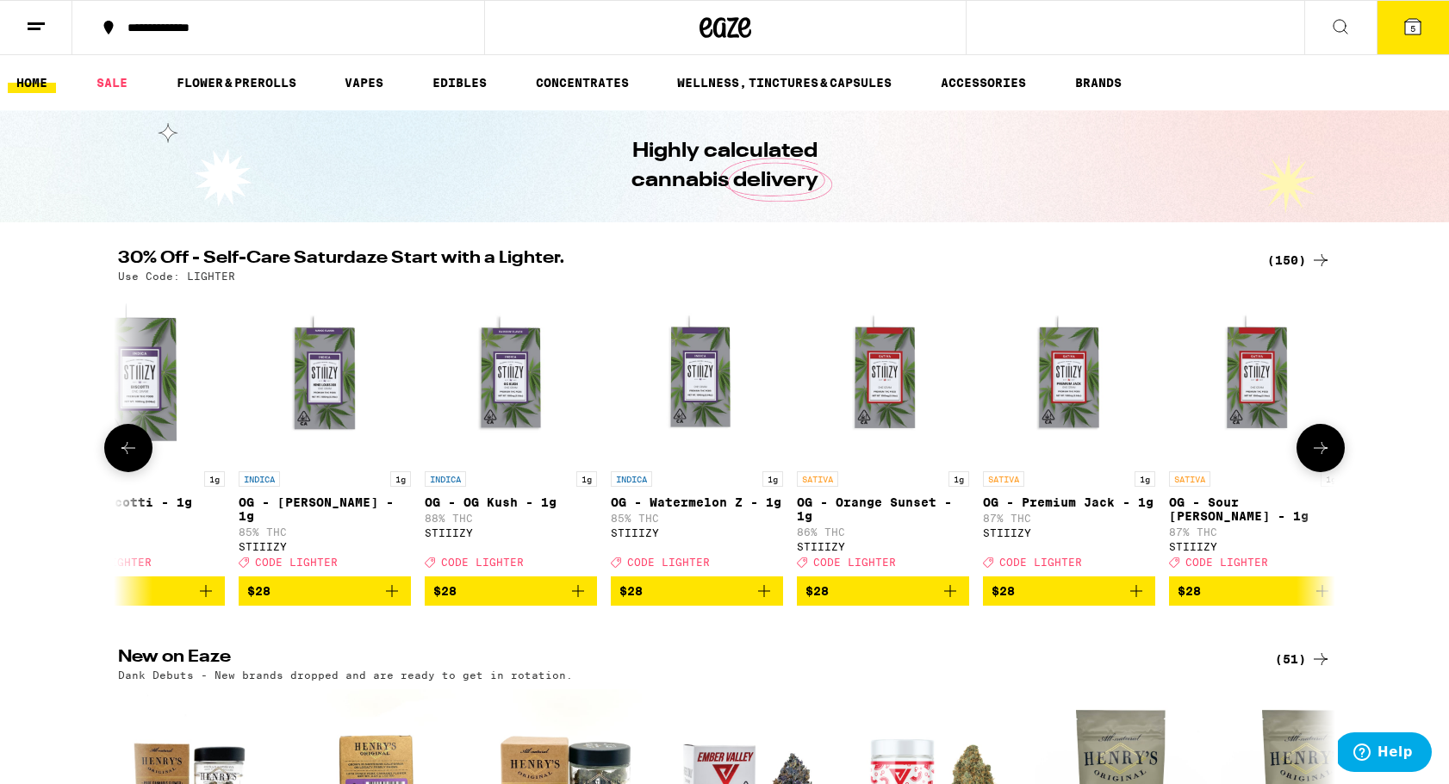
click at [133, 450] on icon at bounding box center [128, 448] width 21 height 21
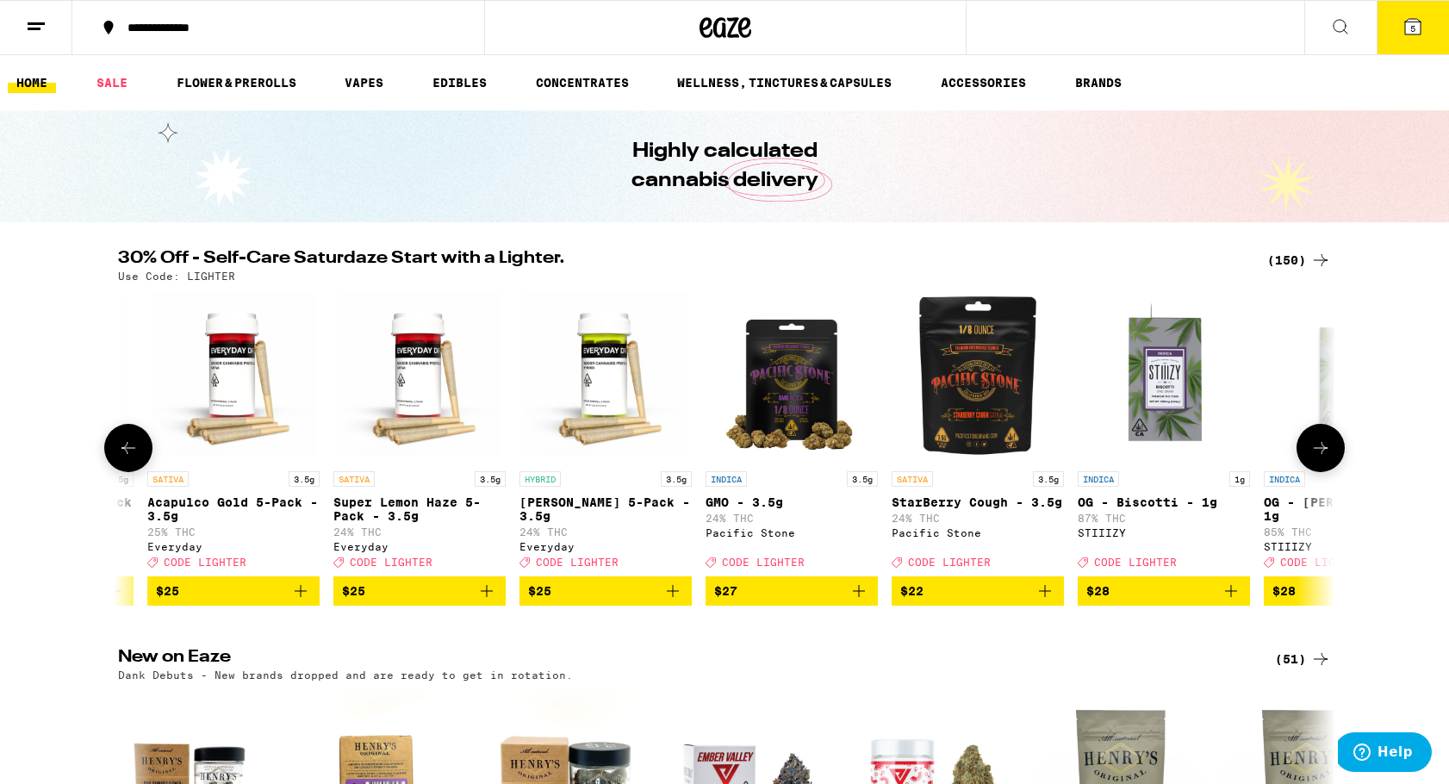
click at [133, 450] on icon at bounding box center [128, 448] width 21 height 21
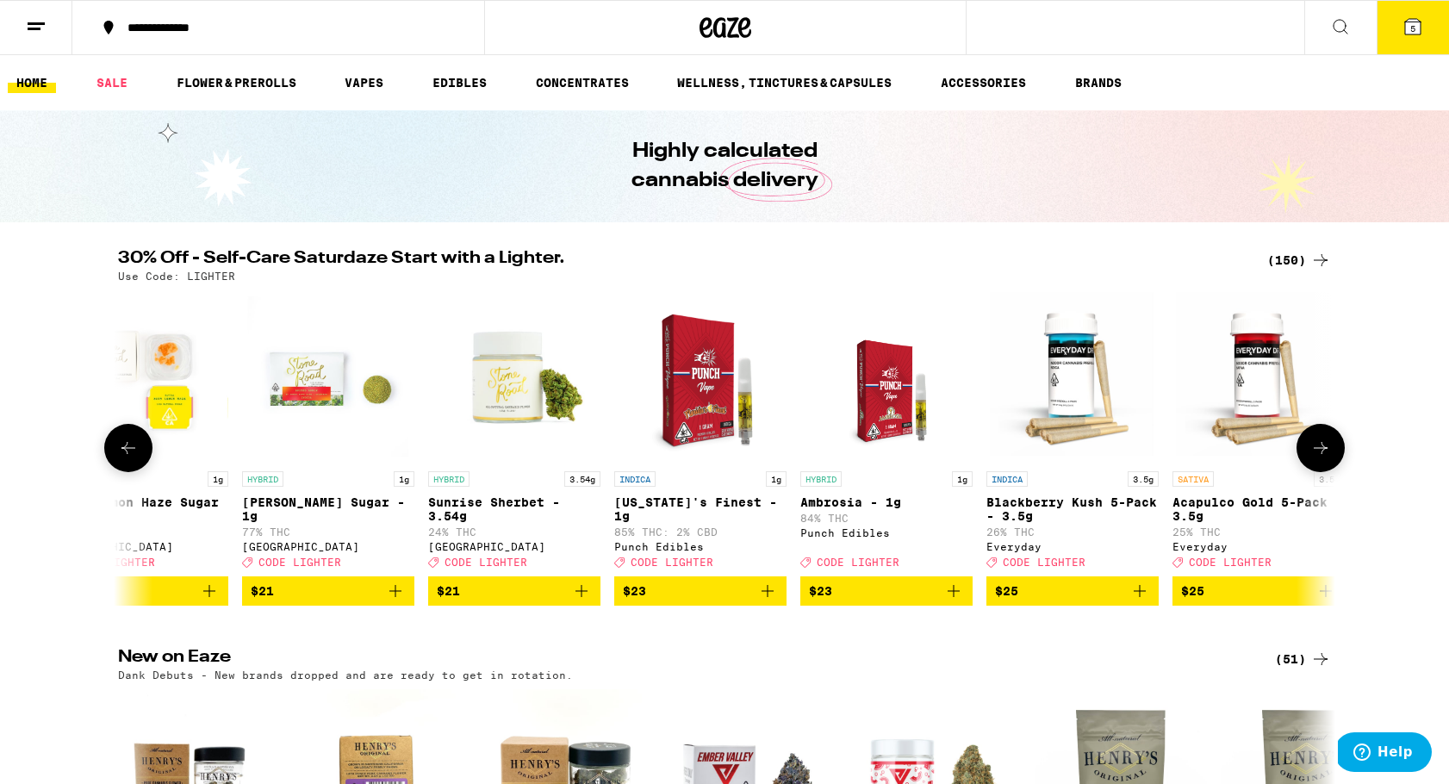
click at [133, 450] on icon at bounding box center [128, 448] width 21 height 21
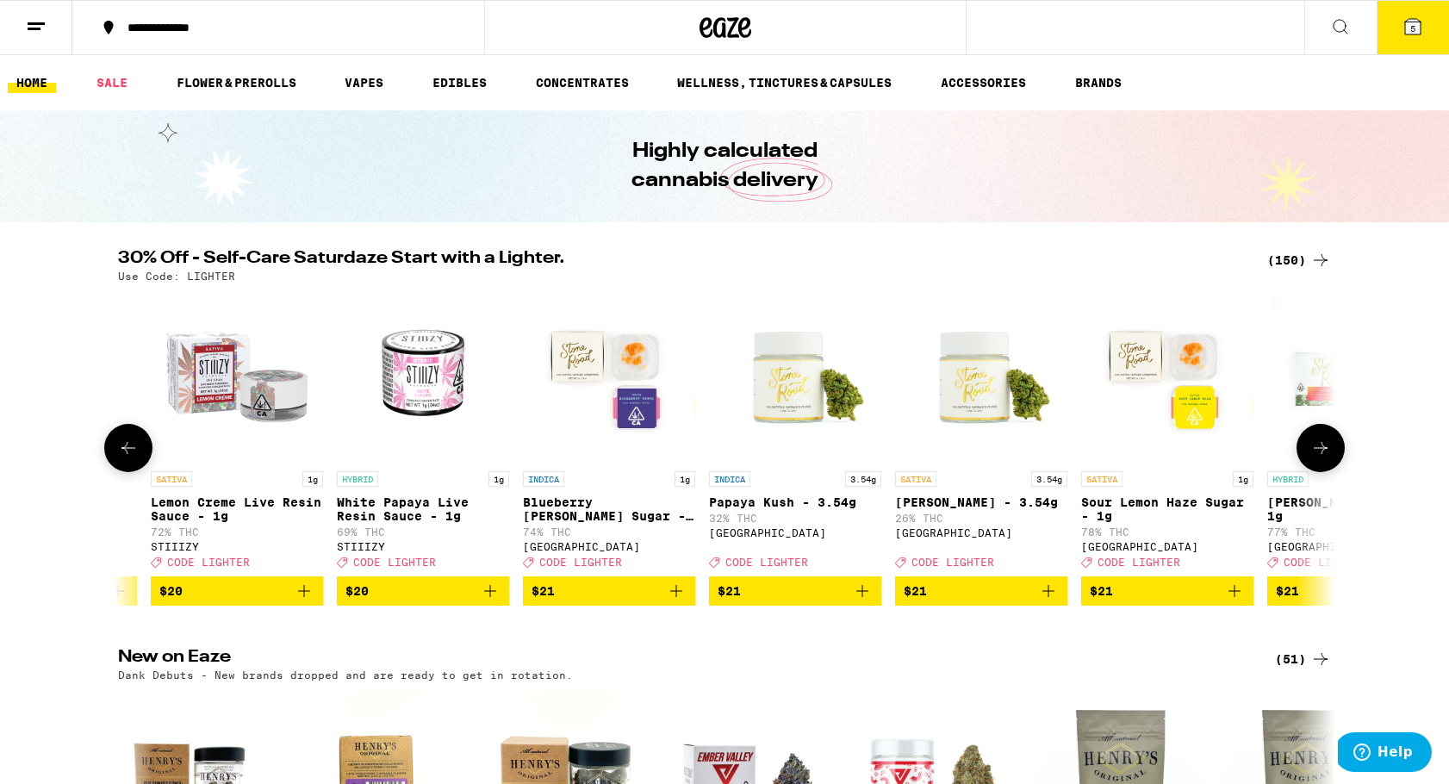
click at [133, 450] on icon at bounding box center [128, 448] width 21 height 21
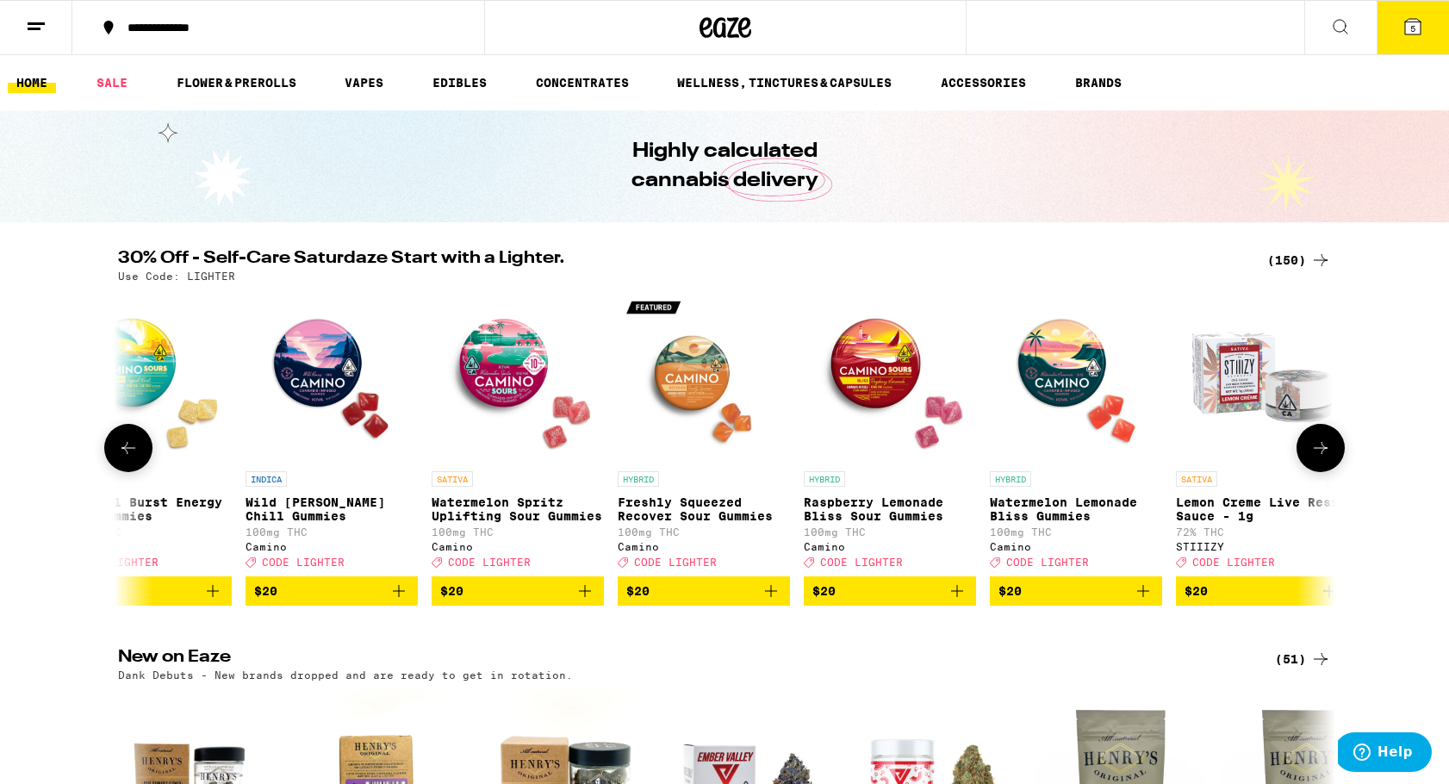
click at [133, 450] on icon at bounding box center [128, 448] width 21 height 21
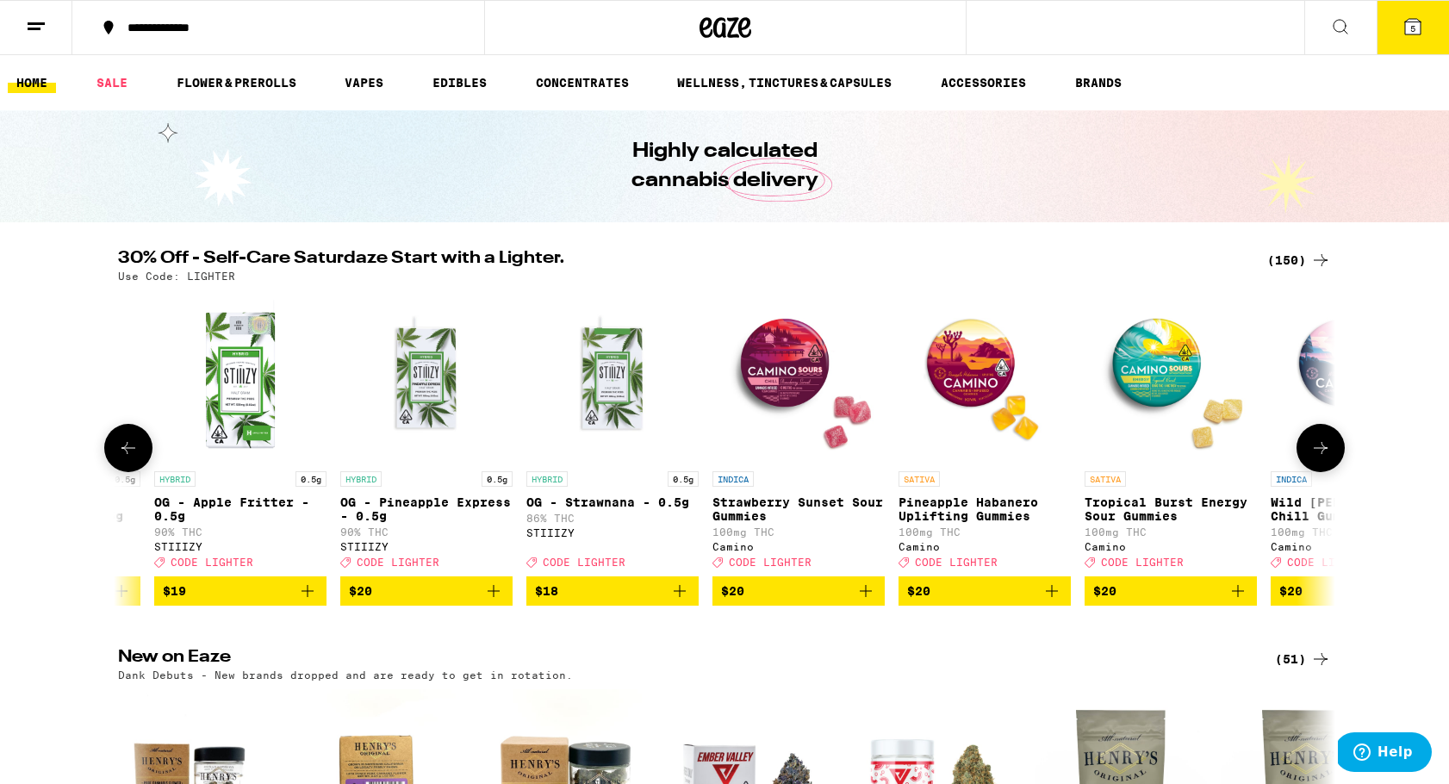
click at [133, 450] on icon at bounding box center [128, 448] width 21 height 21
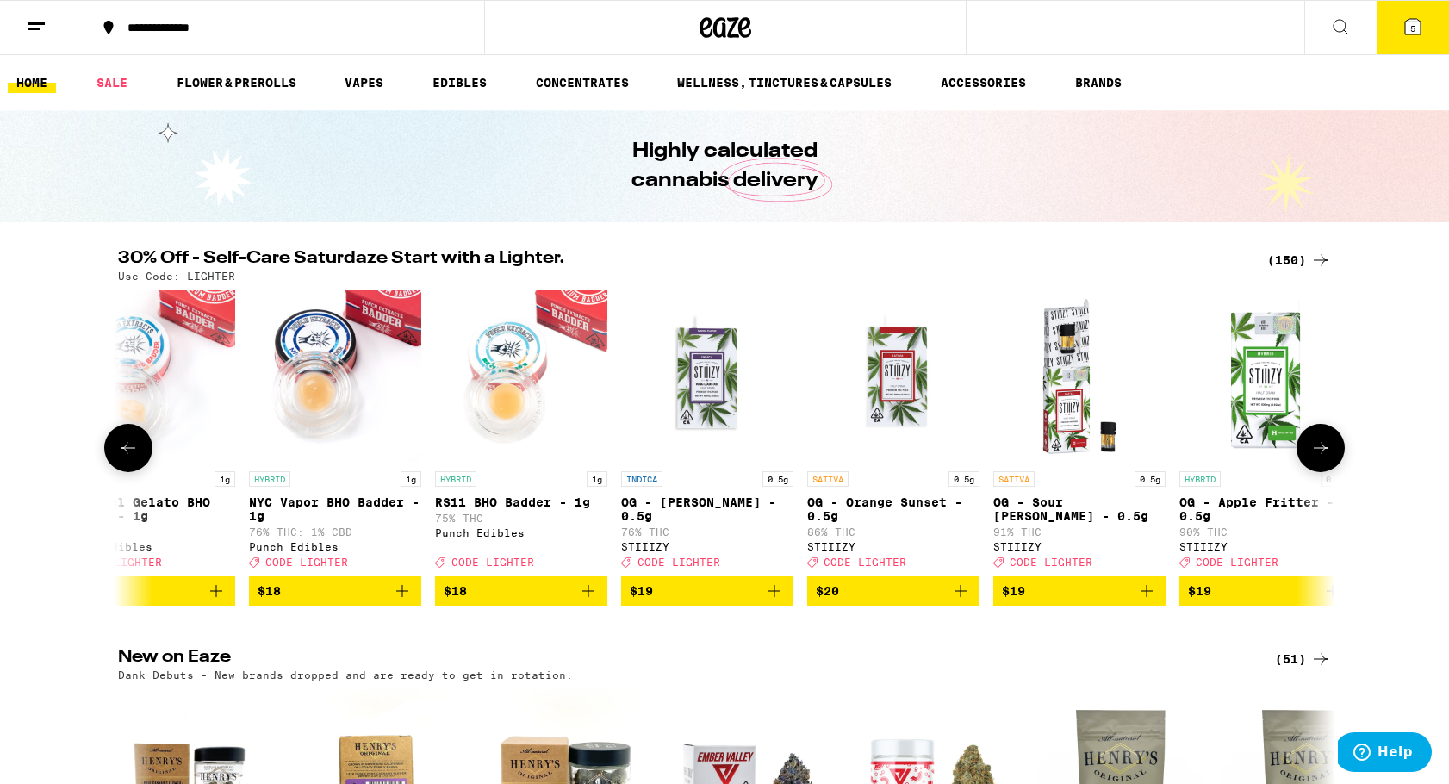
click at [133, 450] on icon at bounding box center [128, 448] width 21 height 21
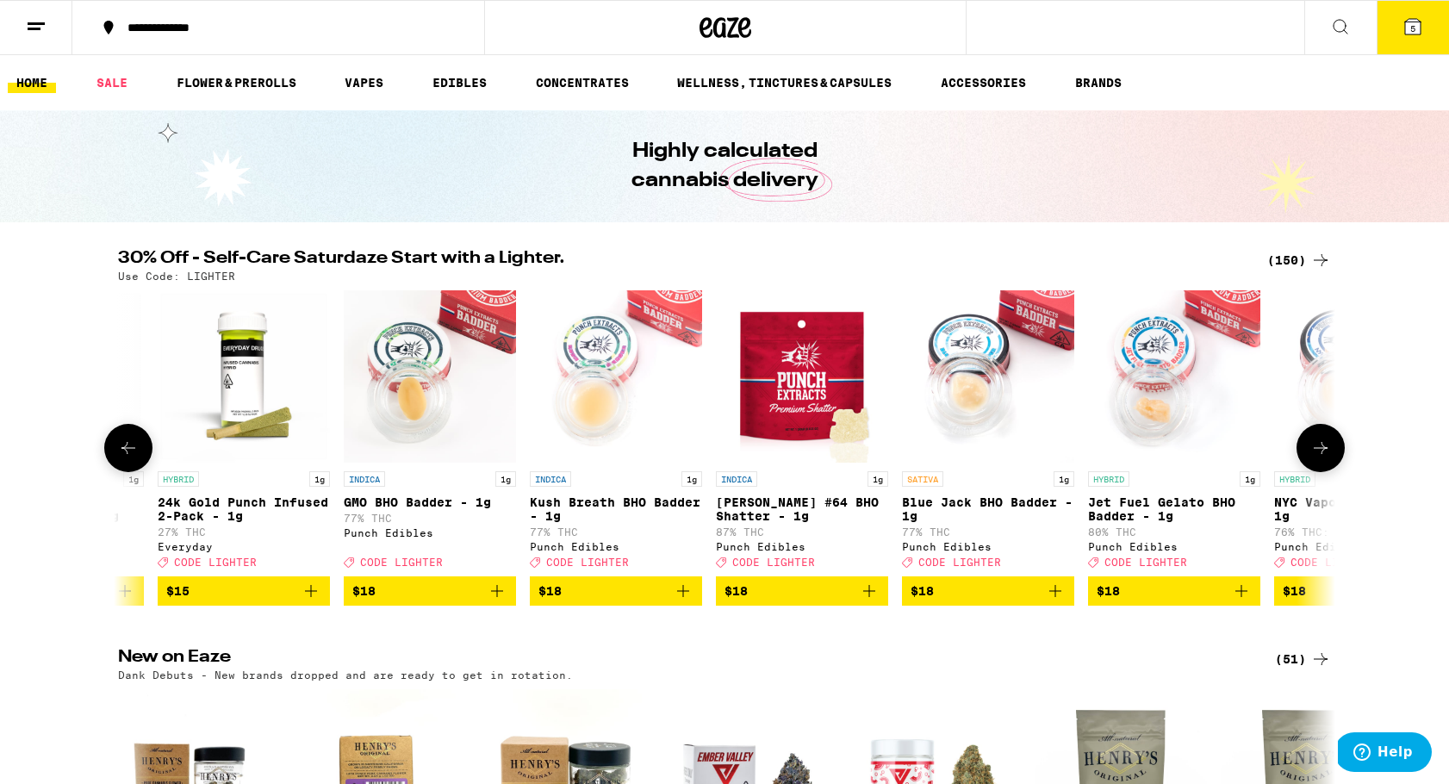
click at [133, 450] on icon at bounding box center [128, 448] width 21 height 21
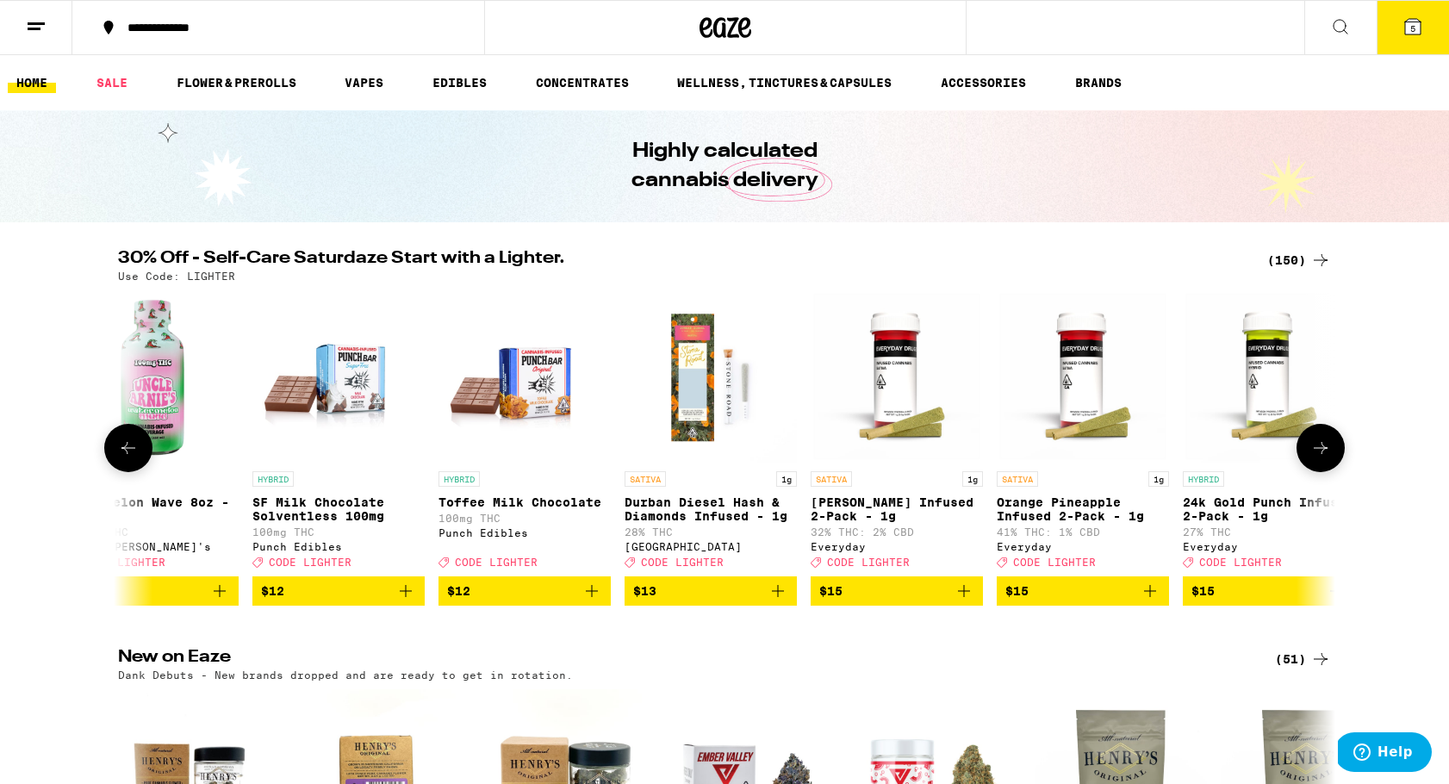
click at [133, 450] on icon at bounding box center [128, 448] width 21 height 21
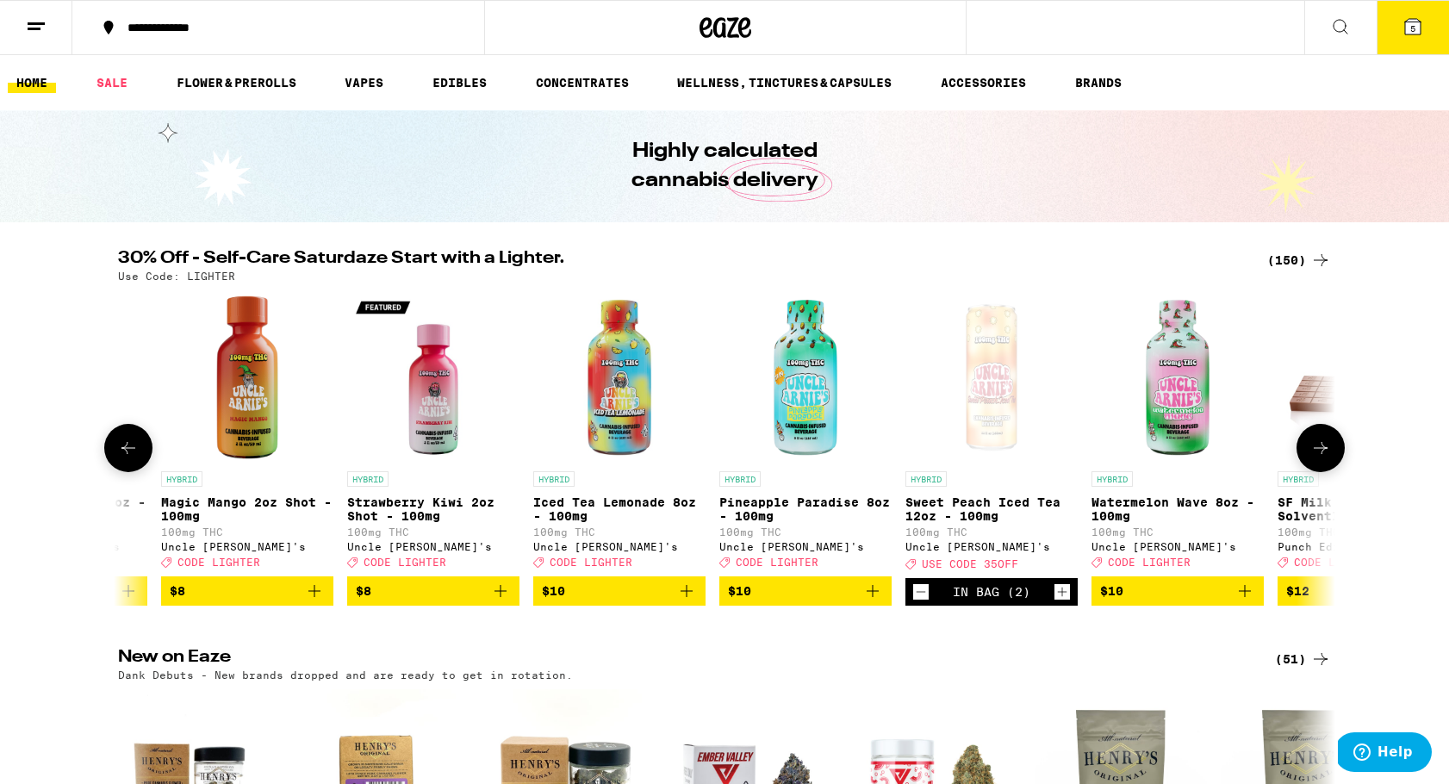
click at [133, 450] on icon at bounding box center [128, 448] width 21 height 21
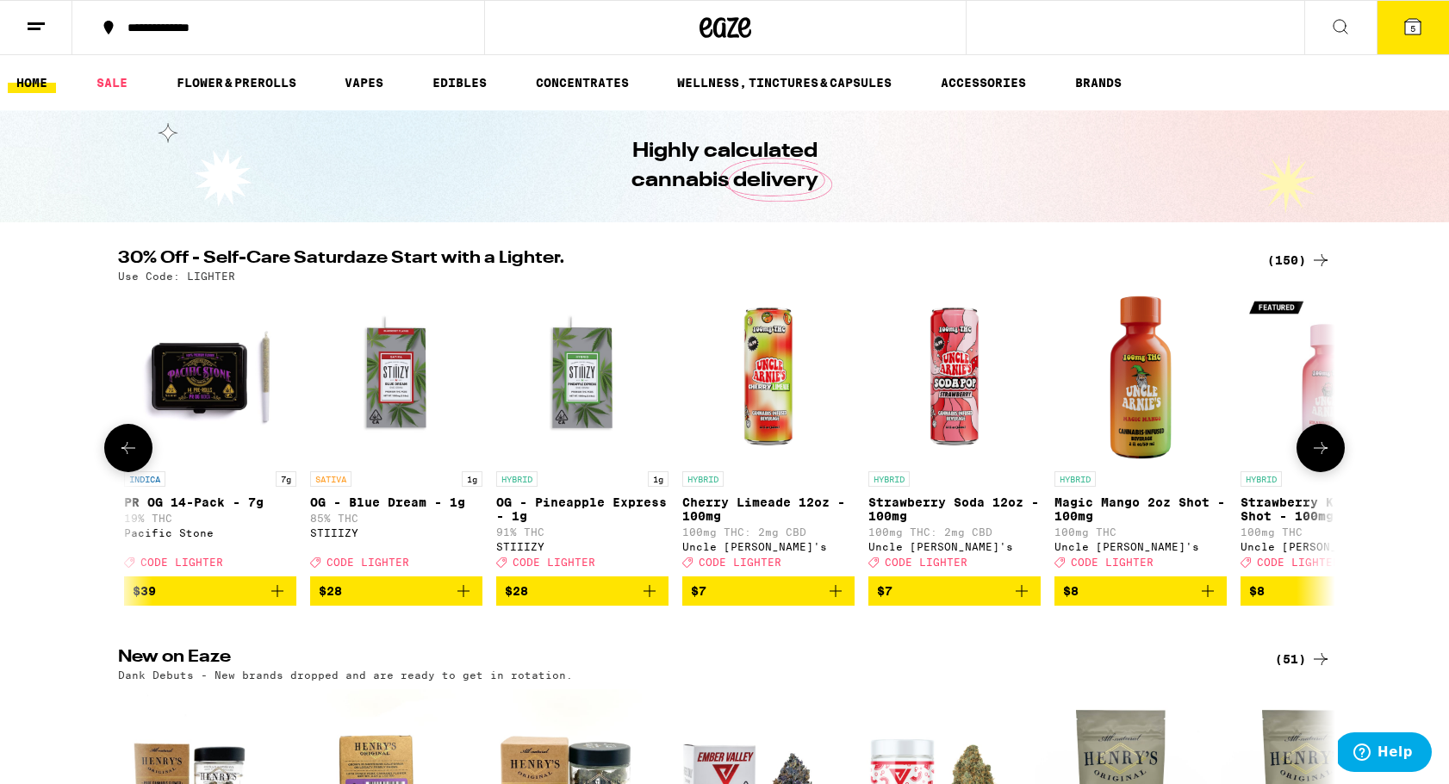
scroll to position [0, 2095]
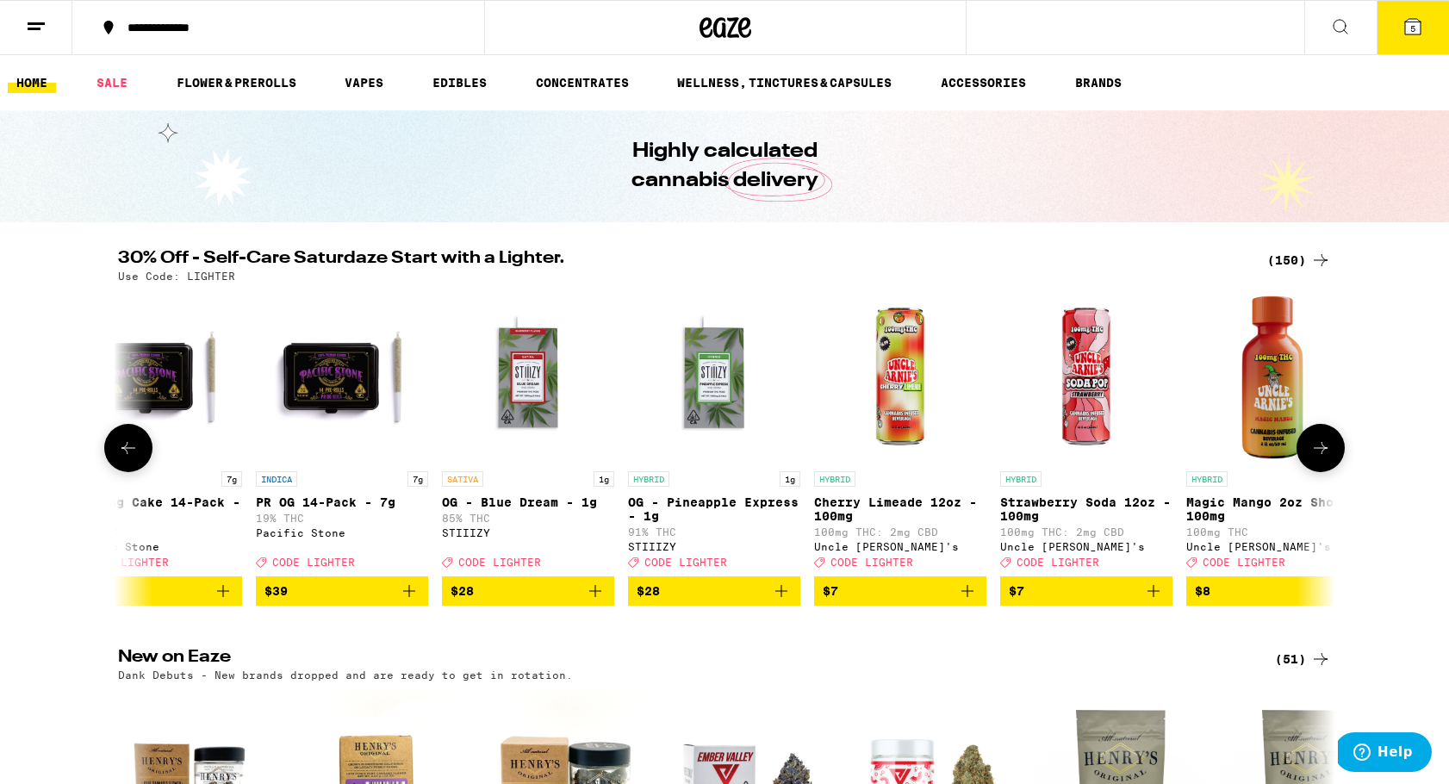
click at [1324, 458] on icon at bounding box center [1320, 448] width 21 height 21
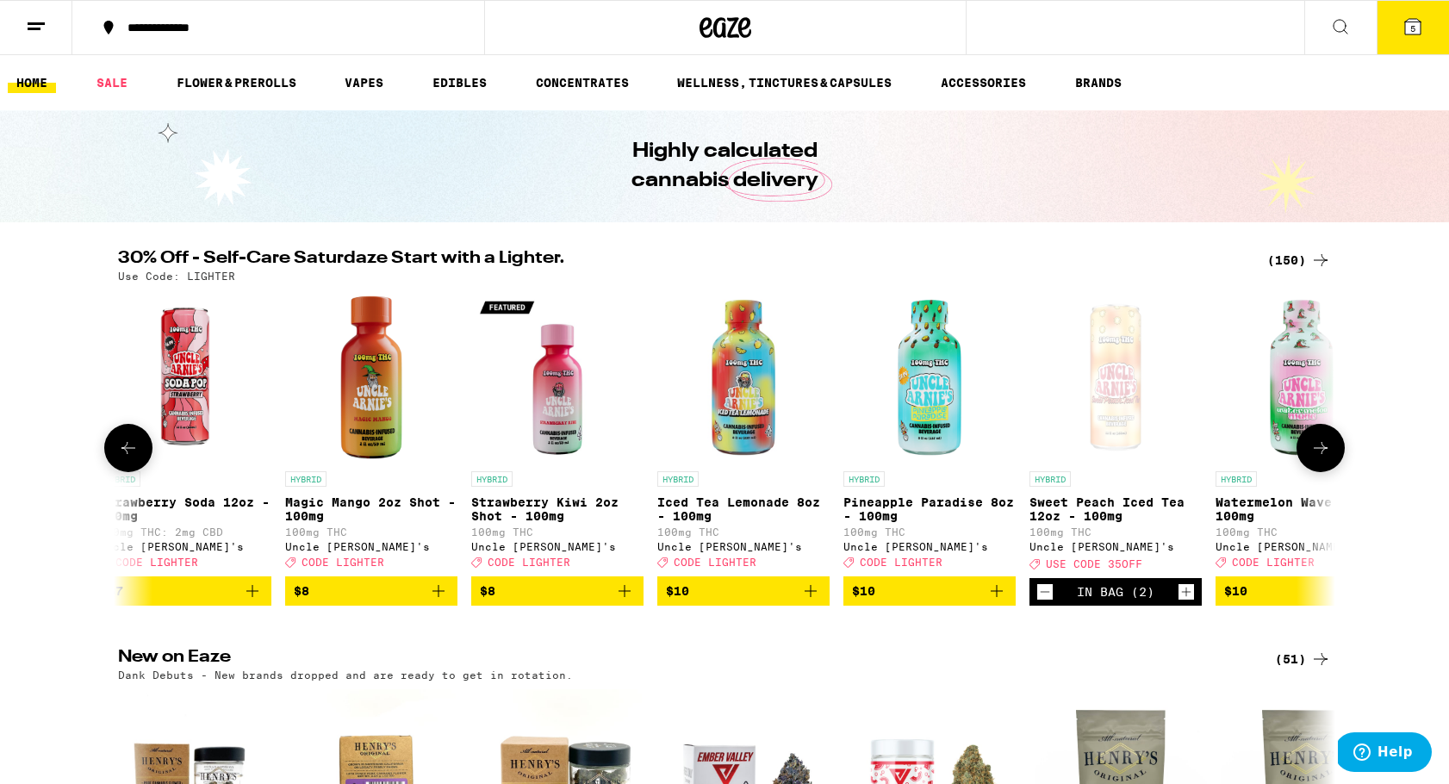
scroll to position [0, 3121]
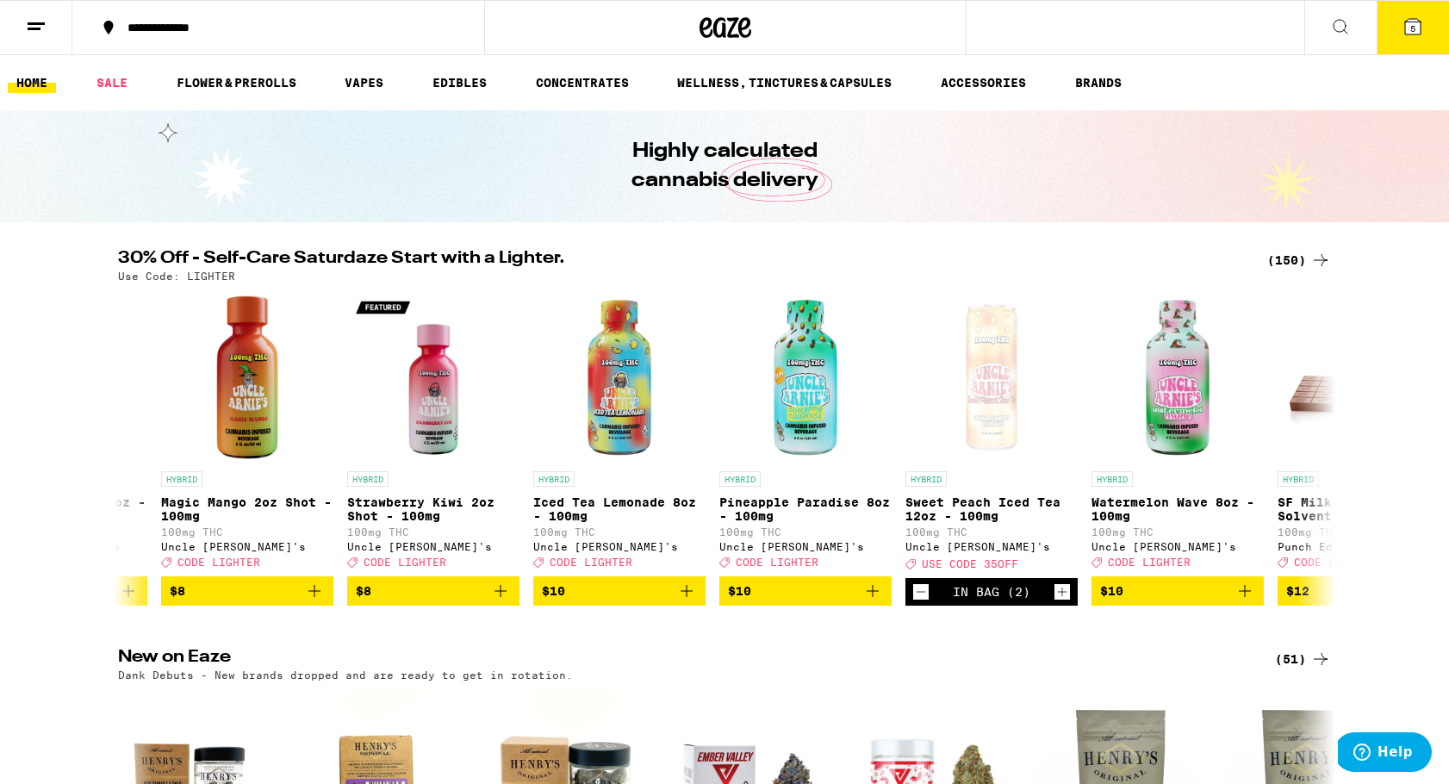
click at [1415, 37] on button "5" at bounding box center [1413, 27] width 72 height 53
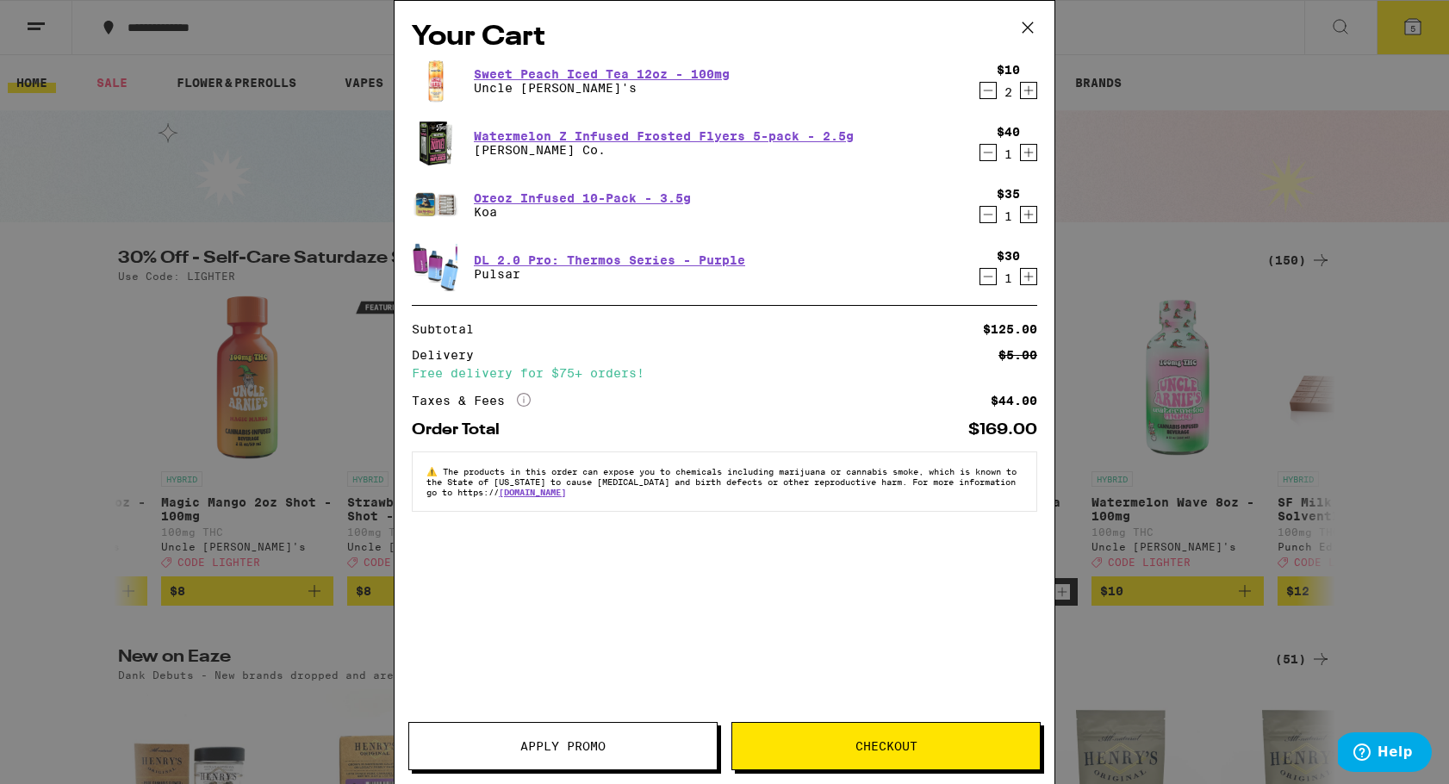
click at [601, 749] on span "Apply Promo" at bounding box center [562, 746] width 85 height 12
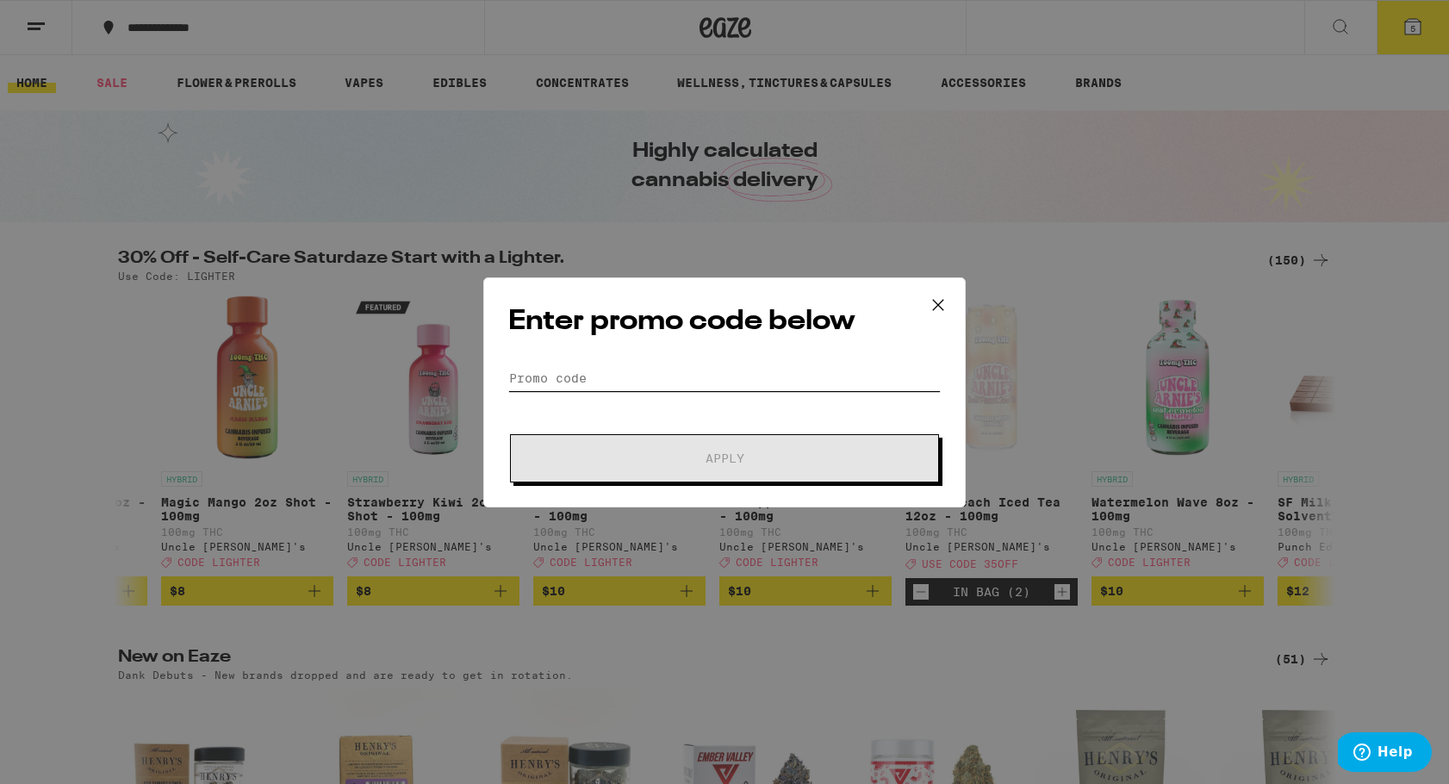
click at [669, 371] on input "Promo Code" at bounding box center [724, 378] width 433 height 26
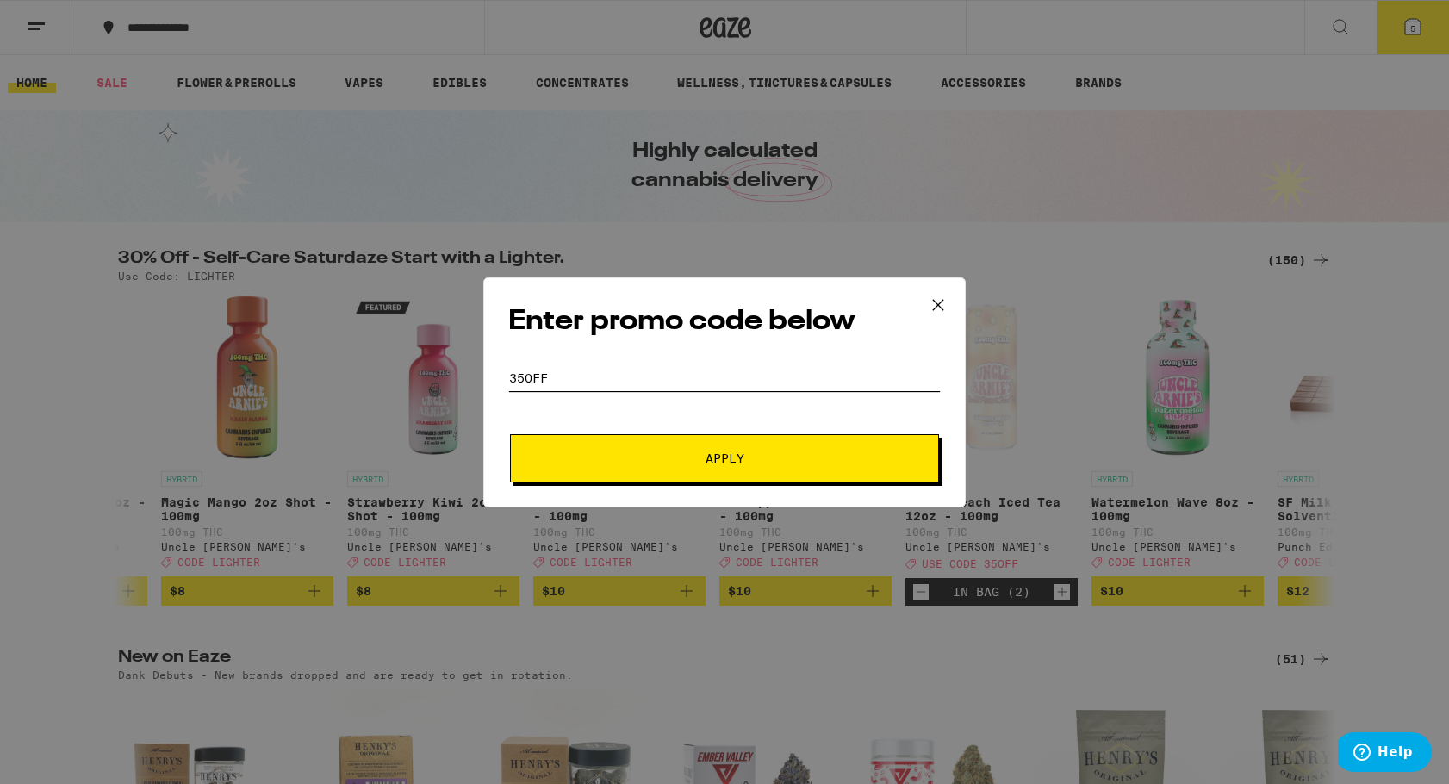
type input "35off"
click at [831, 470] on button "Apply" at bounding box center [724, 458] width 429 height 48
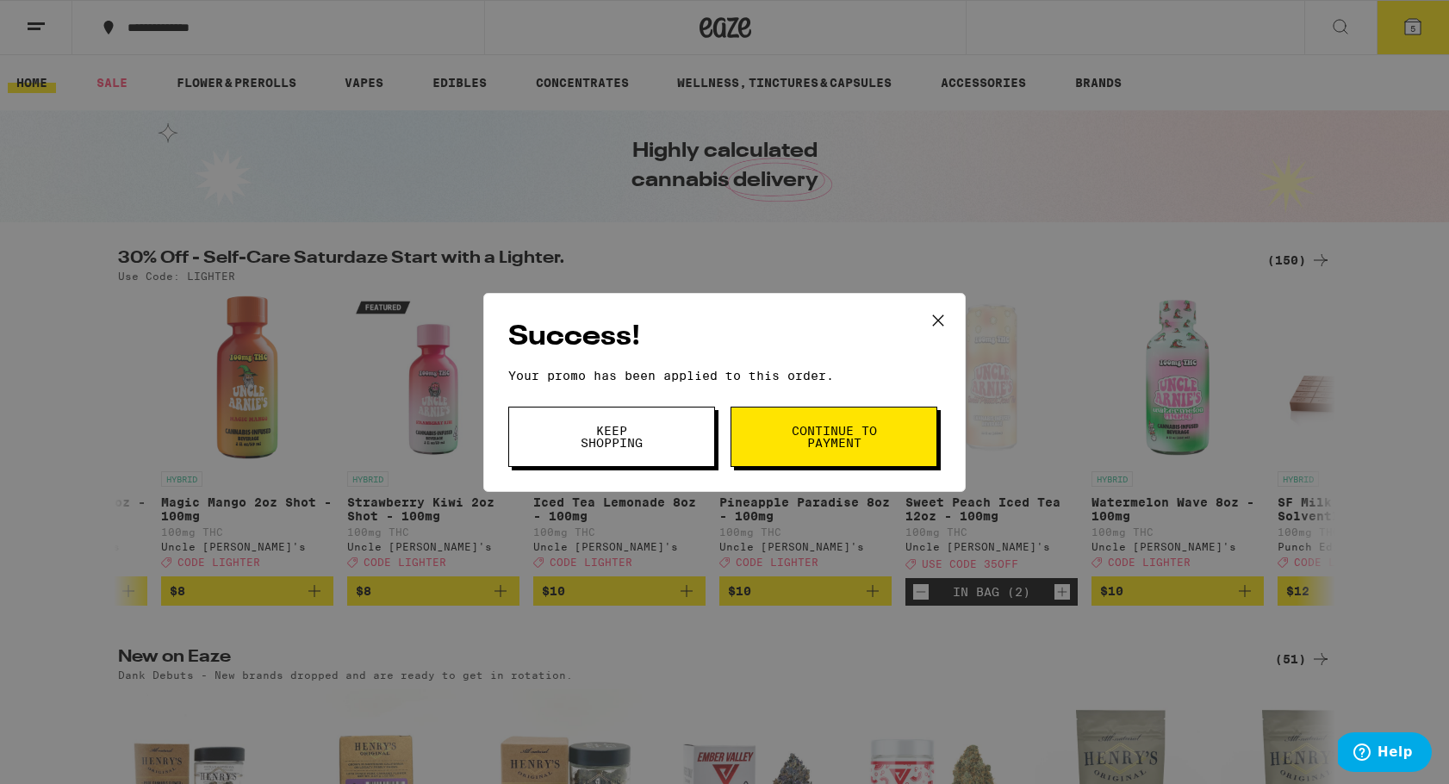
click at [851, 438] on span "Continue to payment" at bounding box center [834, 437] width 88 height 24
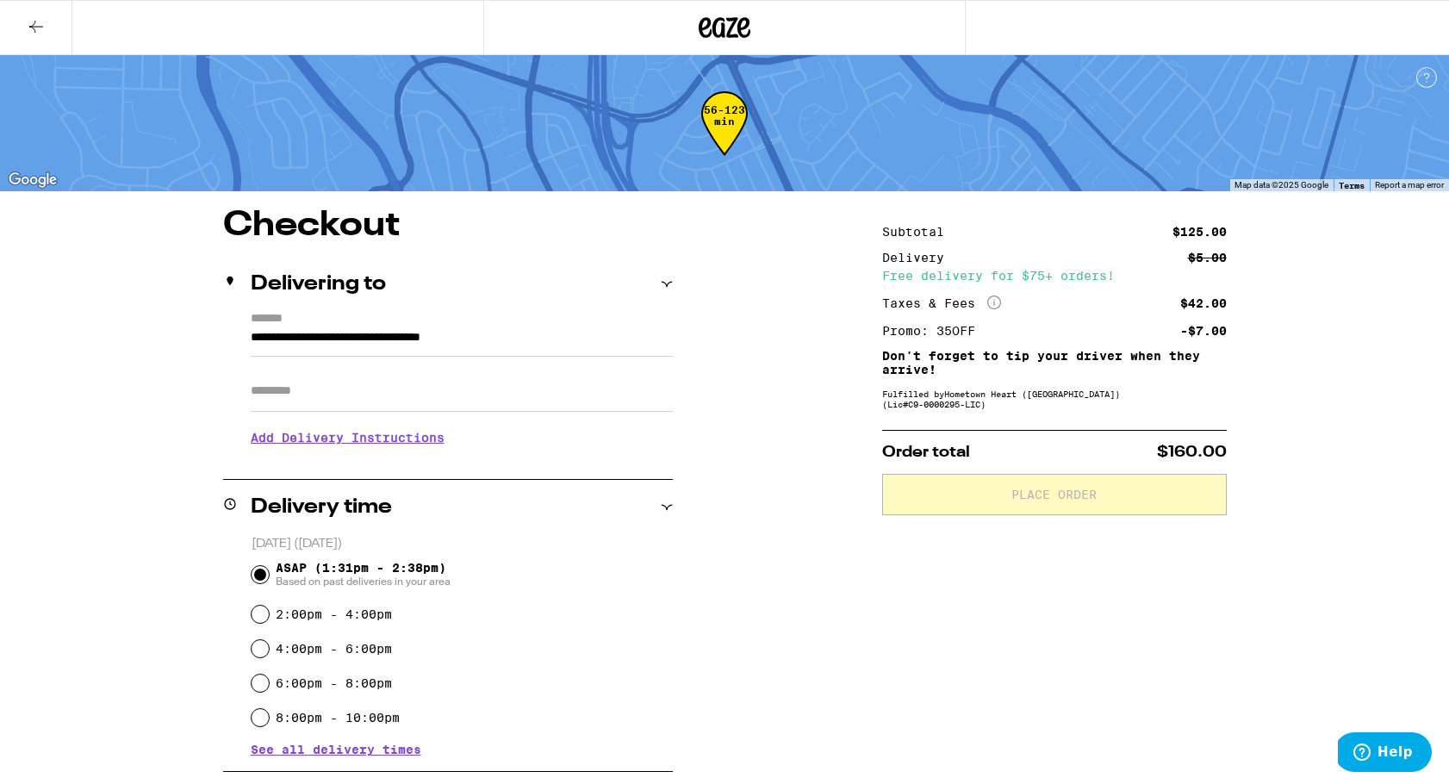
click at [116, 535] on div "**********" at bounding box center [724, 742] width 1241 height 1069
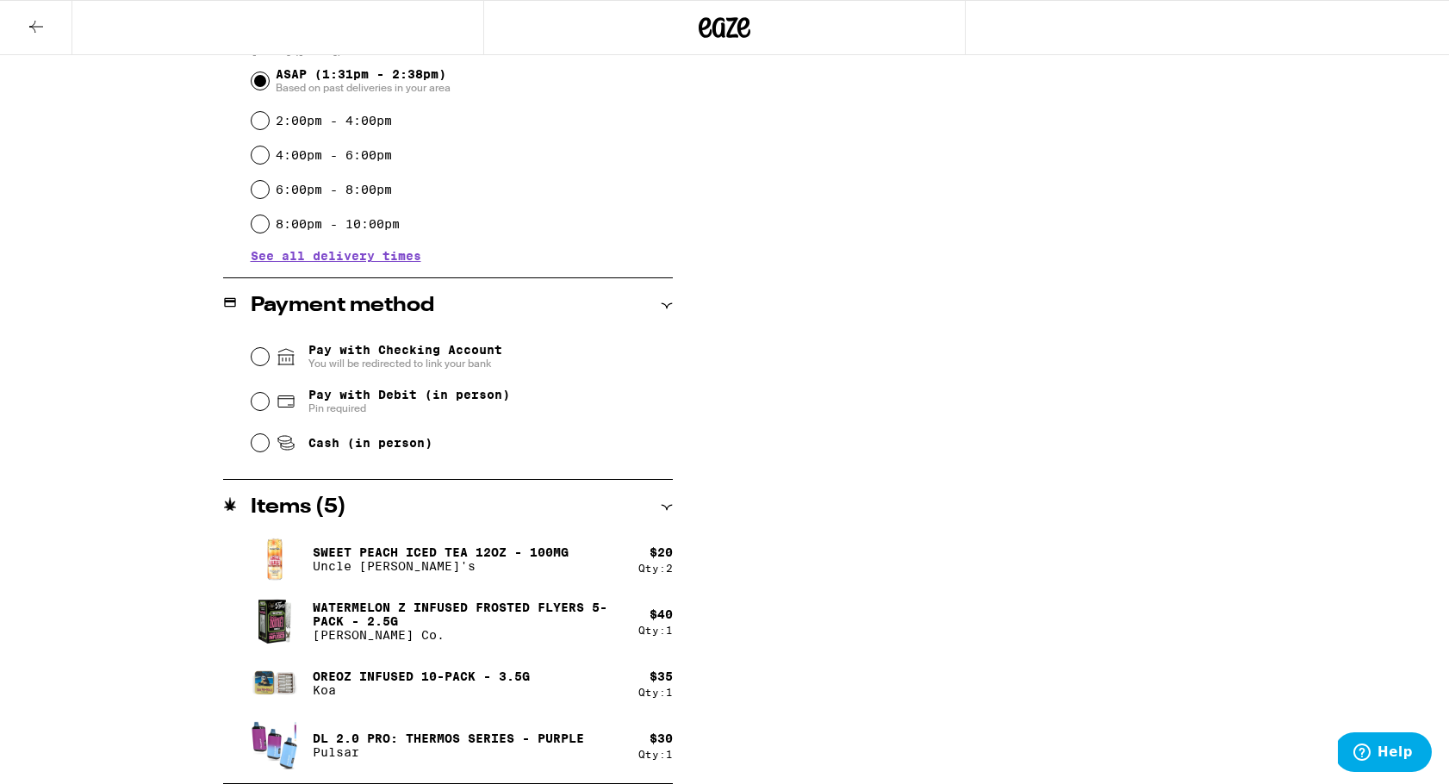
scroll to position [494, 0]
click at [262, 450] on input "Cash (in person)" at bounding box center [260, 442] width 17 height 17
radio input "true"
click at [111, 548] on div "**********" at bounding box center [724, 249] width 1241 height 1069
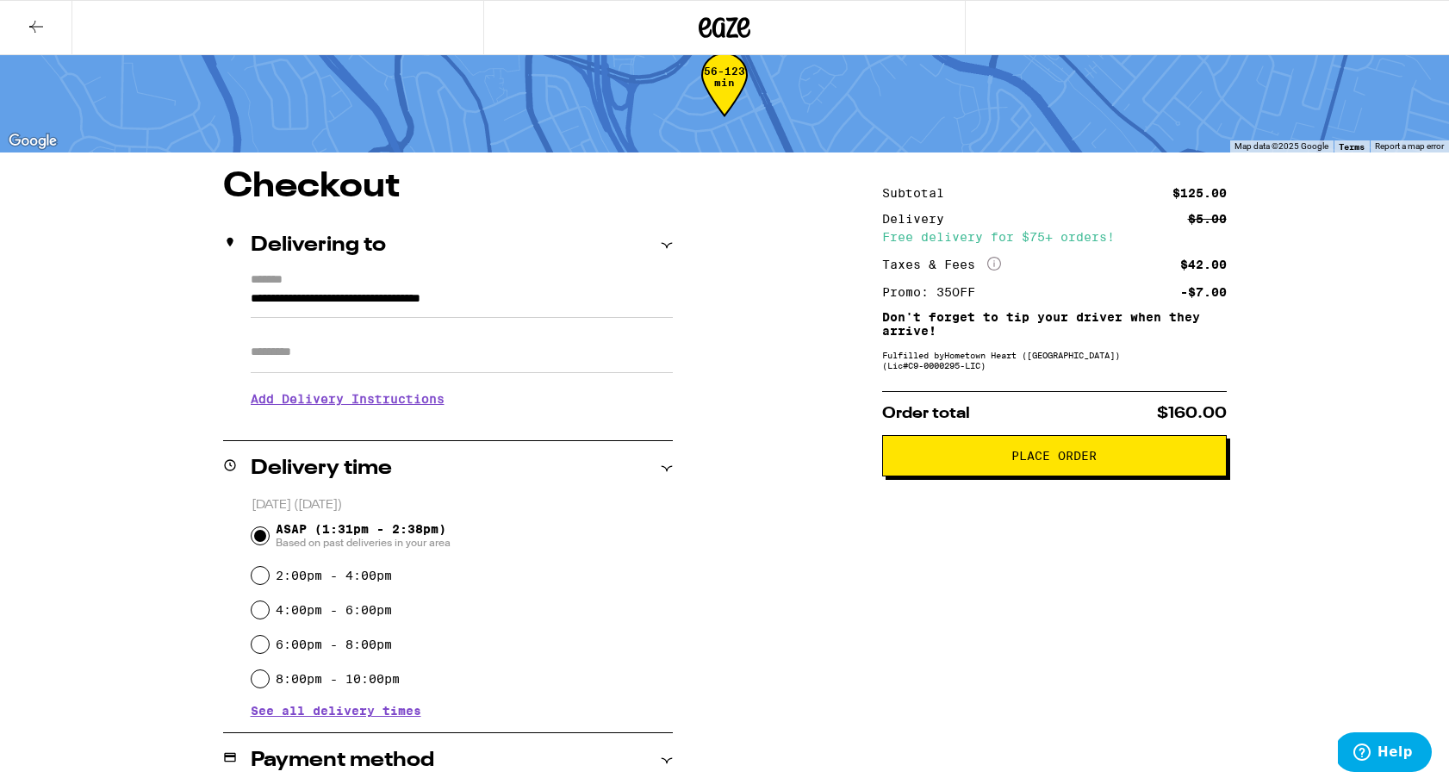
scroll to position [34, 0]
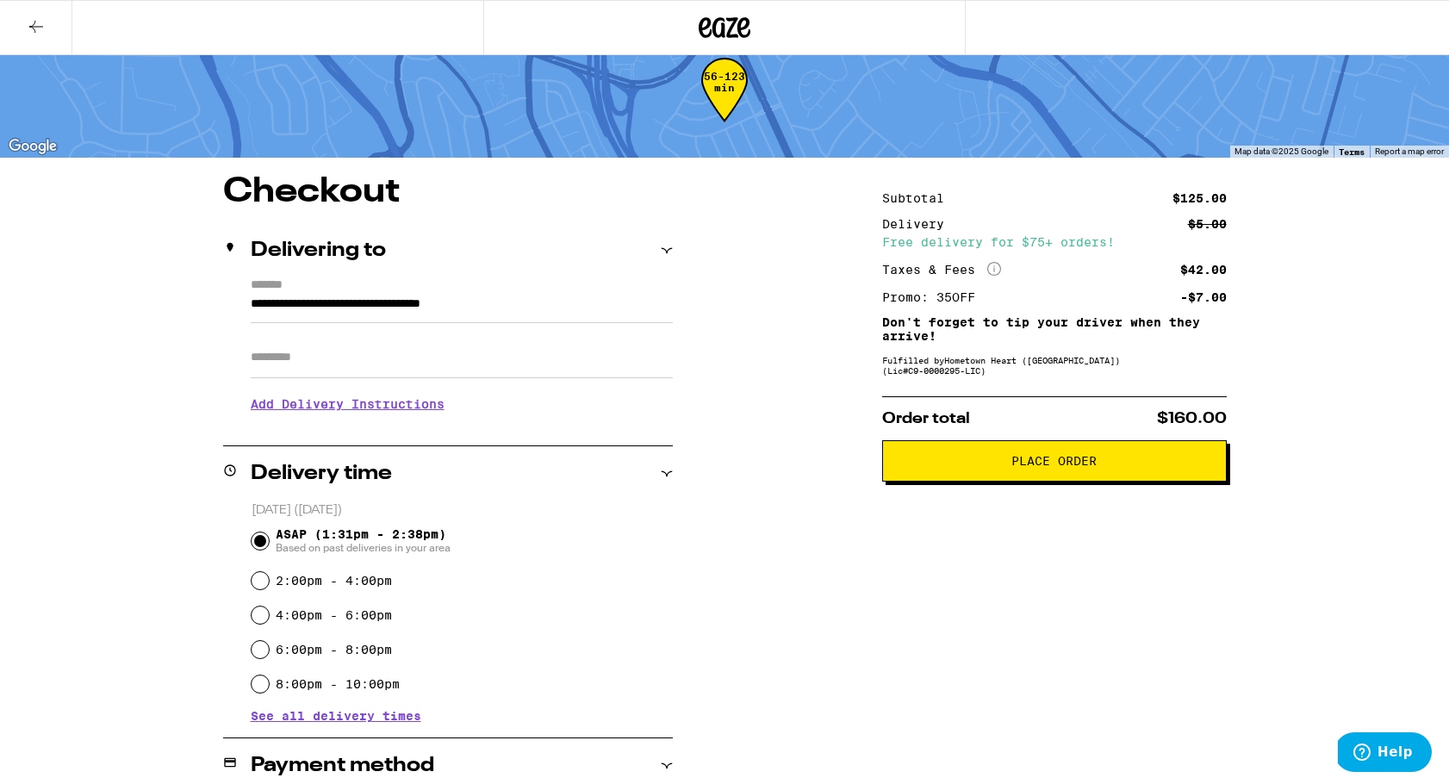
click at [1088, 464] on span "Place Order" at bounding box center [1053, 461] width 85 height 12
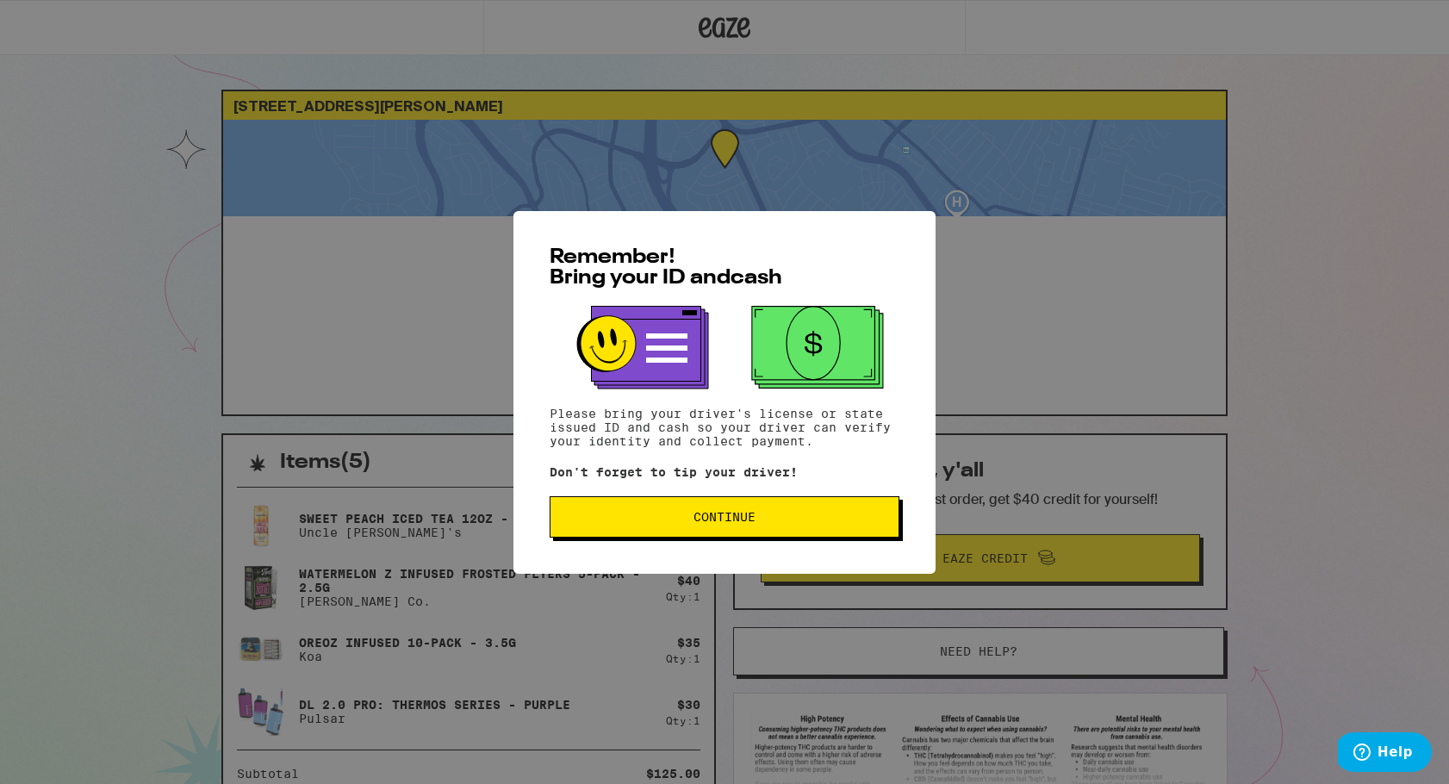
click at [813, 521] on span "Continue" at bounding box center [724, 517] width 321 height 12
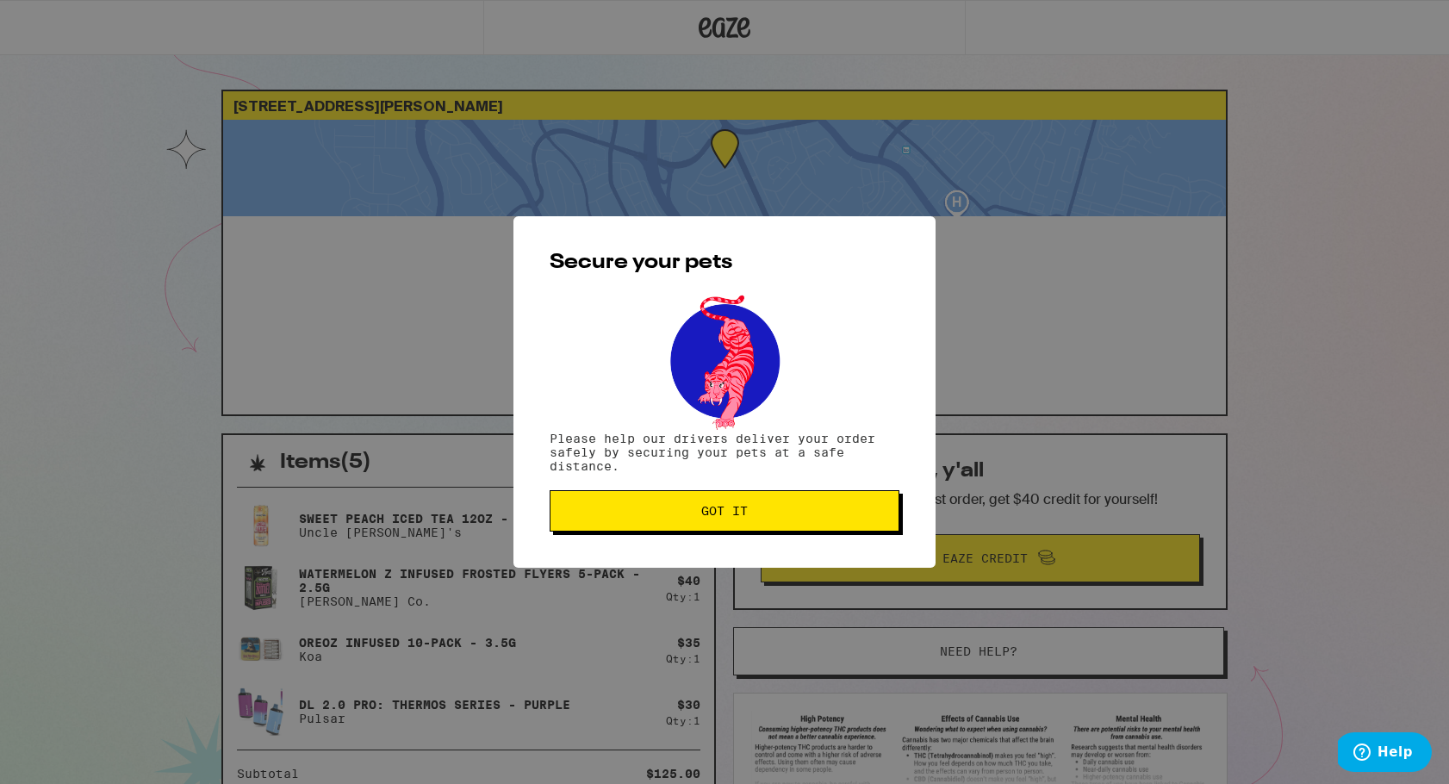
click at [675, 506] on button "Got it" at bounding box center [725, 510] width 350 height 41
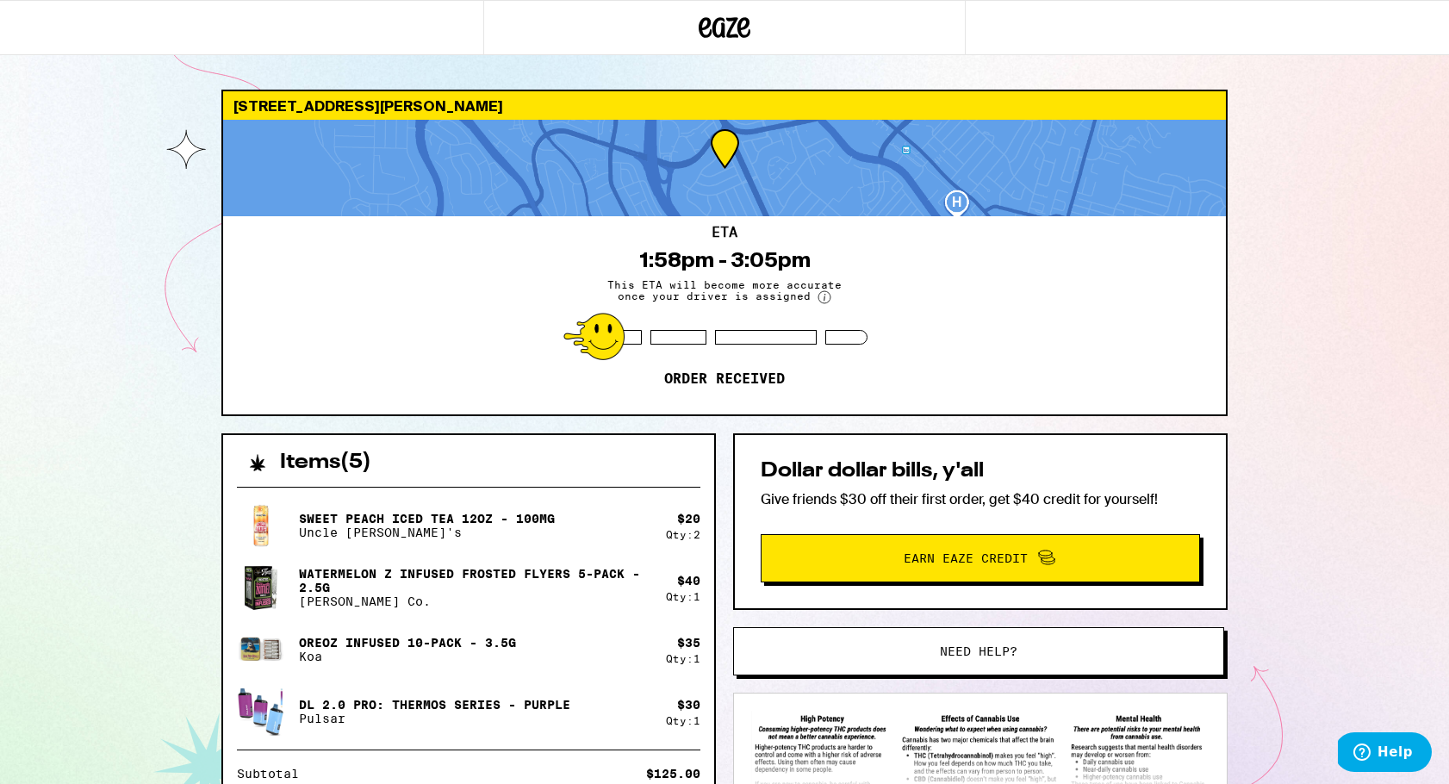
click at [89, 274] on div "[STREET_ADDRESS][PERSON_NAME] ETA 1:58pm - 3:05pm This ETA will become more acc…" at bounding box center [724, 507] width 1449 height 1015
